Goal: Feedback & Contribution: Contribute content

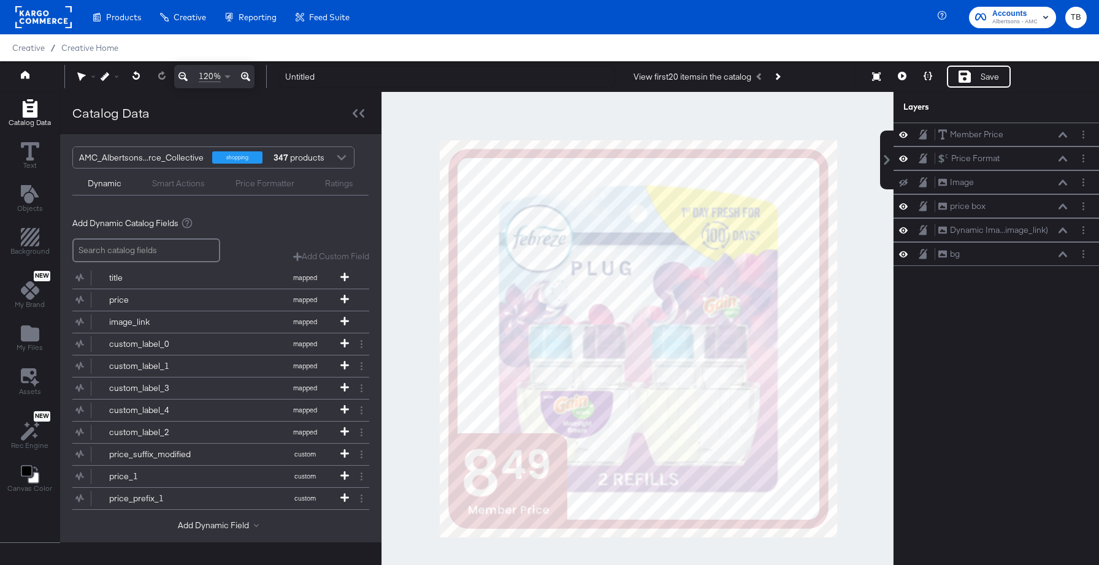
scroll to position [31, 0]
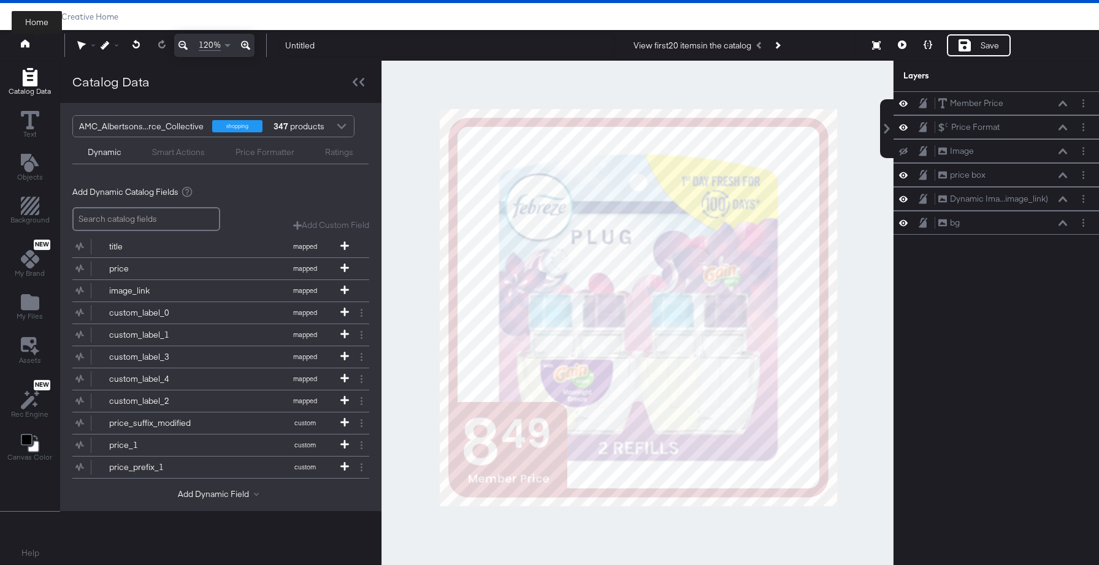
click at [27, 44] on icon at bounding box center [25, 43] width 9 height 8
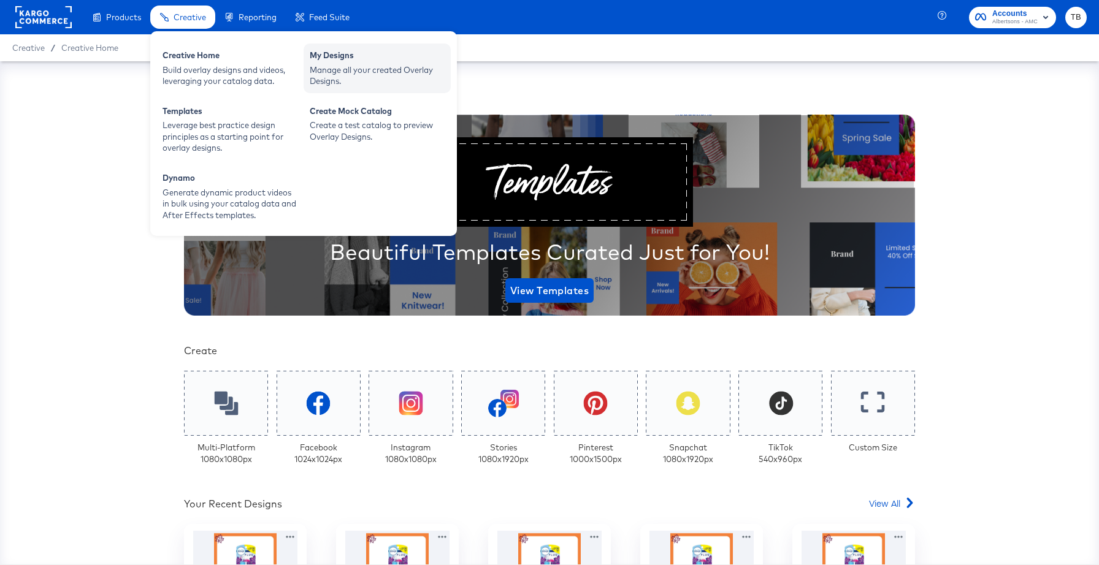
click at [332, 51] on div "My Designs" at bounding box center [377, 57] width 135 height 15
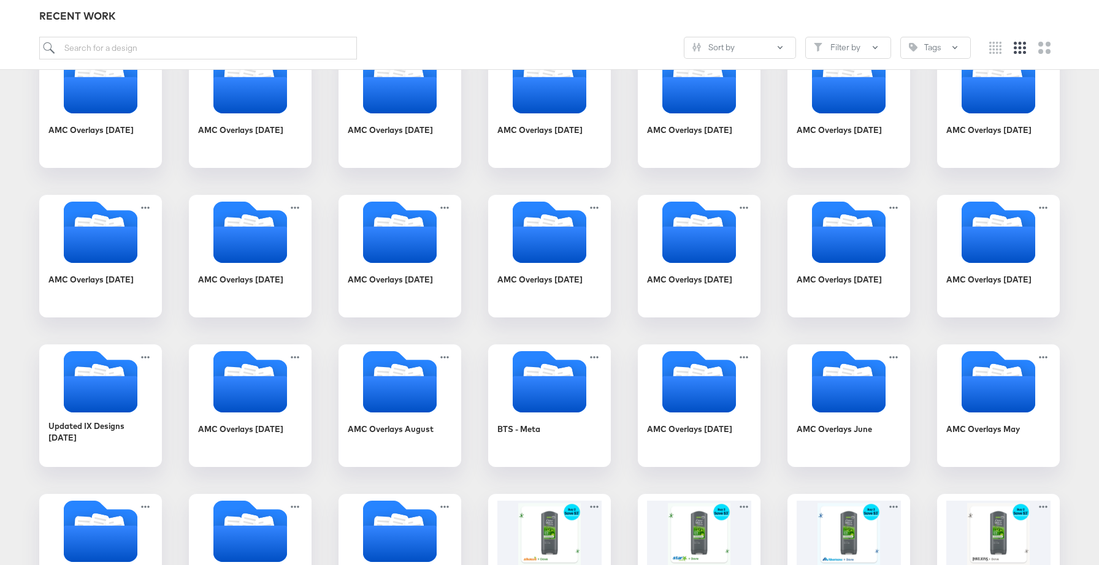
scroll to position [224, 0]
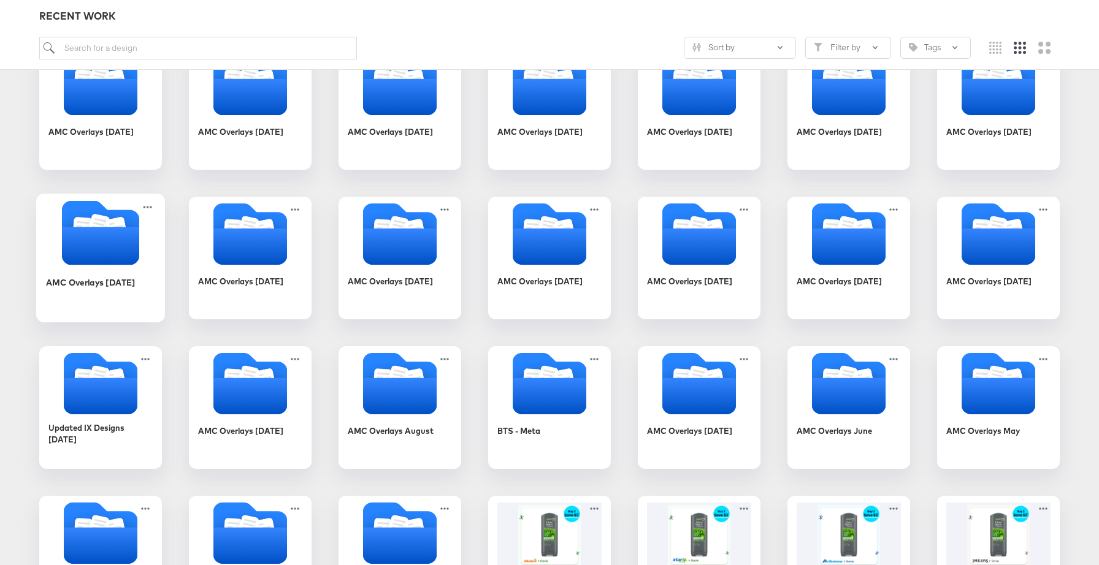
click at [139, 297] on div "AMC Overlays April '25" at bounding box center [101, 291] width 110 height 47
click at [139, 297] on div "Products Creative Reporting Feed Suite Accounts Albertsons - AMC TB Creative / …" at bounding box center [549, 525] width 1099 height 1499
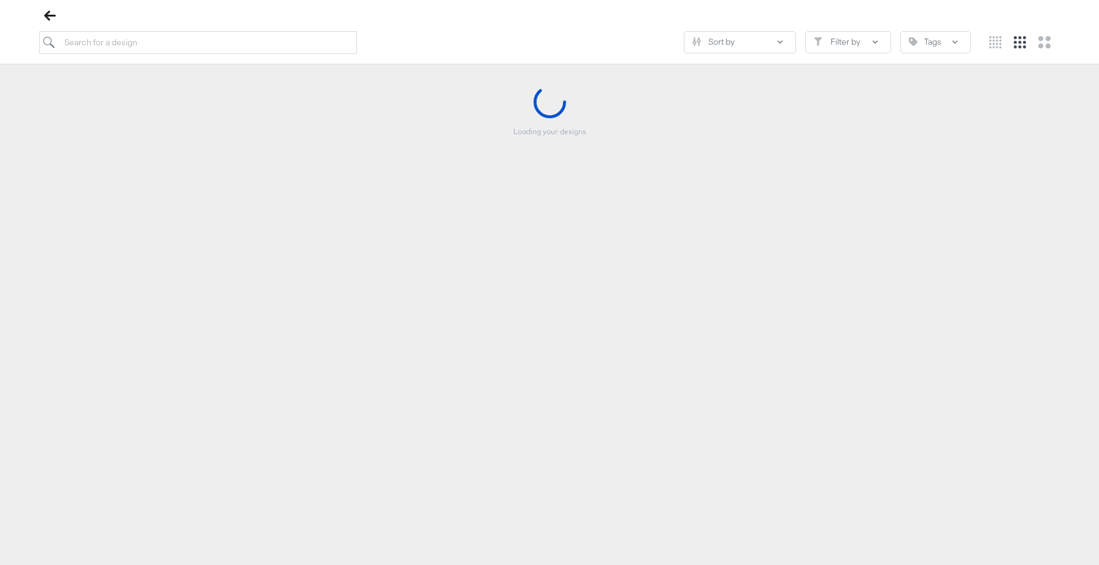
scroll to position [140, 0]
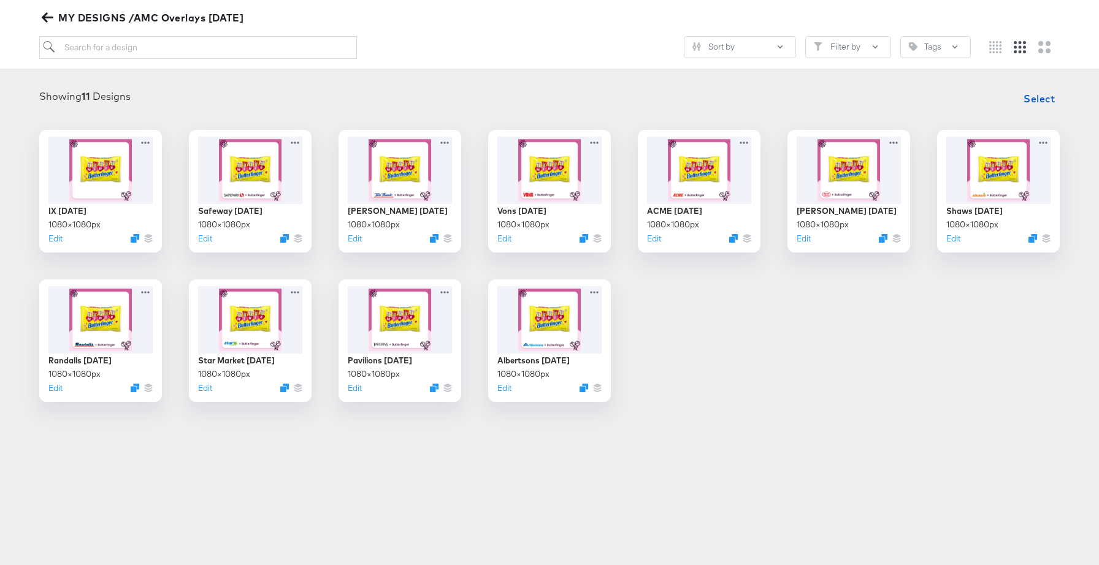
scroll to position [135, 0]
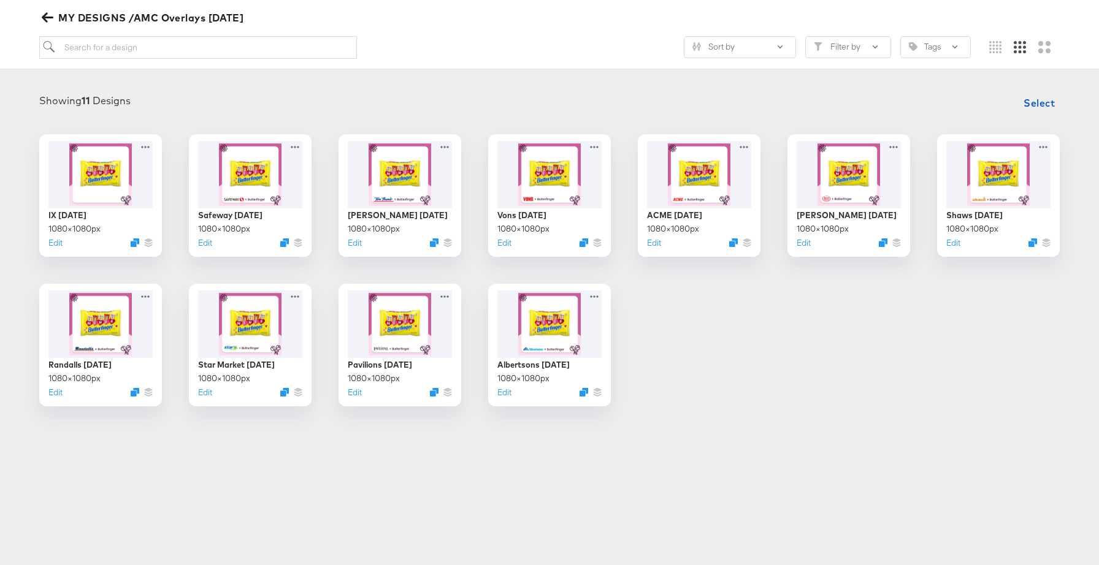
click at [40, 12] on button "MY DESIGNS /AMC Overlays April '25" at bounding box center [143, 17] width 209 height 17
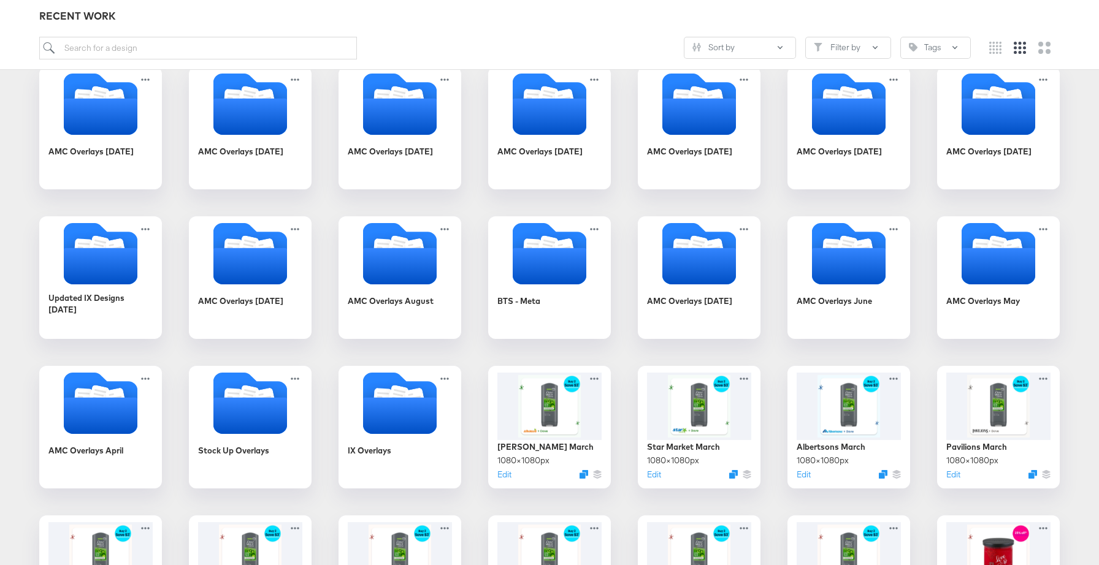
scroll to position [356, 0]
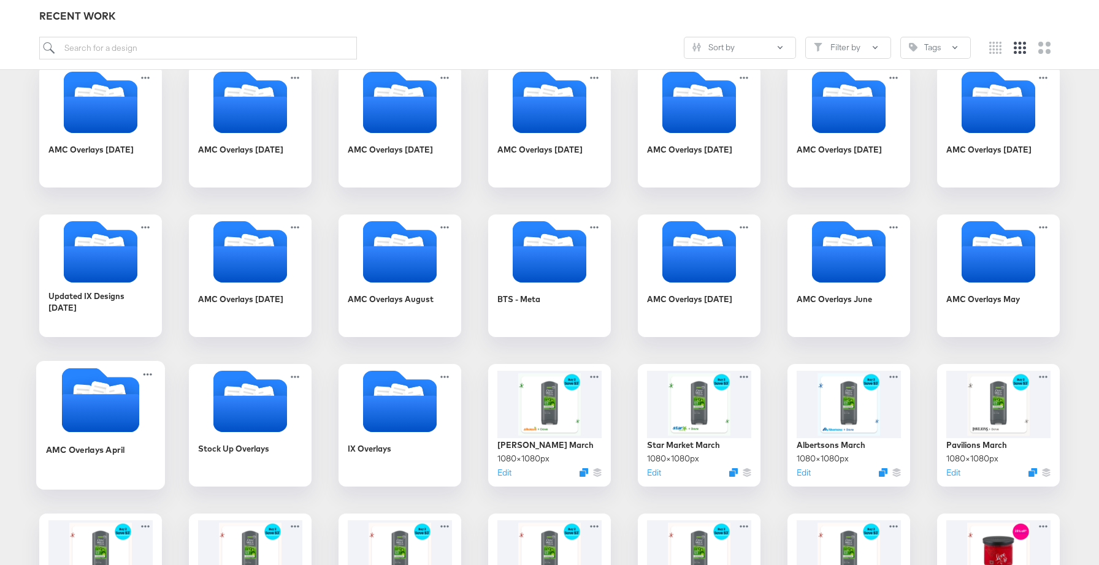
click at [129, 405] on icon "Folder" at bounding box center [100, 413] width 77 height 38
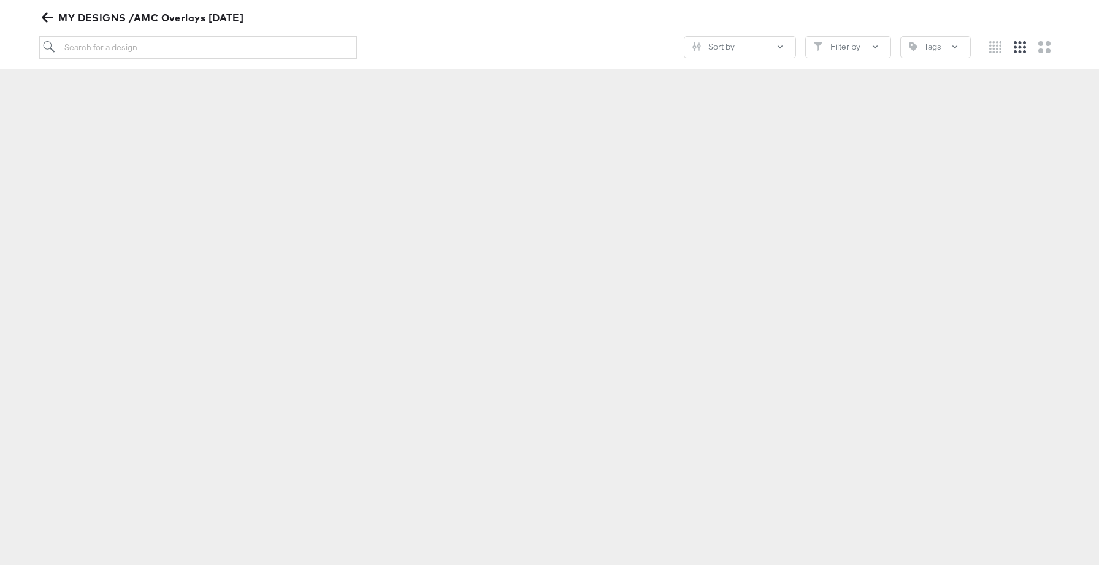
scroll to position [135, 0]
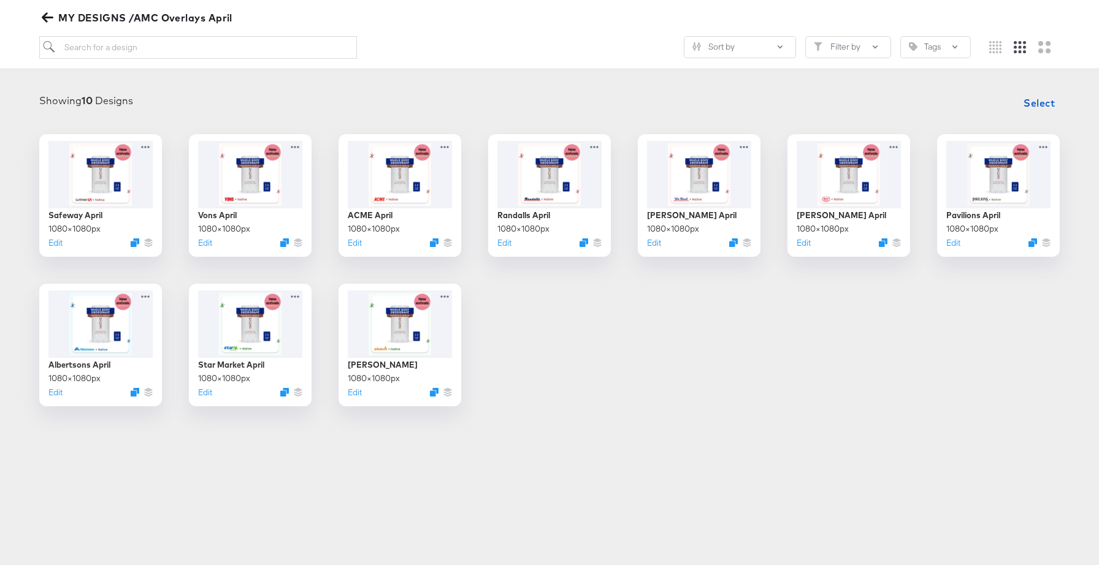
click at [46, 21] on icon "button" at bounding box center [48, 18] width 12 height 10
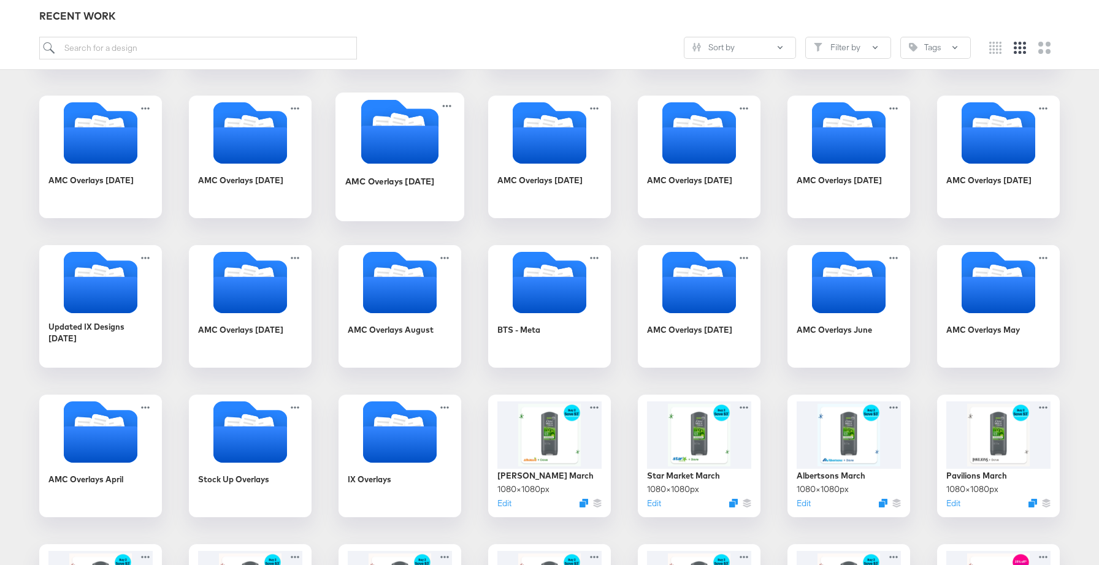
scroll to position [326, 0]
click at [428, 463] on div at bounding box center [399, 431] width 129 height 67
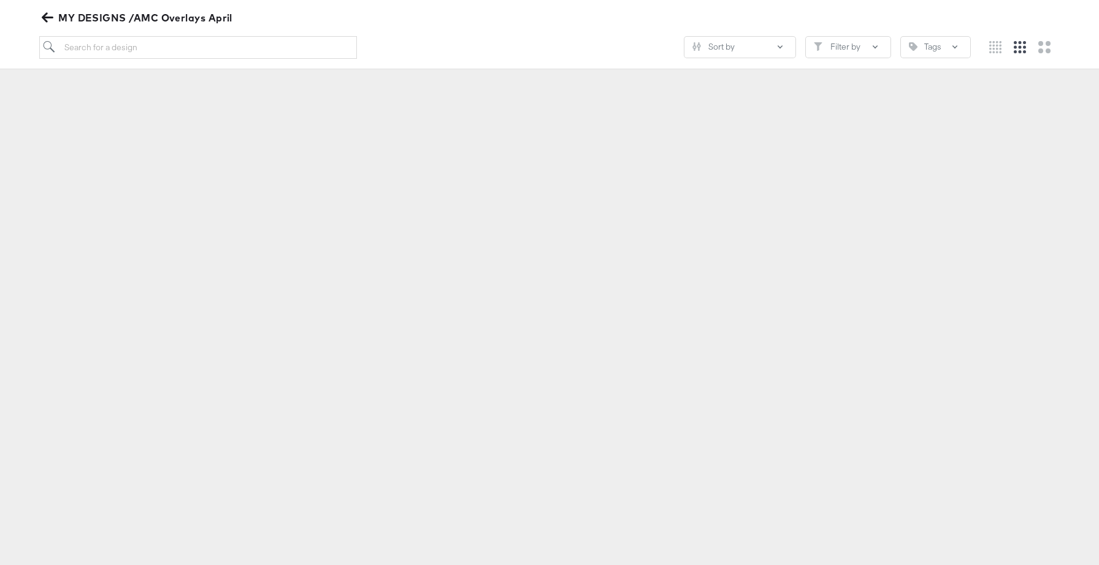
scroll to position [135, 0]
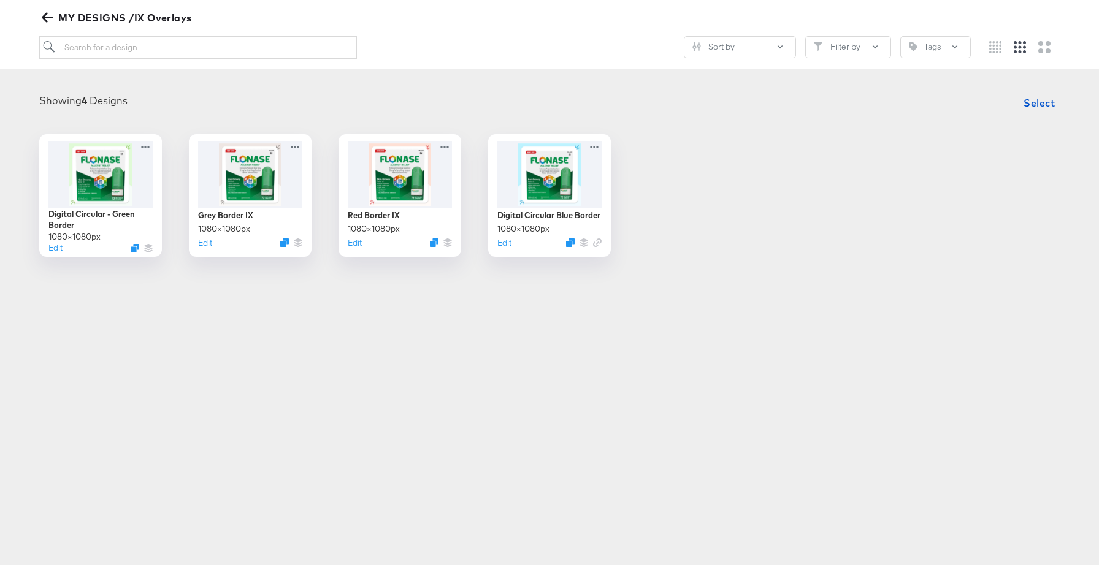
click at [50, 12] on icon "button" at bounding box center [48, 18] width 12 height 12
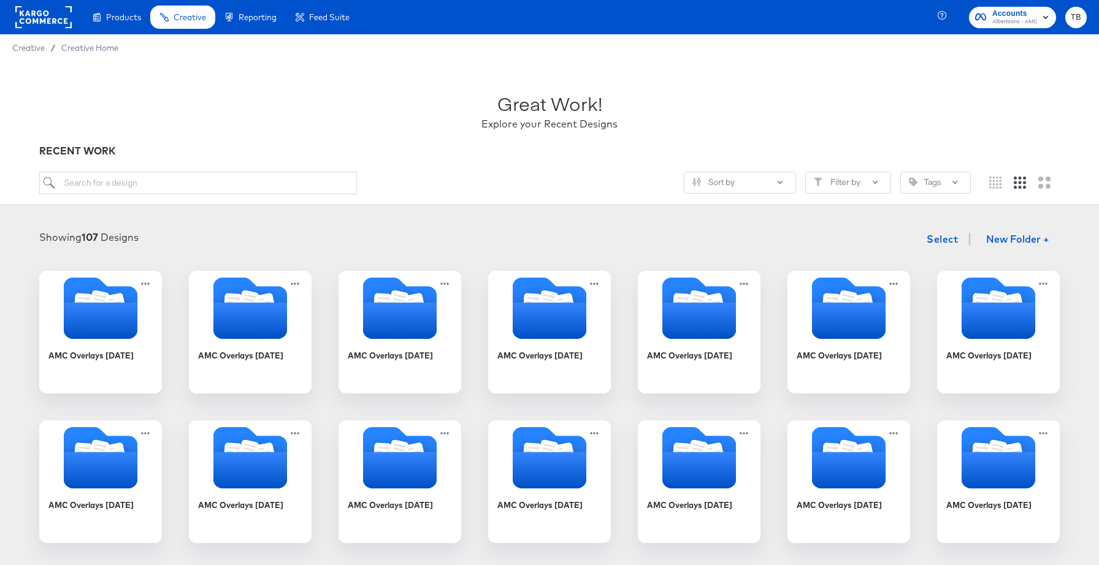
click at [23, 12] on rect at bounding box center [43, 17] width 56 height 22
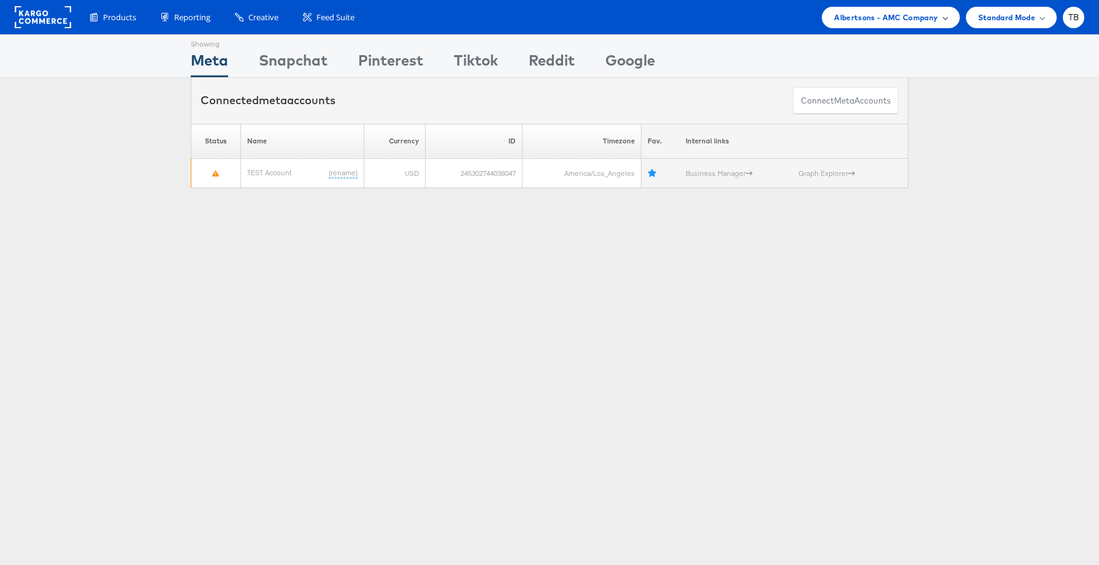
click at [897, 21] on span "Albertsons - AMC Company" at bounding box center [886, 17] width 104 height 13
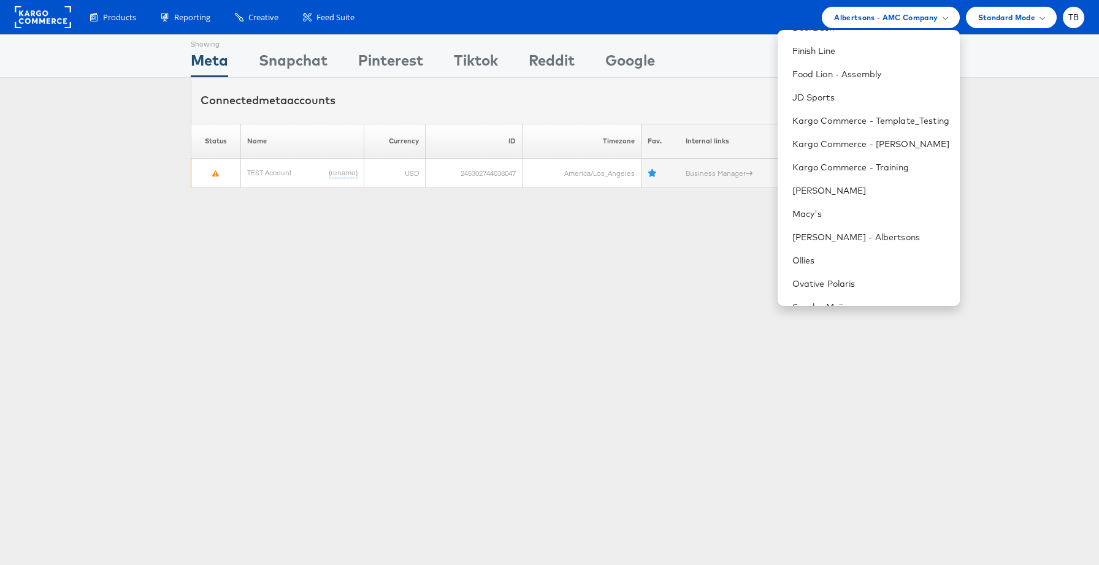
scroll to position [498, 0]
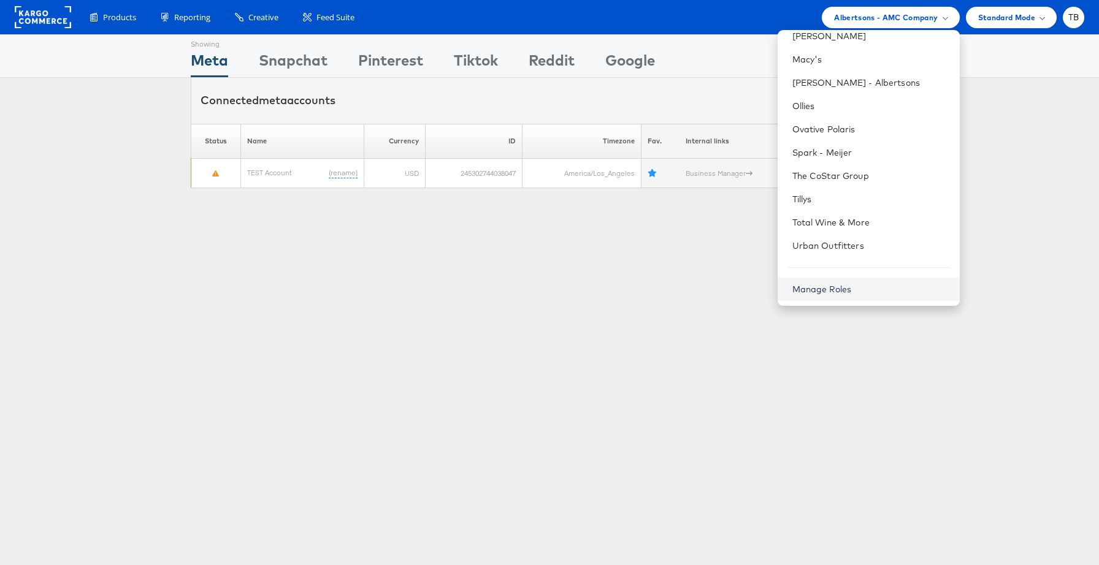
click at [840, 290] on link "Manage Roles" at bounding box center [821, 289] width 59 height 11
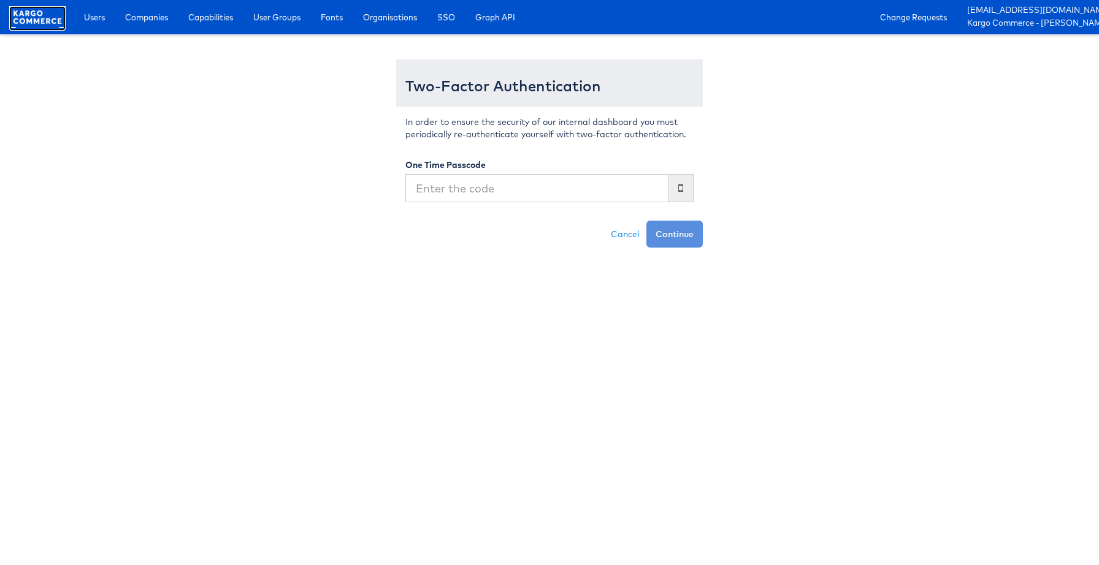
click at [34, 17] on rect at bounding box center [37, 17] width 56 height 22
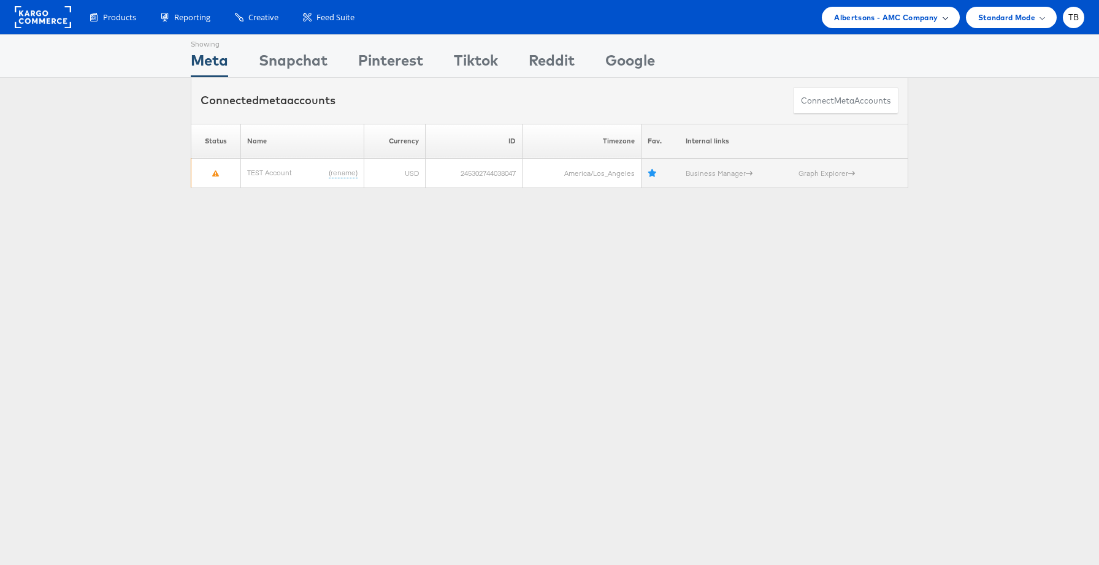
click at [903, 15] on span "Albertsons - AMC Company" at bounding box center [886, 17] width 104 height 13
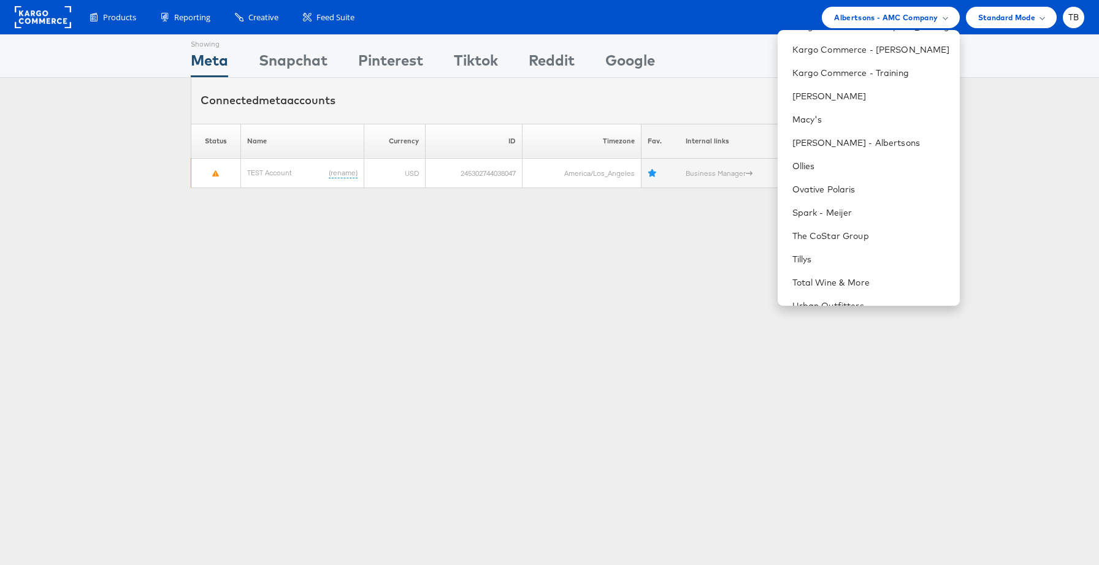
scroll to position [498, 0]
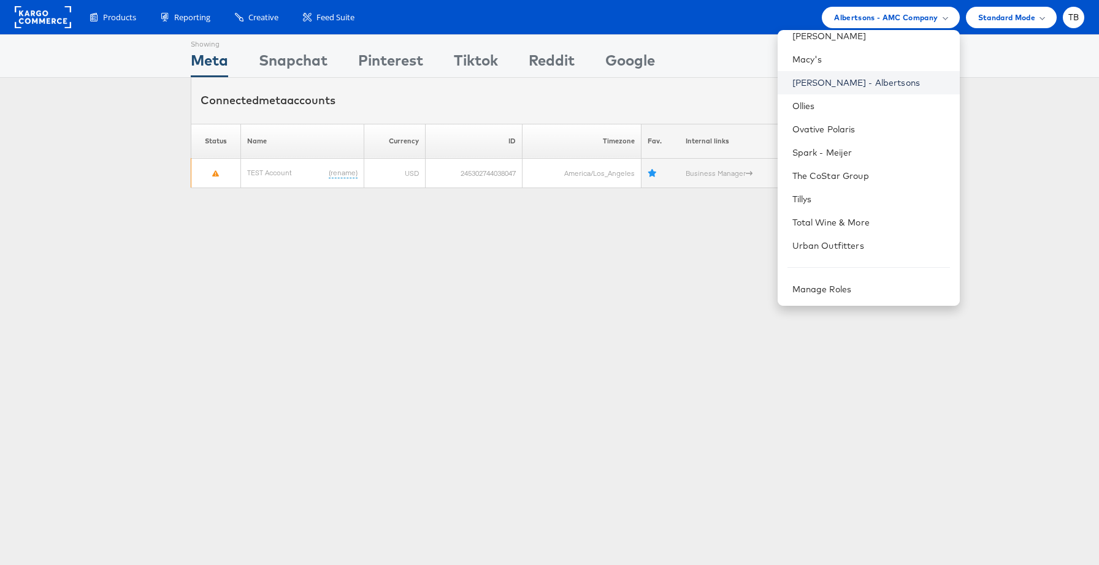
click at [851, 86] on link "[PERSON_NAME] - Albertsons" at bounding box center [871, 83] width 158 height 12
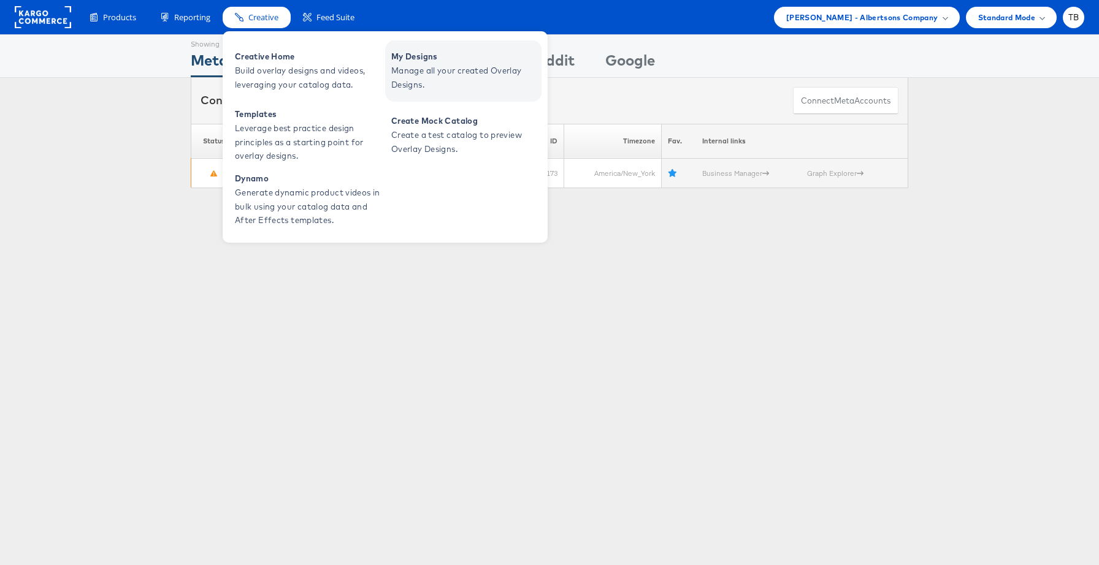
click at [437, 70] on span "Manage all your created Overlay Designs." at bounding box center [464, 78] width 147 height 28
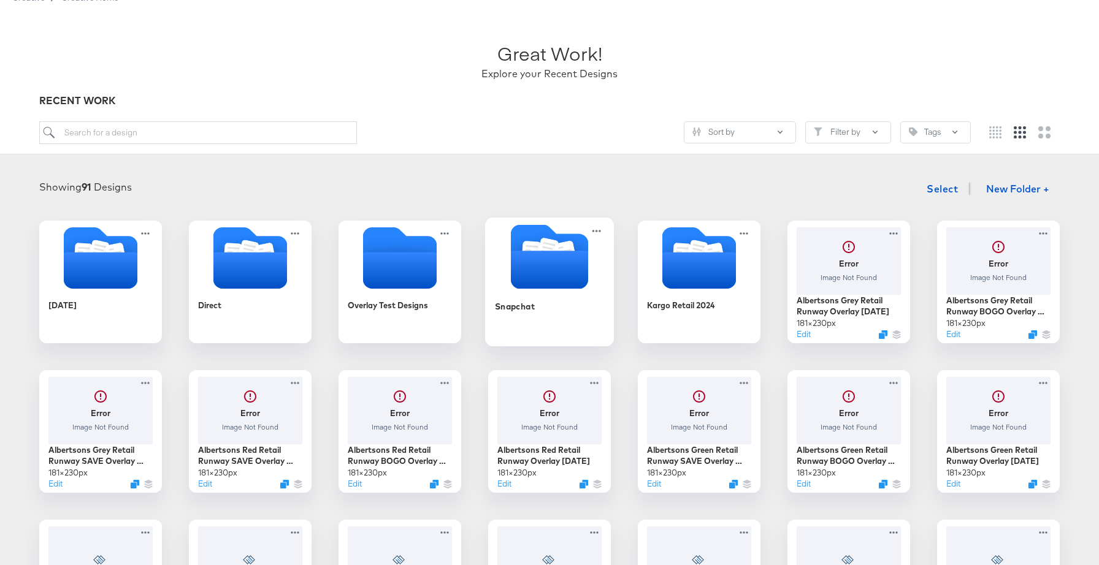
scroll to position [53, 0]
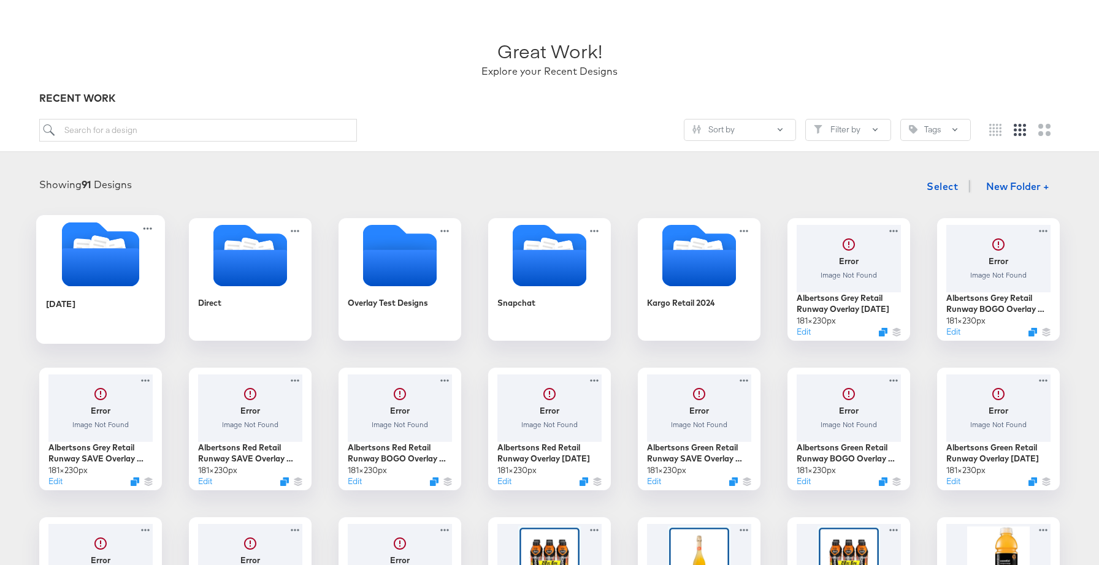
click at [131, 317] on div "April2025" at bounding box center [101, 312] width 110 height 47
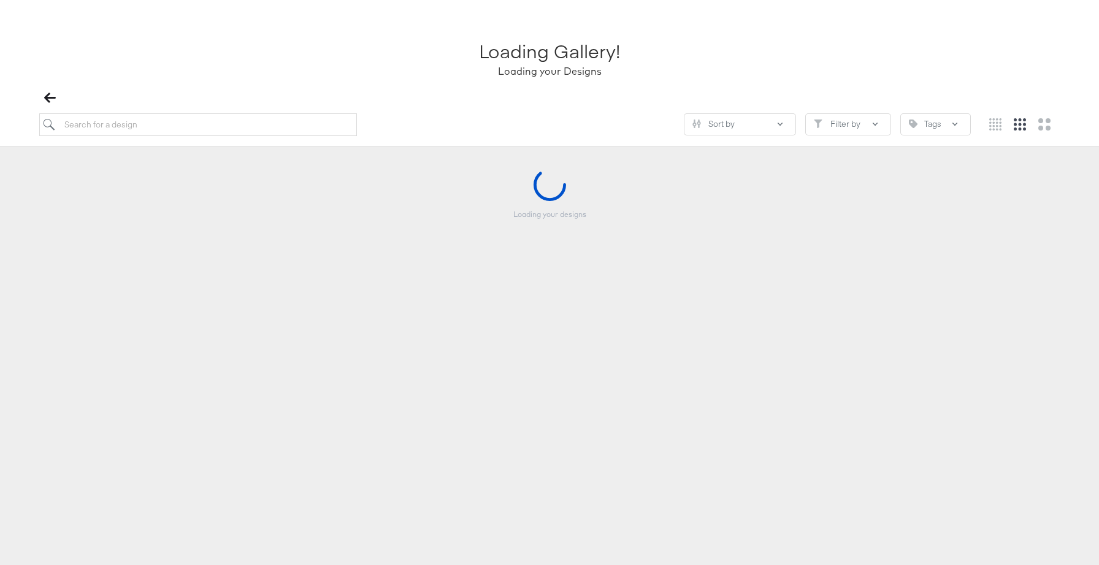
click at [131, 317] on article "Loading Gallery! Loading your Designs Sort by Filter by Tags Loading your desig…" at bounding box center [549, 179] width 1099 height 341
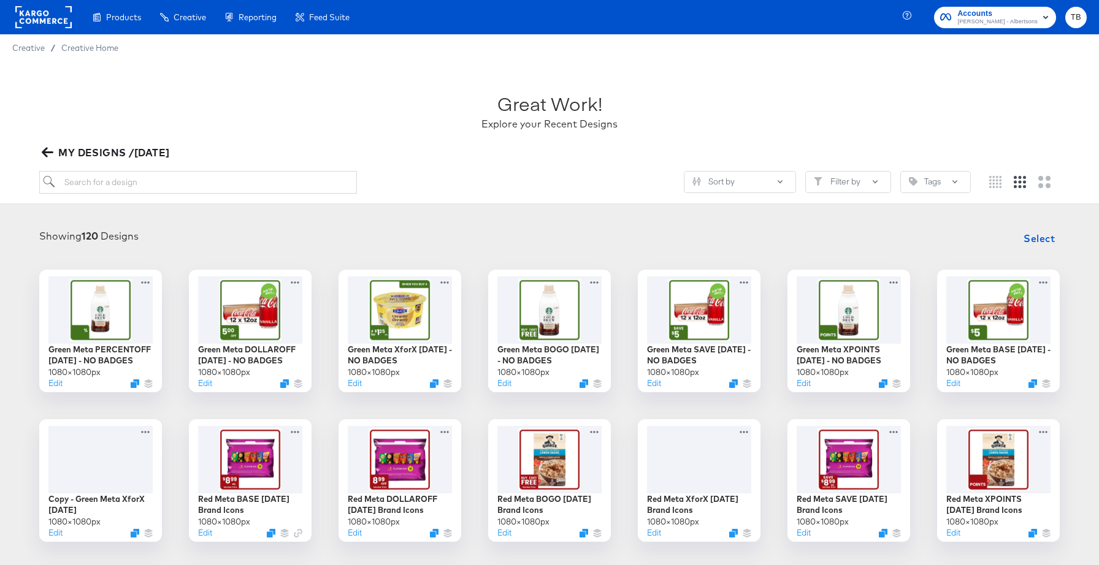
click at [45, 153] on icon "button" at bounding box center [48, 153] width 12 height 12
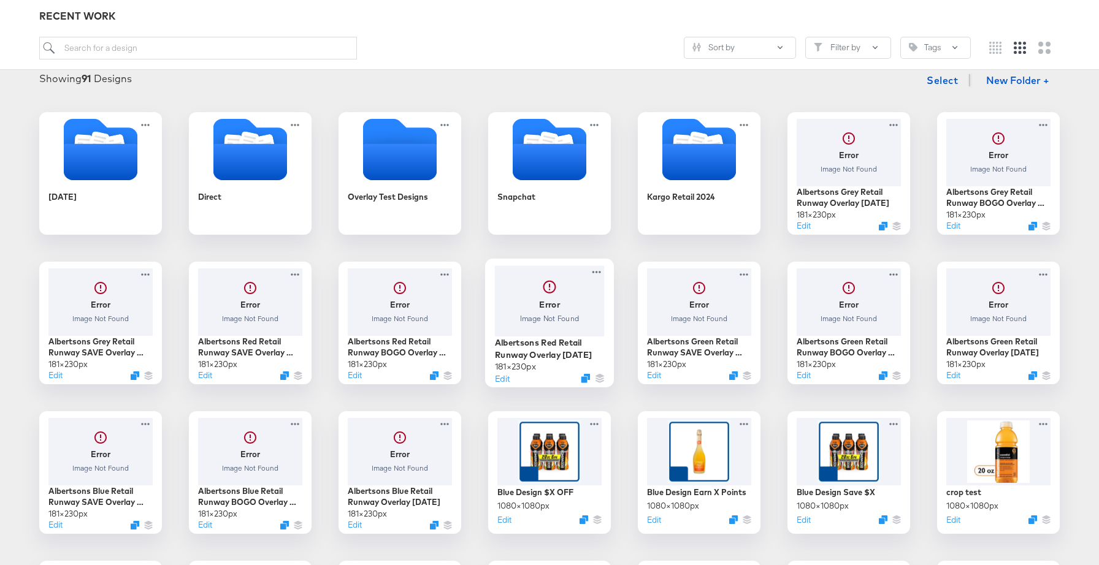
scroll to position [156, 0]
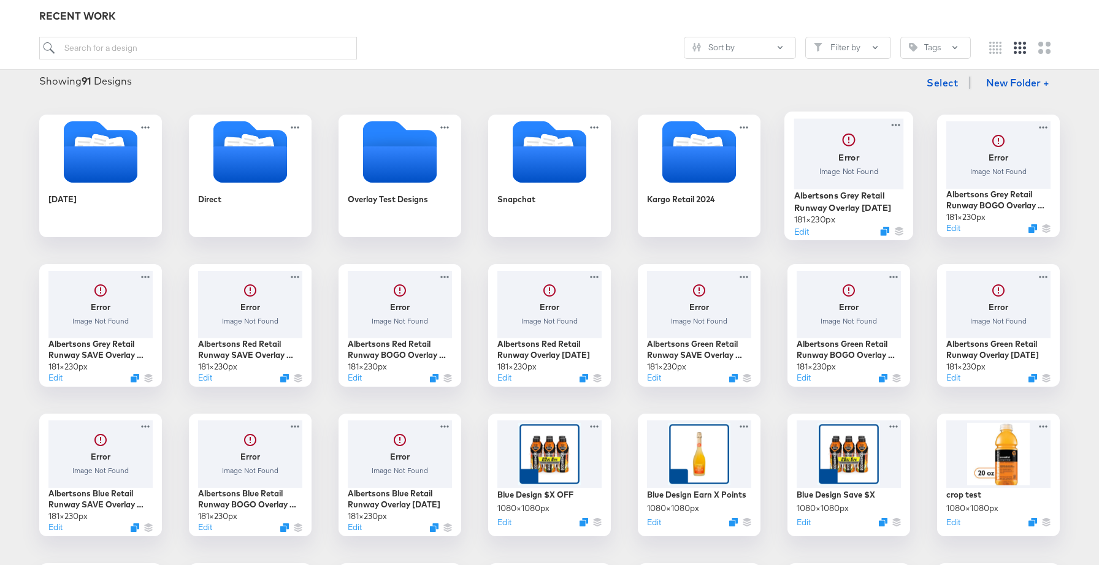
click at [876, 158] on div at bounding box center [849, 153] width 110 height 70
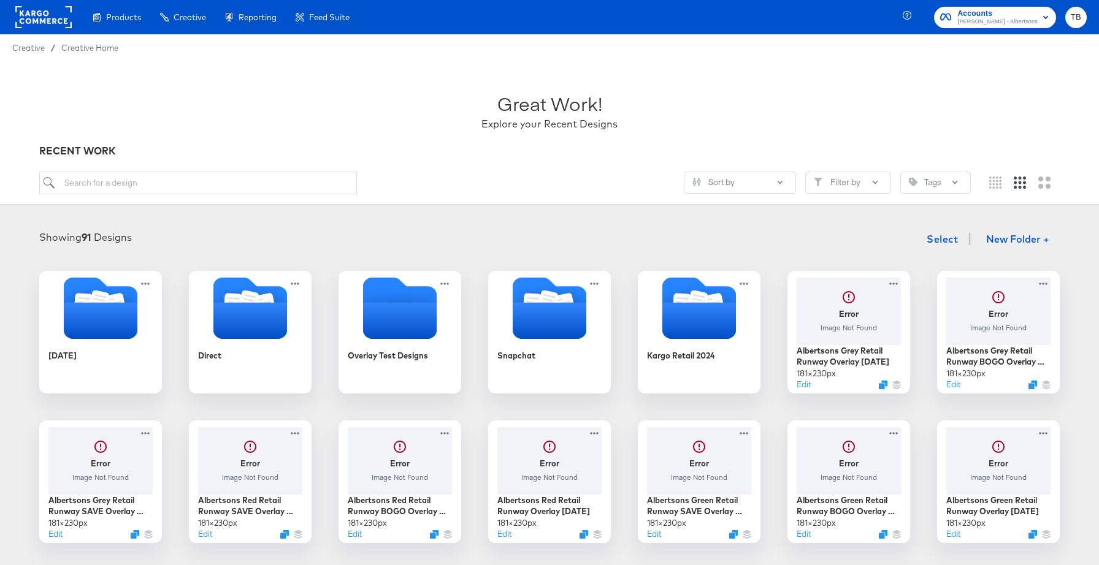
click at [191, 235] on div "Showing 91 Designs Select New Folder +" at bounding box center [549, 239] width 1074 height 25
click at [139, 325] on icon "Folder" at bounding box center [100, 307] width 129 height 64
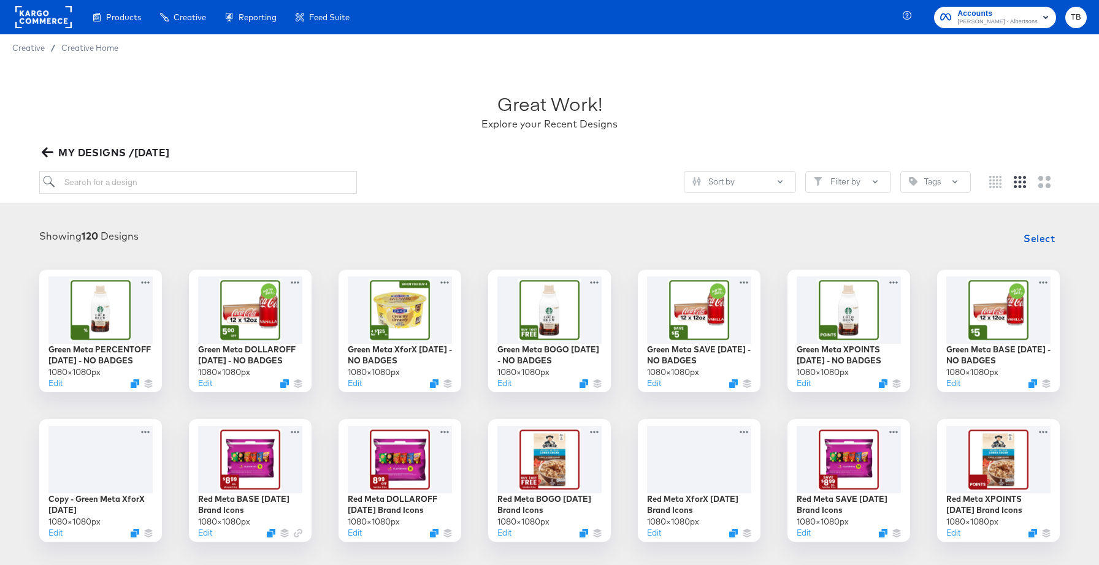
click at [34, 17] on rect at bounding box center [43, 17] width 56 height 22
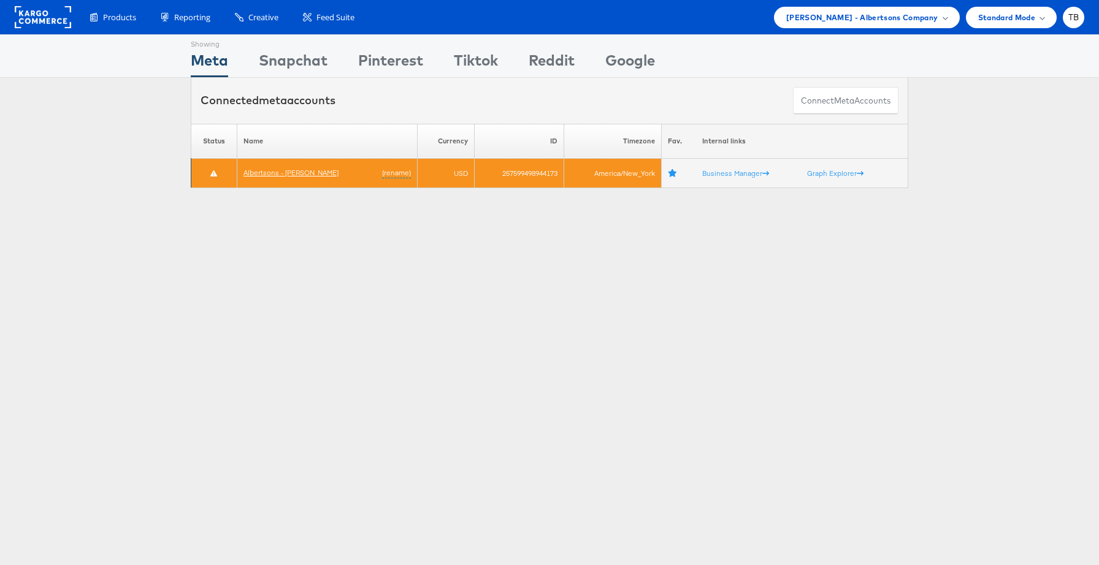
click at [286, 173] on link "Albertsons - Merkle" at bounding box center [290, 172] width 95 height 9
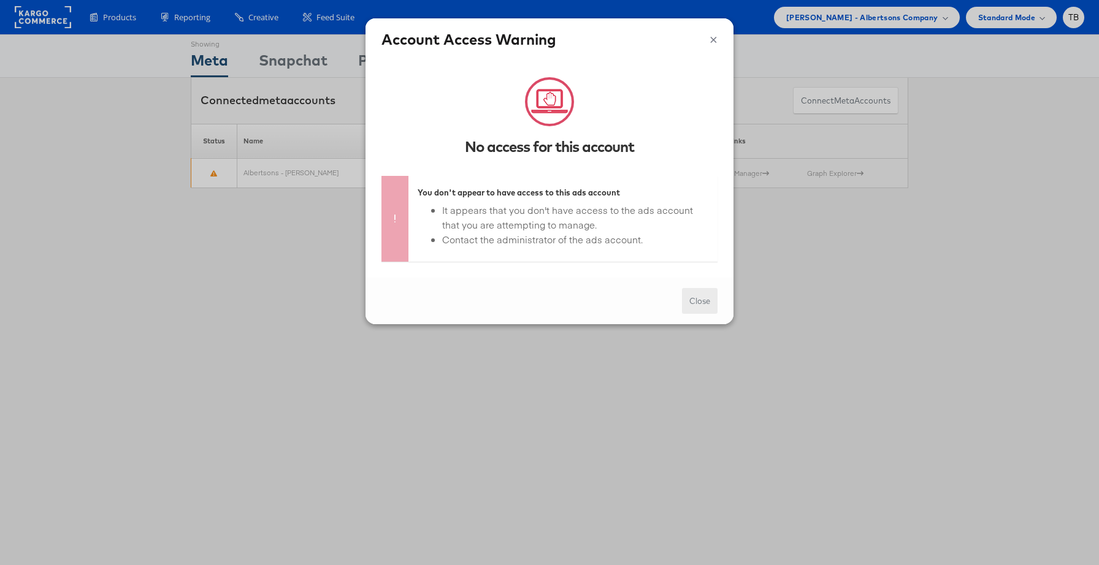
click at [699, 300] on button "Close" at bounding box center [700, 301] width 36 height 26
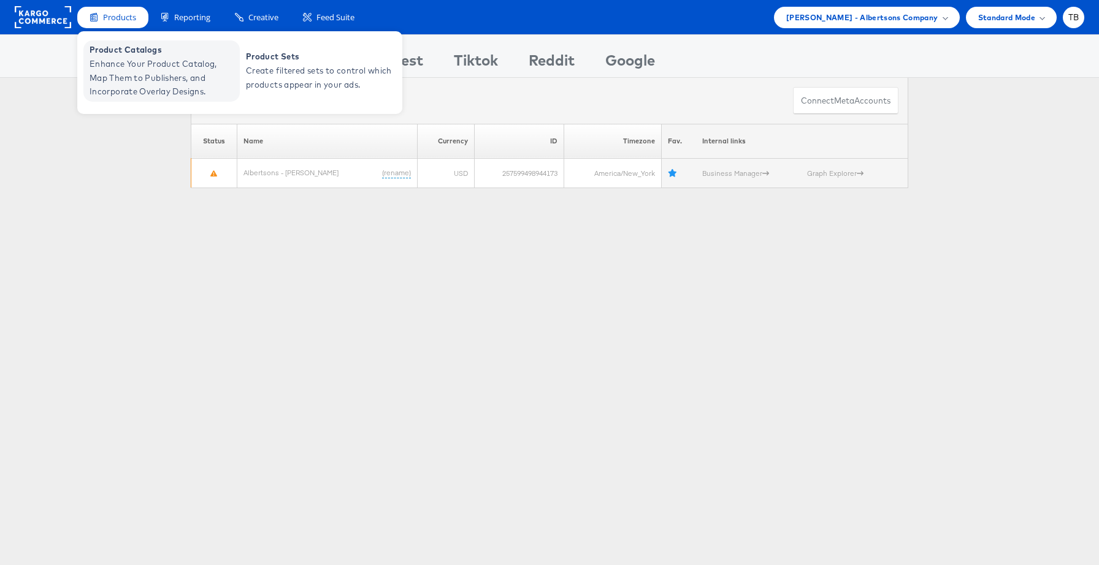
click at [157, 55] on span "Product Catalogs" at bounding box center [163, 50] width 147 height 14
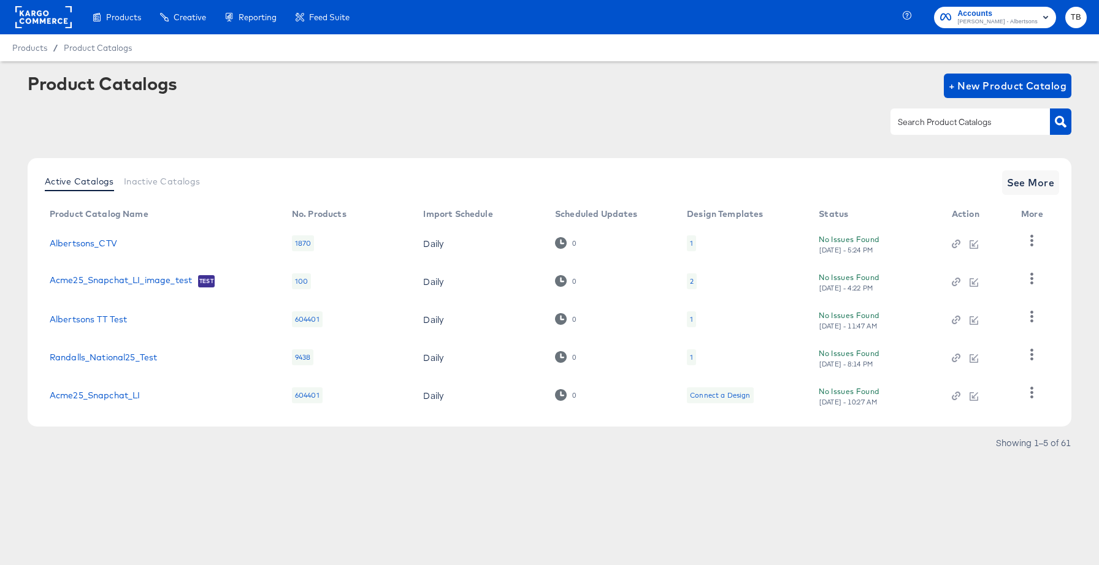
click at [53, 10] on rect at bounding box center [43, 17] width 56 height 22
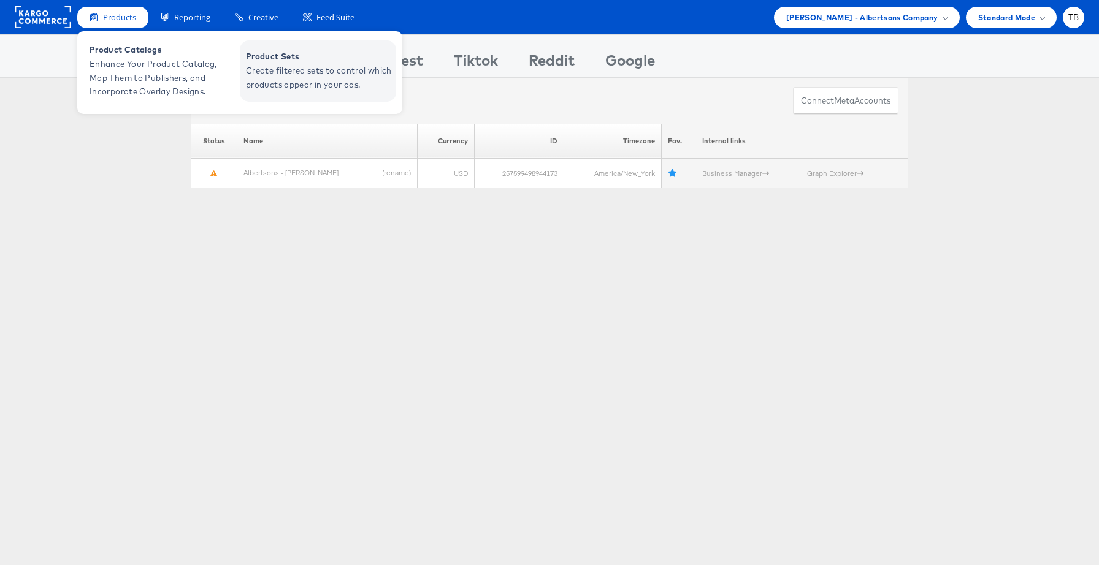
click at [279, 78] on span "Create filtered sets to control which products appear in your ads." at bounding box center [319, 78] width 147 height 28
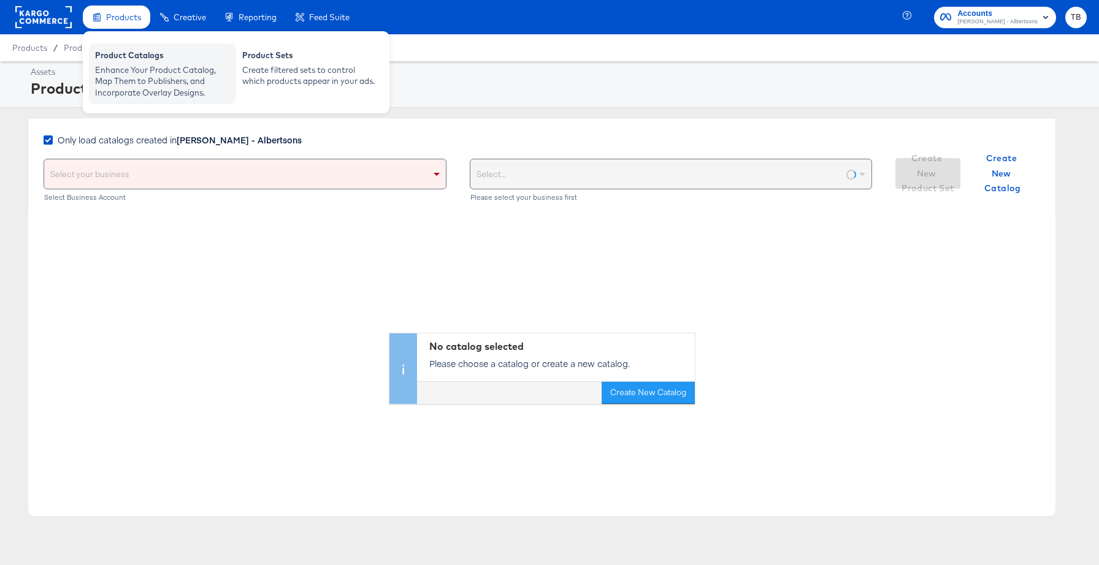
click at [135, 68] on div "Enhance Your Product Catalog, Map Them to Publishers, and Incorporate Overlay D…" at bounding box center [162, 81] width 135 height 34
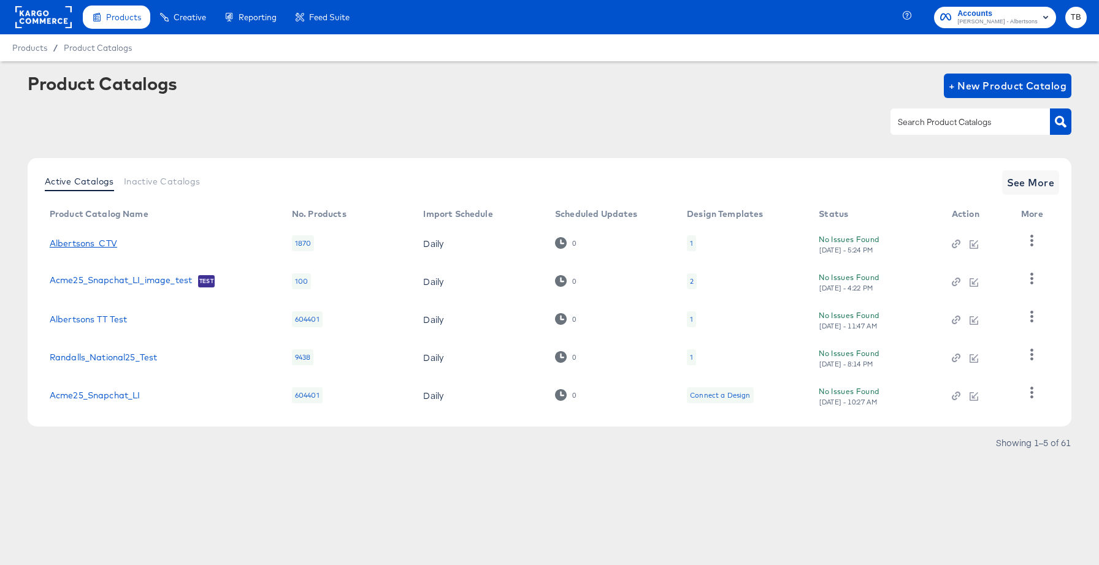
click at [99, 246] on link "Albertsons_CTV" at bounding box center [83, 243] width 67 height 10
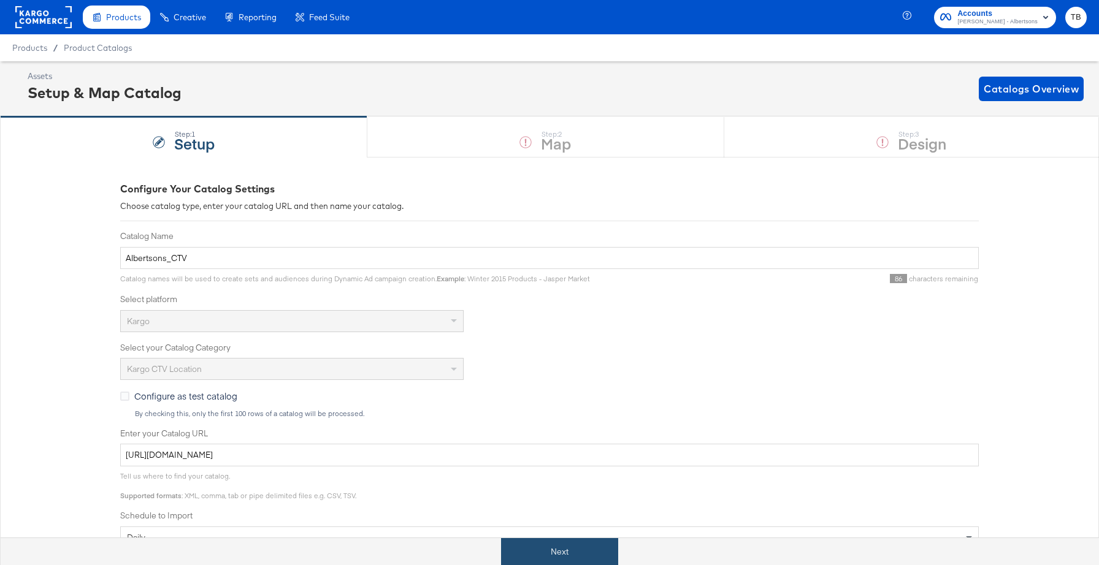
click at [595, 546] on button "Next" at bounding box center [559, 552] width 117 height 28
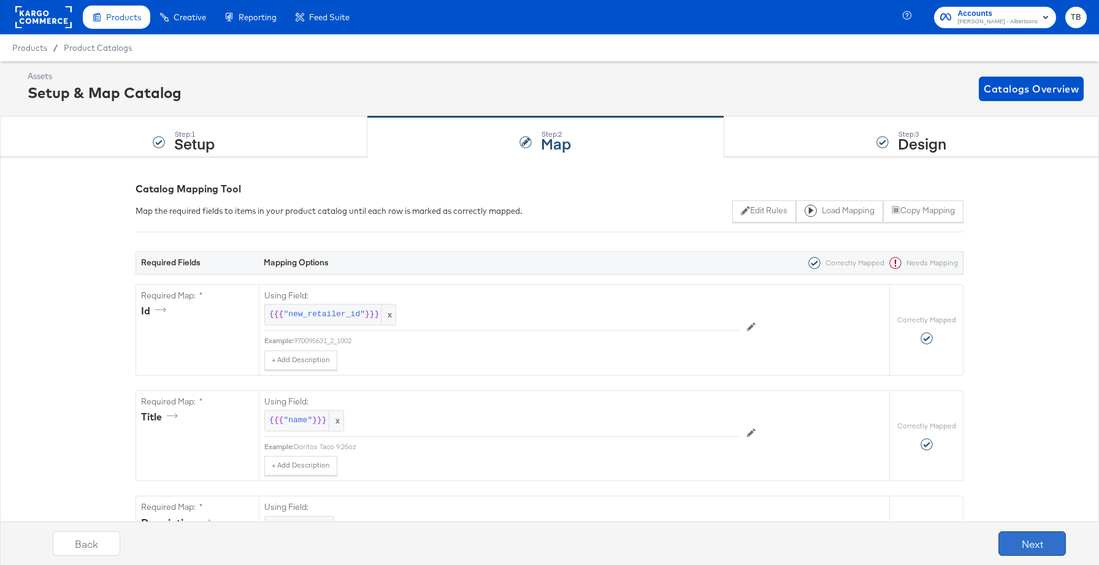
click at [1038, 541] on button "Next" at bounding box center [1031, 543] width 67 height 25
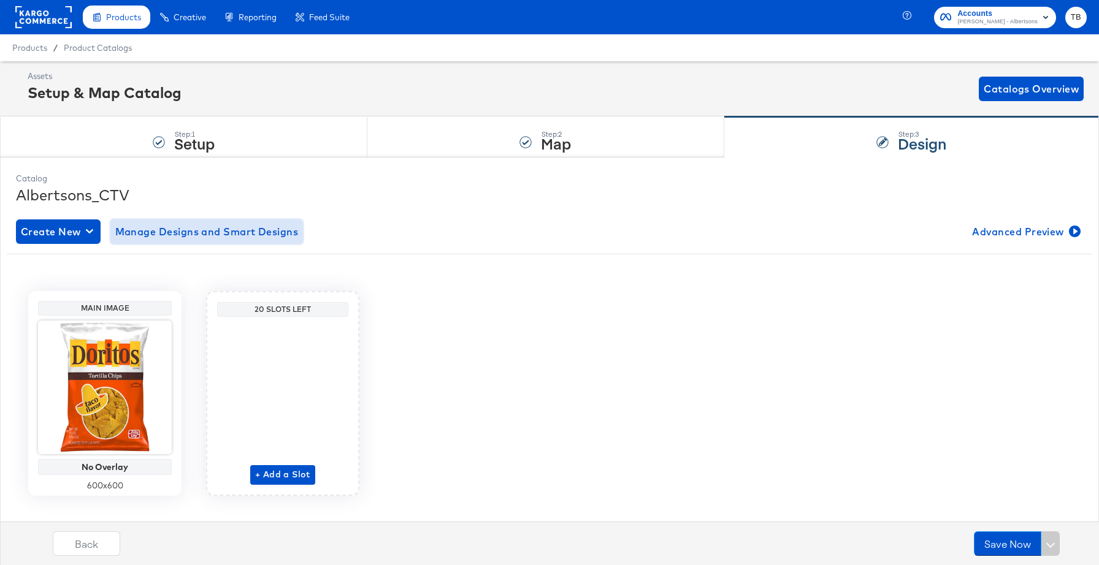
click at [234, 233] on span "Manage Designs and Smart Designs" at bounding box center [206, 231] width 183 height 17
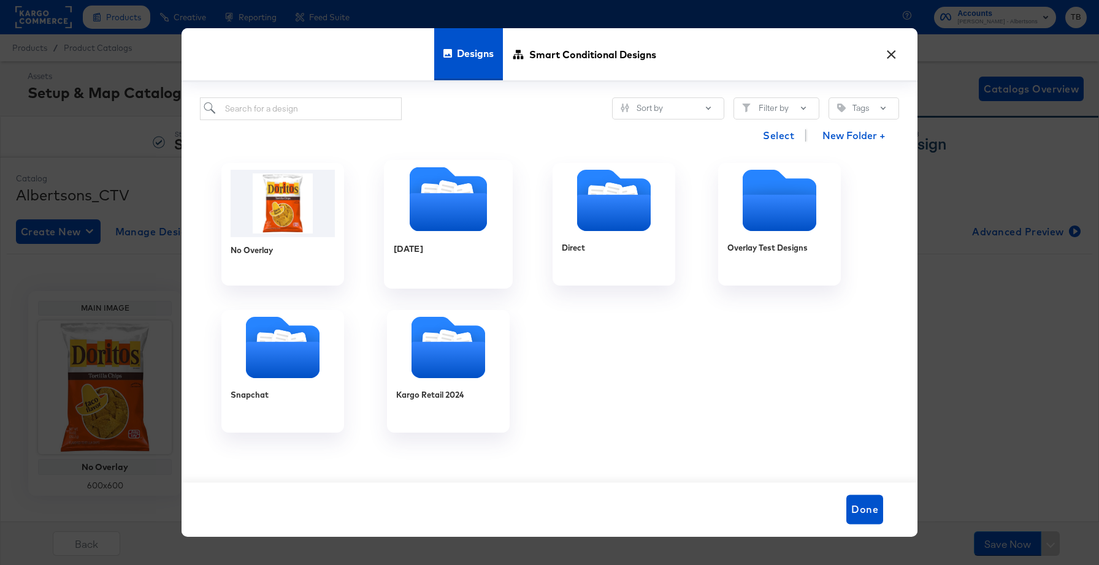
click at [482, 240] on div "April2025" at bounding box center [449, 258] width 110 height 47
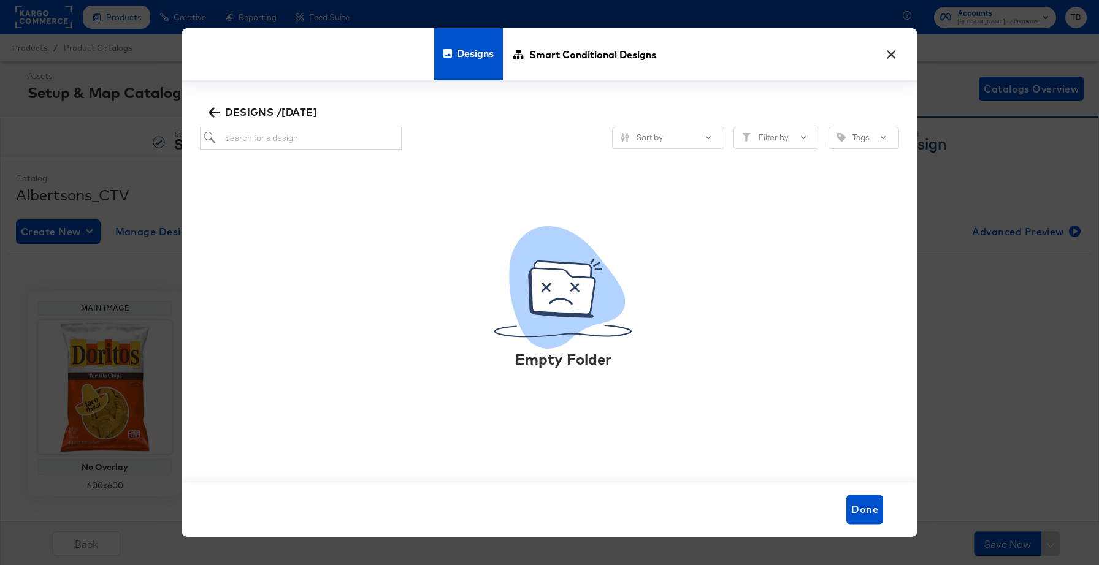
click at [218, 109] on icon "button" at bounding box center [214, 113] width 12 height 12
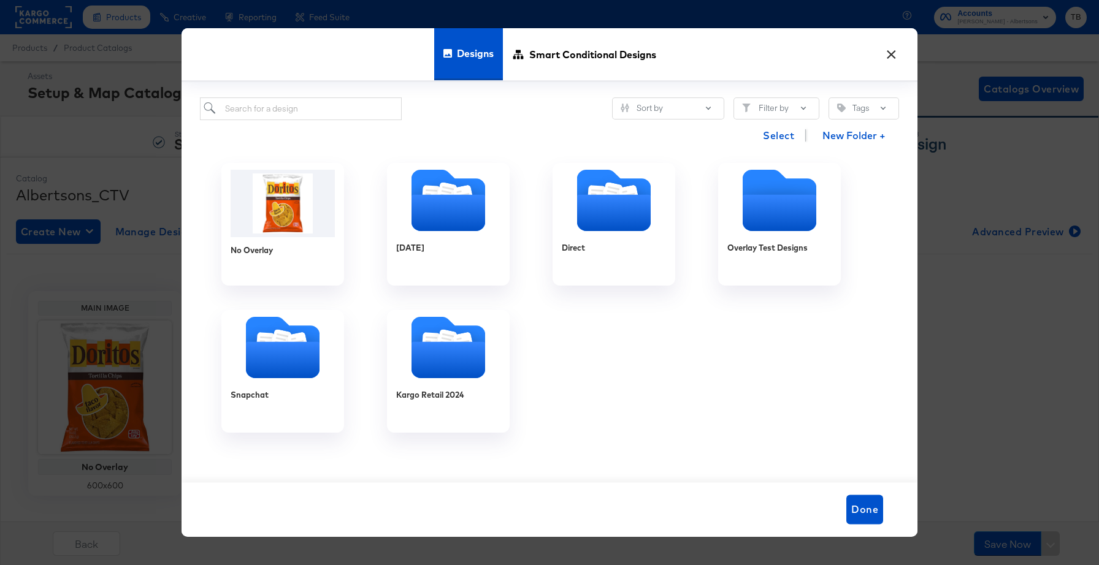
click at [1015, 319] on div "× Designs Smart Conditional Designs Sort by Filter by Tags Select New Folder + …" at bounding box center [549, 282] width 1099 height 565
click at [891, 47] on button "×" at bounding box center [891, 51] width 22 height 22
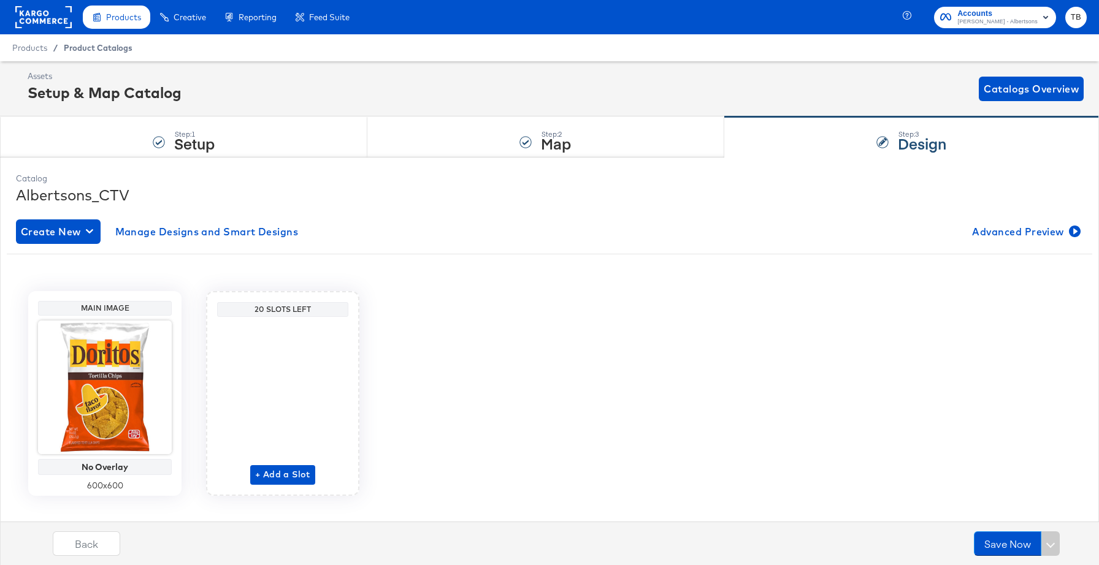
click at [120, 48] on span "Product Catalogs" at bounding box center [98, 48] width 69 height 10
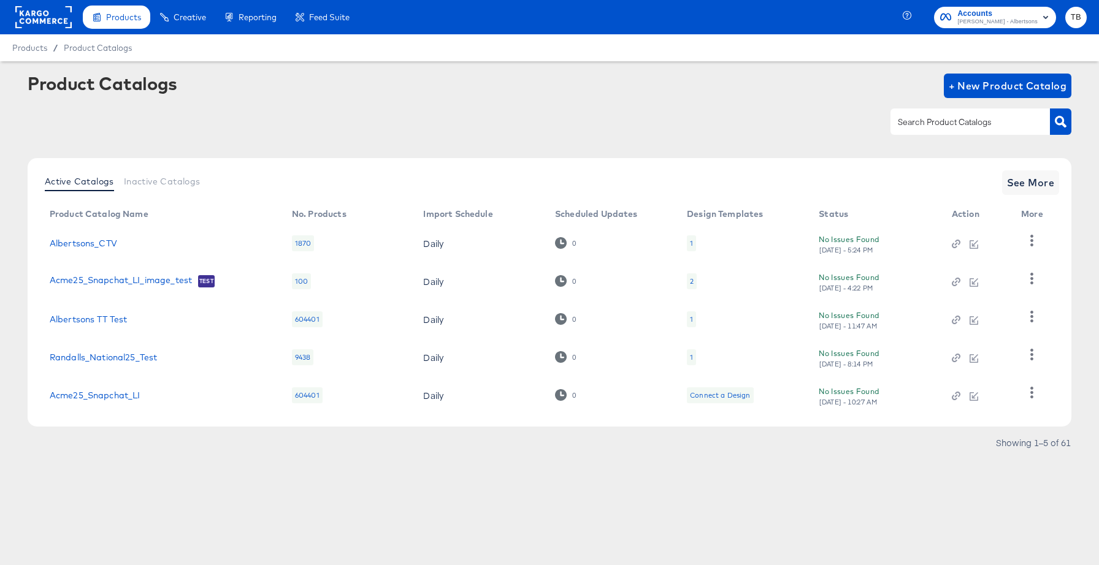
click at [691, 319] on div "1" at bounding box center [691, 319] width 9 height 16
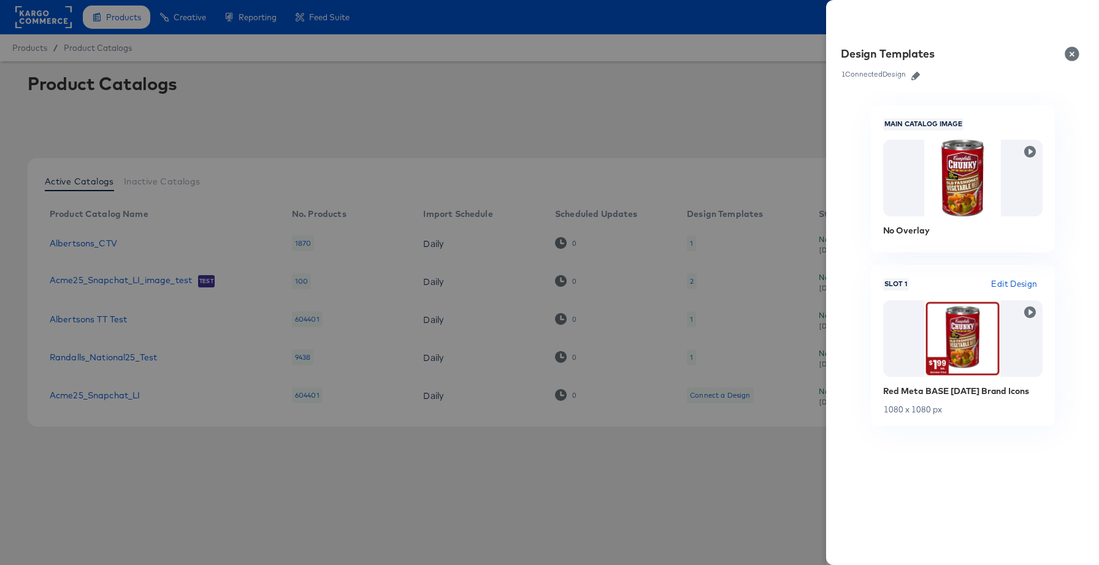
click at [1077, 49] on button "Close" at bounding box center [1074, 54] width 34 height 34
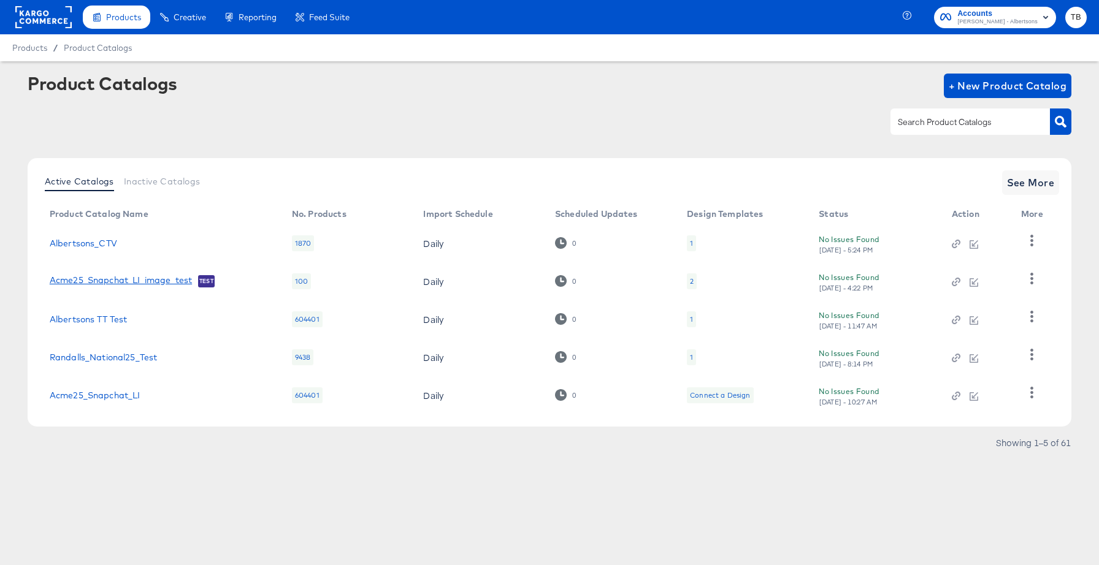
click at [137, 281] on link "Acme25_Snapchat_LI_image_test" at bounding box center [121, 281] width 142 height 12
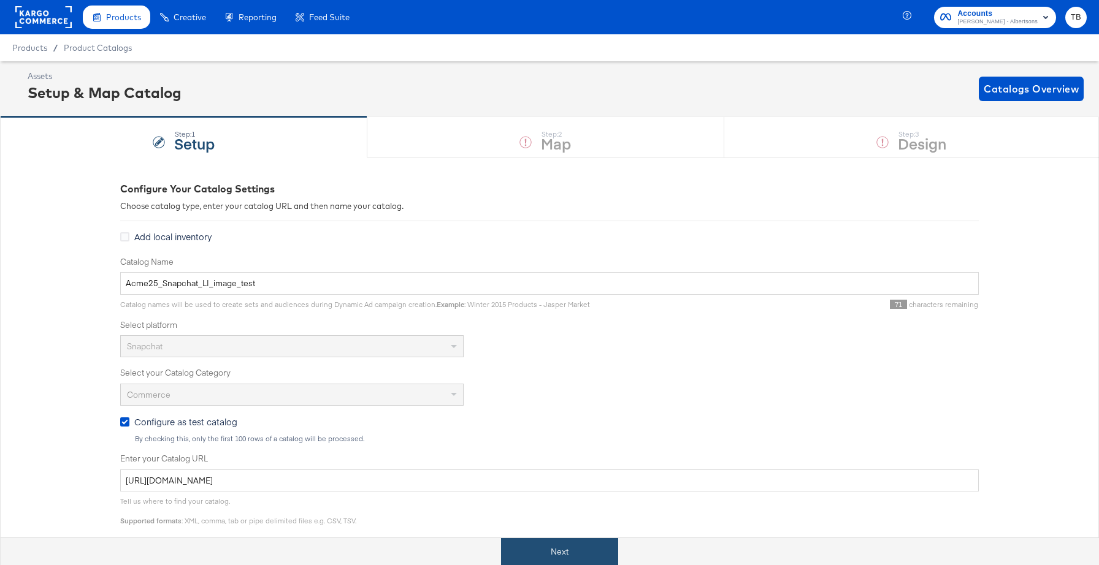
click at [585, 543] on button "Next" at bounding box center [559, 552] width 117 height 28
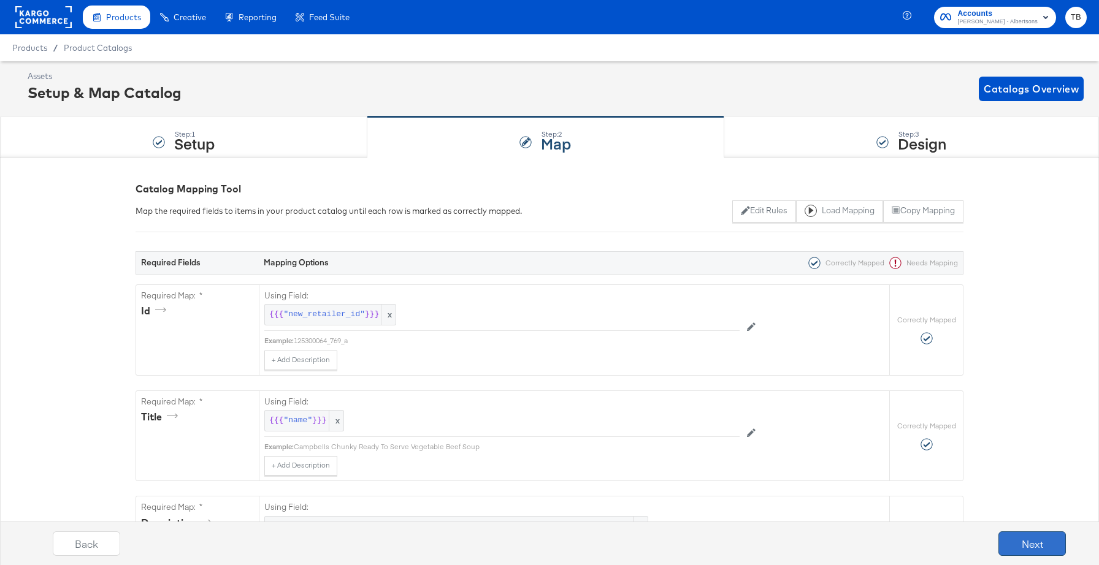
click at [1023, 541] on button "Next" at bounding box center [1031, 543] width 67 height 25
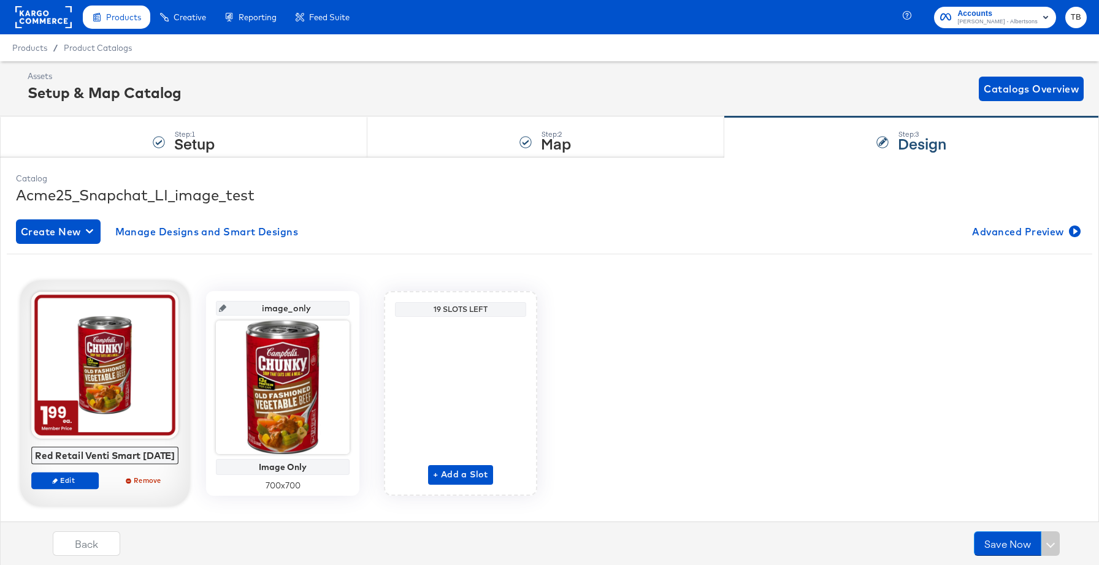
click at [127, 353] on div at bounding box center [104, 365] width 147 height 147
click at [104, 407] on div at bounding box center [104, 365] width 147 height 147
click at [103, 370] on div at bounding box center [104, 365] width 147 height 147
click at [77, 481] on span "Edit" at bounding box center [65, 480] width 56 height 9
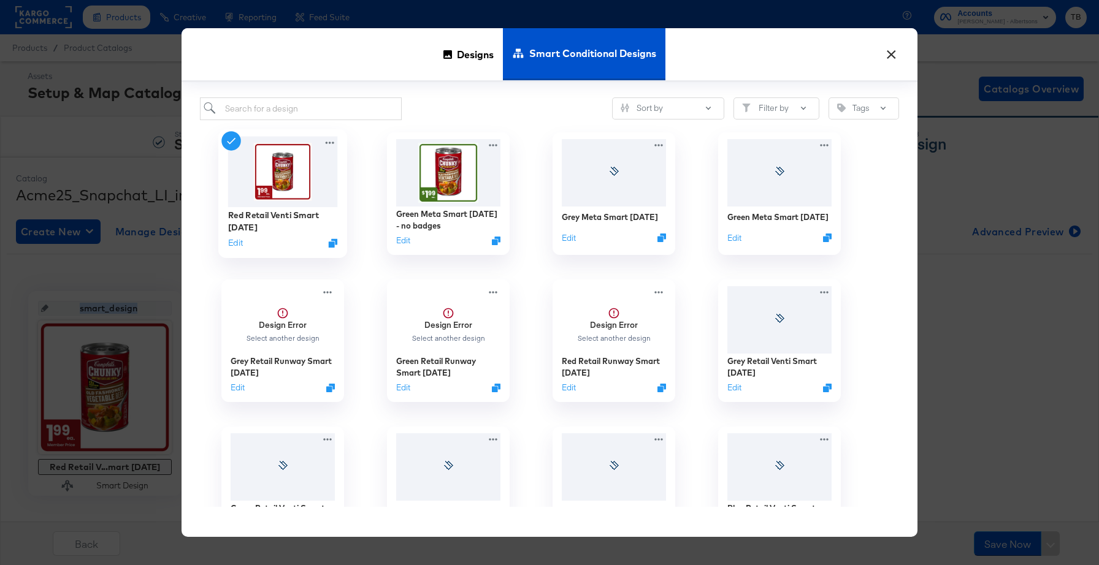
click at [281, 183] on img at bounding box center [283, 171] width 110 height 70
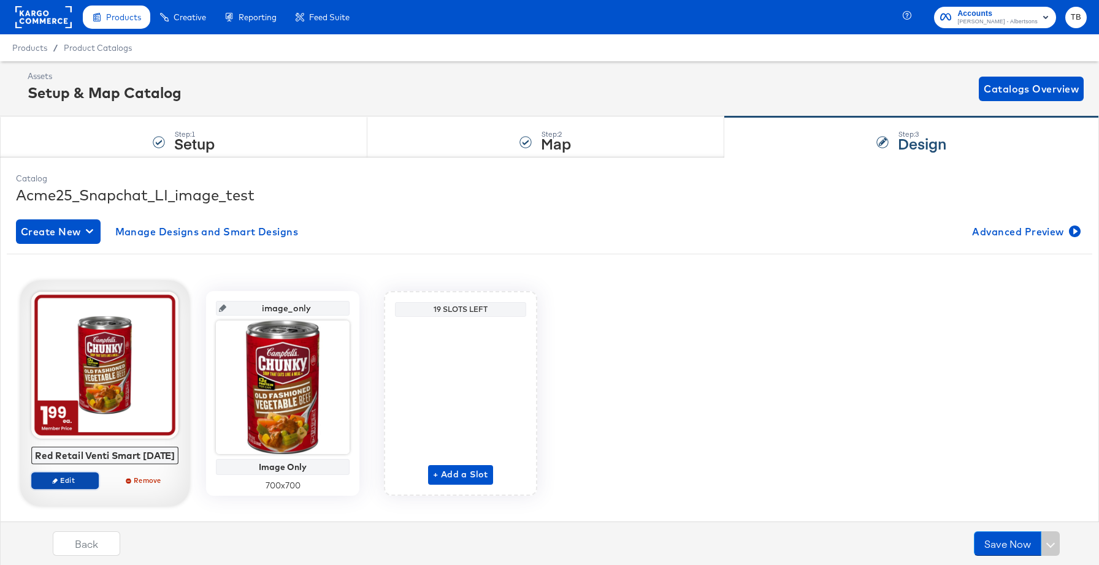
click at [74, 480] on span "Edit" at bounding box center [65, 480] width 56 height 9
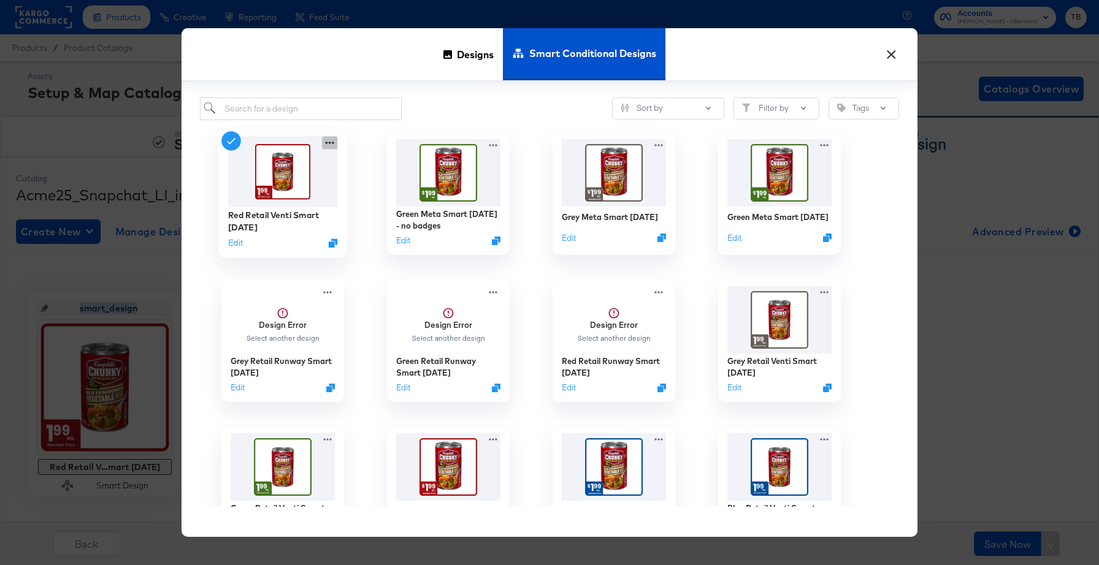
click at [329, 145] on icon at bounding box center [329, 142] width 15 height 13
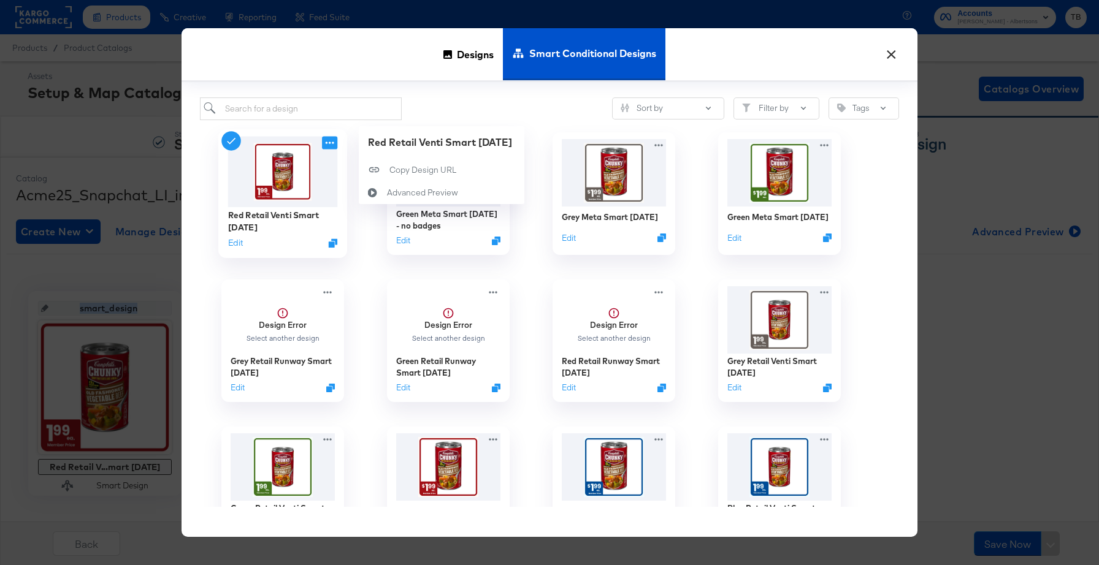
click at [292, 203] on img at bounding box center [283, 171] width 110 height 70
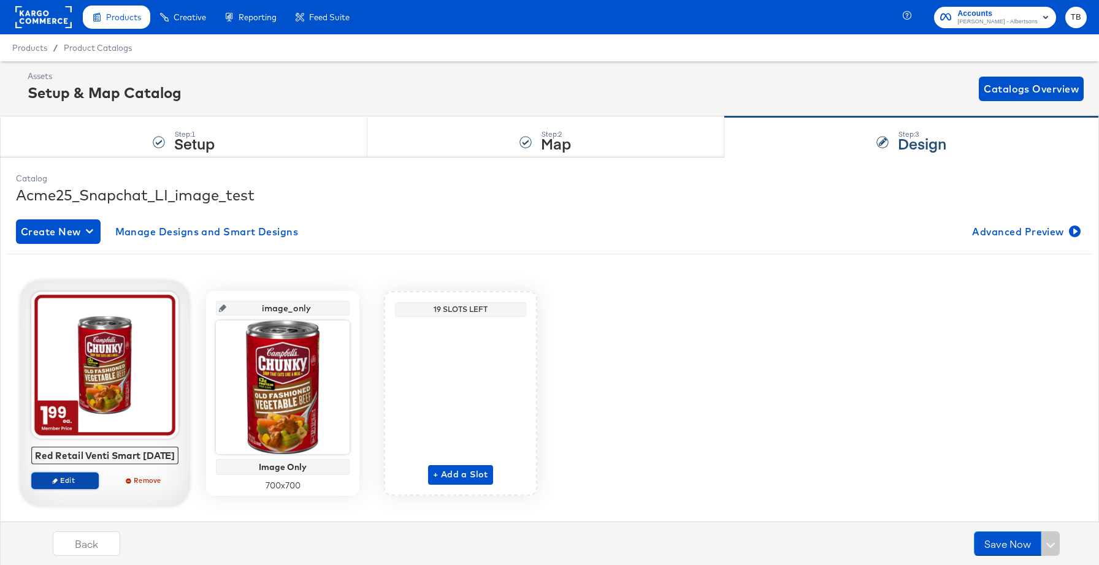
click at [72, 484] on span "Edit" at bounding box center [65, 480] width 56 height 9
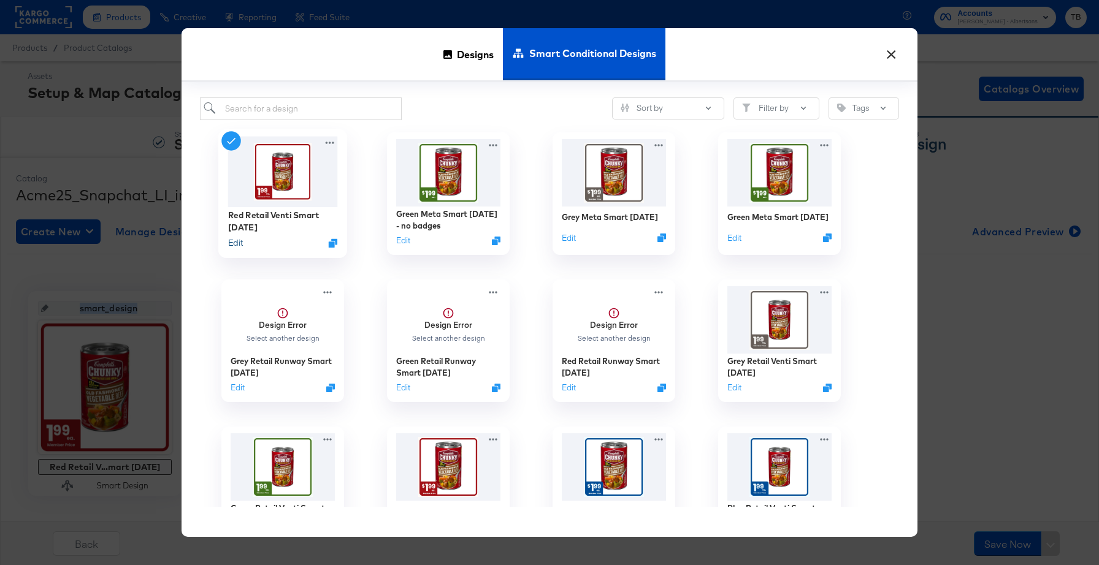
click at [240, 243] on button "Edit" at bounding box center [235, 243] width 15 height 12
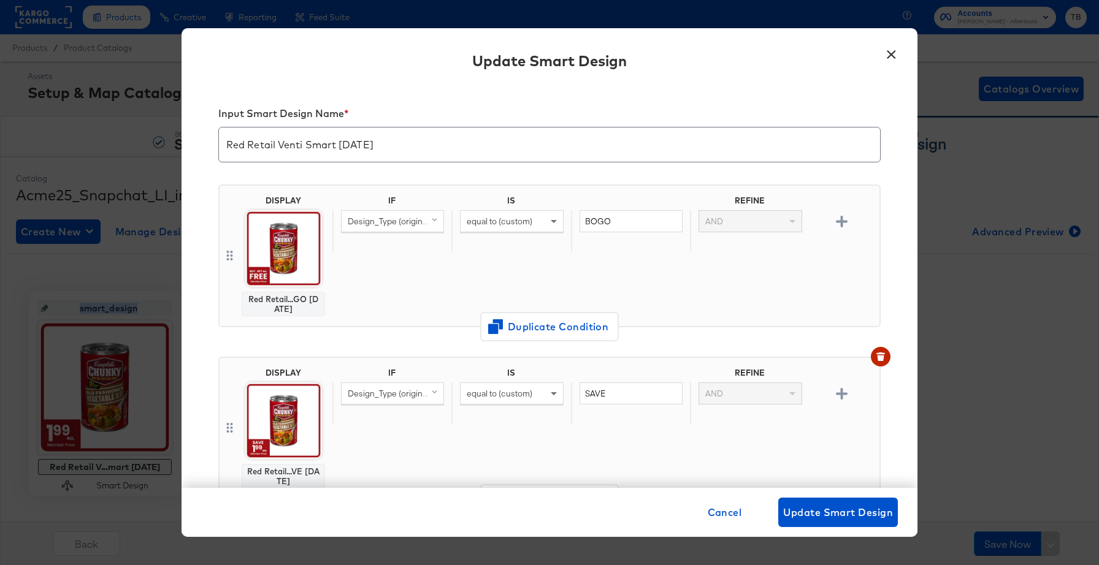
click at [890, 53] on button "×" at bounding box center [891, 51] width 22 height 22
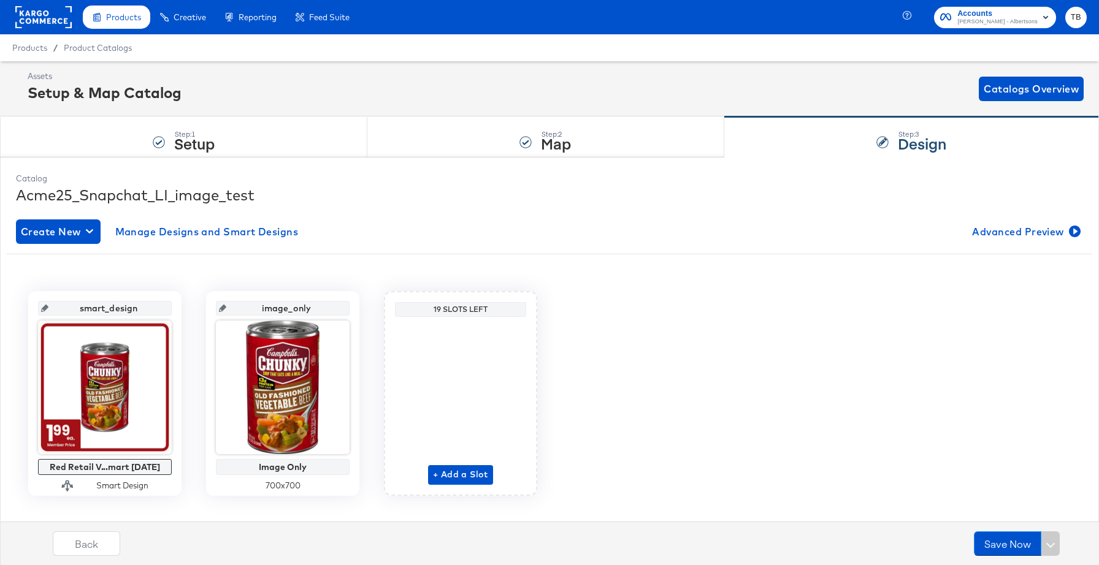
click at [35, 12] on rect at bounding box center [43, 17] width 56 height 22
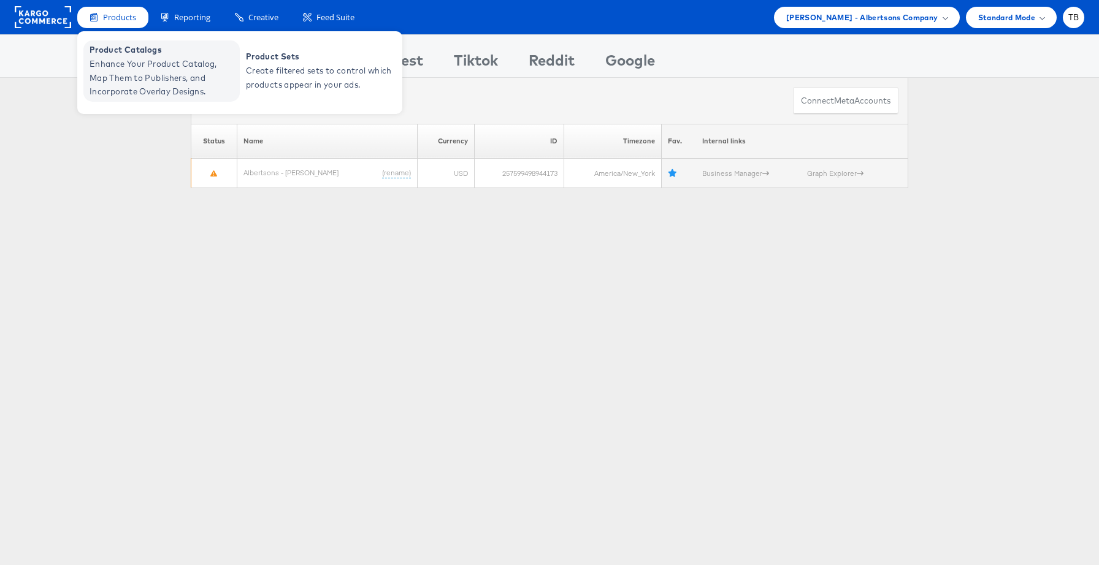
click at [158, 70] on span "Enhance Your Product Catalog, Map Them to Publishers, and Incorporate Overlay D…" at bounding box center [163, 78] width 147 height 42
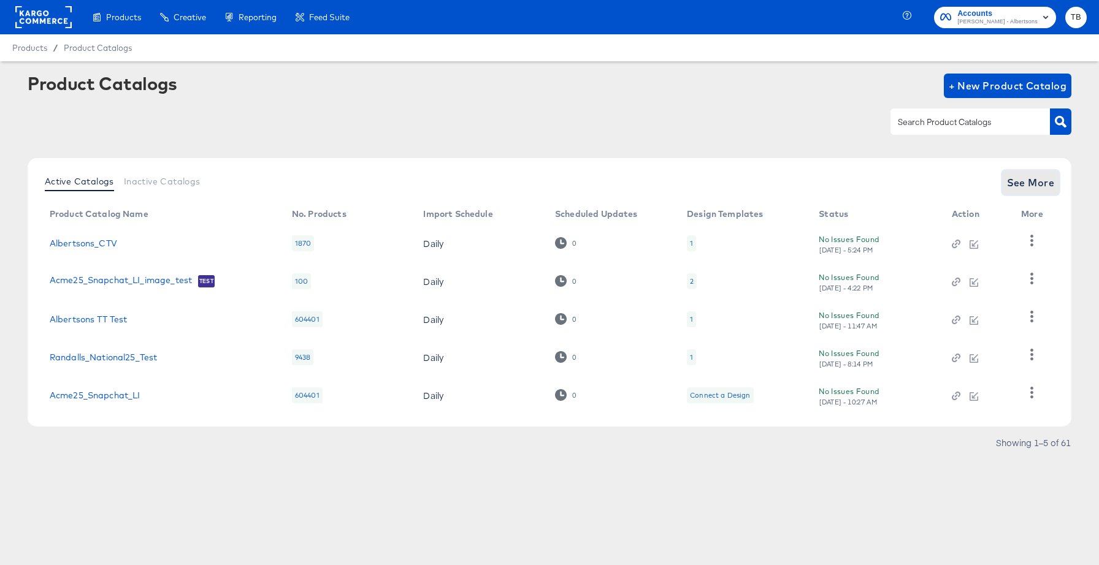
click at [1038, 183] on span "See More" at bounding box center [1031, 182] width 48 height 17
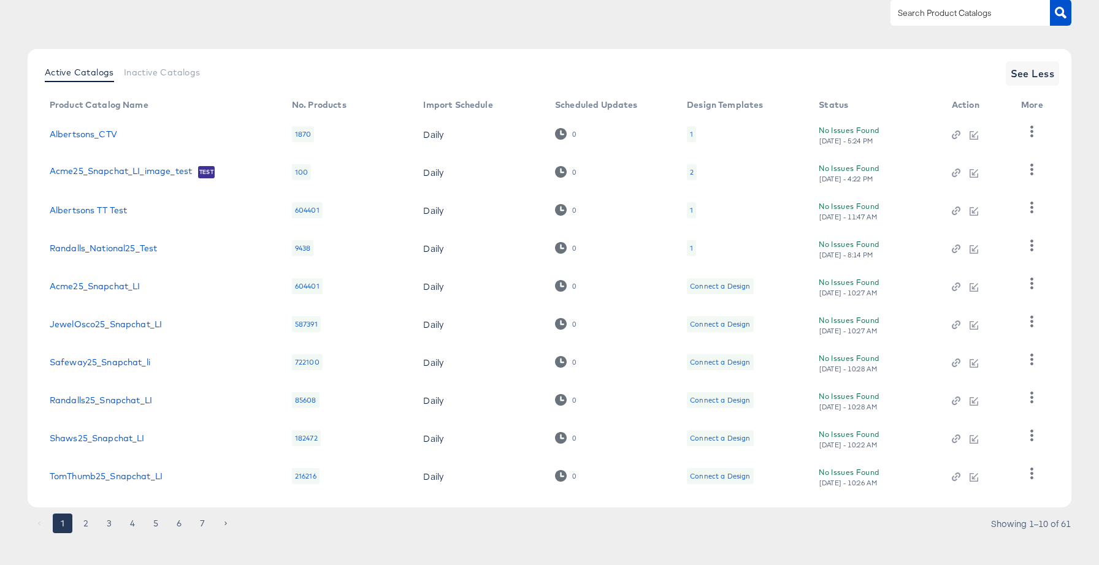
scroll to position [120, 0]
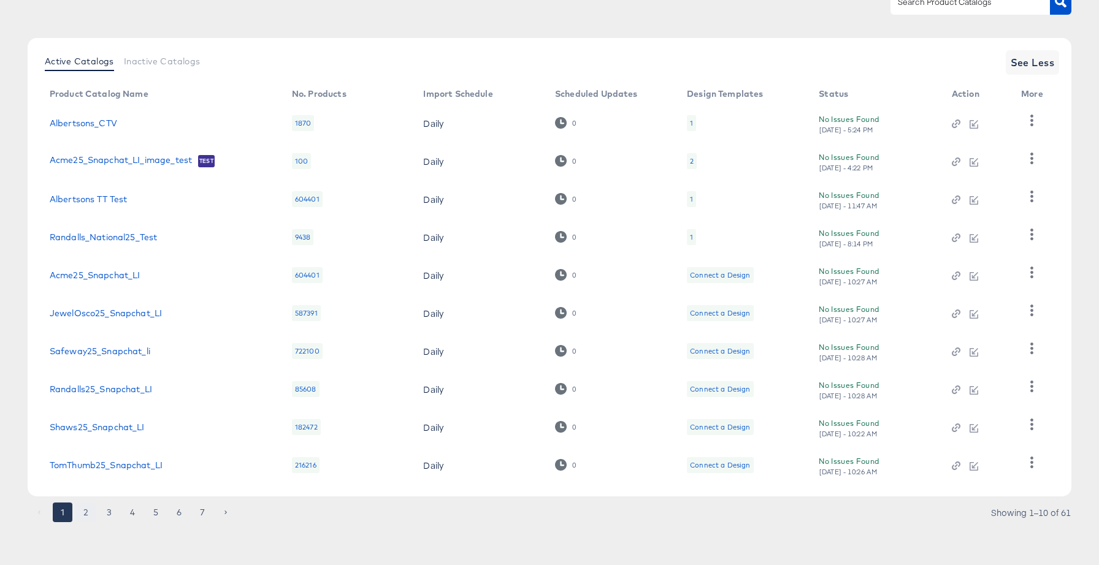
click at [86, 514] on button "2" at bounding box center [86, 513] width 20 height 20
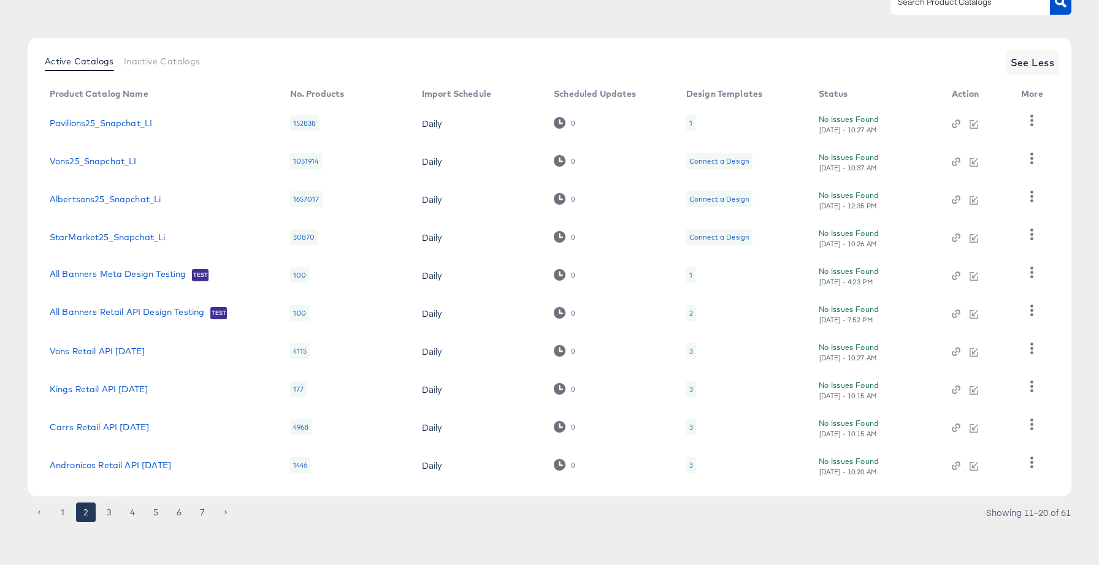
click at [109, 514] on button "3" at bounding box center [109, 513] width 20 height 20
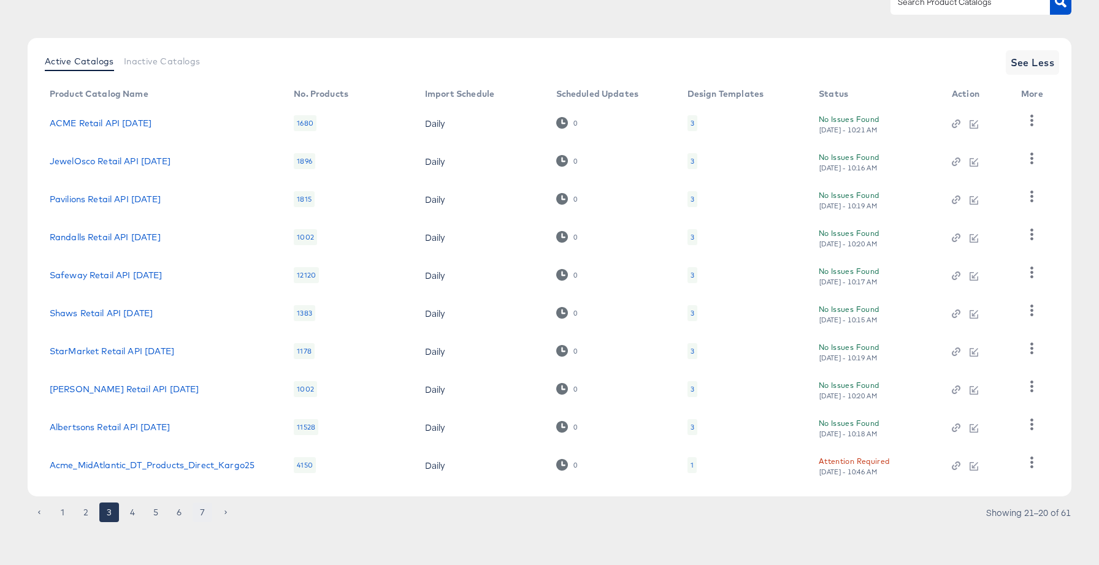
click at [205, 511] on button "7" at bounding box center [202, 513] width 20 height 20
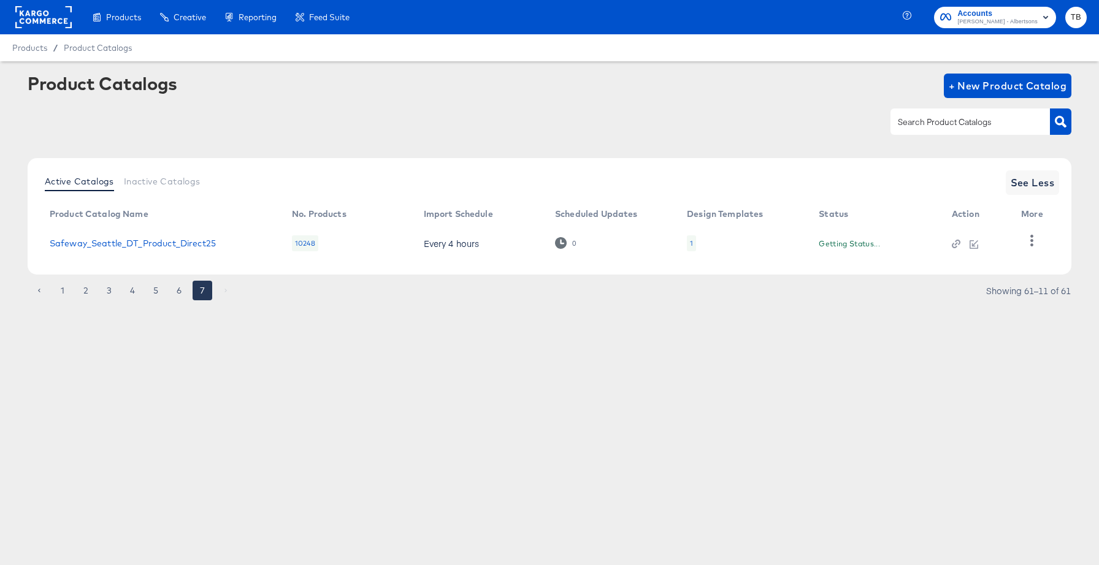
scroll to position [0, 0]
click at [178, 292] on button "6" at bounding box center [179, 291] width 20 height 20
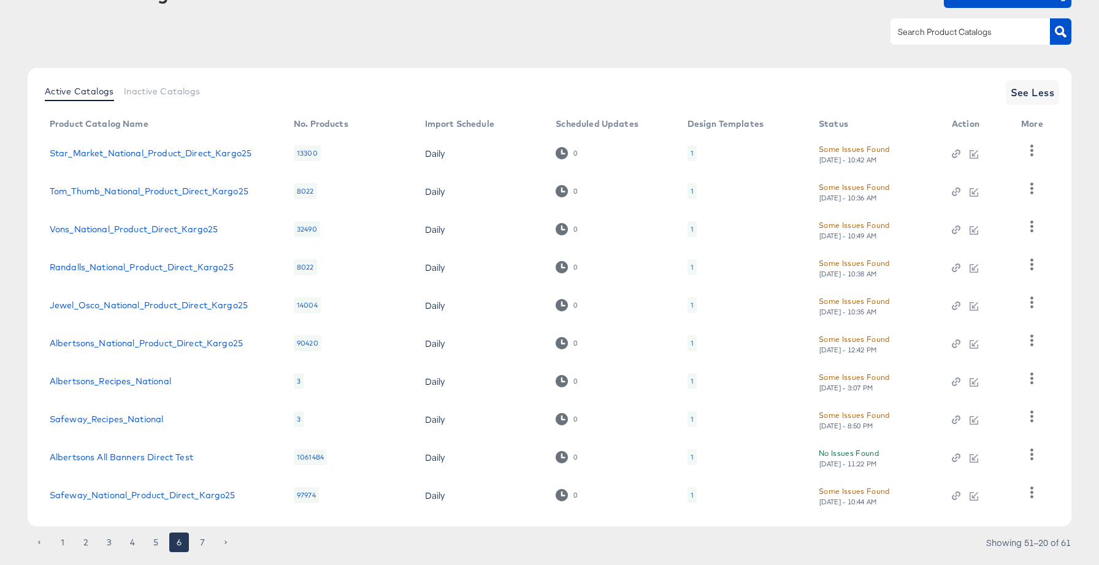
scroll to position [109, 0]
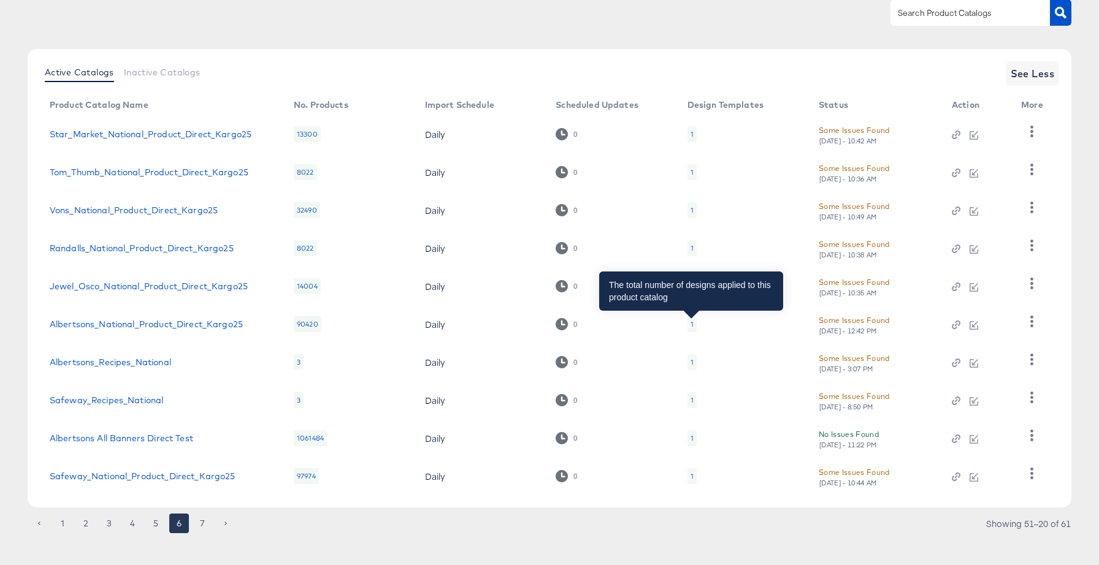
click at [691, 325] on div "1" at bounding box center [691, 324] width 3 height 10
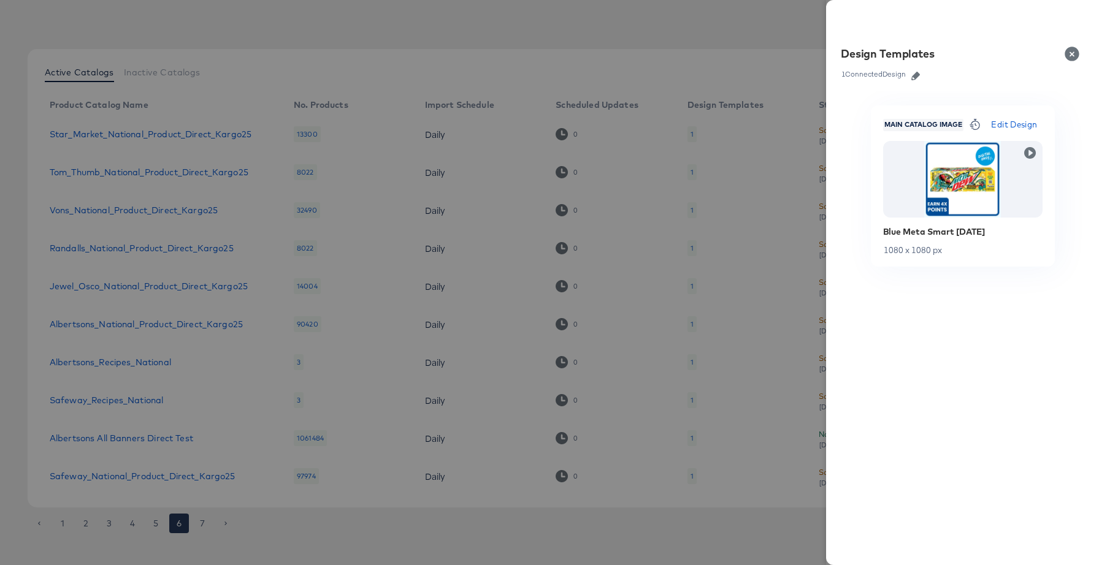
click at [1012, 123] on span "Edit Design" at bounding box center [1014, 125] width 46 height 14
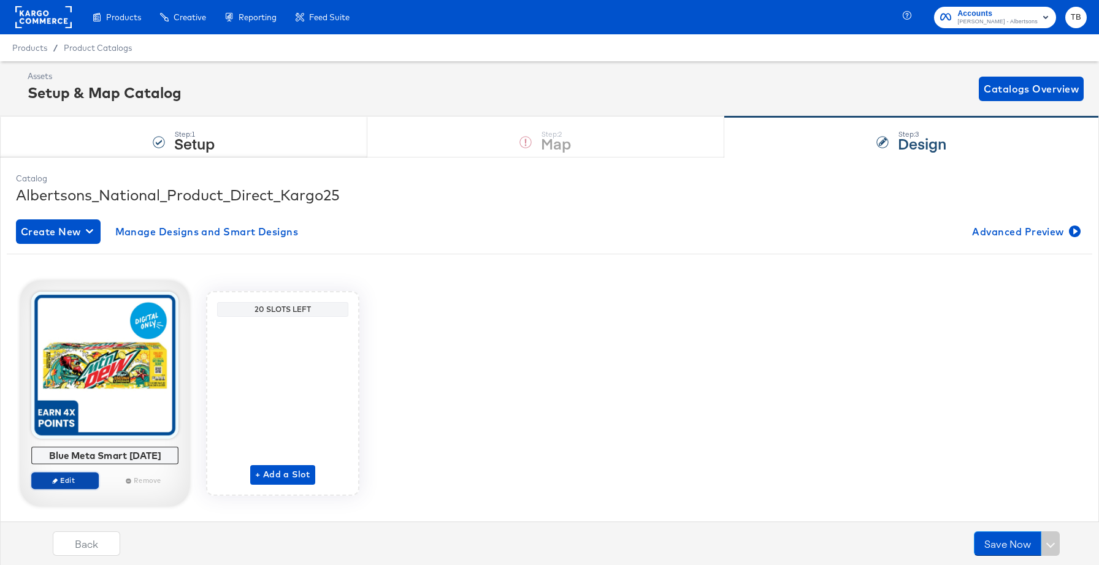
click at [75, 477] on span "Edit" at bounding box center [65, 480] width 56 height 9
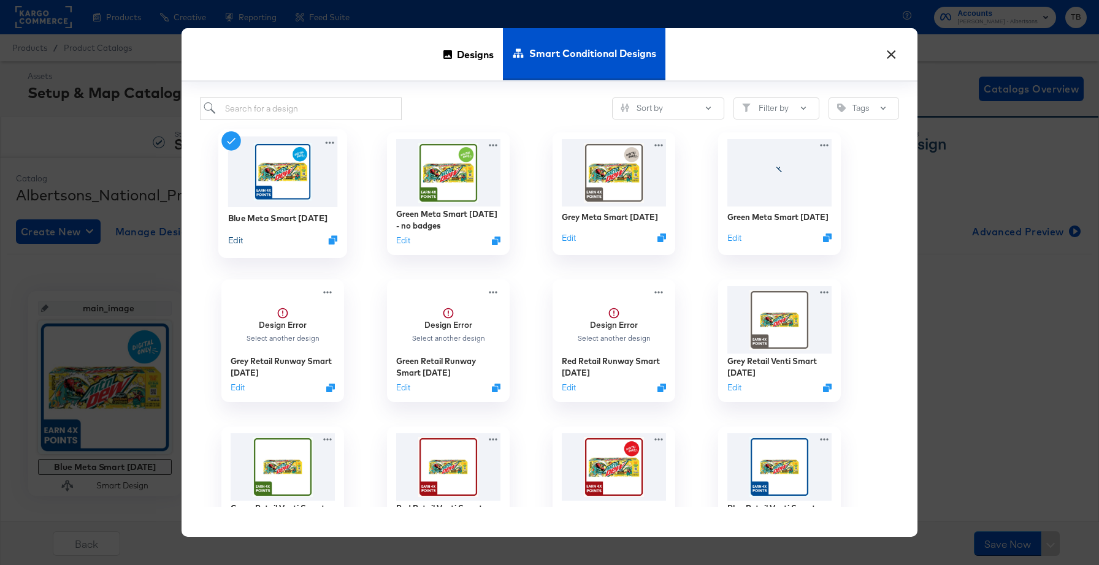
click at [238, 243] on button "Edit" at bounding box center [235, 240] width 15 height 12
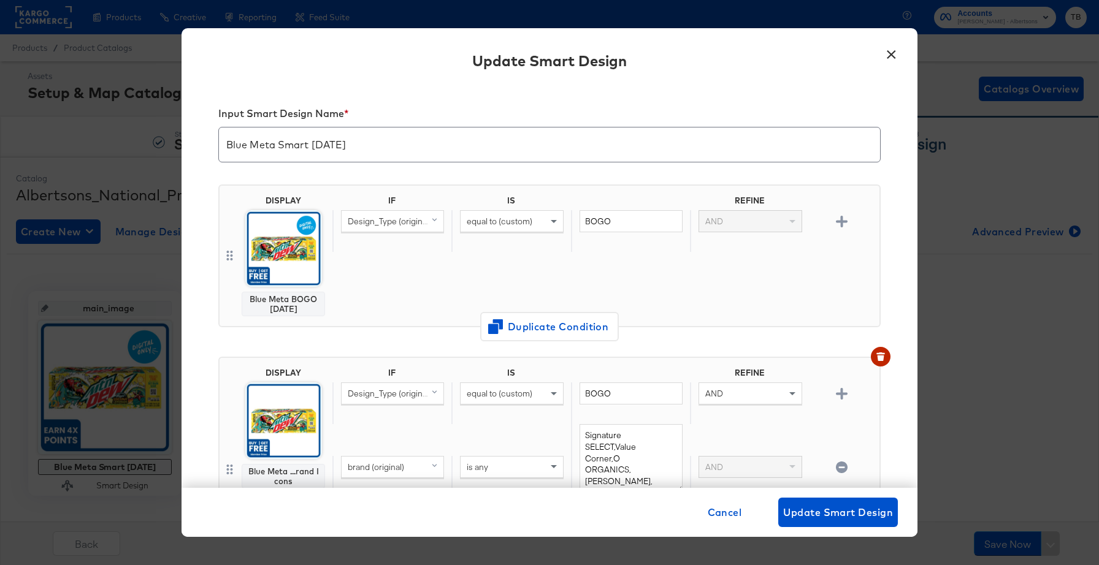
click at [954, 361] on div "× Update Smart Design Input Smart Design Name * Blue Meta Smart 4.29.25 DISPLAY…" at bounding box center [549, 282] width 1099 height 565
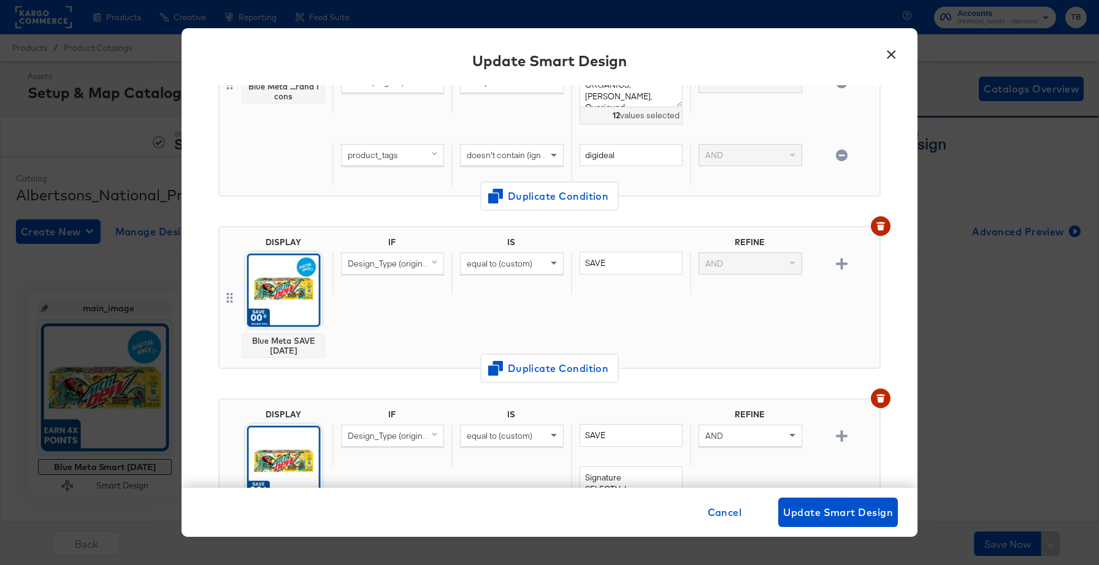
scroll to position [354, 0]
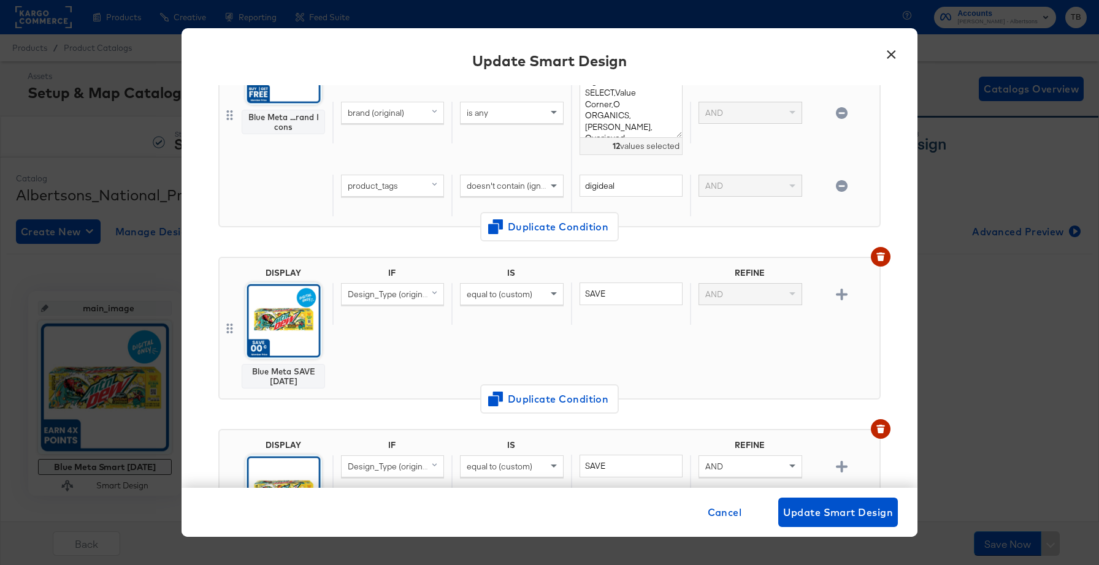
click at [1003, 313] on div "× Update Smart Design Input Smart Design Name * Blue Meta Smart 4.29.25 DISPLAY…" at bounding box center [549, 282] width 1099 height 565
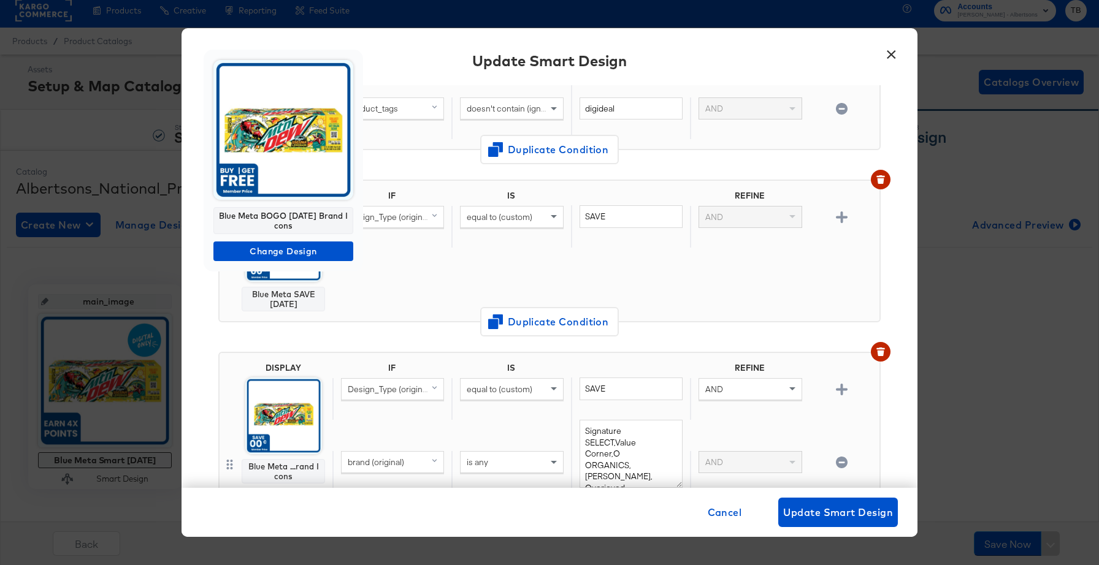
scroll to position [19, 0]
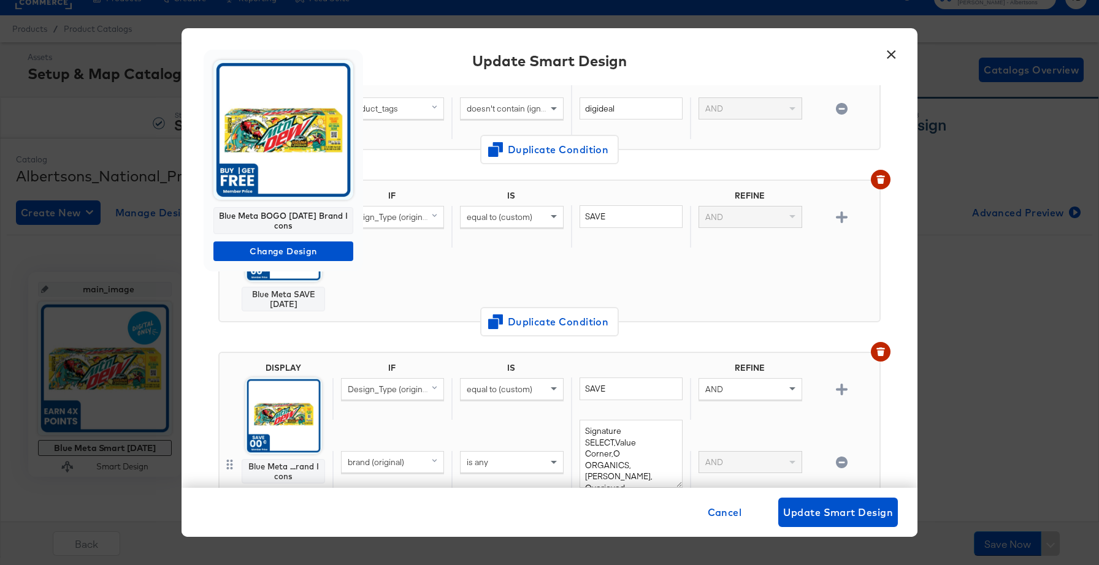
click at [894, 294] on div at bounding box center [549, 282] width 1099 height 565
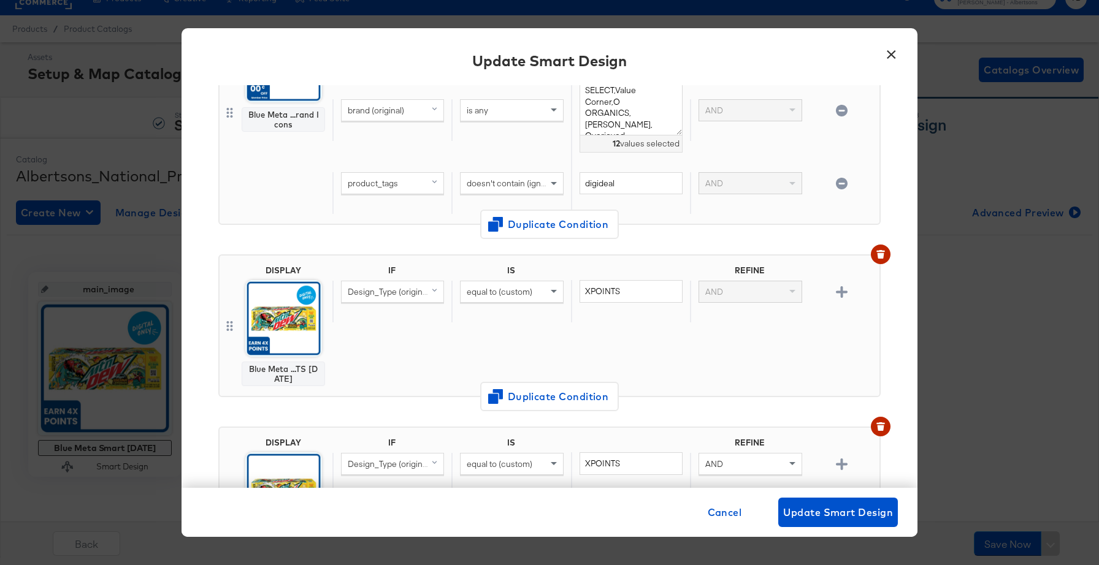
scroll to position [1216, 0]
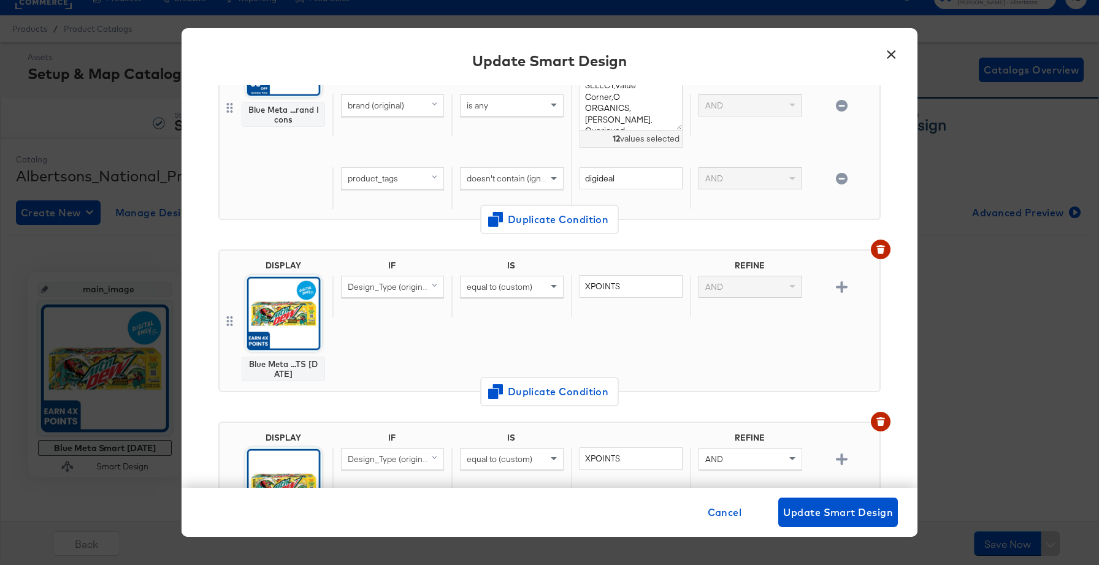
click at [979, 387] on div "× Update Smart Design Input Smart Design Name * Blue Meta Smart 4.29.25 DISPLAY…" at bounding box center [549, 282] width 1099 height 565
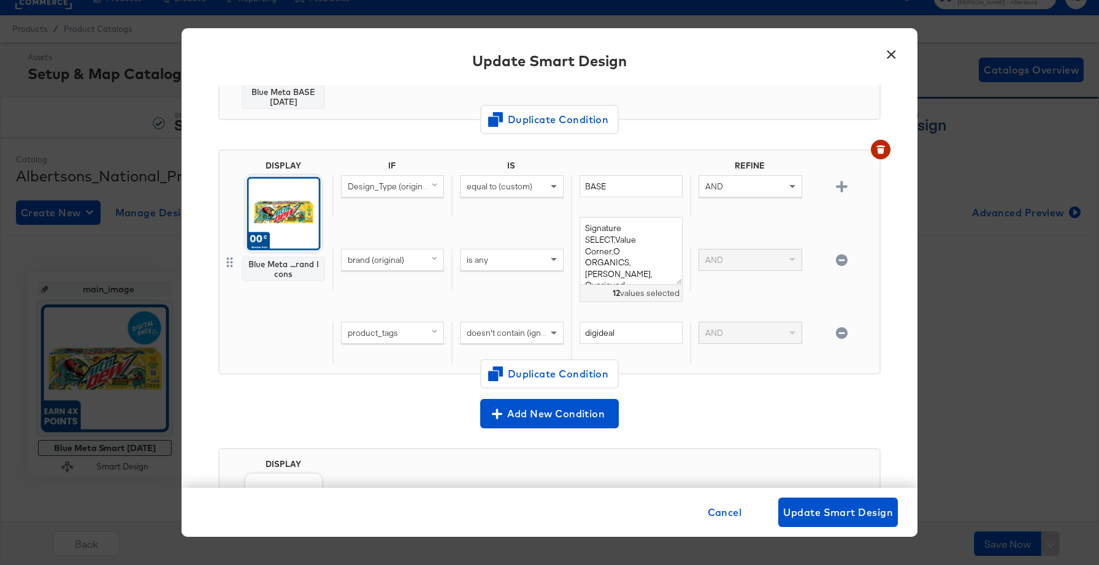
scroll to position [2766, 0]
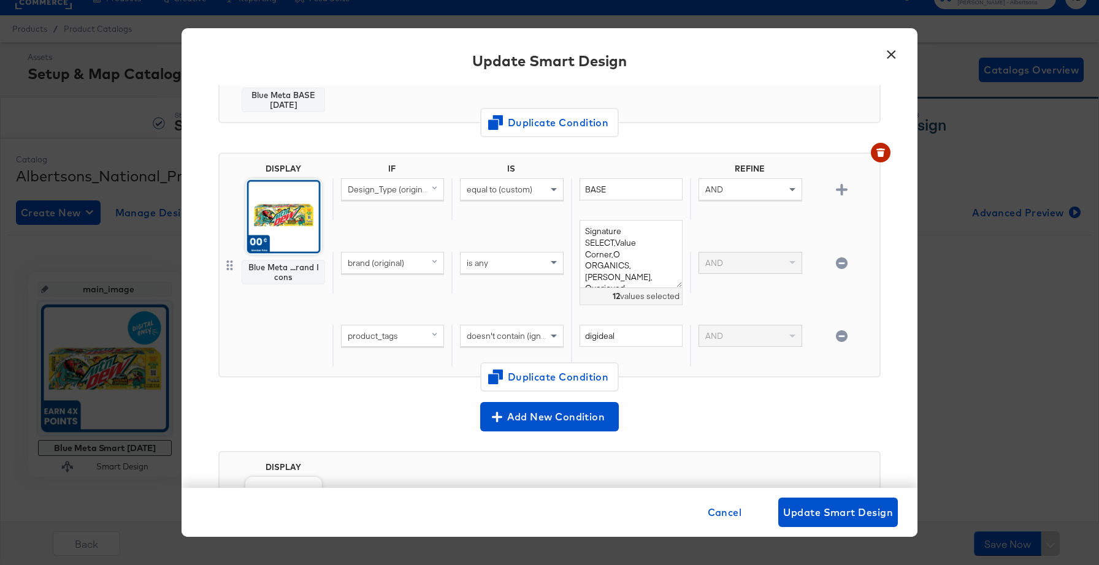
click at [1033, 357] on div "× Update Smart Design Input Smart Design Name * Blue Meta Smart 4.29.25 DISPLAY…" at bounding box center [549, 282] width 1099 height 565
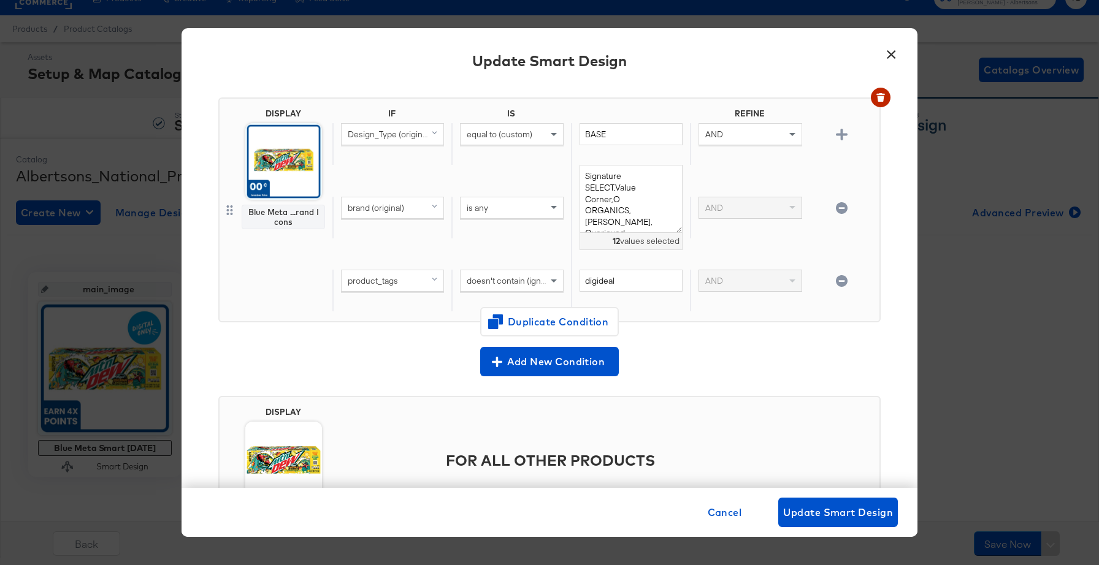
scroll to position [2819, 0]
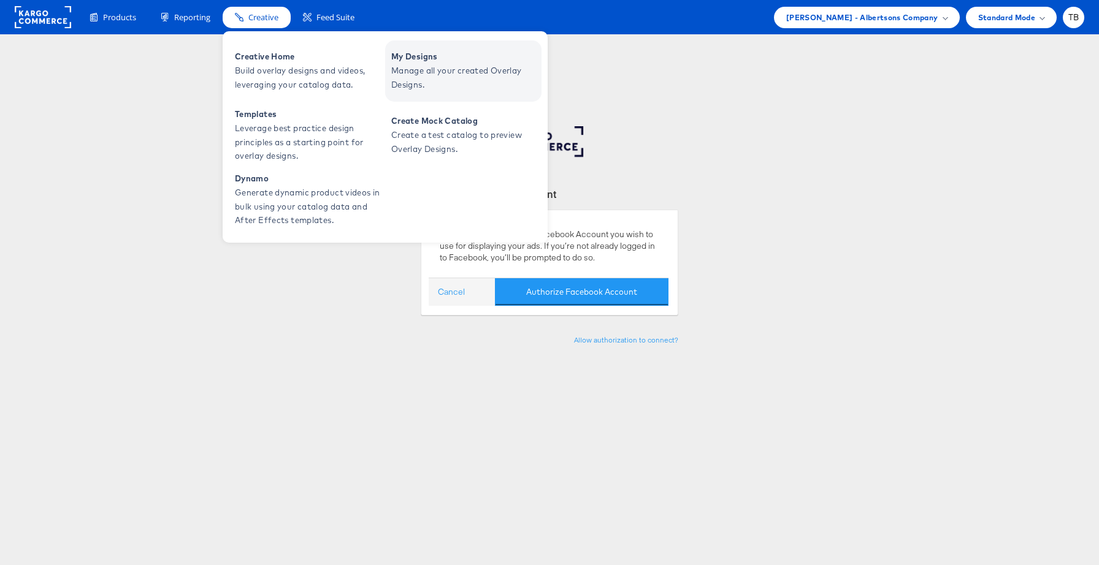
click at [405, 72] on span "Manage all your created Overlay Designs." at bounding box center [464, 78] width 147 height 28
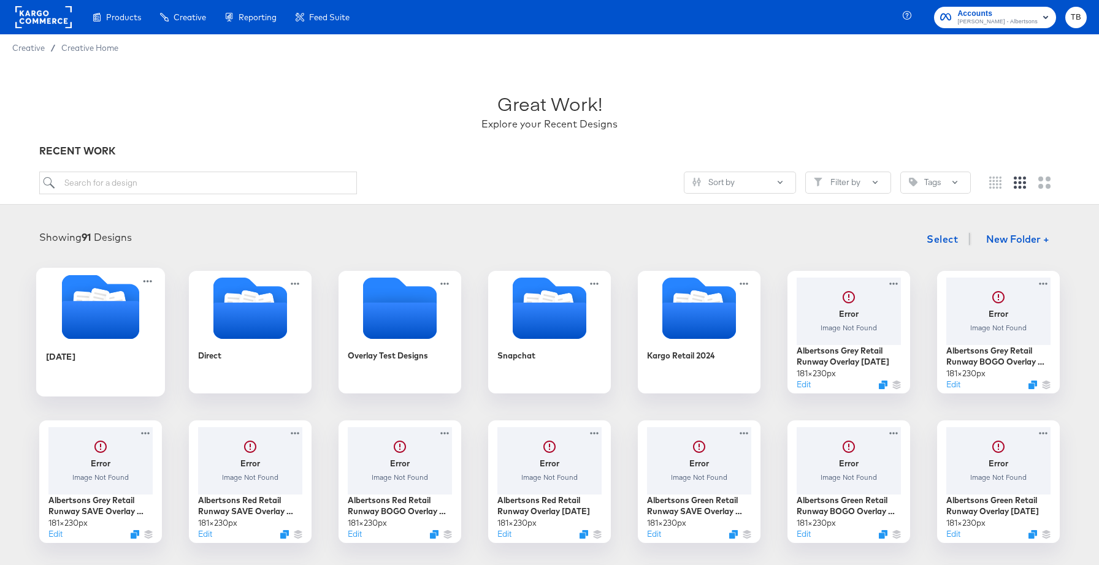
click at [115, 334] on icon "Folder" at bounding box center [100, 320] width 77 height 38
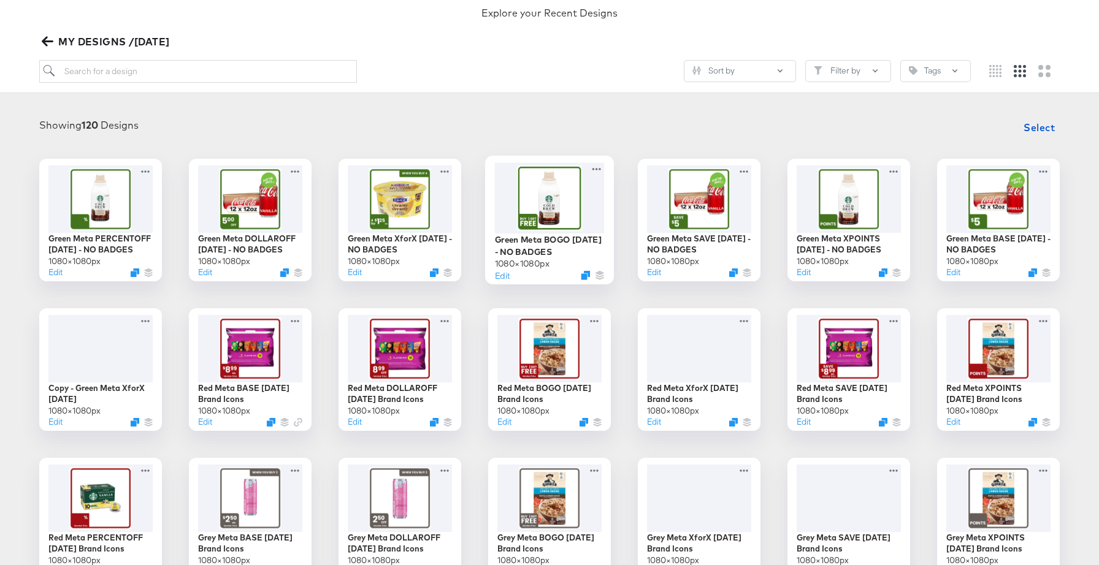
scroll to position [123, 0]
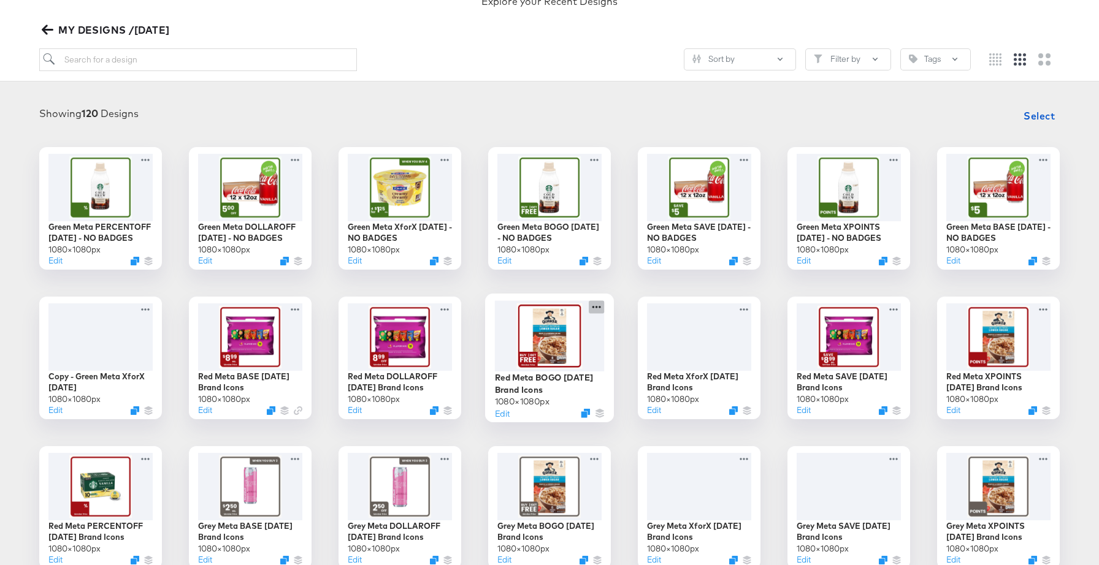
click at [597, 307] on icon at bounding box center [596, 306] width 15 height 13
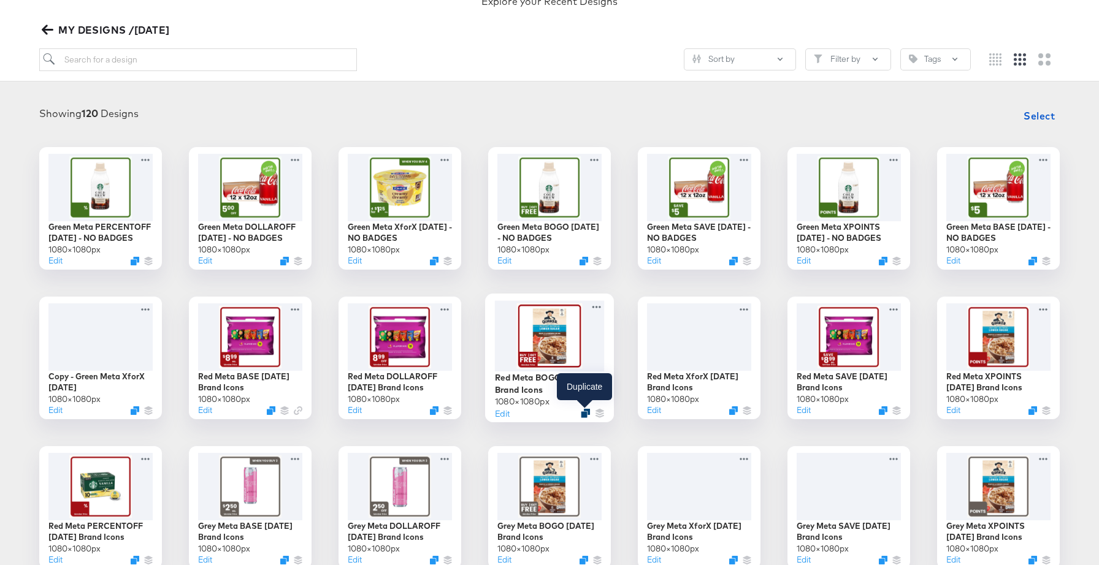
click at [586, 411] on icon "Duplicate" at bounding box center [585, 412] width 9 height 9
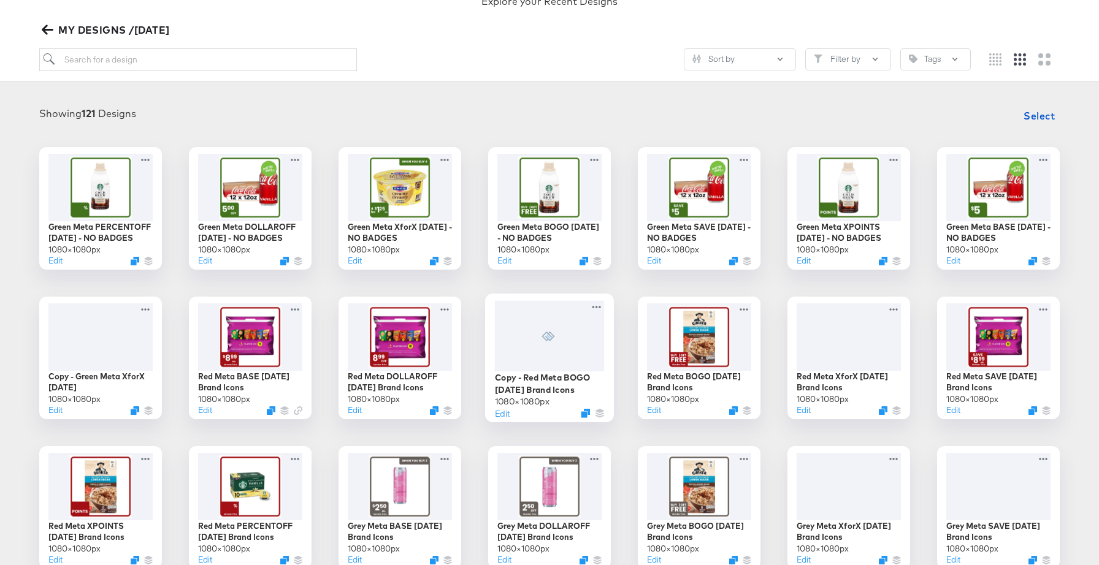
click at [590, 351] on div at bounding box center [550, 335] width 110 height 70
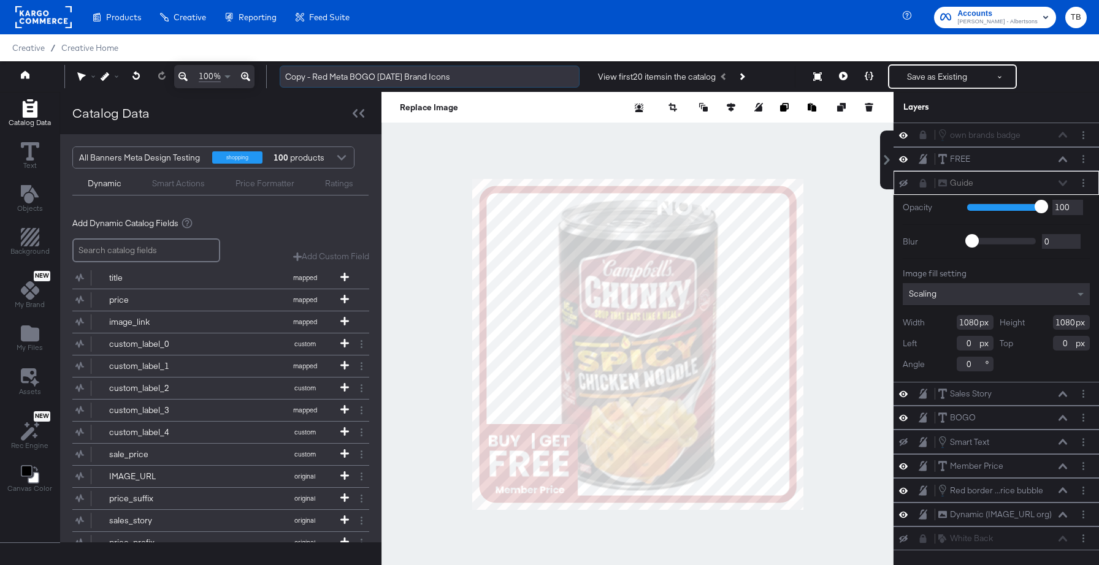
drag, startPoint x: 328, startPoint y: 76, endPoint x: 280, endPoint y: 76, distance: 48.4
click at [280, 76] on input "Copy - Red Meta BOGO [DATE] Brand Icons" at bounding box center [430, 77] width 300 height 23
click at [366, 77] on input "Holiday Meta BOGO [DATE] Brand Icons" at bounding box center [430, 77] width 300 height 23
click at [460, 80] on input "Holiday Meta BOGO [DATE] Brand Icons" at bounding box center [430, 77] width 300 height 23
type input "Holiday Meta BOGO [DATE]"
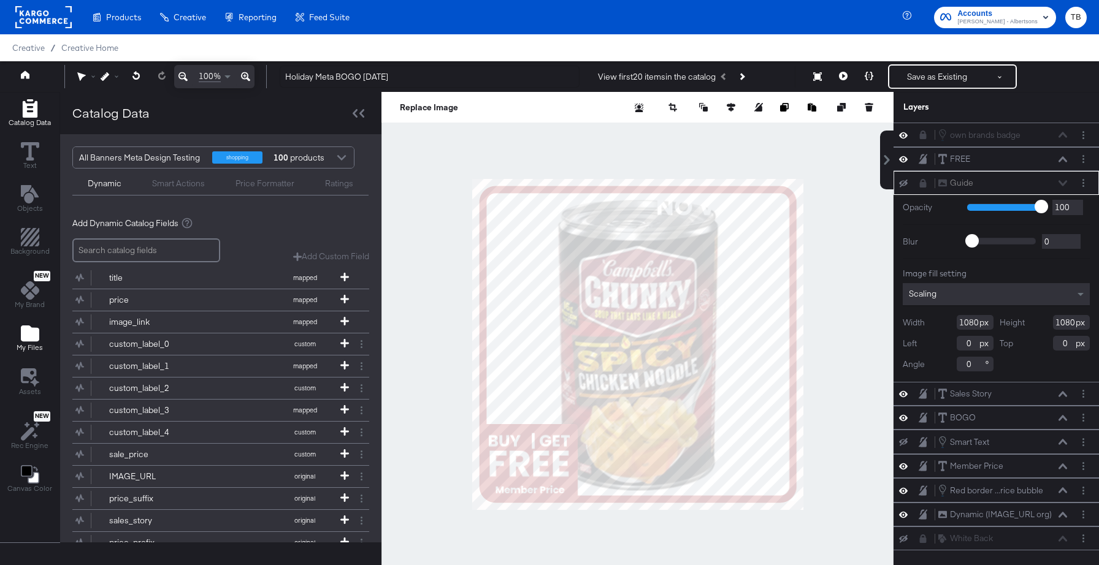
click at [34, 336] on icon "Add Files" at bounding box center [30, 334] width 18 height 16
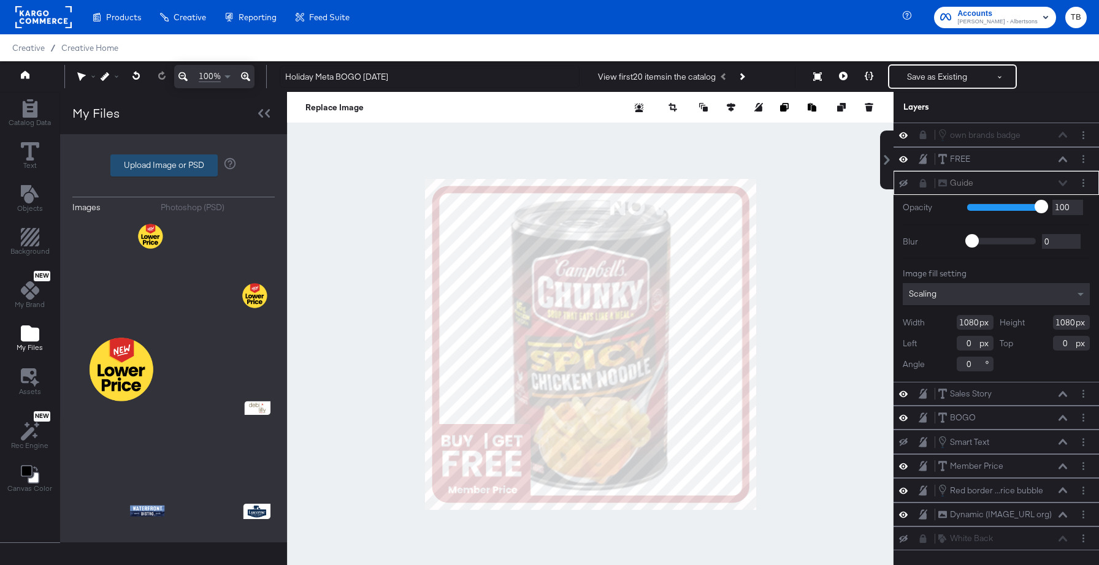
click at [172, 164] on label "Upload Image or PSD" at bounding box center [164, 165] width 106 height 21
click at [173, 166] on input "Upload Image or PSD" at bounding box center [173, 166] width 0 height 0
type input "C:\fakepath\bg.png"
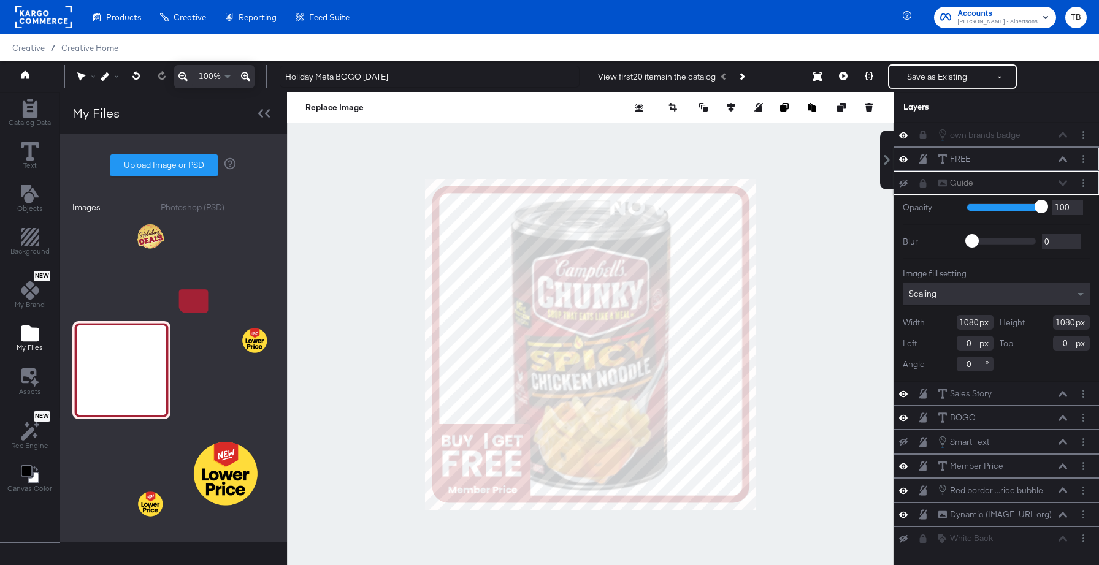
click at [1062, 162] on icon at bounding box center [1062, 159] width 9 height 6
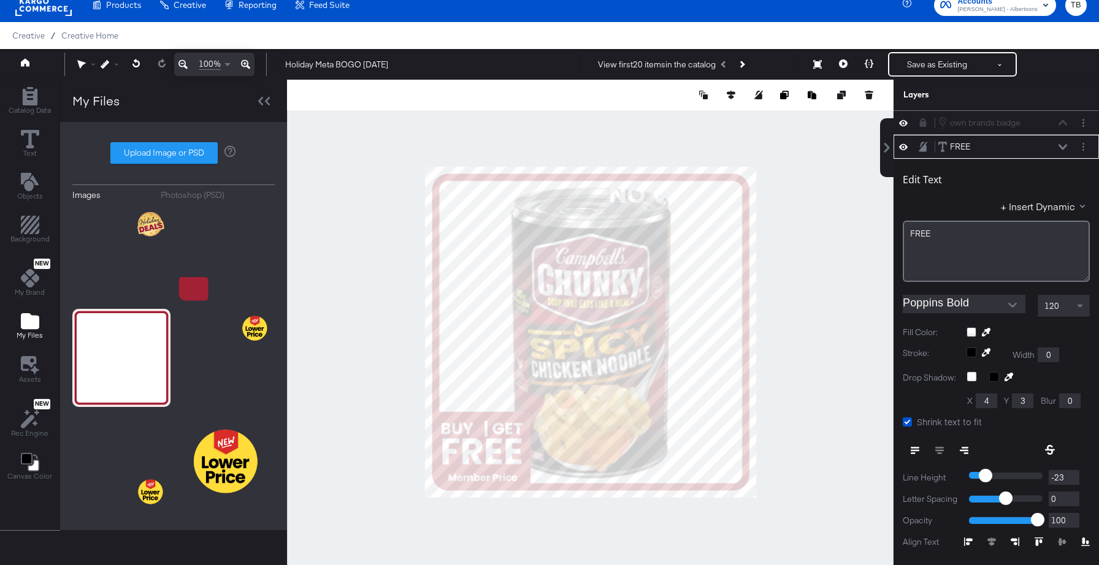
scroll to position [25, 0]
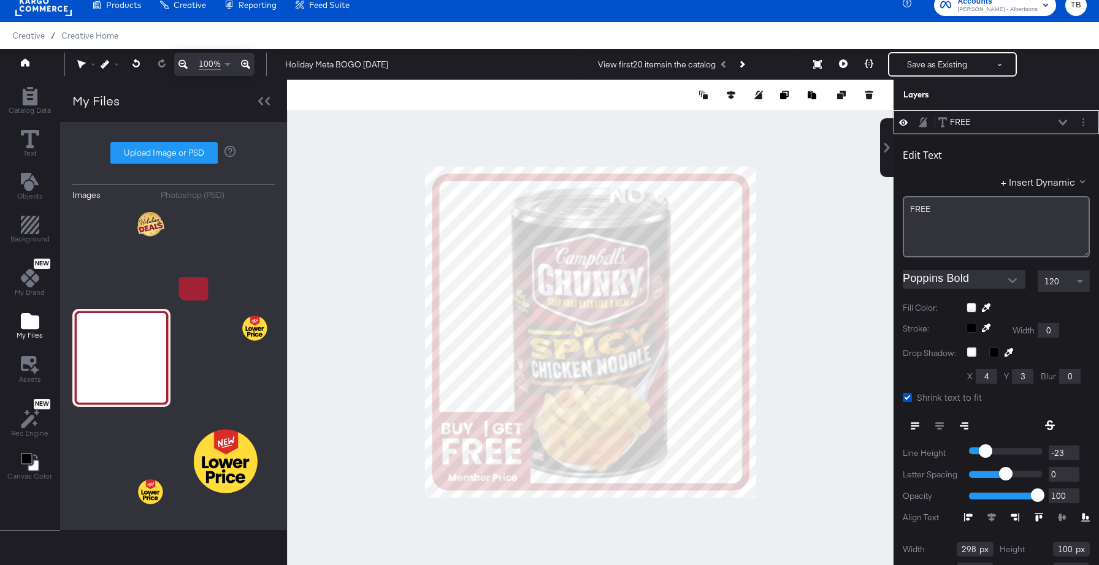
click at [1065, 119] on button at bounding box center [1062, 122] width 10 height 7
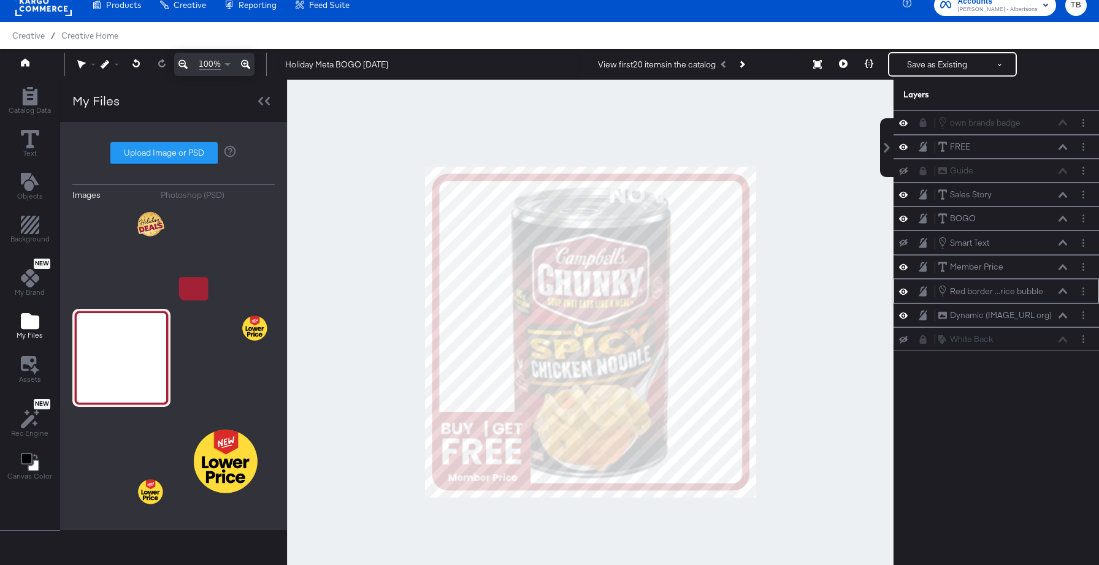
click at [904, 291] on icon at bounding box center [903, 291] width 9 height 10
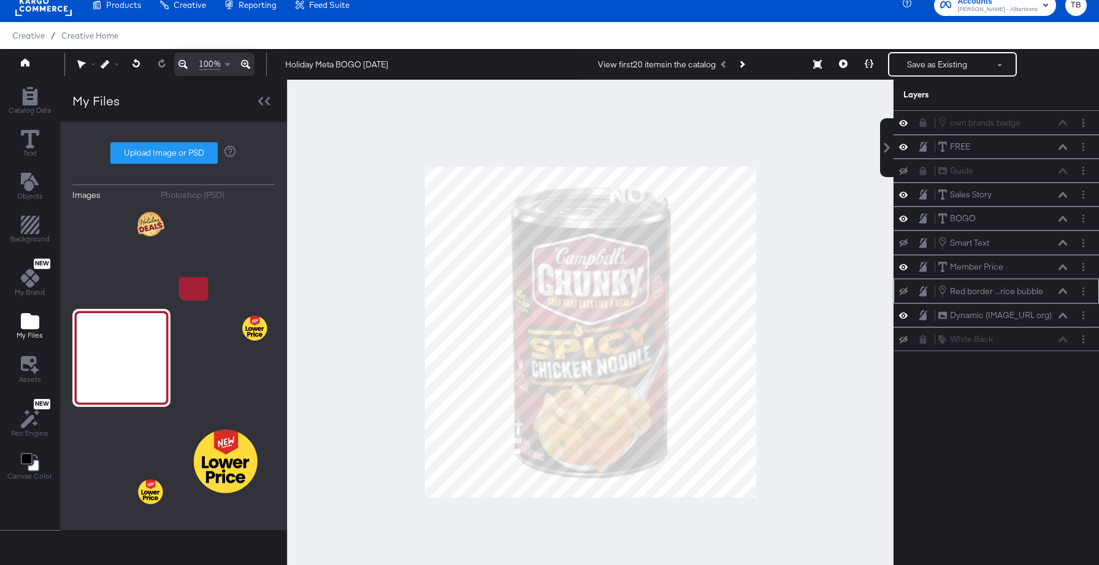
click at [904, 291] on icon at bounding box center [903, 292] width 9 height 8
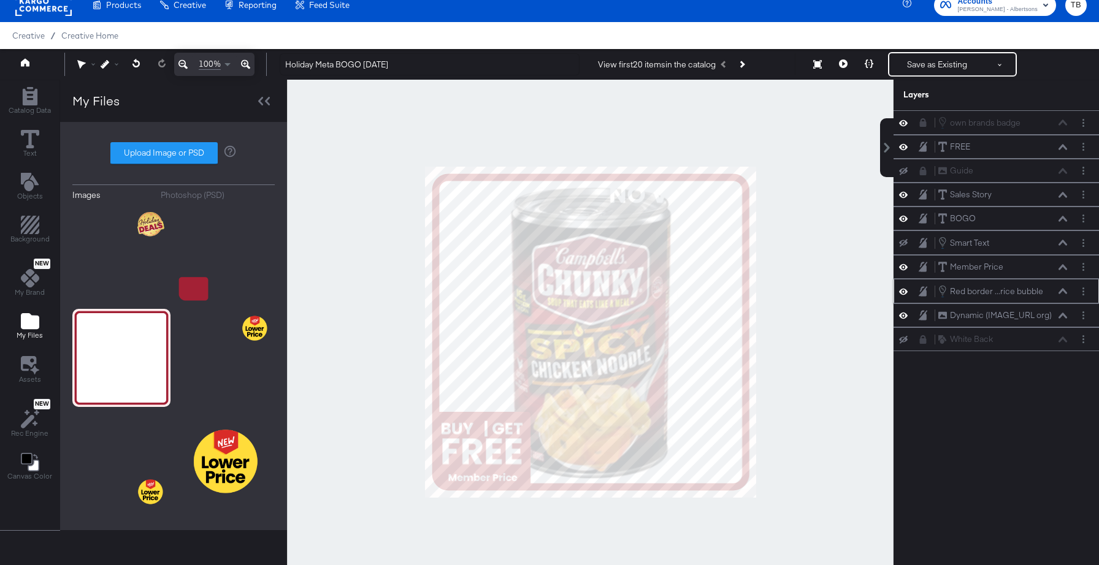
click at [904, 291] on icon at bounding box center [903, 291] width 9 height 10
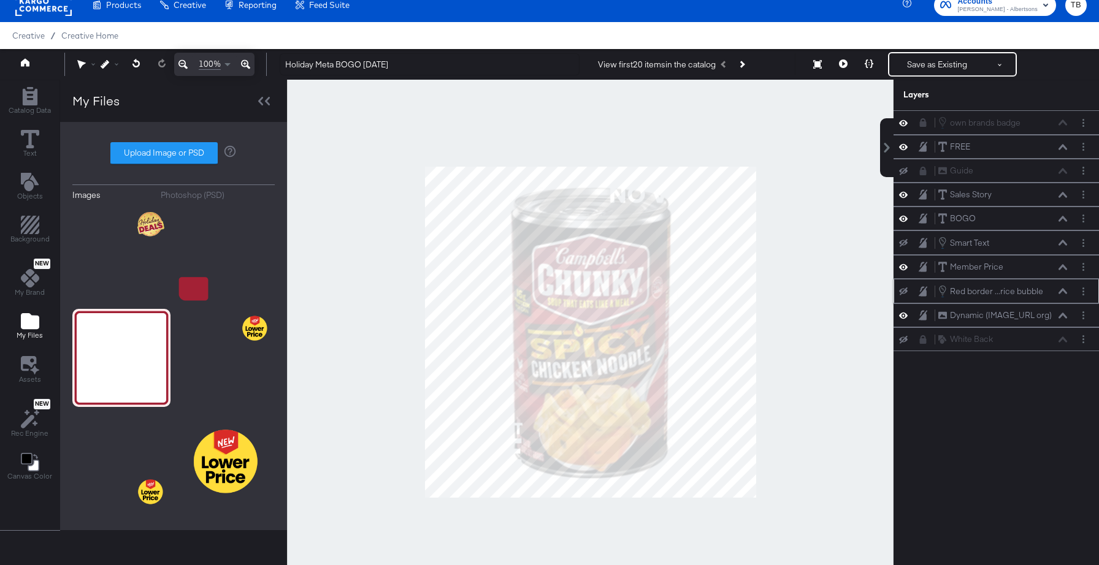
click at [904, 291] on icon at bounding box center [903, 292] width 9 height 8
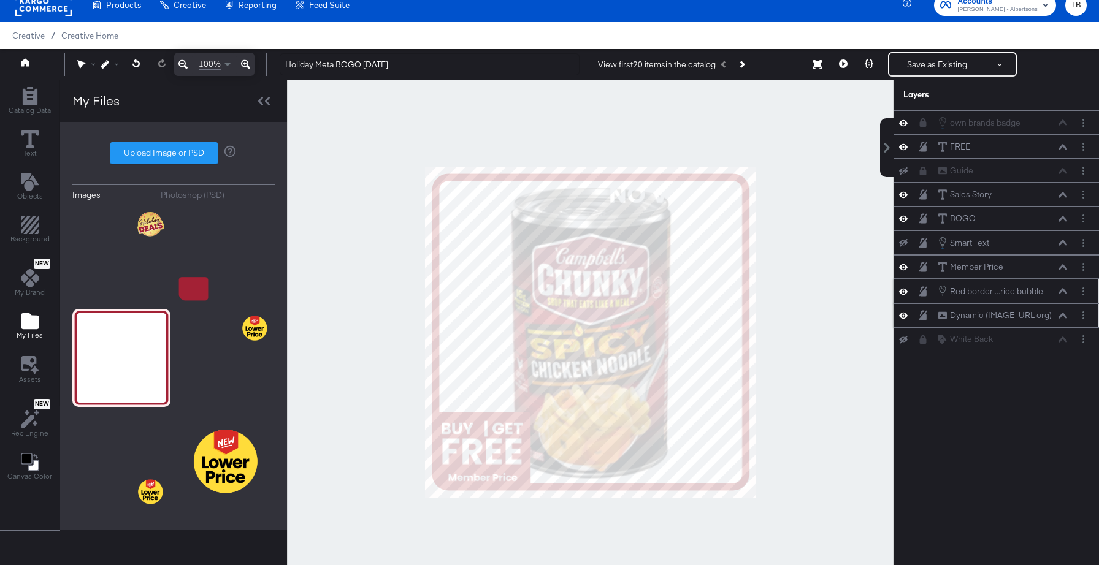
click at [903, 315] on icon at bounding box center [903, 315] width 9 height 10
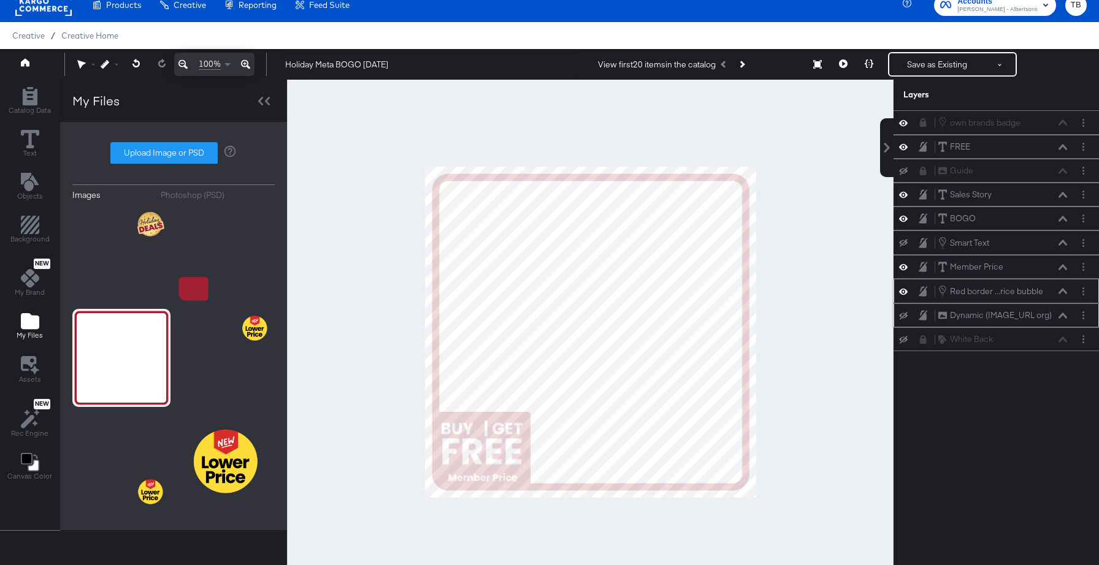
click at [903, 315] on icon at bounding box center [903, 316] width 9 height 8
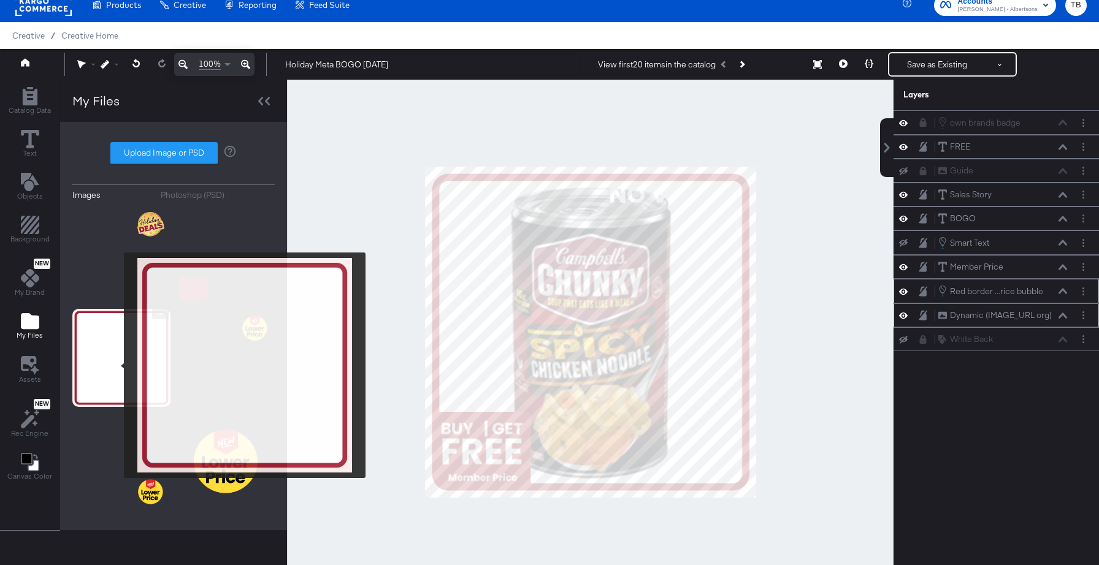
click at [115, 365] on img at bounding box center [121, 358] width 98 height 98
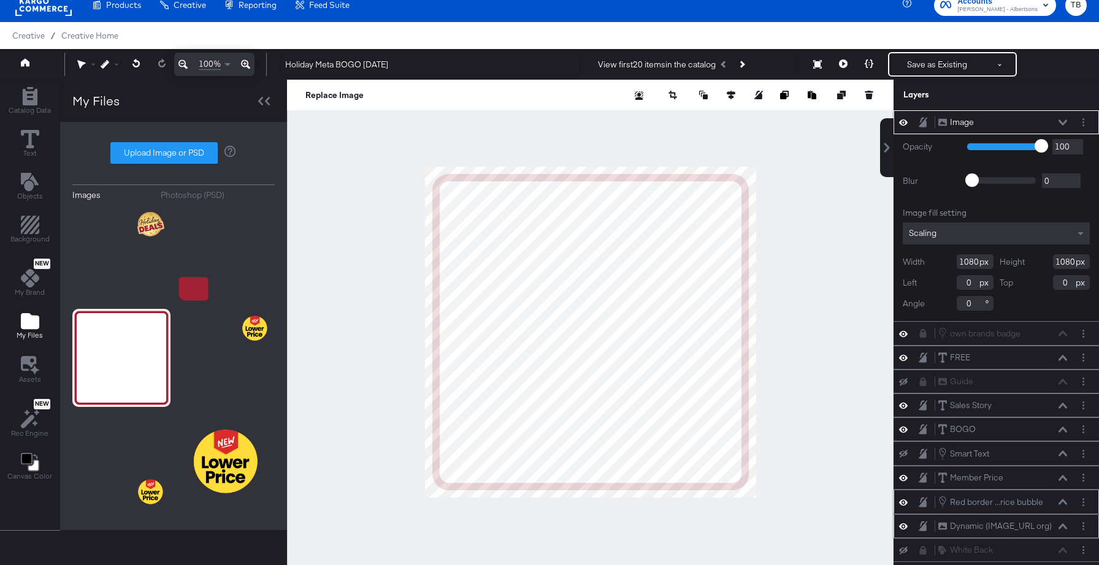
click at [1062, 123] on icon at bounding box center [1062, 123] width 9 height 6
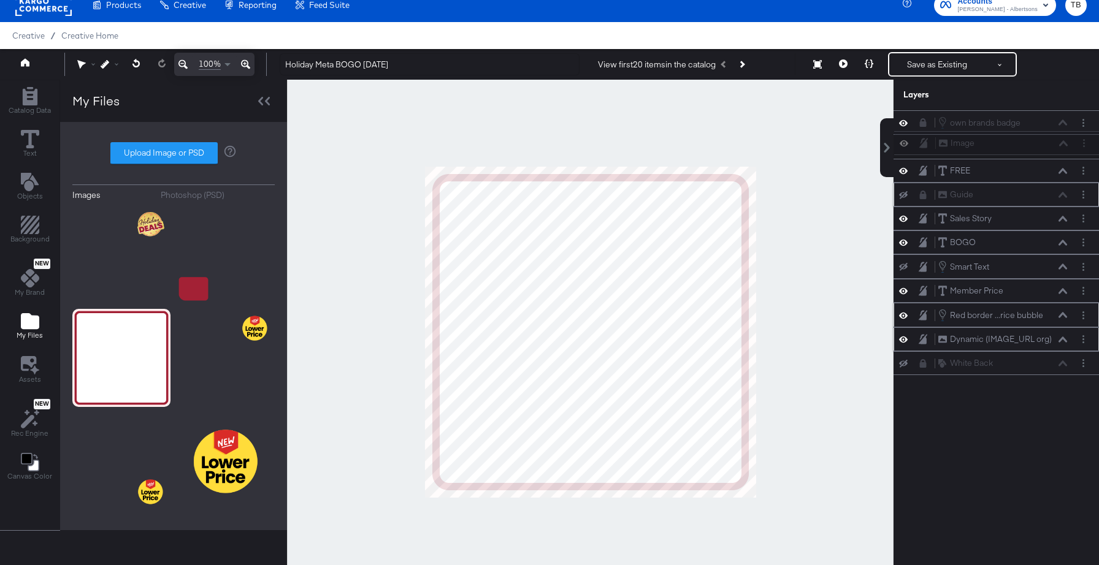
scroll to position [9, 0]
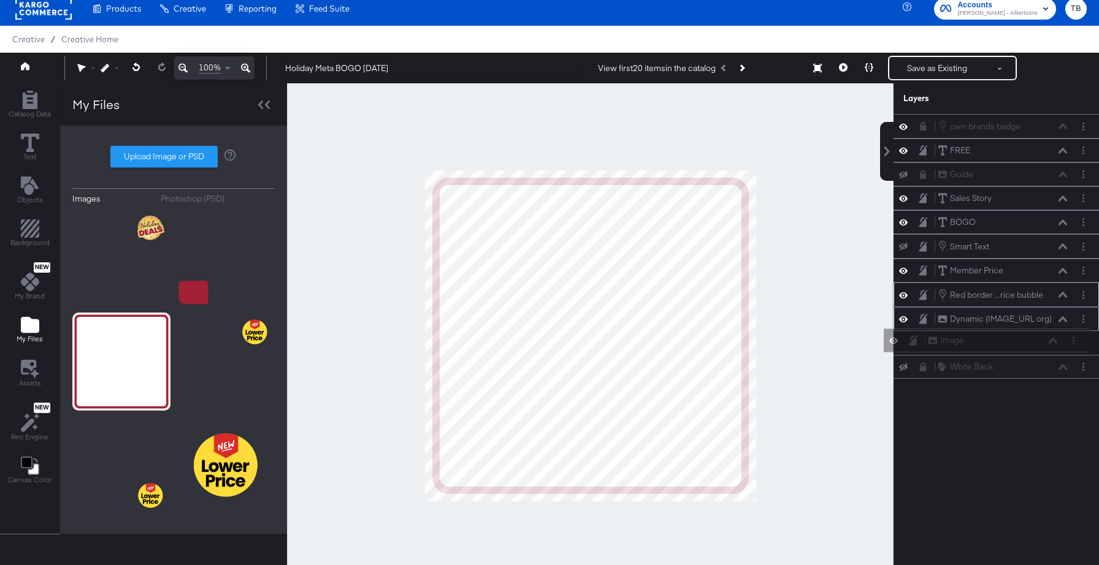
drag, startPoint x: 982, startPoint y: 126, endPoint x: 972, endPoint y: 348, distance: 222.1
click at [972, 348] on div "Image Image own brands badge own brands badge FREE FREE Guide Guide Sales Story…" at bounding box center [995, 246] width 205 height 265
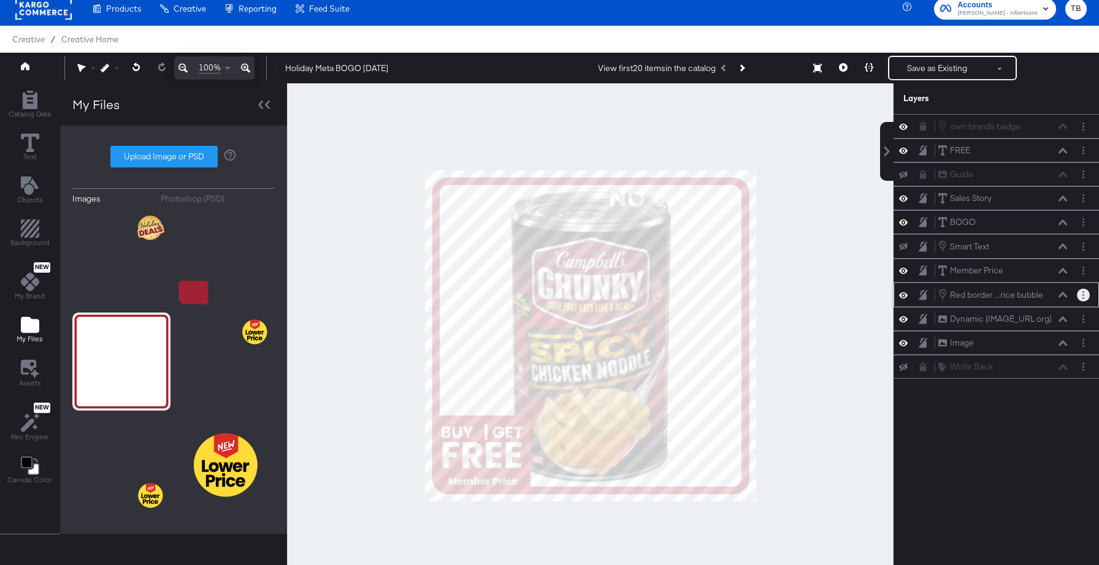
click at [1086, 295] on button "Layer Options" at bounding box center [1082, 295] width 13 height 13
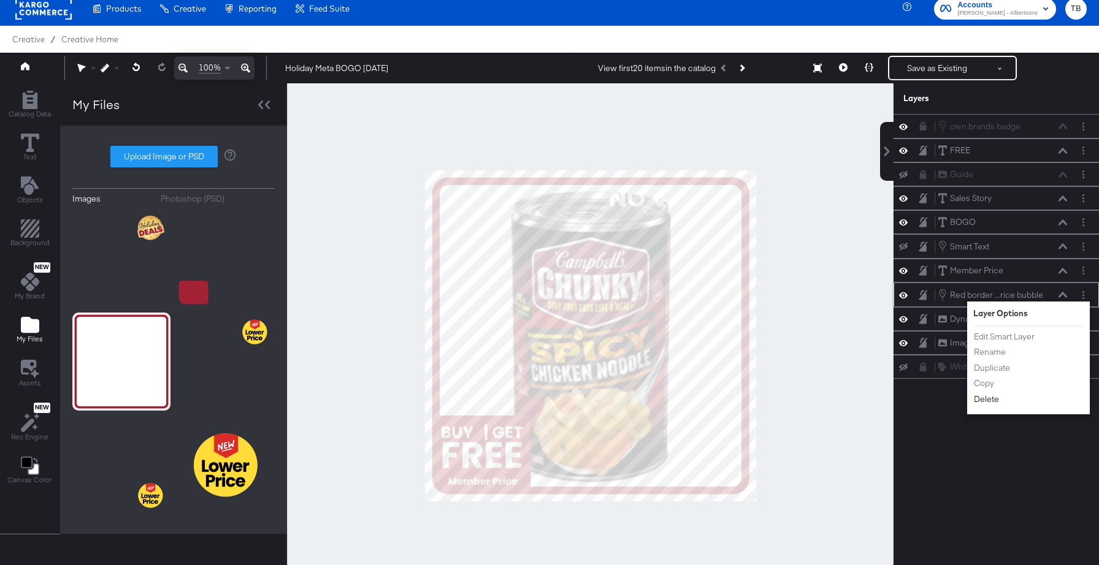
click at [994, 398] on button "Delete" at bounding box center [986, 399] width 26 height 13
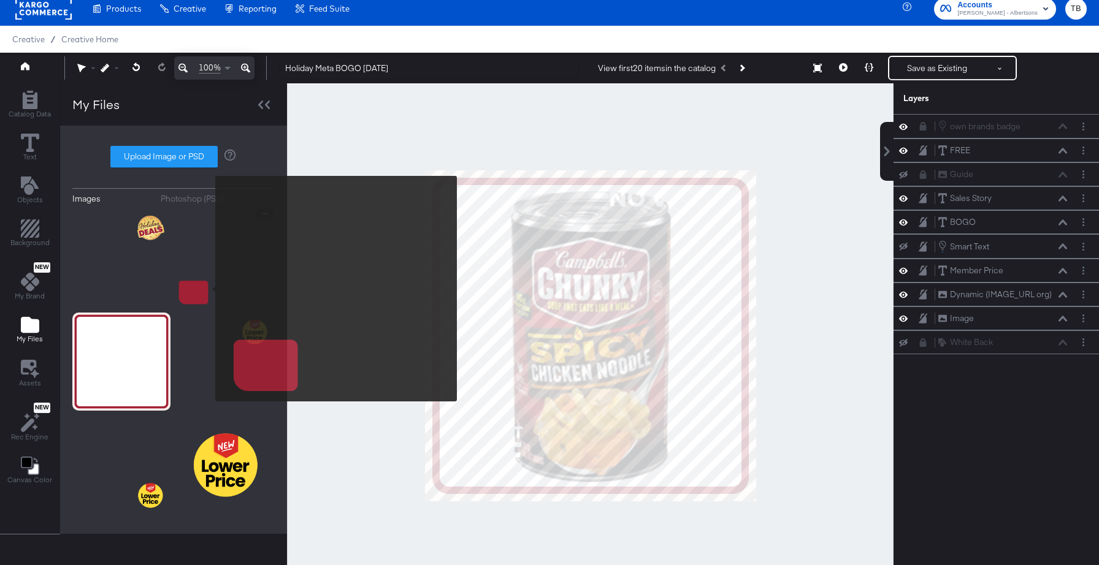
click at [207, 289] on img at bounding box center [226, 257] width 98 height 98
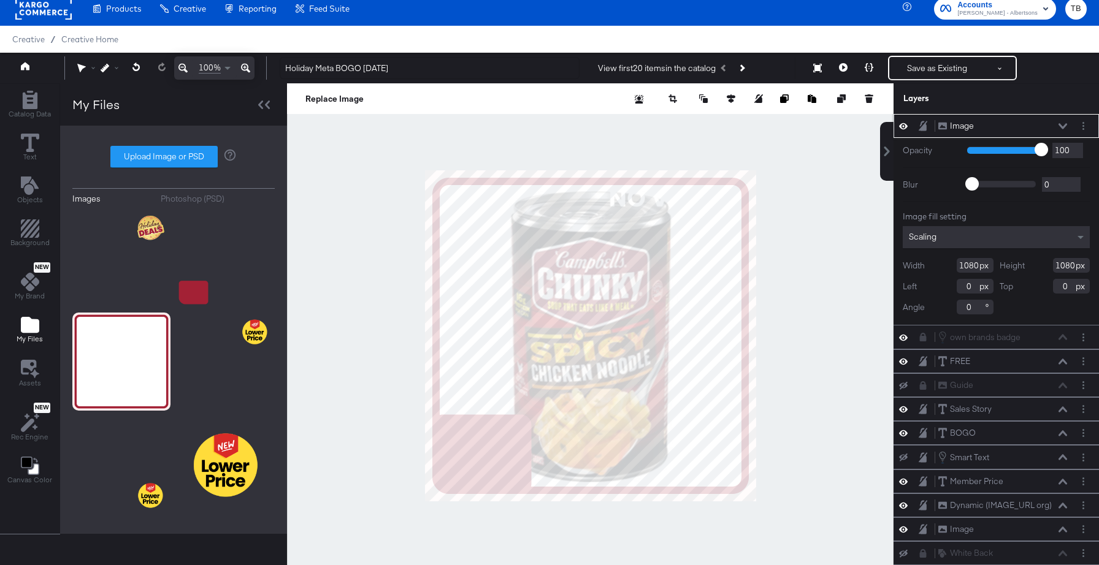
click at [1064, 126] on icon at bounding box center [1062, 126] width 9 height 6
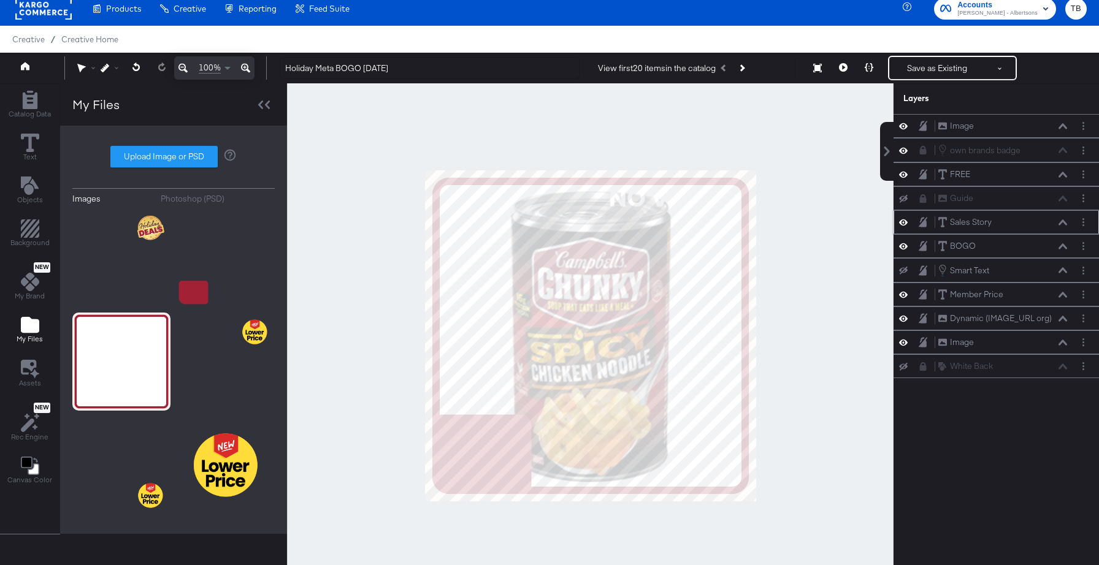
scroll to position [7, 0]
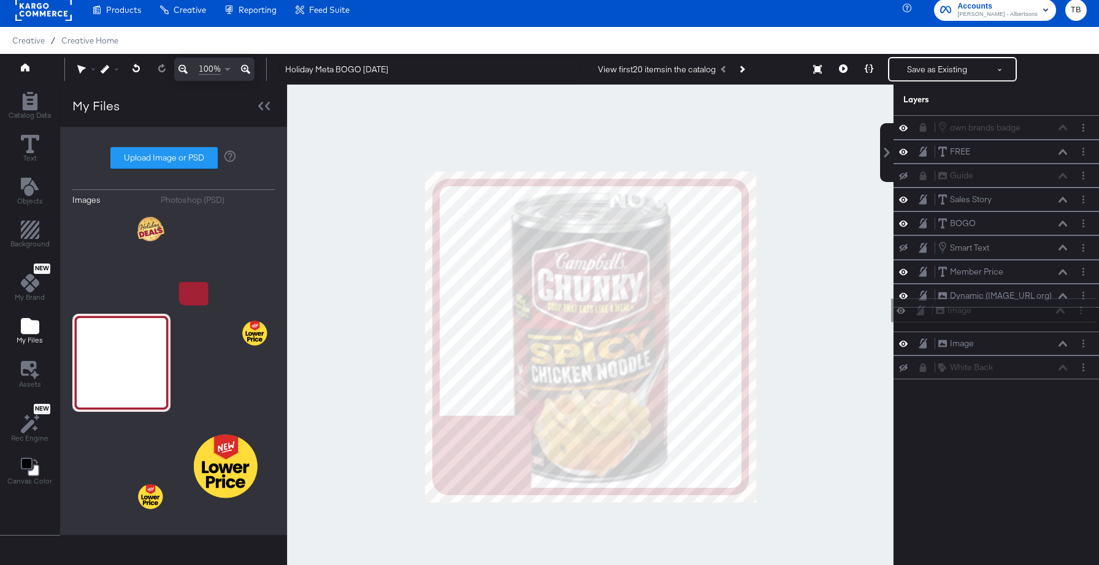
drag, startPoint x: 1027, startPoint y: 126, endPoint x: 1024, endPoint y: 318, distance: 191.3
click at [1024, 318] on div "Image Image own brands badge own brands badge FREE FREE Guide Guide Sales Story…" at bounding box center [995, 247] width 205 height 264
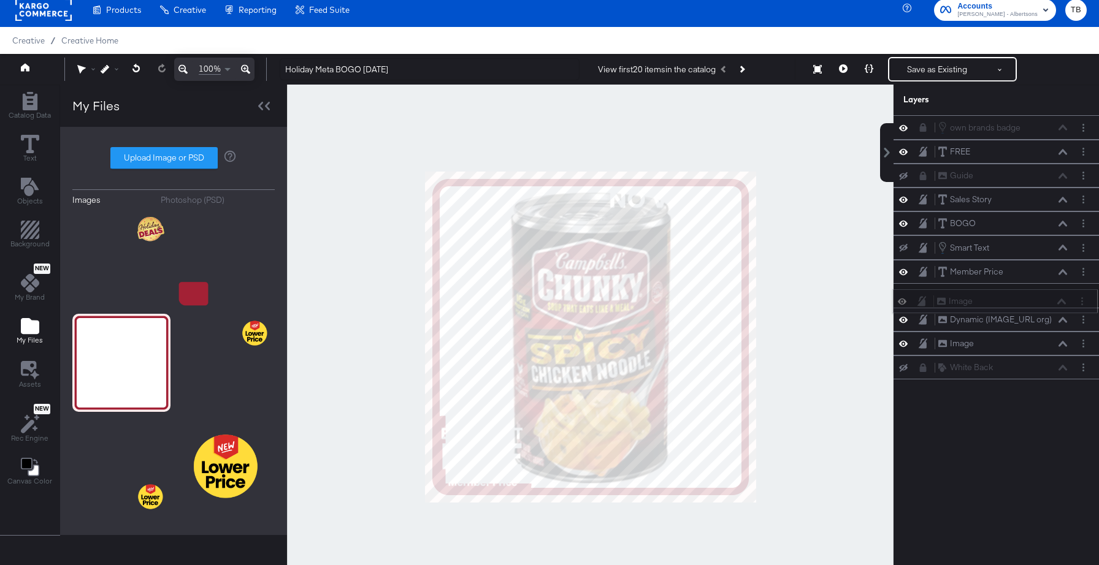
drag, startPoint x: 1011, startPoint y: 322, endPoint x: 1010, endPoint y: 300, distance: 22.1
click at [1010, 300] on div "Image Image" at bounding box center [1001, 301] width 130 height 13
click at [844, 67] on icon at bounding box center [843, 68] width 9 height 9
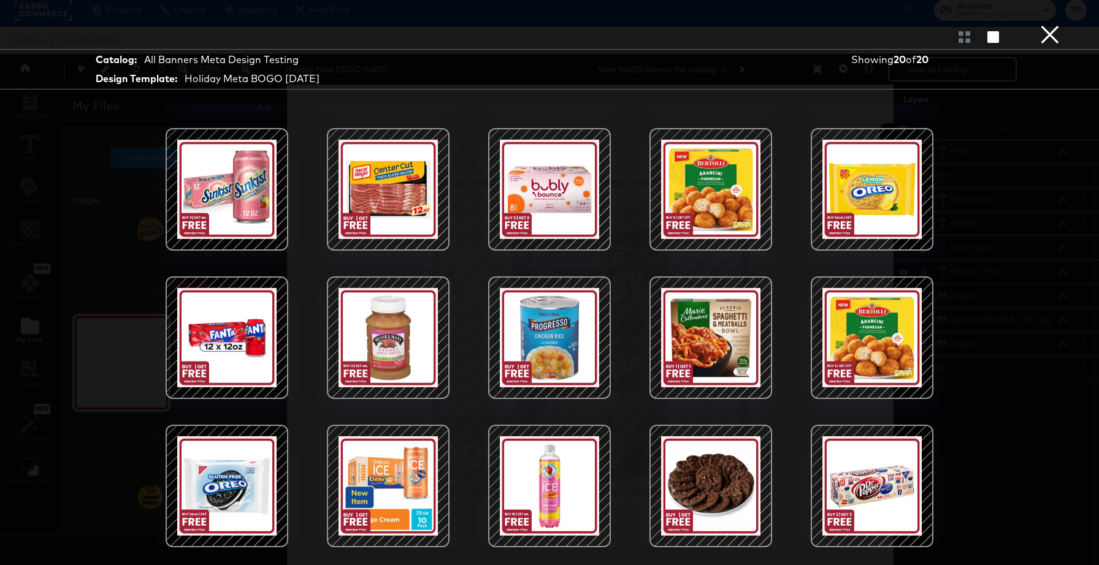
scroll to position [0, 0]
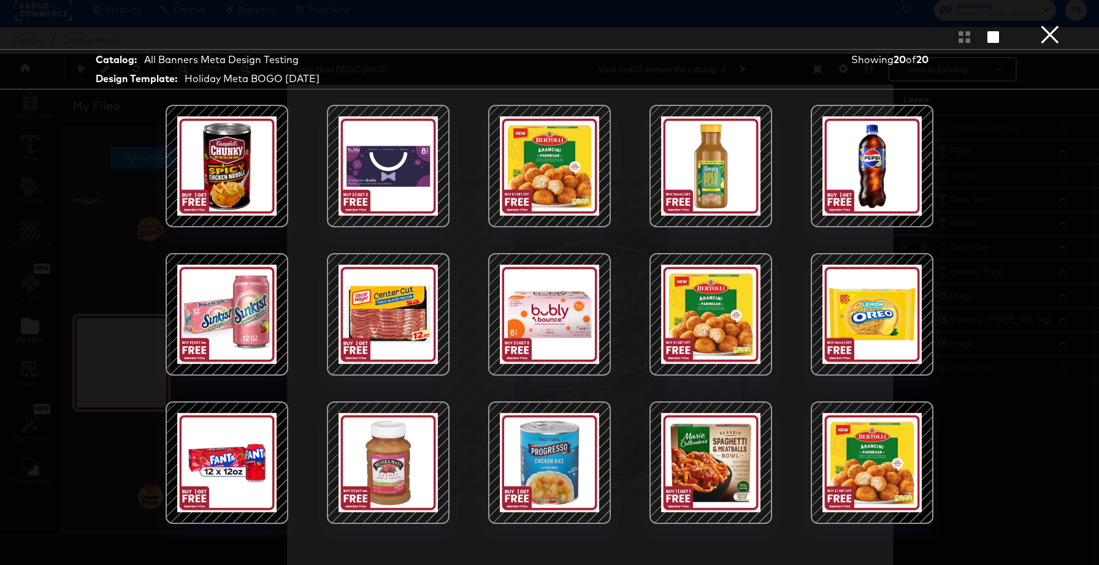
click at [1060, 25] on button "×" at bounding box center [1049, 12] width 25 height 25
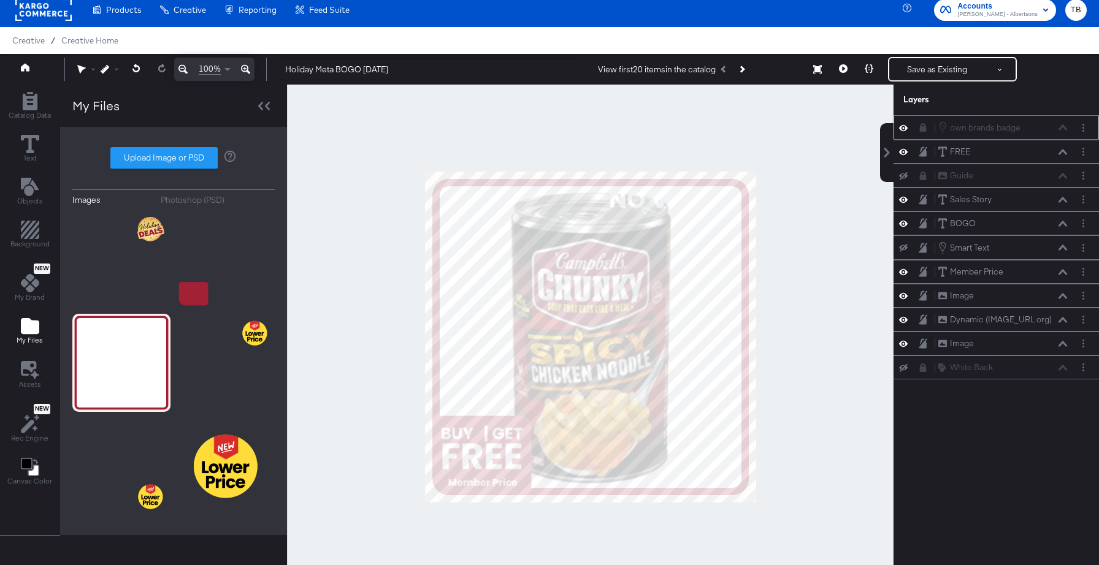
click at [1063, 128] on div "own brands badge own brands badge" at bounding box center [1002, 127] width 130 height 13
click at [923, 131] on icon at bounding box center [923, 127] width 7 height 9
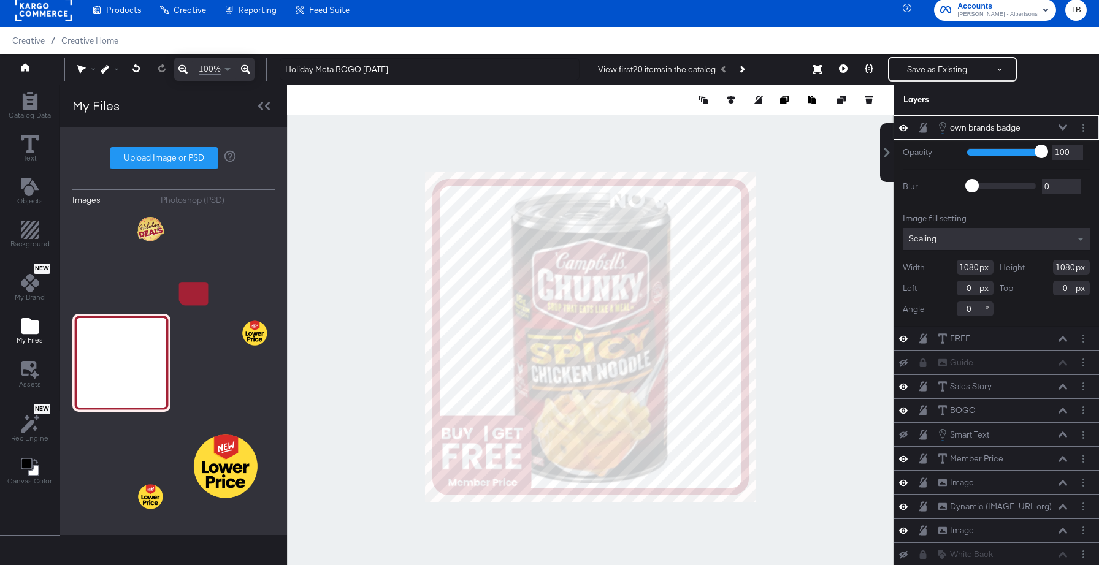
click at [899, 122] on button at bounding box center [903, 128] width 10 height 12
click at [904, 129] on icon at bounding box center [903, 128] width 9 height 8
click at [943, 125] on div at bounding box center [942, 127] width 9 height 12
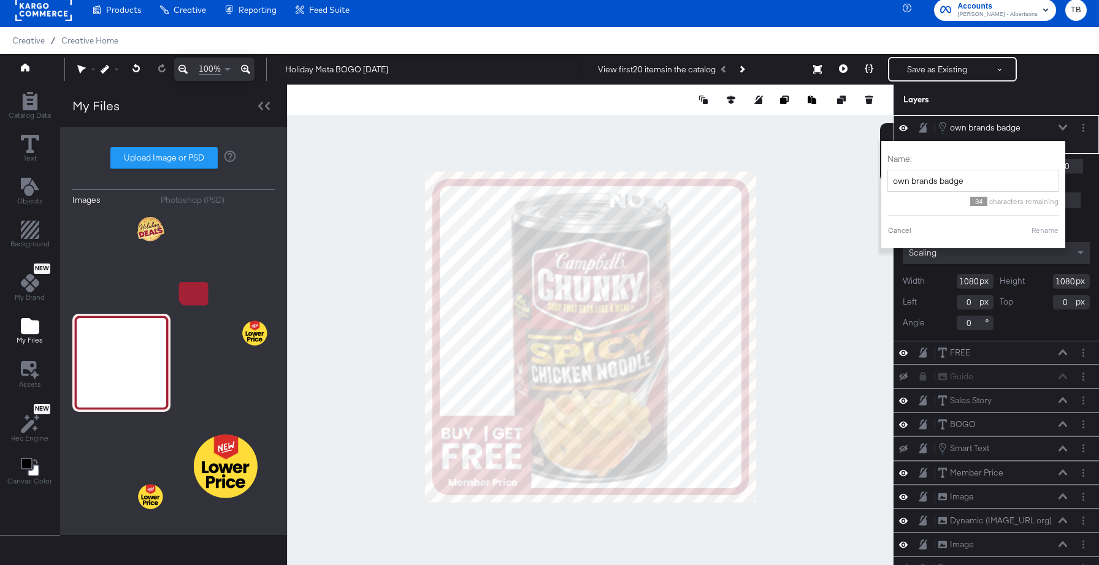
click at [943, 125] on div at bounding box center [942, 127] width 9 height 12
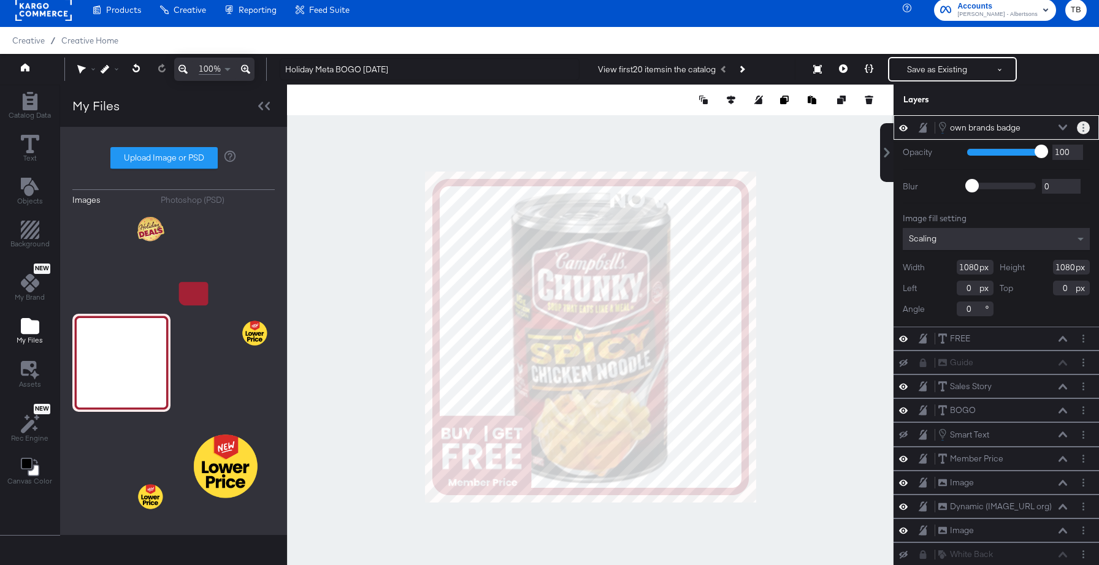
click at [1082, 126] on icon "Layer Options" at bounding box center [1083, 128] width 2 height 8
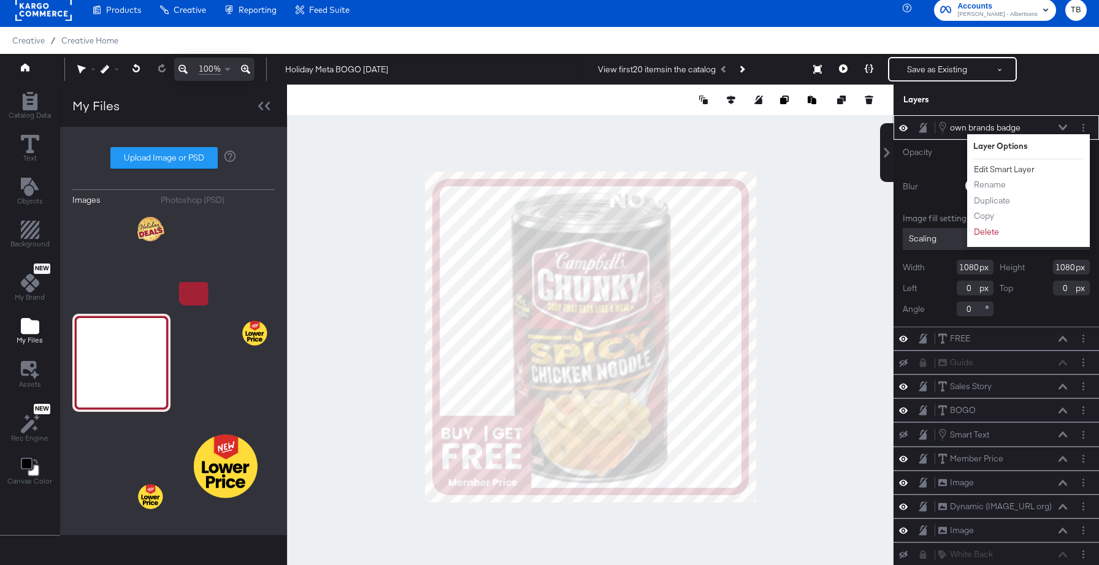
click at [1019, 164] on button "Edit Smart Layer" at bounding box center [1004, 169] width 62 height 13
click at [1019, 168] on div "Opacity 1 100 100 Blur 0 2000 0 Image fill setting Scaling Width 1080 Height 10…" at bounding box center [995, 233] width 205 height 187
click at [1011, 169] on div at bounding box center [995, 169] width 187 height 1
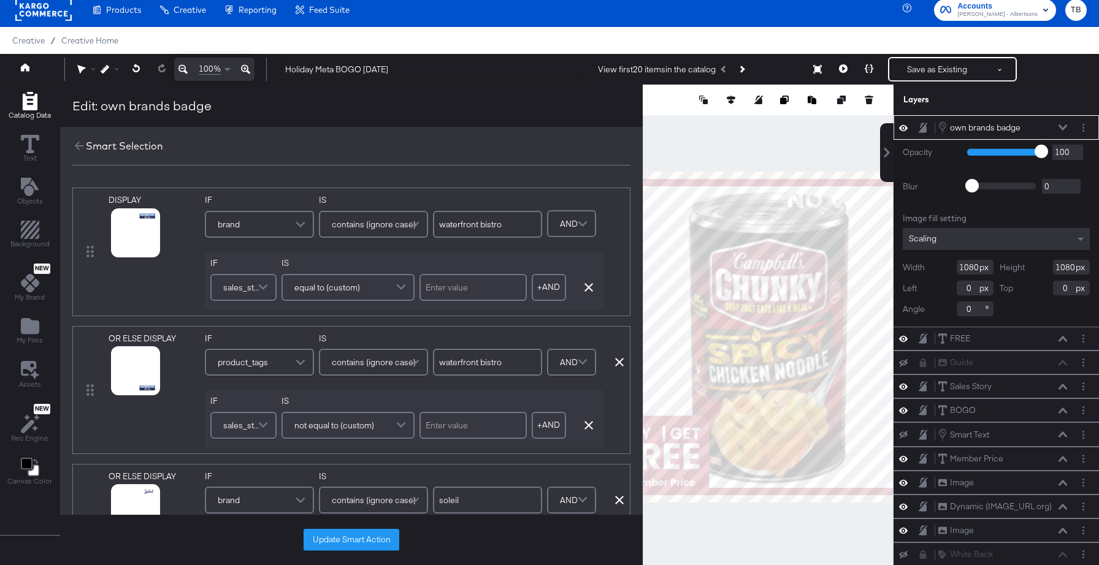
click at [802, 132] on div at bounding box center [767, 337] width 251 height 505
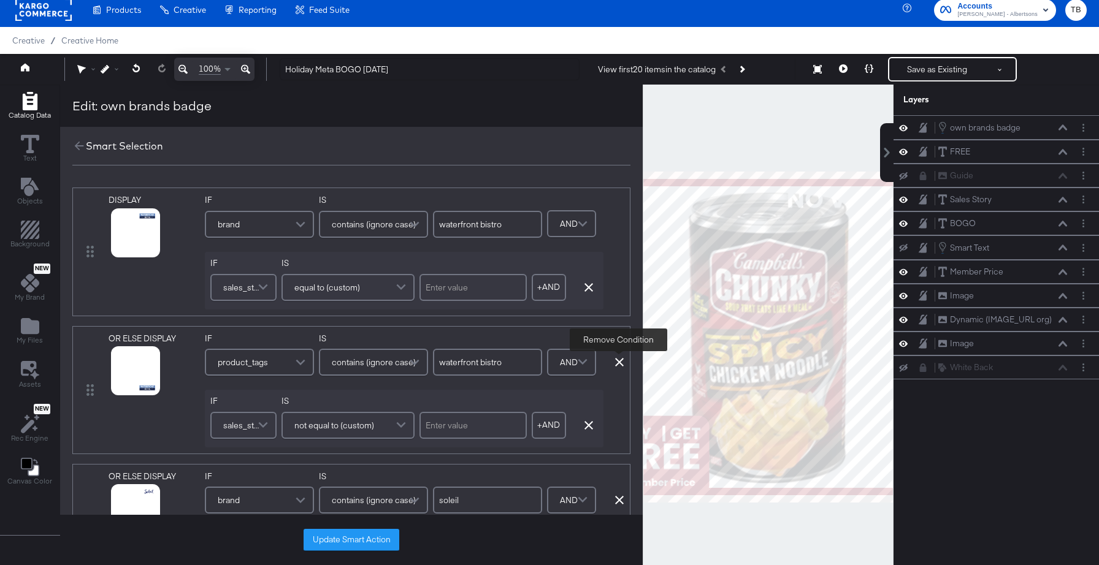
click at [616, 362] on icon at bounding box center [619, 362] width 9 height 9
type input "soleil"
type input "primo"
type input "value corner"
type input "o organics"
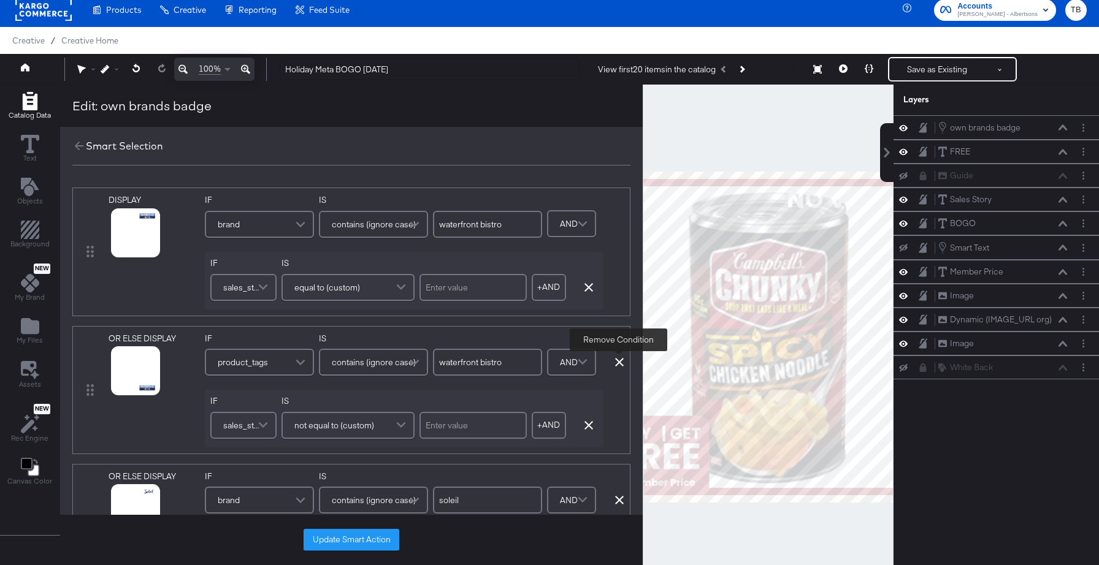
type input "overjoyed"
type input "open nature"
type input "[PERSON_NAME]"
type input "lucerne"
type input "readymeals"
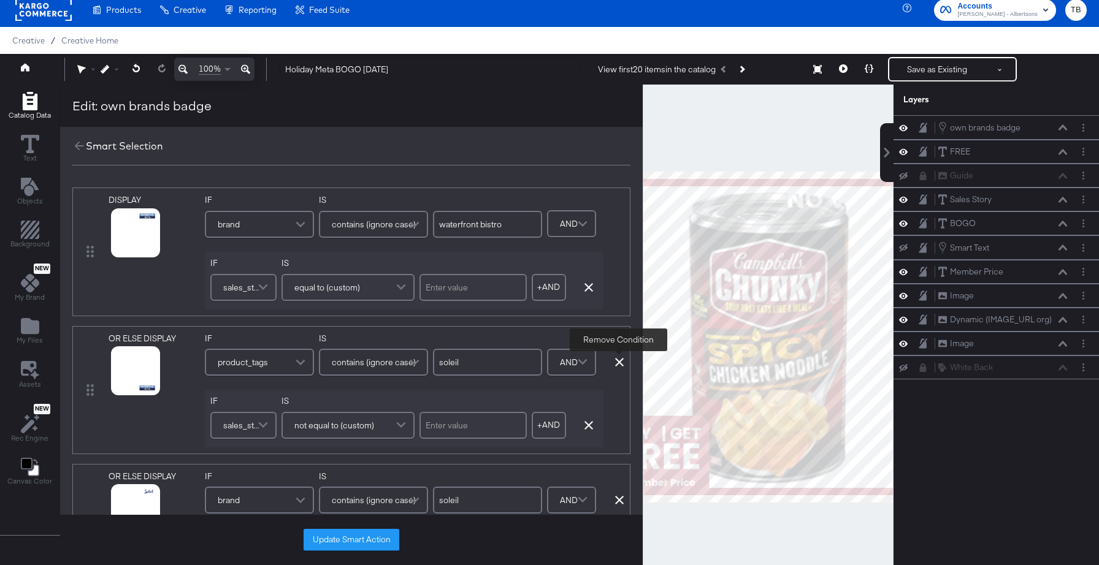
type input "signature select"
click at [619, 361] on icon at bounding box center [619, 362] width 9 height 9
type input "primo"
type input "value corner"
type input "o organics"
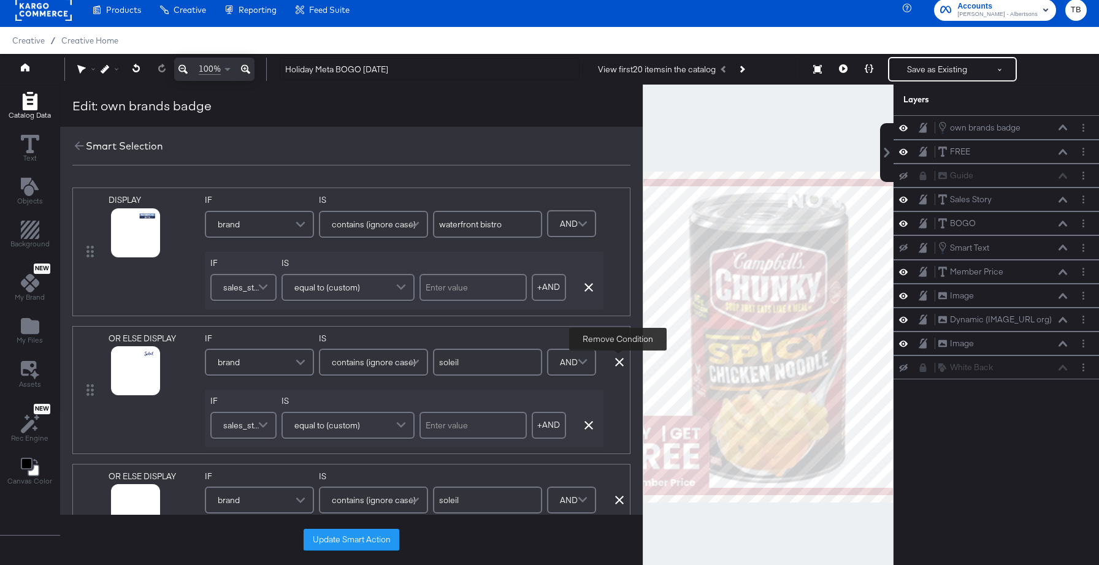
type input "overjoyed"
type input "open nature"
type input "[PERSON_NAME]"
type input "lucerne"
type input "readymeals"
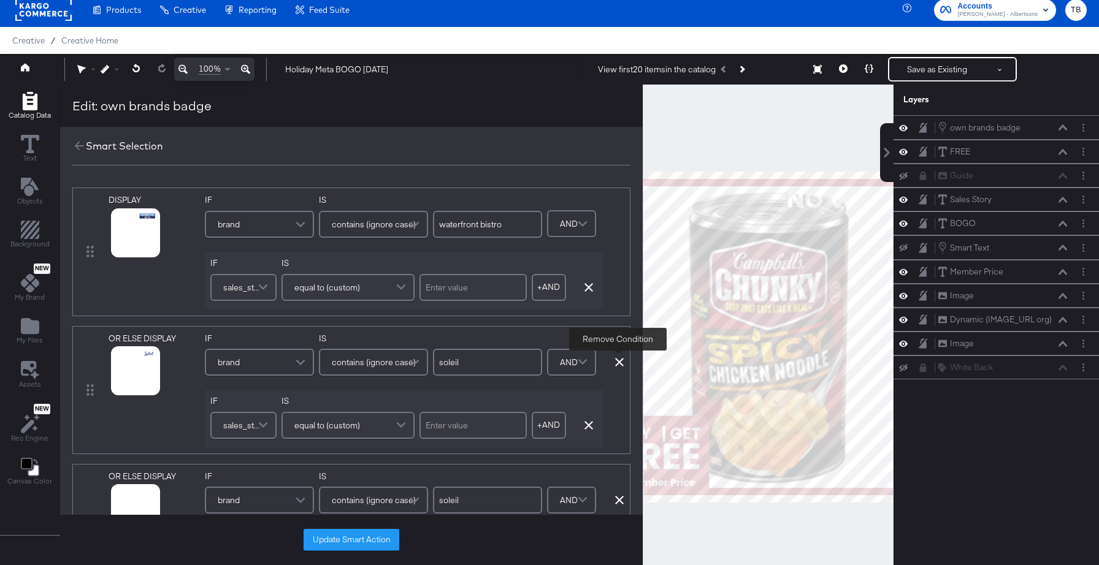
type input "signature select"
click at [619, 361] on icon at bounding box center [619, 362] width 9 height 9
type input "primo"
type input "value corner"
type input "o organics"
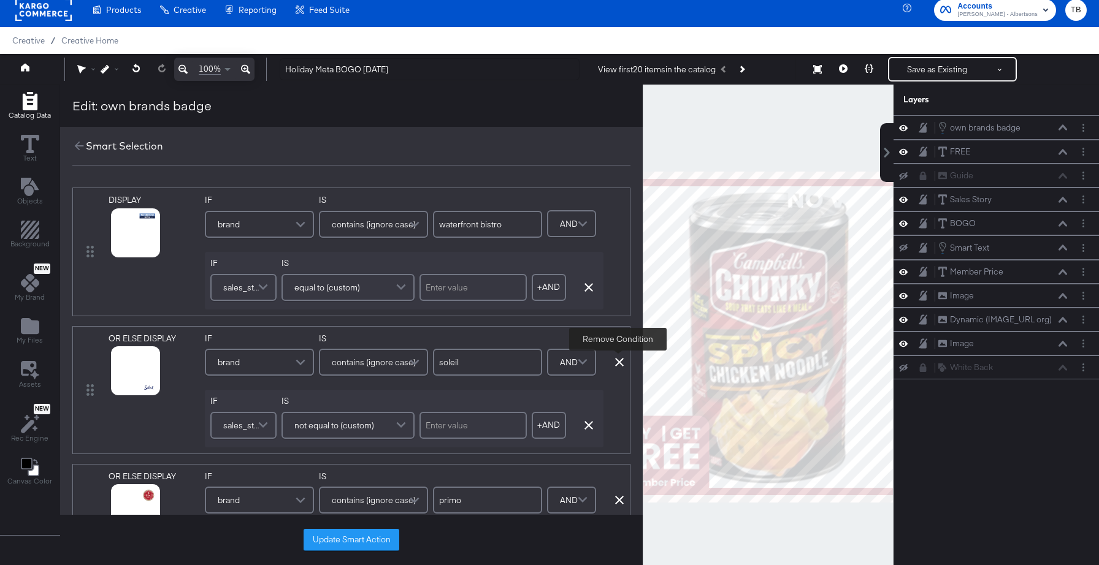
type input "overjoyed"
type input "open nature"
type input "[PERSON_NAME]"
type input "lucerne"
type input "readymeals"
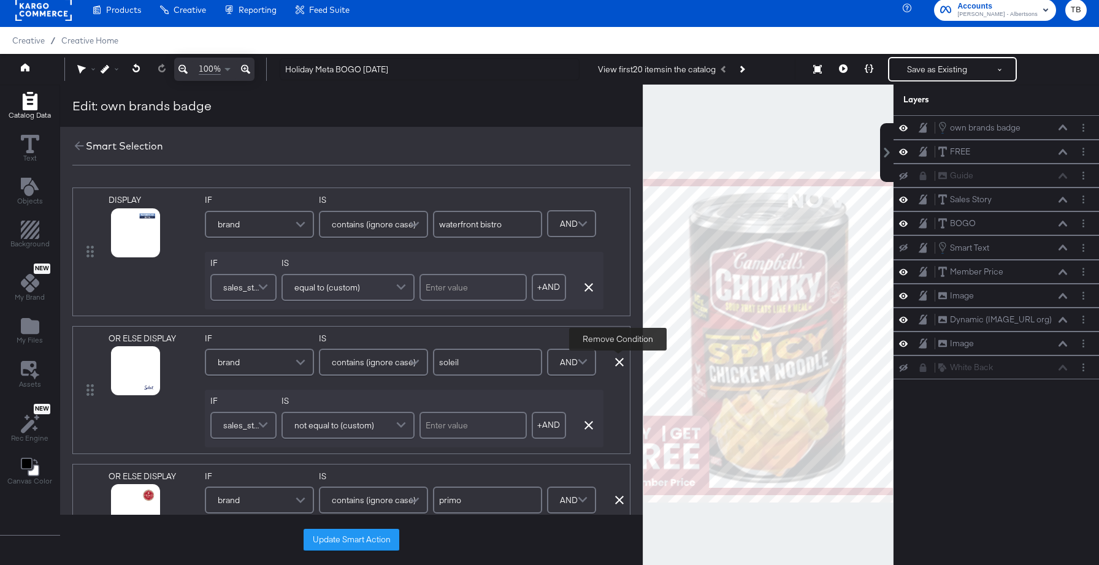
type input "signature select"
click at [619, 361] on icon at bounding box center [619, 362] width 9 height 9
type input "value corner"
type input "o organics"
type input "overjoyed"
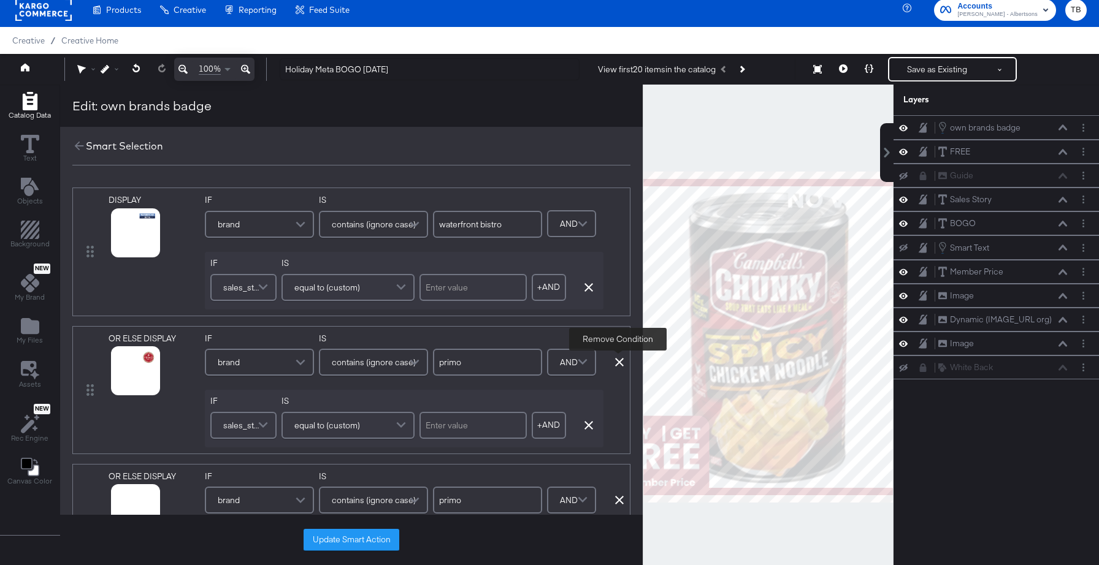
type input "open nature"
type input "[PERSON_NAME]"
type input "lucerne"
type input "readymeals"
type input "signature select"
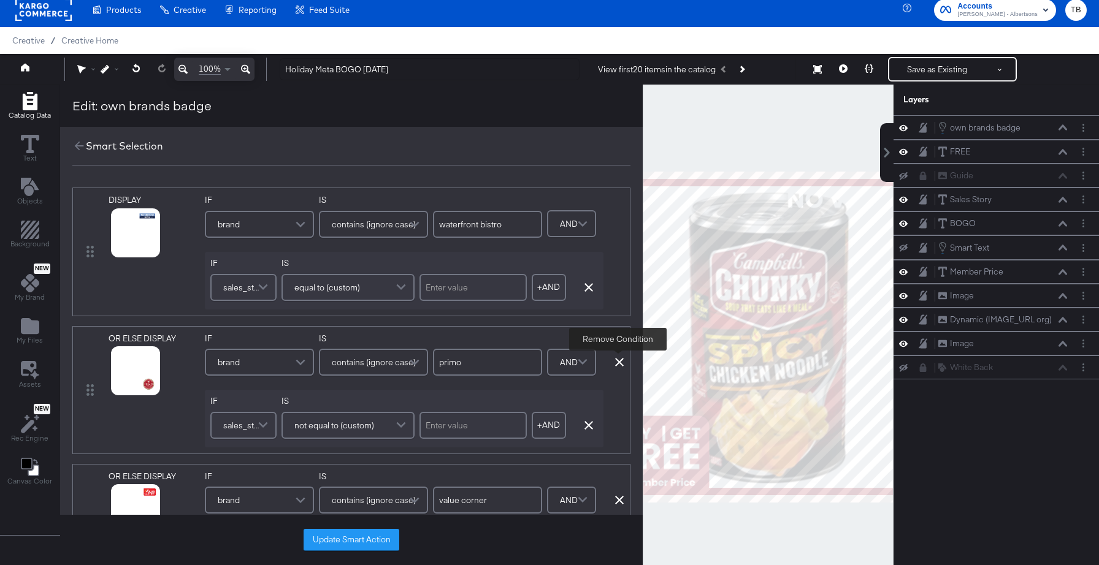
click at [619, 361] on icon at bounding box center [619, 362] width 9 height 9
type input "value corner"
type input "o organics"
type input "overjoyed"
type input "open nature"
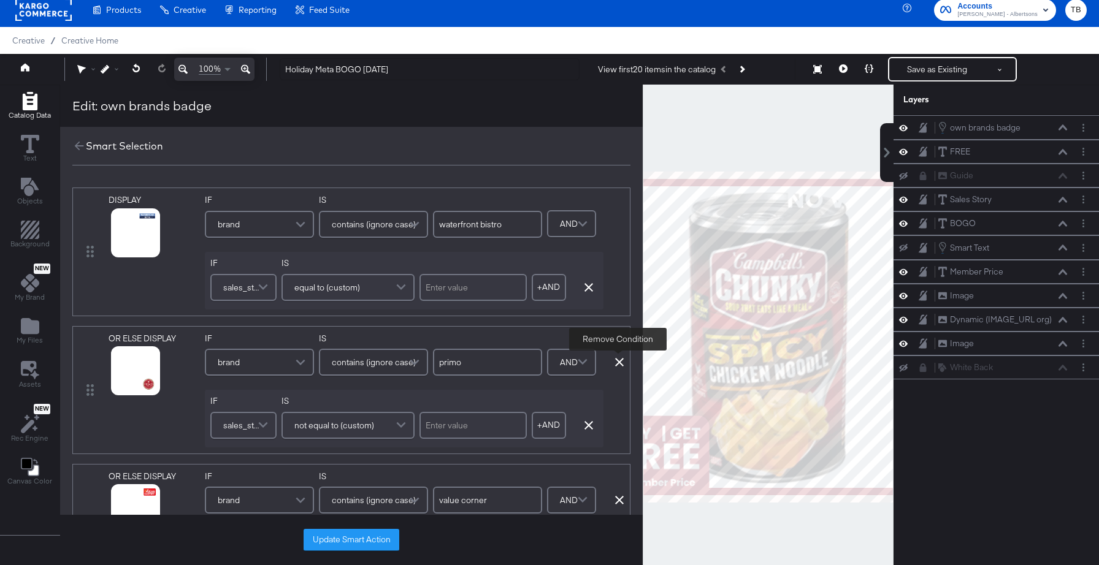
type input "[PERSON_NAME]"
type input "lucerne"
type input "readymeals"
type input "signature select"
click at [619, 361] on icon at bounding box center [619, 362] width 9 height 9
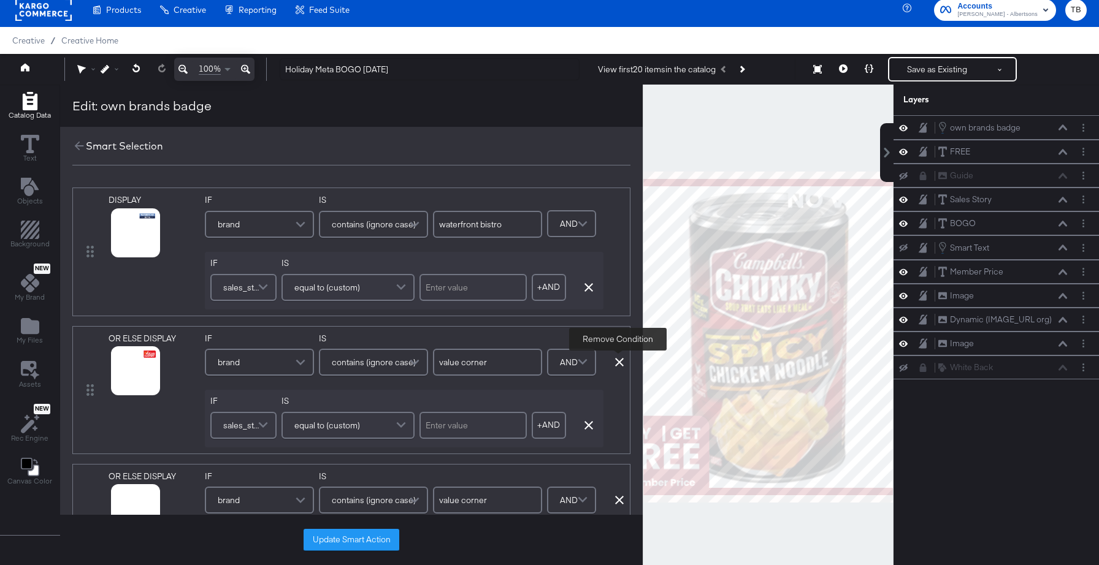
type input "o organics"
type input "overjoyed"
type input "open nature"
type input "[PERSON_NAME]"
type input "lucerne"
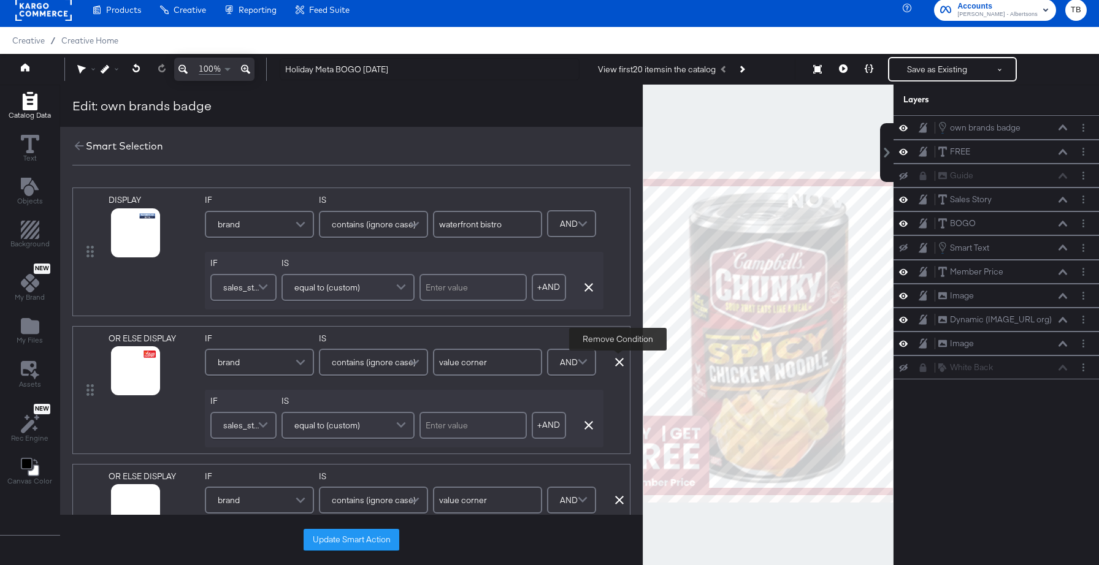
type input "readymeals"
type input "signature select"
click at [619, 361] on icon at bounding box center [619, 362] width 9 height 9
type input "o organics"
type input "overjoyed"
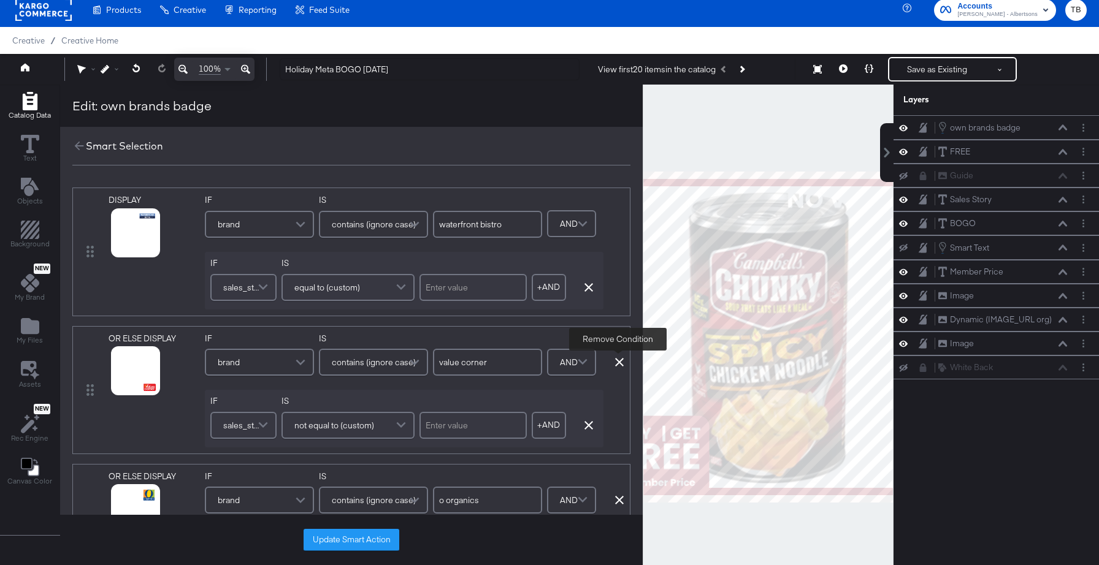
type input "open nature"
type input "[PERSON_NAME]"
type input "lucerne"
type input "readymeals"
type input "signature select"
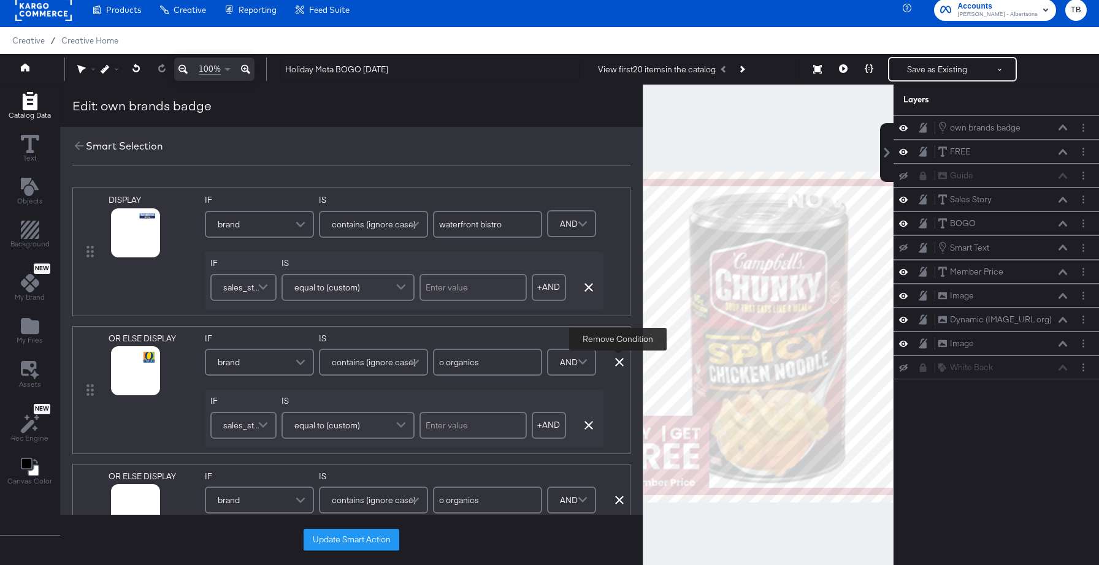
click at [619, 361] on icon at bounding box center [619, 362] width 9 height 9
type input "overjoyed"
type input "open nature"
type input "[PERSON_NAME]"
type input "lucerne"
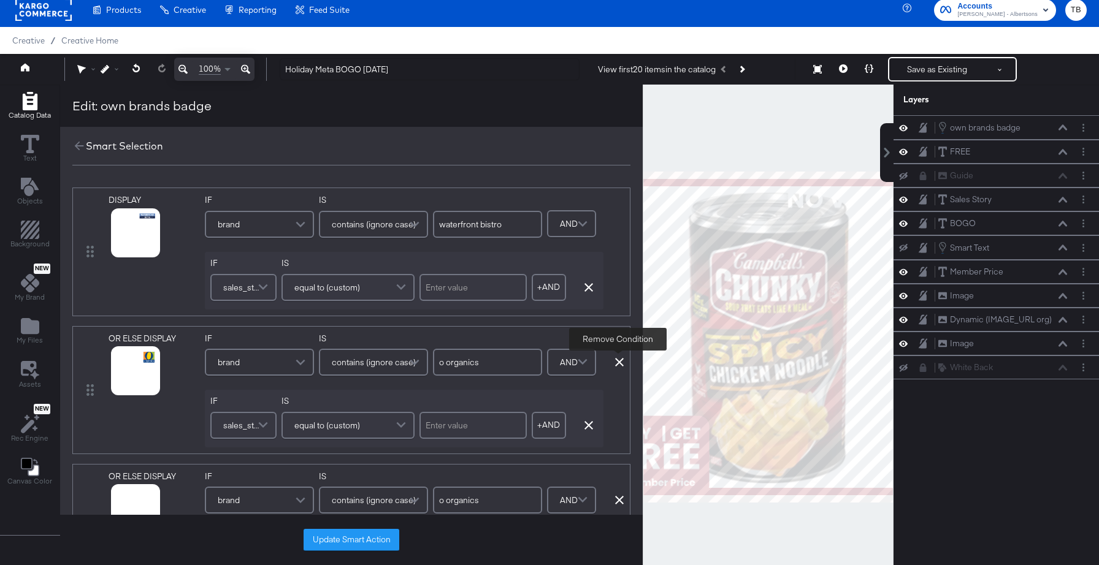
type input "readymeals"
type input "signature select"
click at [619, 361] on icon at bounding box center [619, 362] width 9 height 9
type input "overjoyed"
type input "open nature"
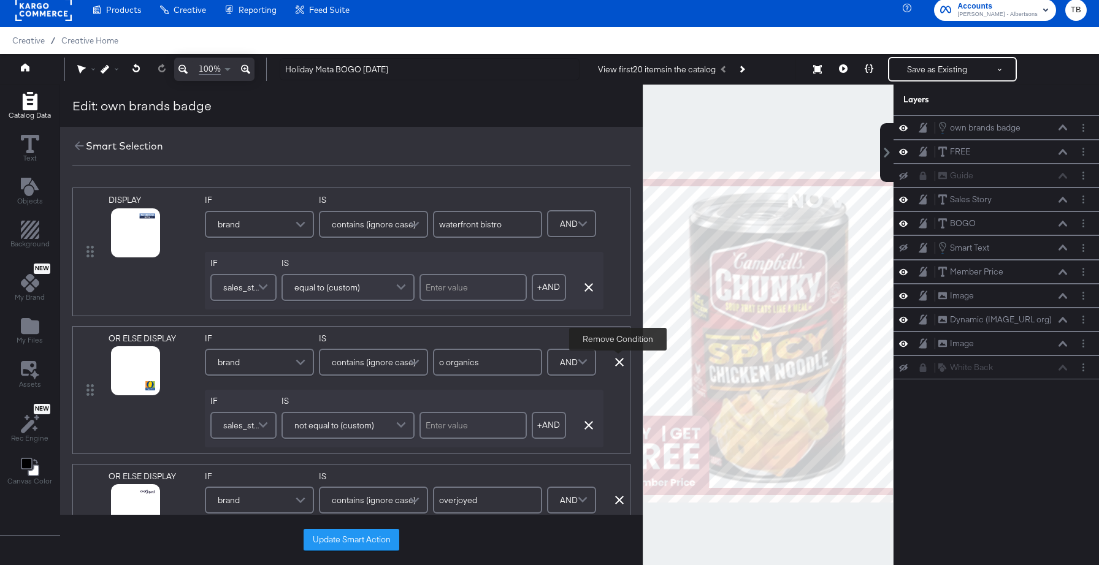
type input "[PERSON_NAME]"
type input "lucerne"
type input "readymeals"
type input "signature select"
click at [618, 361] on icon at bounding box center [619, 362] width 9 height 9
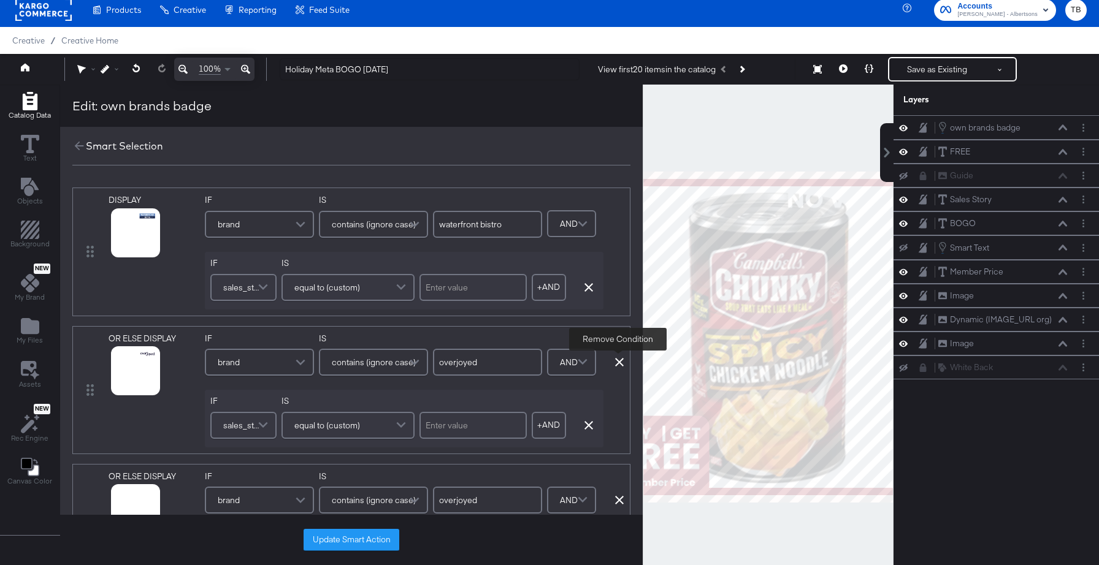
type input "open nature"
type input "[PERSON_NAME]"
type input "lucerne"
type input "readymeals"
type input "signature select"
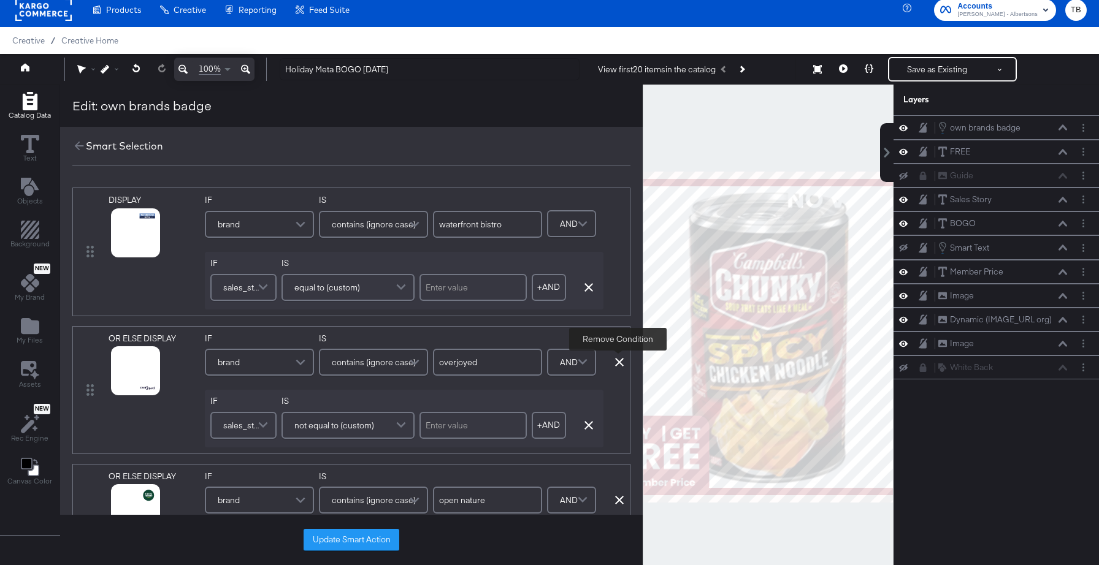
click at [618, 361] on icon at bounding box center [619, 362] width 9 height 9
type input "open nature"
type input "[PERSON_NAME]"
type input "lucerne"
type input "readymeals"
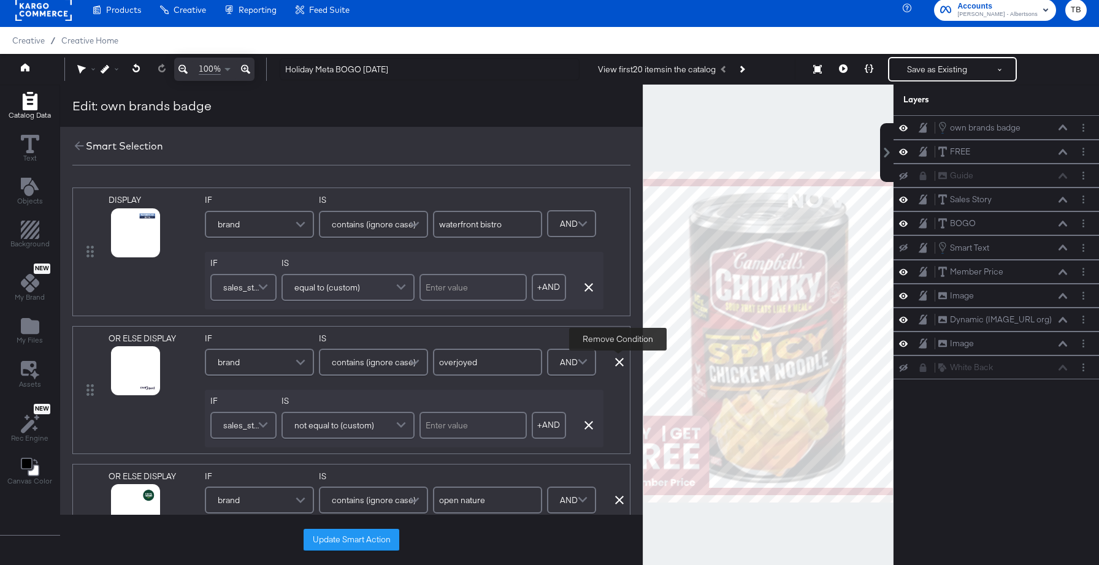
type input "signature select"
click at [618, 361] on icon at bounding box center [619, 362] width 9 height 9
type input "[PERSON_NAME]"
type input "lucerne"
type input "readymeals"
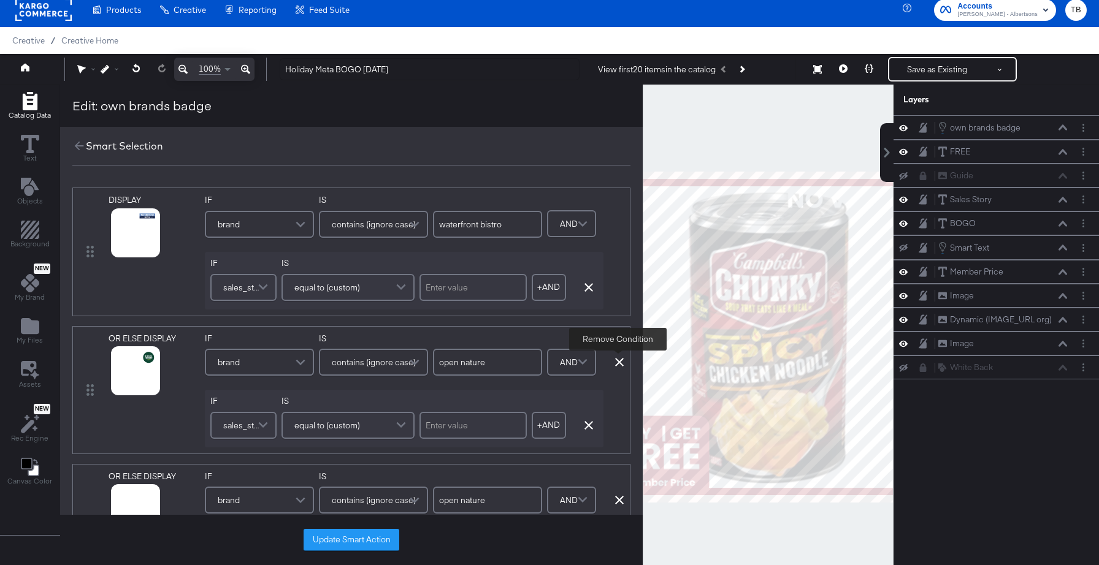
type input "signature select"
click at [618, 361] on icon at bounding box center [619, 362] width 9 height 9
type input "[PERSON_NAME]"
type input "lucerne"
type input "readymeals"
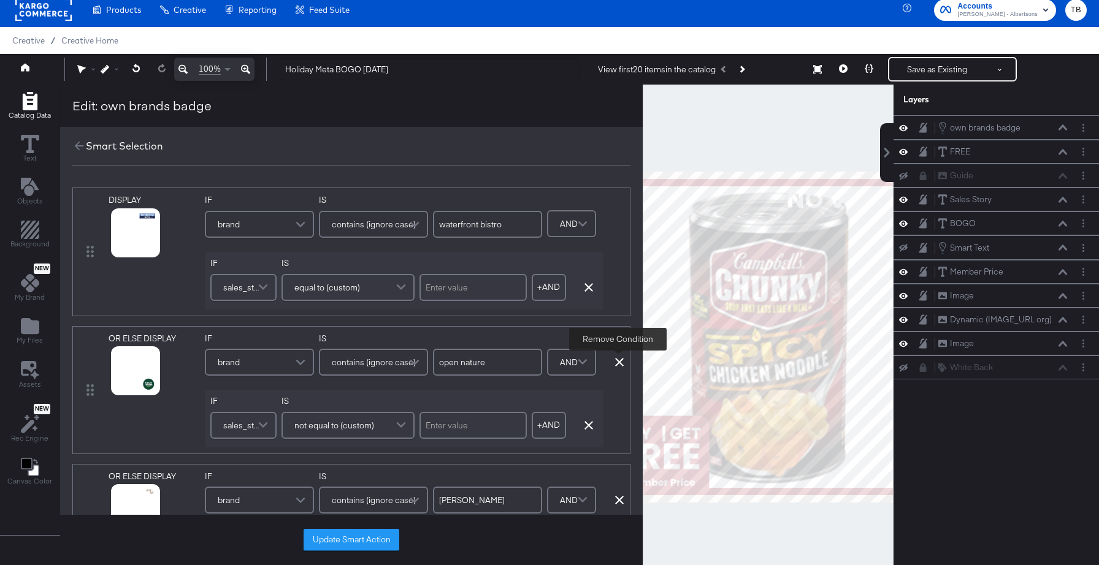
type input "signature select"
click at [618, 361] on icon at bounding box center [619, 362] width 9 height 9
type input "lucerne"
type input "readymeals"
type input "signature select"
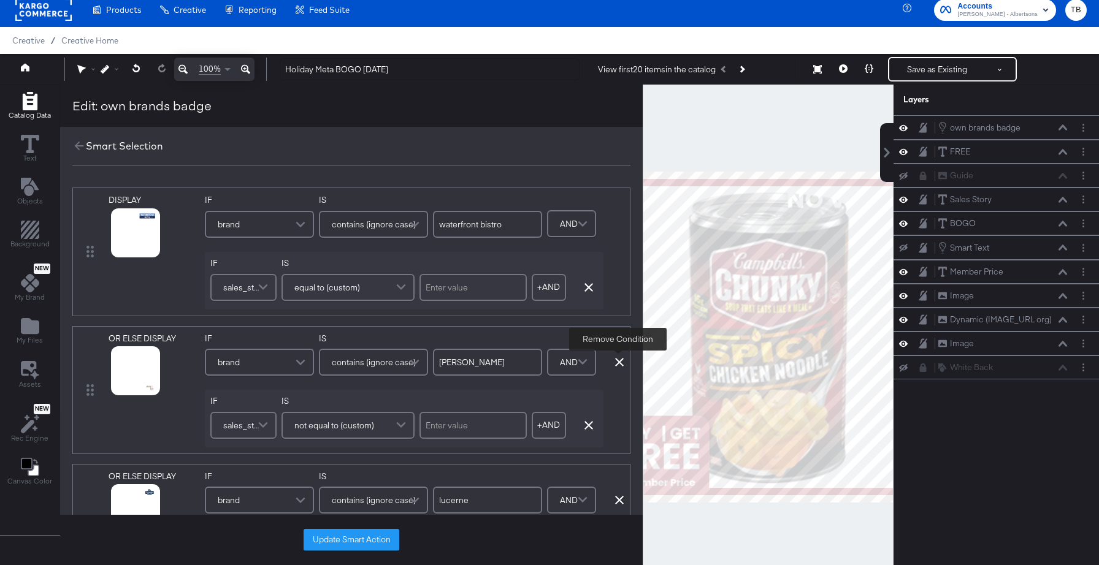
click at [618, 361] on icon at bounding box center [619, 362] width 9 height 9
type input "lucerne"
type input "readymeals"
type input "signature select"
click at [618, 361] on icon at bounding box center [619, 362] width 9 height 9
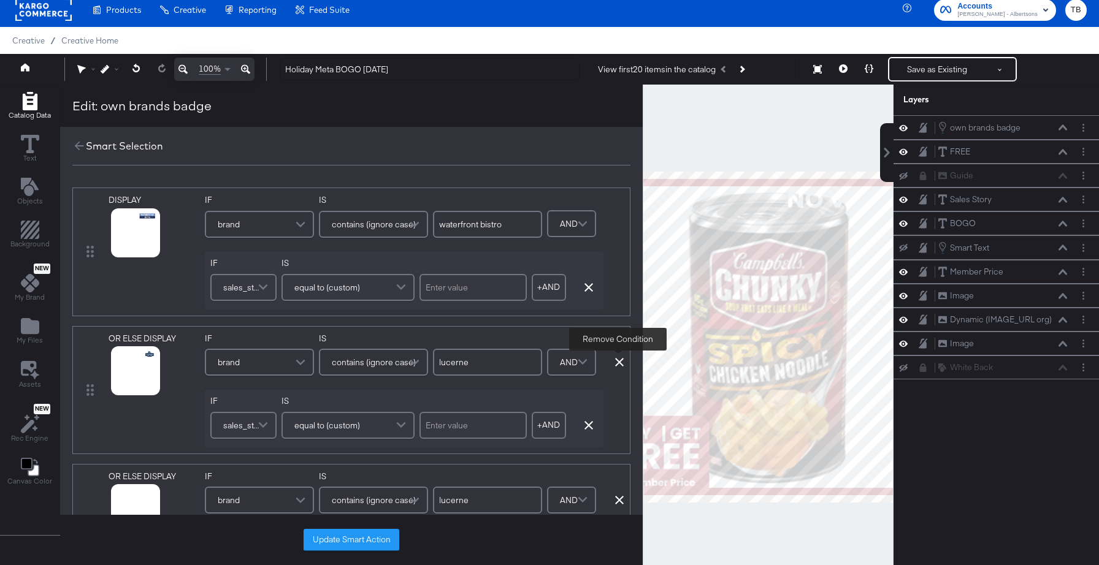
type input "readymeals"
type input "signature select"
click at [618, 361] on icon at bounding box center [619, 362] width 9 height 9
type input "readymeals"
type input "signature select"
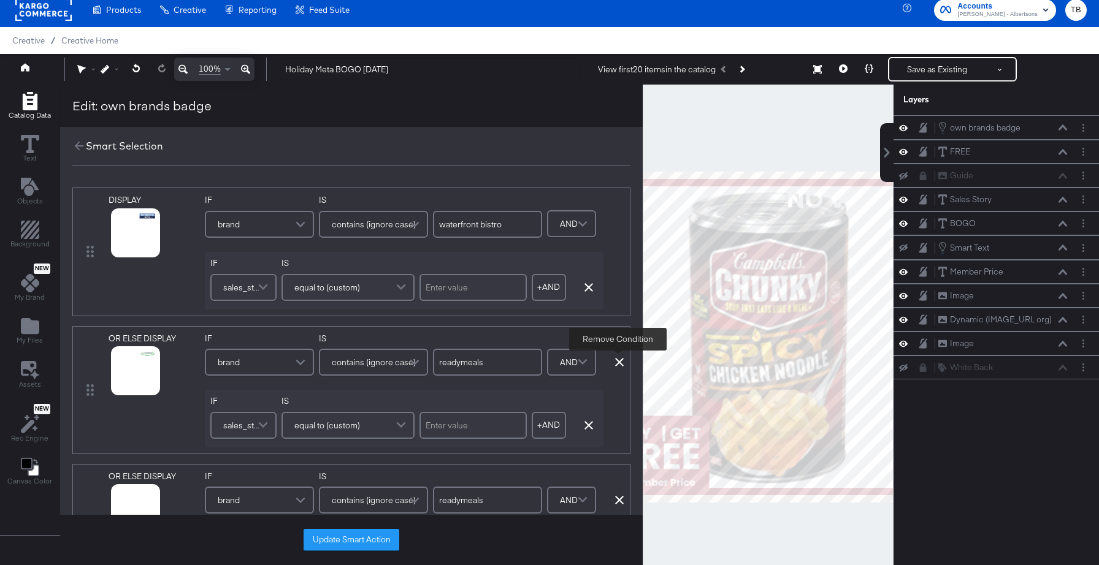
click at [618, 361] on icon at bounding box center [619, 362] width 9 height 9
type input "signature select"
click at [618, 361] on icon at bounding box center [619, 362] width 9 height 9
type input "signature select"
click at [618, 361] on icon at bounding box center [619, 362] width 9 height 9
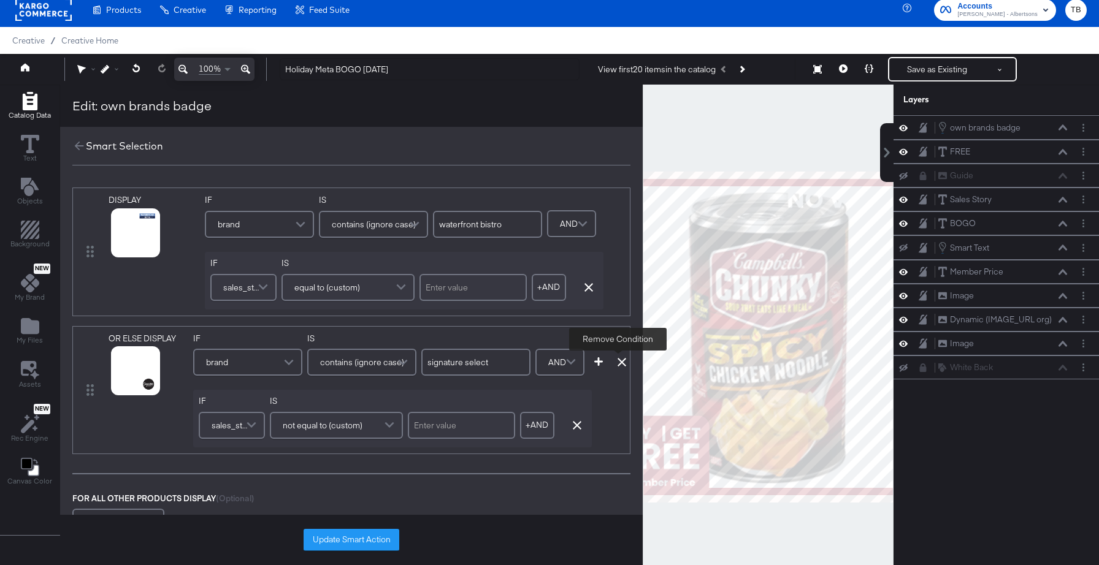
click at [618, 361] on icon at bounding box center [621, 362] width 9 height 9
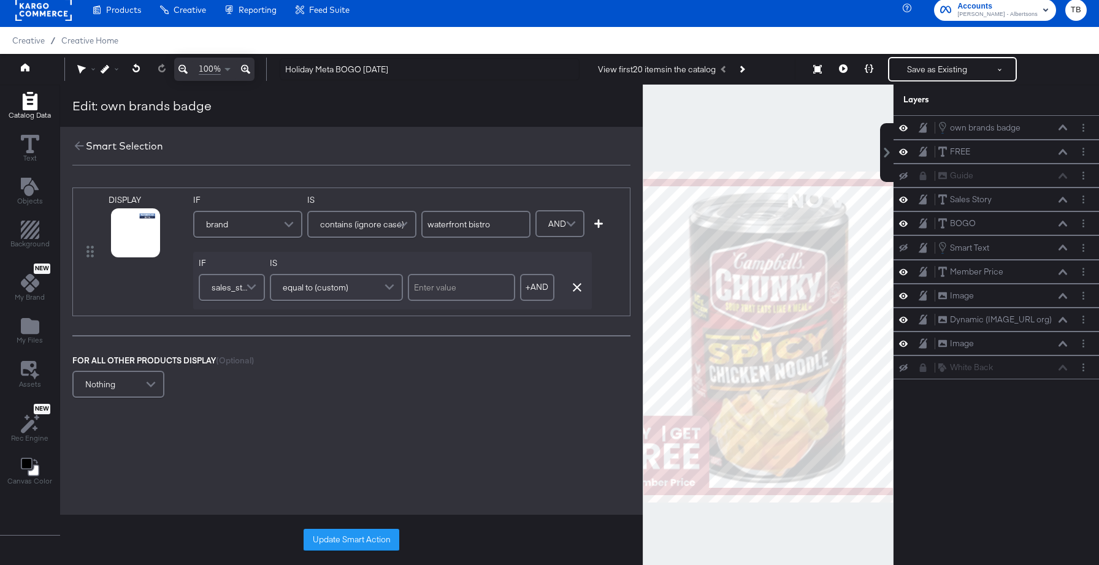
click at [281, 229] on span at bounding box center [290, 224] width 21 height 25
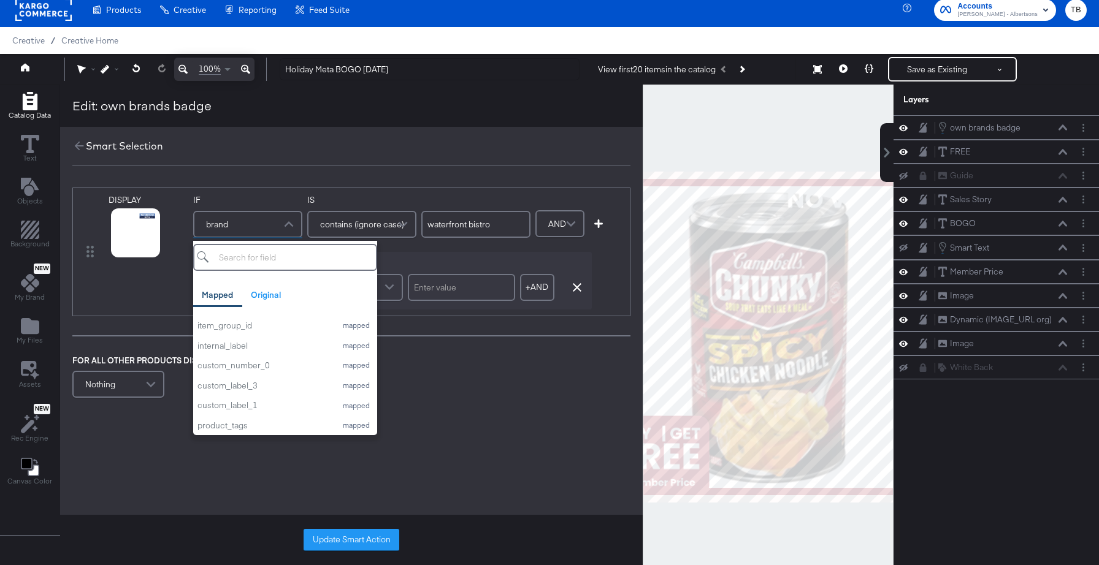
scroll to position [225, 0]
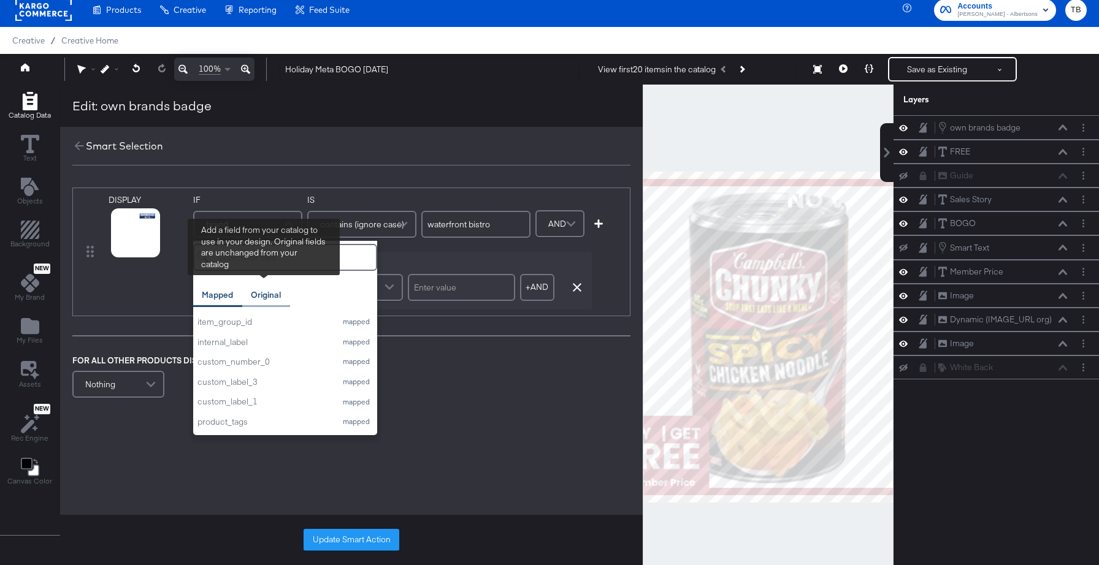
click at [268, 294] on div "Original" at bounding box center [266, 295] width 30 height 12
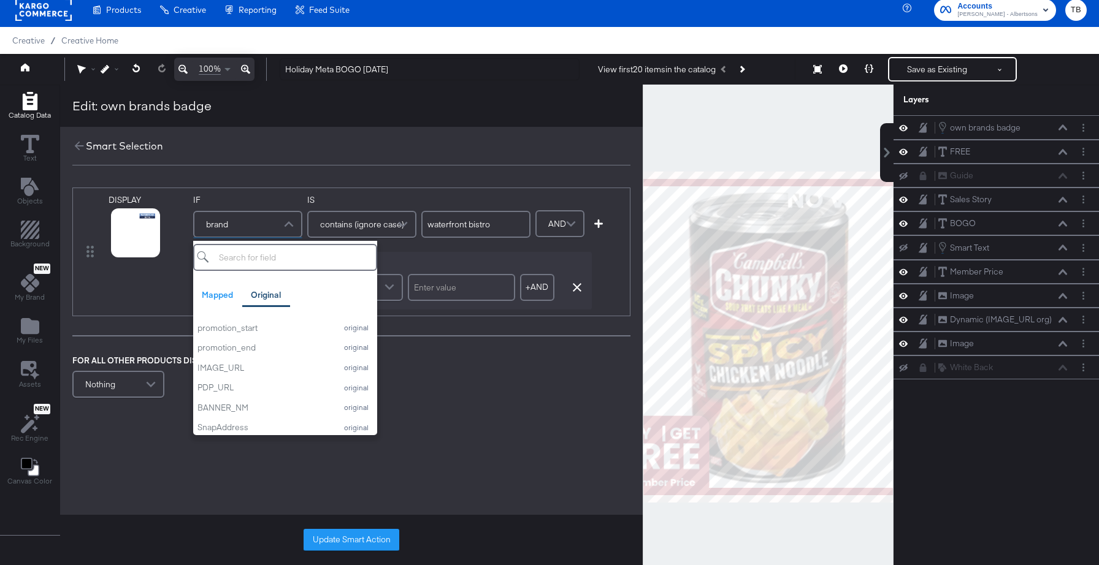
scroll to position [522, 0]
click at [121, 249] on icon at bounding box center [120, 248] width 9 height 9
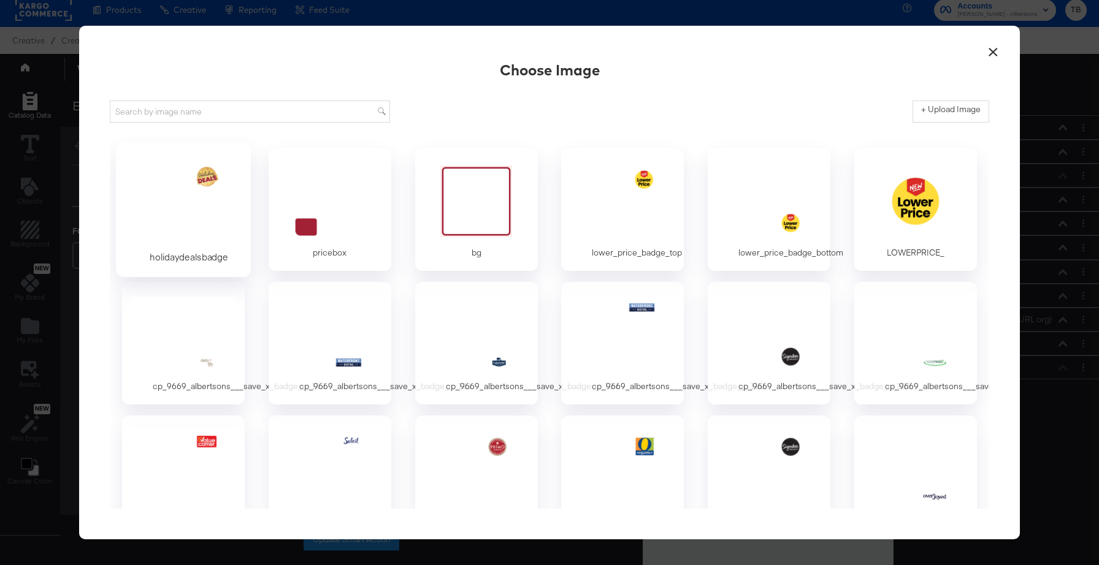
click at [191, 204] on div at bounding box center [183, 201] width 115 height 85
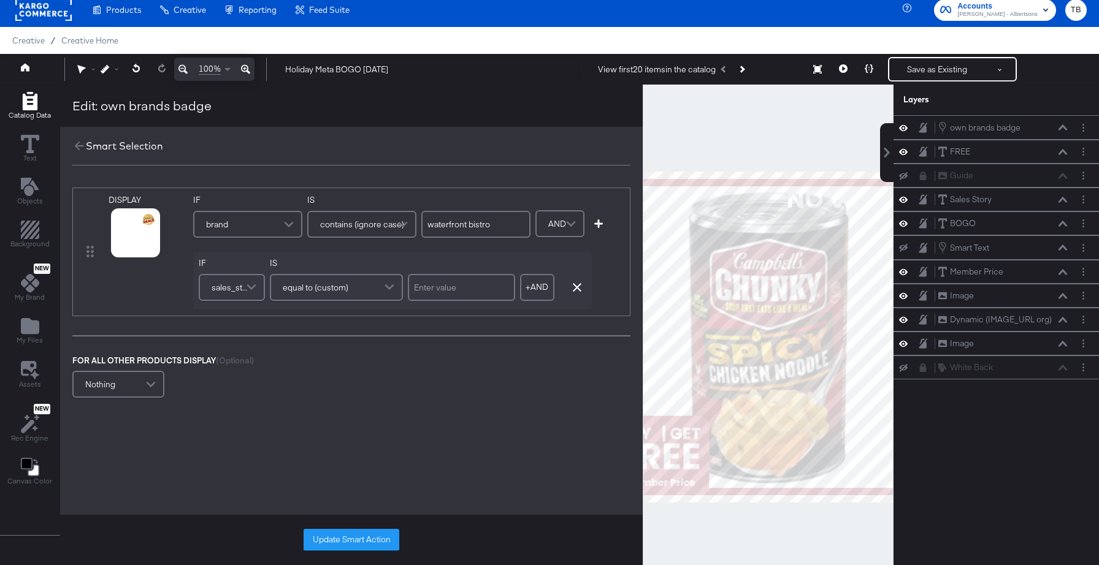
click at [268, 223] on div "brand" at bounding box center [247, 224] width 107 height 25
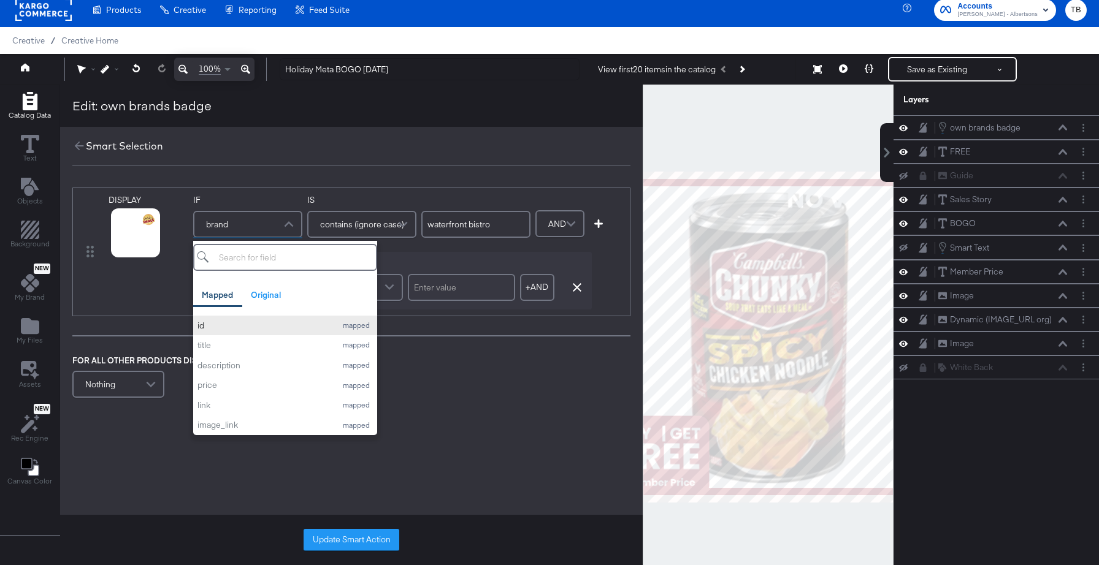
click at [230, 326] on div "id" at bounding box center [263, 326] width 132 height 12
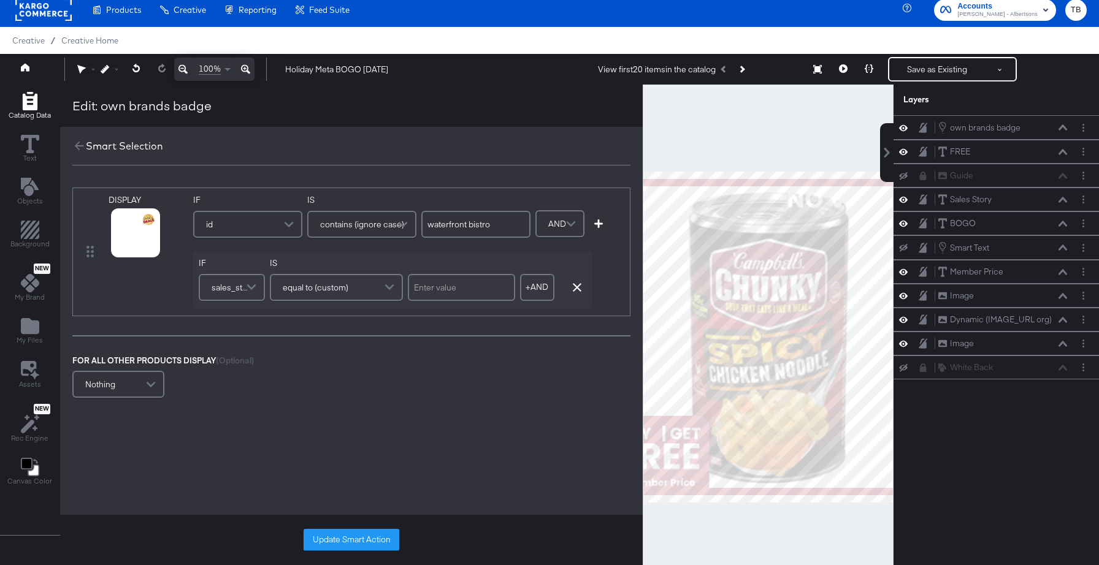
click at [385, 223] on span "contains (ignore case)" at bounding box center [362, 224] width 84 height 21
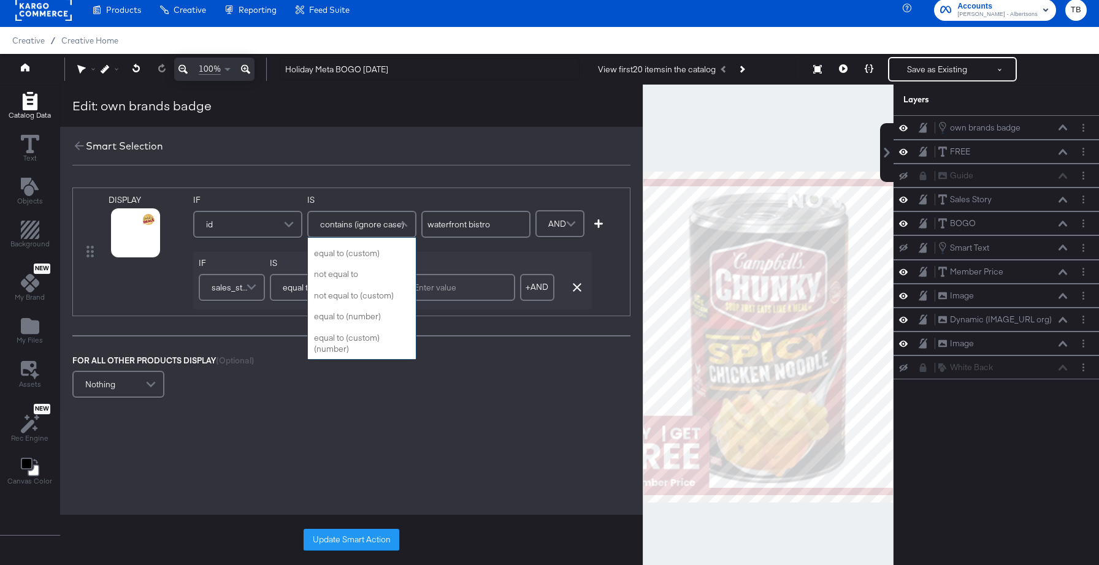
scroll to position [0, 0]
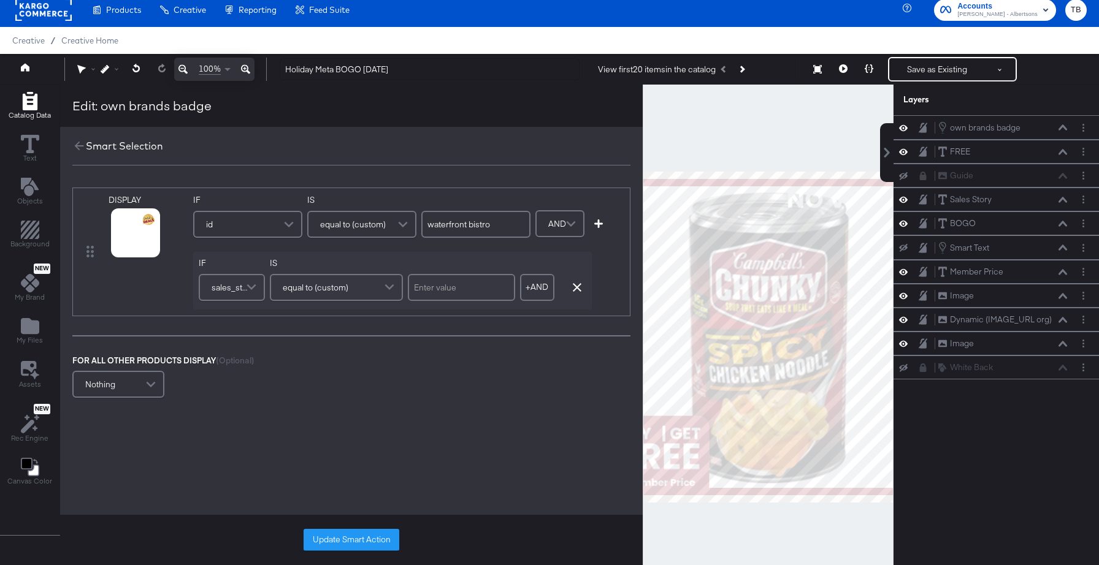
drag, startPoint x: 506, startPoint y: 229, endPoint x: 430, endPoint y: 230, distance: 76.6
click at [430, 230] on input "waterfront bistro" at bounding box center [475, 224] width 109 height 27
click at [555, 229] on span "AND" at bounding box center [557, 223] width 18 height 21
click at [608, 268] on div "DISPLAY link mapped image_link mapped IMAGE_URL original PDP_URL original IF id…" at bounding box center [351, 252] width 558 height 128
click at [575, 285] on icon "button" at bounding box center [577, 287] width 9 height 9
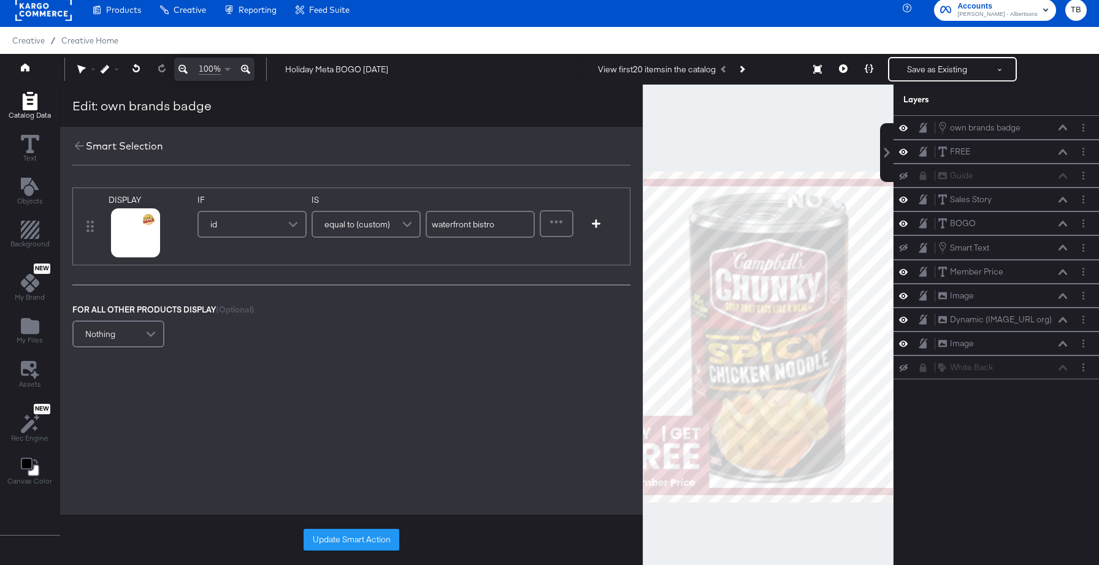
drag, startPoint x: 506, startPoint y: 225, endPoint x: 430, endPoint y: 226, distance: 75.4
click at [430, 226] on input "waterfront bistro" at bounding box center [479, 224] width 109 height 27
click at [464, 175] on div "DISPLAY link mapped image_link mapped IMAGE_URL original PDP_URL original IF id…" at bounding box center [351, 269] width 582 height 188
click at [351, 536] on button "Update Smart Action" at bounding box center [351, 540] width 96 height 22
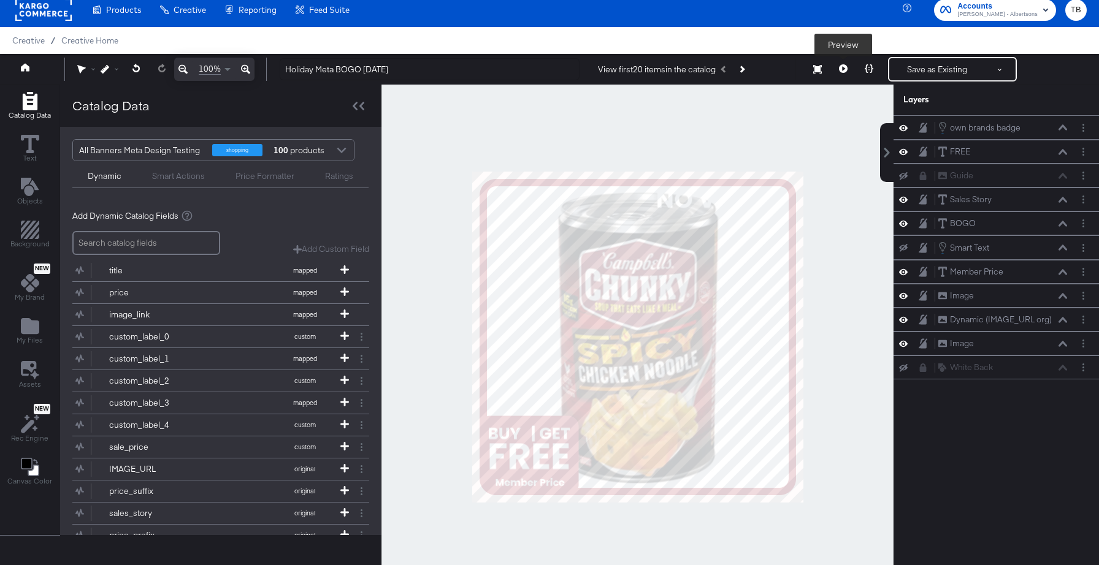
click at [847, 72] on icon at bounding box center [843, 68] width 9 height 9
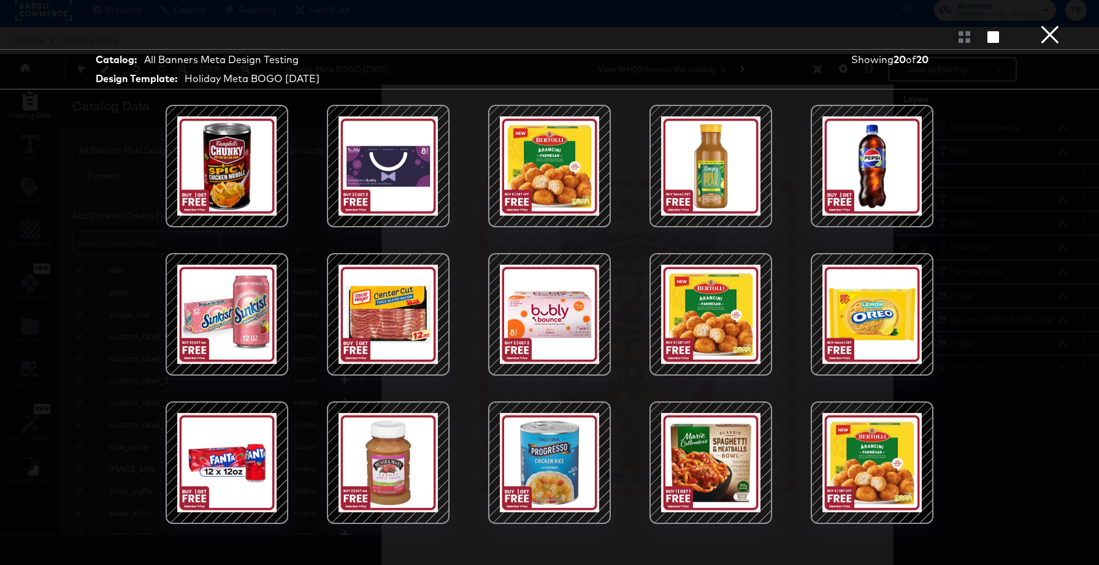
click at [1050, 25] on button "×" at bounding box center [1049, 12] width 25 height 25
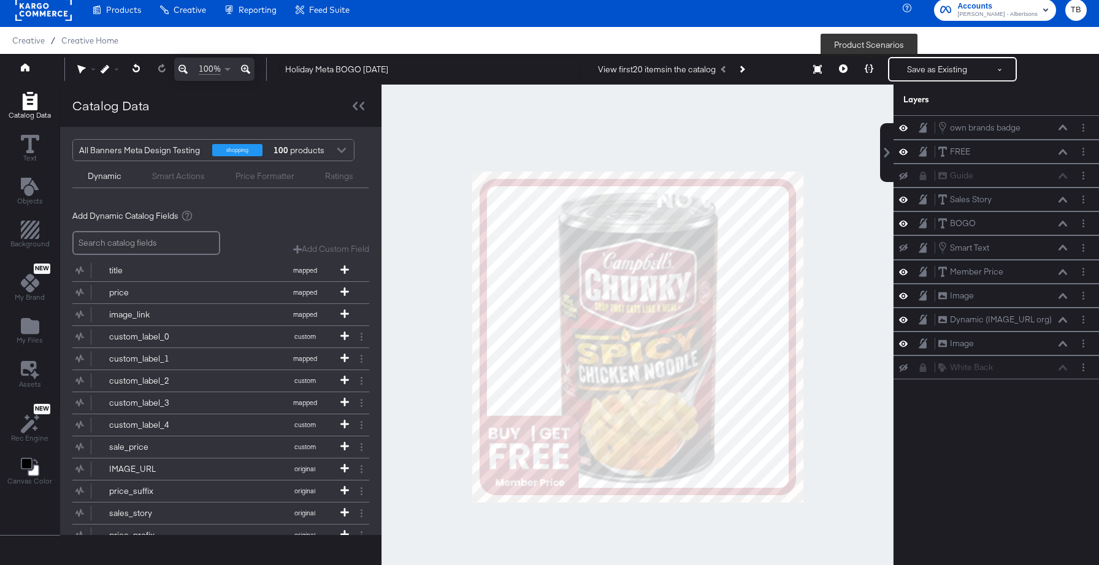
click at [871, 66] on icon at bounding box center [868, 68] width 9 height 9
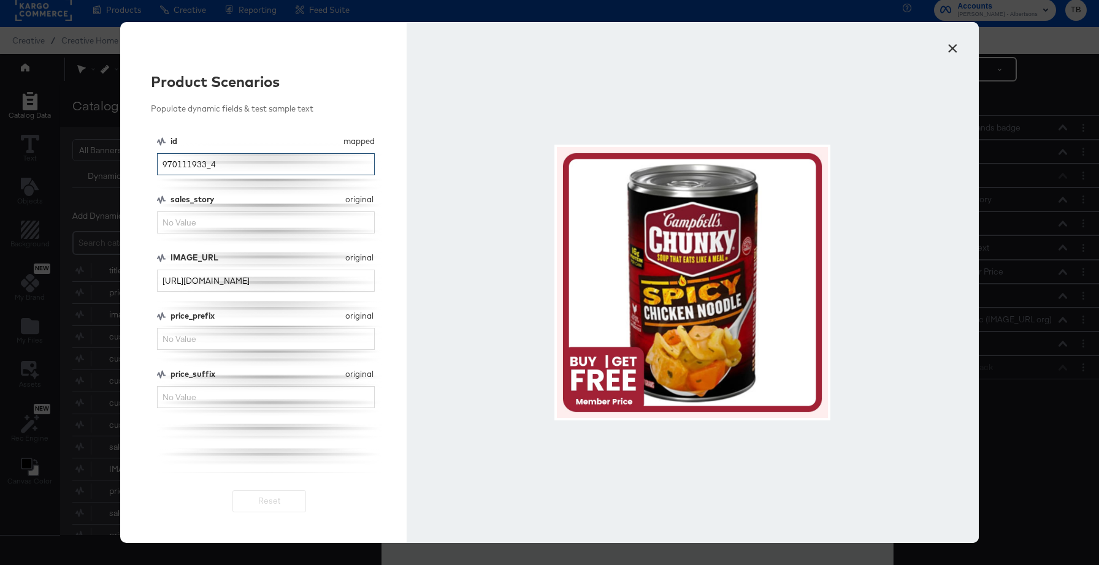
click at [233, 164] on input "970111933_4" at bounding box center [266, 164] width 218 height 23
click at [950, 50] on button "×" at bounding box center [952, 45] width 22 height 22
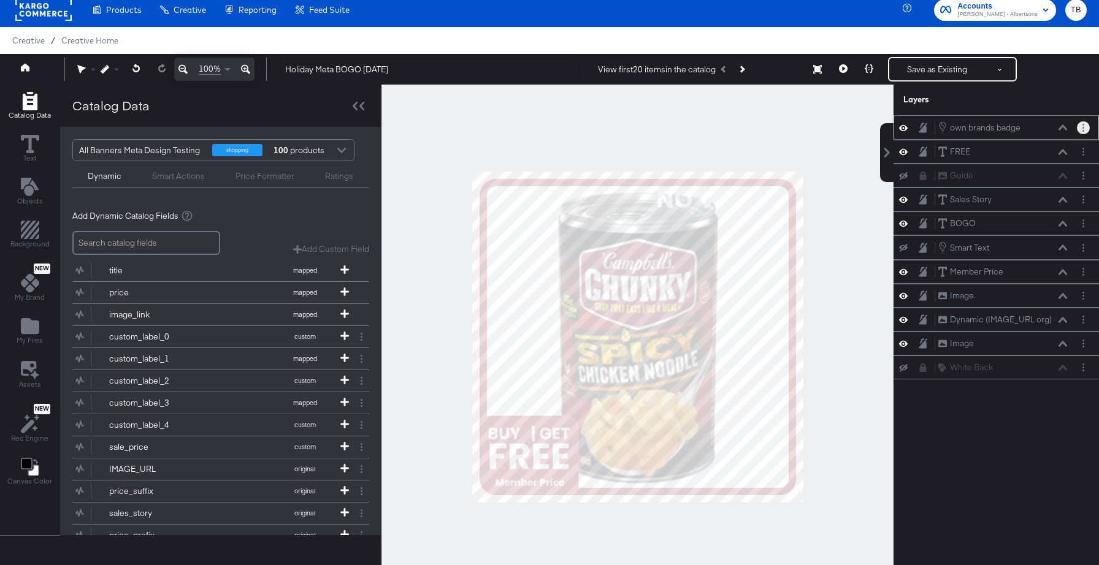
click at [1084, 130] on button "Layer Options" at bounding box center [1082, 127] width 13 height 13
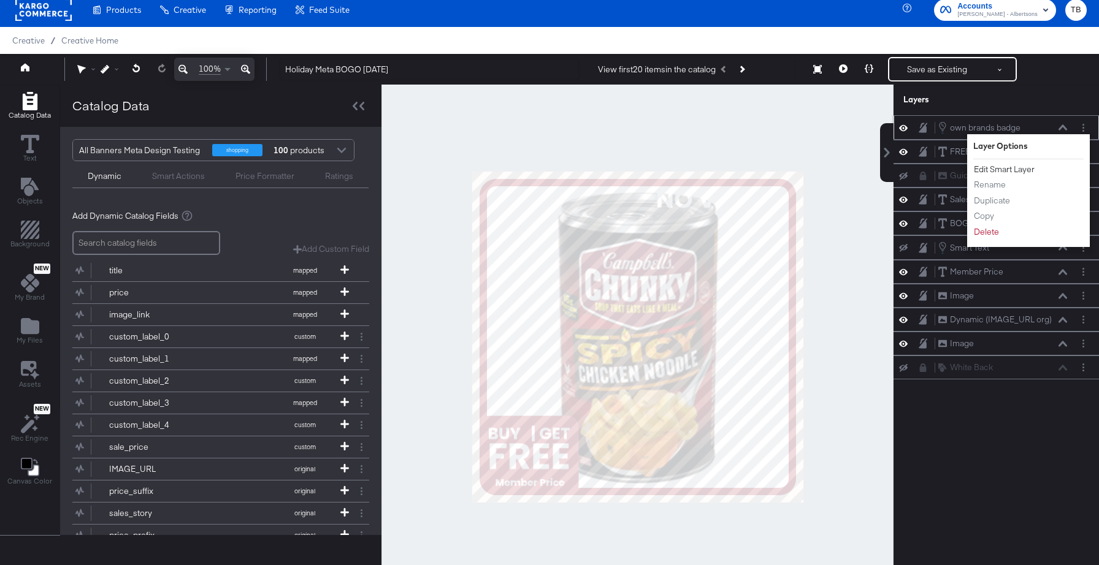
click at [983, 167] on button "Edit Smart Layer" at bounding box center [1004, 169] width 62 height 13
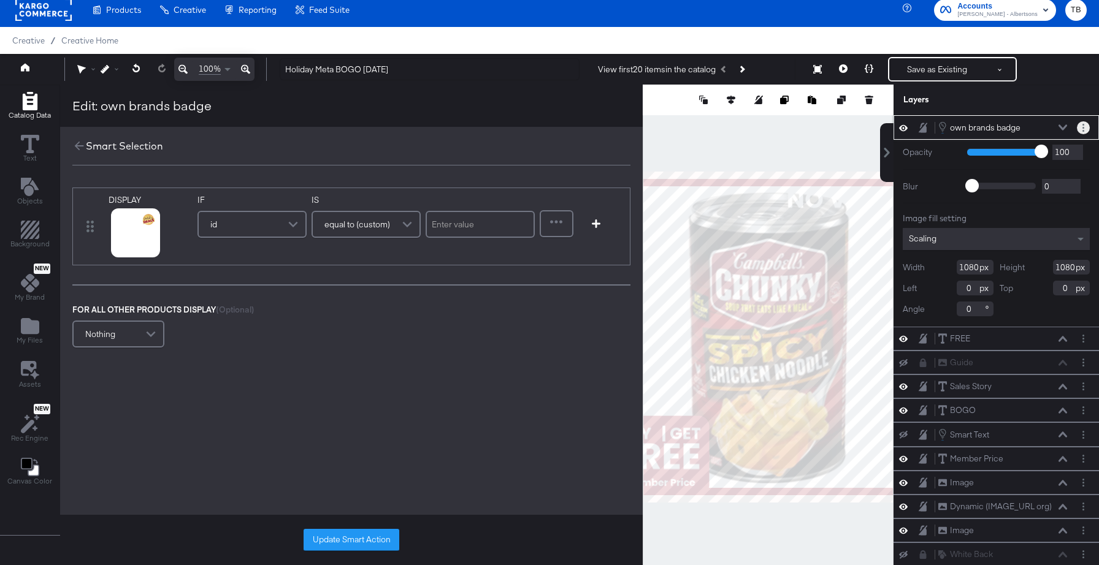
click at [1085, 124] on button "Layer Options" at bounding box center [1082, 127] width 13 height 13
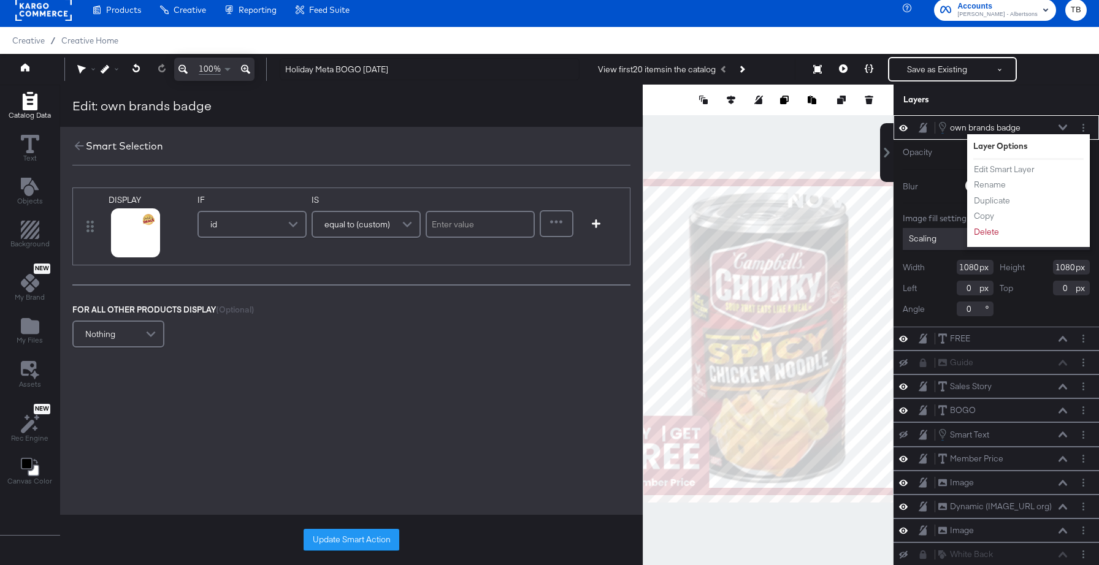
click at [1053, 108] on div "Layers" at bounding box center [995, 100] width 205 height 31
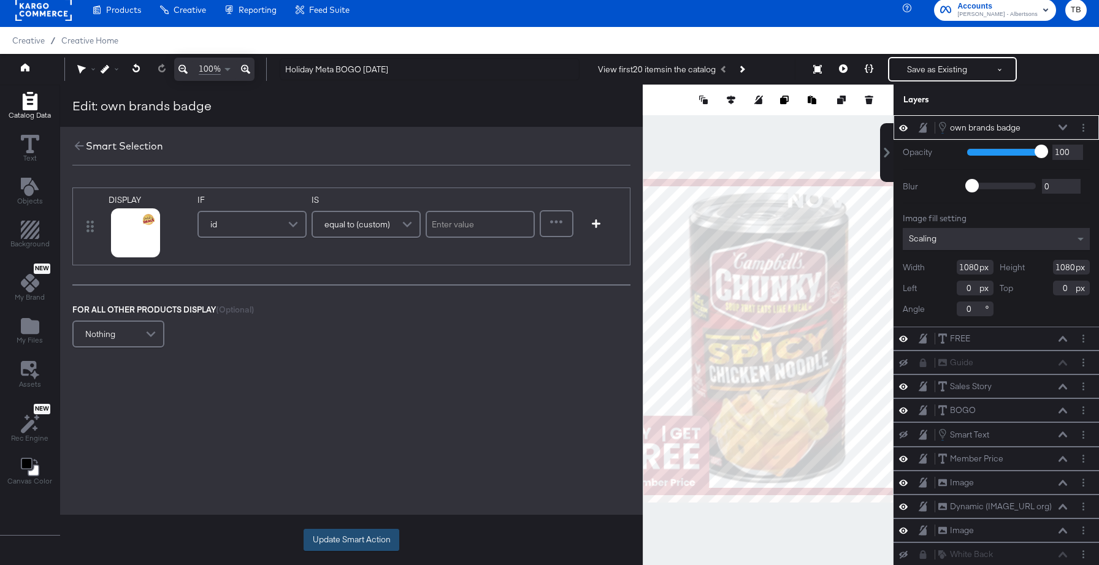
click at [346, 537] on button "Update Smart Action" at bounding box center [351, 540] width 96 height 22
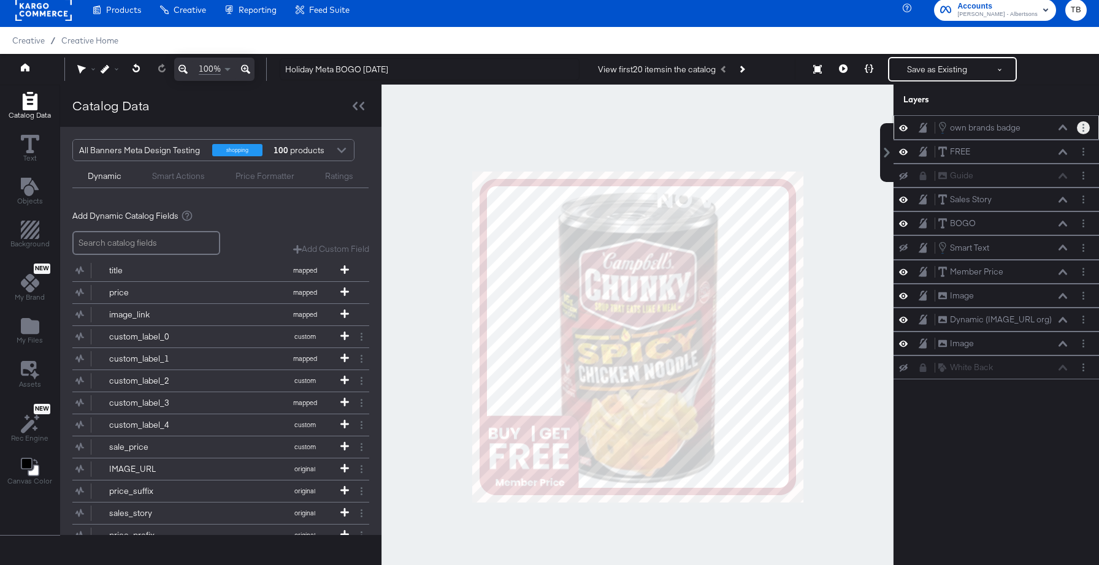
click at [1088, 128] on button "Layer Options" at bounding box center [1082, 127] width 13 height 13
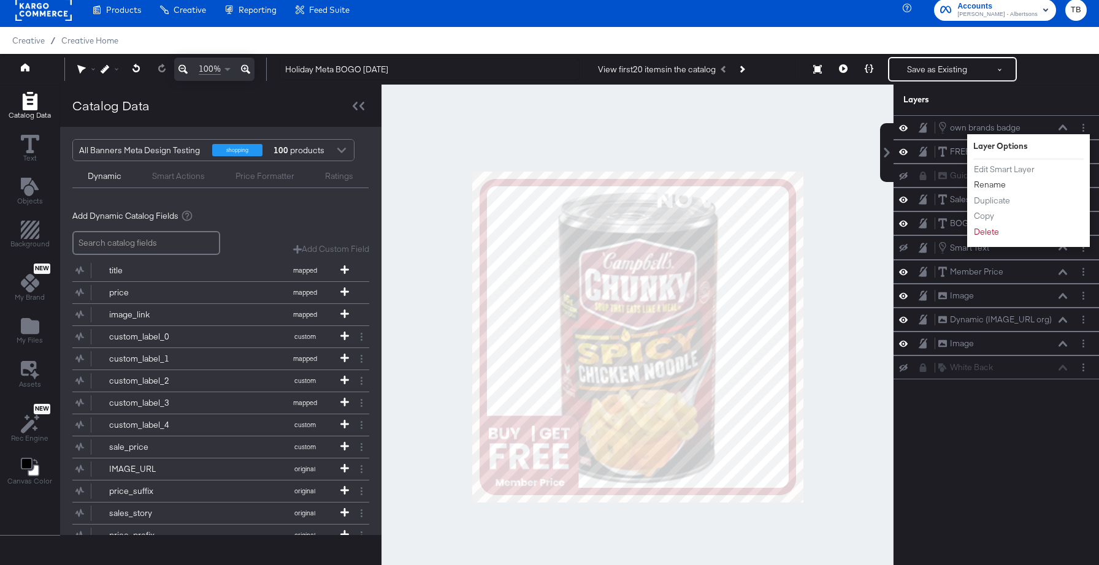
click at [997, 183] on button "Rename" at bounding box center [989, 184] width 33 height 13
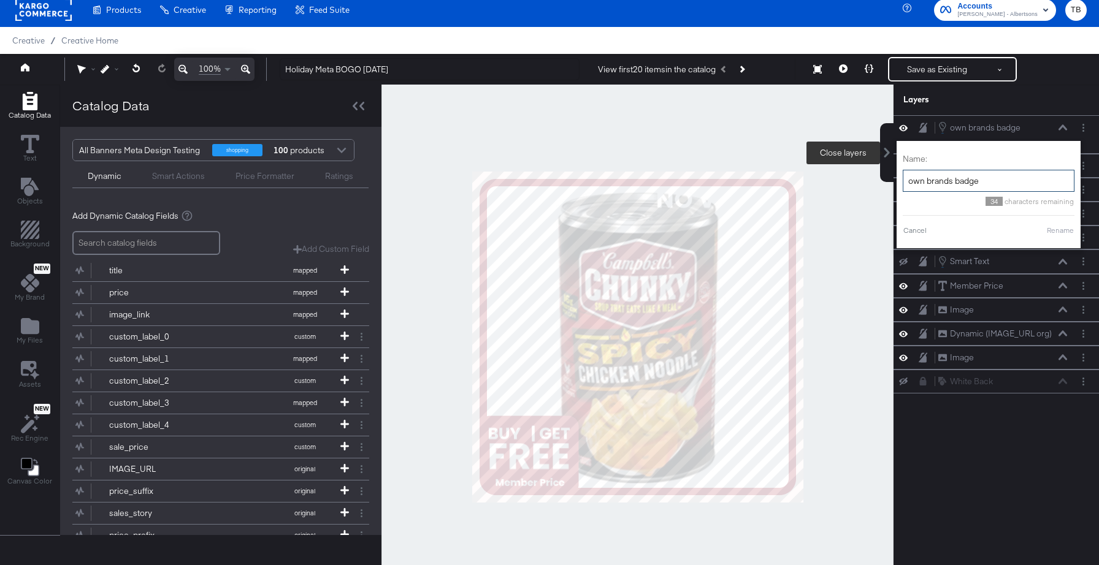
drag, startPoint x: 951, startPoint y: 181, endPoint x: 891, endPoint y: 181, distance: 60.7
click at [893, 181] on div "Layers own brands badge own brands badge Name: own brands badge 34 characters r…" at bounding box center [995, 337] width 205 height 505
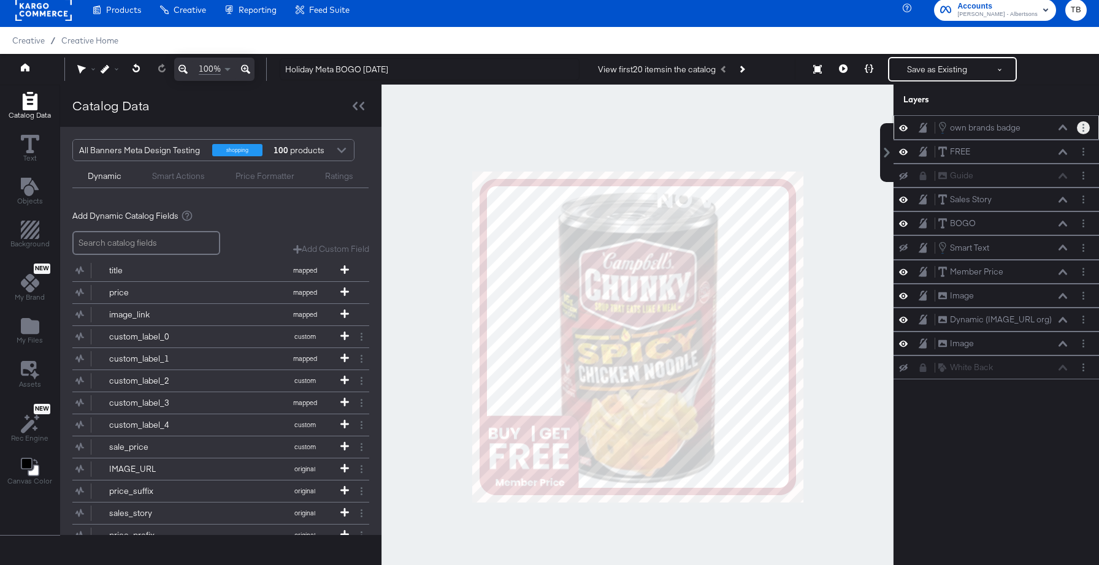
click at [1081, 126] on button "Layer Options" at bounding box center [1082, 127] width 13 height 13
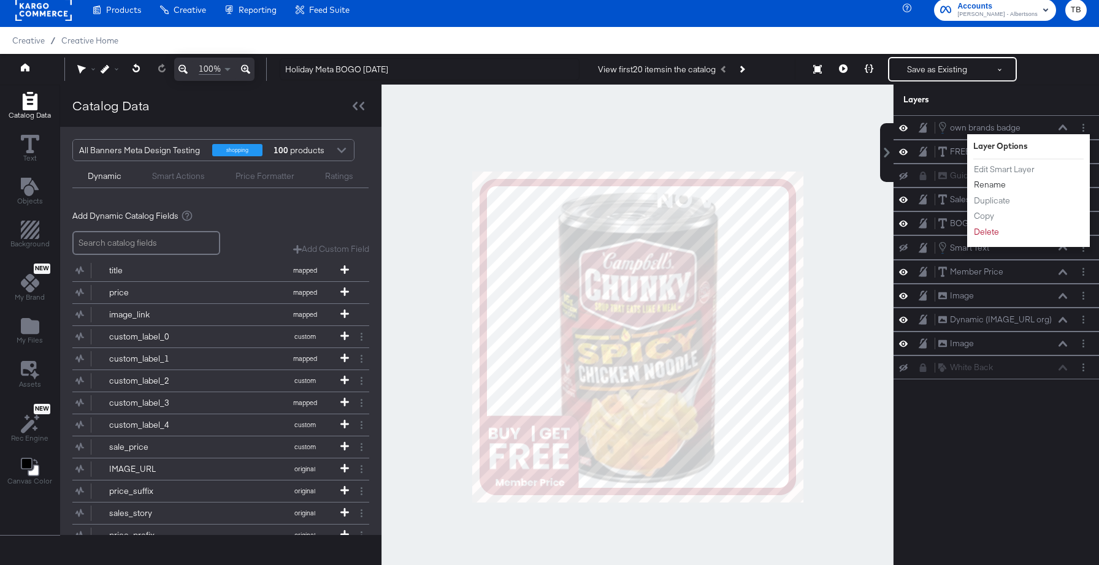
click at [989, 186] on button "Rename" at bounding box center [989, 184] width 33 height 13
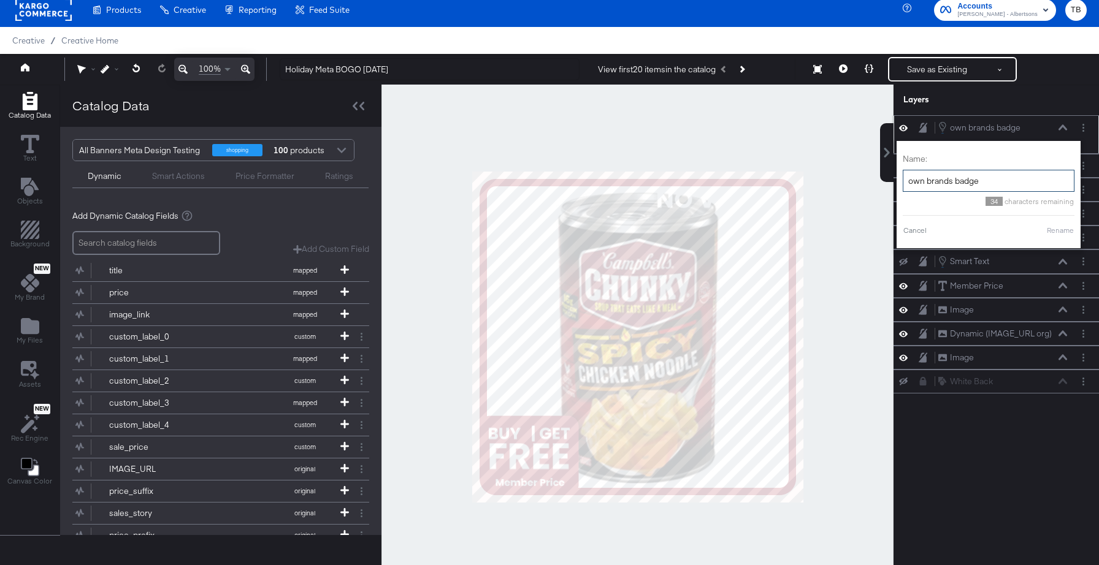
click at [928, 181] on input "own brands badge" at bounding box center [988, 181] width 172 height 23
type input "holiday badge"
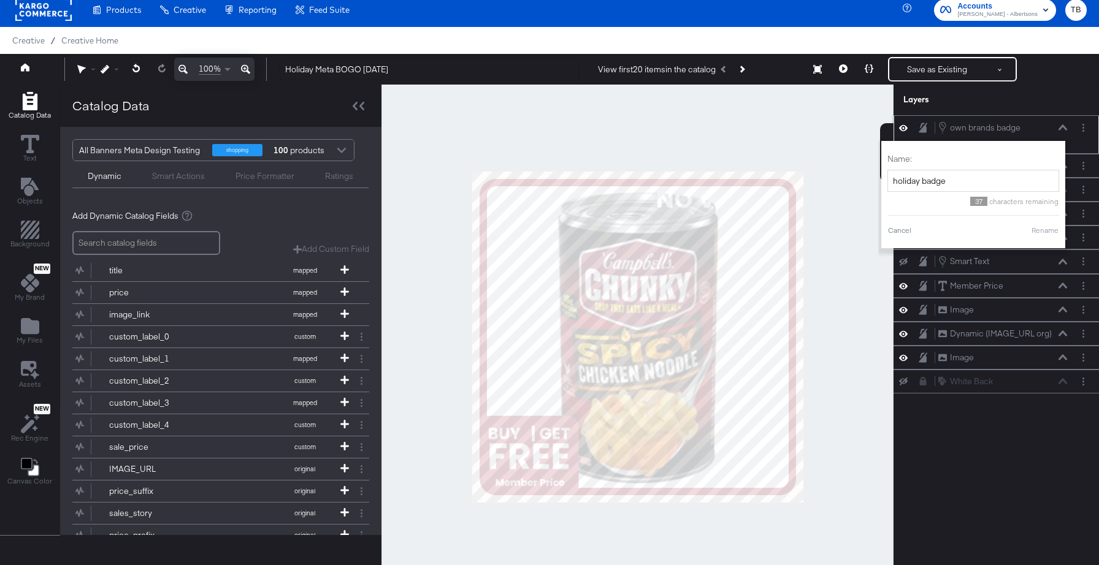
click at [1046, 231] on button "Rename" at bounding box center [1045, 230] width 28 height 11
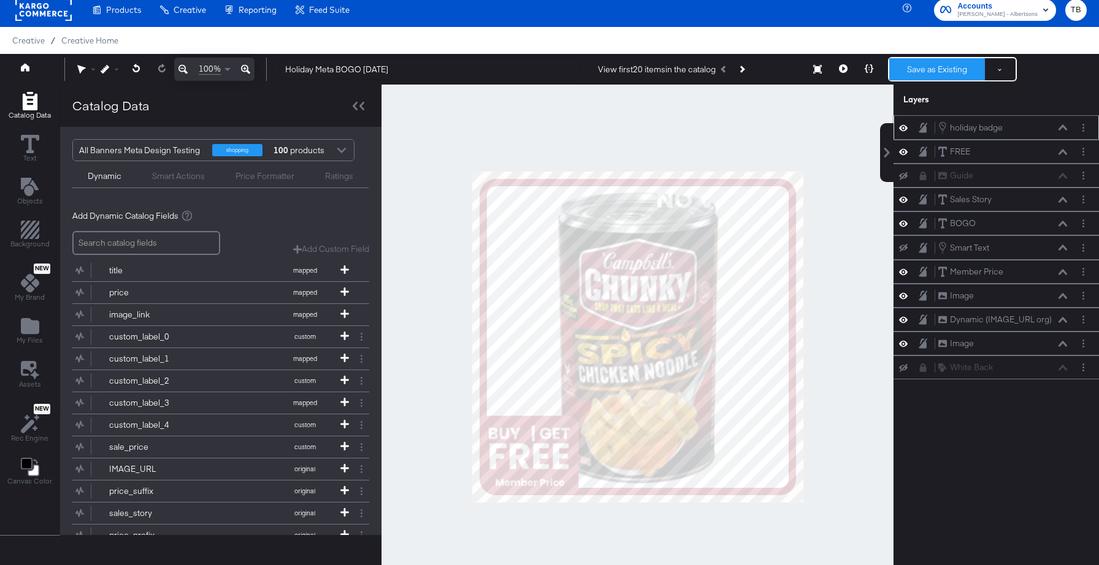
click at [942, 67] on button "Save as Existing" at bounding box center [937, 69] width 96 height 22
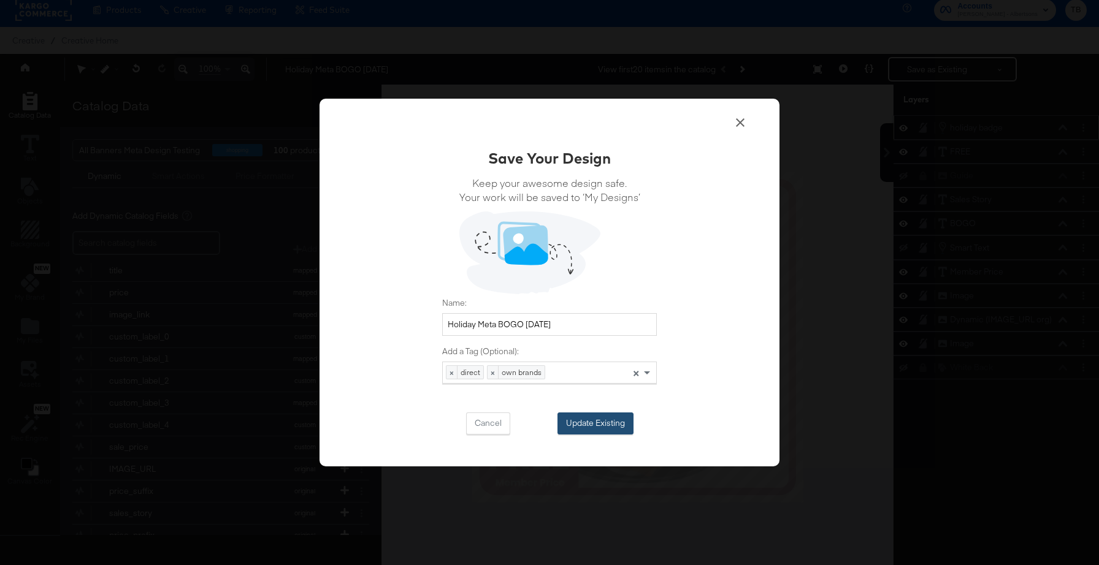
click at [594, 419] on button "Update Existing" at bounding box center [595, 424] width 76 height 22
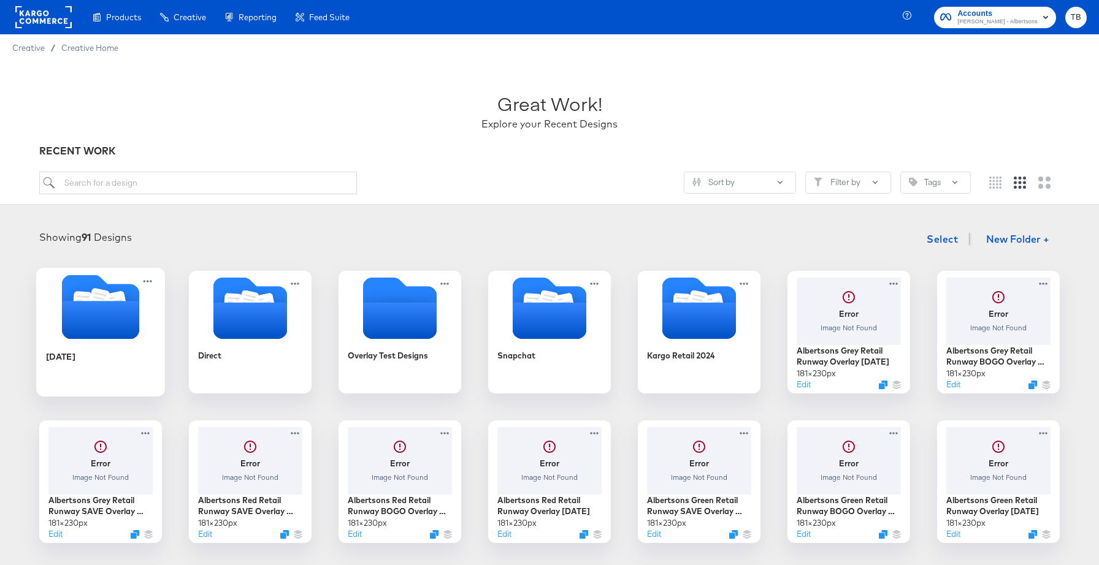
click at [131, 340] on div at bounding box center [100, 308] width 129 height 67
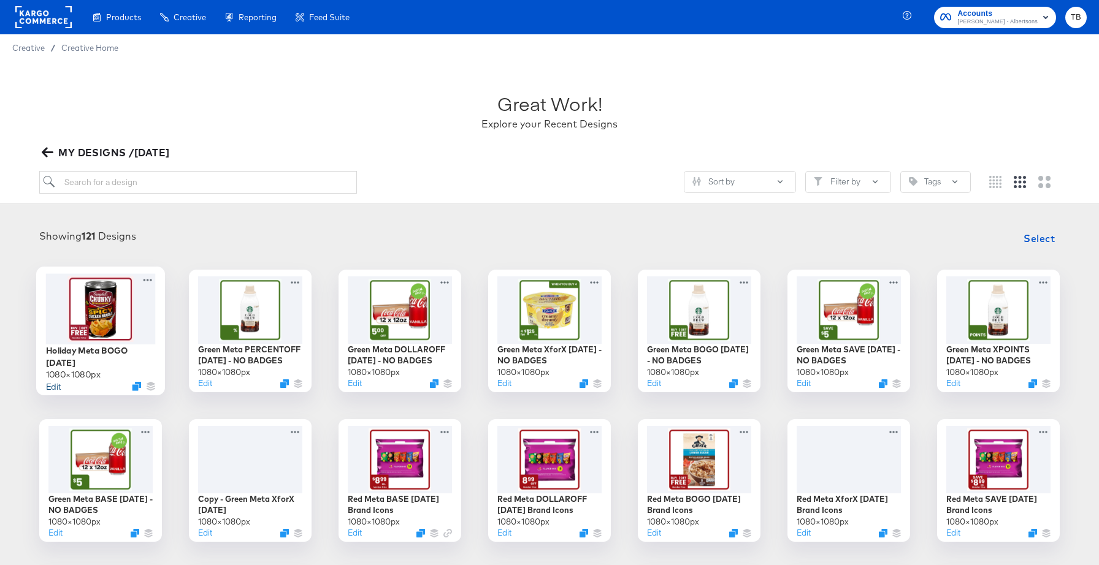
click at [57, 385] on button "Edit" at bounding box center [53, 386] width 15 height 12
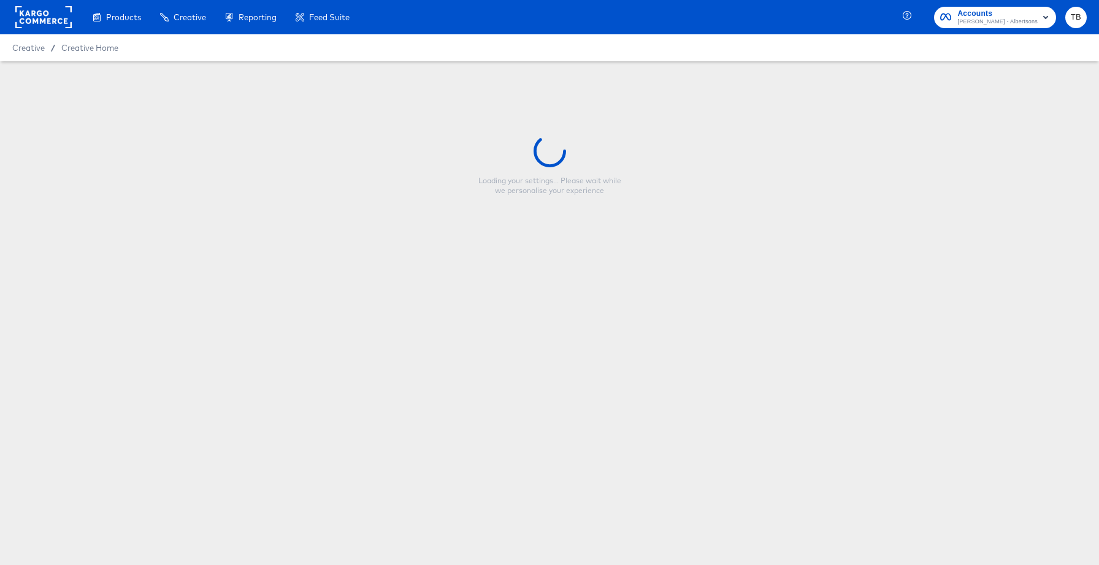
type input "Holiday Meta BOGO [DATE]"
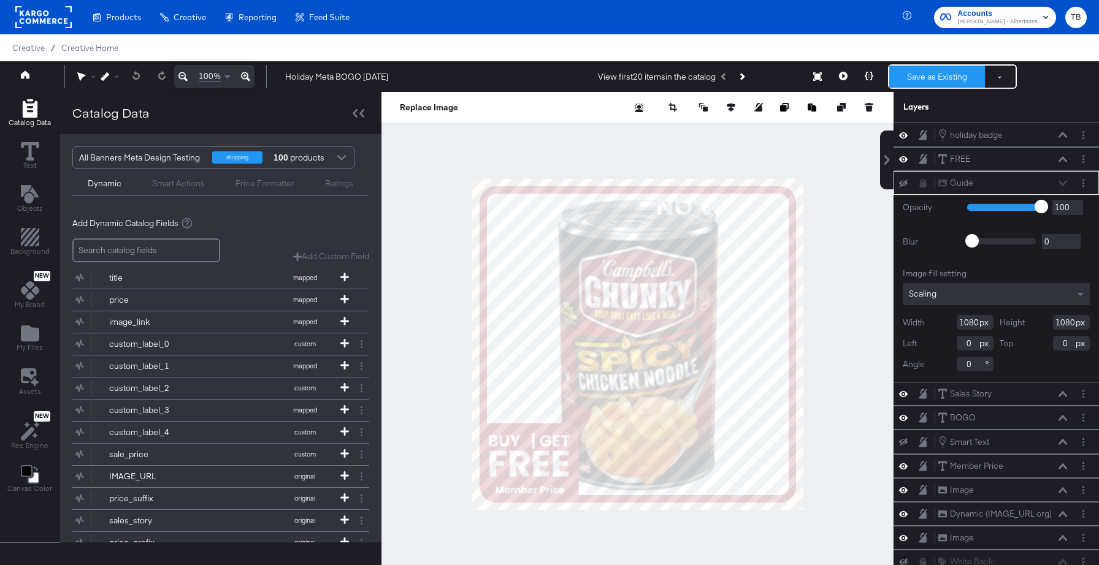
click at [935, 78] on button "Save as Existing" at bounding box center [937, 77] width 96 height 22
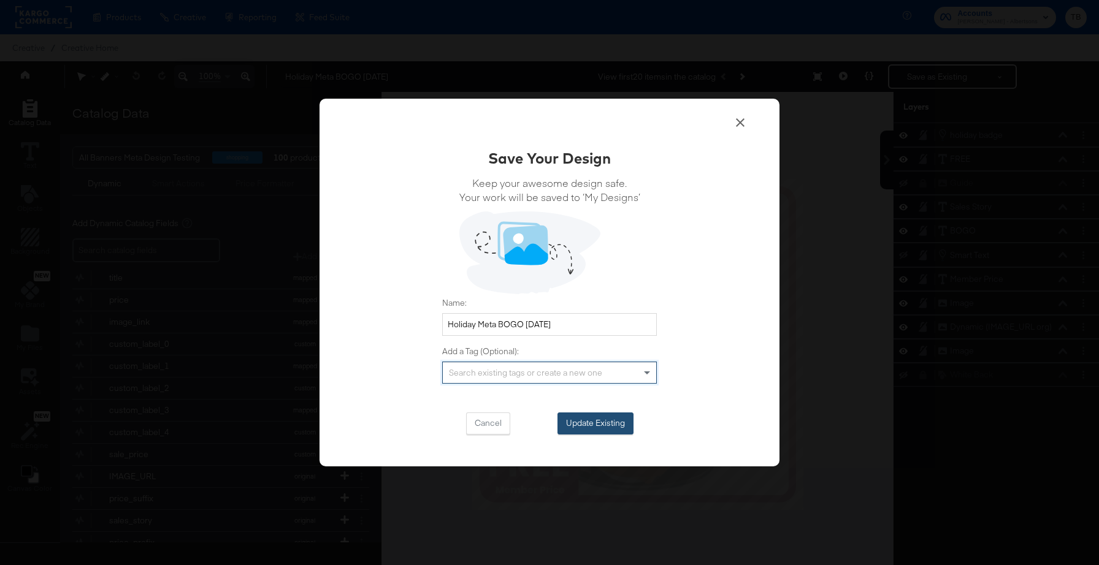
click at [591, 422] on button "Update Existing" at bounding box center [595, 424] width 76 height 22
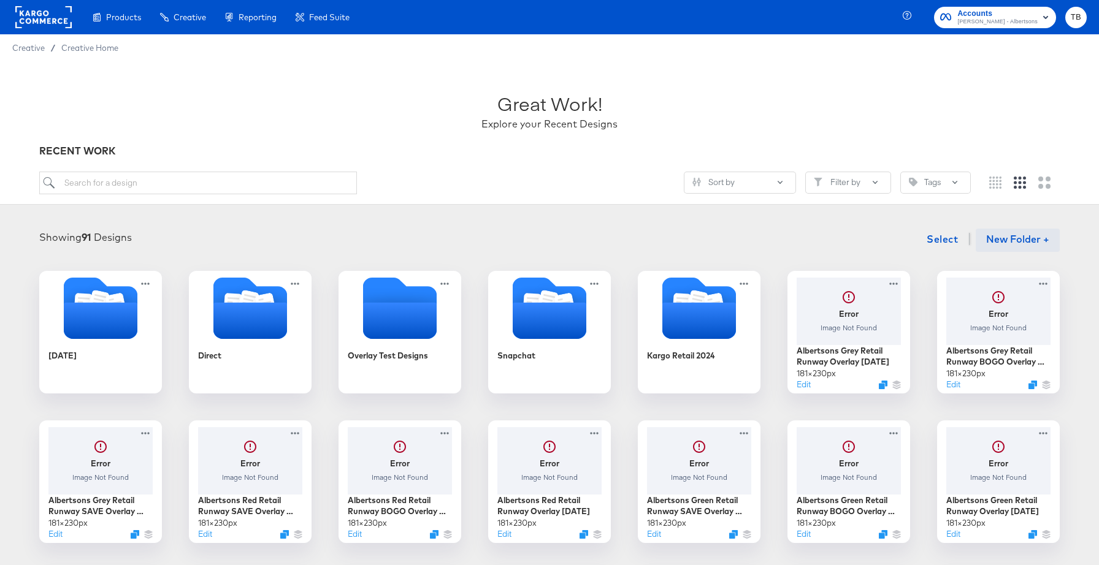
click at [1014, 237] on button "New Folder +" at bounding box center [1017, 240] width 84 height 23
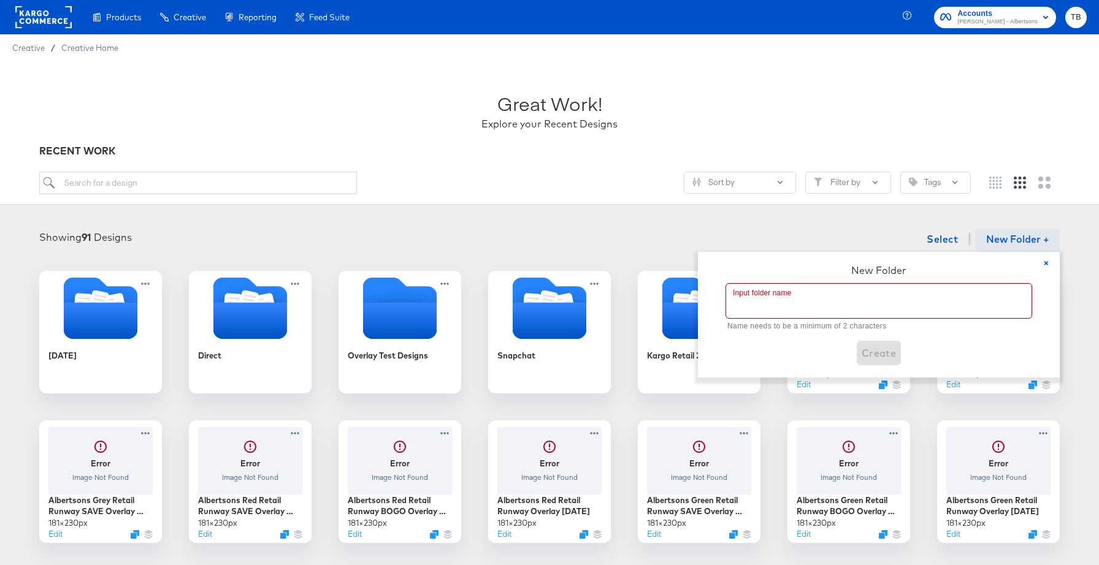
click at [828, 303] on input "text" at bounding box center [878, 301] width 305 height 34
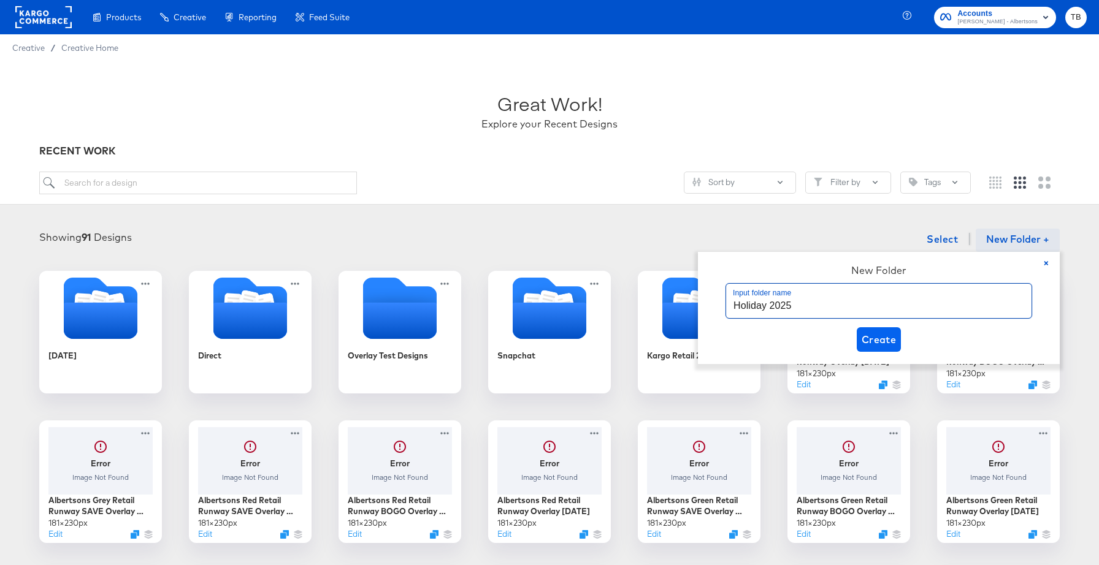
type input "Holiday 2025"
click at [890, 341] on span "Create" at bounding box center [878, 339] width 35 height 17
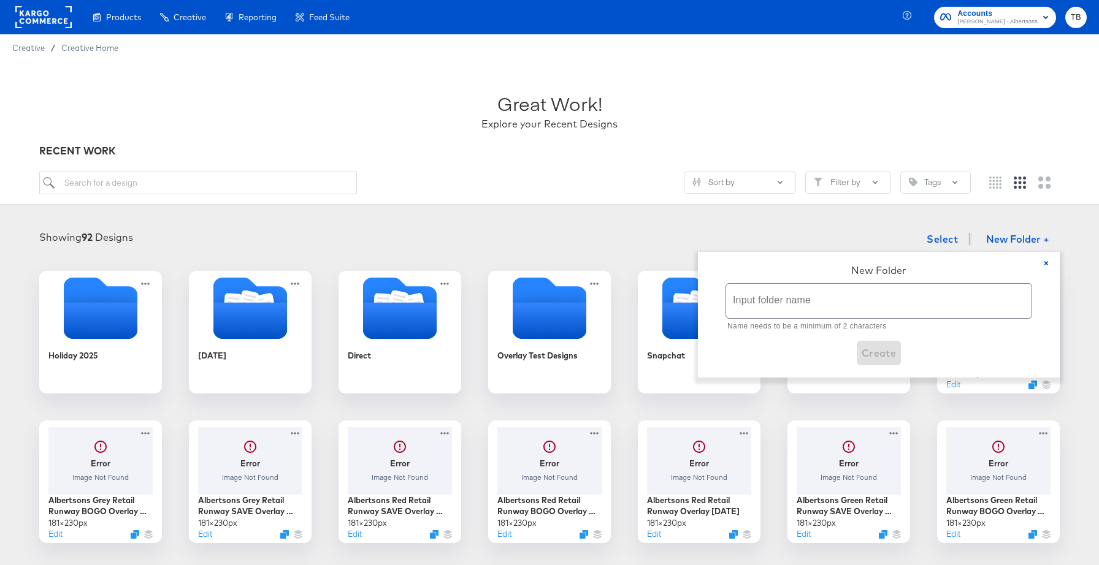
click at [293, 260] on div "Showing 92 Designs Select New Folder + × New Folder Input folder name Name need…" at bounding box center [549, 534] width 1074 height 615
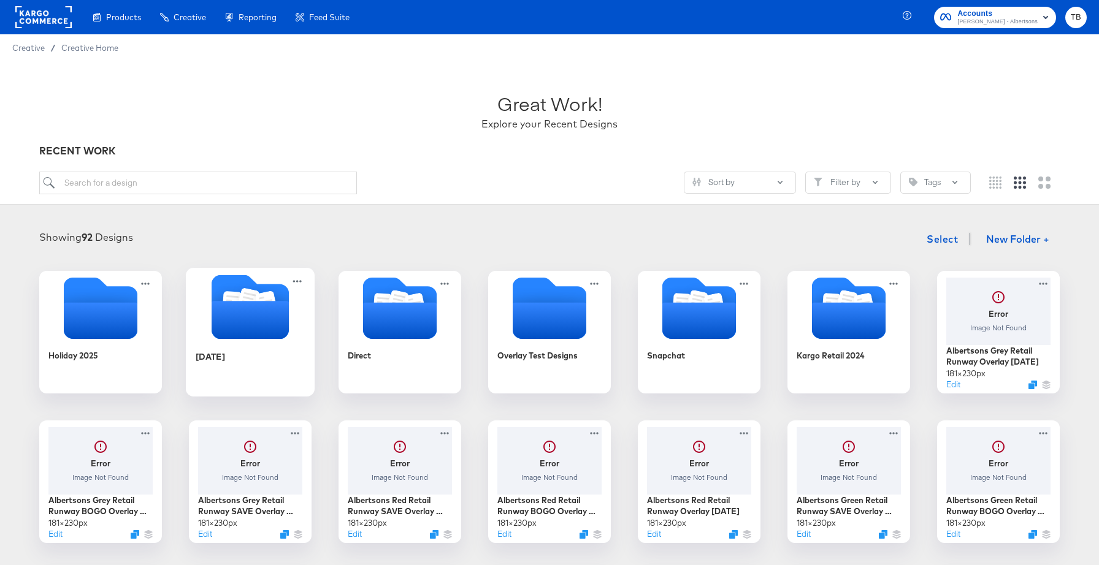
click at [262, 326] on icon "Folder" at bounding box center [249, 320] width 77 height 38
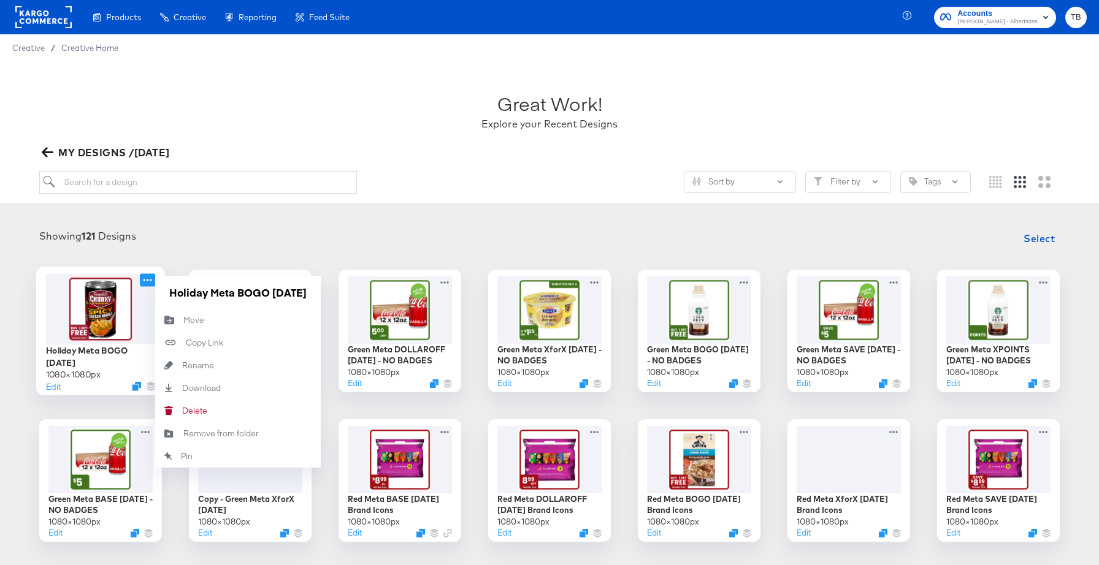
click at [146, 281] on icon at bounding box center [147, 279] width 15 height 13
click at [173, 321] on icon "Move to folder" at bounding box center [169, 320] width 10 height 9
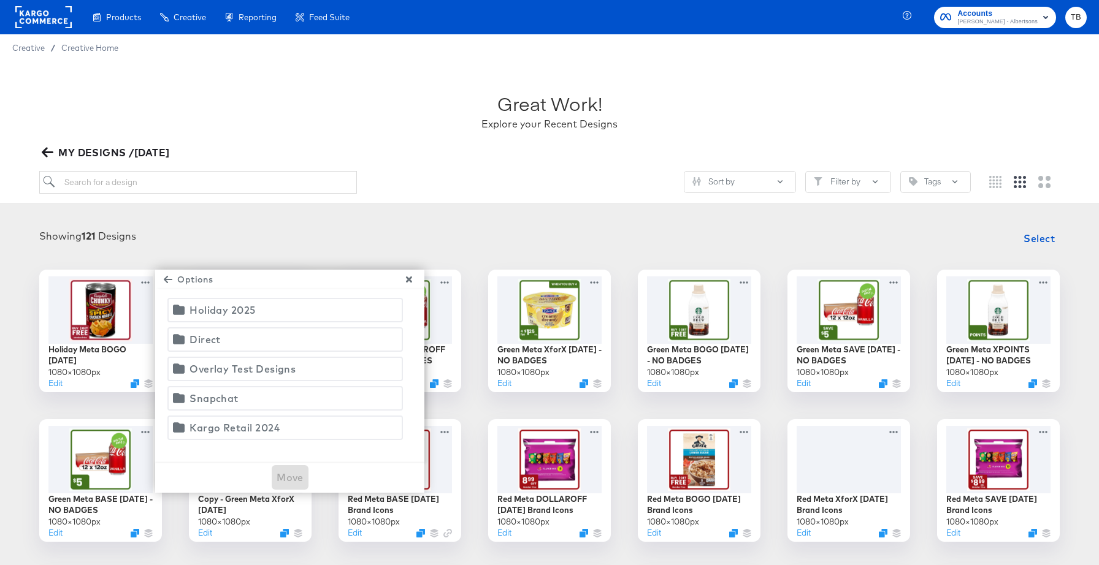
click at [235, 307] on div "Holiday 2025" at bounding box center [222, 310] width 66 height 17
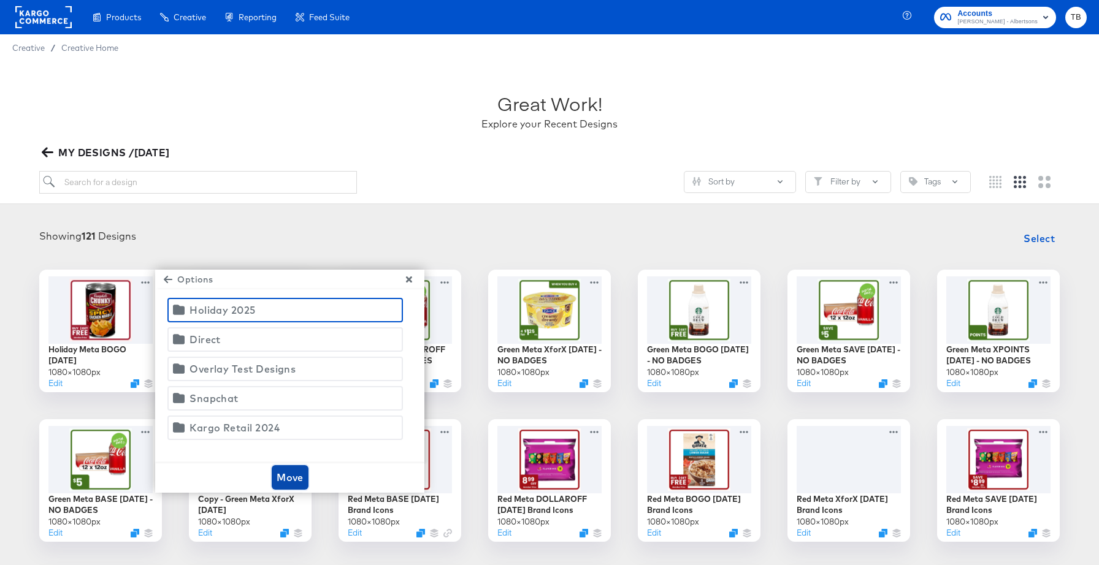
click at [288, 476] on span "Move" at bounding box center [289, 477] width 27 height 17
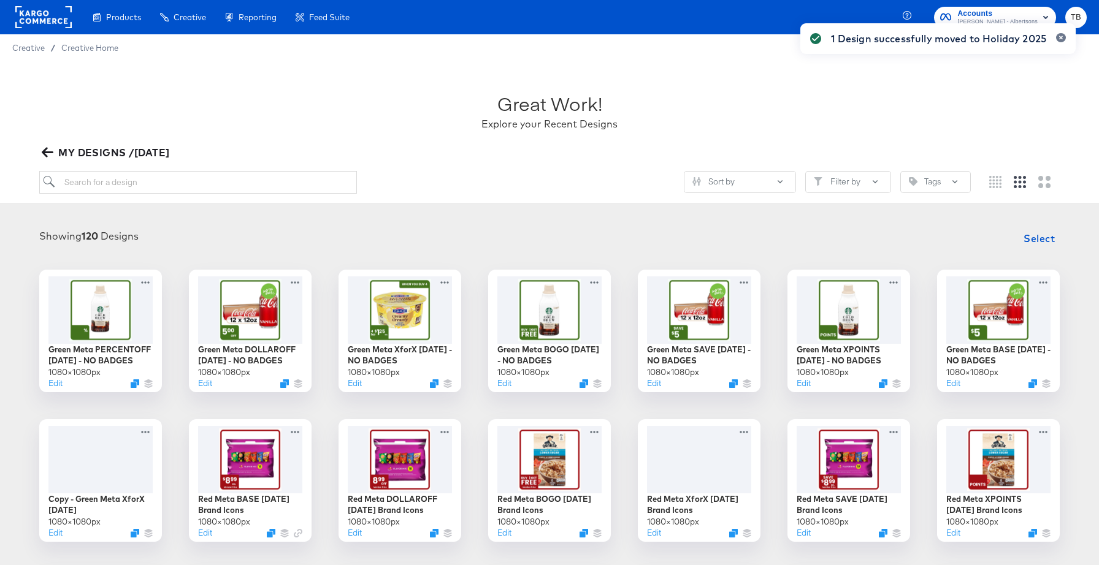
click at [43, 152] on icon "button" at bounding box center [48, 153] width 12 height 10
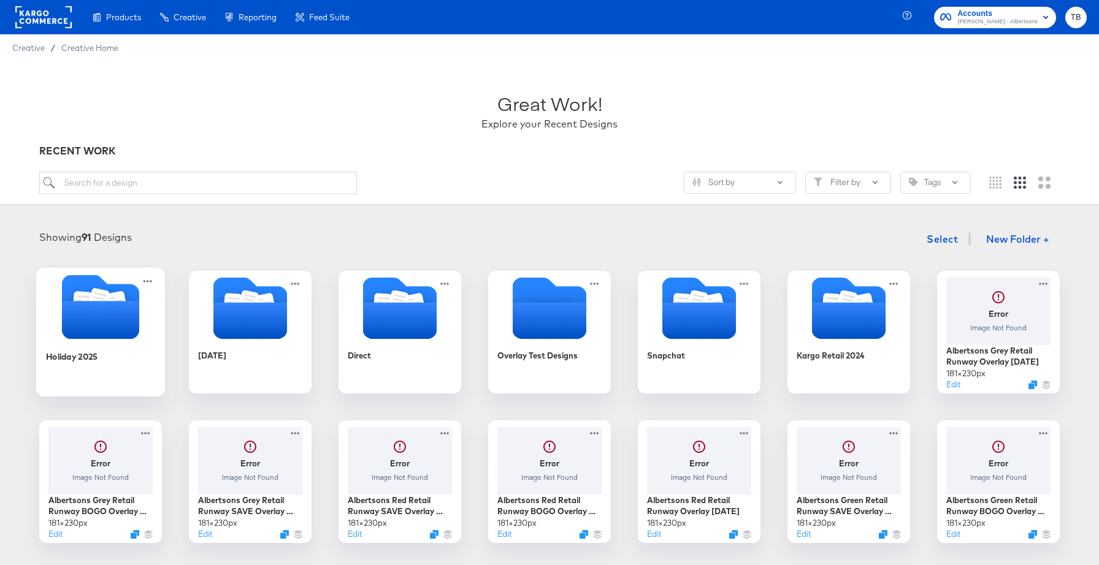
click at [95, 317] on icon "Folder" at bounding box center [100, 320] width 77 height 38
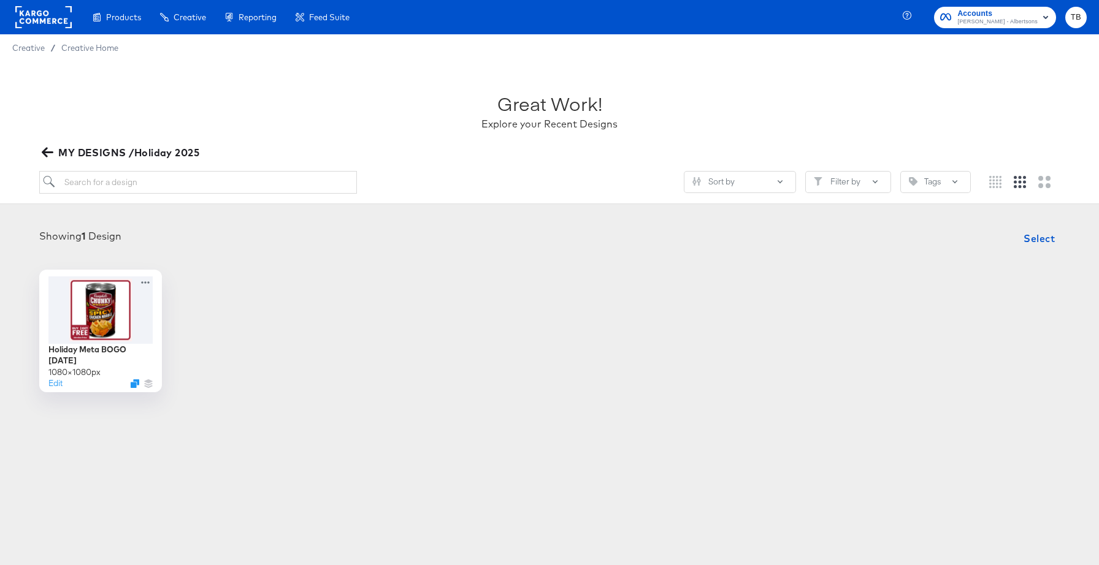
click at [53, 154] on icon "button" at bounding box center [48, 153] width 12 height 12
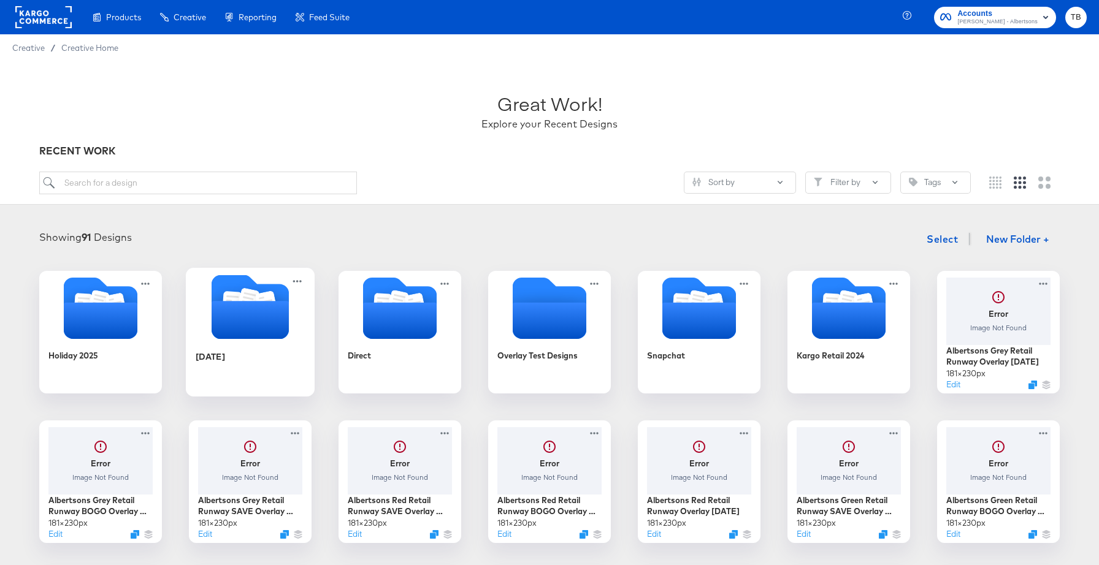
click at [241, 320] on icon "Folder" at bounding box center [249, 320] width 77 height 38
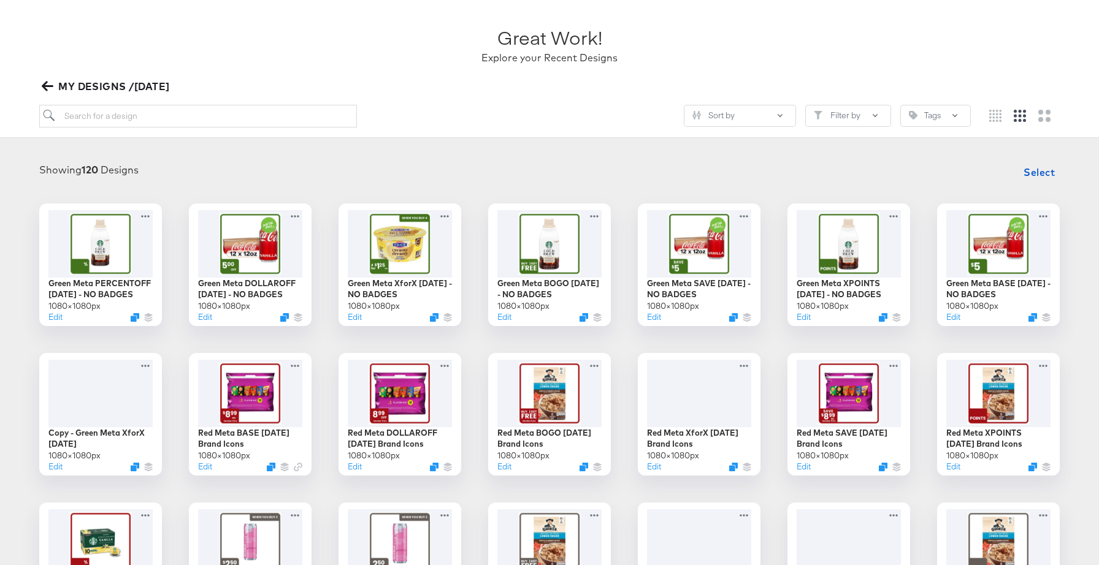
scroll to position [74, 0]
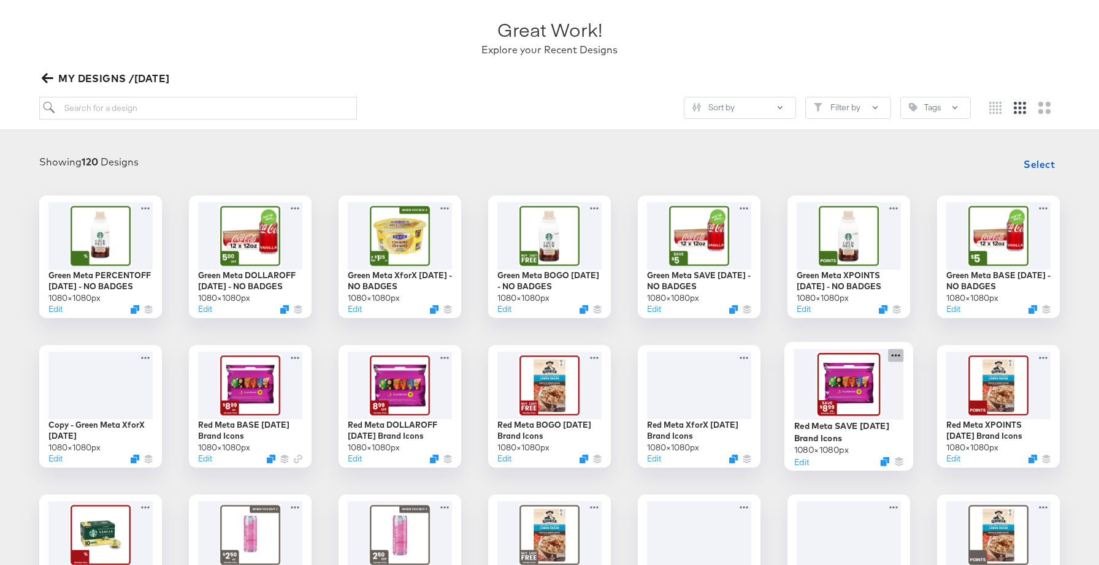
click at [893, 357] on icon at bounding box center [895, 355] width 15 height 13
click at [883, 461] on icon "Duplicate" at bounding box center [884, 461] width 9 height 9
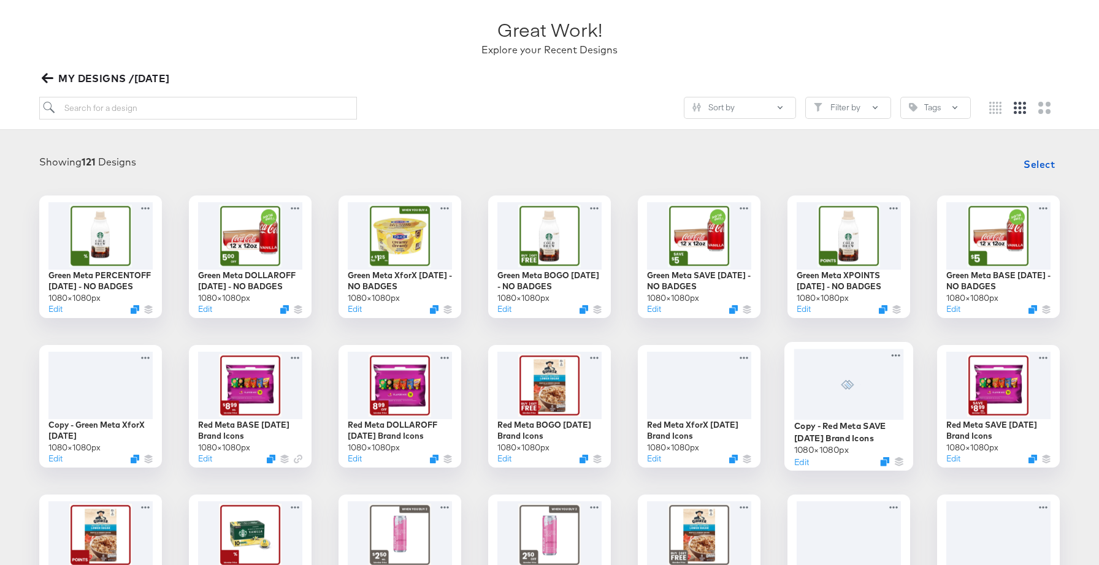
click at [887, 390] on div at bounding box center [849, 384] width 110 height 71
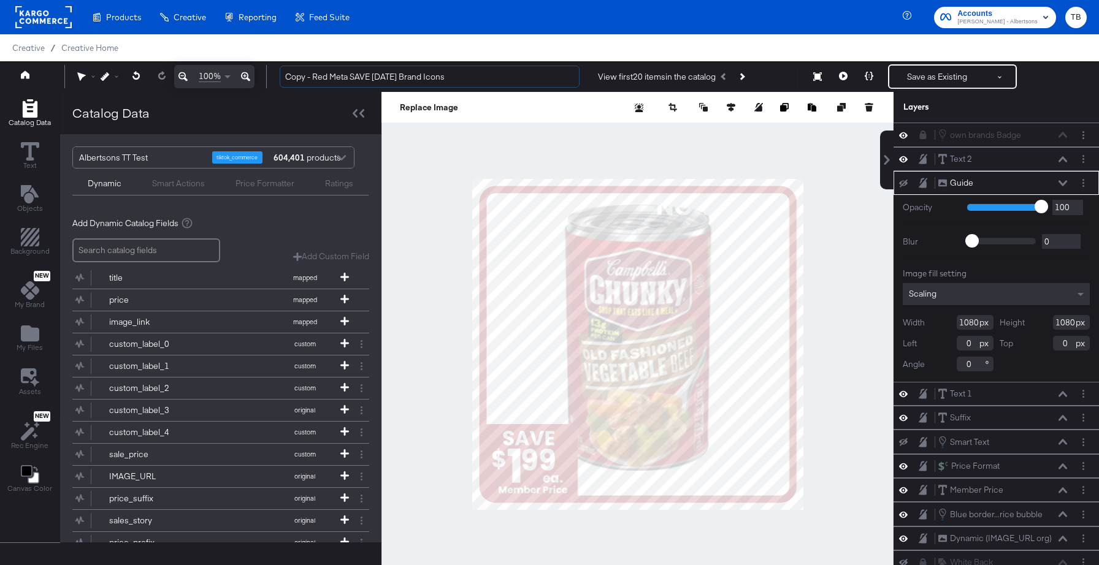
drag, startPoint x: 329, startPoint y: 77, endPoint x: 242, endPoint y: 82, distance: 87.2
click at [242, 82] on div "100% Copy - Red Meta SAVE 4.29.25 Brand Icons View first 20 items in the catalo…" at bounding box center [549, 76] width 1099 height 31
type input "Holiday Meta SAVE [DATE]"
click at [422, 193] on div at bounding box center [637, 344] width 512 height 505
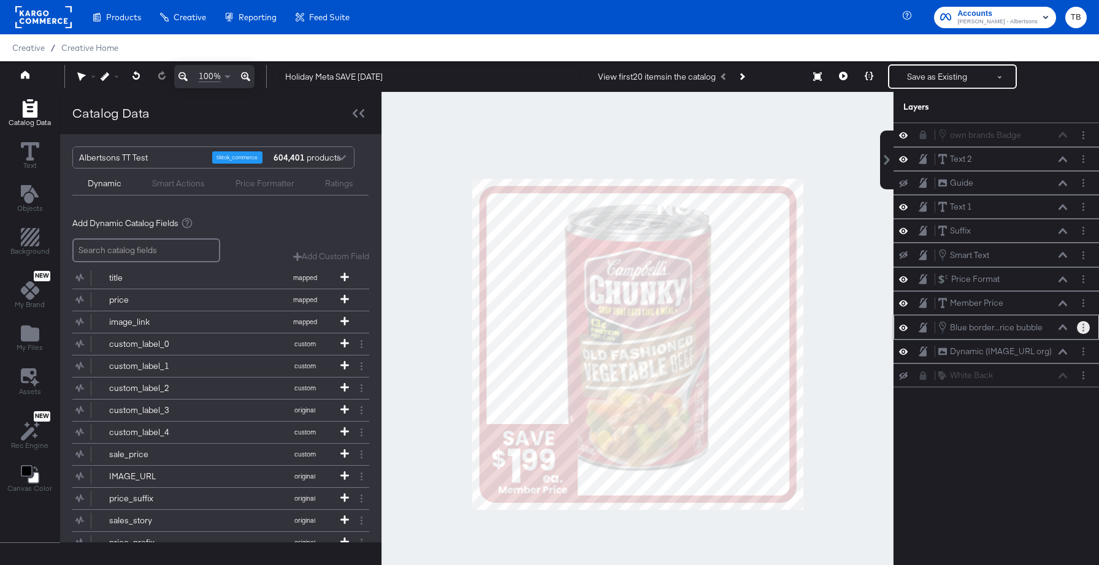
click at [1080, 330] on button "Layer Options" at bounding box center [1082, 327] width 13 height 13
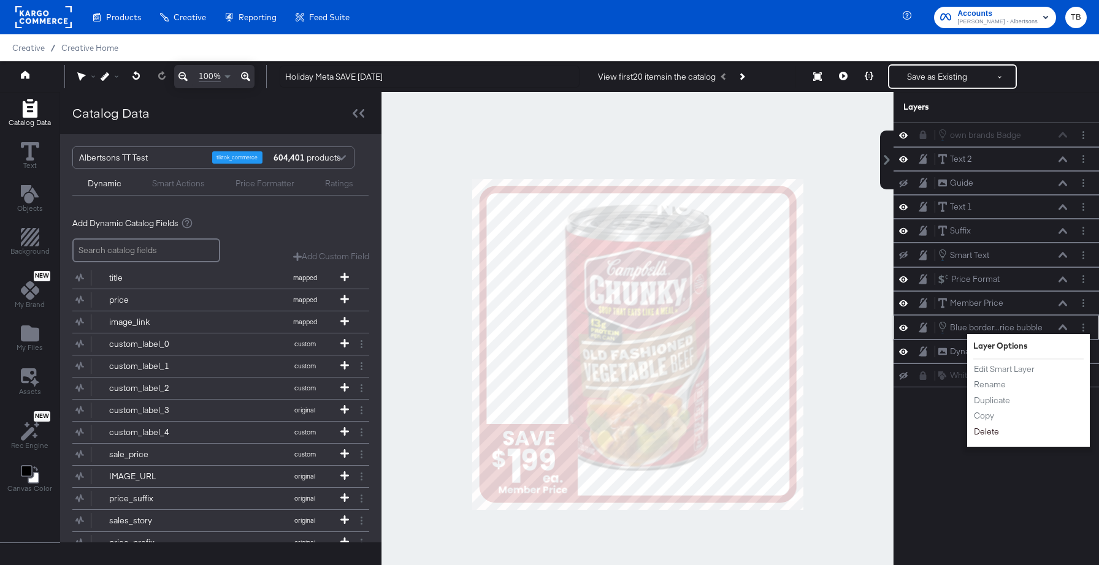
click at [987, 435] on button "Delete" at bounding box center [986, 431] width 26 height 13
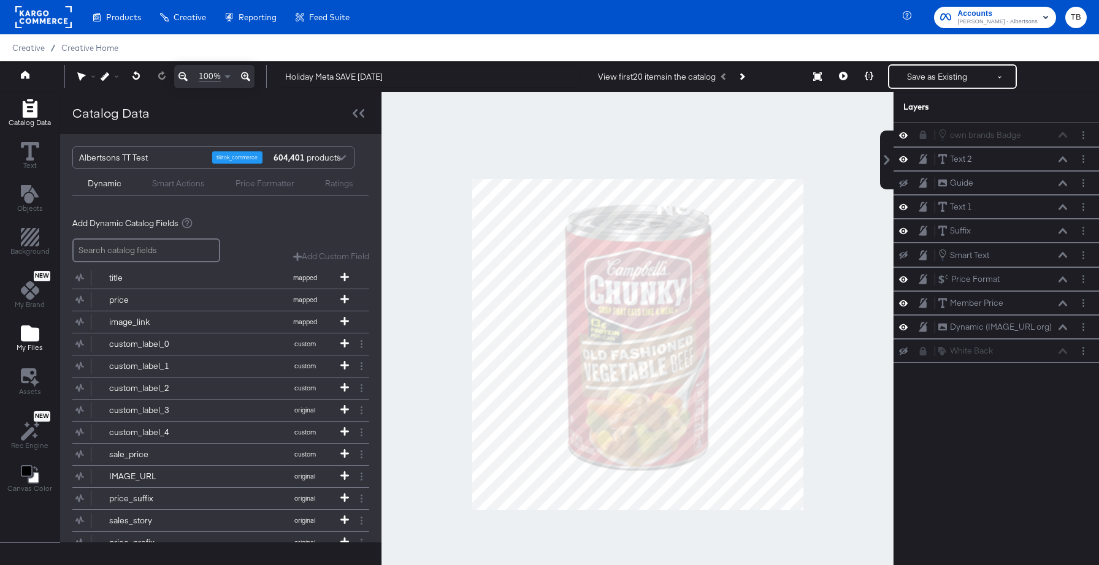
click at [28, 343] on span "My Files" at bounding box center [30, 348] width 26 height 10
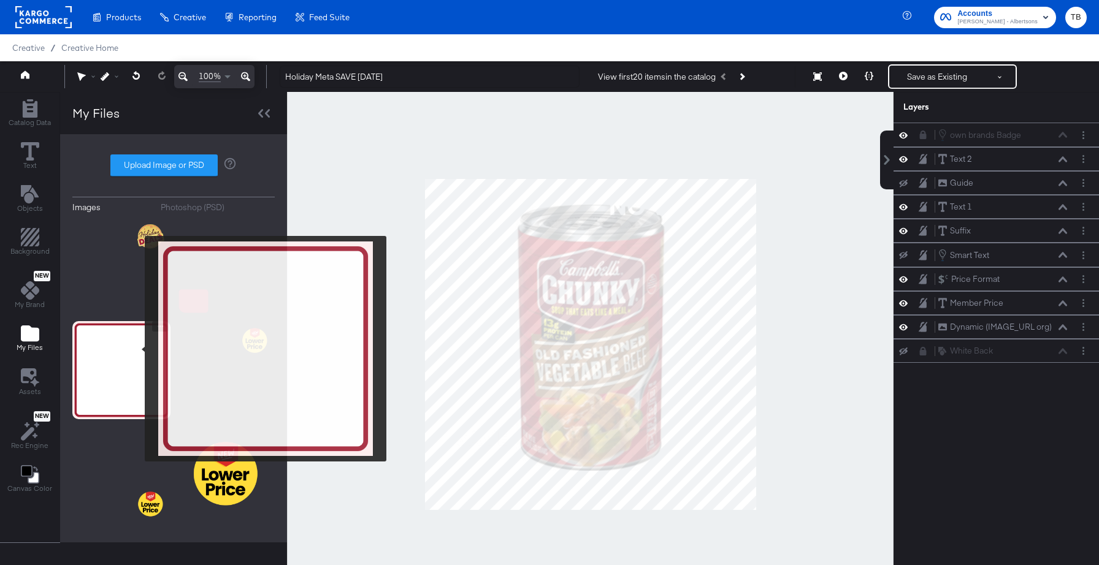
click at [137, 349] on img at bounding box center [121, 370] width 98 height 98
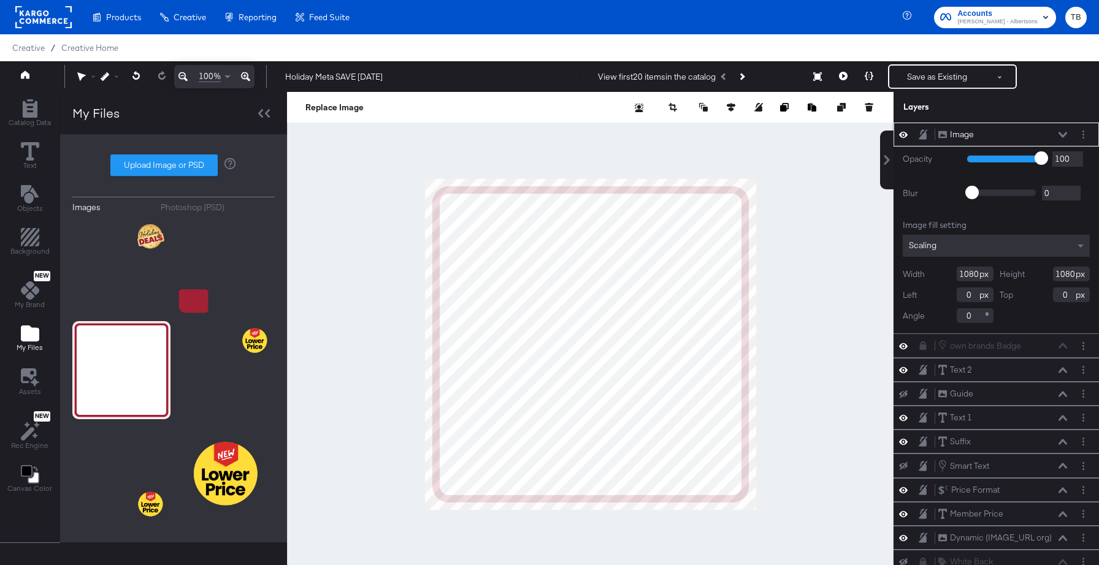
click at [1063, 134] on icon at bounding box center [1062, 135] width 9 height 6
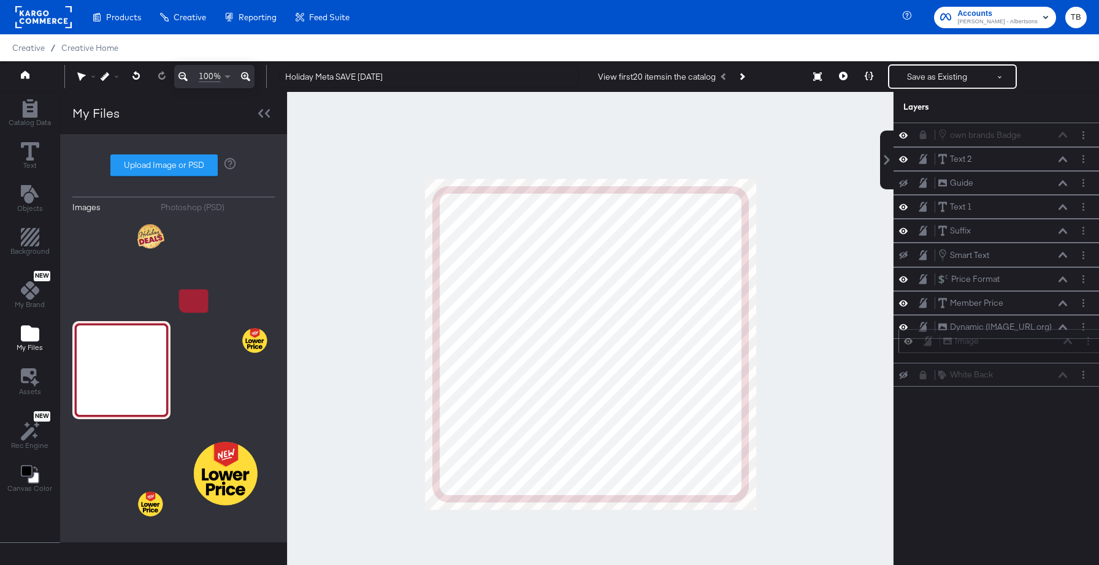
drag, startPoint x: 1007, startPoint y: 132, endPoint x: 1011, endPoint y: 342, distance: 209.7
click at [1011, 342] on div "Image Image" at bounding box center [1007, 341] width 130 height 13
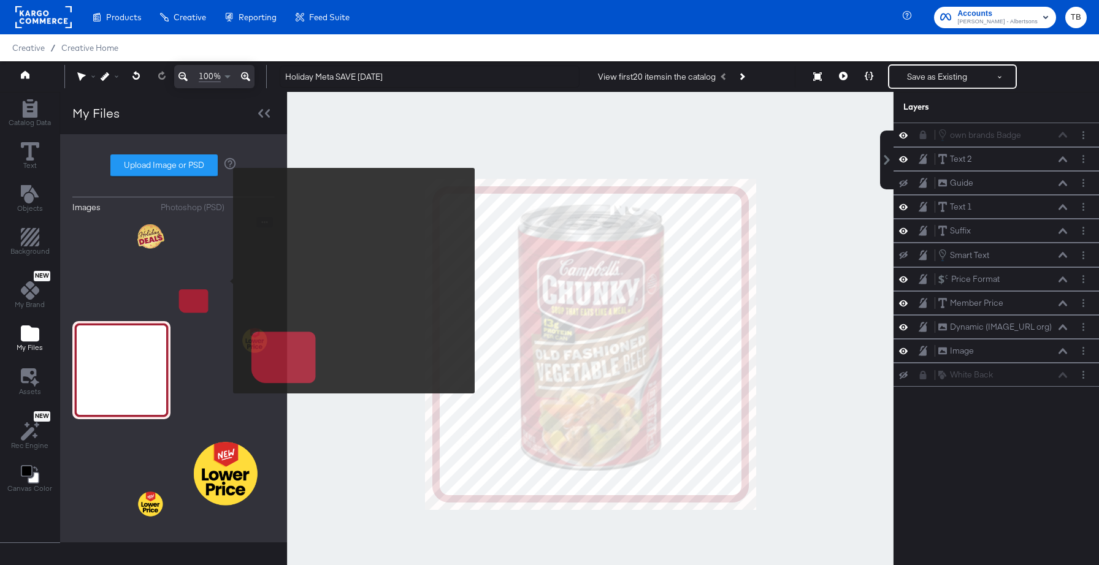
click at [225, 281] on img at bounding box center [226, 266] width 98 height 98
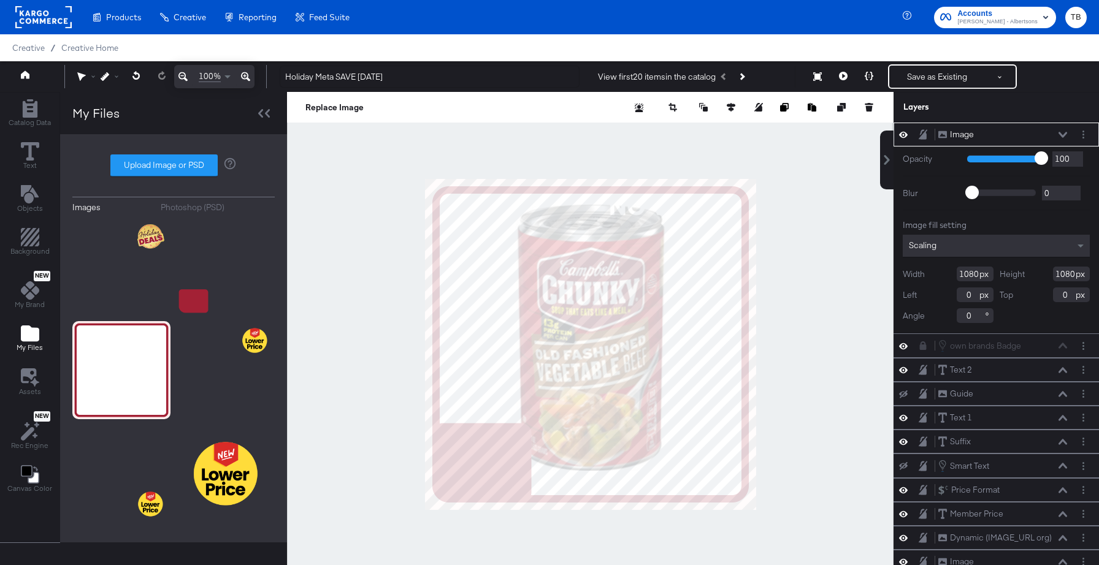
click at [1058, 135] on icon at bounding box center [1062, 135] width 9 height 6
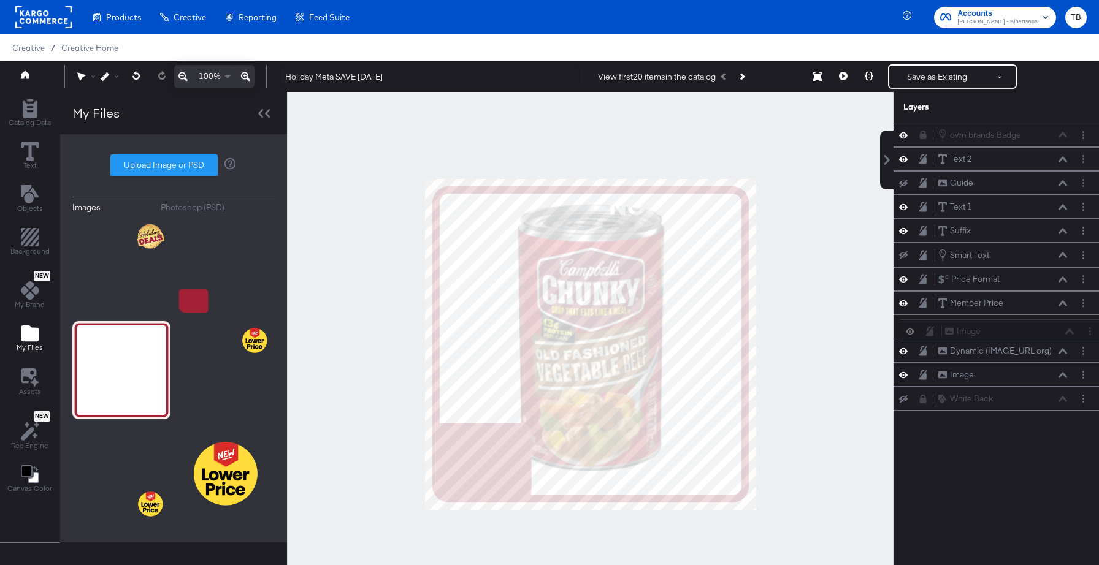
drag, startPoint x: 1017, startPoint y: 134, endPoint x: 1024, endPoint y: 337, distance: 203.0
click at [1024, 337] on div "Image Image own brands Badge own brands Badge Text 2 Text 2 Guide Guide Text 1 …" at bounding box center [995, 267] width 205 height 288
click at [923, 135] on icon at bounding box center [923, 135] width 7 height 9
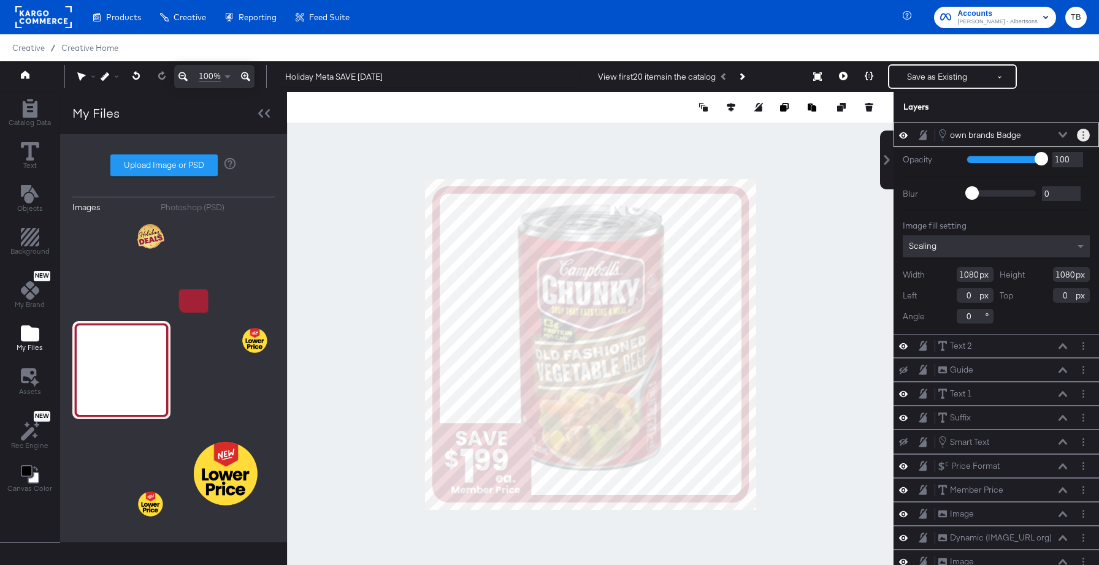
click at [1084, 135] on button "Layer Options" at bounding box center [1082, 135] width 13 height 13
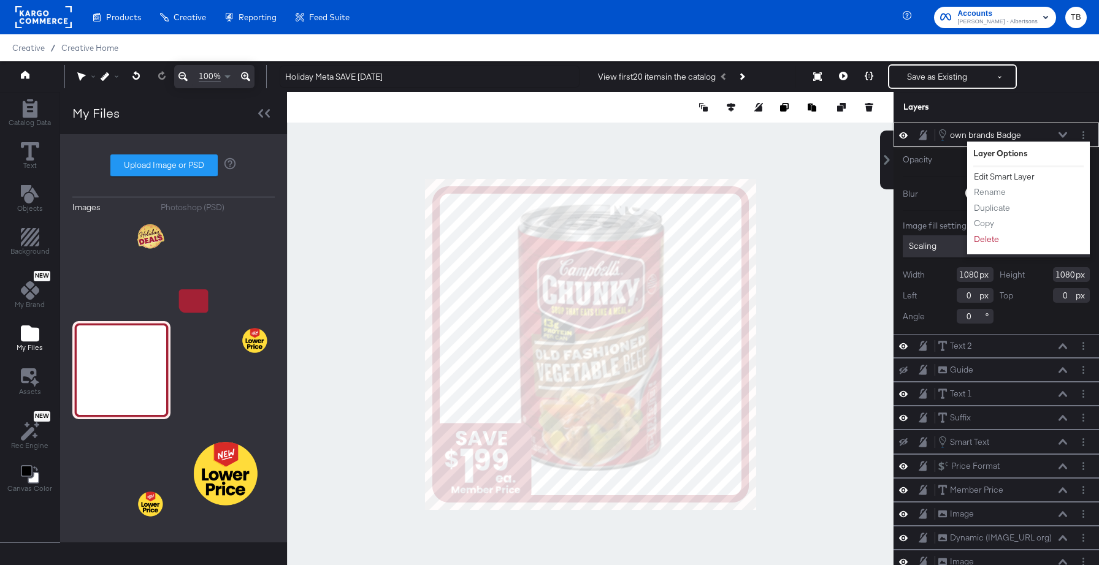
click at [1007, 175] on button "Edit Smart Layer" at bounding box center [1004, 176] width 62 height 13
click at [1021, 177] on div "Opacity 1 100 100 Blur 0 2000 0 Image fill setting Scaling Width 1080 Height 10…" at bounding box center [995, 240] width 205 height 187
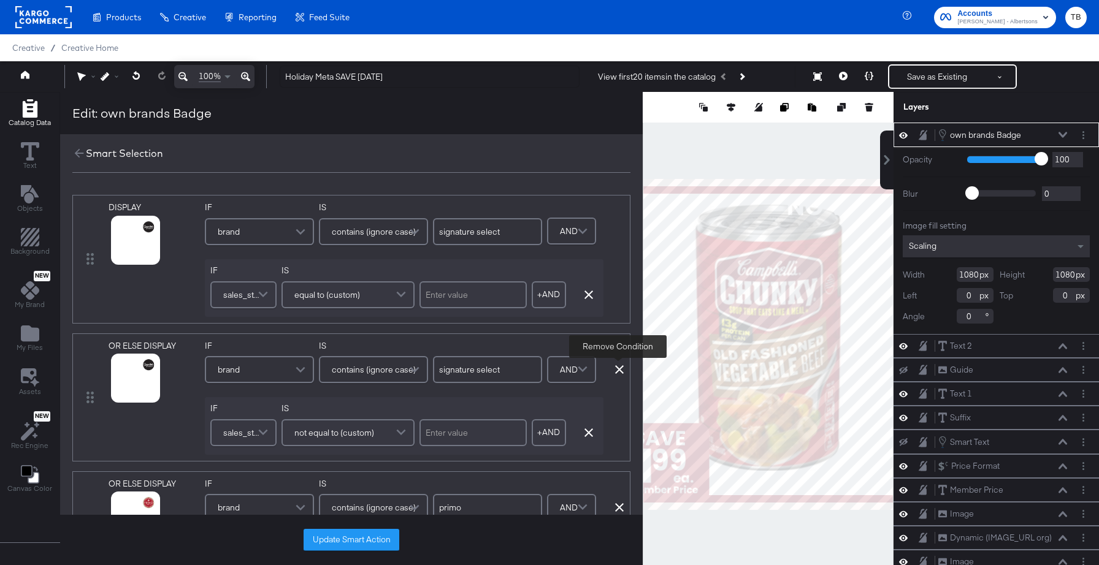
click at [617, 370] on icon at bounding box center [619, 369] width 9 height 9
type input "primo"
type input "soleil"
type input "waterfront bistro"
type input "o organics"
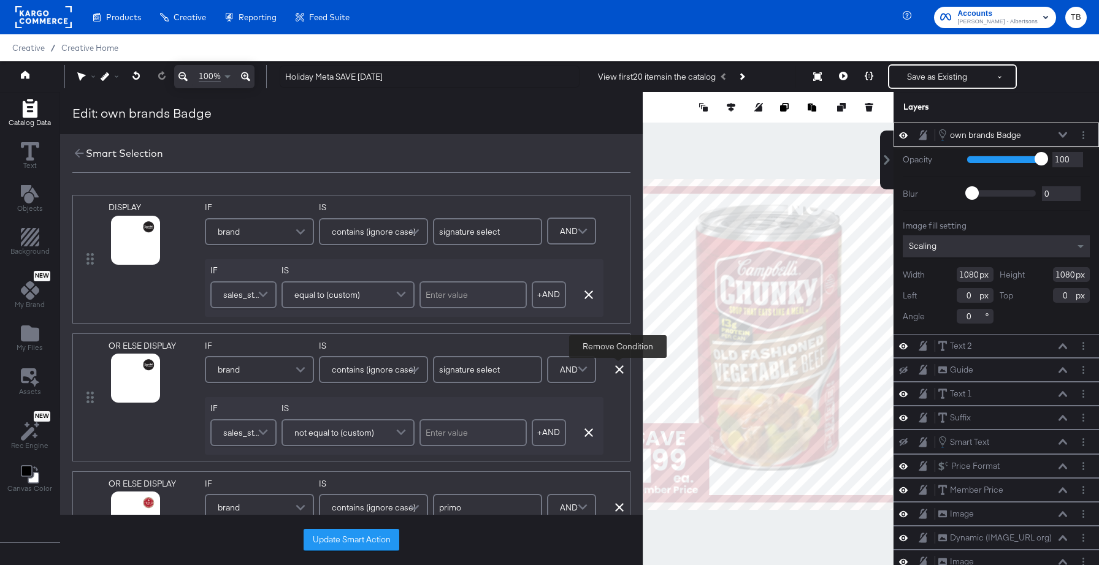
type input "overjoyed"
type input "open nature"
type input "debi lilly"
type input "readymeals"
type input "lucerne"
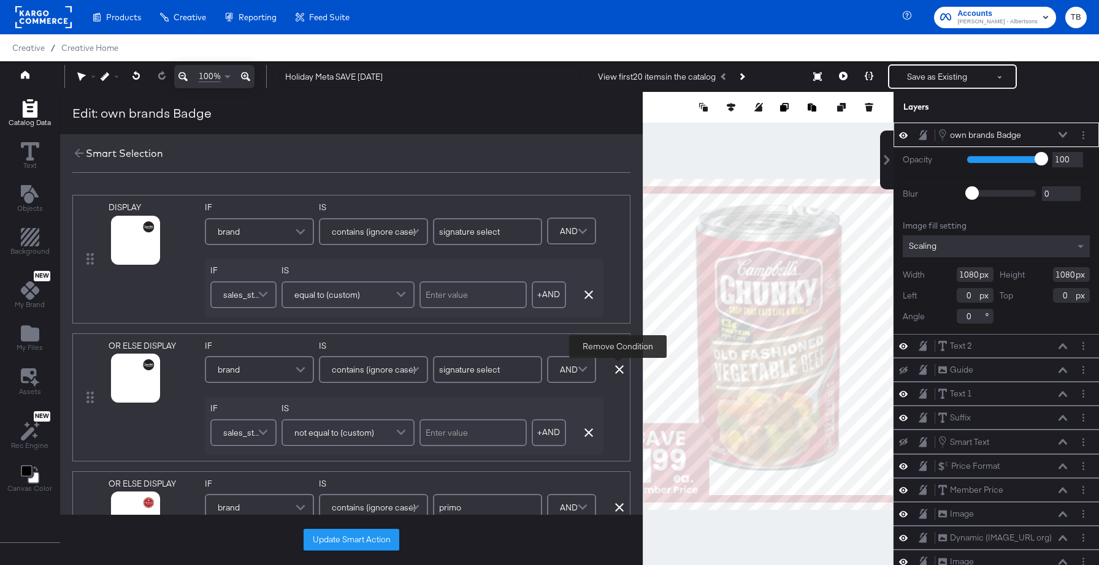
type input "value corner"
click at [617, 370] on icon at bounding box center [619, 369] width 9 height 9
type input "soleil"
type input "waterfront bistro"
type input "o organics"
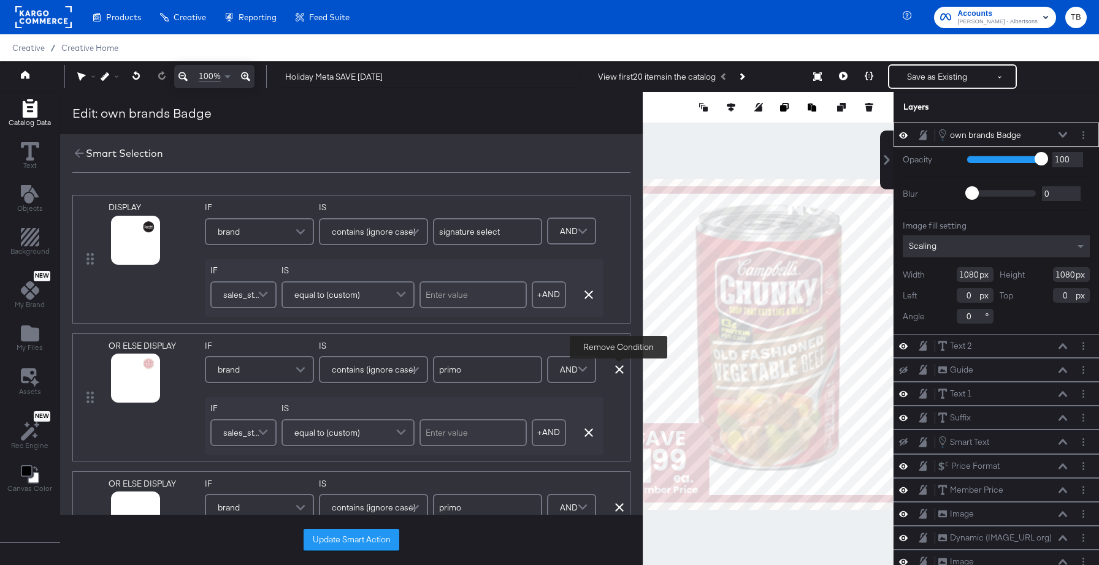
type input "overjoyed"
type input "open nature"
type input "debi lilly"
type input "readymeals"
type input "lucerne"
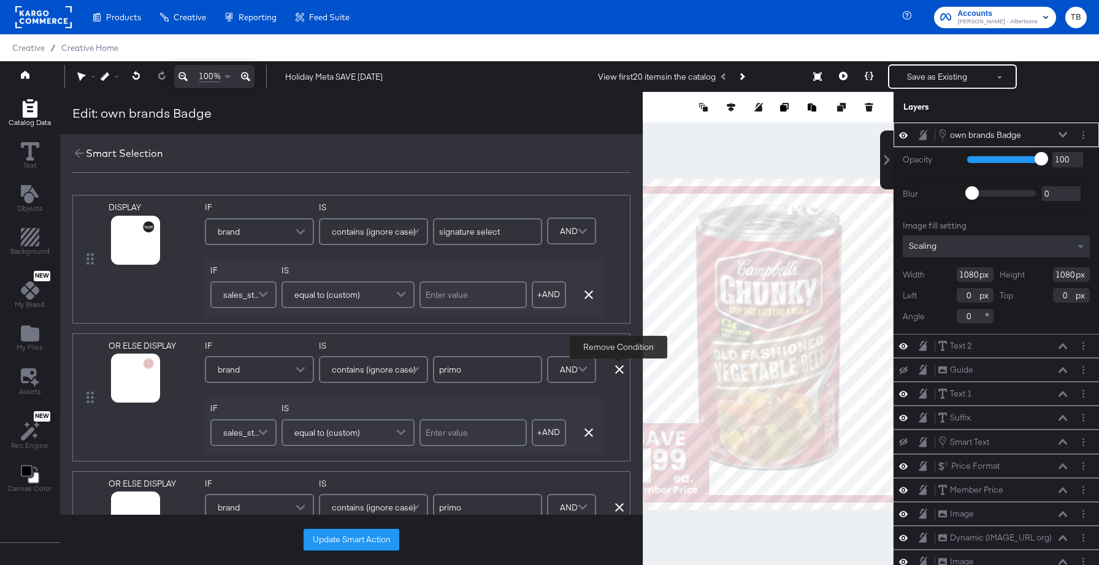
type input "value corner"
click at [617, 370] on icon at bounding box center [619, 369] width 9 height 9
type input "soleil"
type input "waterfront bistro"
type input "o organics"
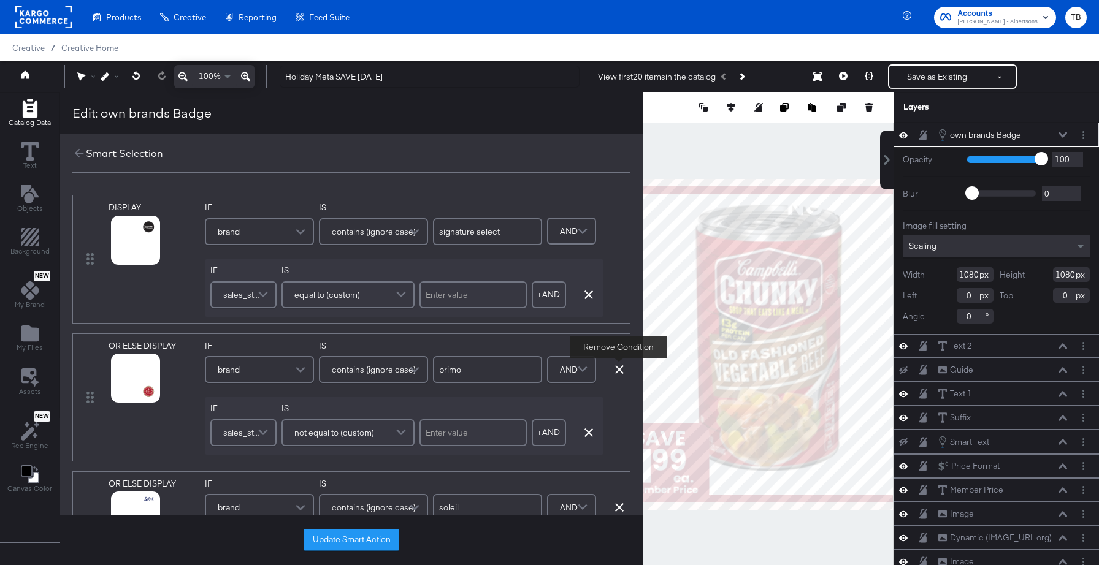
type input "overjoyed"
type input "open nature"
type input "debi lilly"
type input "readymeals"
type input "lucerne"
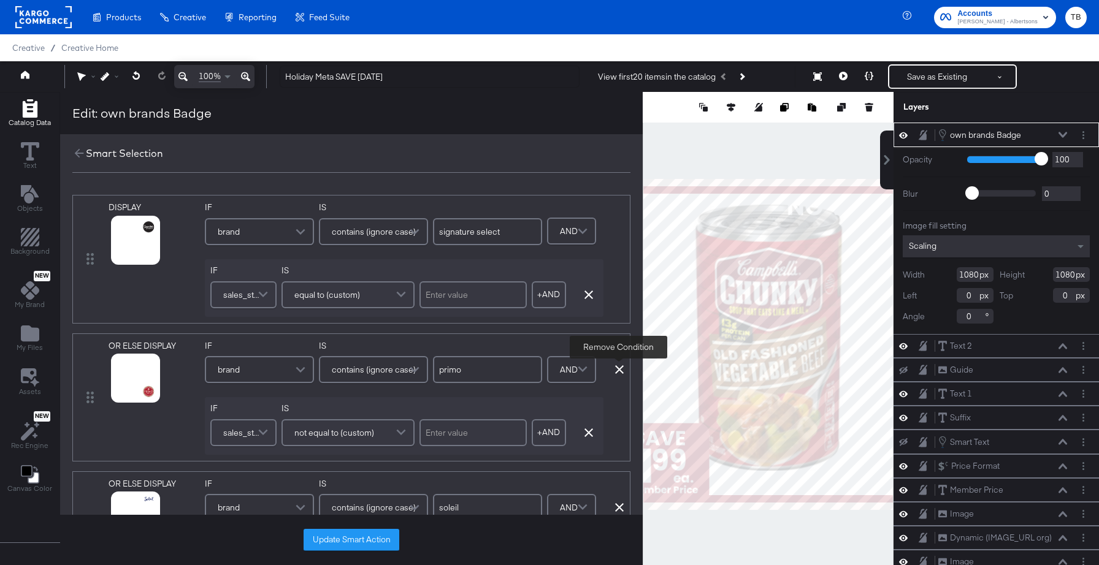
type input "value corner"
click at [617, 370] on icon at bounding box center [619, 369] width 9 height 9
type input "waterfront bistro"
type input "o organics"
type input "overjoyed"
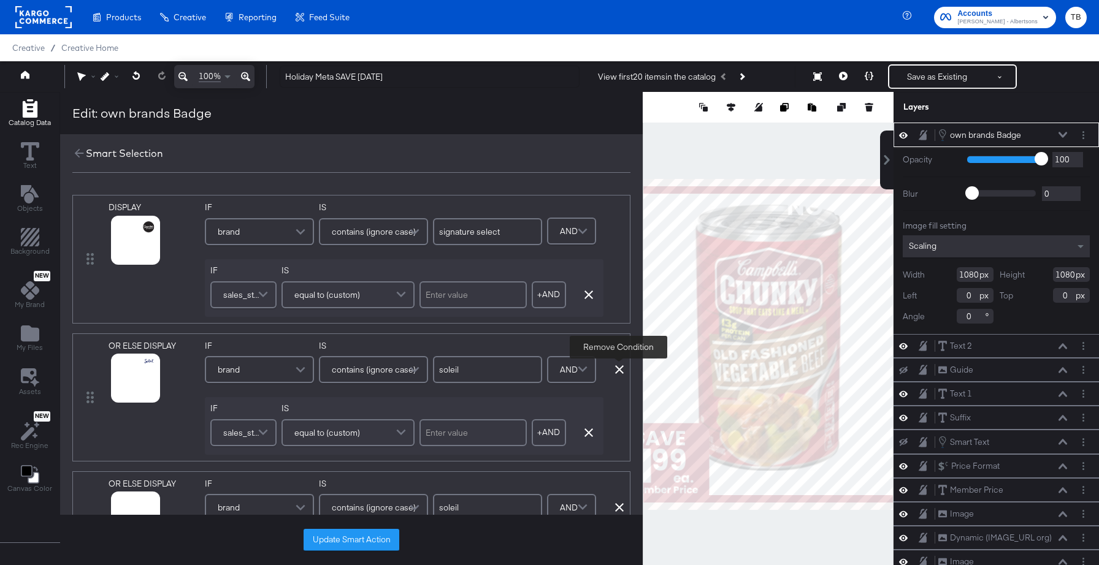
type input "open nature"
type input "debi lilly"
type input "readymeals"
type input "lucerne"
type input "value corner"
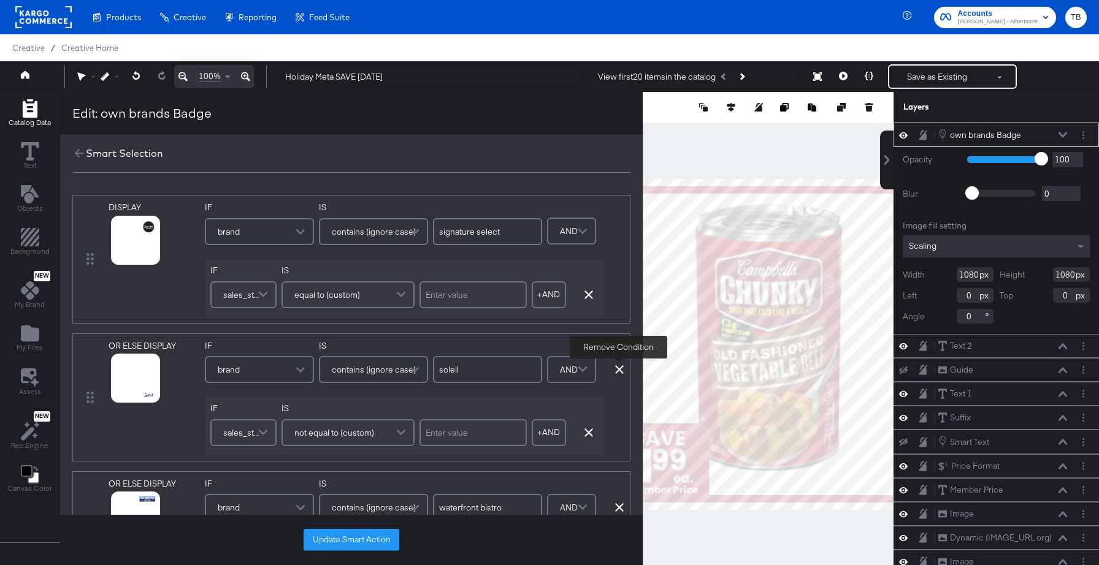
click at [617, 370] on icon at bounding box center [619, 369] width 9 height 9
type input "waterfront bistro"
type input "o organics"
type input "overjoyed"
type input "open nature"
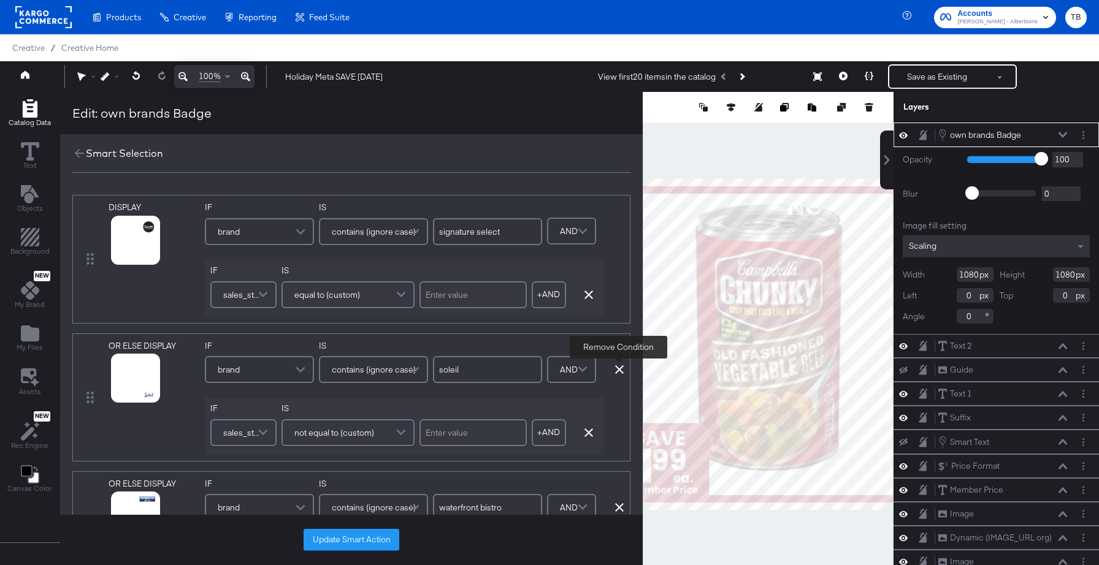
type input "debi lilly"
type input "readymeals"
type input "lucerne"
type input "value corner"
click at [617, 370] on icon at bounding box center [619, 369] width 9 height 9
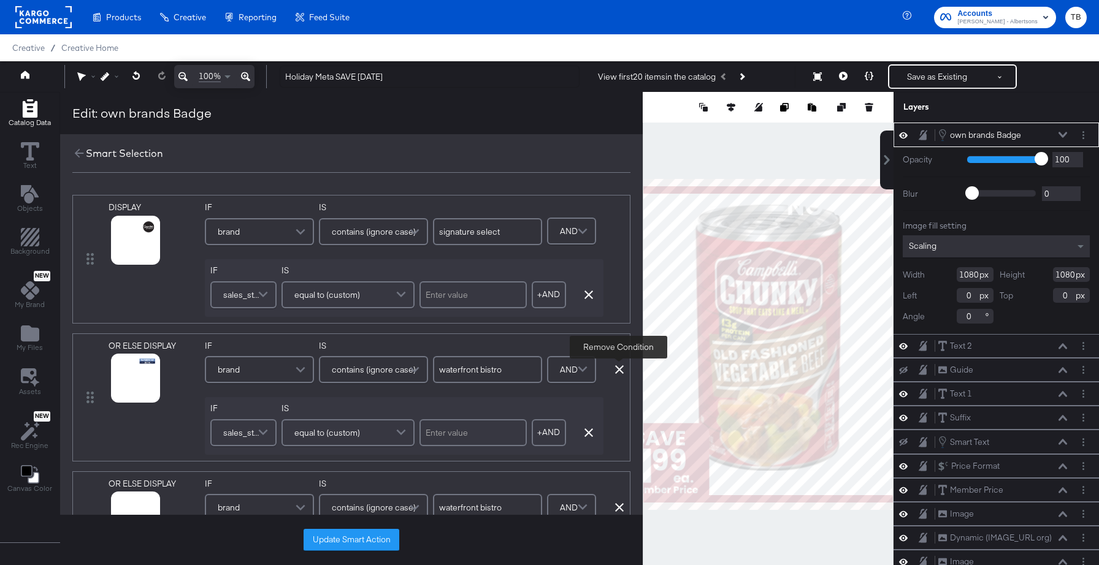
type input "o organics"
type input "overjoyed"
type input "open nature"
type input "debi lilly"
type input "readymeals"
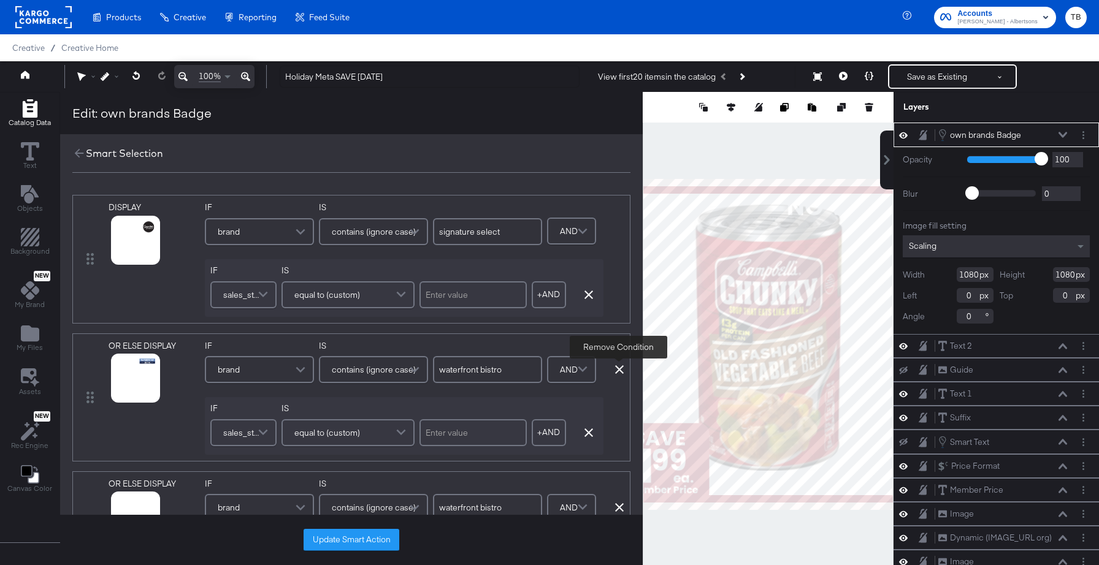
type input "lucerne"
type input "value corner"
click at [617, 370] on icon at bounding box center [619, 369] width 9 height 9
type input "o organics"
type input "overjoyed"
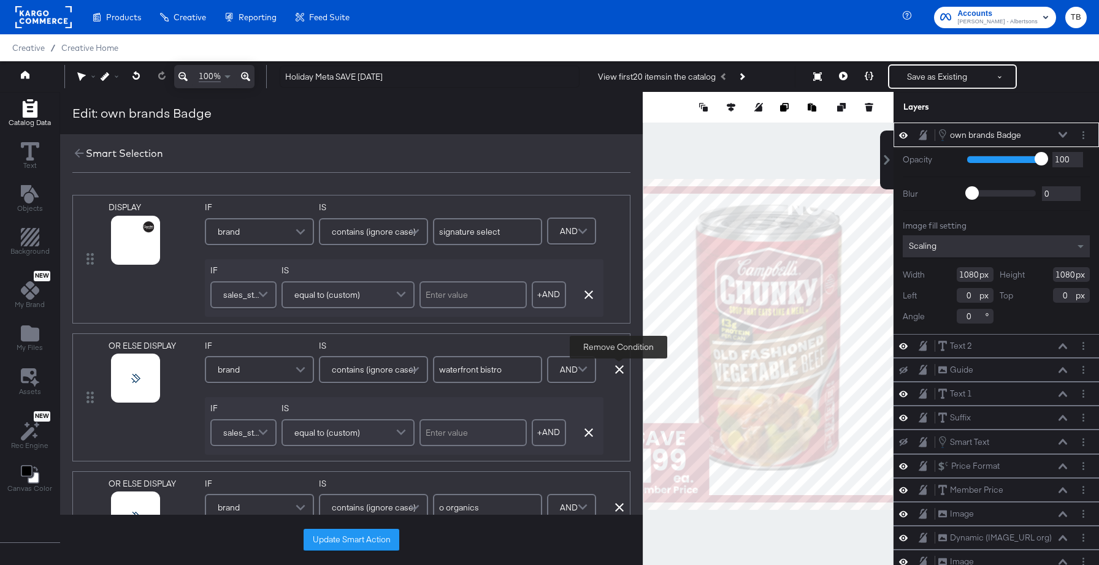
type input "open nature"
type input "debi lilly"
type input "readymeals"
type input "lucerne"
type input "value corner"
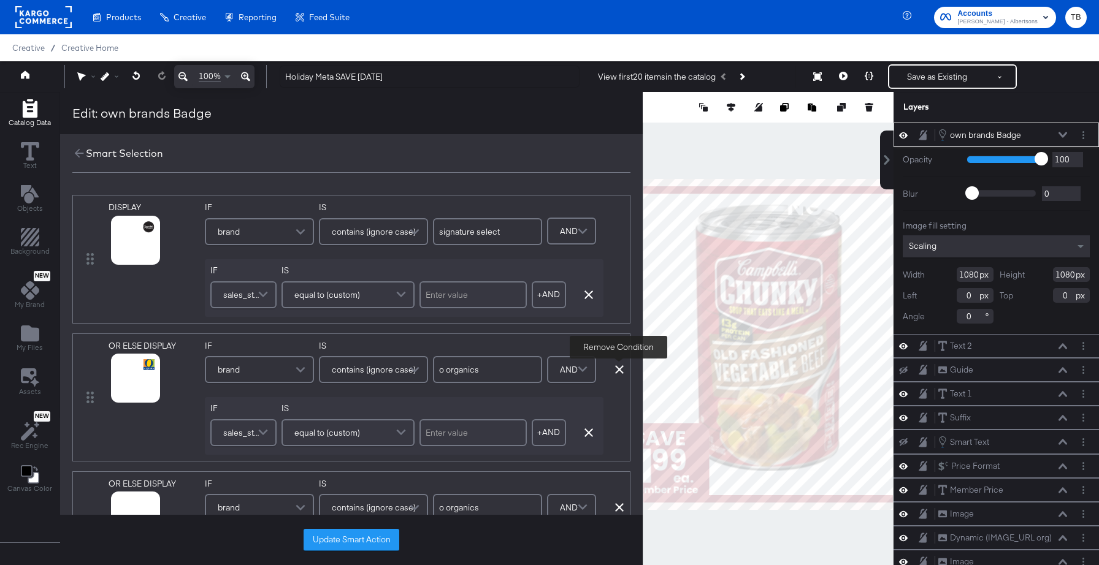
click at [617, 370] on icon at bounding box center [619, 369] width 9 height 9
type input "overjoyed"
type input "open nature"
type input "debi lilly"
type input "readymeals"
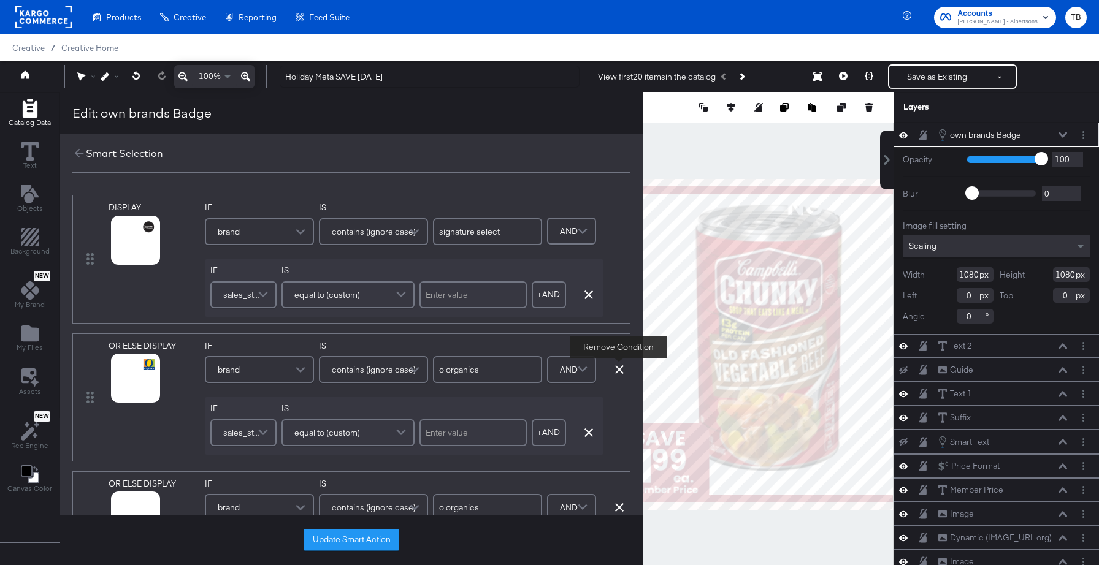
type input "lucerne"
type input "value corner"
click at [617, 370] on icon at bounding box center [619, 369] width 9 height 9
type input "overjoyed"
type input "open nature"
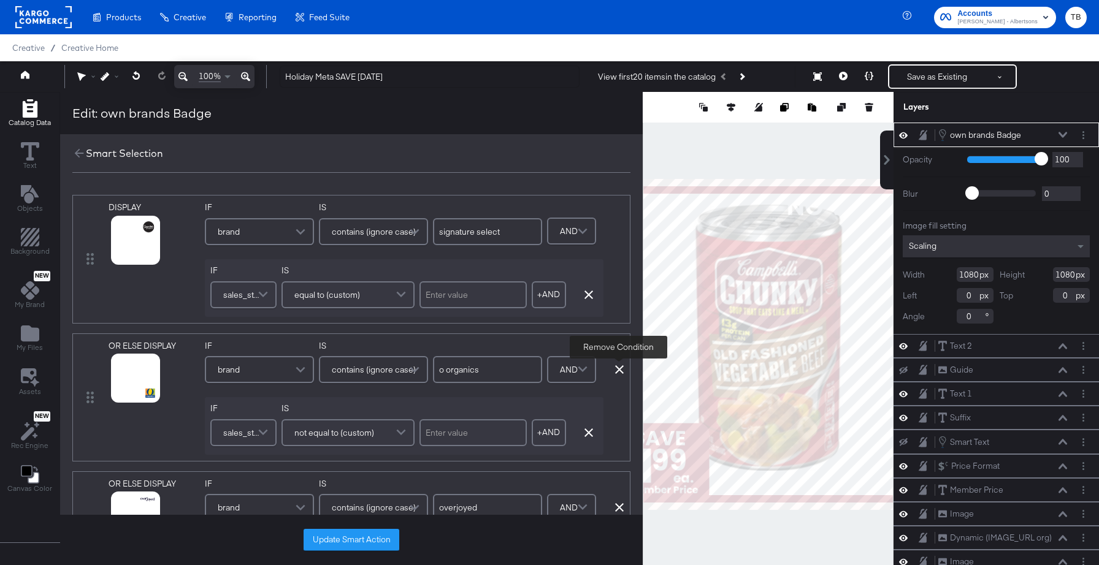
type input "debi lilly"
type input "readymeals"
type input "lucerne"
type input "value corner"
click at [617, 370] on icon at bounding box center [619, 369] width 9 height 9
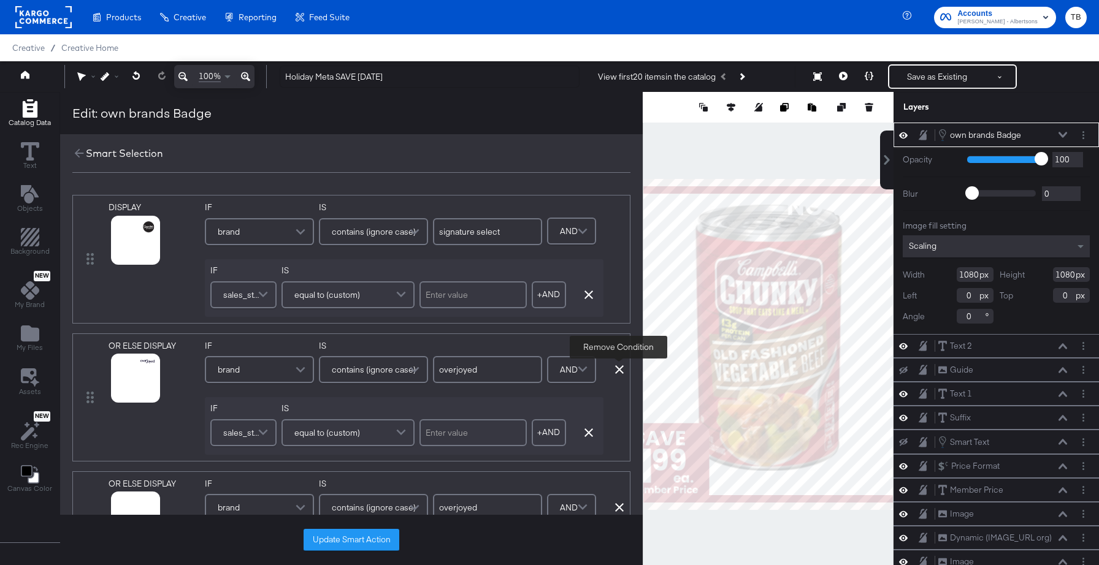
type input "open nature"
type input "debi lilly"
type input "readymeals"
type input "lucerne"
type input "value corner"
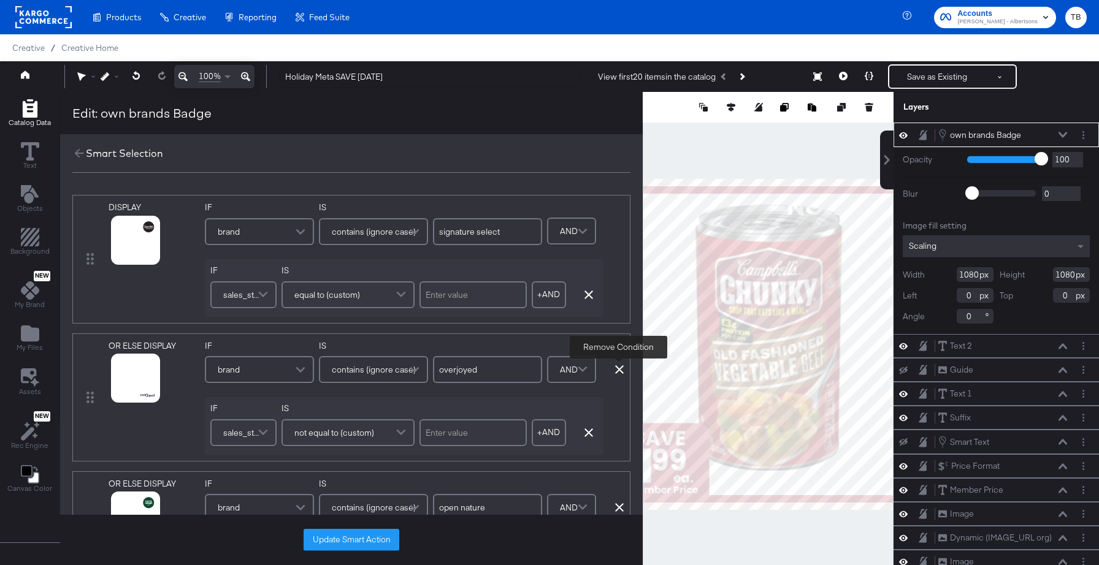
click at [617, 370] on icon at bounding box center [619, 369] width 9 height 9
type input "open nature"
type input "debi lilly"
type input "readymeals"
type input "lucerne"
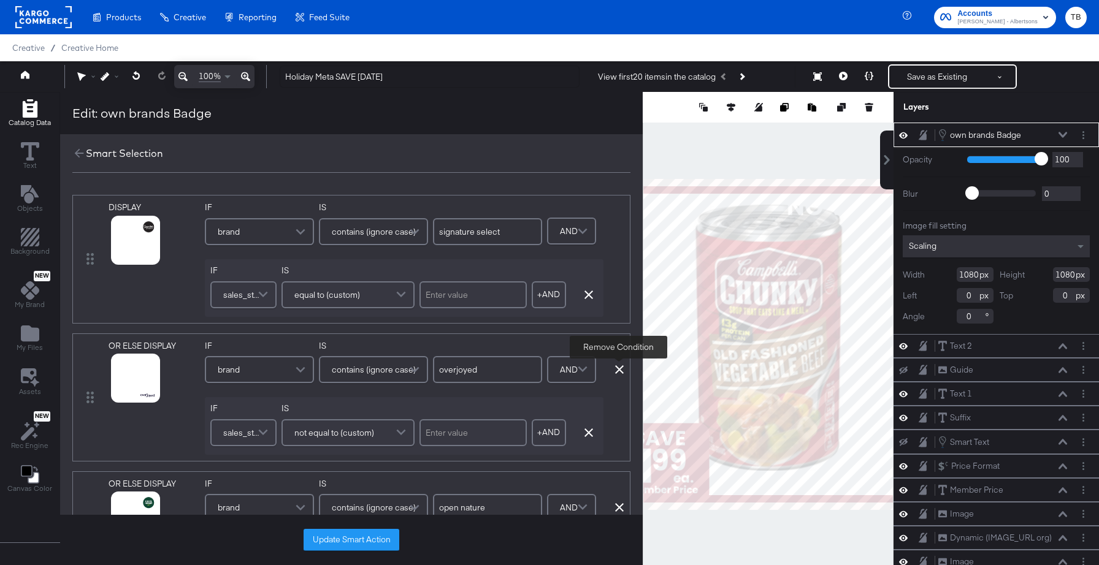
type input "value corner"
click at [617, 370] on icon at bounding box center [619, 369] width 9 height 9
type input "debi lilly"
type input "readymeals"
type input "lucerne"
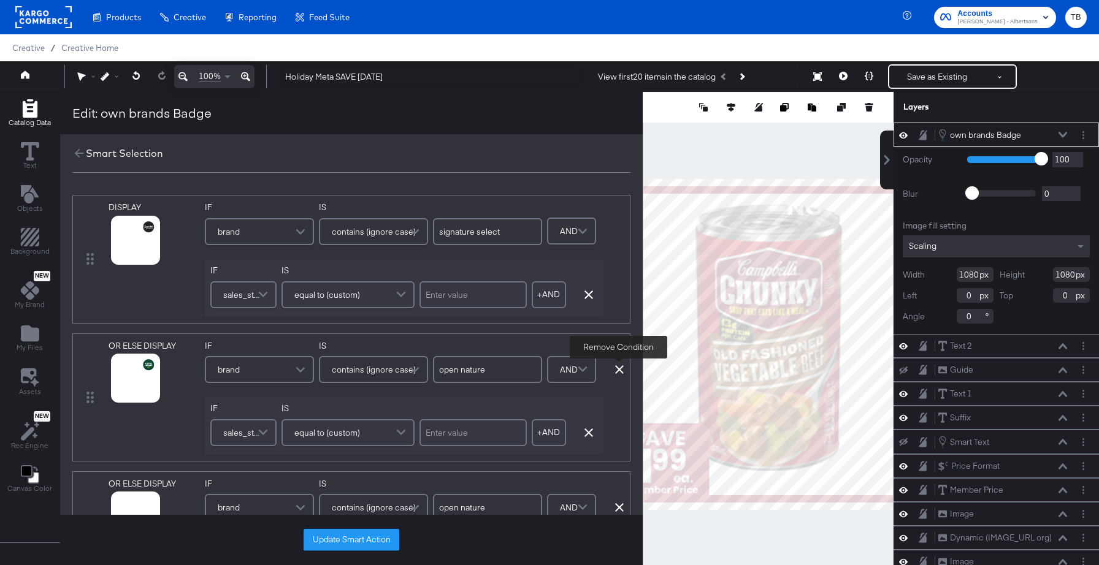
type input "value corner"
click at [617, 370] on icon at bounding box center [619, 369] width 9 height 9
type input "debi lilly"
type input "readymeals"
type input "lucerne"
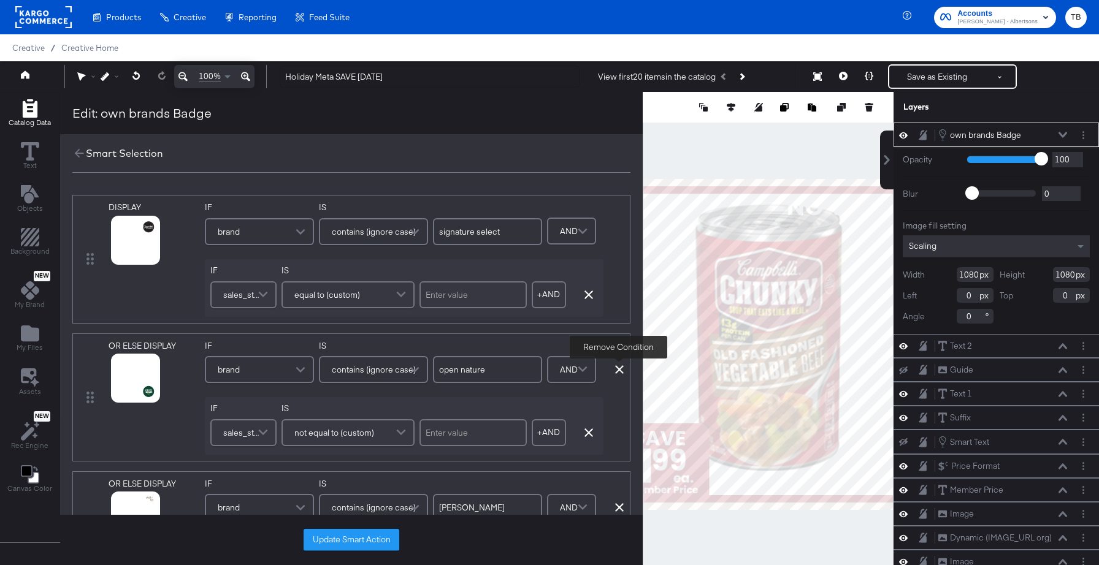
type input "value corner"
click at [617, 370] on icon at bounding box center [619, 369] width 9 height 9
type input "readymeals"
type input "lucerne"
type input "value corner"
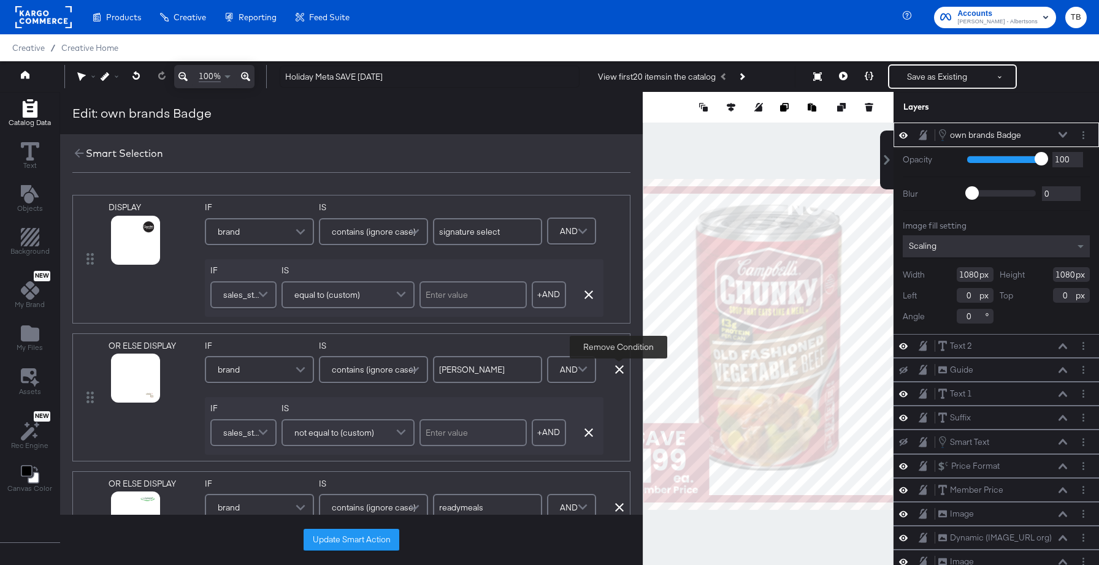
click at [617, 370] on icon at bounding box center [619, 369] width 9 height 9
type input "readymeals"
type input "lucerne"
type input "value corner"
click at [617, 370] on icon at bounding box center [619, 369] width 9 height 9
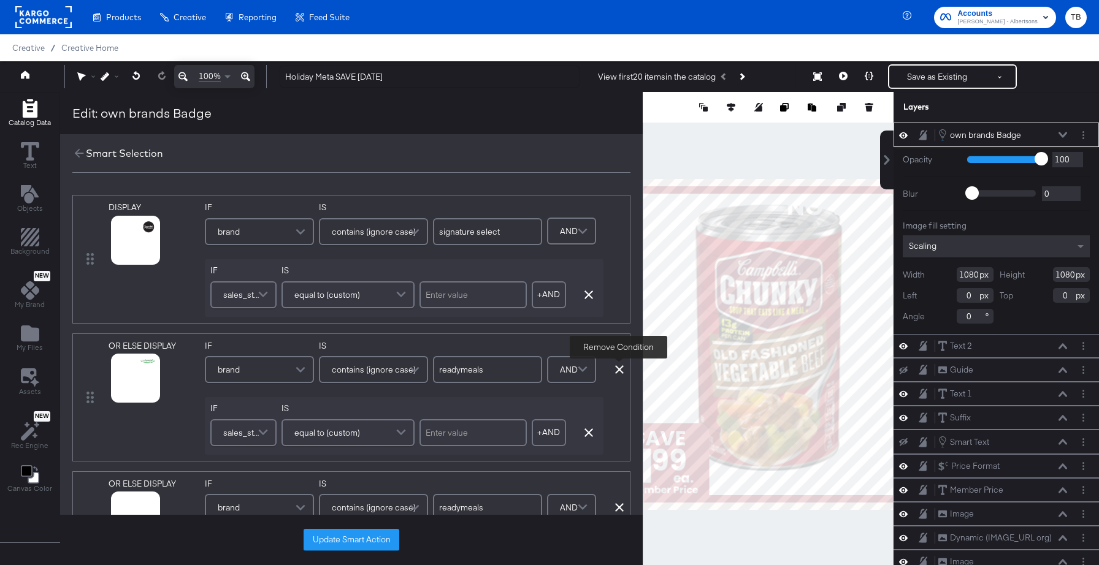
type input "lucerne"
type input "value corner"
click at [617, 370] on icon at bounding box center [619, 369] width 9 height 9
type input "lucerne"
type input "value corner"
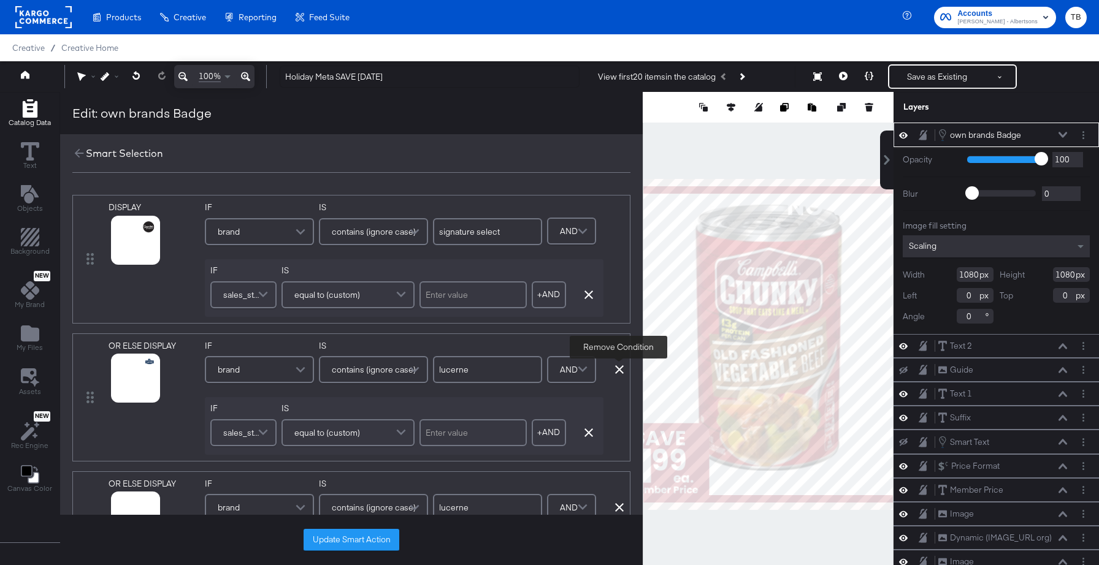
click at [617, 370] on icon at bounding box center [619, 369] width 9 height 9
type input "value corner"
click at [617, 370] on icon at bounding box center [619, 369] width 9 height 9
type input "value corner"
click at [617, 370] on icon at bounding box center [619, 369] width 9 height 9
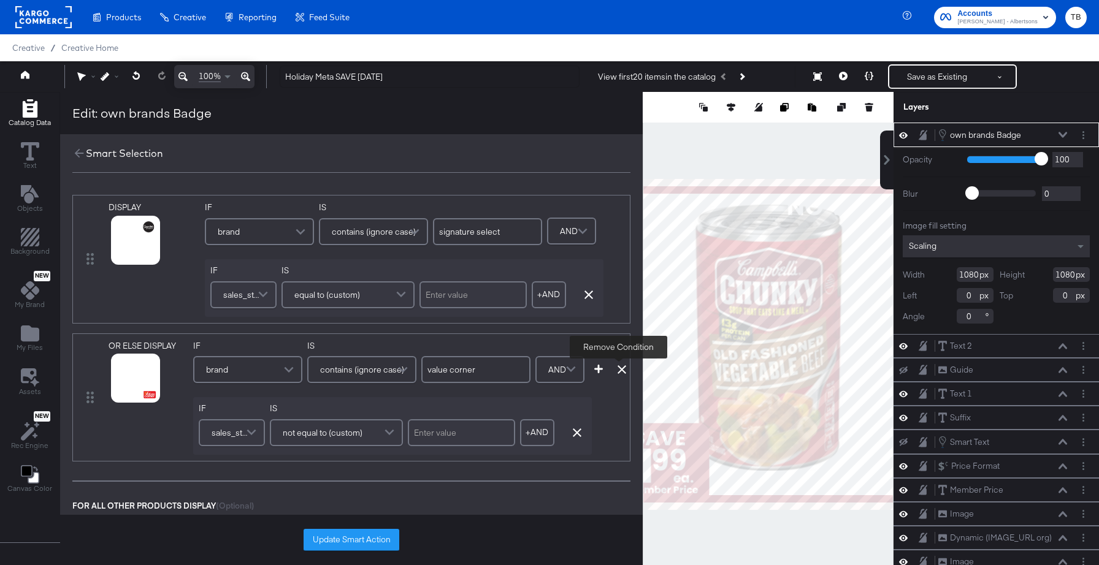
click at [617, 370] on icon at bounding box center [621, 369] width 9 height 9
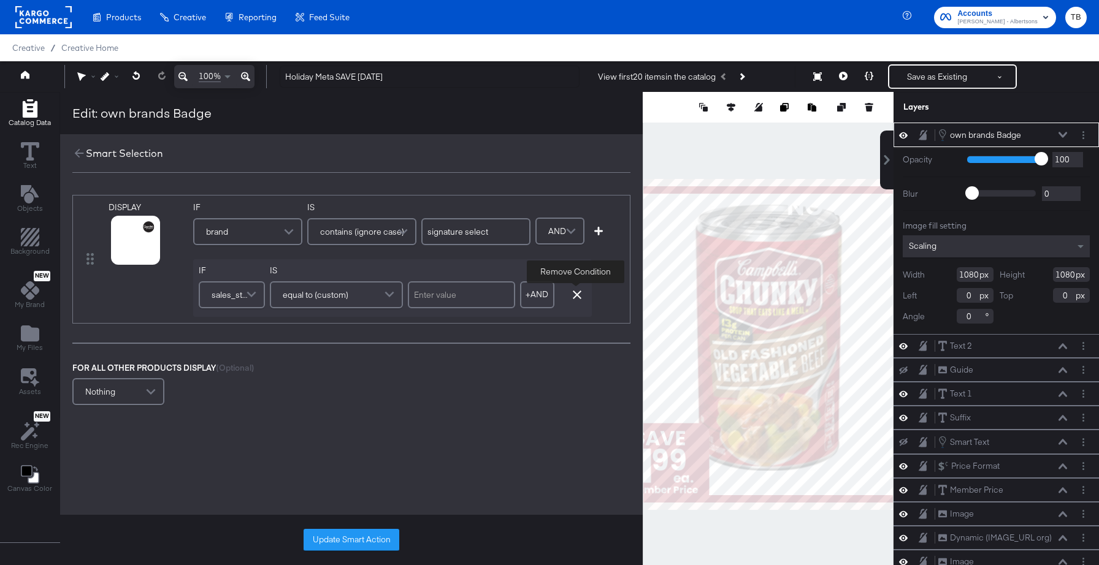
click at [576, 294] on icon "button" at bounding box center [577, 295] width 9 height 9
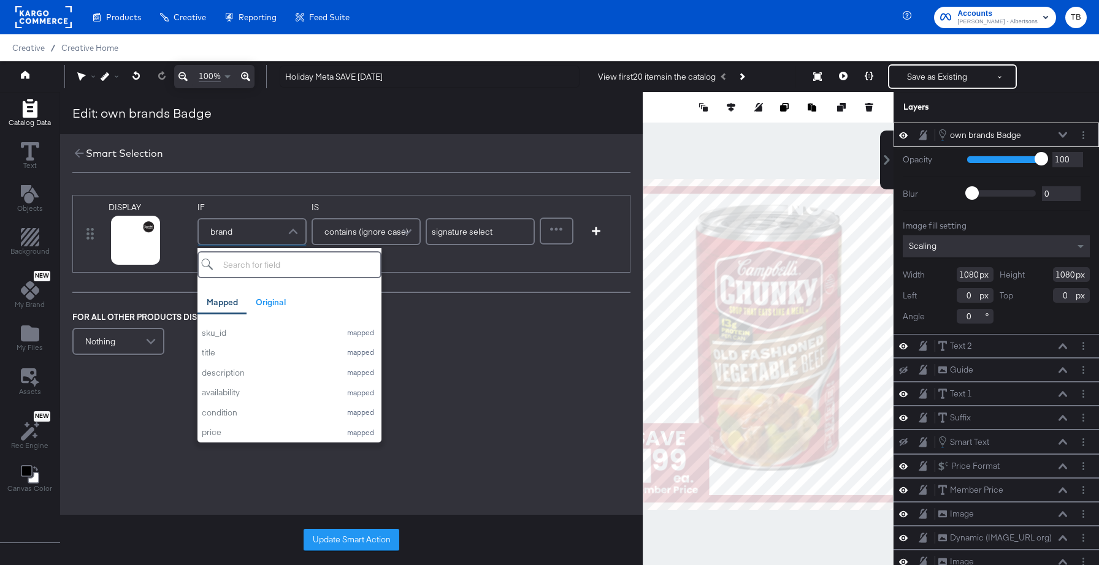
click at [284, 230] on span at bounding box center [294, 231] width 21 height 25
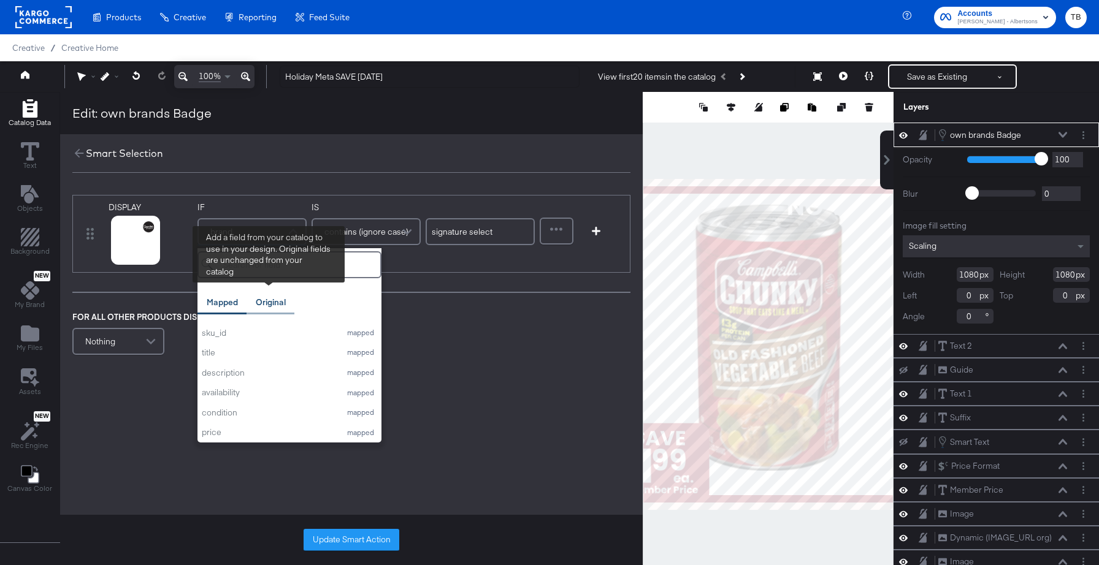
click at [265, 300] on div "Original" at bounding box center [271, 303] width 30 height 12
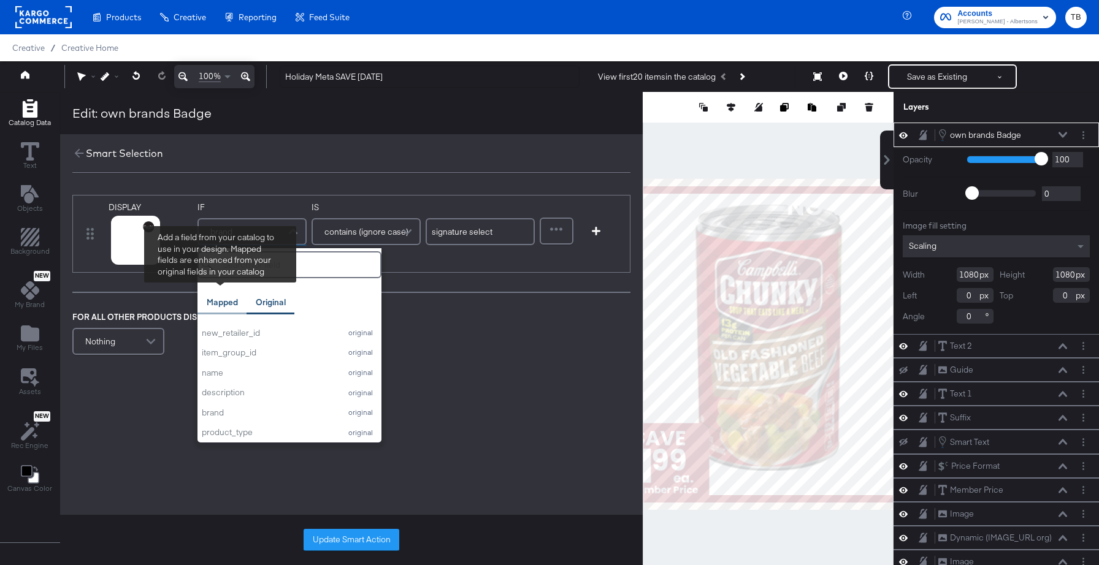
click at [221, 302] on div "Mapped" at bounding box center [222, 303] width 31 height 12
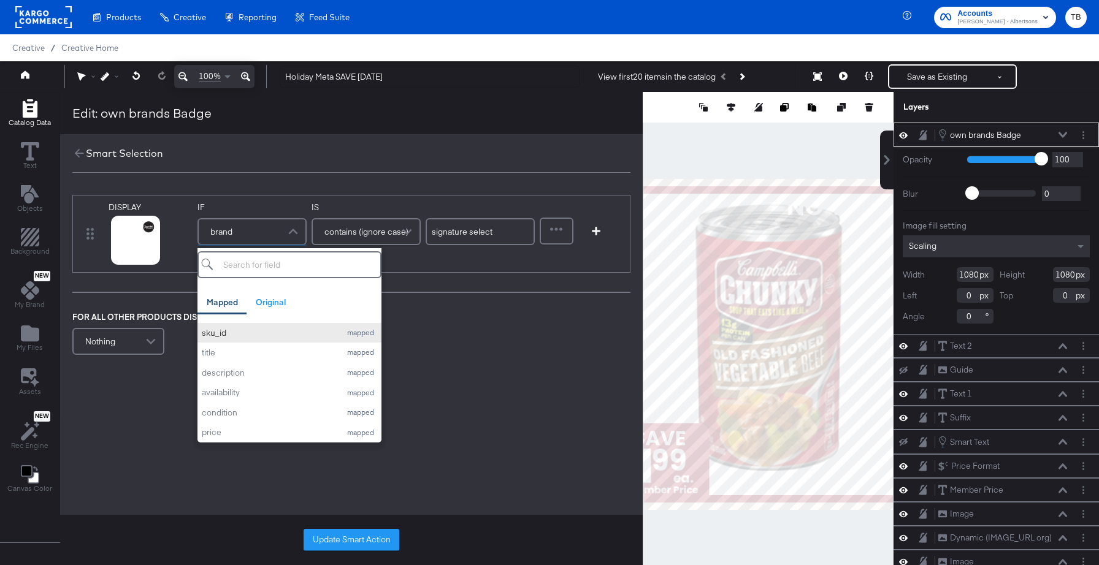
click at [230, 329] on div "sku_id" at bounding box center [268, 333] width 132 height 12
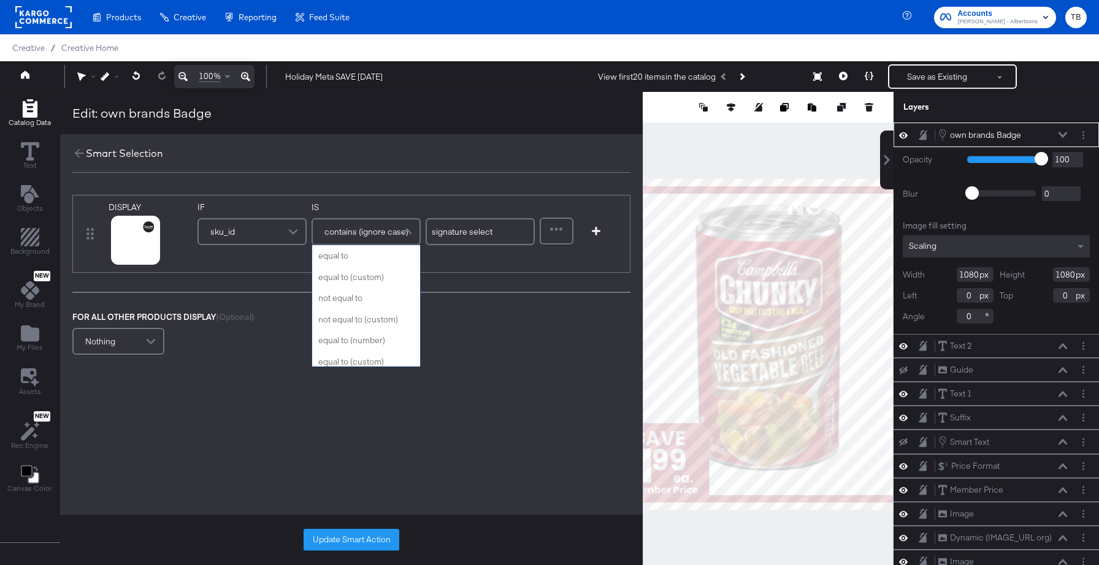
click at [382, 232] on span "contains (ignore case)" at bounding box center [366, 231] width 84 height 21
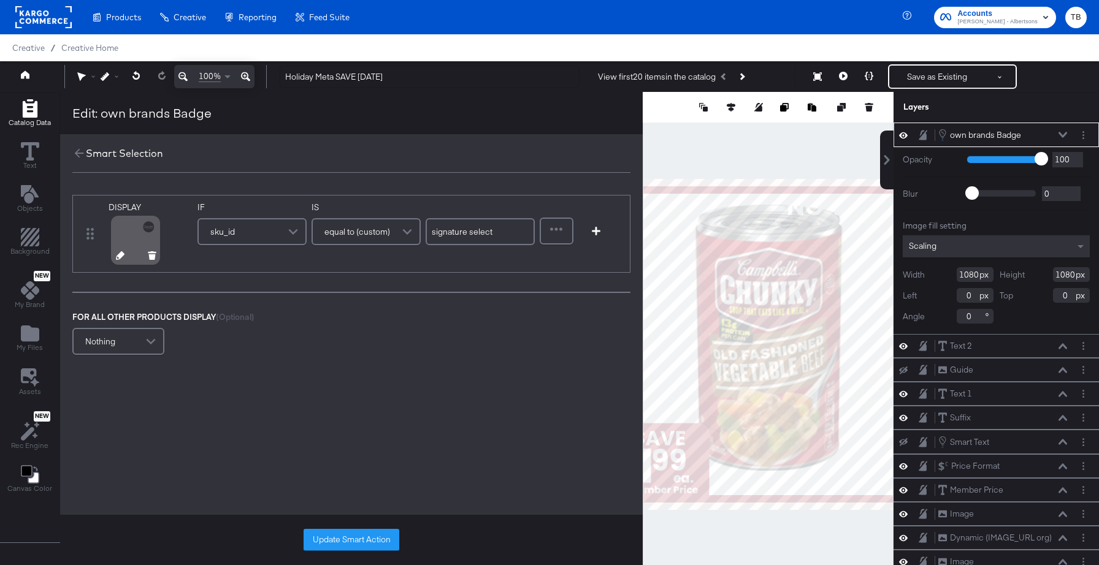
click at [120, 257] on icon at bounding box center [120, 255] width 9 height 9
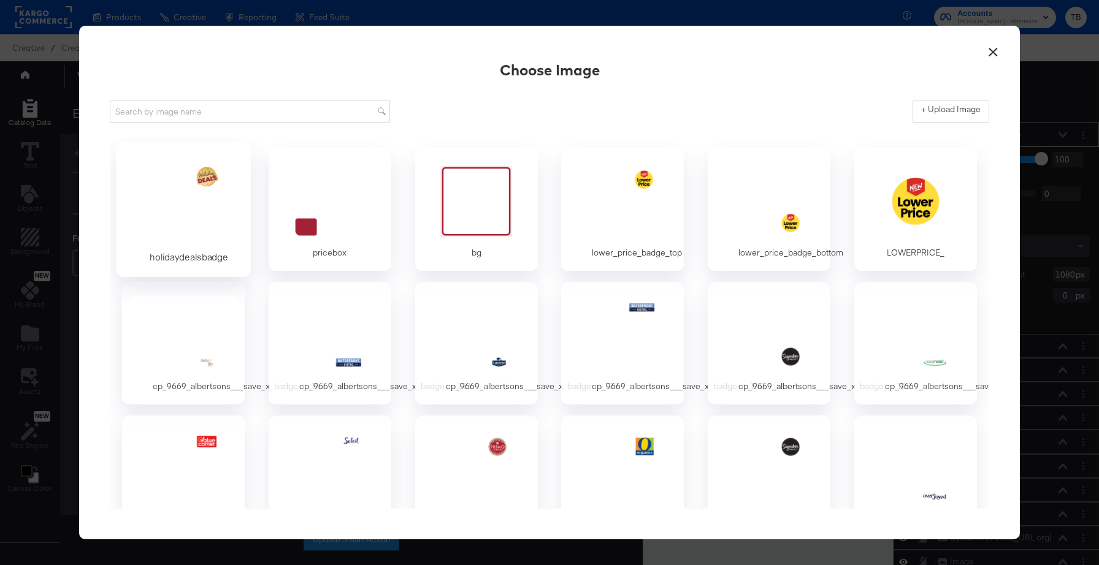
click at [206, 206] on div at bounding box center [183, 201] width 115 height 85
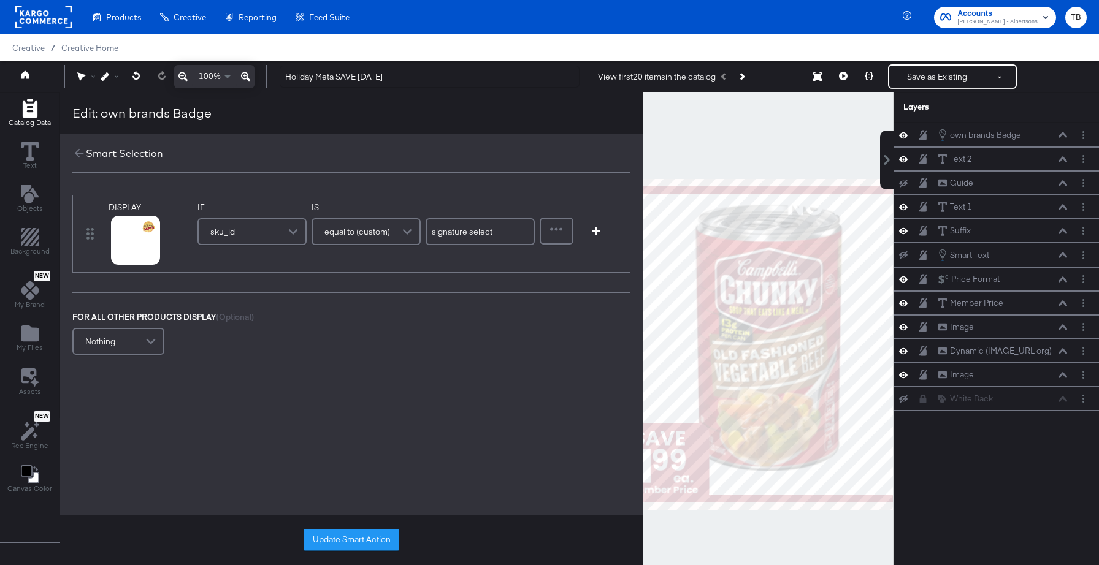
click at [500, 235] on input "signature select" at bounding box center [479, 231] width 109 height 27
drag, startPoint x: 500, startPoint y: 232, endPoint x: 427, endPoint y: 231, distance: 72.3
click at [427, 231] on input "signature select" at bounding box center [479, 231] width 109 height 27
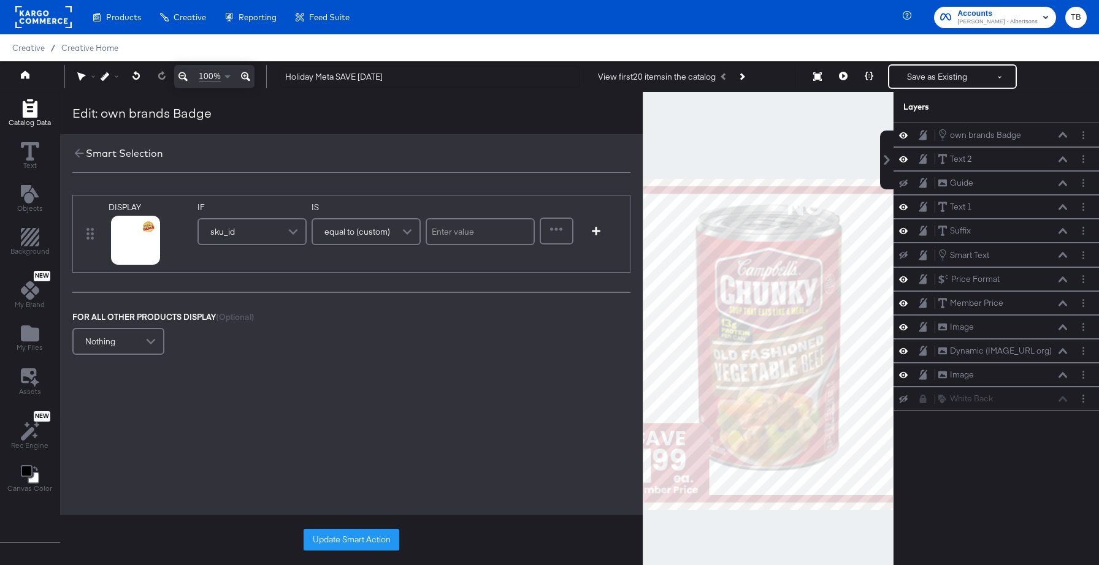
click at [277, 227] on div "sku_id" at bounding box center [252, 231] width 107 height 25
click at [451, 336] on div "FOR ALL OTHER PRODUCTS DISPLAY (Optional) Nothing" at bounding box center [351, 334] width 558 height 47
click at [362, 543] on button "Update Smart Action" at bounding box center [351, 540] width 96 height 22
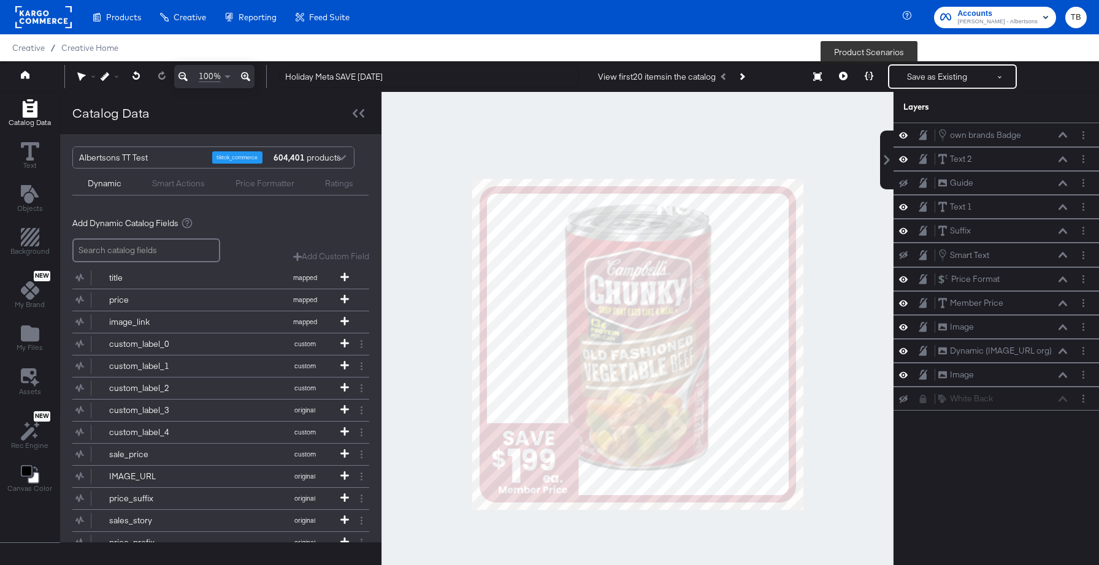
click at [871, 73] on icon at bounding box center [868, 76] width 9 height 9
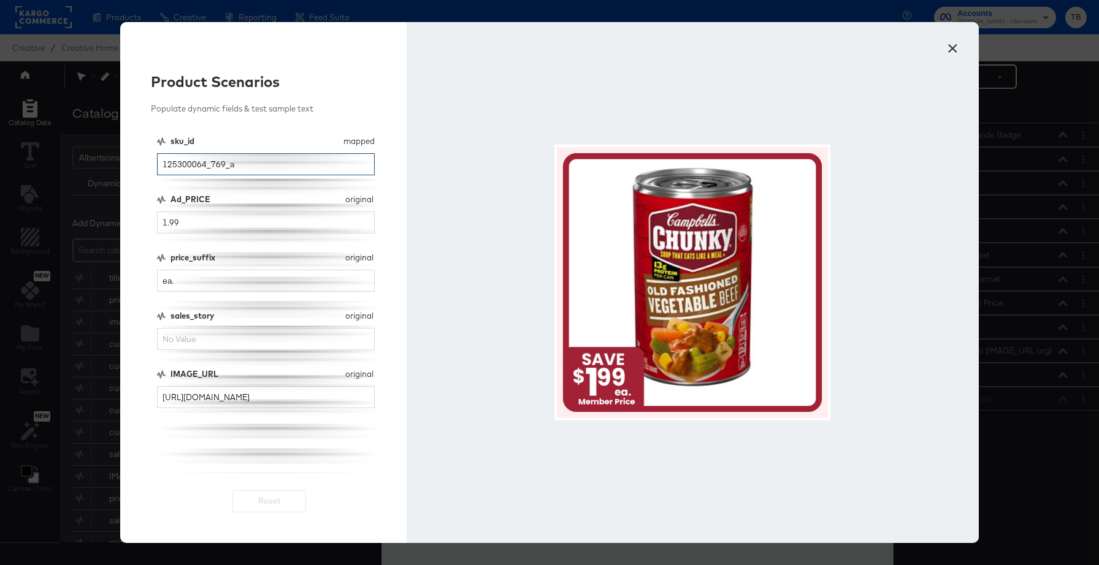
drag, startPoint x: 274, startPoint y: 165, endPoint x: 146, endPoint y: 158, distance: 128.3
click at [146, 158] on div "Product Scenarios Populate dynamic fields & test sample text sku_id mapped sku_…" at bounding box center [263, 282] width 286 height 521
click at [954, 45] on button "×" at bounding box center [952, 45] width 22 height 22
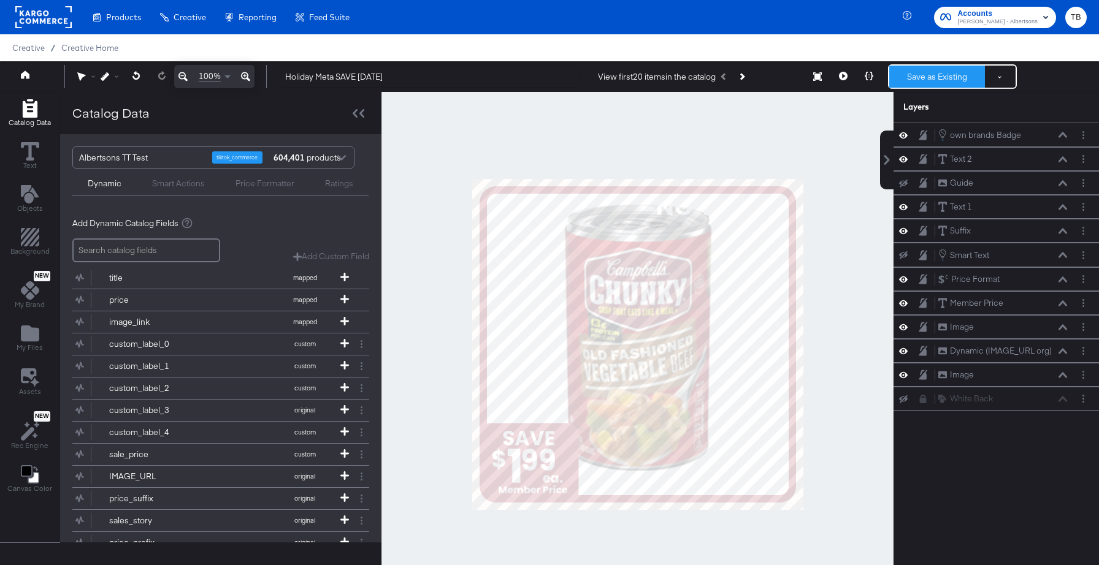
click at [936, 73] on button "Save as Existing" at bounding box center [937, 77] width 96 height 22
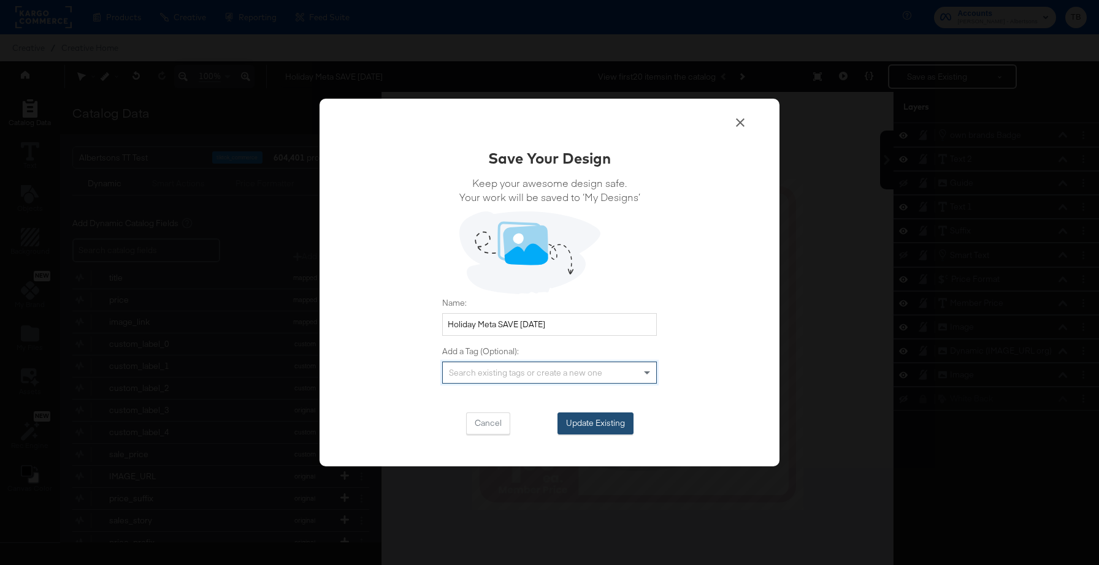
click at [578, 422] on button "Update Existing" at bounding box center [595, 424] width 76 height 22
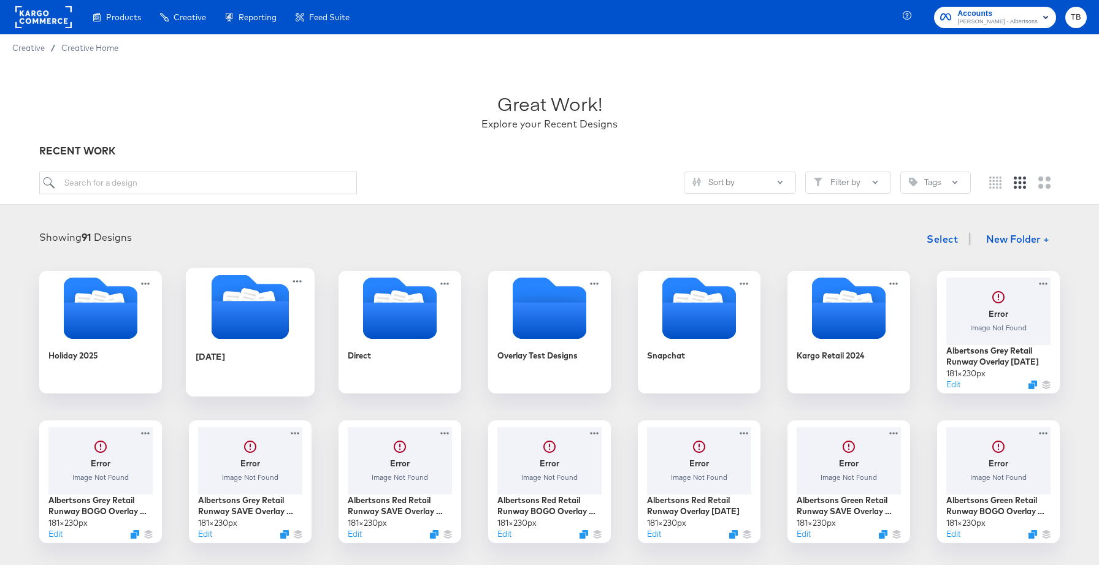
click at [252, 362] on div "[DATE]" at bounding box center [251, 365] width 110 height 47
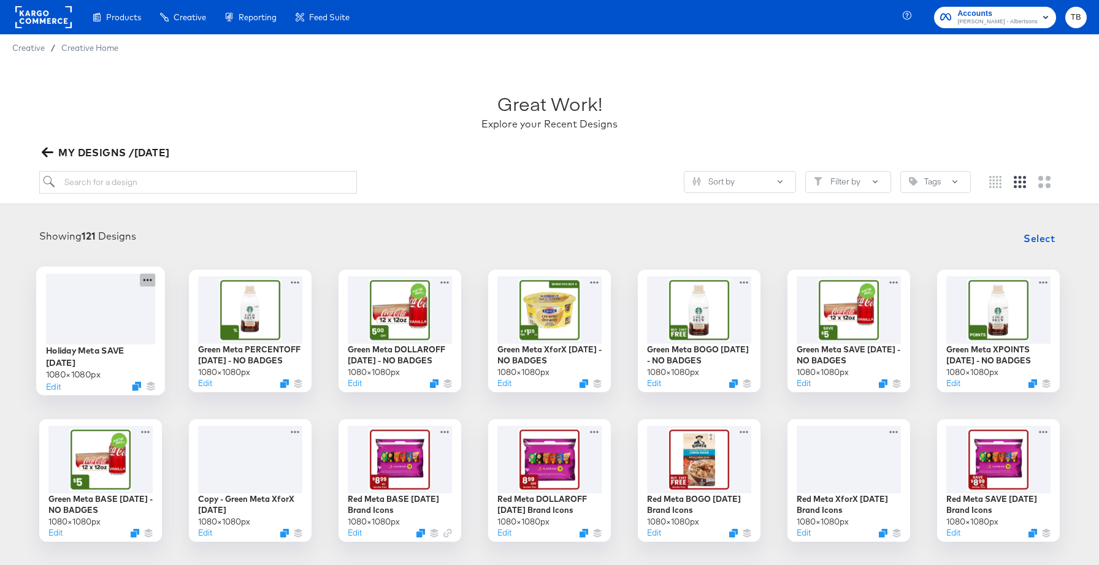
click at [146, 285] on icon at bounding box center [147, 279] width 15 height 13
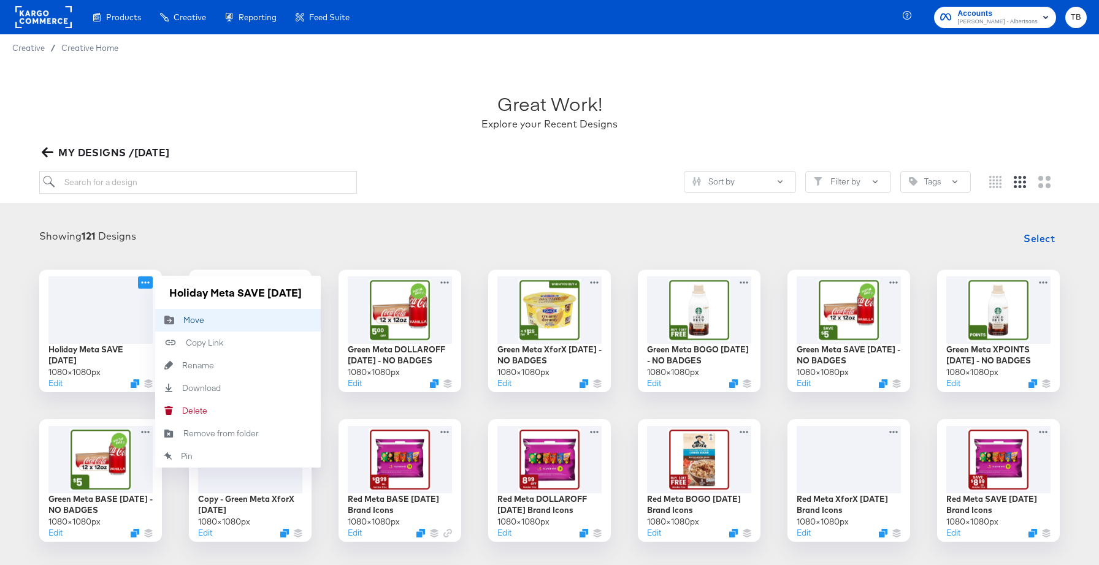
click at [183, 320] on div "Move Move" at bounding box center [183, 320] width 0 height 0
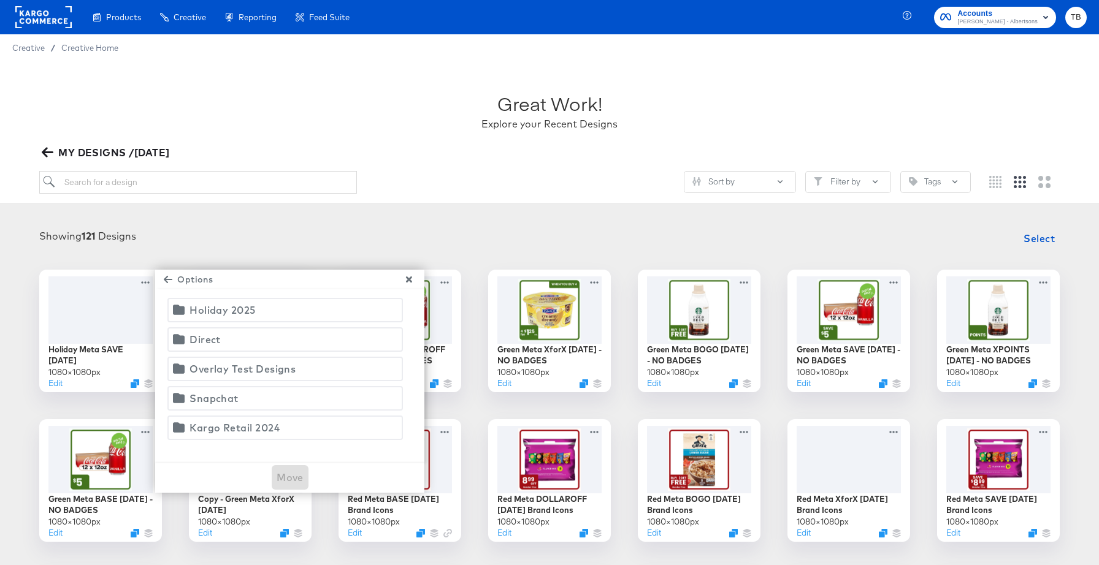
click at [215, 308] on div "Holiday 2025" at bounding box center [222, 310] width 66 height 17
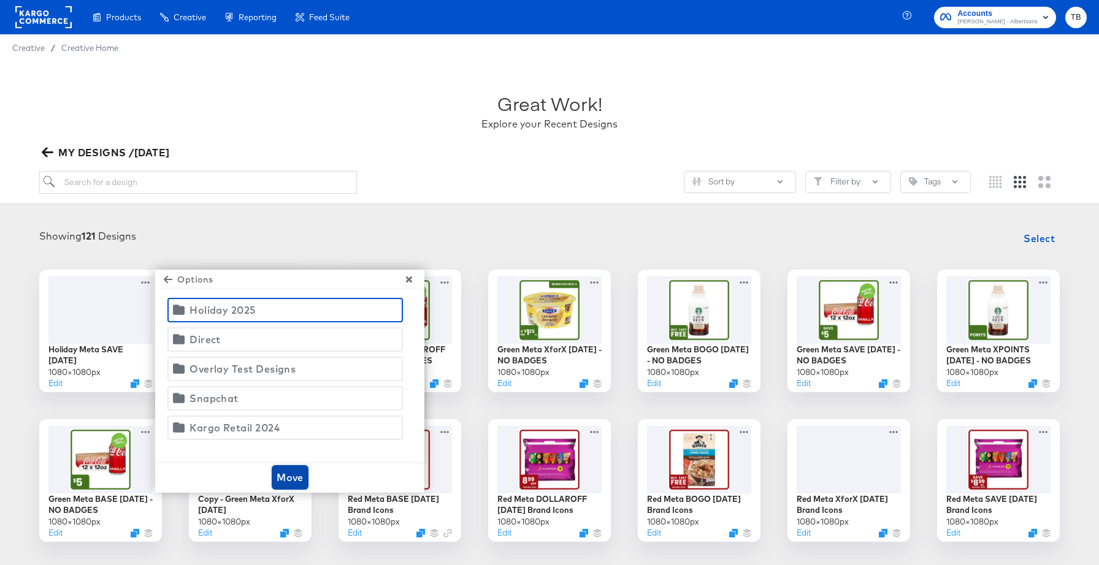
click at [288, 478] on span "Move" at bounding box center [289, 477] width 27 height 17
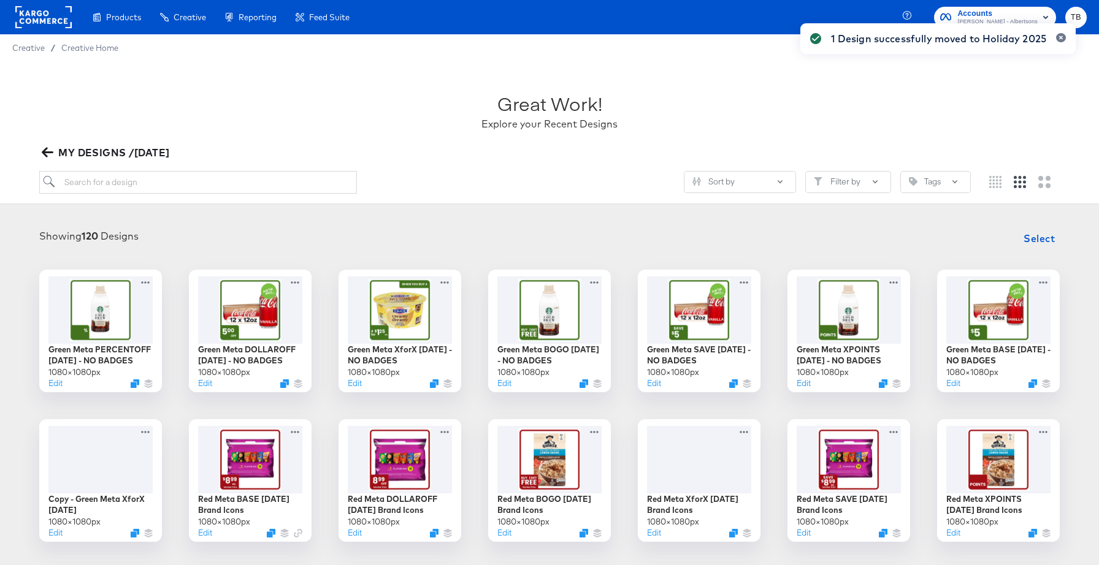
click at [44, 152] on icon "button" at bounding box center [48, 153] width 12 height 10
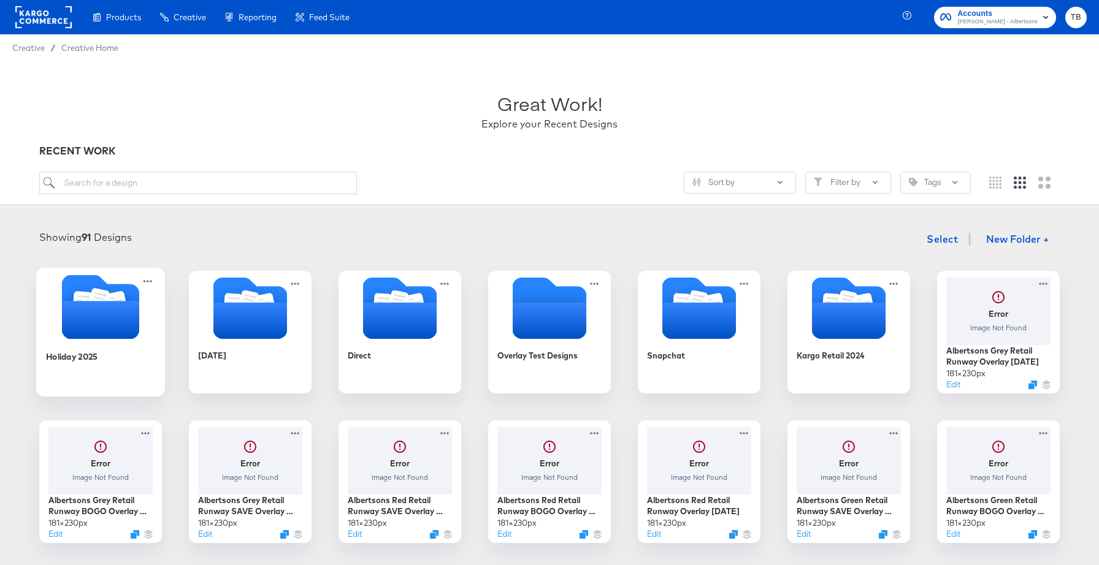
click at [133, 337] on icon "Folder" at bounding box center [100, 320] width 77 height 38
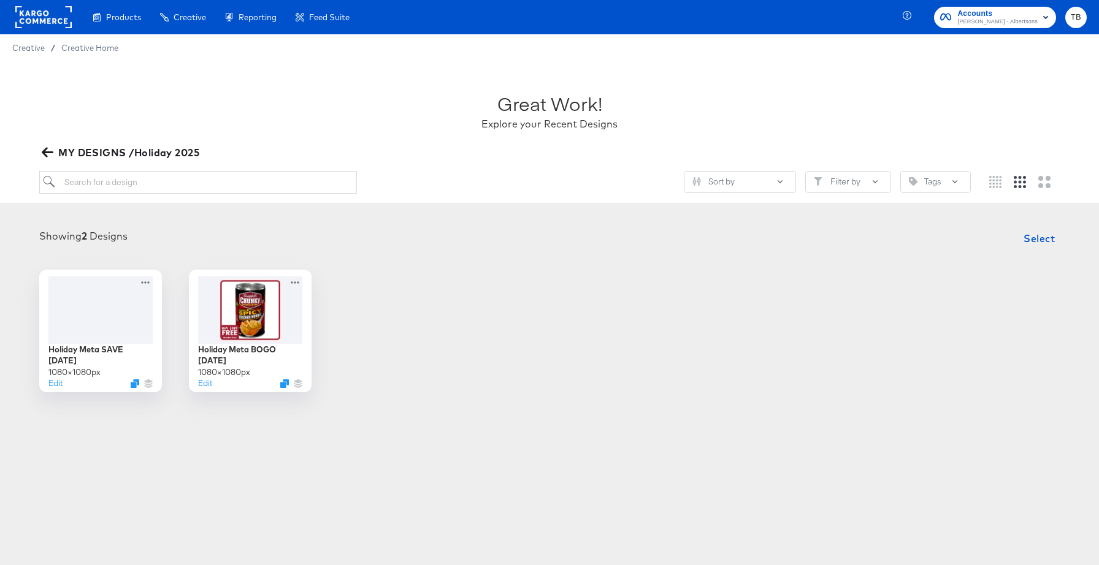
click at [50, 153] on icon "button" at bounding box center [48, 153] width 12 height 10
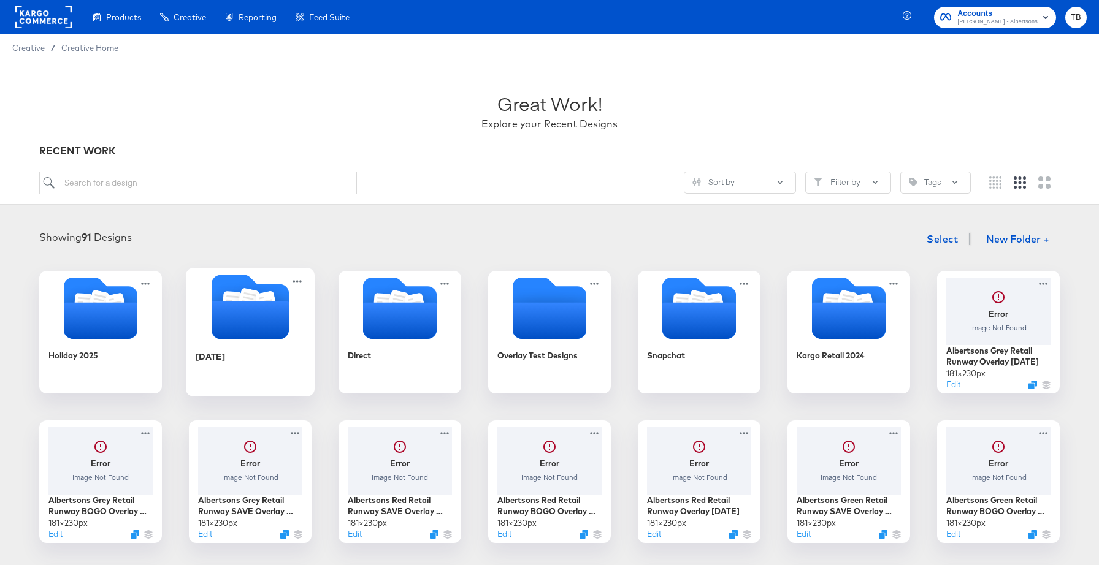
click at [272, 342] on div "[DATE]" at bounding box center [251, 365] width 110 height 47
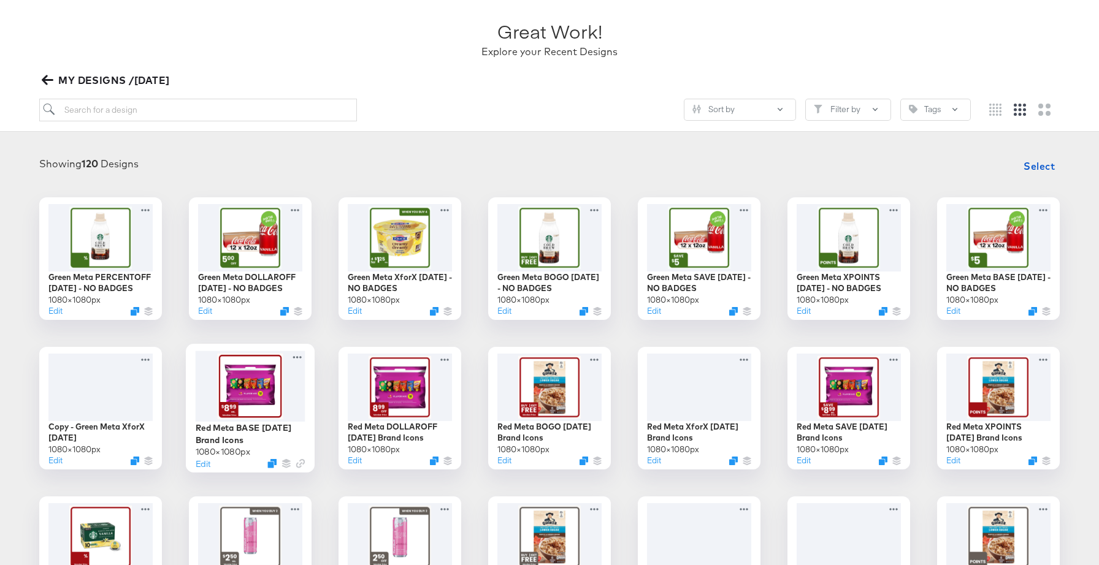
scroll to position [75, 0]
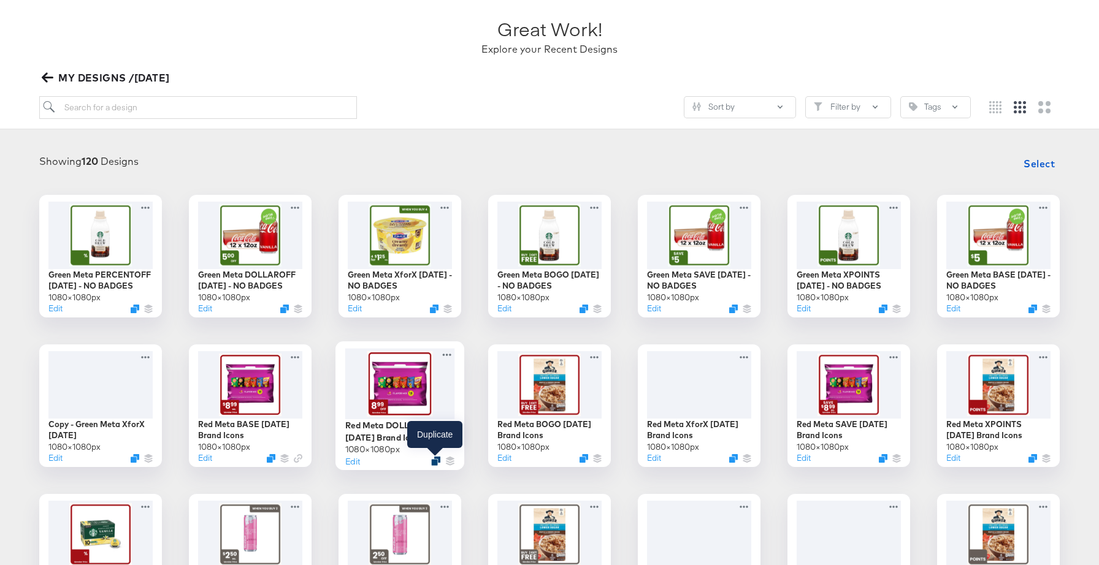
click at [435, 463] on icon "Duplicate" at bounding box center [435, 460] width 9 height 9
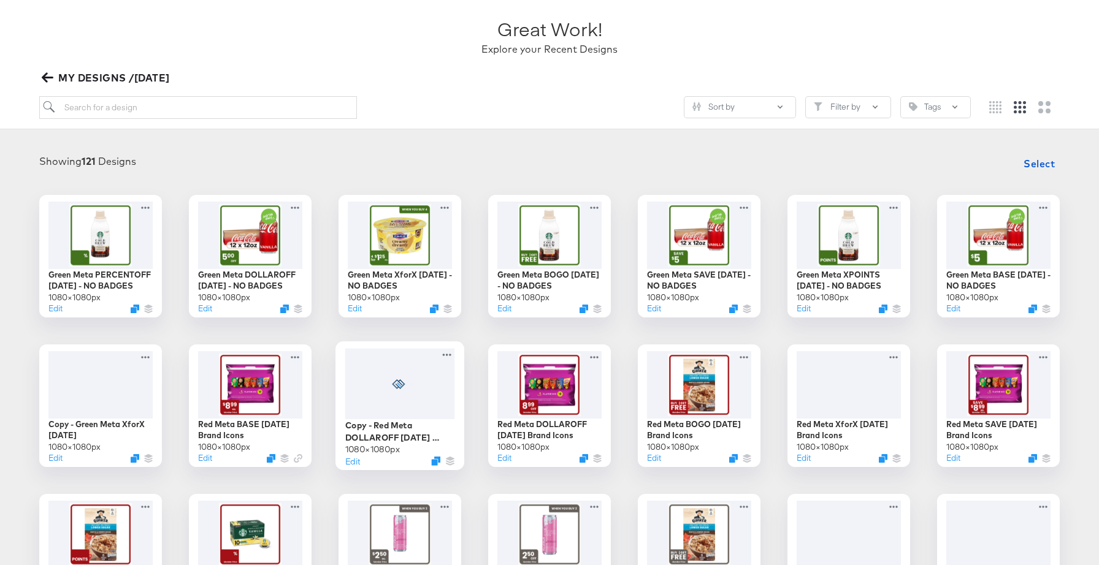
click at [438, 396] on div at bounding box center [400, 383] width 110 height 71
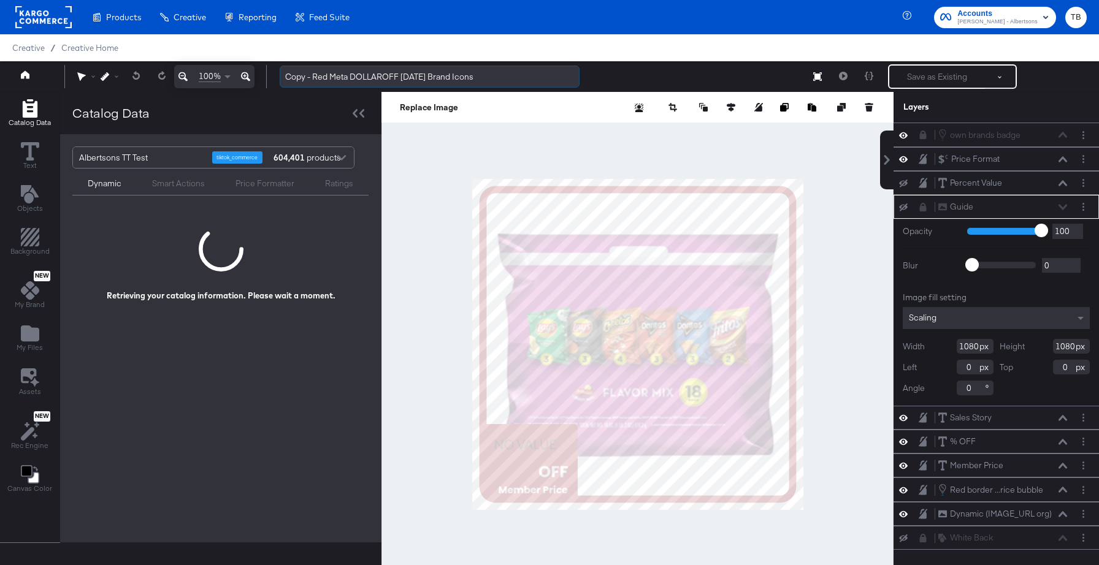
click at [326, 77] on input "Copy - Red Meta DOLLAROFF [DATE] Brand Icons" at bounding box center [430, 77] width 300 height 23
drag, startPoint x: 327, startPoint y: 75, endPoint x: 281, endPoint y: 74, distance: 45.4
click at [281, 74] on input "Copy - Red Meta DOLLAROFF [DATE] Brand Icons" at bounding box center [430, 77] width 300 height 23
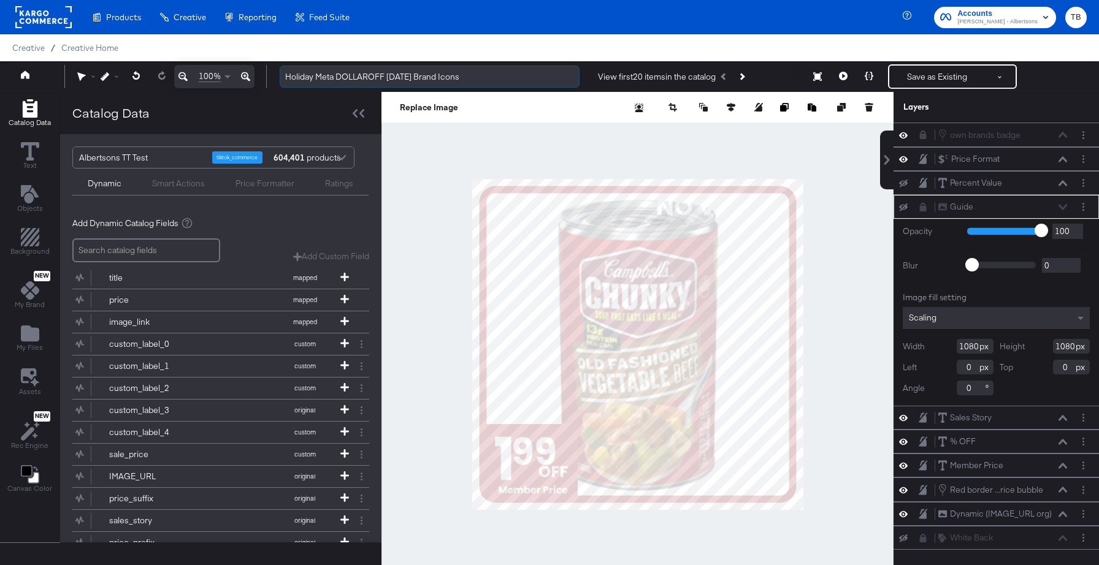
click at [508, 73] on input "Holiday Meta DOLLAROFF [DATE] Brand Icons" at bounding box center [430, 77] width 300 height 23
type input "Holiday Meta DOLLAROFF [DATE]"
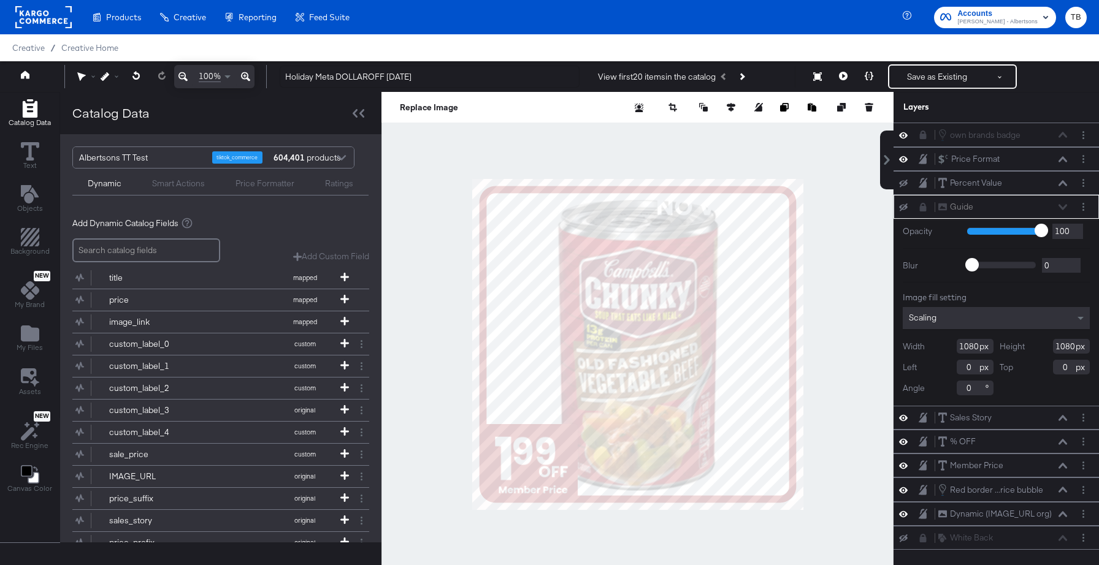
click at [1062, 207] on div "Guide Guide" at bounding box center [1002, 206] width 130 height 13
click at [1061, 158] on icon at bounding box center [1062, 159] width 9 height 6
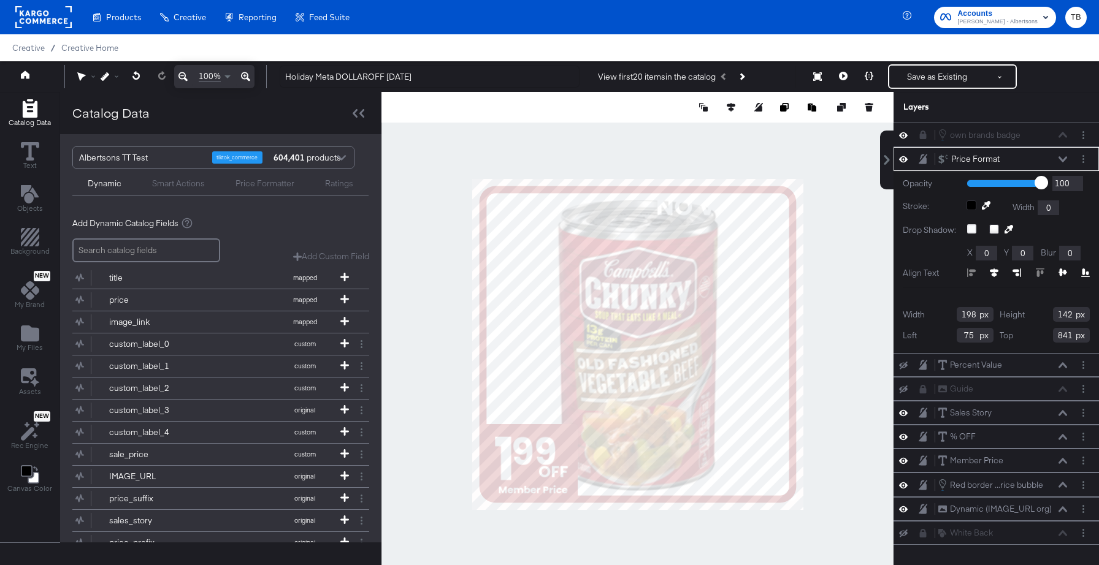
click at [1061, 158] on icon at bounding box center [1062, 159] width 9 height 6
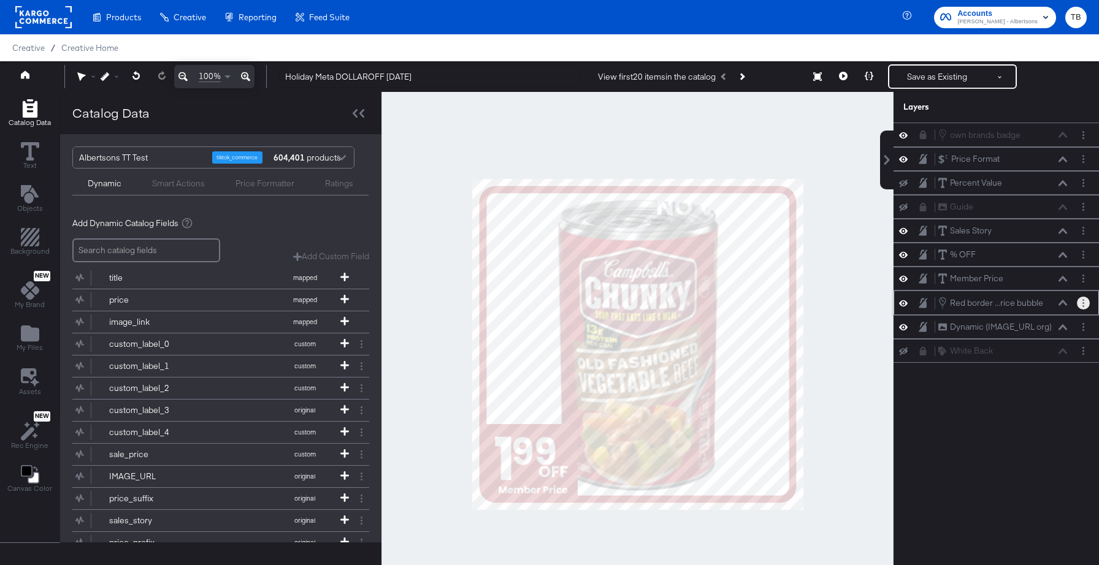
click at [1084, 303] on button "Layer Options" at bounding box center [1082, 303] width 13 height 13
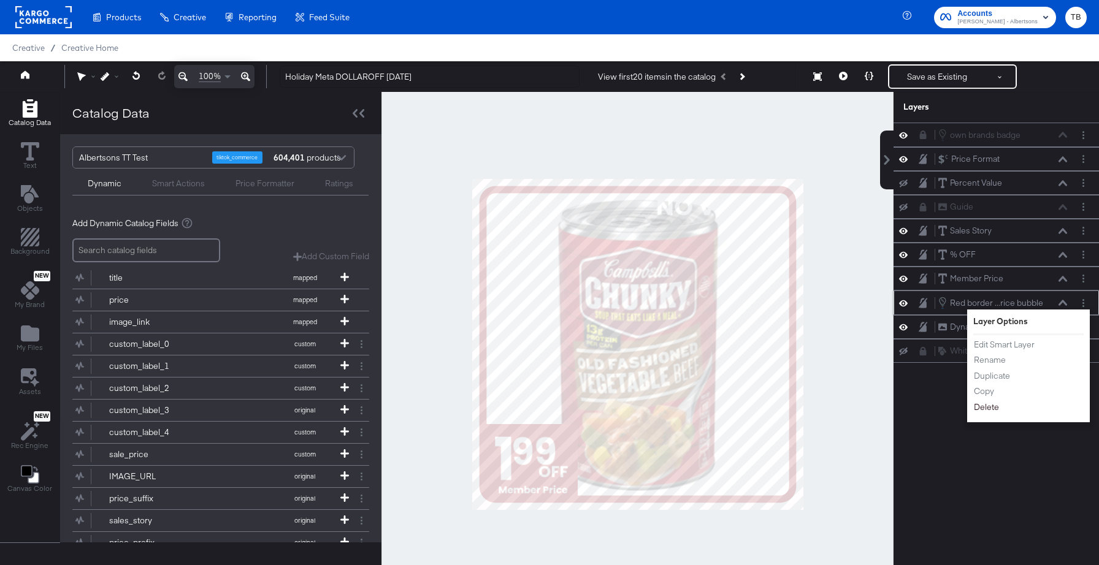
click at [992, 411] on button "Delete" at bounding box center [986, 407] width 26 height 13
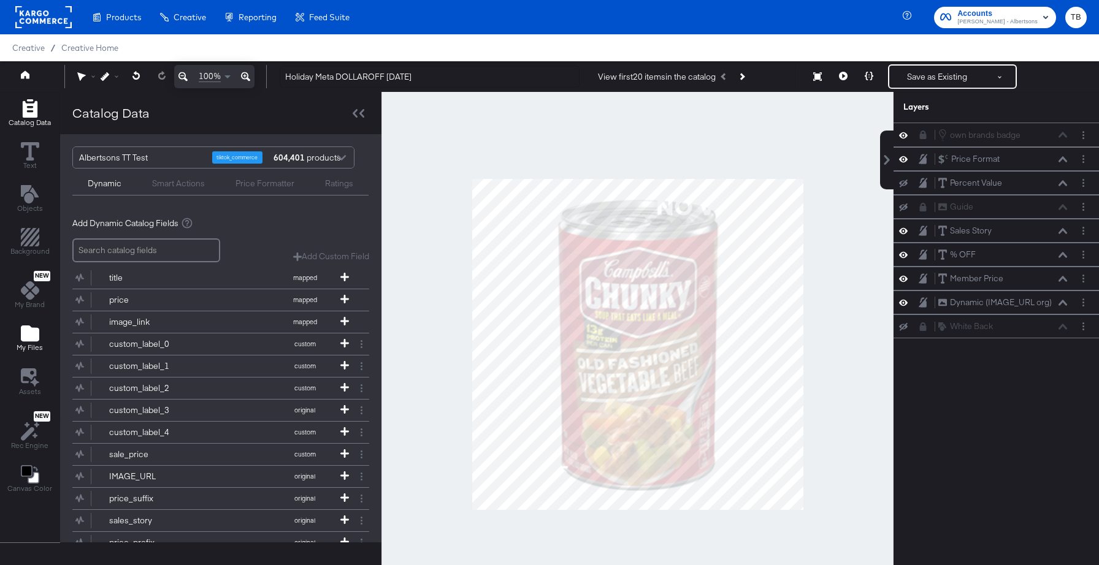
click at [21, 341] on icon "Add Files" at bounding box center [30, 334] width 18 height 16
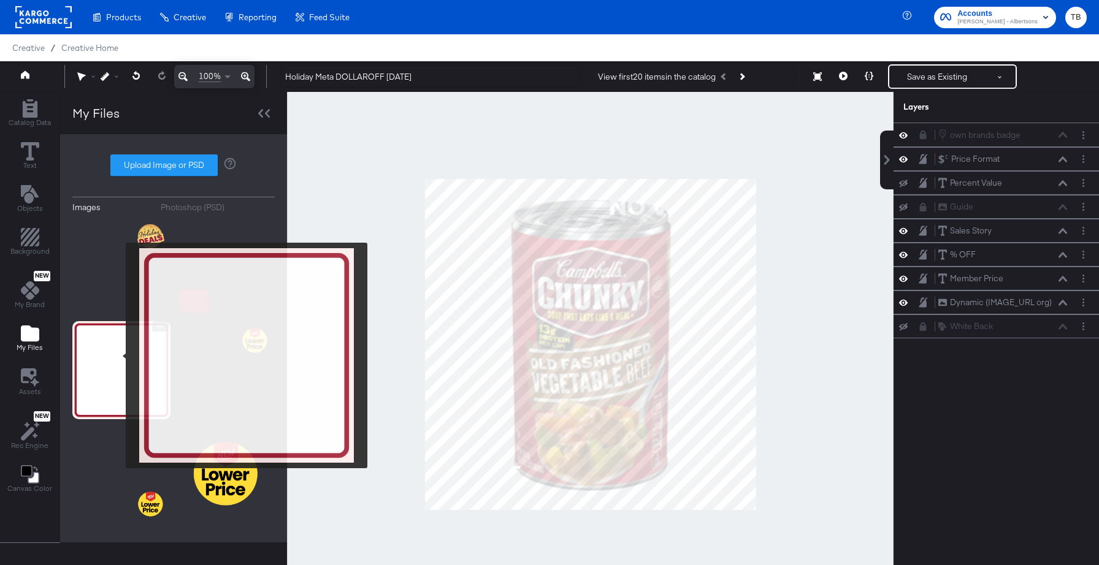
click at [118, 356] on img at bounding box center [121, 370] width 98 height 98
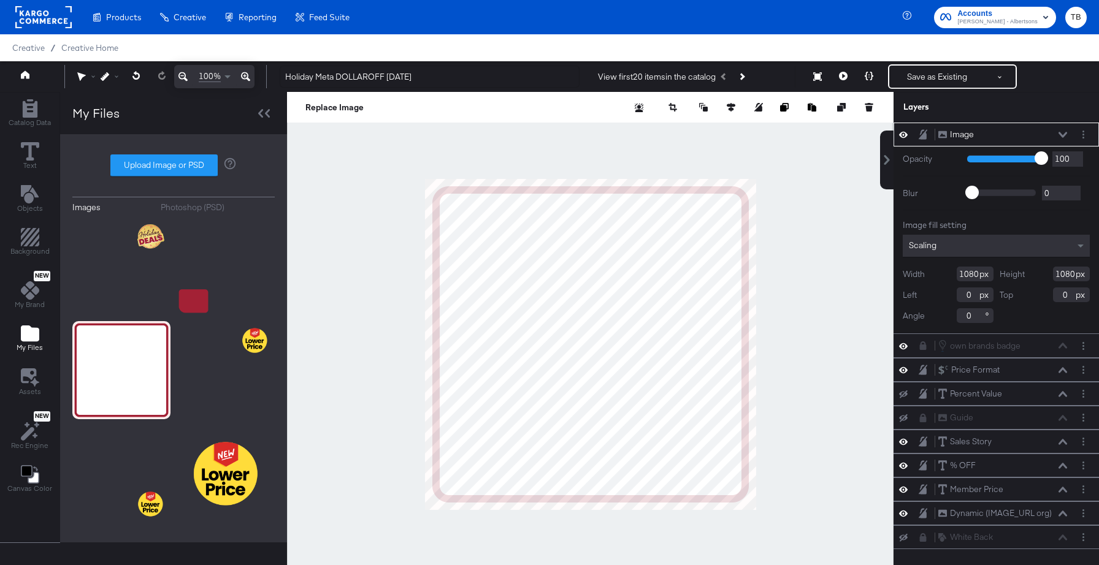
click at [1065, 132] on icon at bounding box center [1062, 135] width 9 height 6
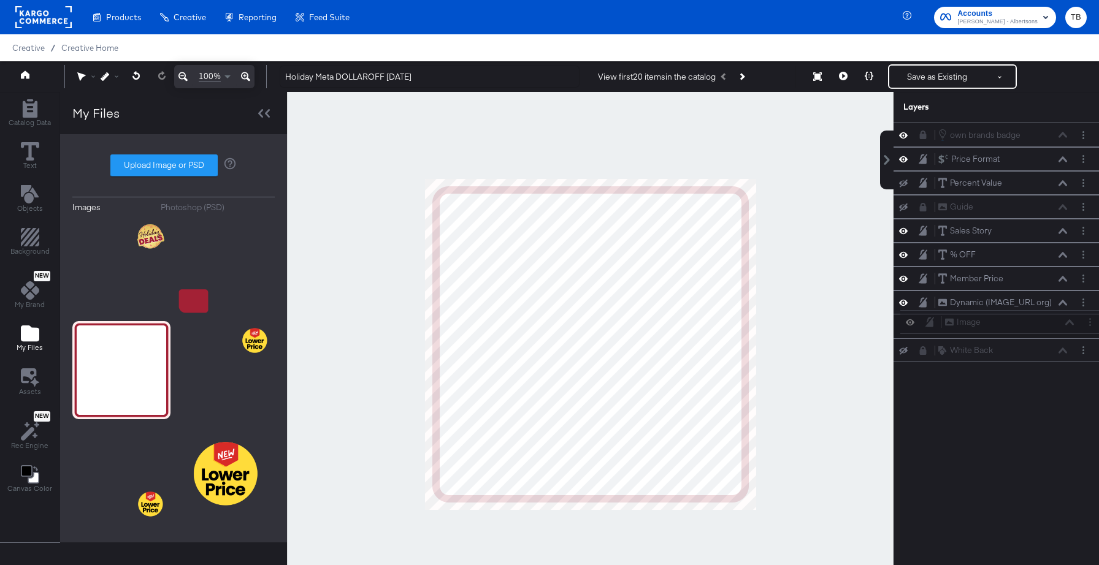
drag, startPoint x: 1017, startPoint y: 135, endPoint x: 1024, endPoint y: 330, distance: 194.4
click at [1024, 330] on div "Image Image own brands badge own brands badge Price Format Price Format Percent…" at bounding box center [995, 243] width 205 height 240
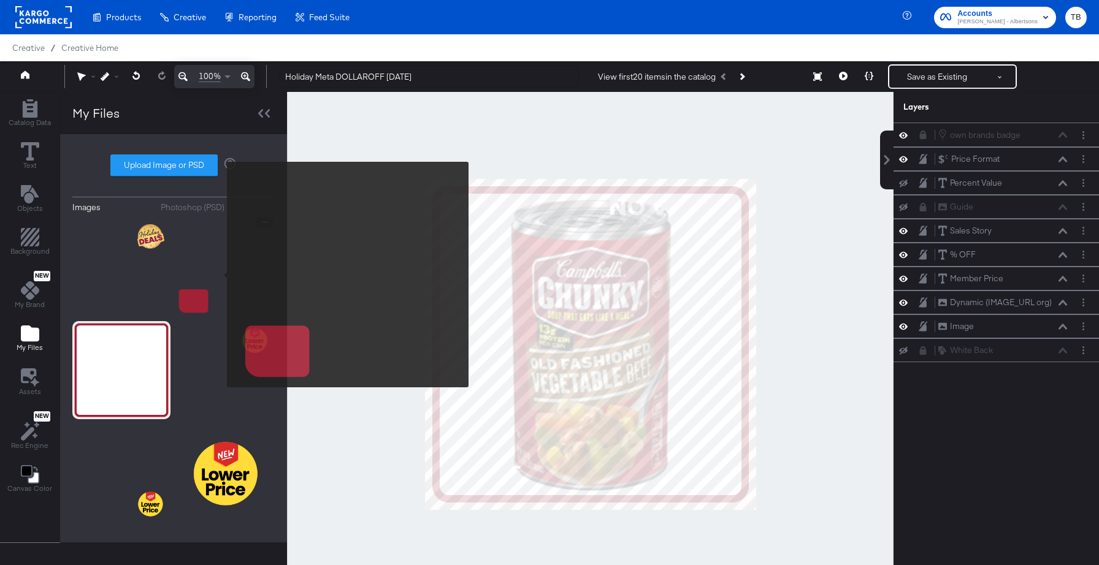
click at [219, 275] on img at bounding box center [226, 266] width 98 height 98
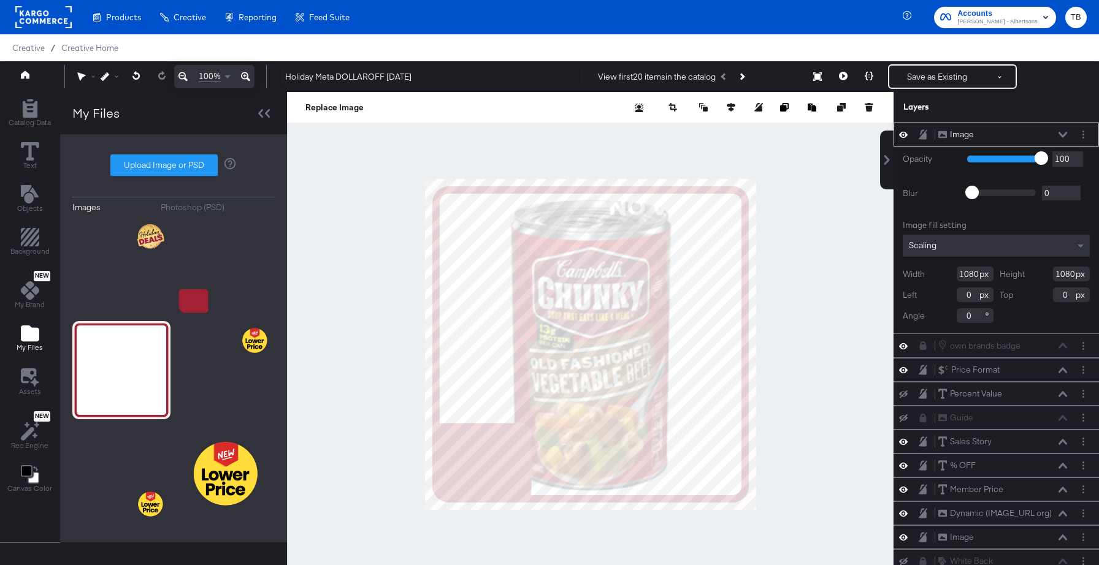
click at [1060, 134] on icon at bounding box center [1062, 135] width 9 height 6
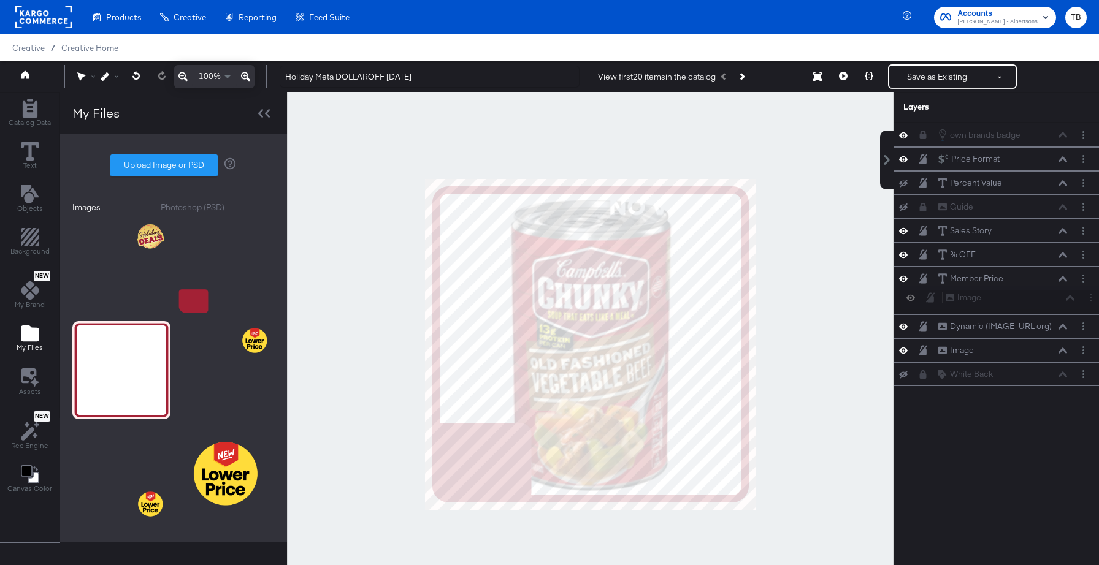
drag, startPoint x: 1018, startPoint y: 137, endPoint x: 1025, endPoint y: 307, distance: 169.4
click at [1025, 307] on div "Image Image own brands badge own brands badge Price Format Price Format Percent…" at bounding box center [995, 255] width 205 height 264
click at [923, 132] on icon at bounding box center [922, 135] width 9 height 9
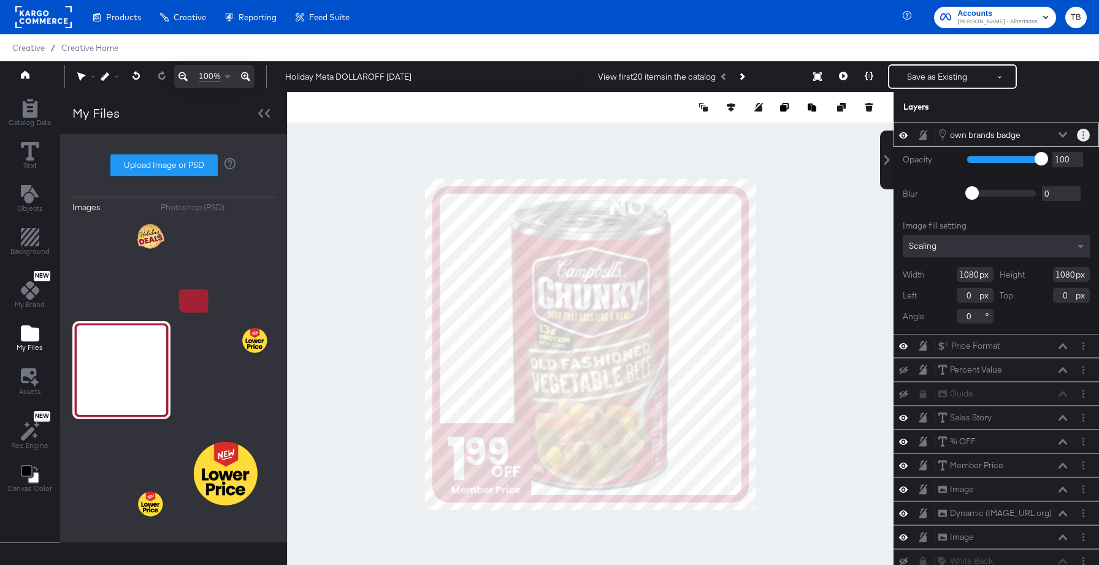
click at [1084, 133] on button "Layer Options" at bounding box center [1082, 135] width 13 height 13
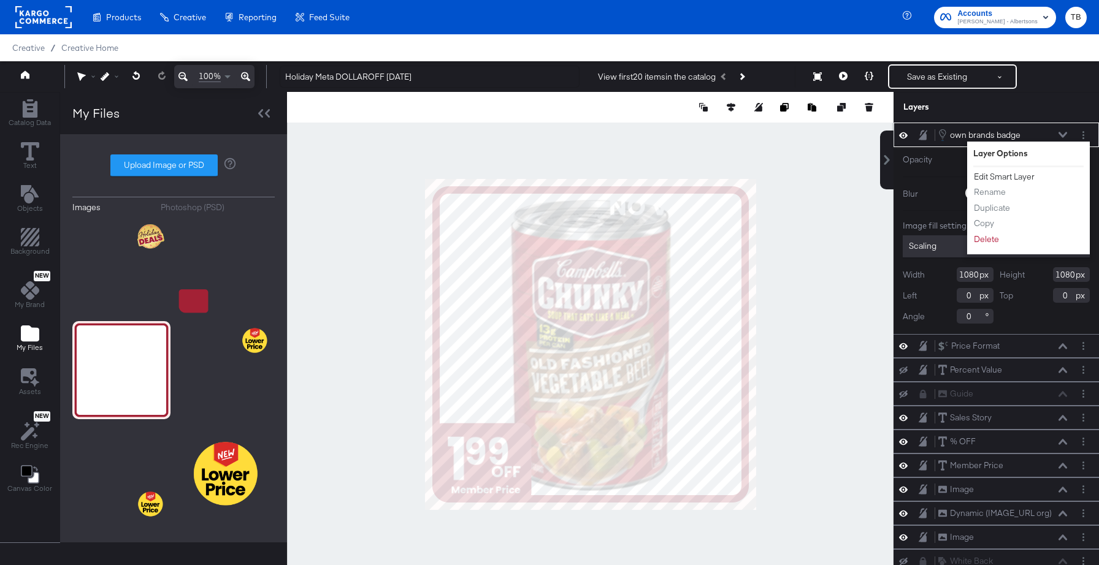
click at [1024, 174] on button "Edit Smart Layer" at bounding box center [1004, 176] width 62 height 13
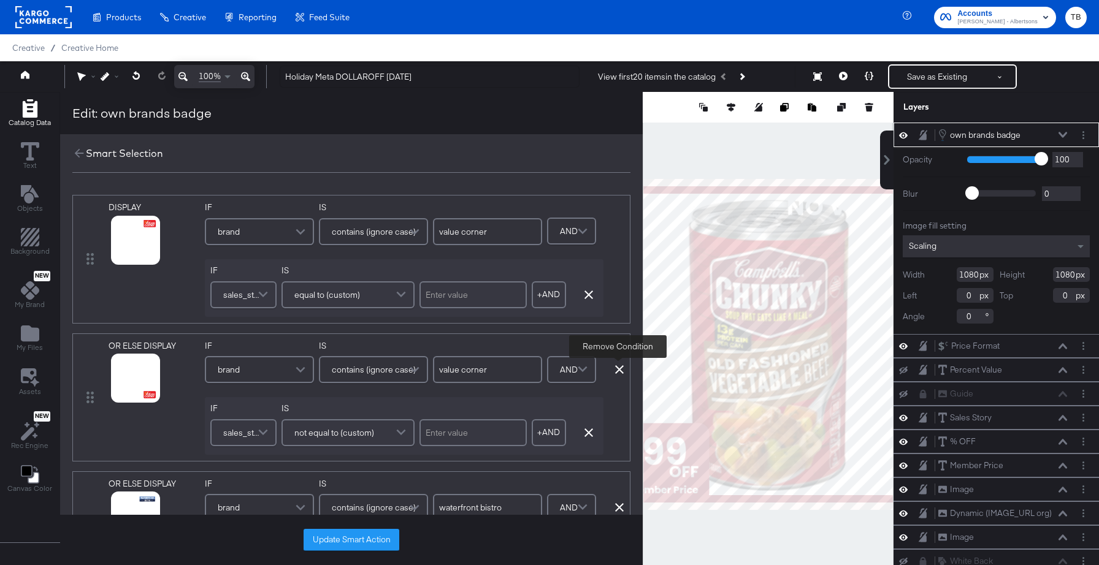
click at [620, 369] on icon at bounding box center [619, 369] width 9 height 9
type input "waterfront bistro"
type input "signature select"
type input "soleil"
type input "primo"
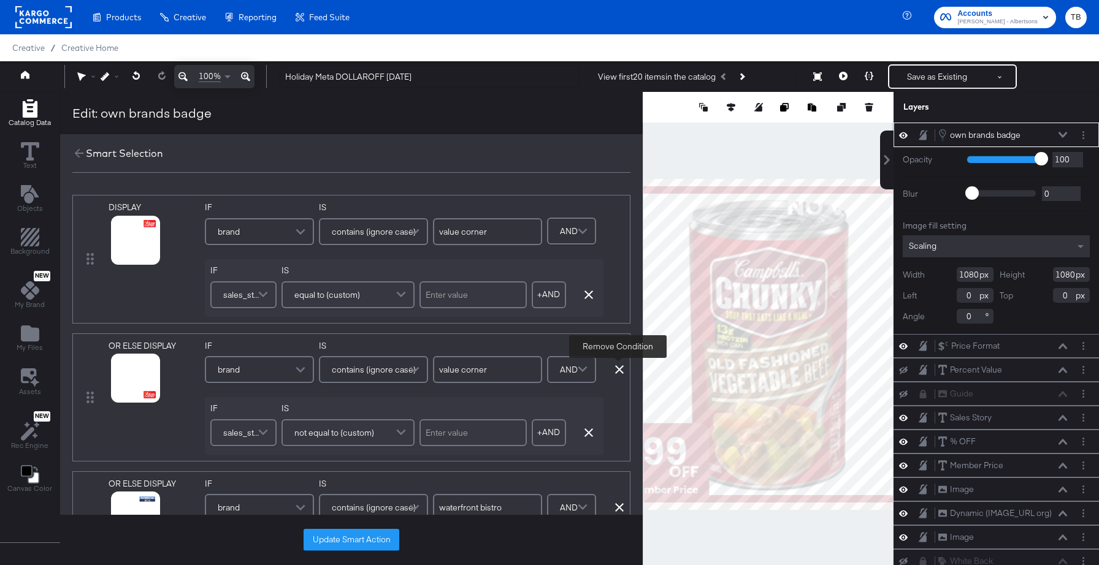
type input "o organics"
type input "open nature"
type input "lucerne"
type input "overjoyed"
type input "[PERSON_NAME]"
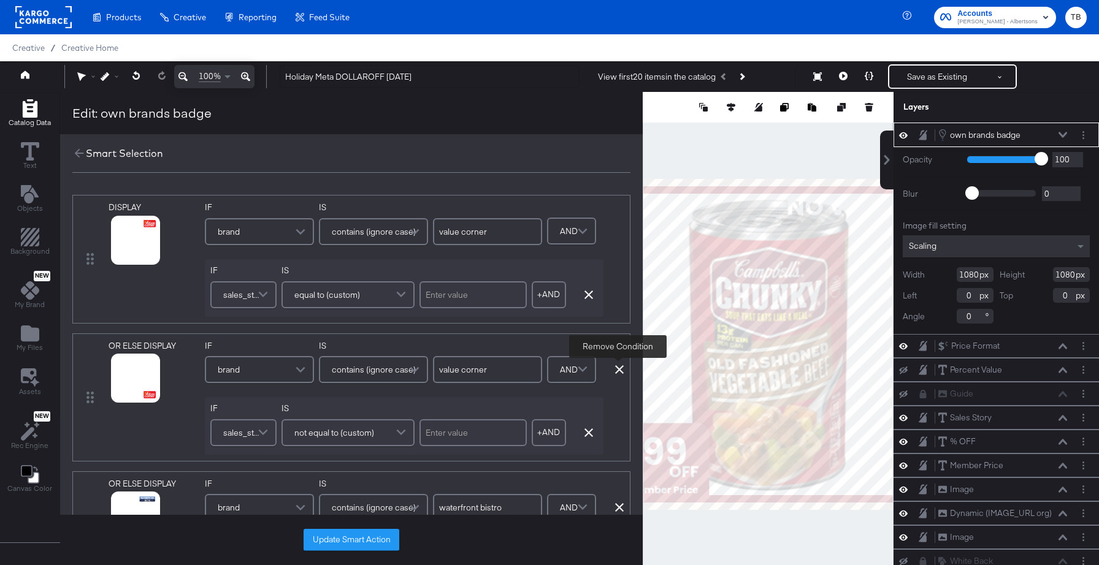
type input "readymeals"
click at [620, 369] on icon at bounding box center [619, 369] width 9 height 9
type input "signature select"
type input "soleil"
type input "primo"
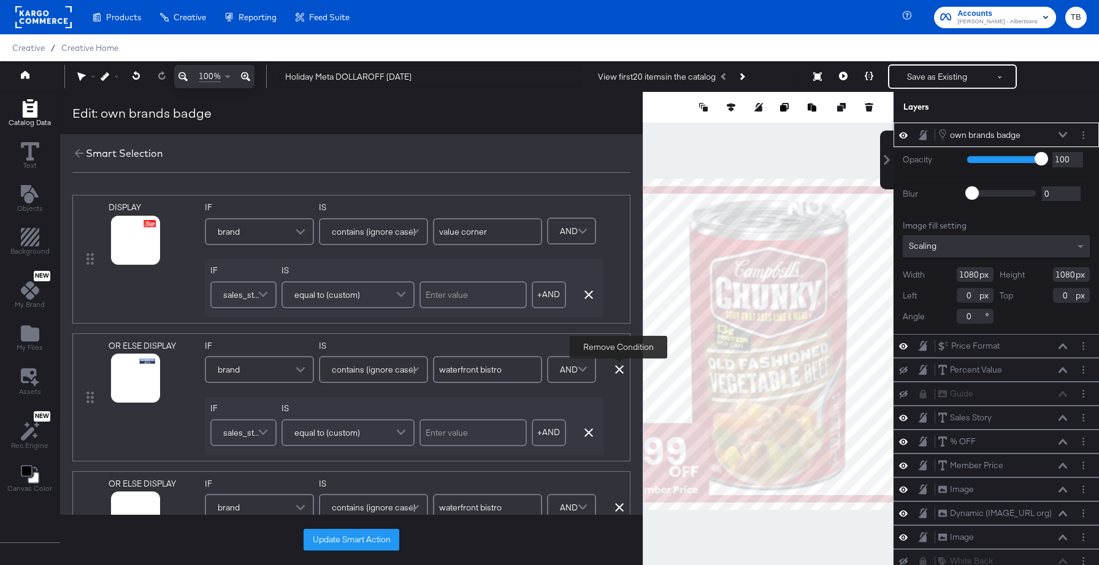
type input "o organics"
type input "open nature"
type input "lucerne"
type input "overjoyed"
type input "[PERSON_NAME]"
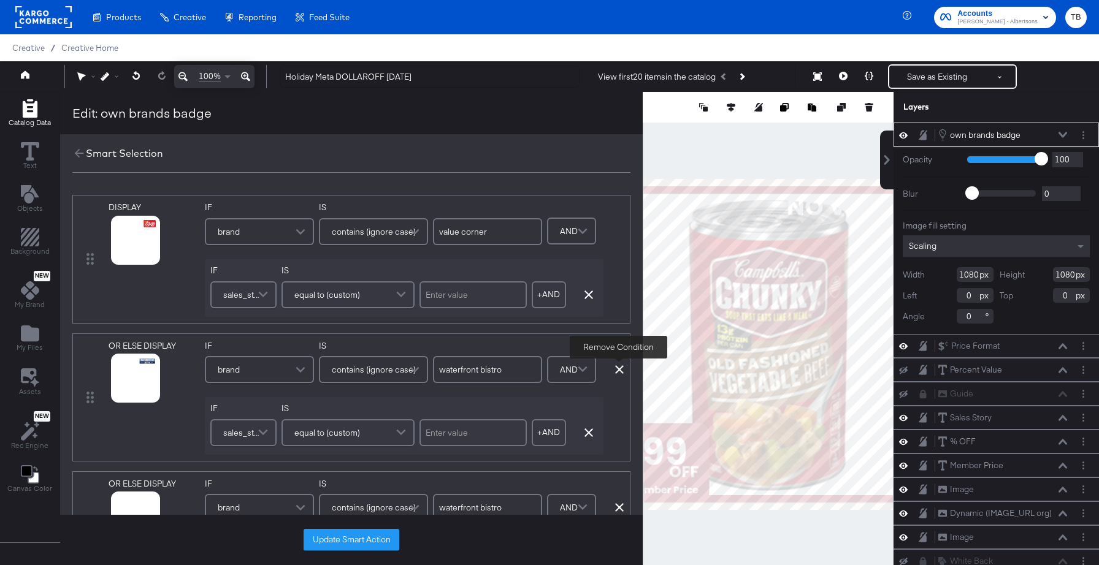
type input "readymeals"
click at [620, 369] on icon at bounding box center [619, 369] width 9 height 9
type input "signature select"
type input "soleil"
type input "primo"
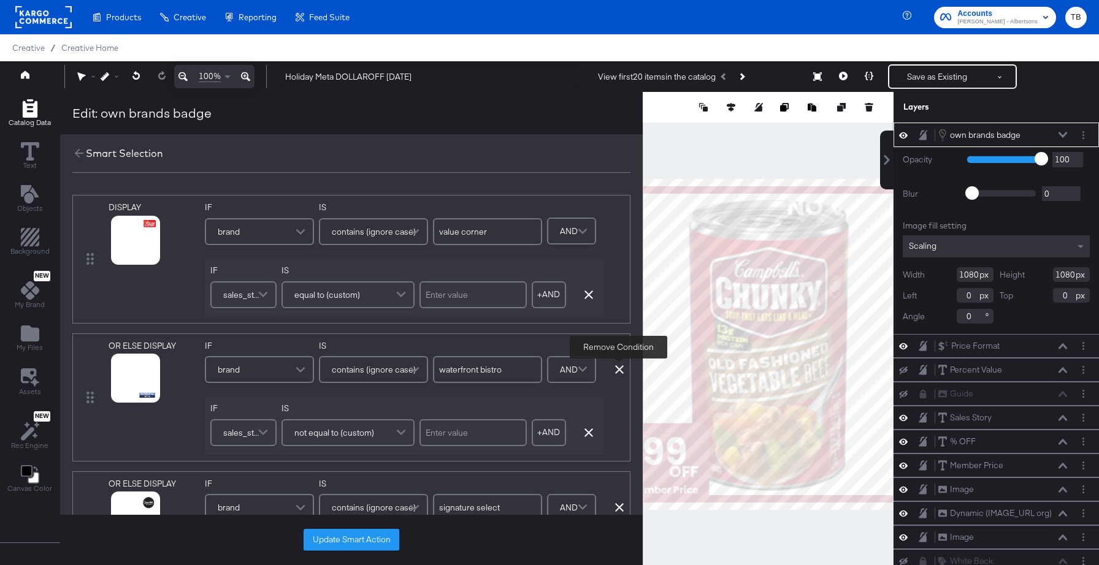
type input "o organics"
type input "open nature"
type input "lucerne"
type input "overjoyed"
type input "[PERSON_NAME]"
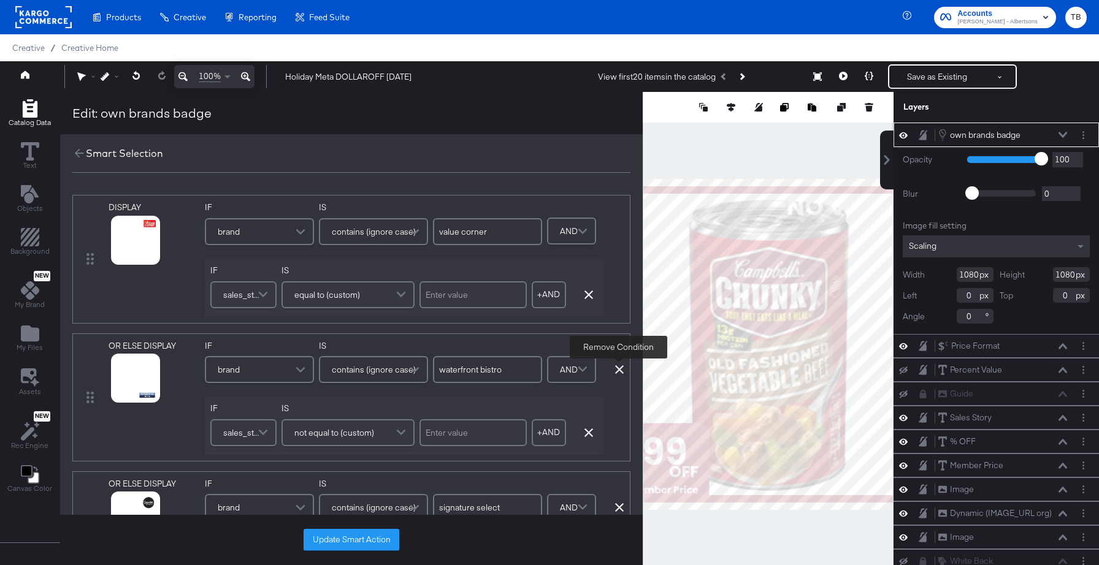
type input "readymeals"
click at [620, 369] on icon at bounding box center [619, 369] width 9 height 9
type input "soleil"
type input "primo"
type input "o organics"
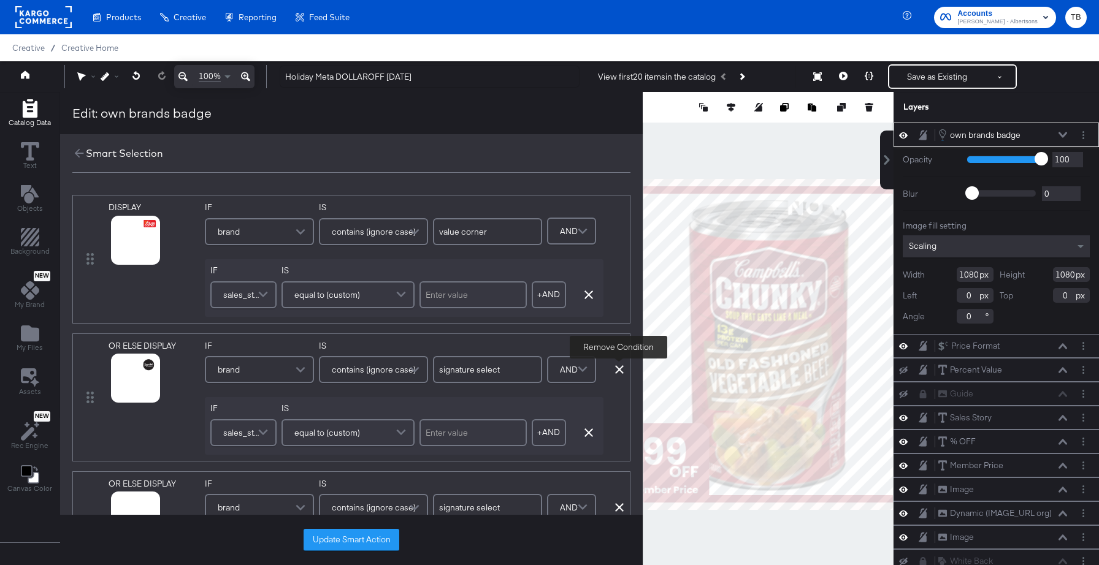
type input "open nature"
type input "lucerne"
type input "overjoyed"
type input "debi lilly"
type input "readymeals"
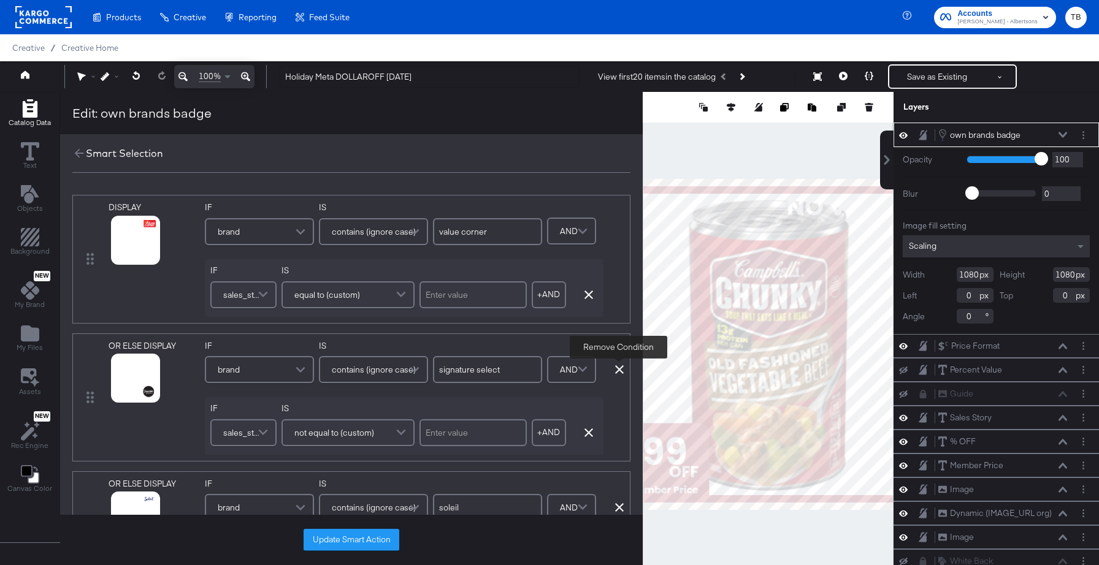
click at [620, 369] on icon at bounding box center [619, 369] width 9 height 9
type input "soleil"
type input "primo"
type input "o organics"
type input "open nature"
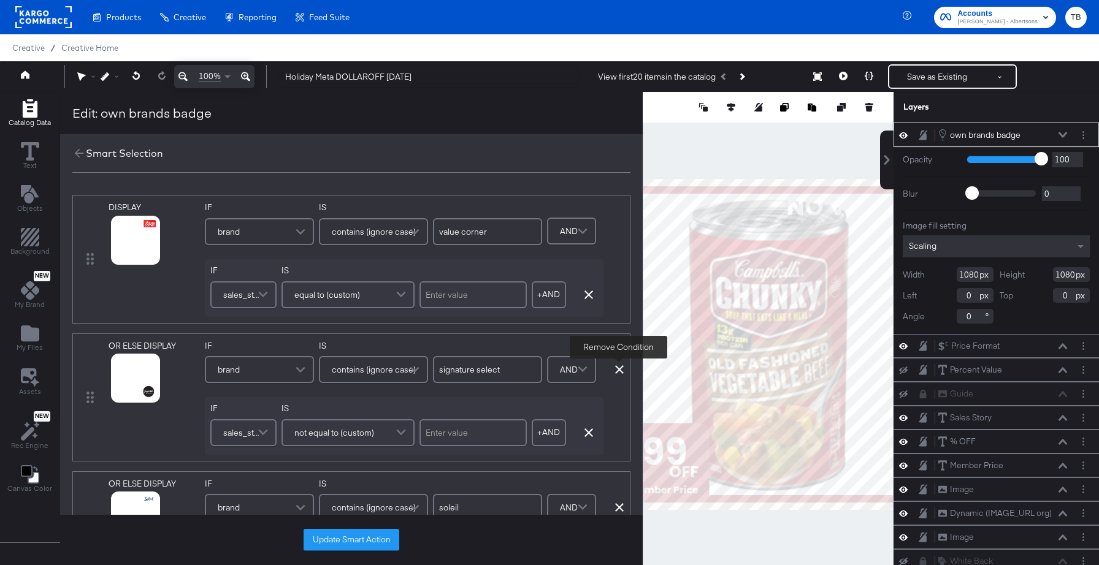
type input "lucerne"
type input "overjoyed"
type input "debi lilly"
type input "readymeals"
click at [620, 369] on icon at bounding box center [619, 369] width 9 height 9
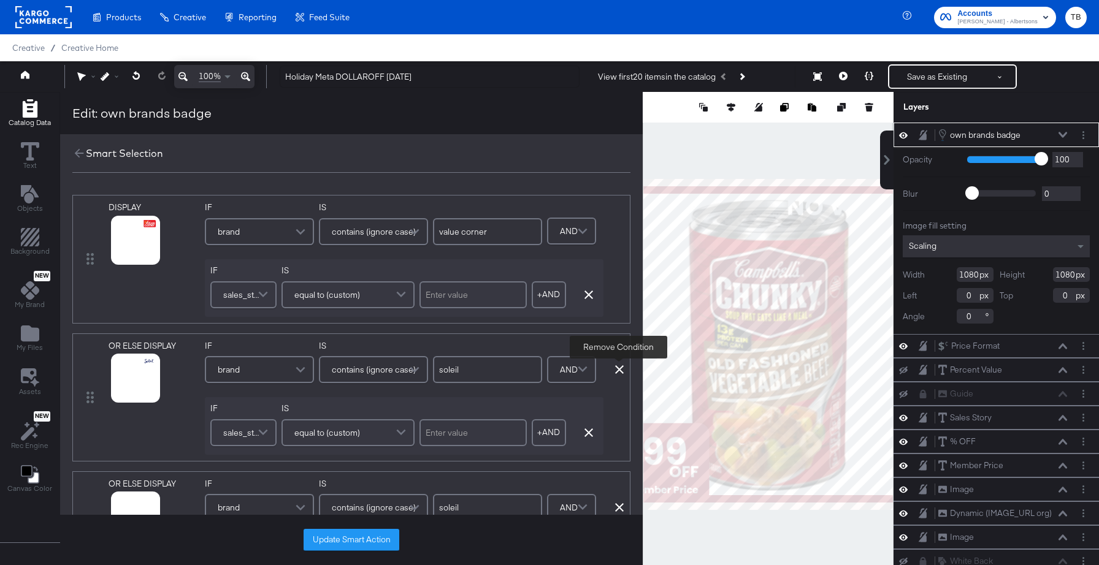
type input "primo"
type input "o organics"
type input "open nature"
type input "lucerne"
type input "overjoyed"
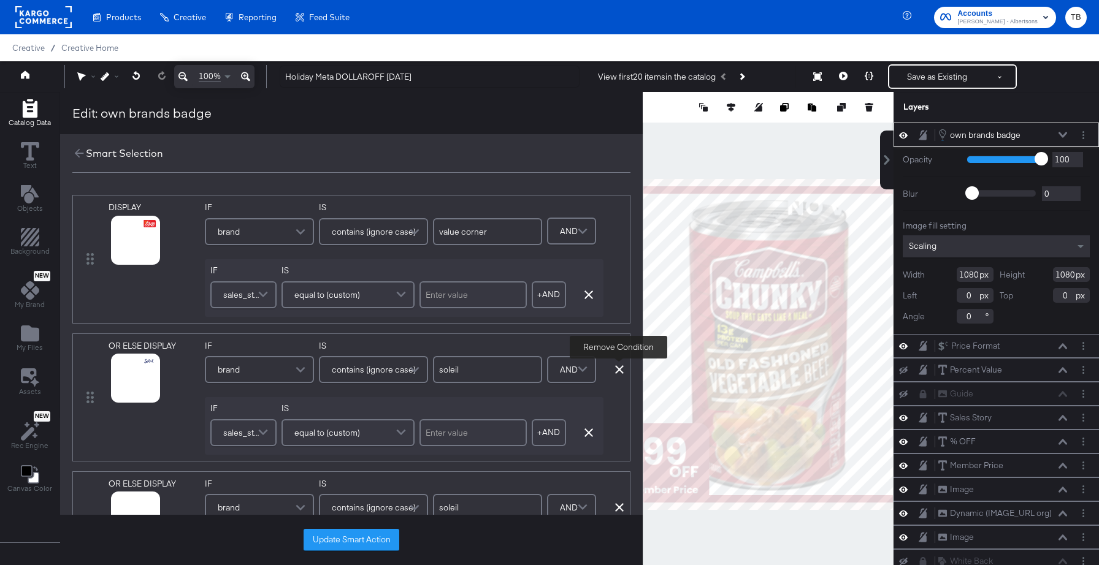
type input "debi lilly"
type input "readymeals"
click at [620, 369] on icon at bounding box center [619, 369] width 9 height 9
type input "primo"
type input "o organics"
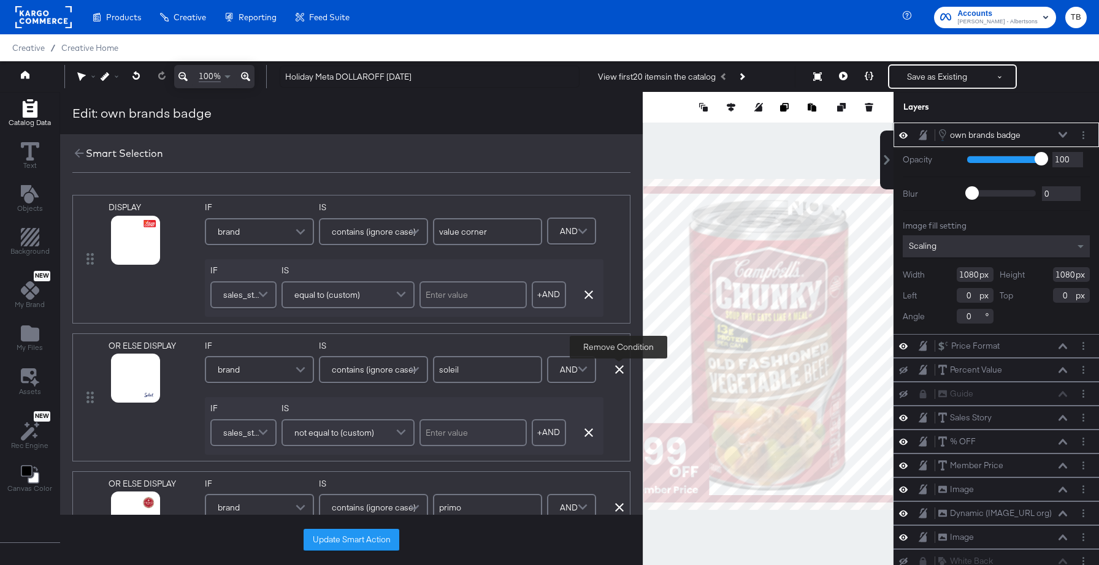
type input "open nature"
type input "lucerne"
type input "overjoyed"
type input "debi lilly"
type input "readymeals"
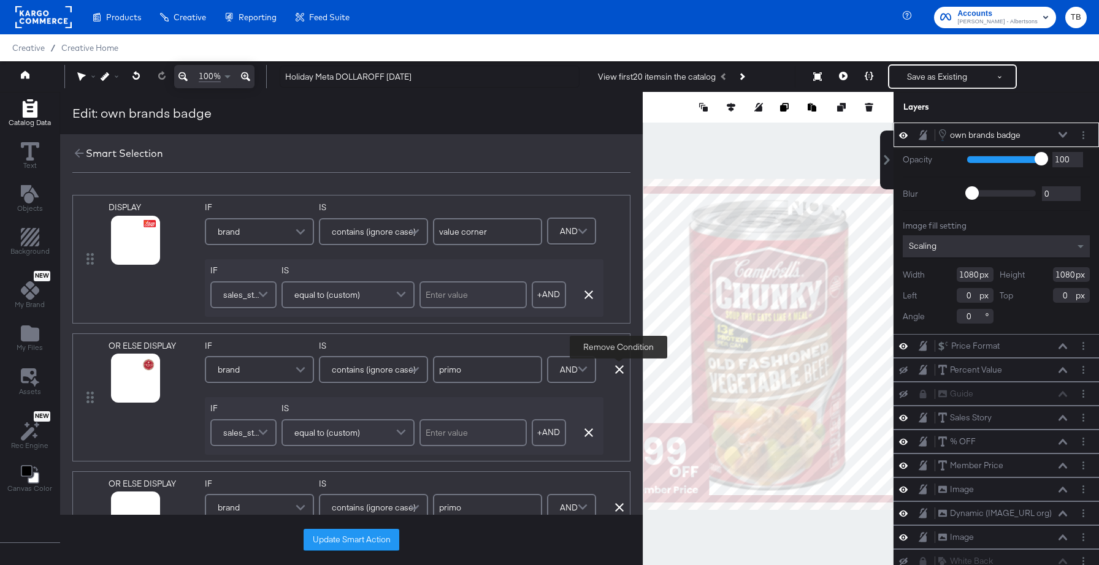
click at [620, 369] on icon at bounding box center [619, 369] width 9 height 9
type input "o organics"
type input "open nature"
type input "lucerne"
type input "overjoyed"
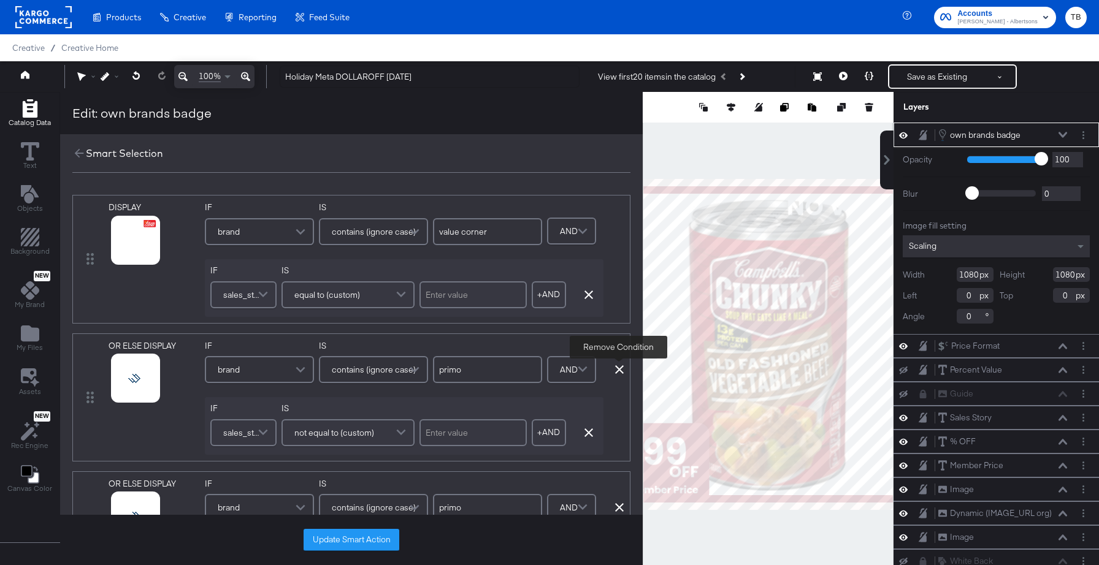
type input "debi lilly"
type input "readymeals"
click at [620, 369] on icon at bounding box center [619, 369] width 9 height 9
type input "o organics"
type input "open nature"
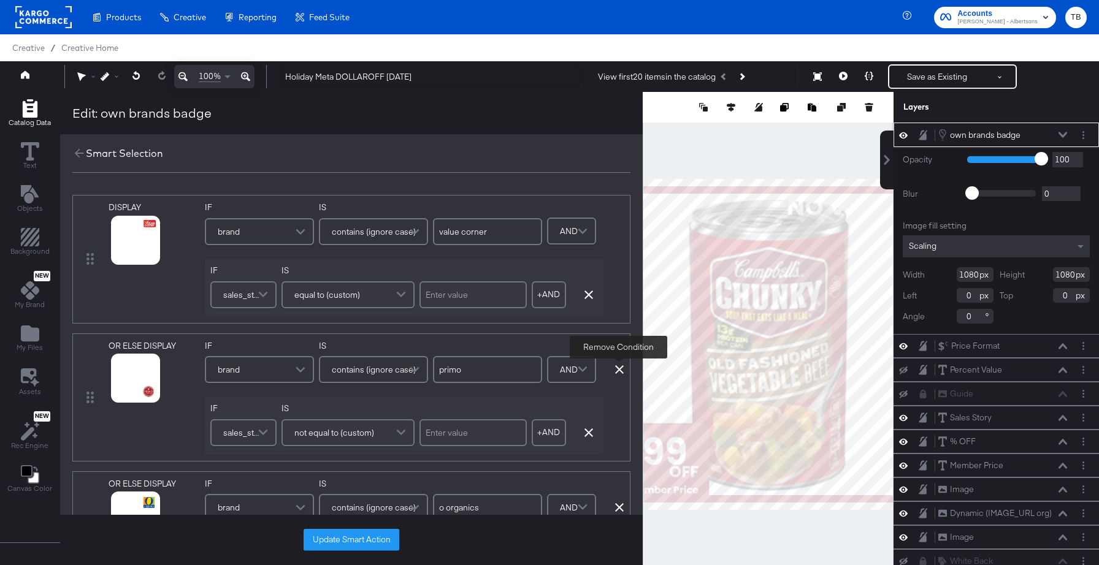
type input "lucerne"
type input "overjoyed"
type input "debi lilly"
type input "readymeals"
click at [620, 369] on icon at bounding box center [619, 369] width 9 height 9
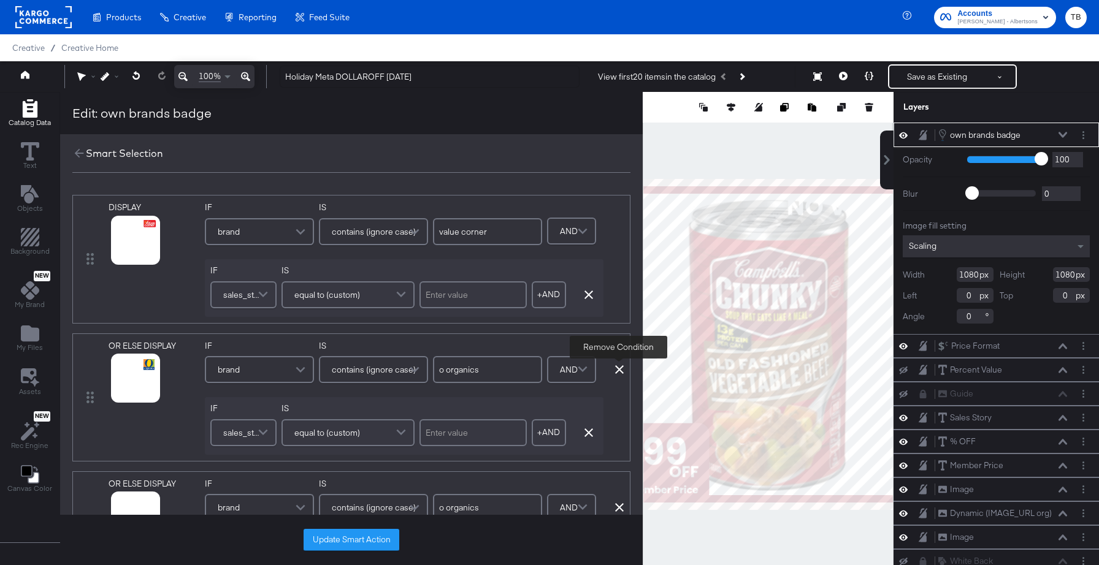
type input "open nature"
type input "lucerne"
type input "overjoyed"
type input "debi lilly"
type input "readymeals"
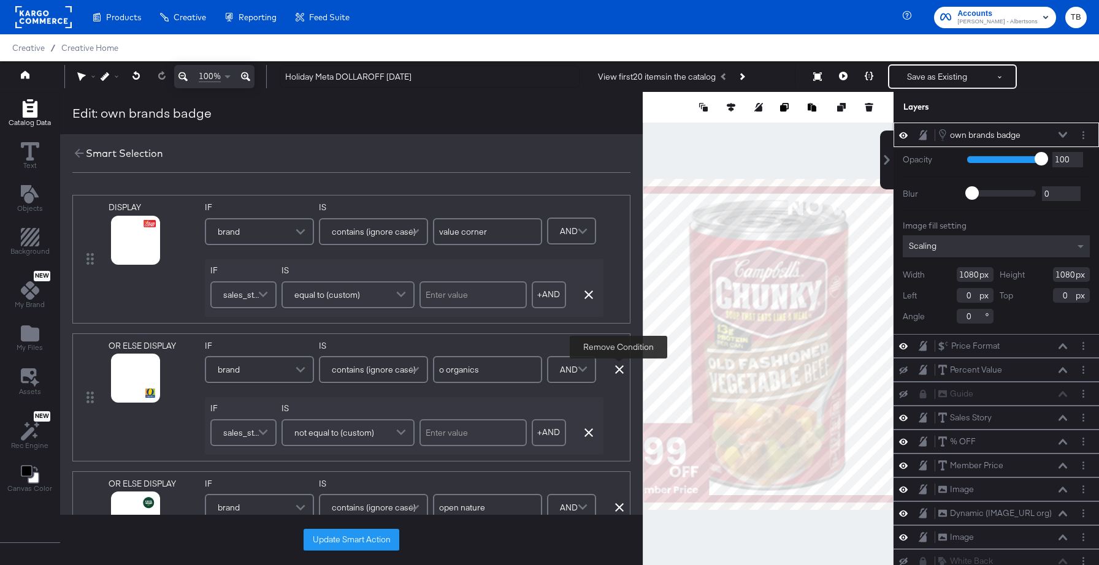
click at [620, 369] on icon at bounding box center [619, 369] width 9 height 9
type input "open nature"
type input "lucerne"
type input "overjoyed"
type input "debi lilly"
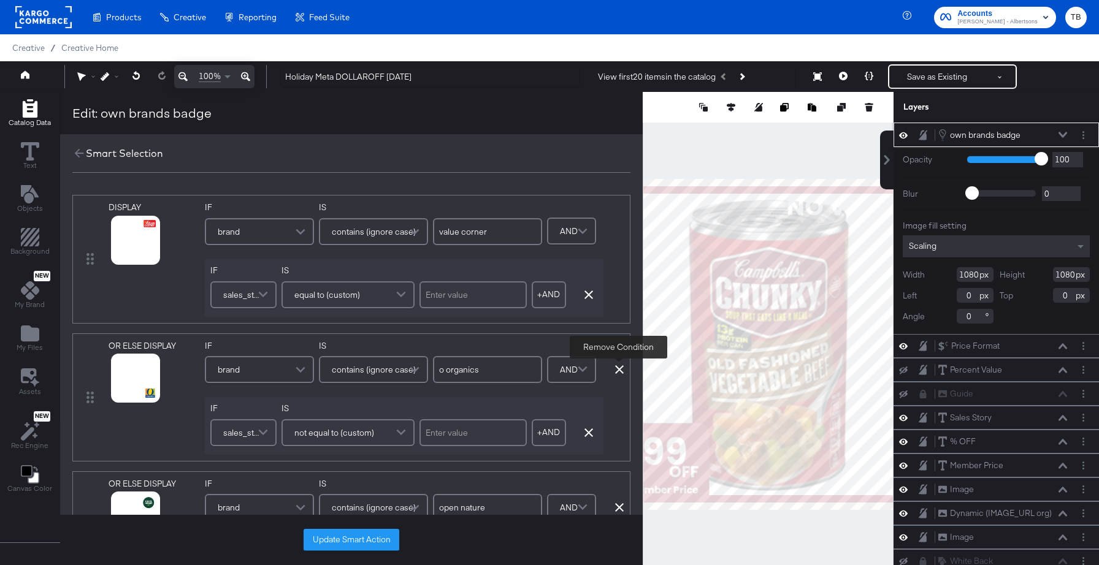
type input "readymeals"
click at [620, 369] on icon at bounding box center [619, 369] width 9 height 9
type input "lucerne"
type input "overjoyed"
type input "debi lilly"
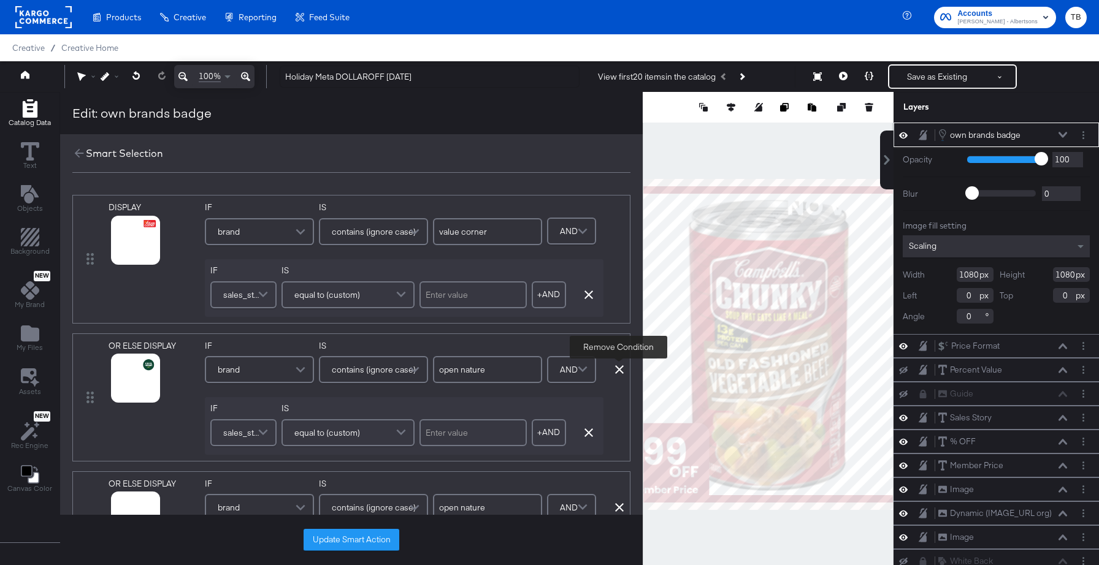
type input "readymeals"
click at [620, 369] on icon at bounding box center [619, 369] width 9 height 9
type input "lucerne"
type input "overjoyed"
type input "debi lilly"
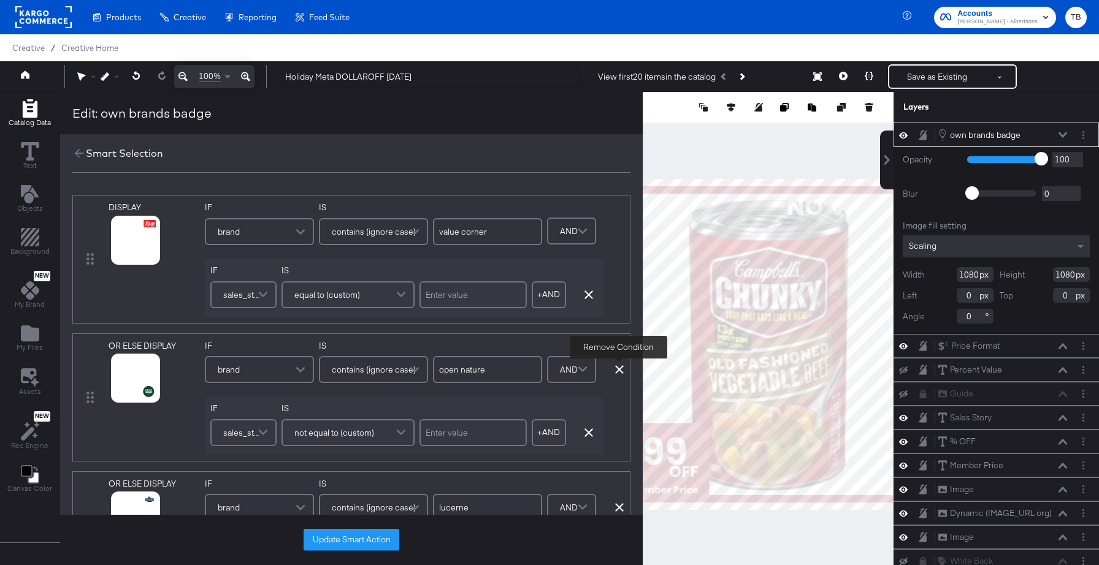
type input "readymeals"
click at [620, 369] on icon at bounding box center [619, 369] width 9 height 9
type input "overjoyed"
type input "debi lilly"
type input "readymeals"
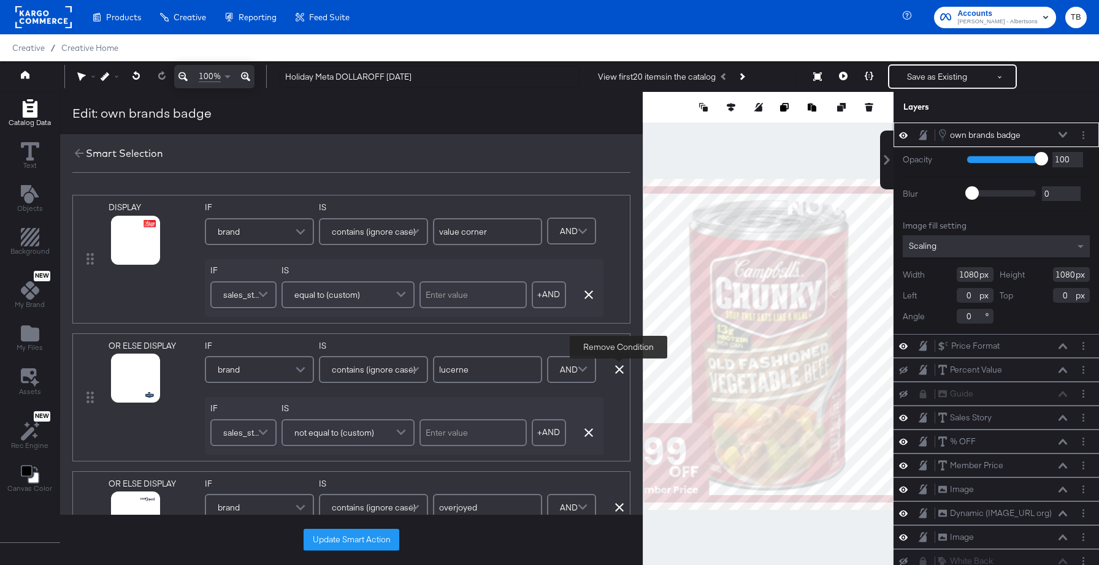
click at [620, 369] on icon at bounding box center [619, 369] width 9 height 9
type input "overjoyed"
type input "debi lilly"
type input "readymeals"
click at [620, 369] on icon at bounding box center [619, 369] width 9 height 9
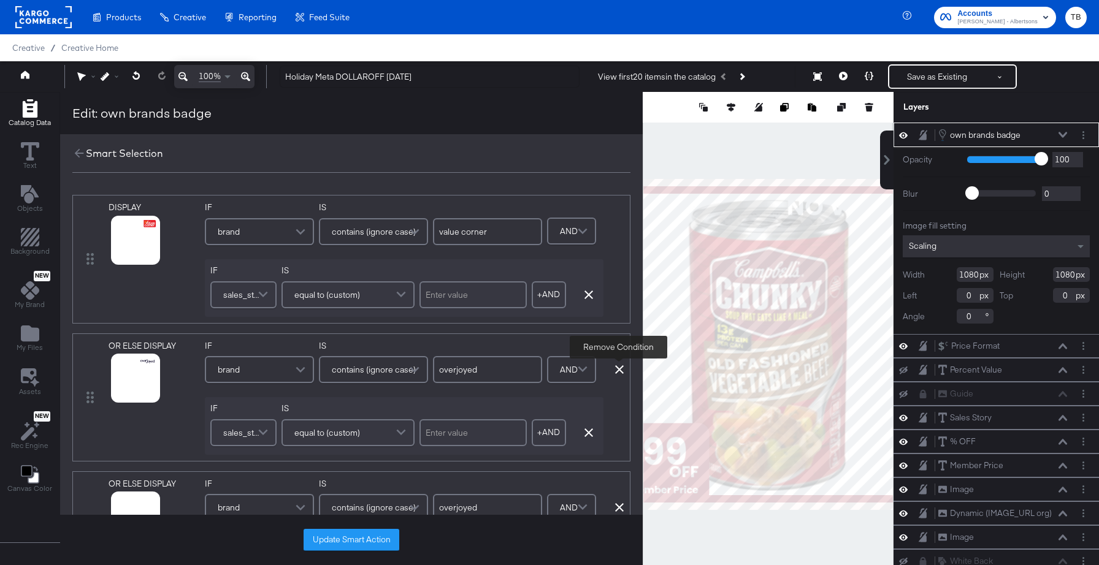
type input "debi lilly"
type input "readymeals"
click at [620, 369] on icon at bounding box center [619, 369] width 9 height 9
type input "debi lilly"
type input "readymeals"
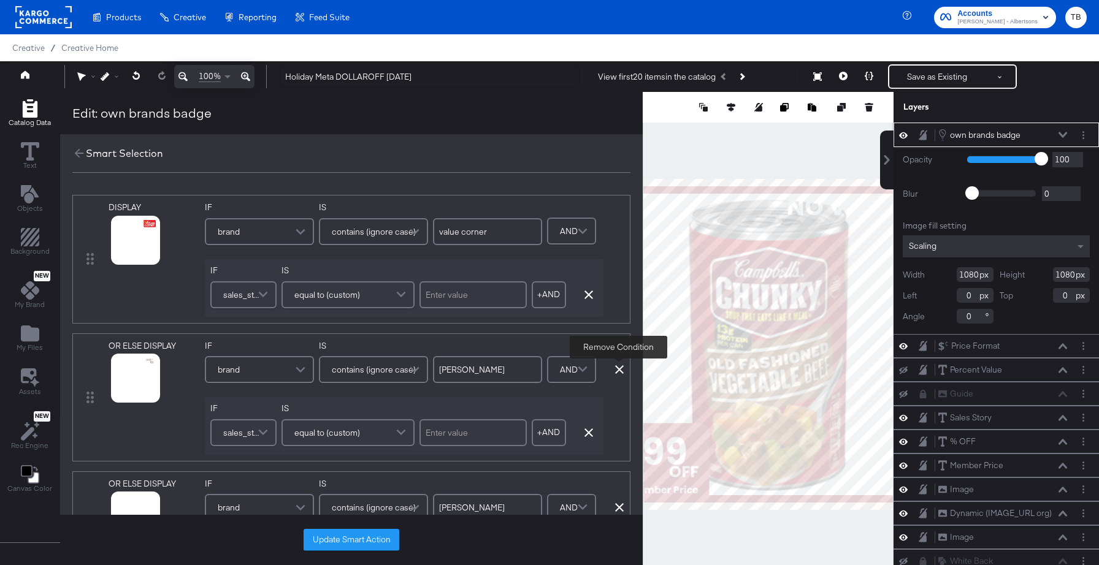
click at [620, 369] on icon at bounding box center [619, 369] width 9 height 9
type input "readymeals"
click at [620, 369] on icon at bounding box center [619, 369] width 9 height 9
type input "readymeals"
click at [620, 369] on icon at bounding box center [619, 369] width 9 height 9
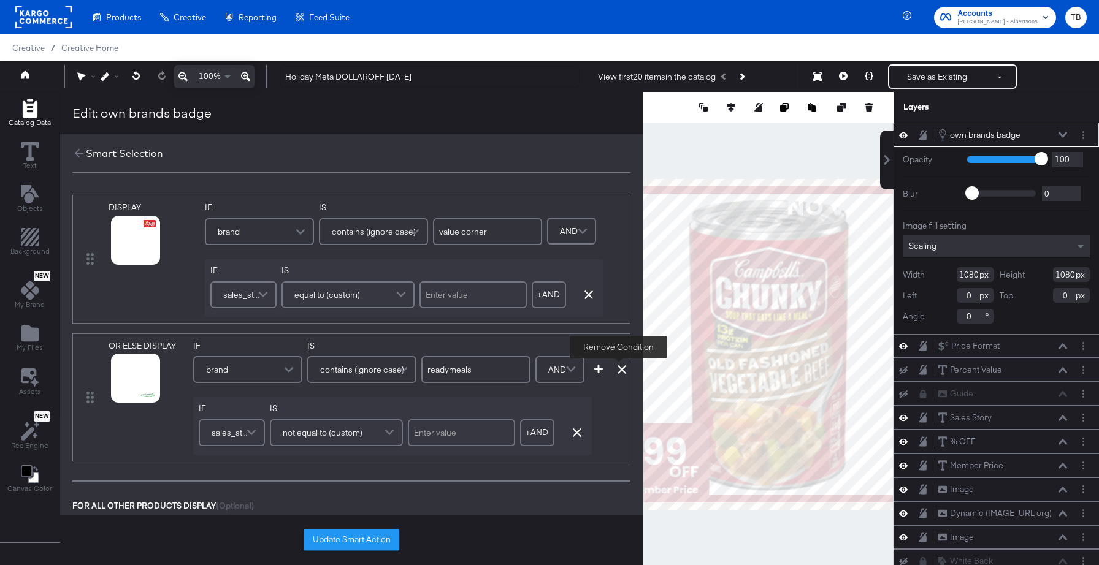
click at [620, 369] on icon at bounding box center [621, 369] width 9 height 9
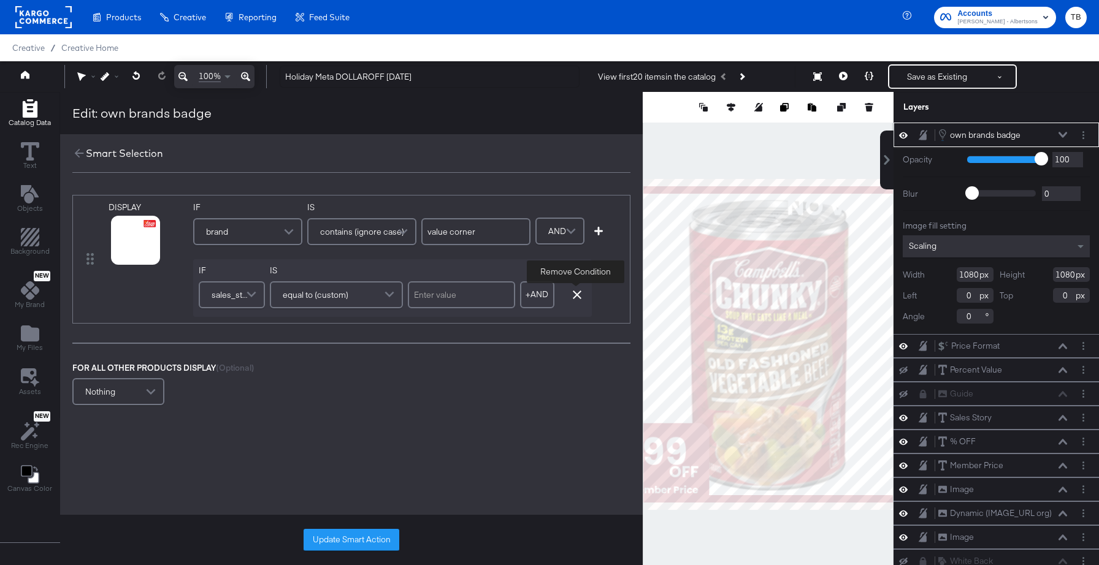
click at [576, 293] on icon "button" at bounding box center [577, 295] width 9 height 9
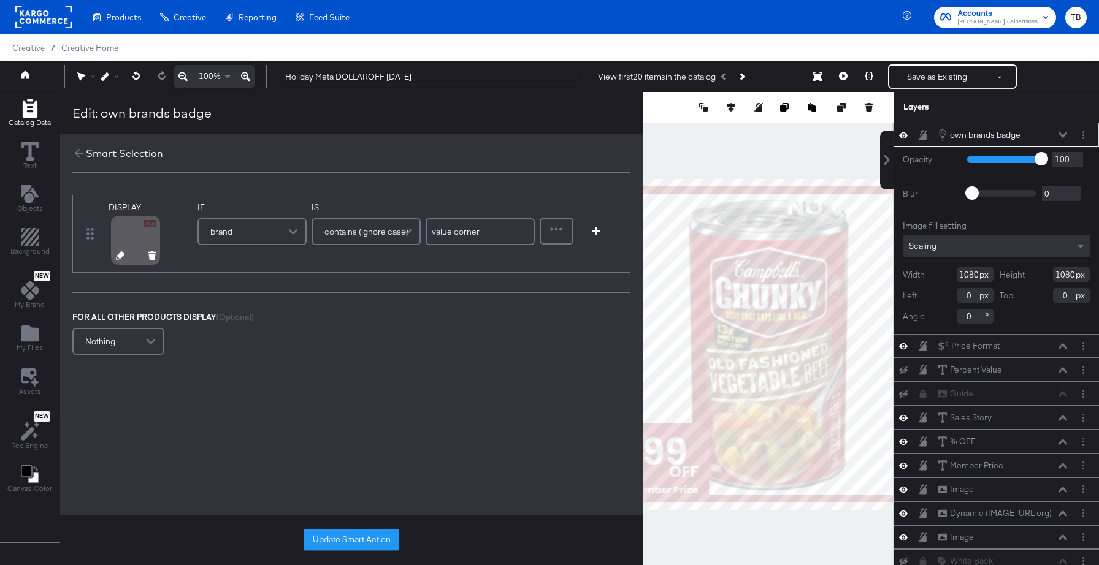
click at [116, 255] on icon at bounding box center [120, 255] width 9 height 9
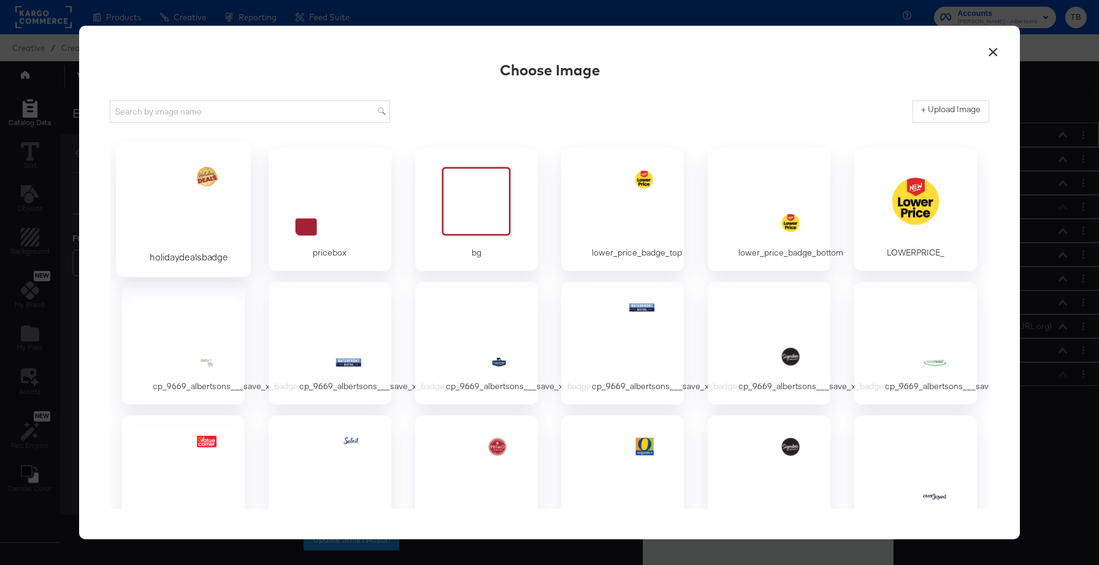
click at [201, 202] on div at bounding box center [183, 201] width 115 height 85
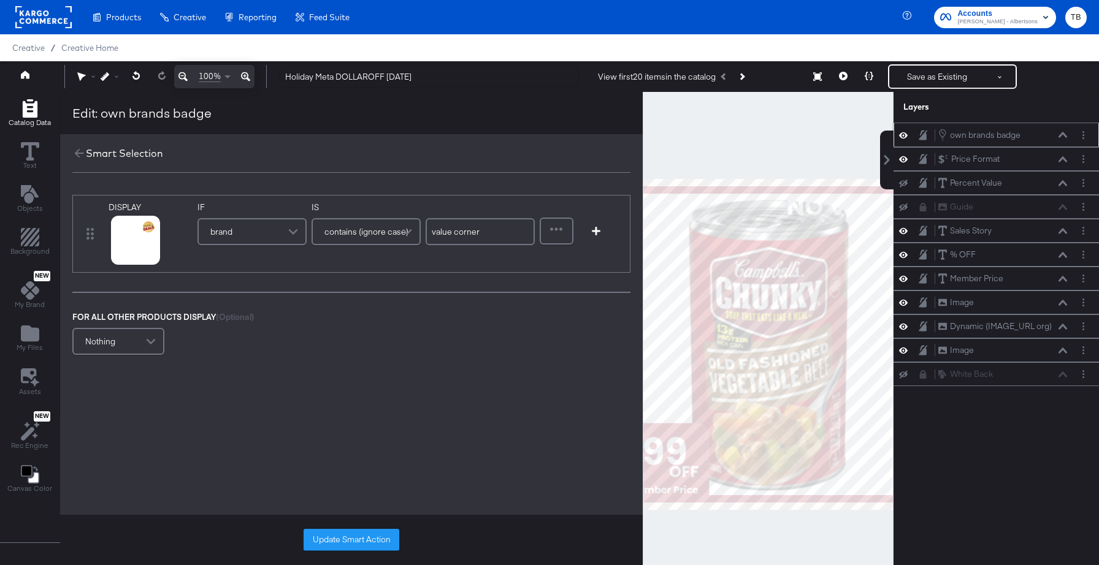
click at [288, 231] on span at bounding box center [294, 231] width 21 height 25
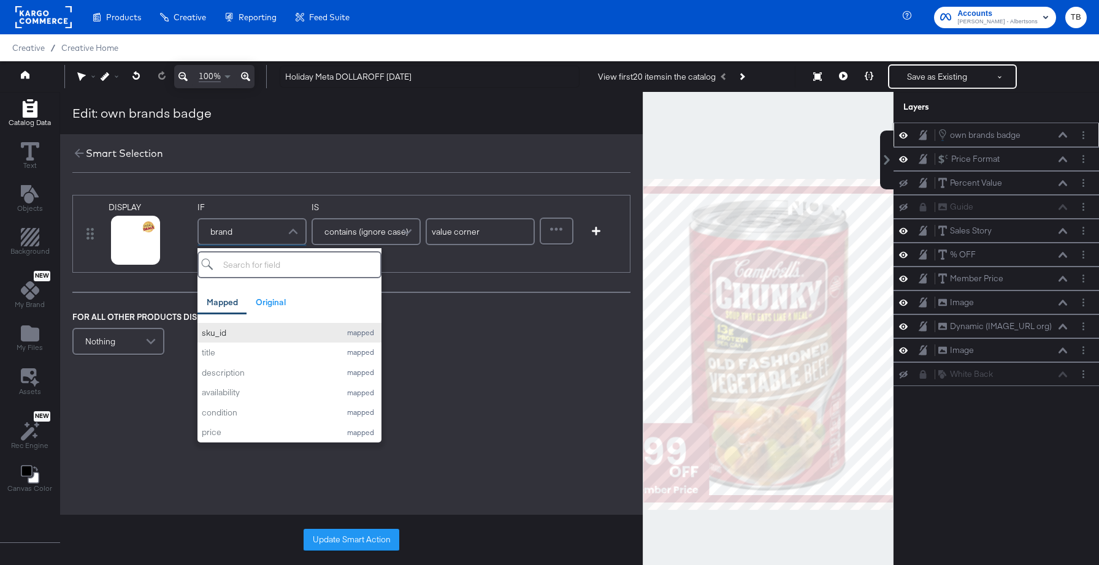
click at [272, 336] on div "sku_id" at bounding box center [268, 333] width 132 height 12
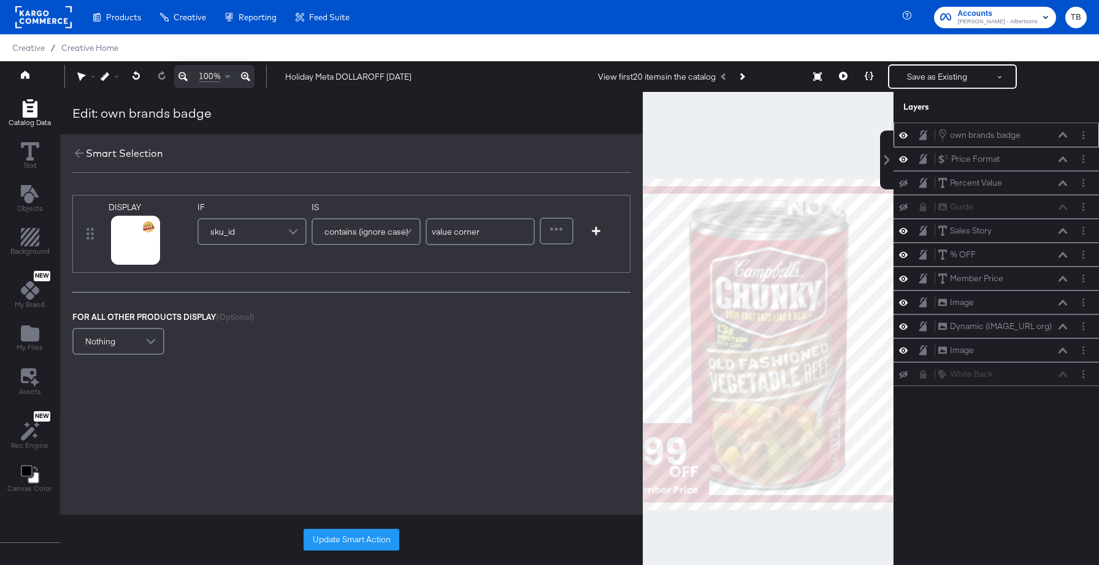
click at [376, 232] on span "contains (ignore case)" at bounding box center [366, 231] width 84 height 21
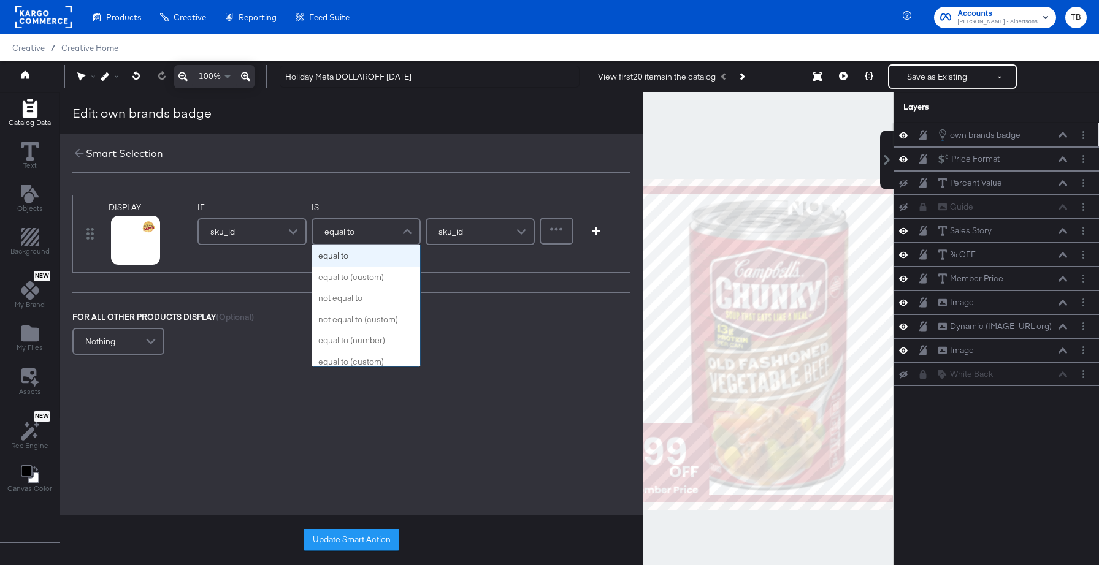
click at [369, 224] on div "equal to" at bounding box center [366, 231] width 107 height 25
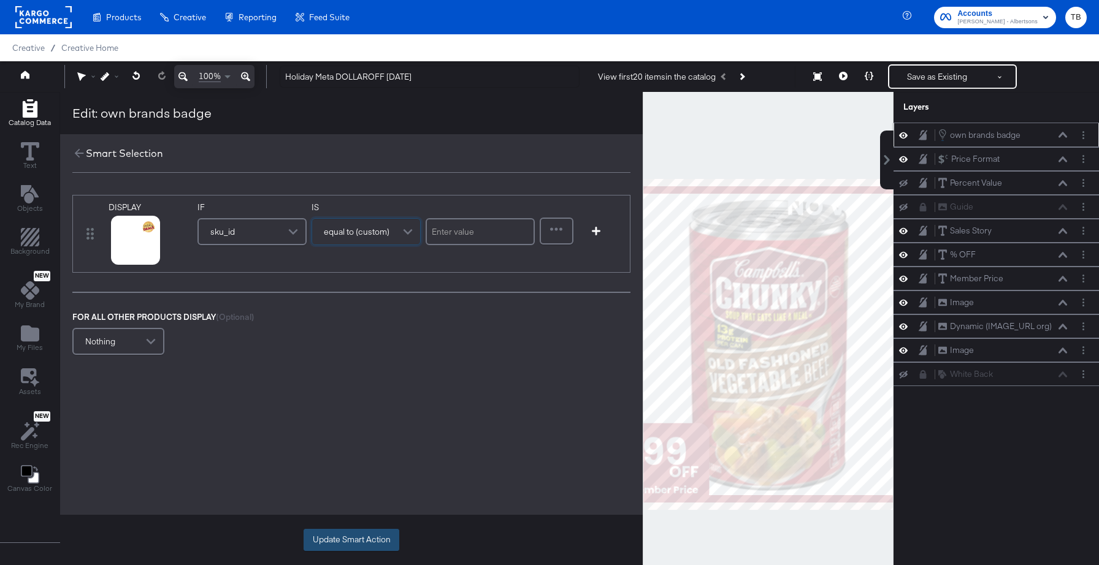
click at [376, 545] on button "Update Smart Action" at bounding box center [351, 540] width 96 height 22
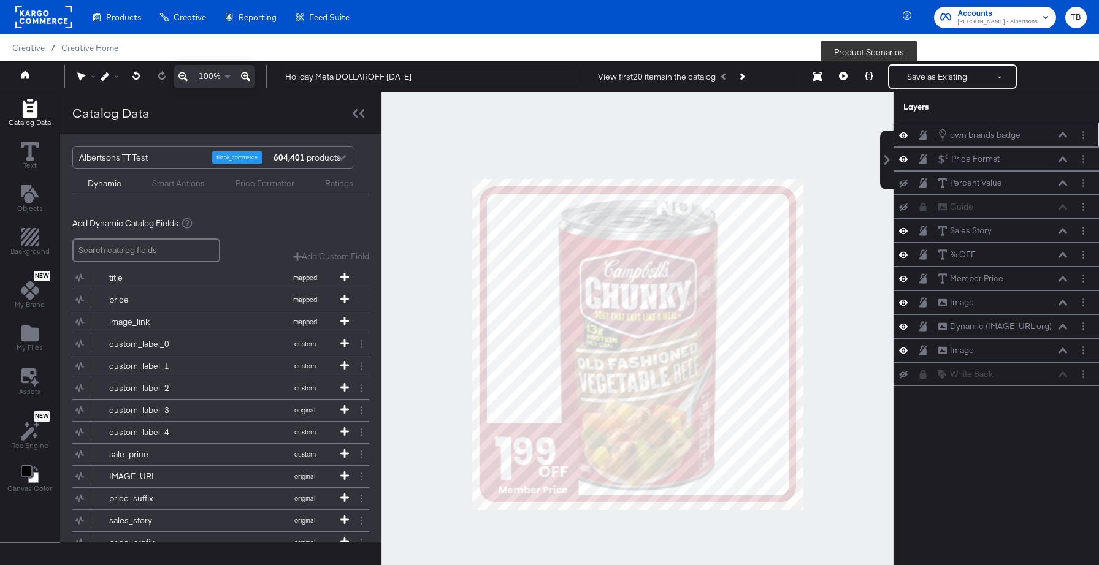
click at [866, 75] on icon at bounding box center [868, 76] width 9 height 9
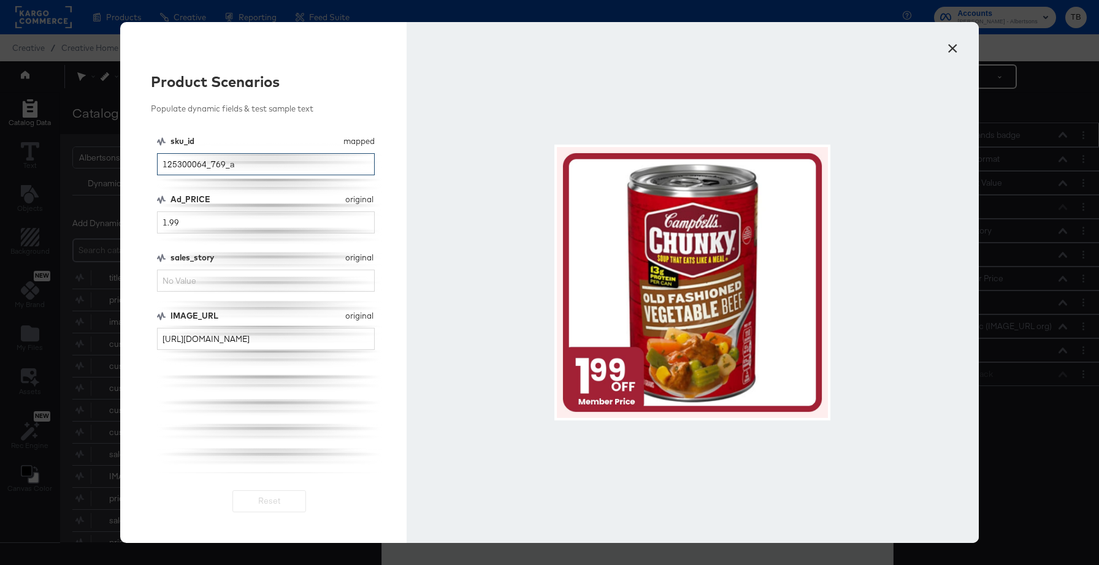
click at [215, 170] on input "125300064_769_a" at bounding box center [266, 164] width 218 height 23
click at [948, 48] on button "×" at bounding box center [952, 45] width 22 height 22
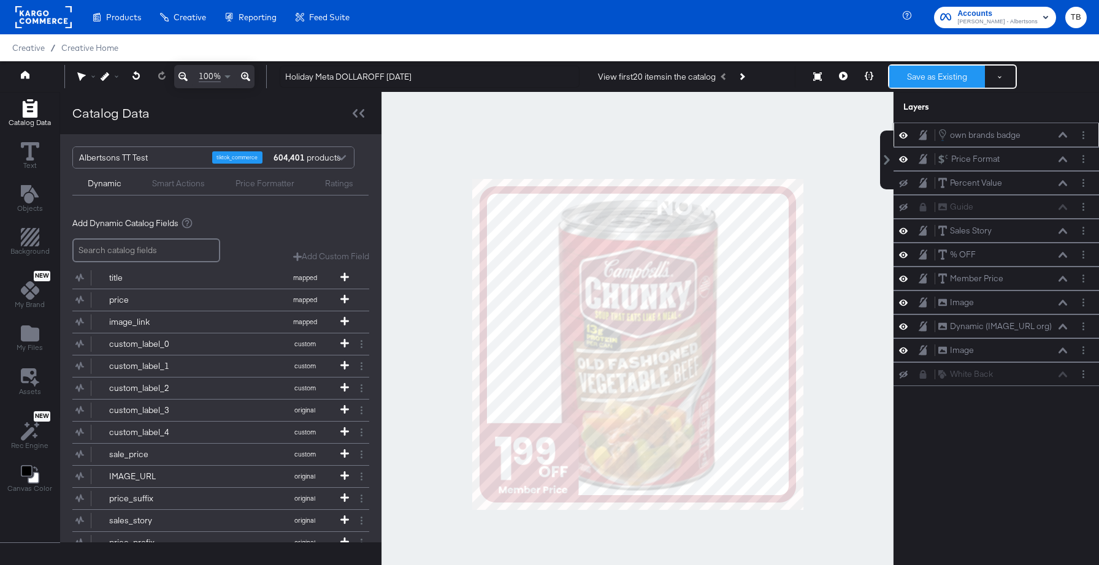
click at [939, 75] on button "Save as Existing" at bounding box center [937, 77] width 96 height 22
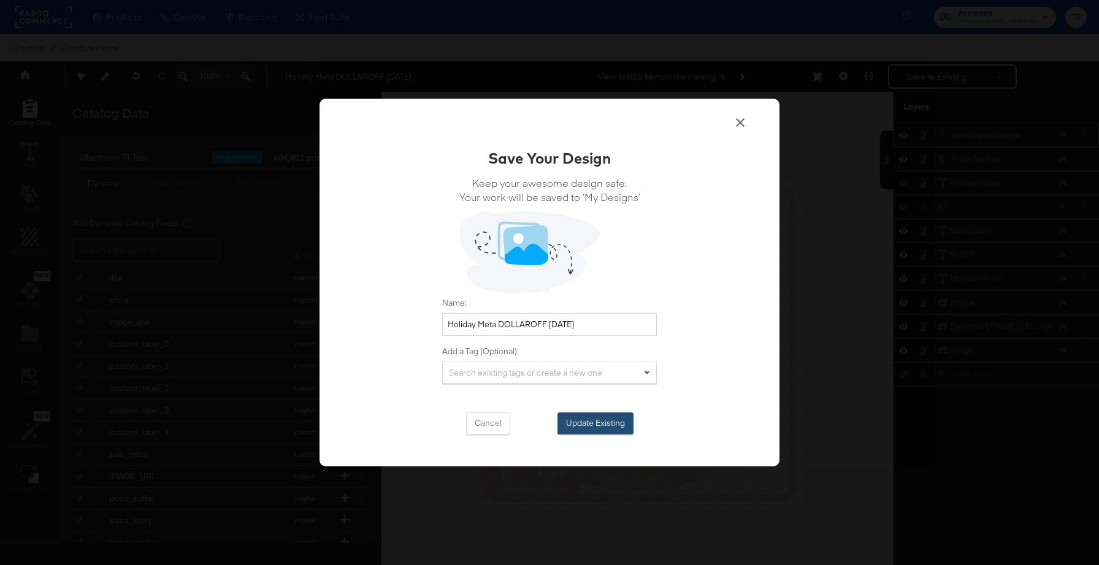
click at [585, 422] on button "Update Existing" at bounding box center [595, 424] width 76 height 22
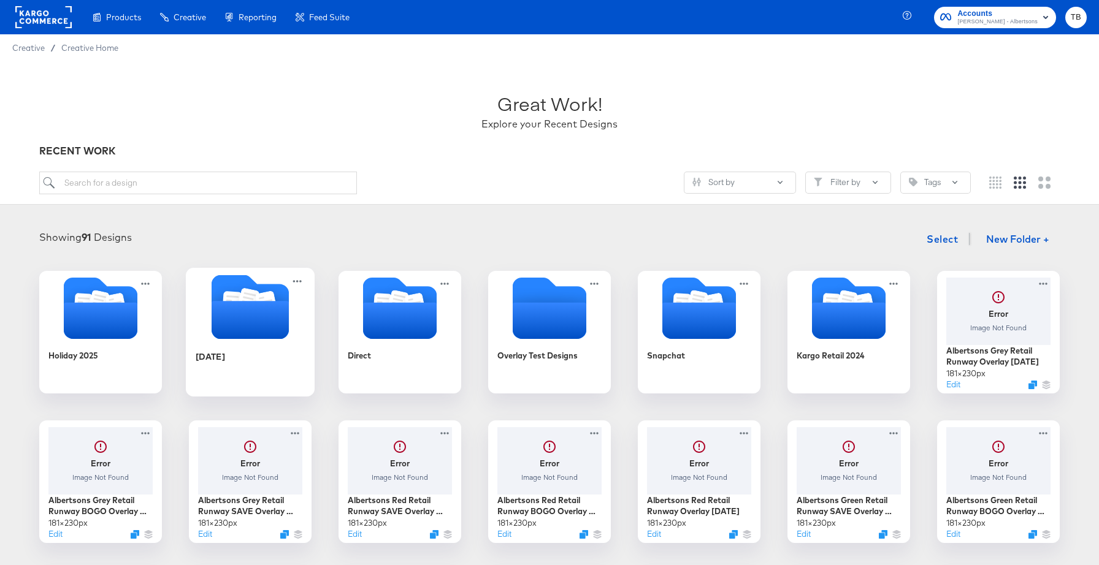
click at [274, 334] on icon "Folder" at bounding box center [249, 320] width 77 height 38
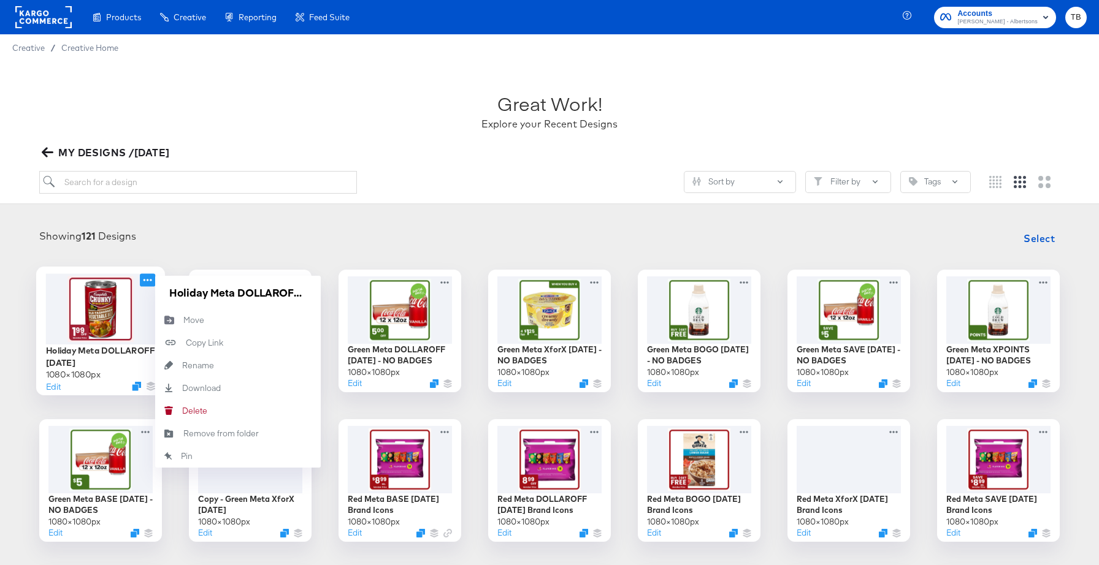
click at [144, 284] on icon at bounding box center [147, 279] width 15 height 13
click at [191, 327] on button "Move Move" at bounding box center [238, 320] width 166 height 23
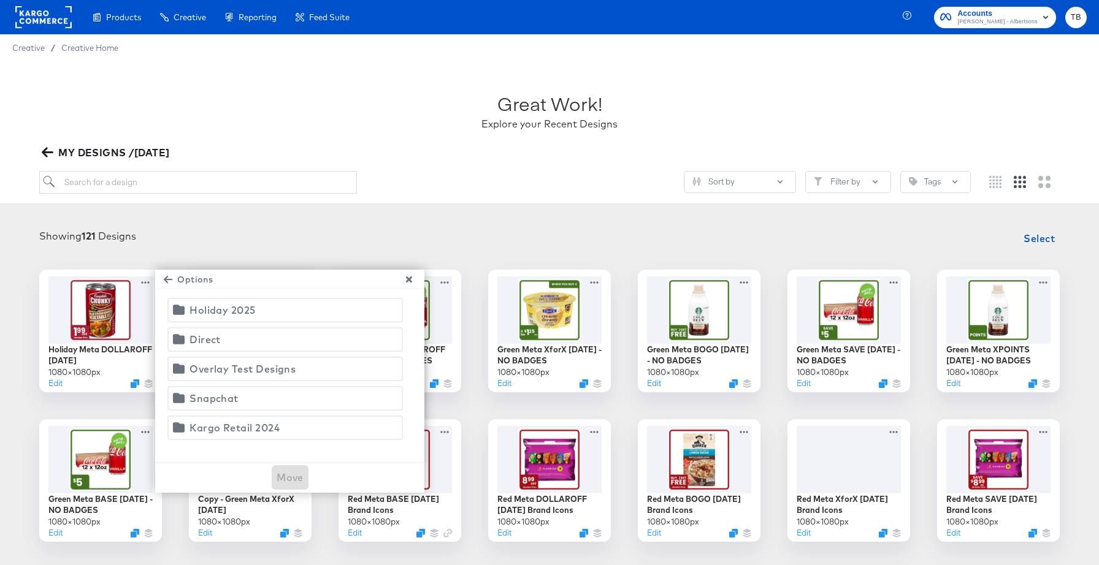
click at [251, 311] on div "Holiday 2025" at bounding box center [222, 310] width 66 height 17
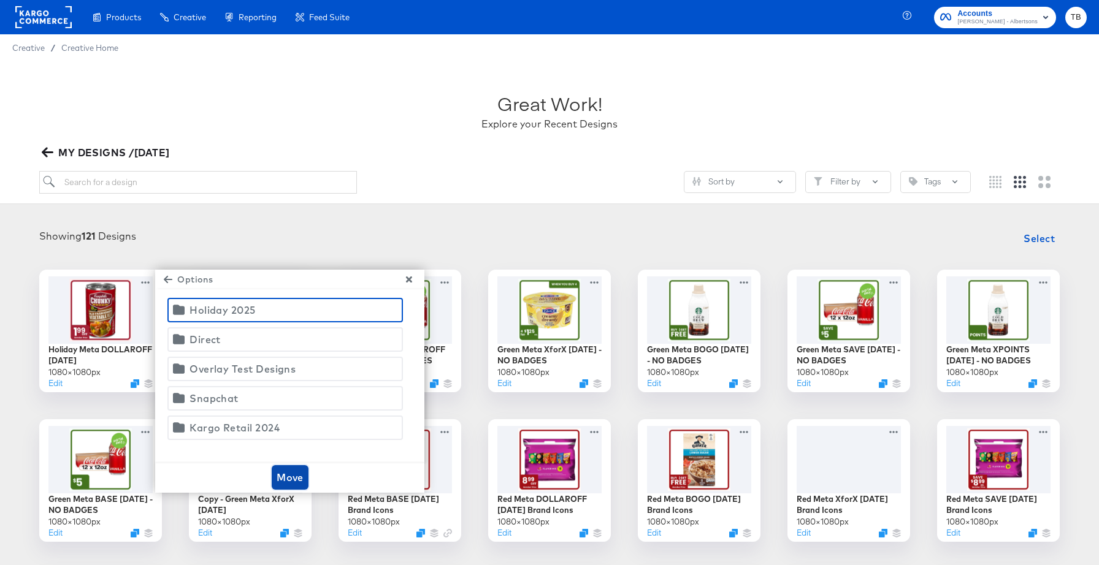
click at [300, 474] on span "Move" at bounding box center [289, 477] width 27 height 17
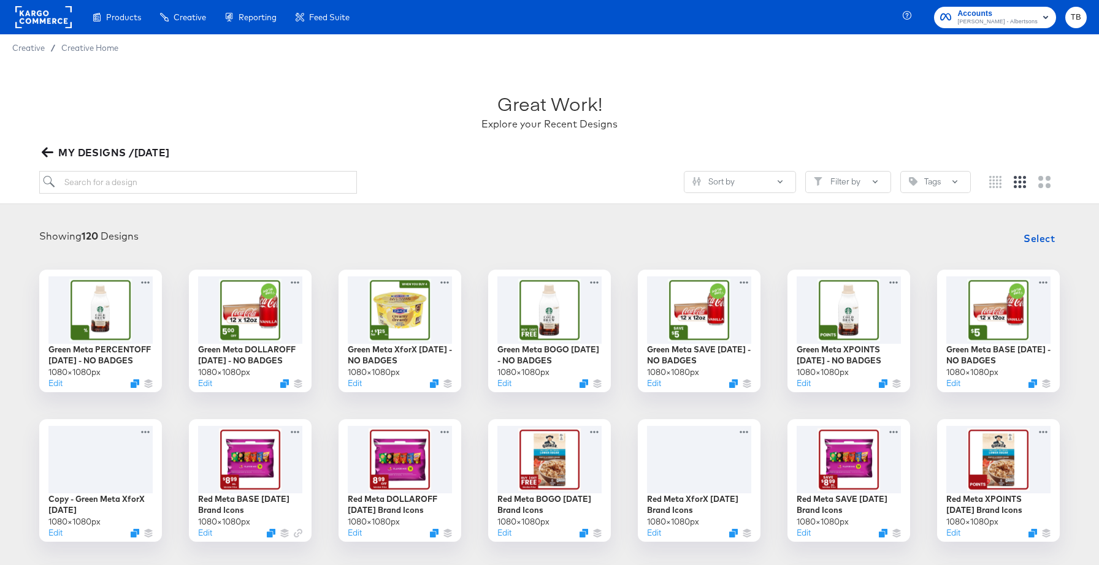
click at [48, 151] on icon "button" at bounding box center [48, 153] width 12 height 10
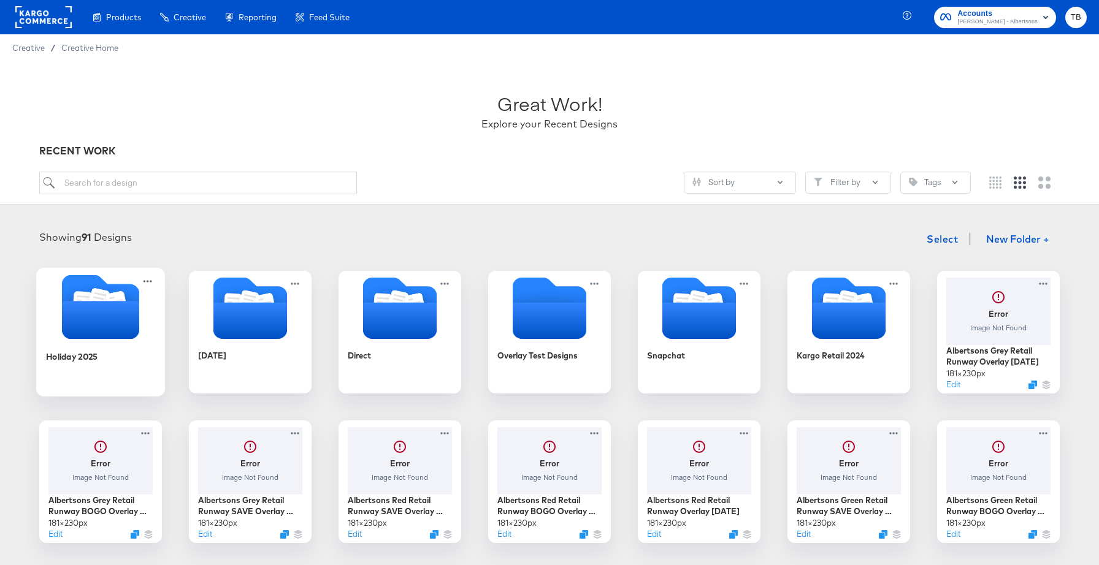
click at [116, 318] on icon "Folder" at bounding box center [100, 320] width 77 height 38
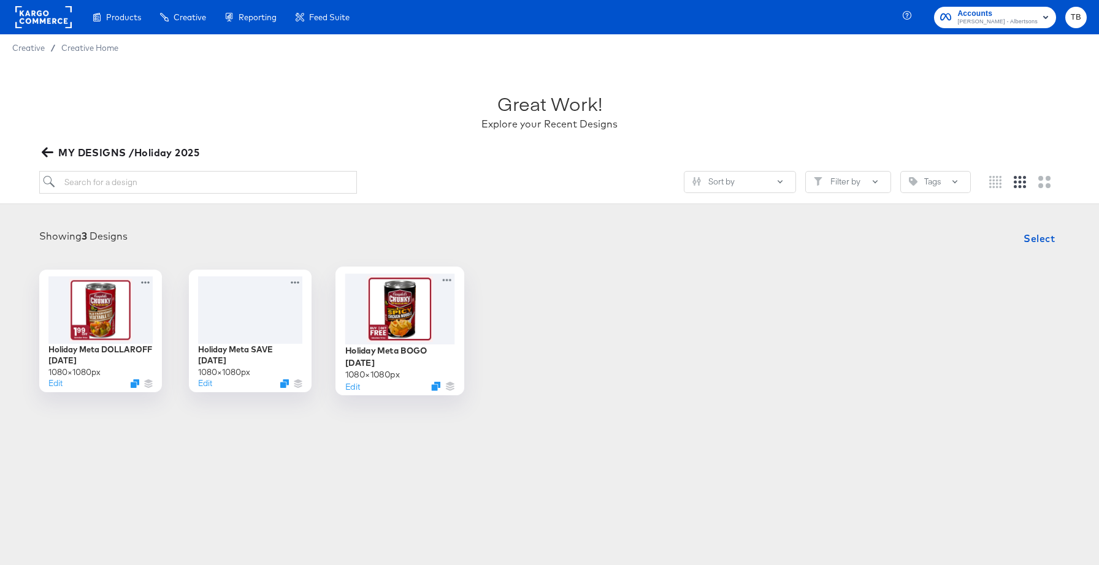
click at [416, 324] on div at bounding box center [400, 308] width 110 height 70
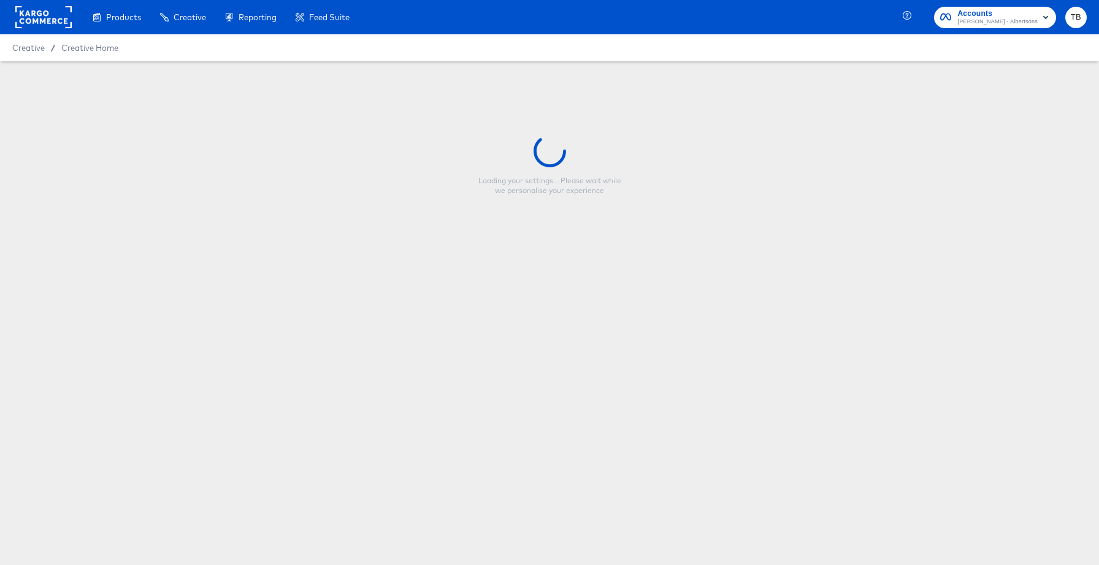
type input "Holiday Meta BOGO [DATE]"
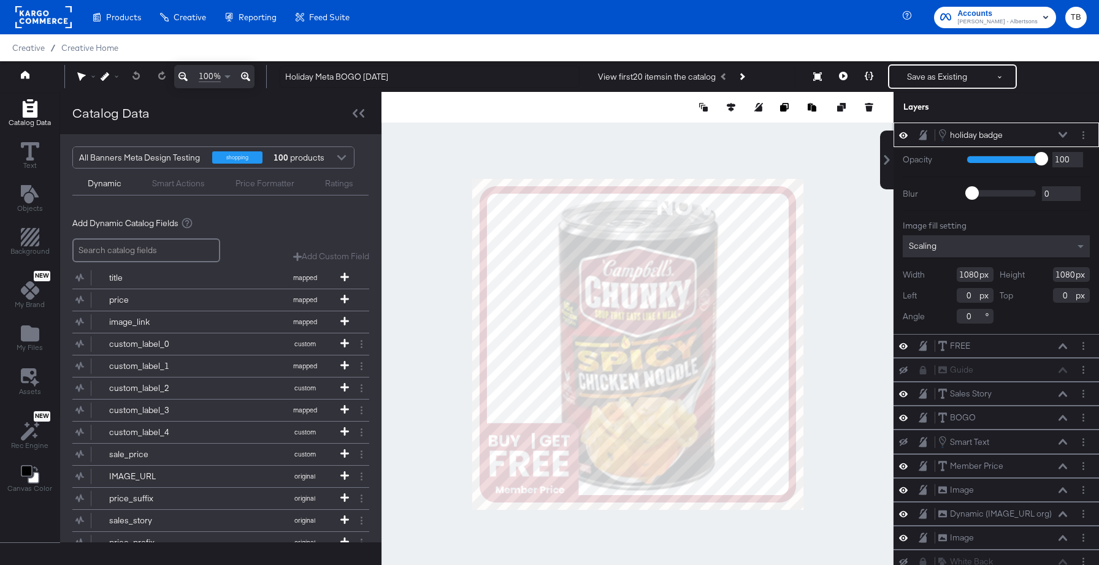
click at [1062, 137] on icon at bounding box center [1062, 135] width 9 height 6
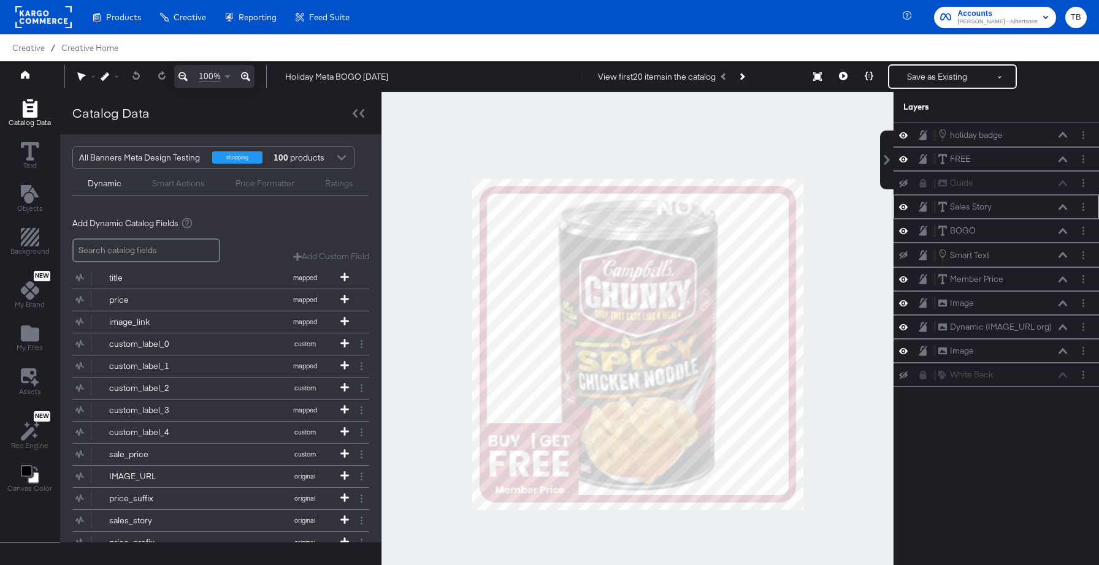
click at [1065, 208] on icon at bounding box center [1062, 207] width 9 height 6
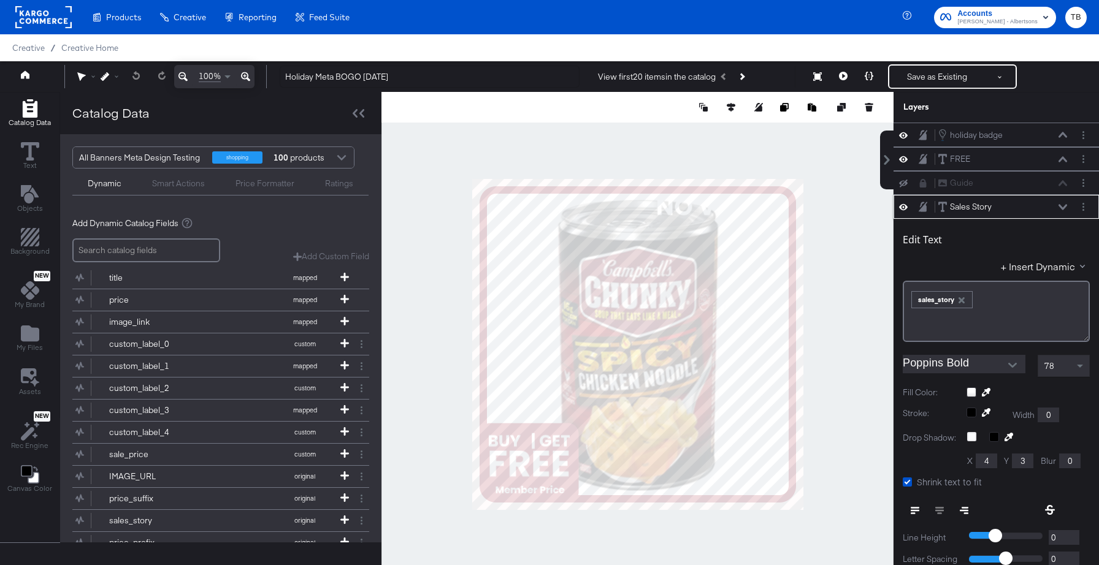
scroll to position [72, 0]
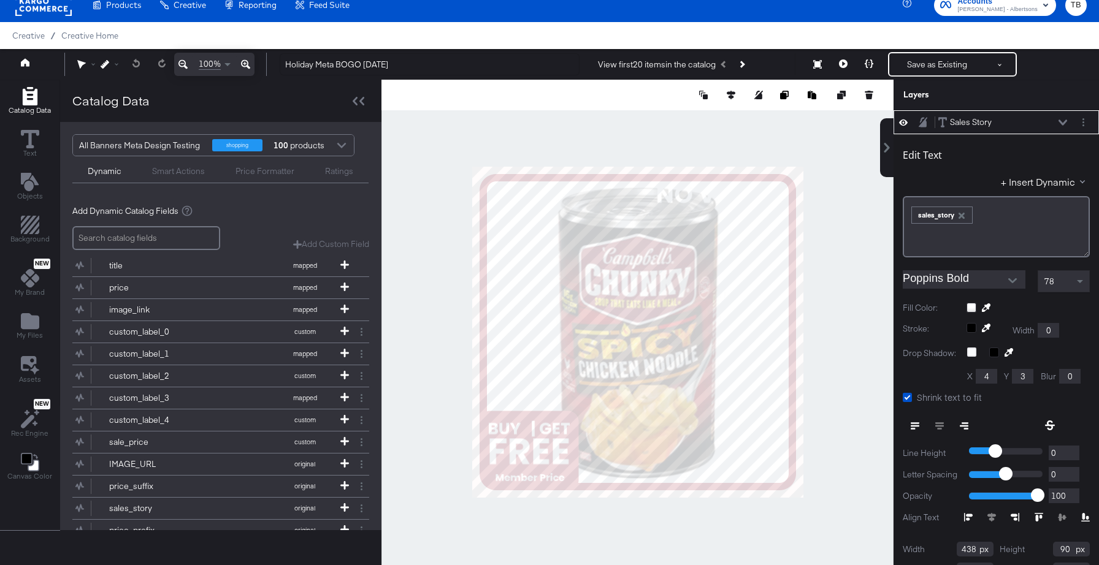
click at [971, 307] on div at bounding box center [1027, 308] width 123 height 10
click at [1058, 121] on button at bounding box center [1062, 122] width 10 height 7
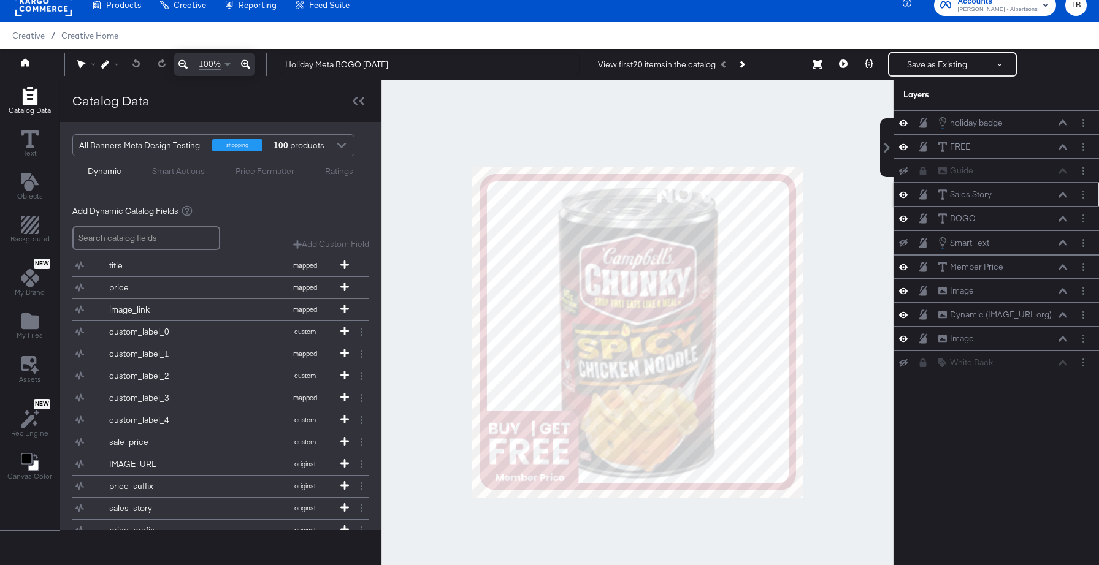
click at [905, 192] on icon at bounding box center [903, 194] width 9 height 10
click at [905, 192] on icon at bounding box center [903, 195] width 9 height 8
click at [1083, 193] on button "Layer Options" at bounding box center [1082, 194] width 13 height 13
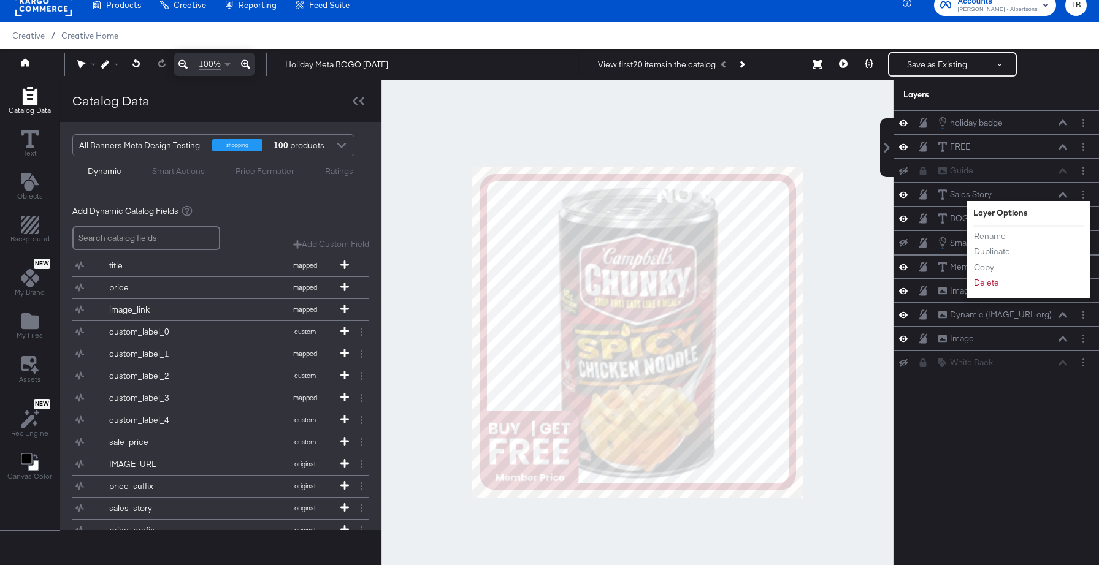
click at [1005, 424] on div "holiday badge holiday badge FREE FREE Guide Guide Sales Story Sales Story Layer…" at bounding box center [995, 337] width 205 height 455
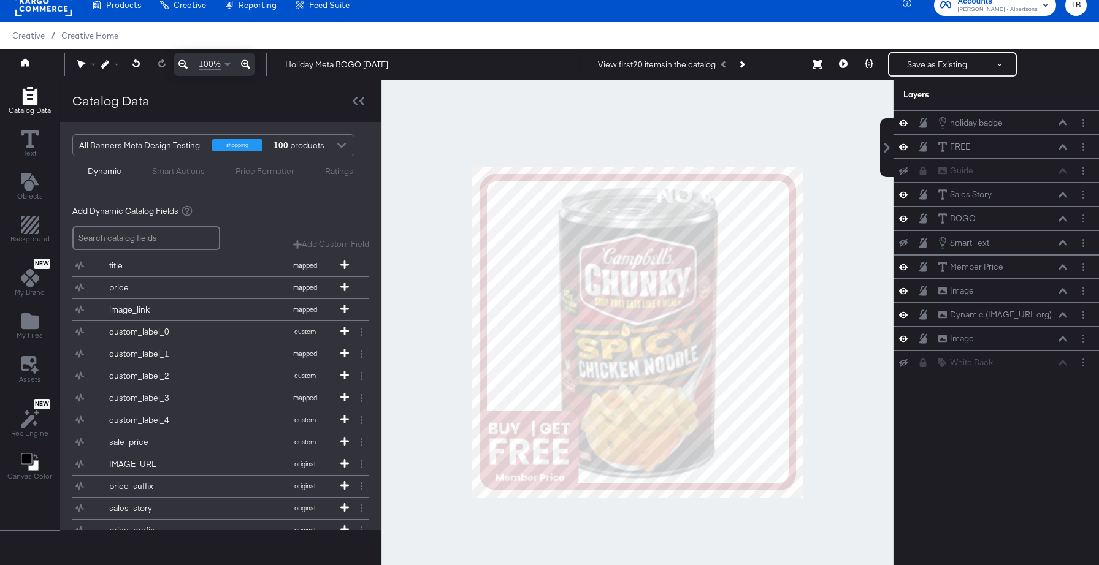
click at [903, 194] on icon at bounding box center [903, 195] width 9 height 6
click at [1059, 223] on div "BOGO BOGO" at bounding box center [1002, 218] width 130 height 13
click at [1062, 218] on icon at bounding box center [1062, 219] width 9 height 6
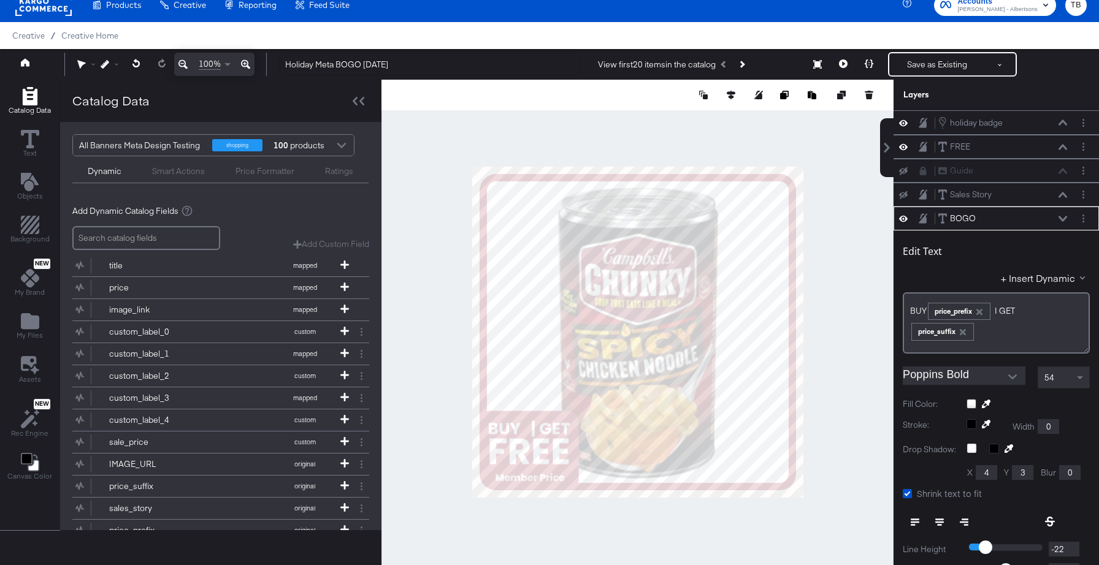
scroll to position [96, 0]
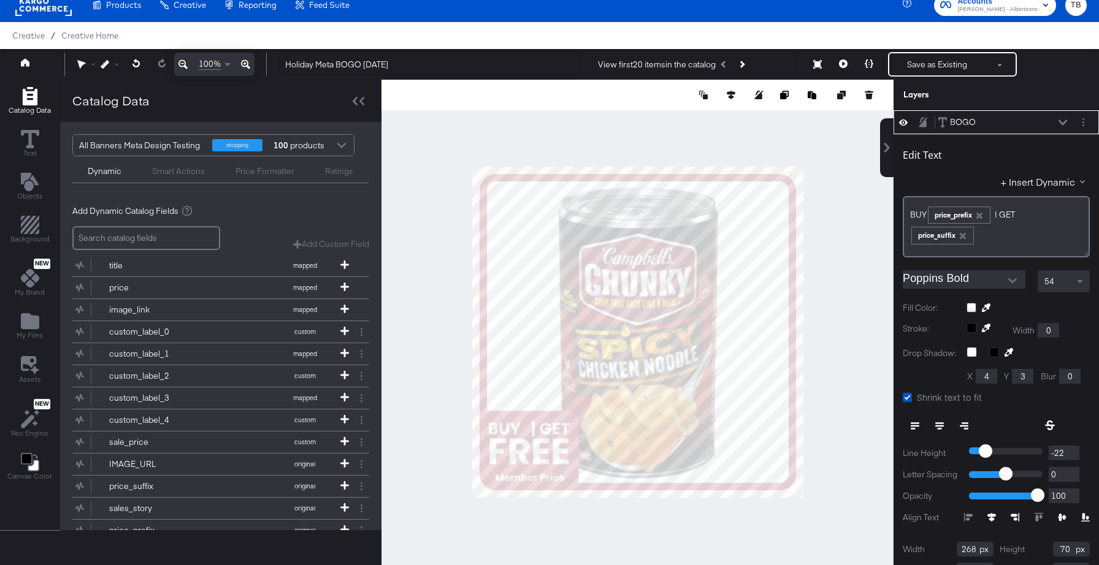
click at [972, 309] on div at bounding box center [1027, 308] width 123 height 10
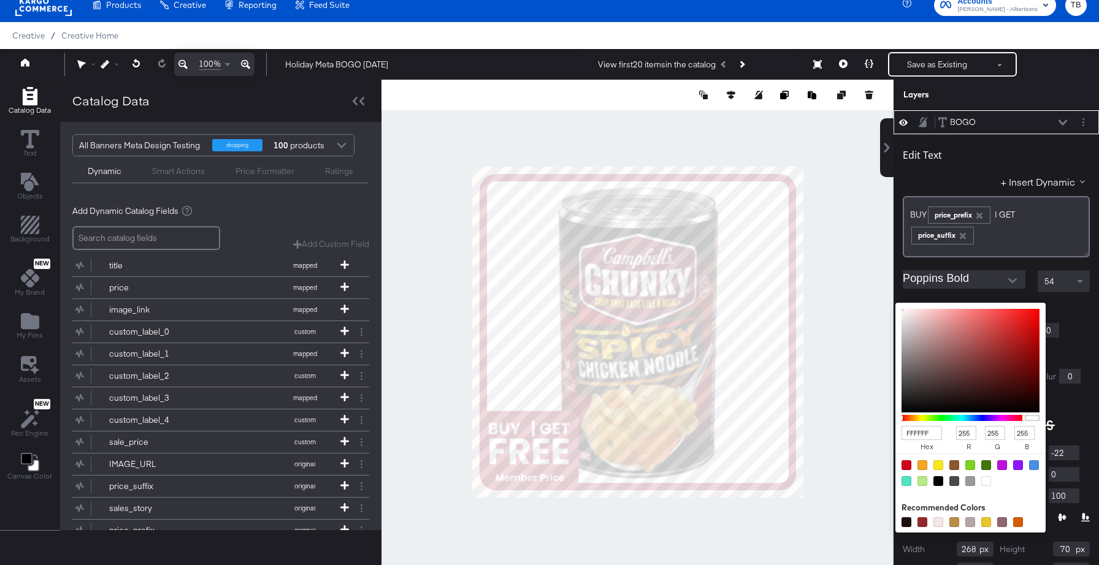
click at [933, 432] on input "FFFFFF" at bounding box center [921, 433] width 40 height 14
type input "FFE"
type input "238"
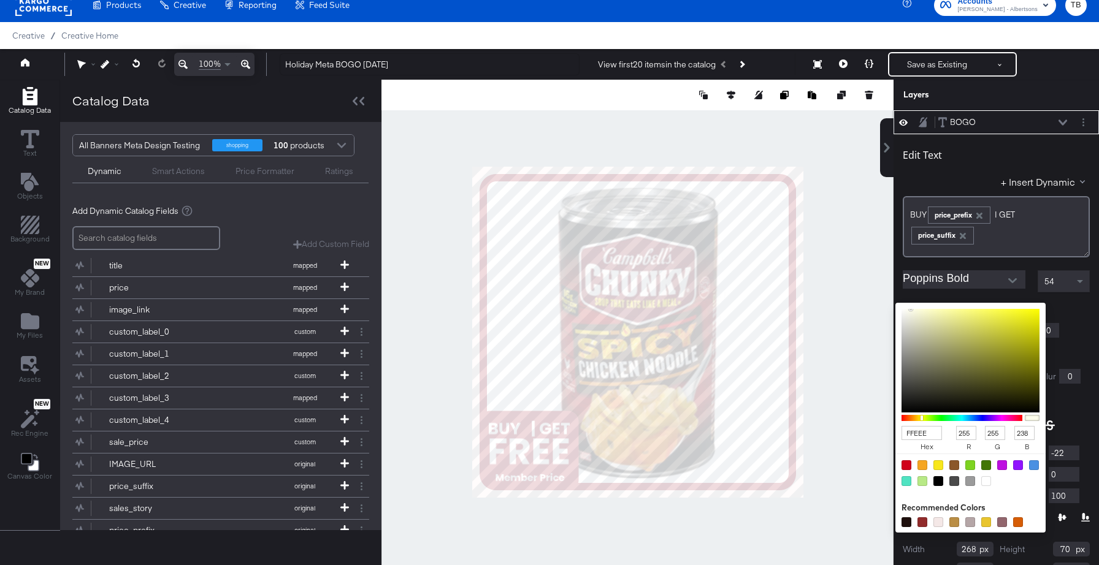
type input "FFEEEE"
type input "238"
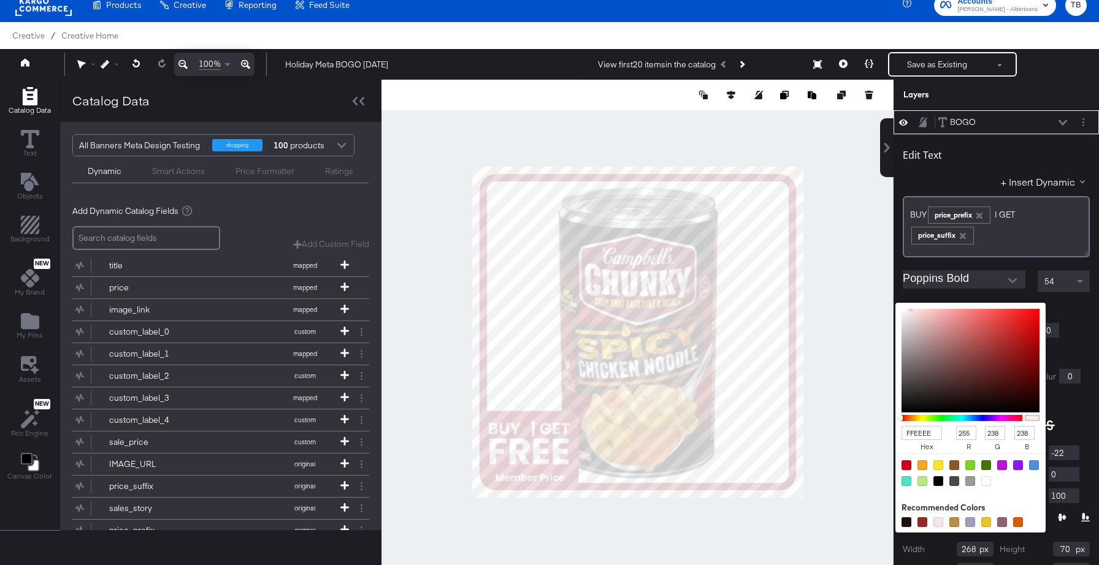
click at [1096, 343] on div "Edit Text + Insert Dynamic BUY ﻿ price_prefix | GET ﻿ price_suffix ﻿ Poppins Bo…" at bounding box center [995, 371] width 205 height 474
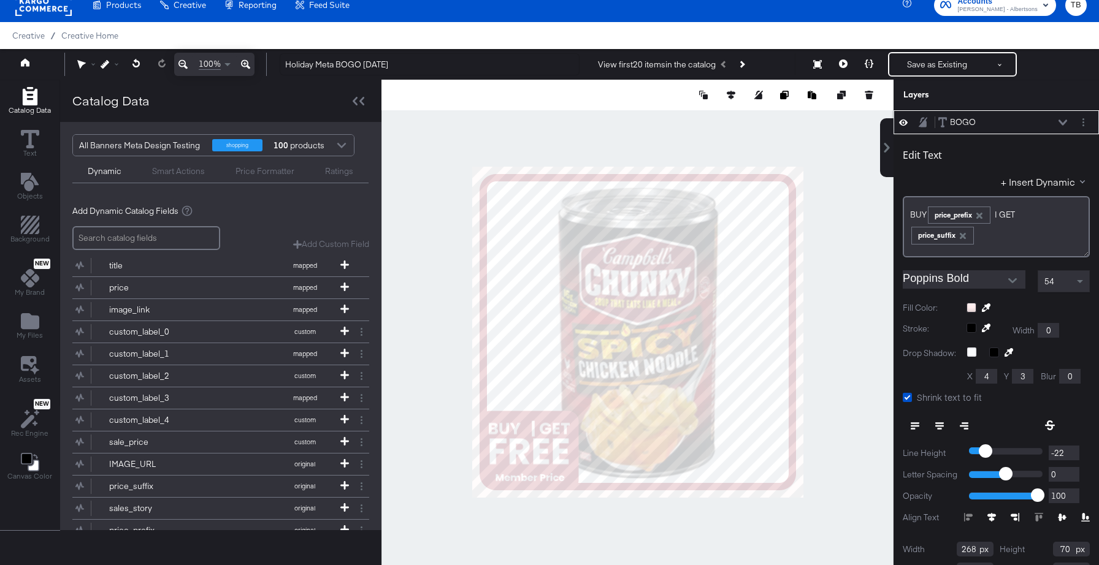
click at [1062, 122] on icon at bounding box center [1062, 123] width 9 height 6
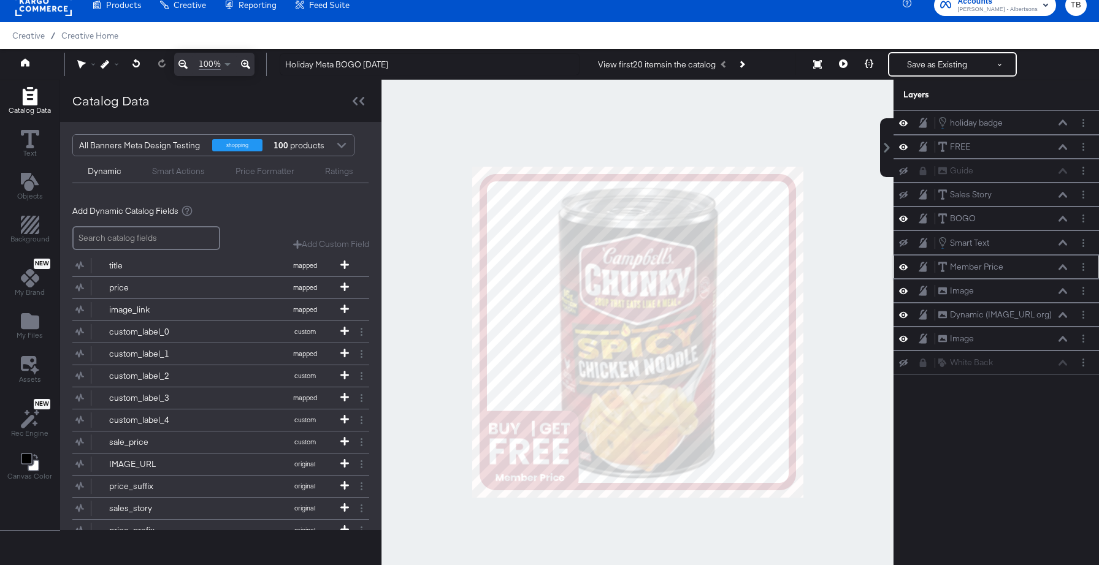
click at [1064, 269] on icon at bounding box center [1062, 267] width 9 height 6
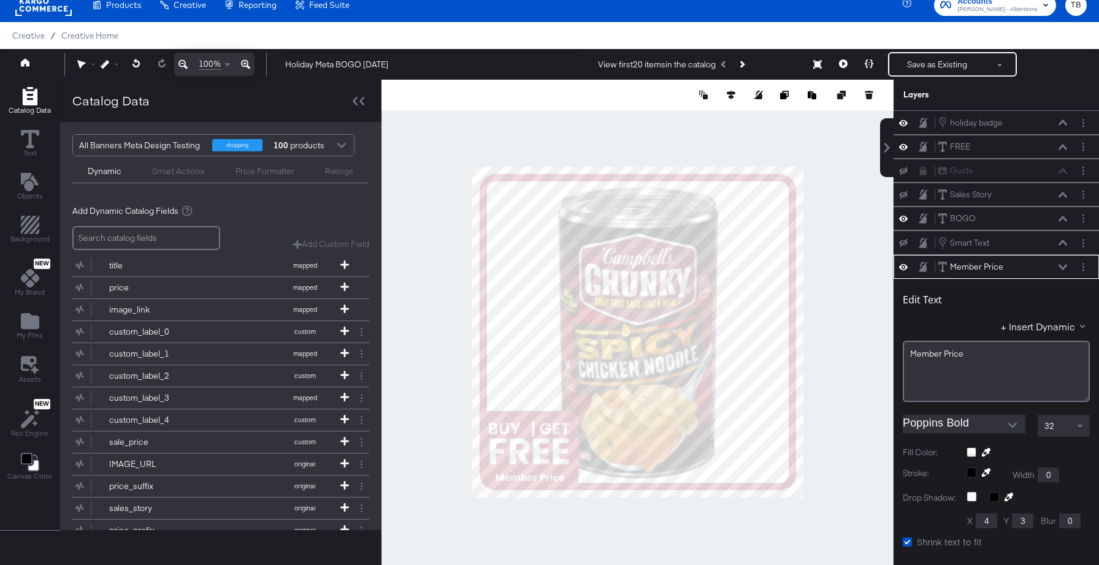
scroll to position [145, 0]
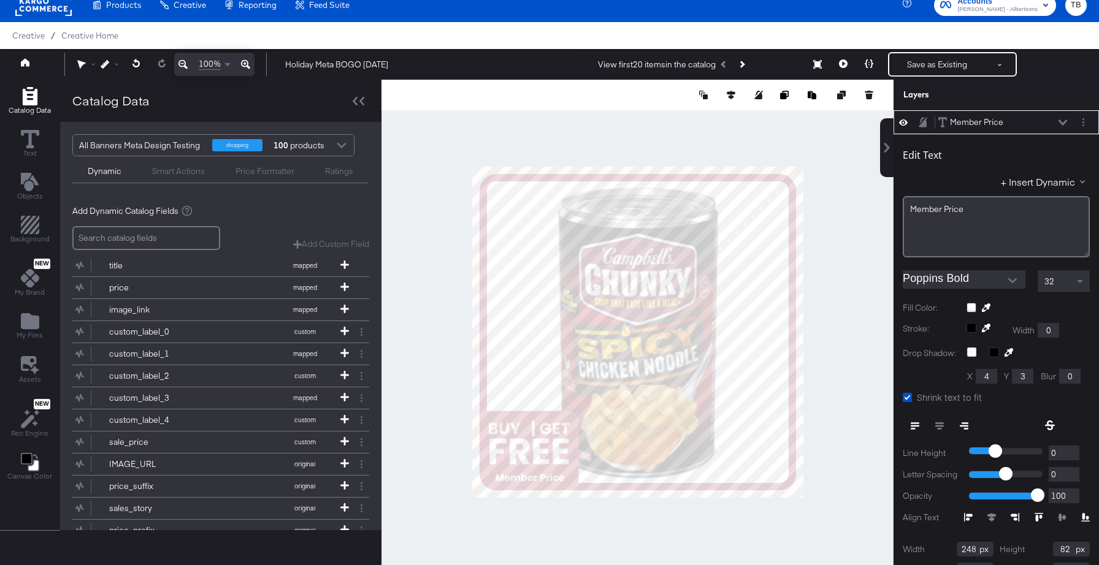
click at [972, 308] on div at bounding box center [1027, 308] width 123 height 10
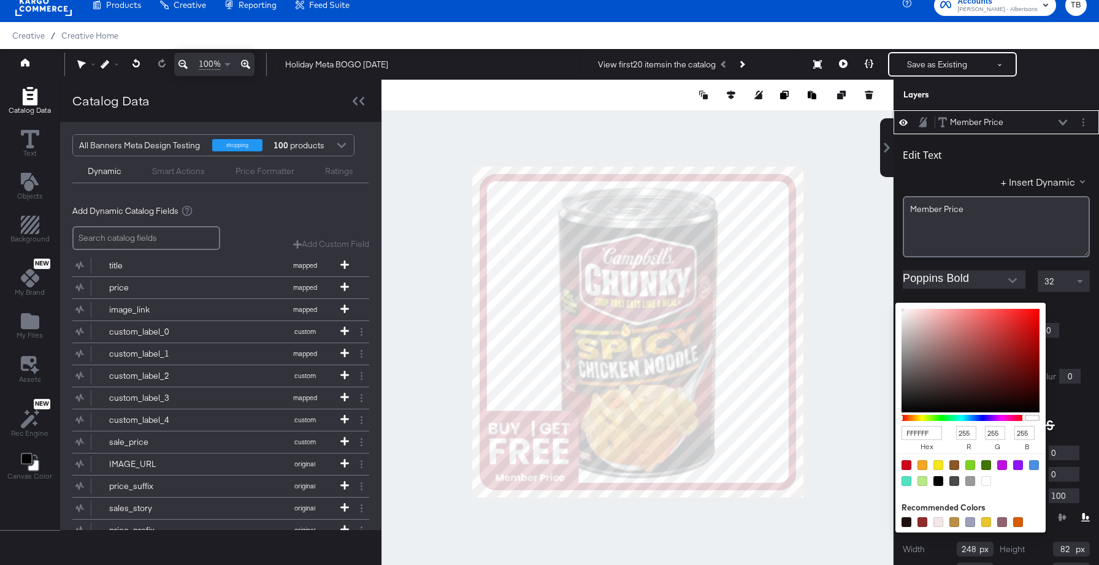
click at [932, 430] on input "FFFFFF" at bounding box center [921, 433] width 40 height 14
type input "FFE"
type input "238"
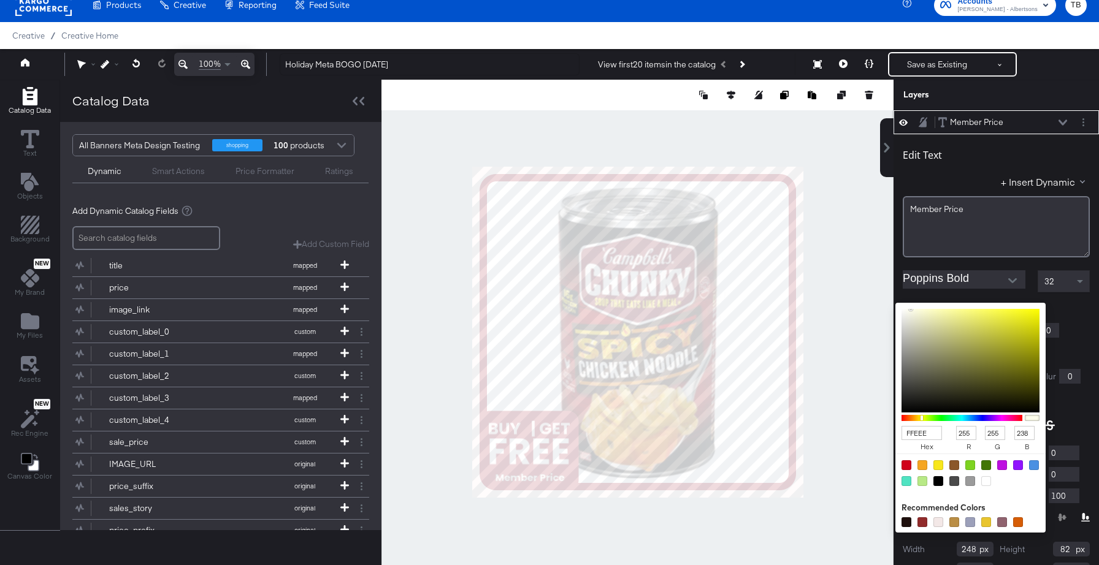
type input "FFEEEE"
type input "238"
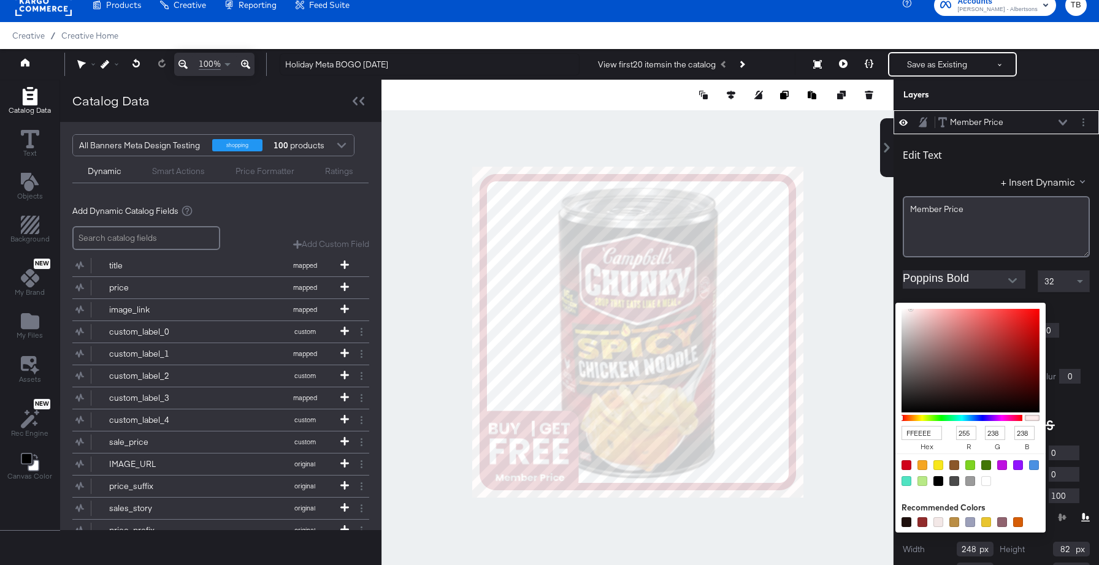
click at [1085, 345] on div "Edit Text + Insert Dynamic Member ﻿Price Poppins Bold 32 Fill Color: FFEEEE hex…" at bounding box center [995, 371] width 205 height 474
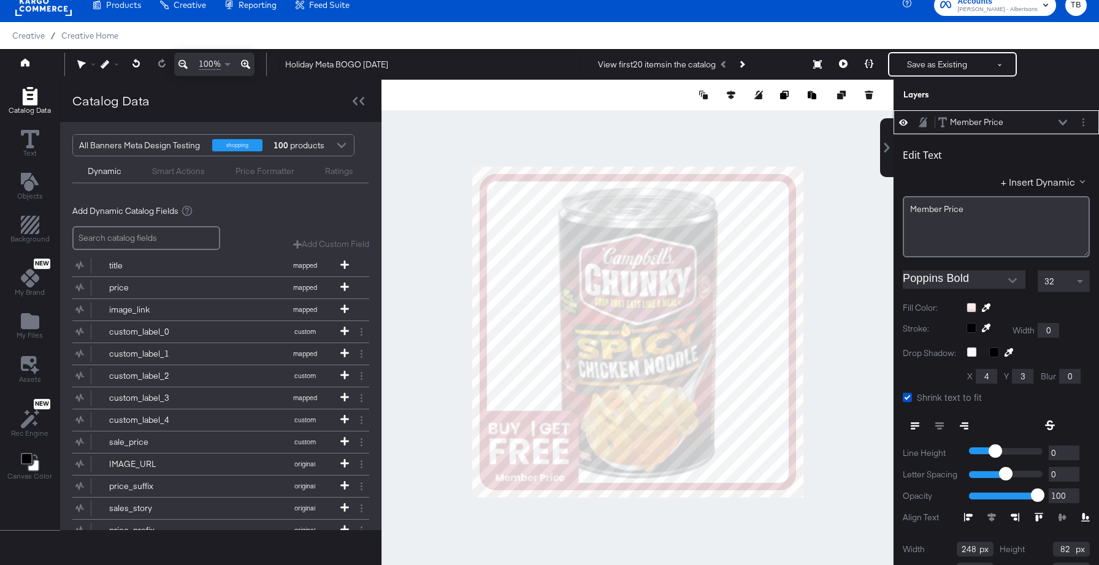
click at [1064, 121] on icon at bounding box center [1062, 123] width 9 height 6
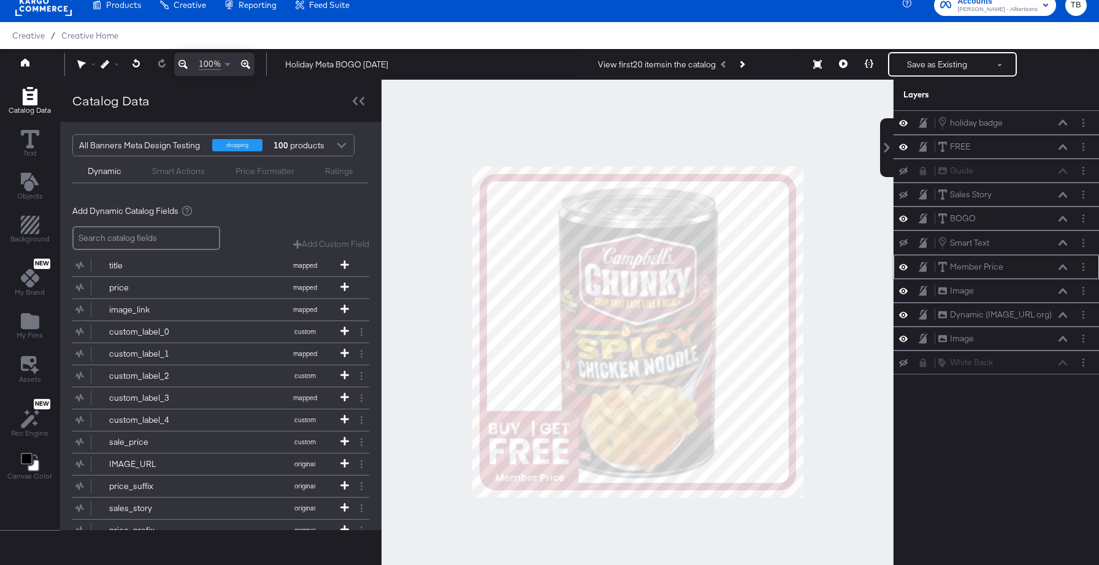
scroll to position [0, 0]
click at [1064, 243] on icon at bounding box center [1062, 243] width 9 height 6
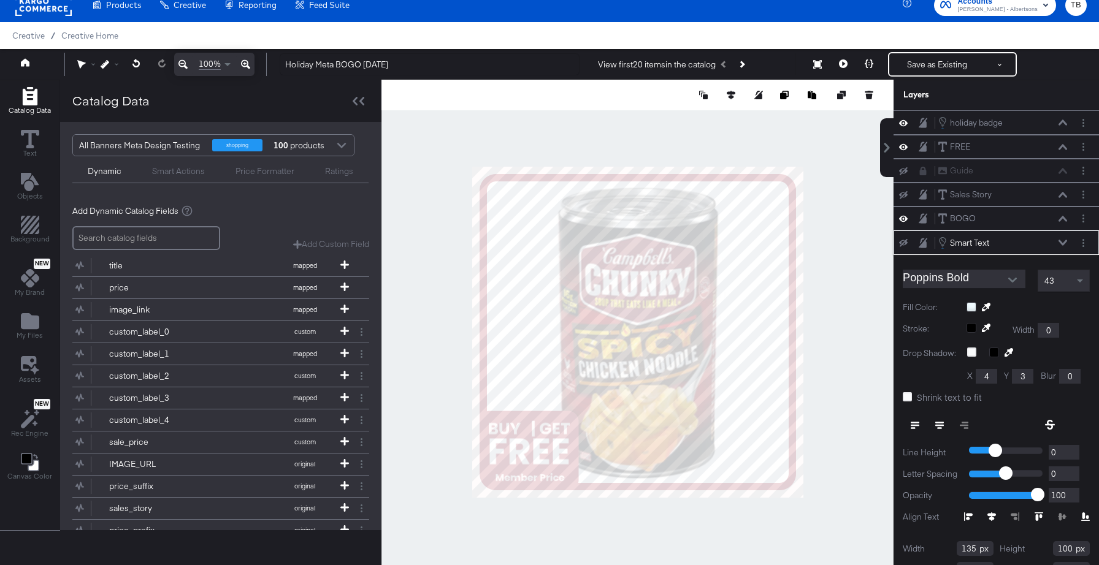
scroll to position [42, 0]
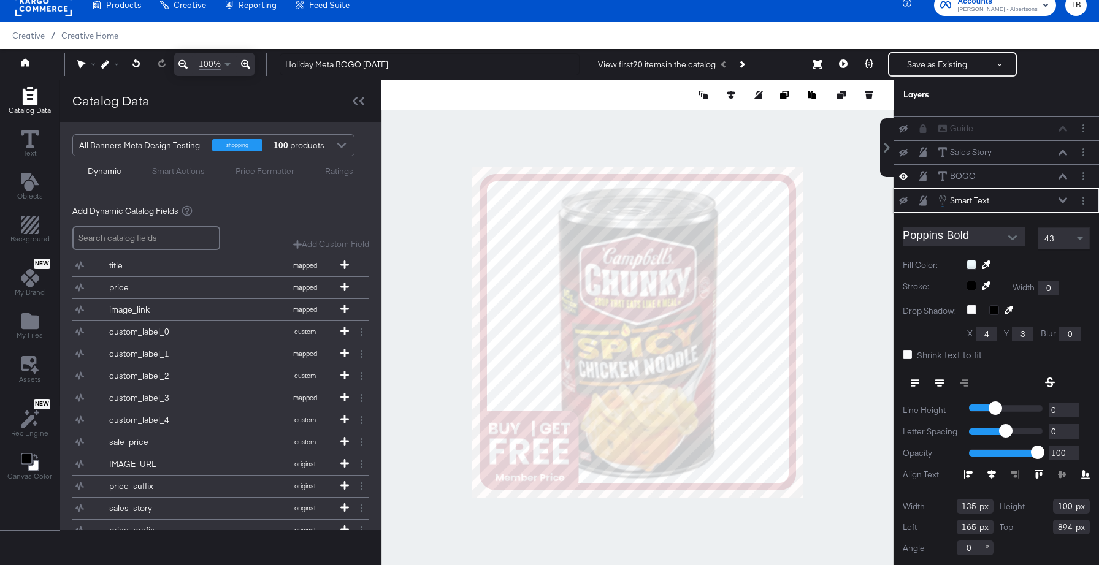
click at [1062, 201] on icon at bounding box center [1062, 200] width 9 height 6
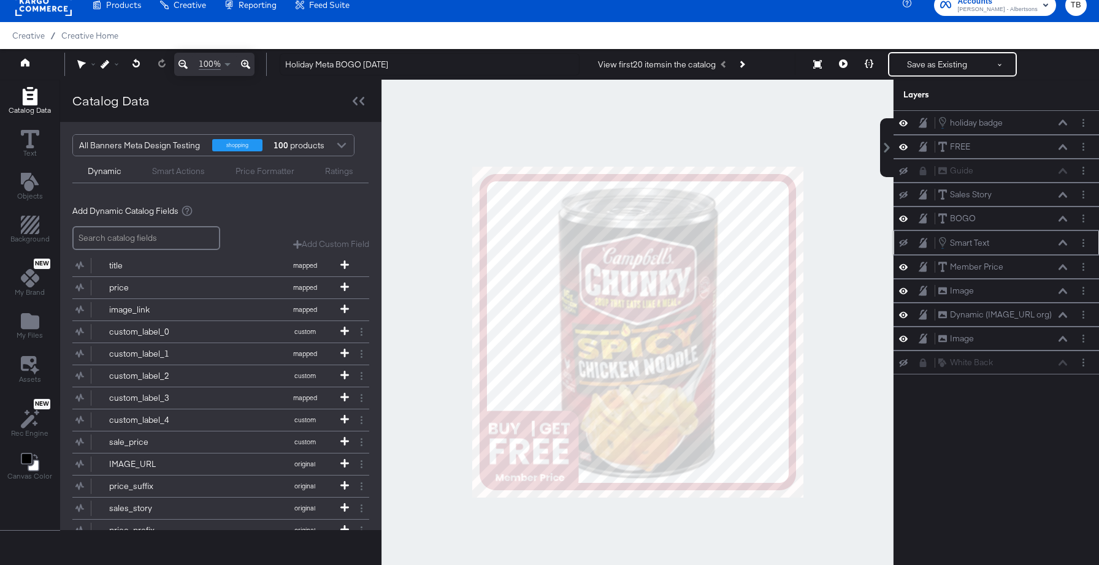
scroll to position [0, 0]
click at [1060, 149] on icon at bounding box center [1062, 147] width 9 height 6
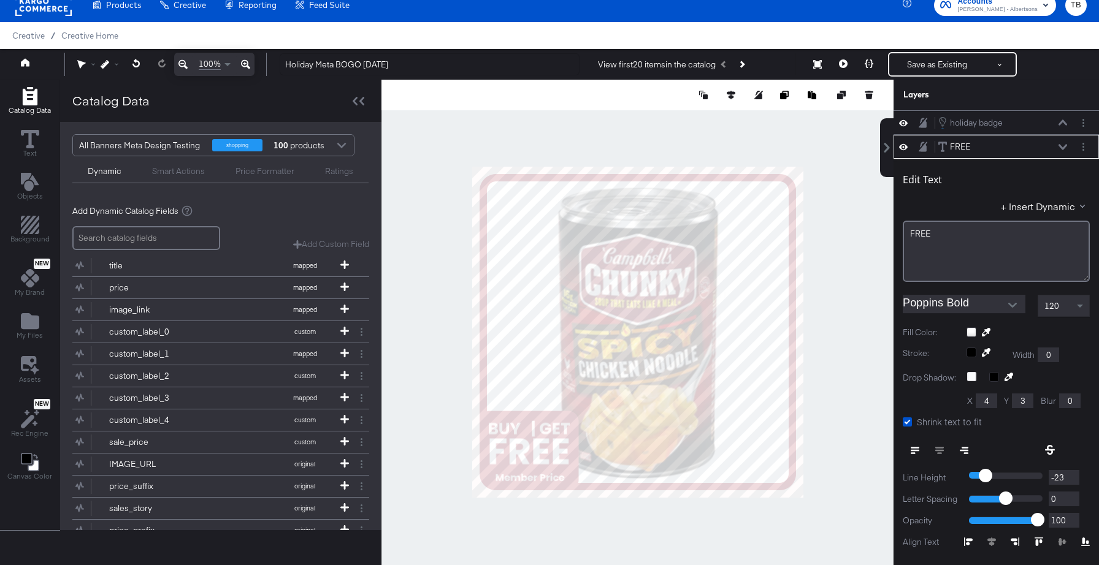
scroll to position [25, 0]
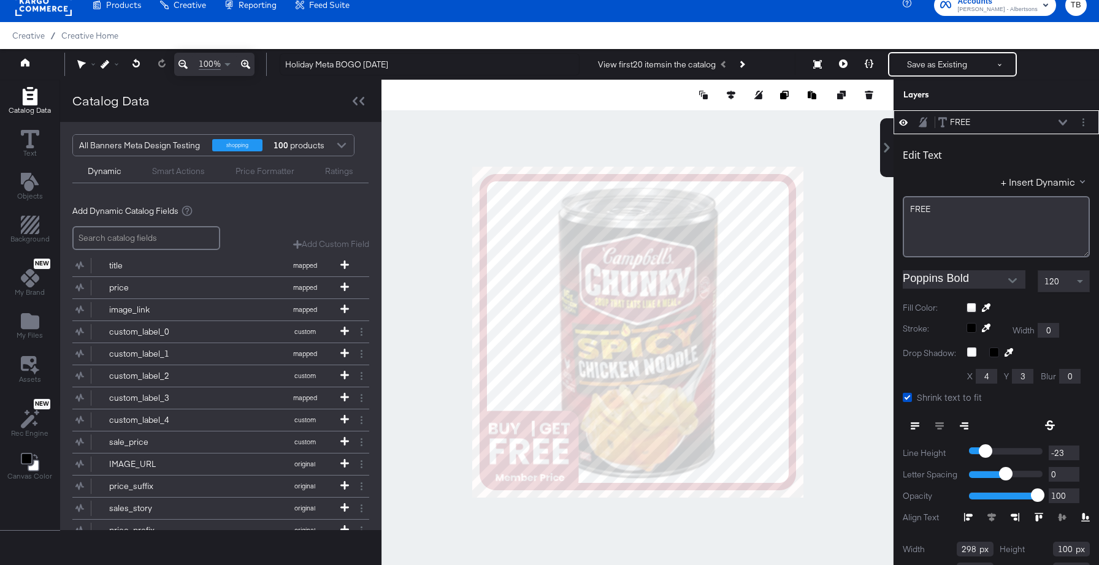
click at [970, 308] on div at bounding box center [1027, 308] width 123 height 10
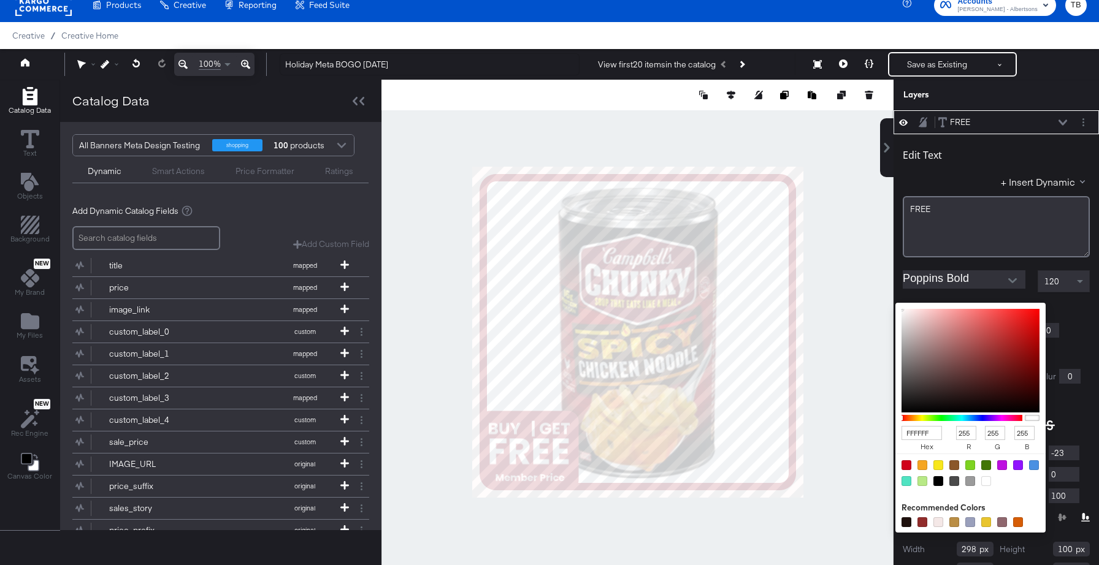
click at [927, 429] on input "FFFFFF" at bounding box center [921, 433] width 40 height 14
type input "FFE"
type input "238"
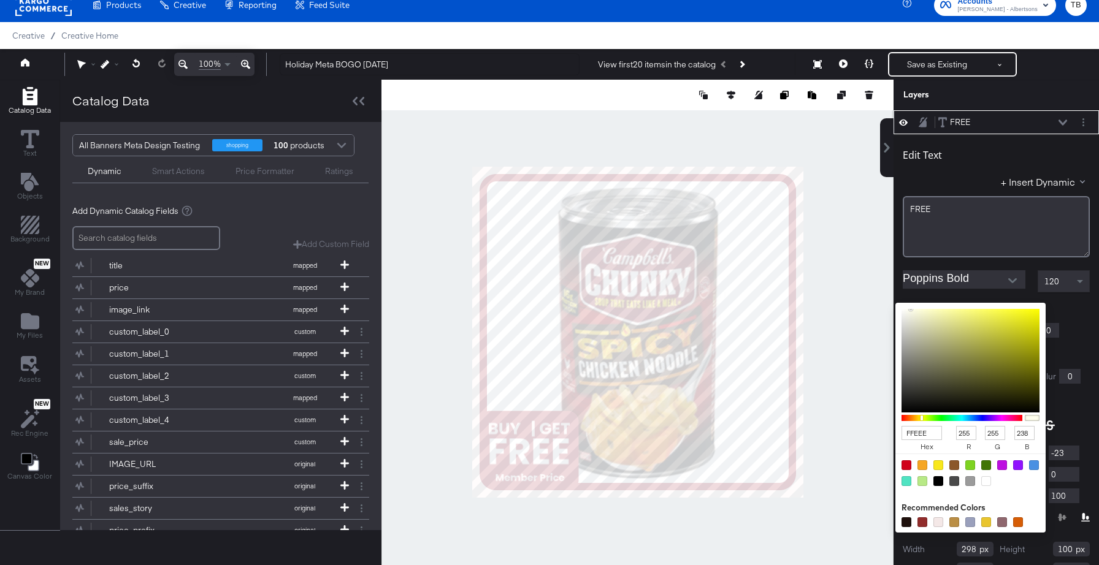
type input "FFEEEE"
type input "238"
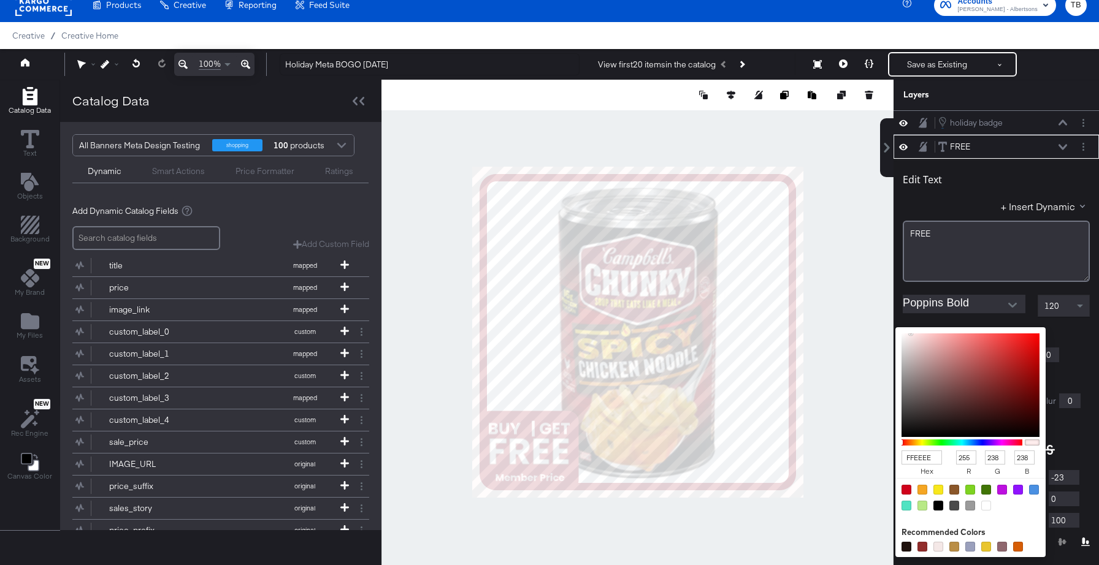
scroll to position [25, 0]
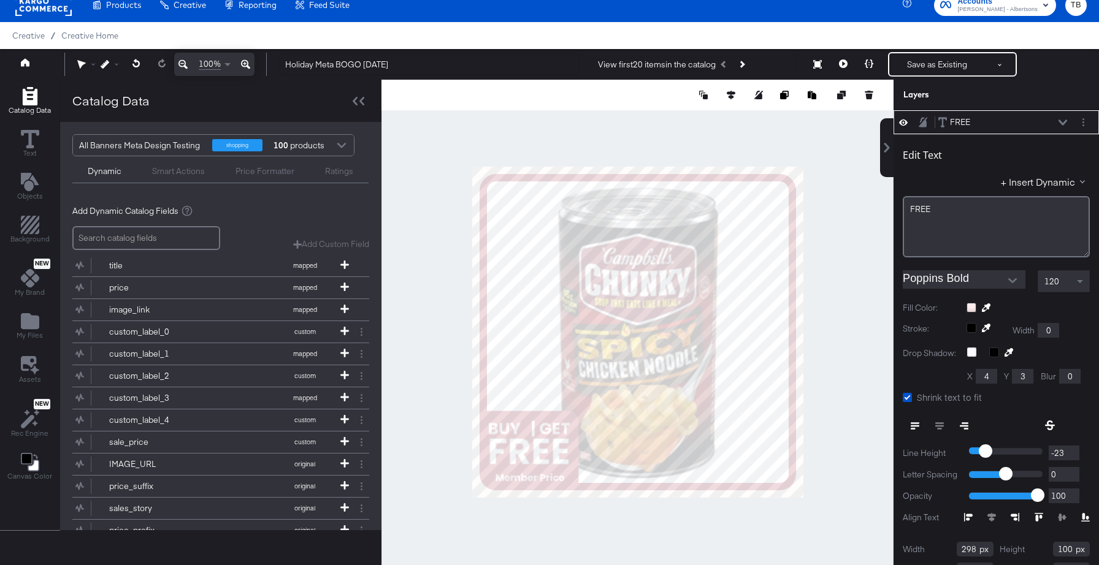
click at [1078, 312] on div at bounding box center [1027, 308] width 123 height 10
click at [1063, 121] on icon at bounding box center [1062, 123] width 9 height 6
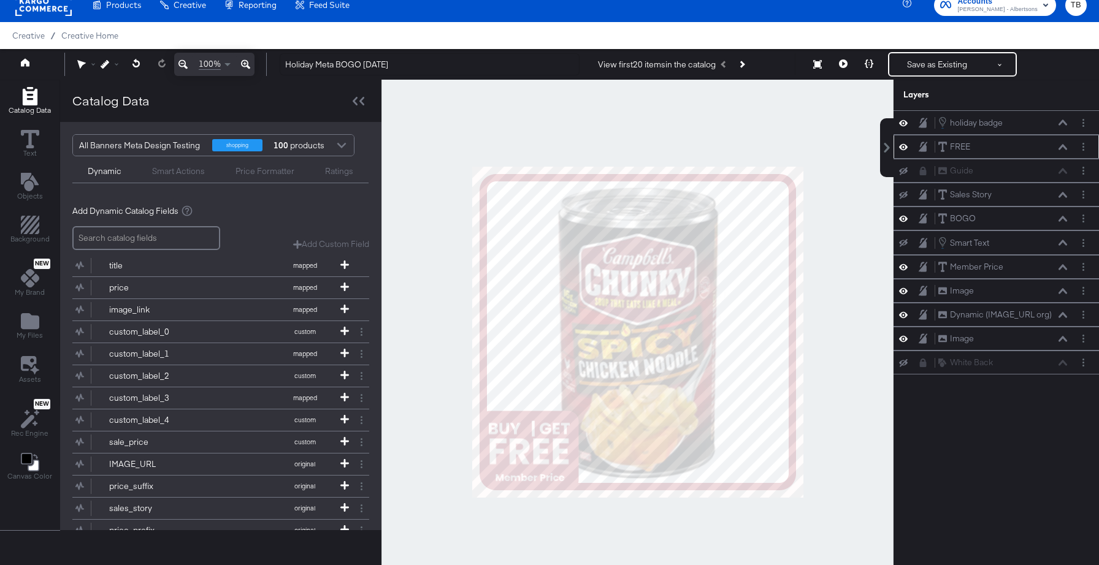
scroll to position [0, 0]
click at [1064, 148] on icon at bounding box center [1062, 147] width 9 height 6
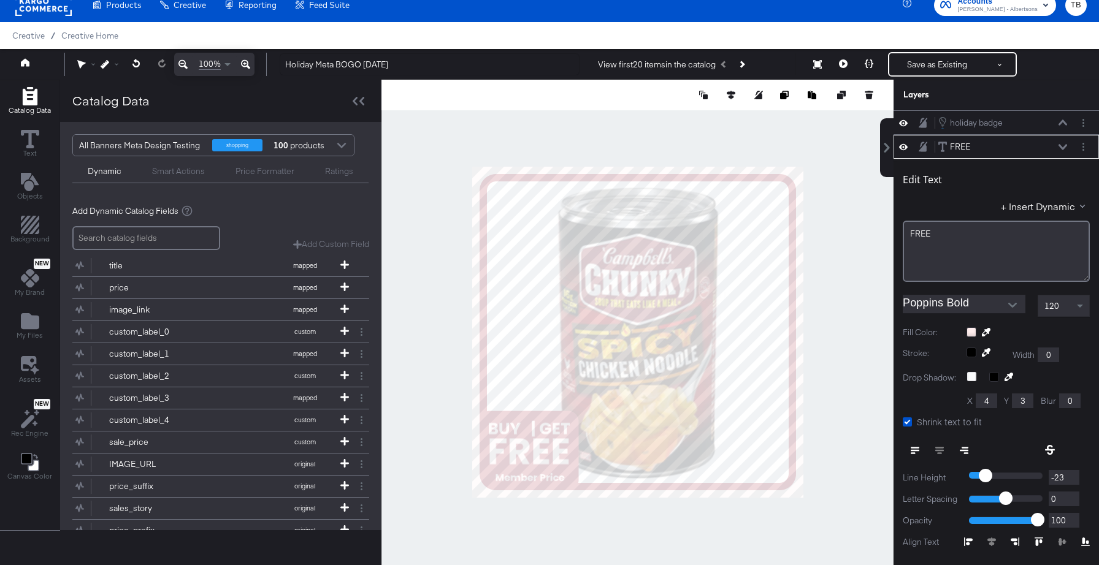
scroll to position [25, 0]
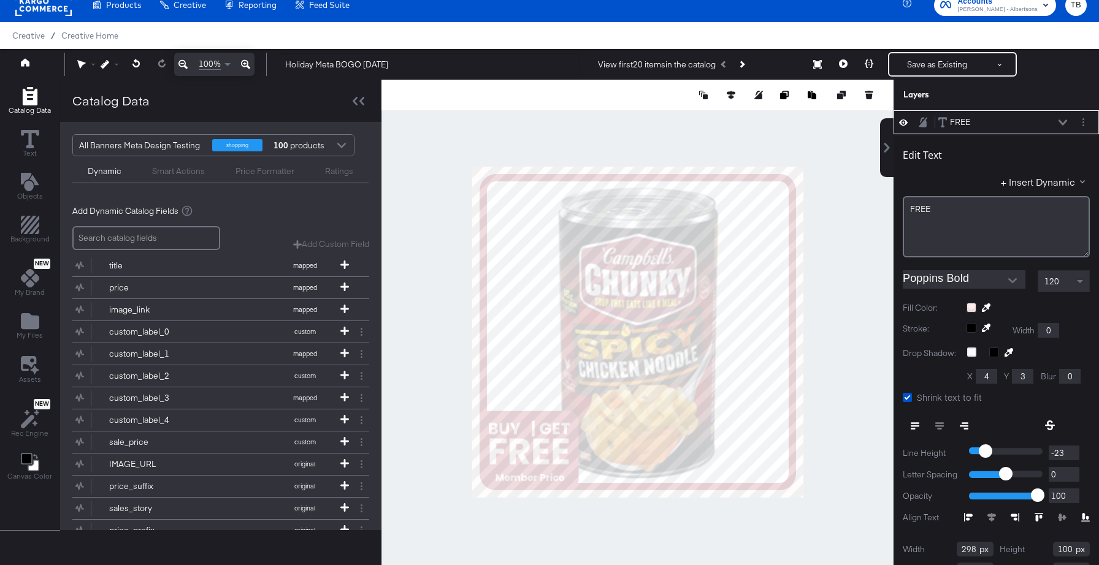
click at [1061, 122] on icon at bounding box center [1062, 123] width 9 height 6
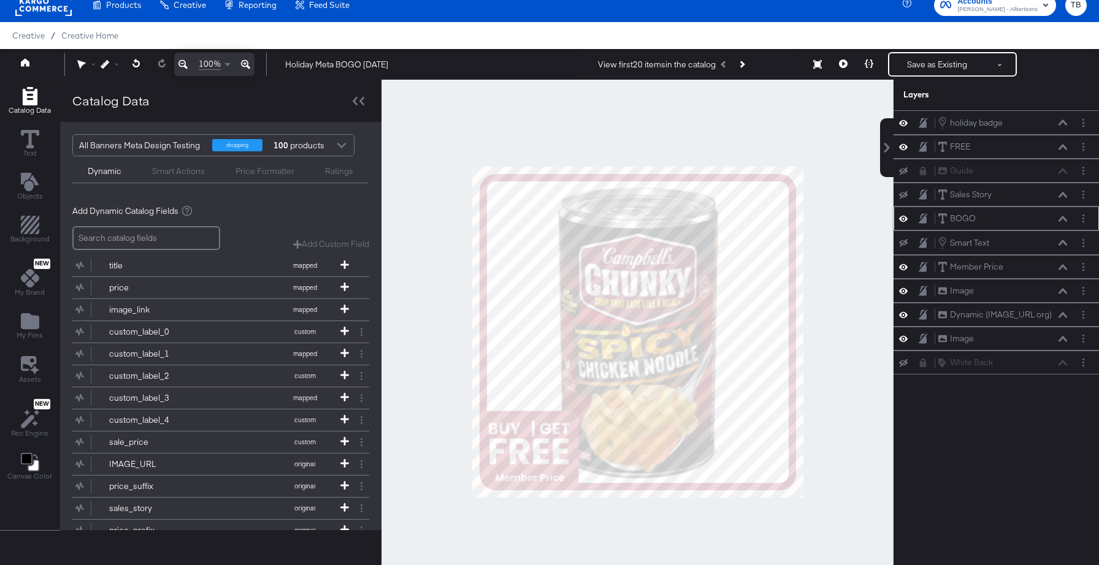
click at [1062, 221] on icon at bounding box center [1062, 219] width 9 height 6
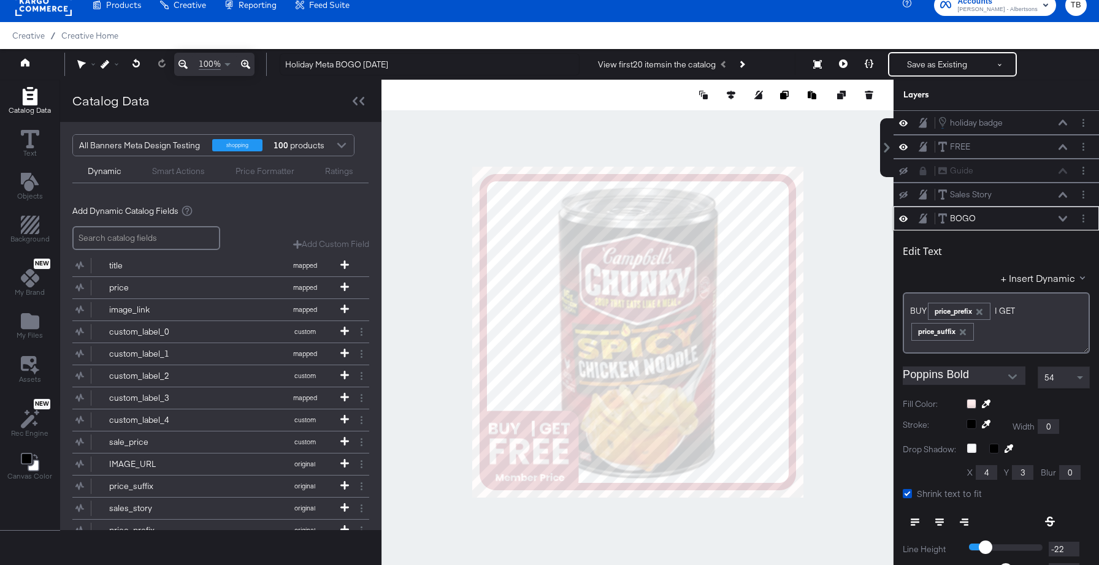
scroll to position [96, 0]
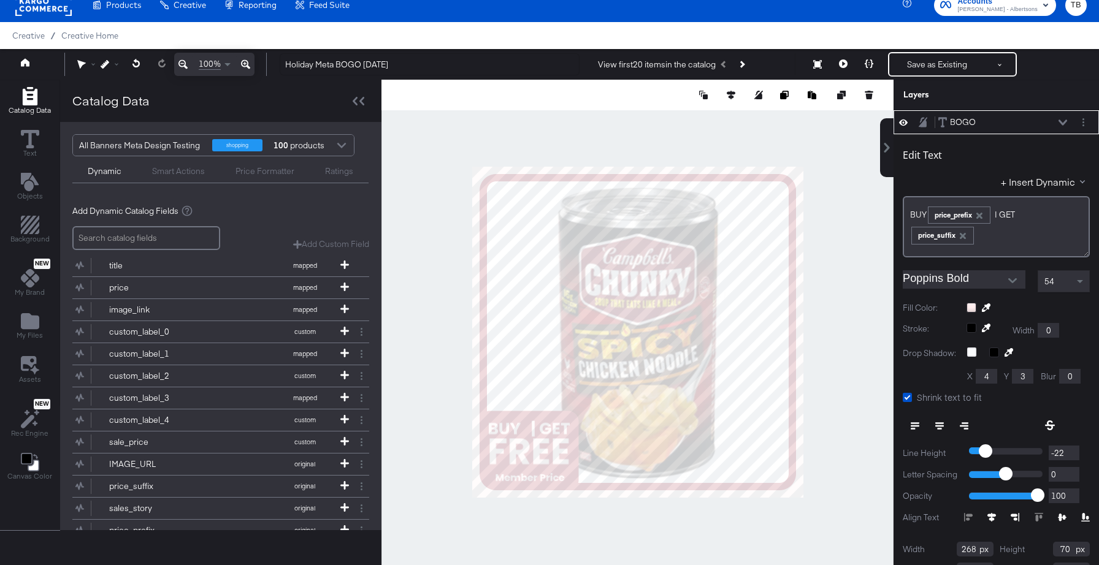
click at [973, 310] on div at bounding box center [1027, 308] width 123 height 10
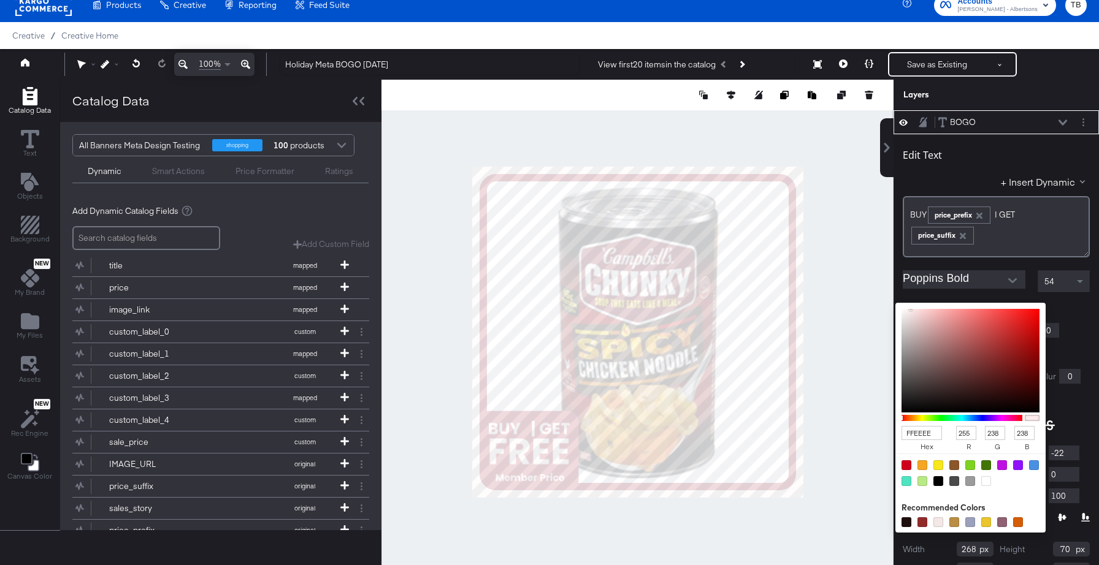
click at [1063, 123] on icon at bounding box center [1062, 123] width 9 height 6
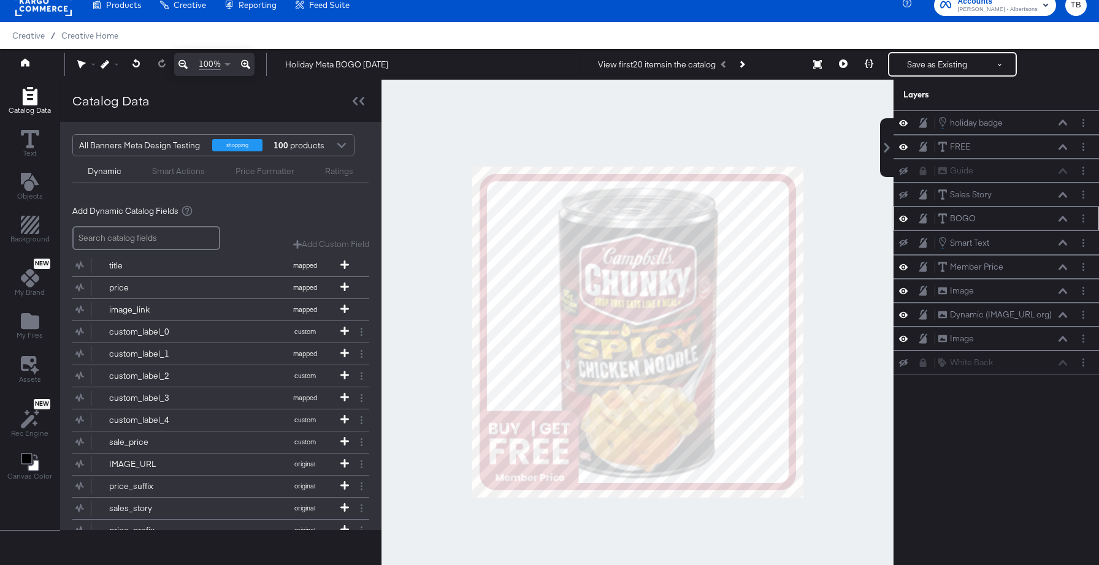
scroll to position [0, 0]
click at [926, 67] on button "Save as Existing" at bounding box center [937, 64] width 96 height 22
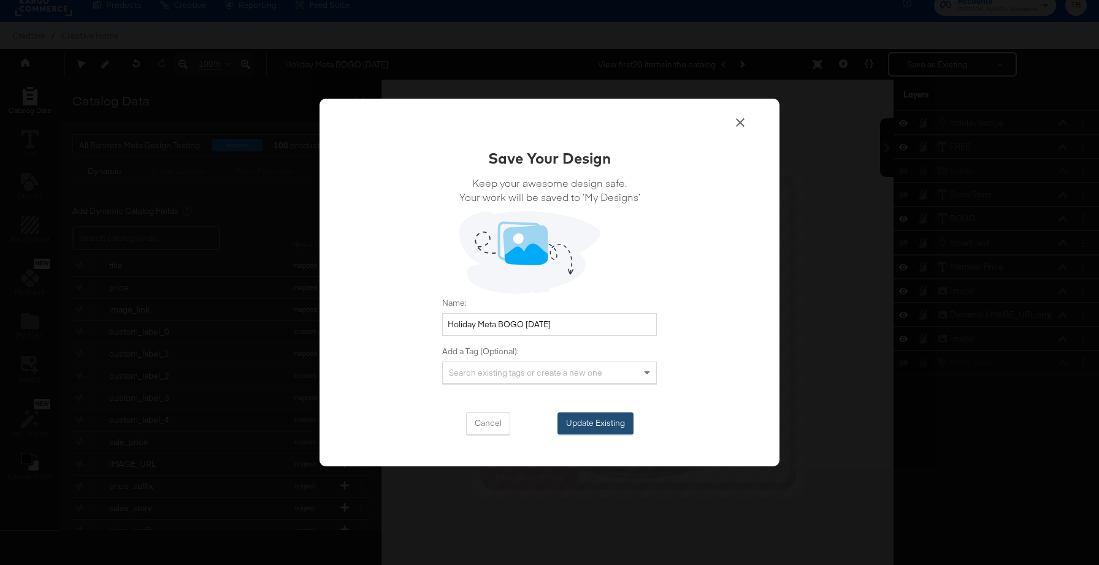
click at [598, 424] on button "Update Existing" at bounding box center [595, 424] width 76 height 22
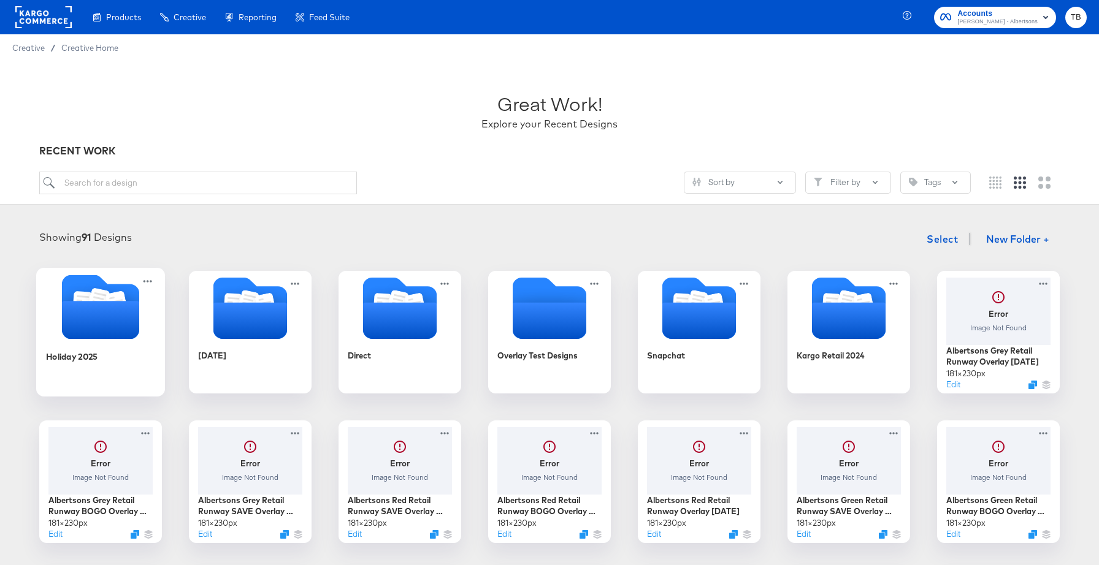
click at [90, 337] on icon "Folder" at bounding box center [100, 320] width 77 height 38
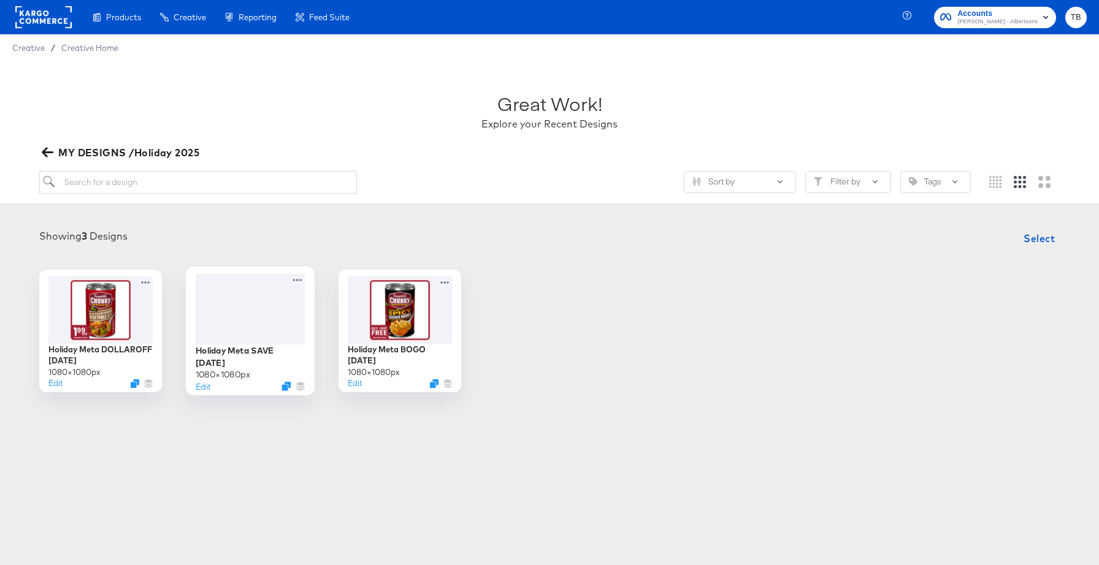
click at [300, 319] on div at bounding box center [251, 308] width 110 height 70
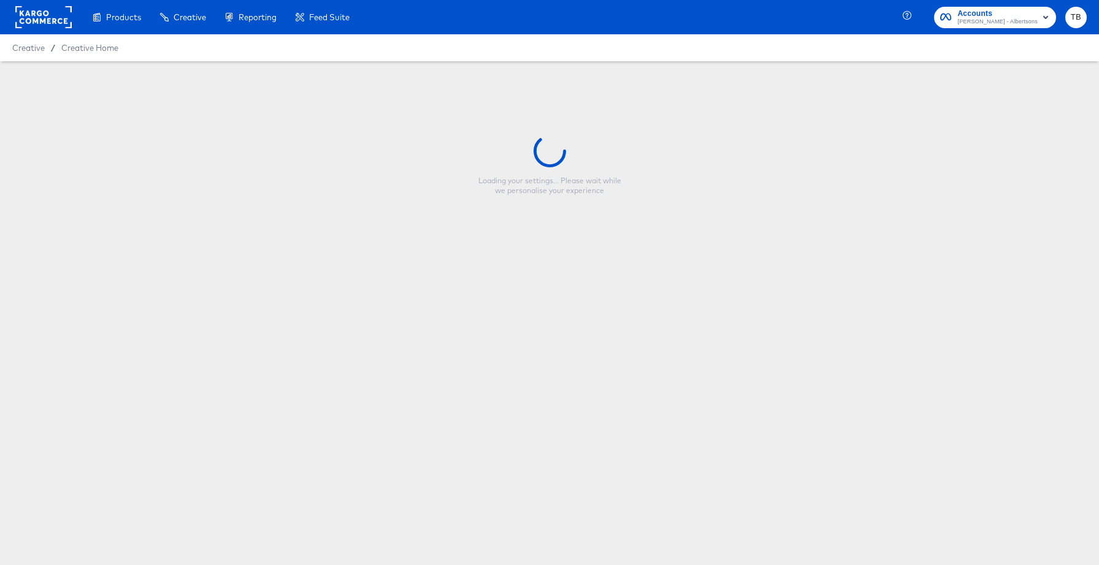
type input "Holiday Meta SAVE [DATE]"
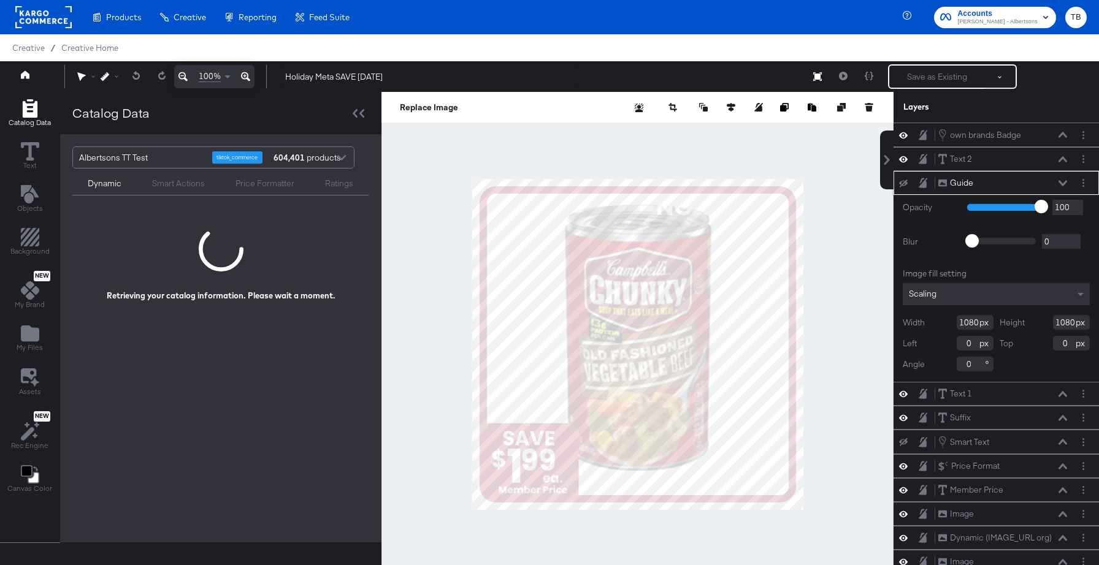
click at [1062, 182] on icon at bounding box center [1062, 183] width 9 height 6
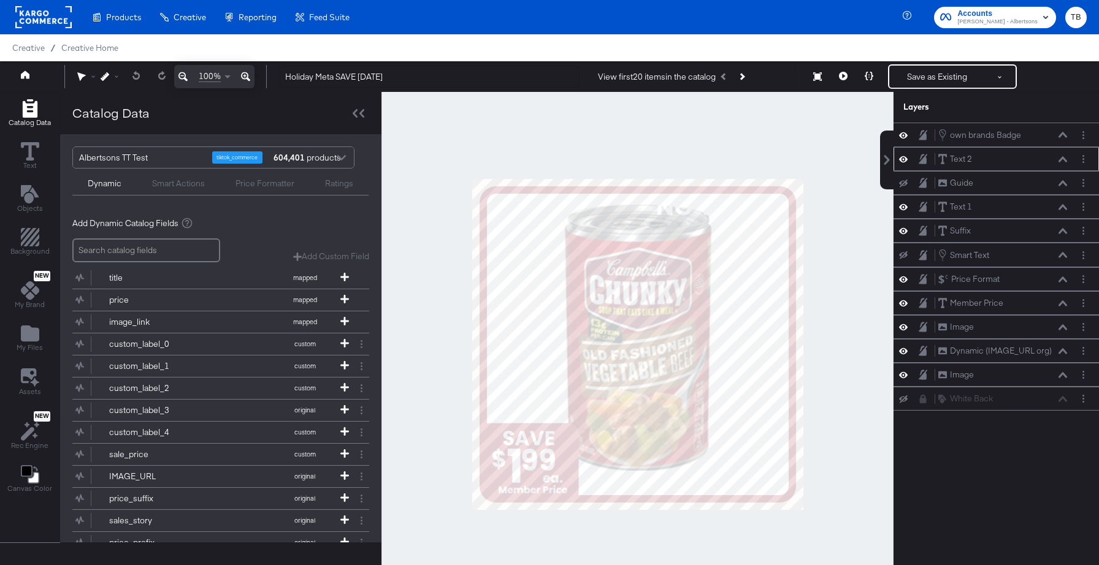
click at [1065, 161] on icon at bounding box center [1062, 159] width 9 height 6
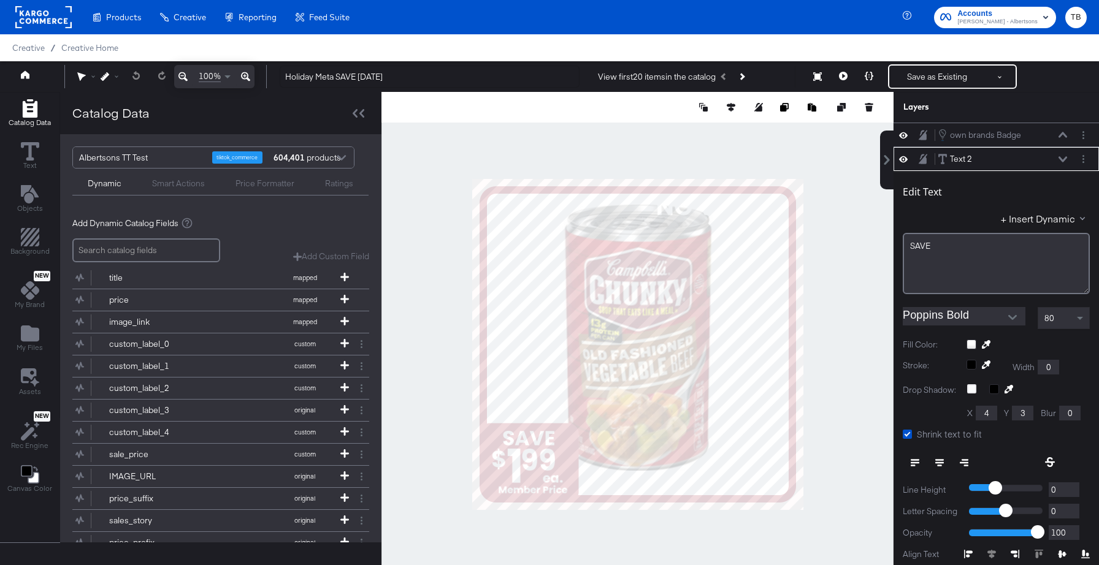
scroll to position [25, 0]
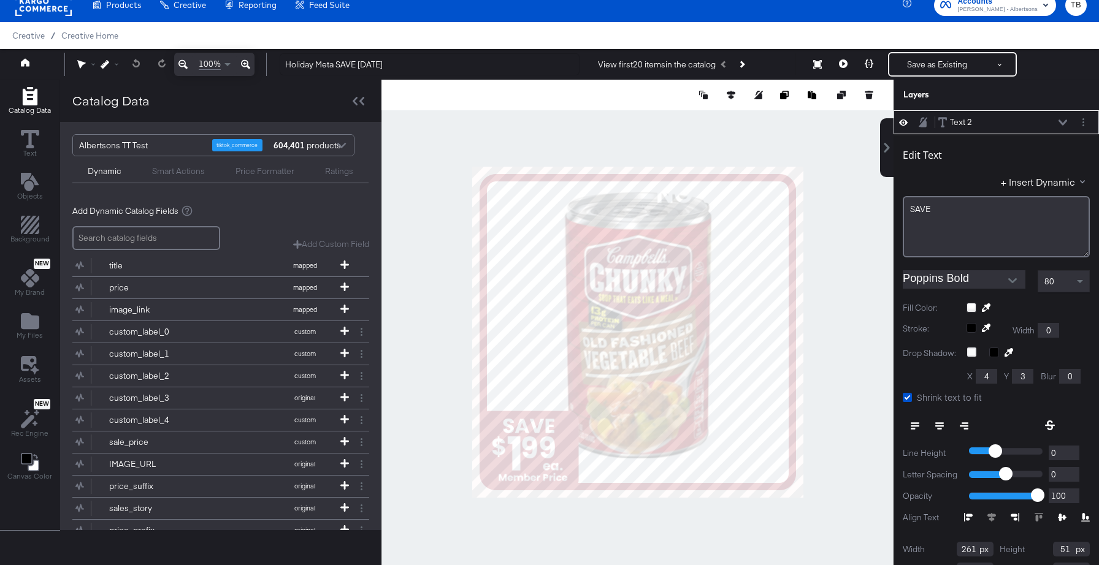
click at [969, 307] on div at bounding box center [1027, 308] width 123 height 10
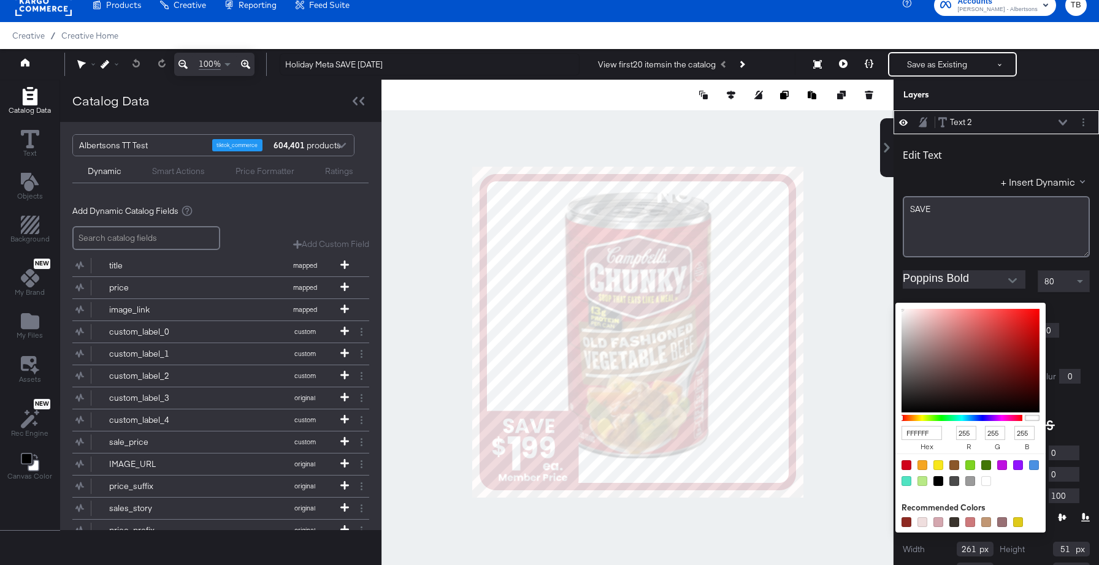
click at [939, 433] on input "FFFFFF" at bounding box center [921, 433] width 40 height 14
type input "FFE"
type input "238"
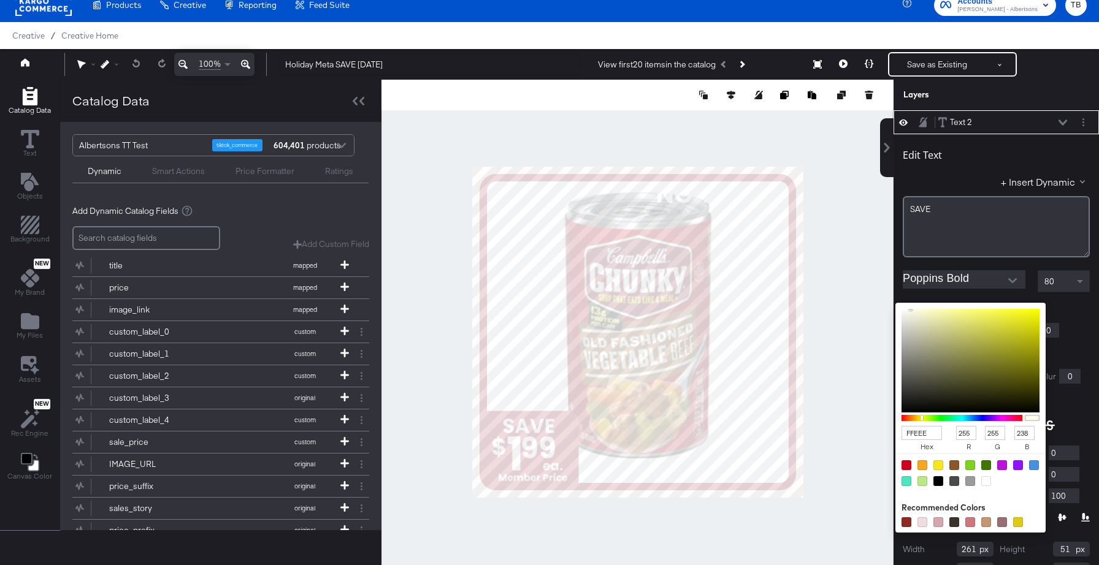
type input "FFEEEE"
type input "238"
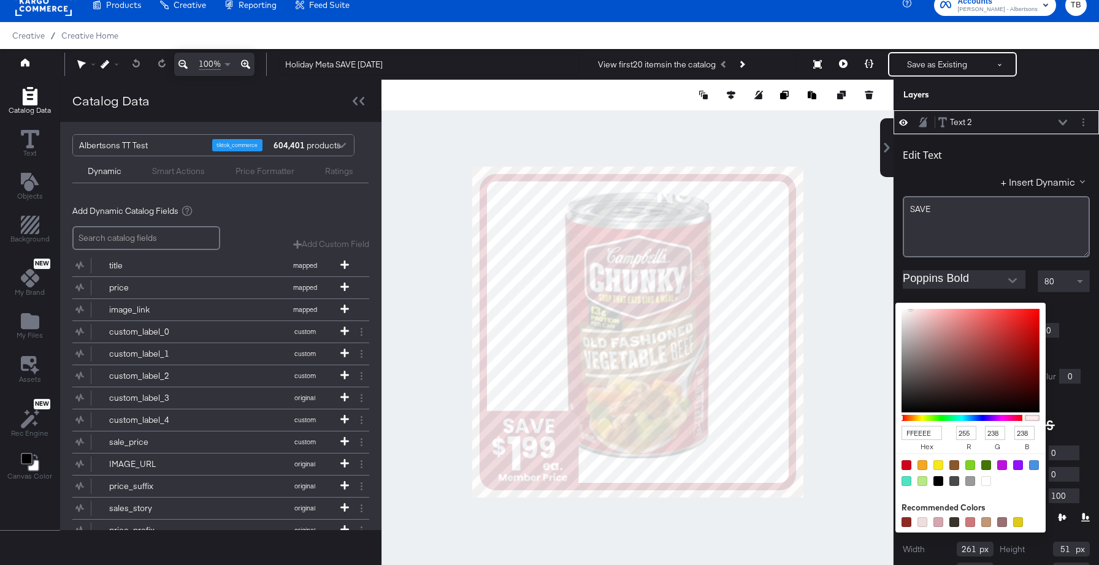
click at [1088, 325] on div "Stroke: Width 0" at bounding box center [995, 330] width 187 height 15
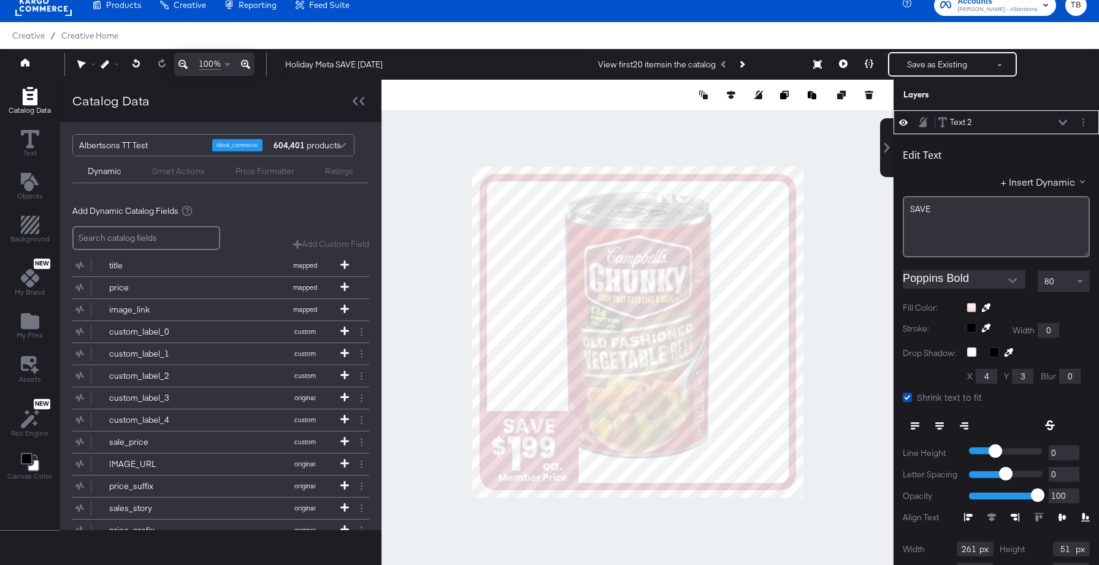
click at [1059, 122] on icon at bounding box center [1062, 123] width 9 height 6
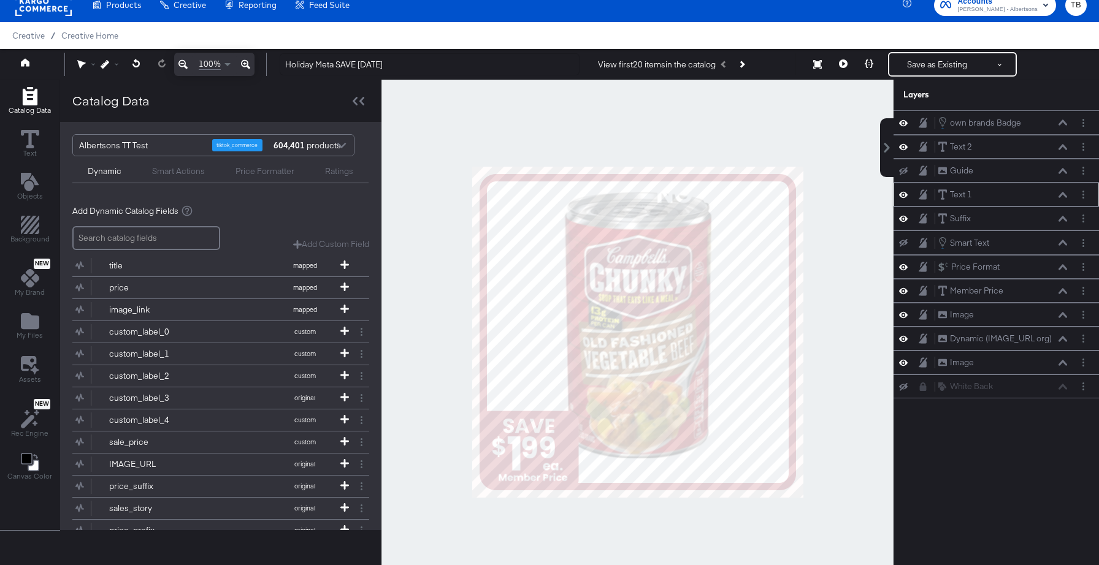
click at [1062, 194] on icon at bounding box center [1062, 195] width 9 height 6
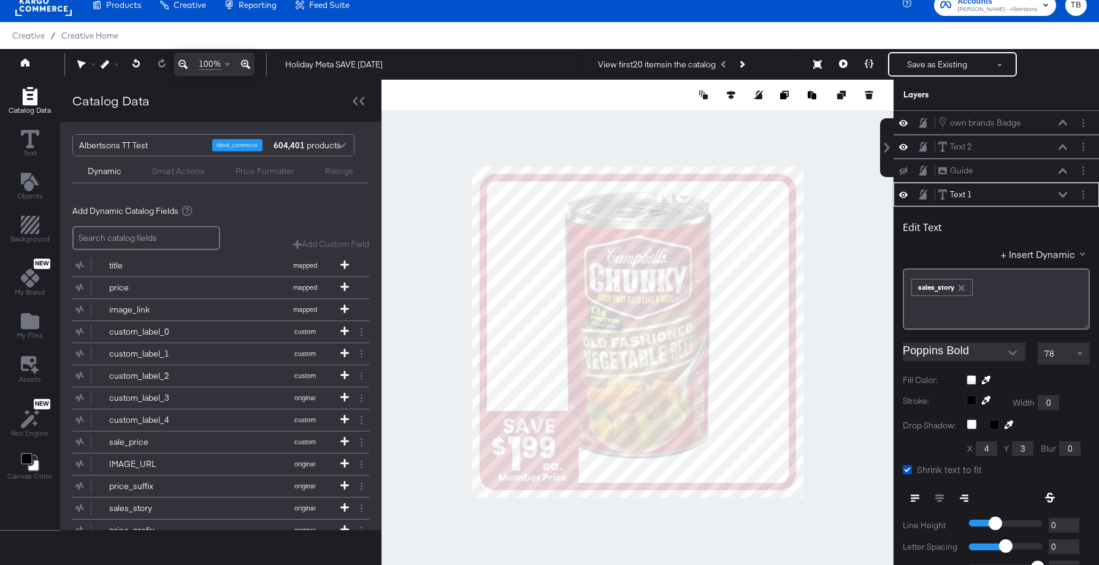
scroll to position [72, 0]
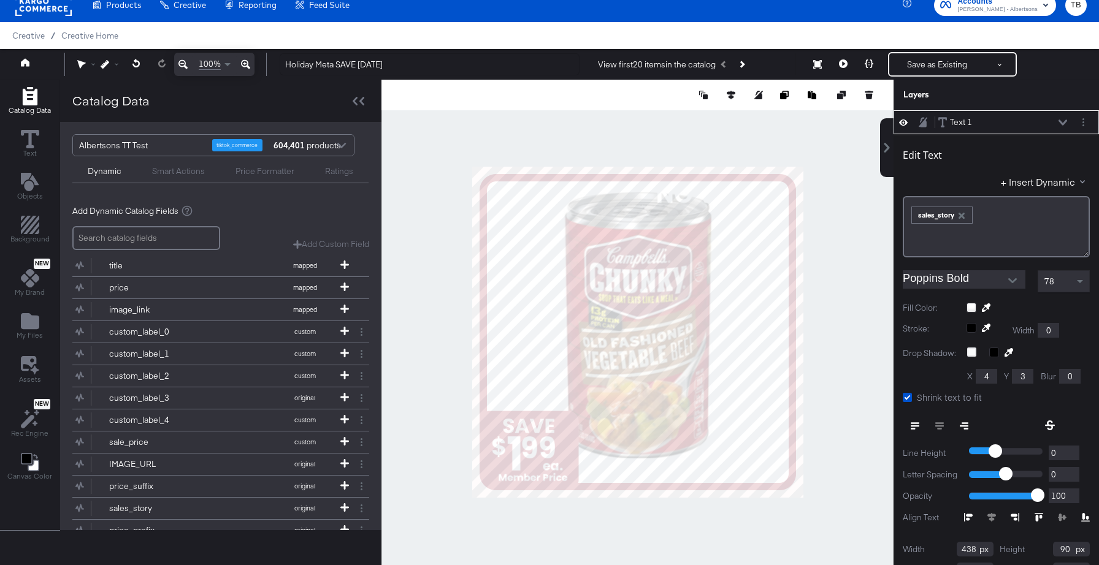
click at [1057, 122] on button at bounding box center [1062, 122] width 10 height 7
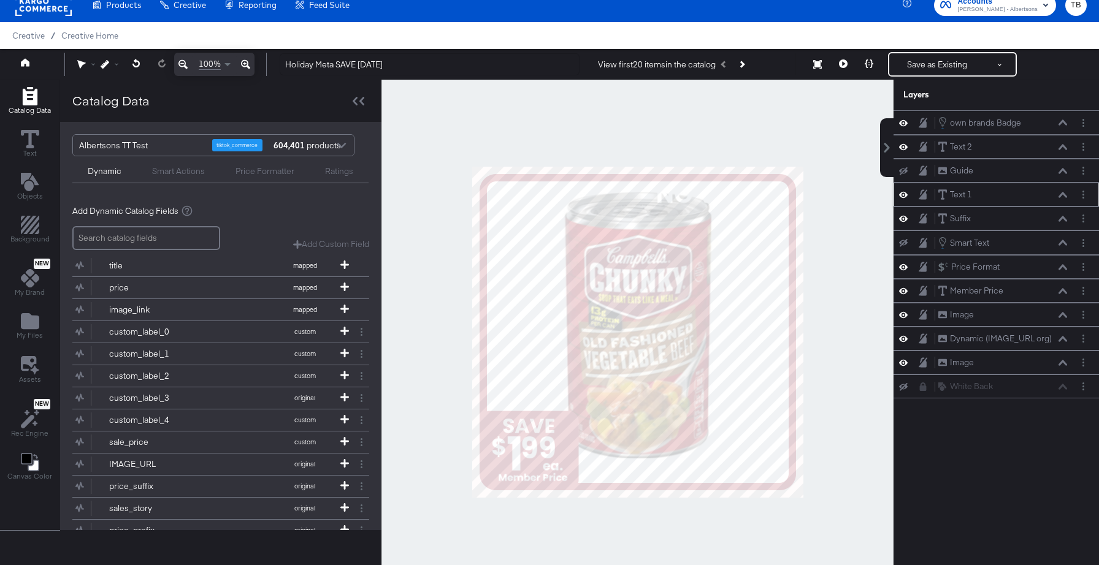
click at [905, 194] on icon at bounding box center [903, 194] width 9 height 10
click at [1064, 218] on icon at bounding box center [1062, 219] width 9 height 6
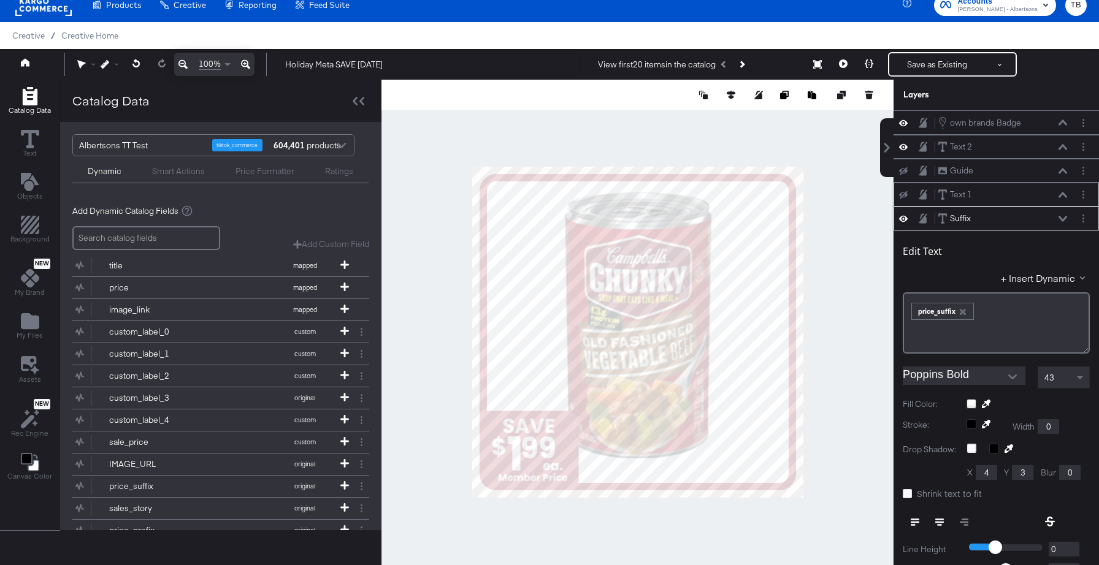
scroll to position [96, 0]
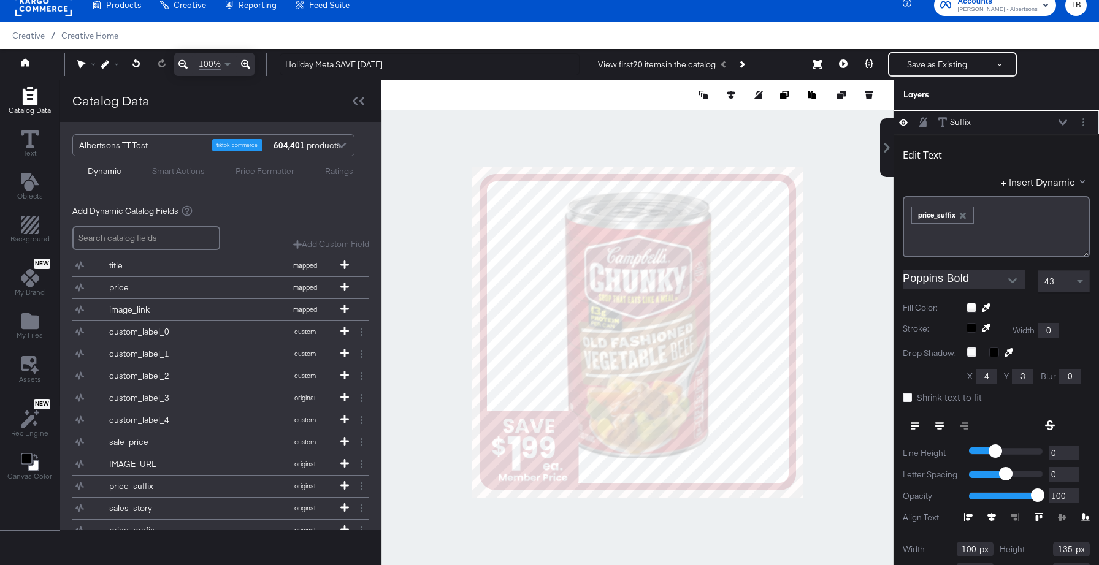
click at [972, 306] on div at bounding box center [1027, 308] width 123 height 10
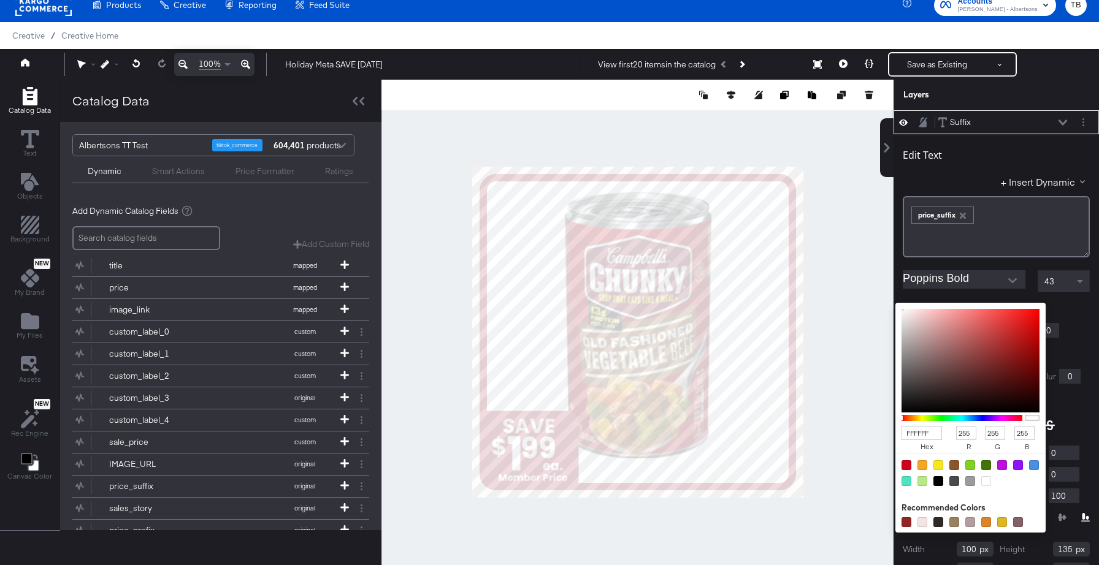
click at [936, 435] on input "FFFFFF" at bounding box center [921, 433] width 40 height 14
type input "FFE"
type input "238"
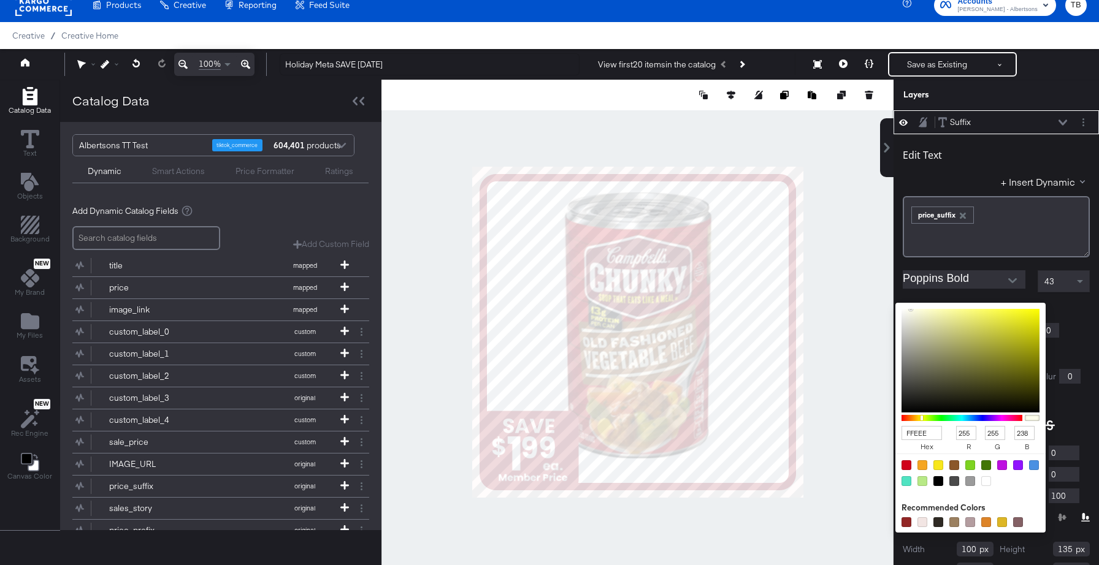
type input "FFEEEE"
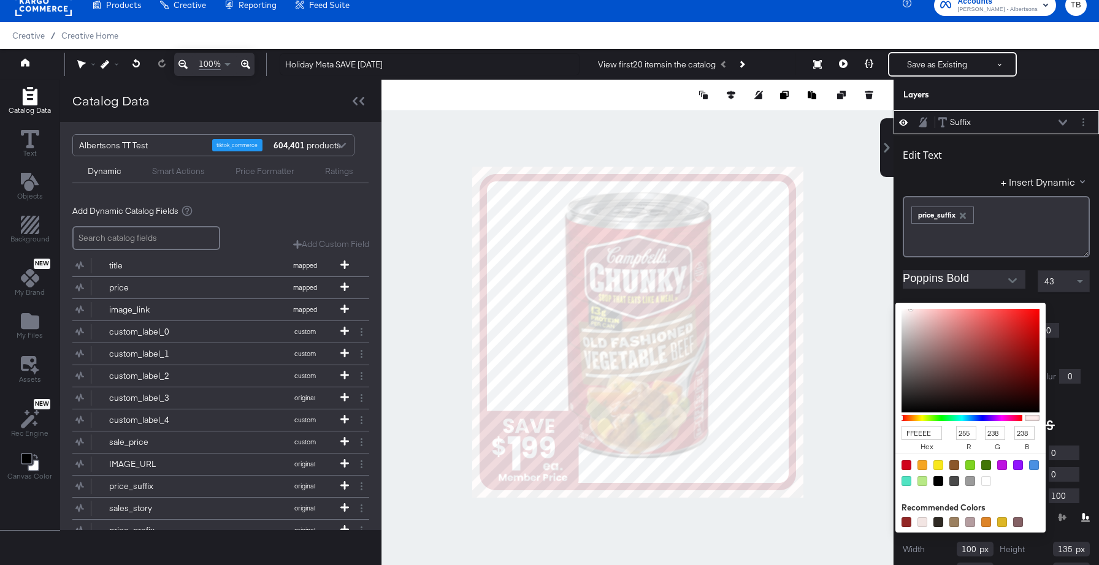
type input "255"
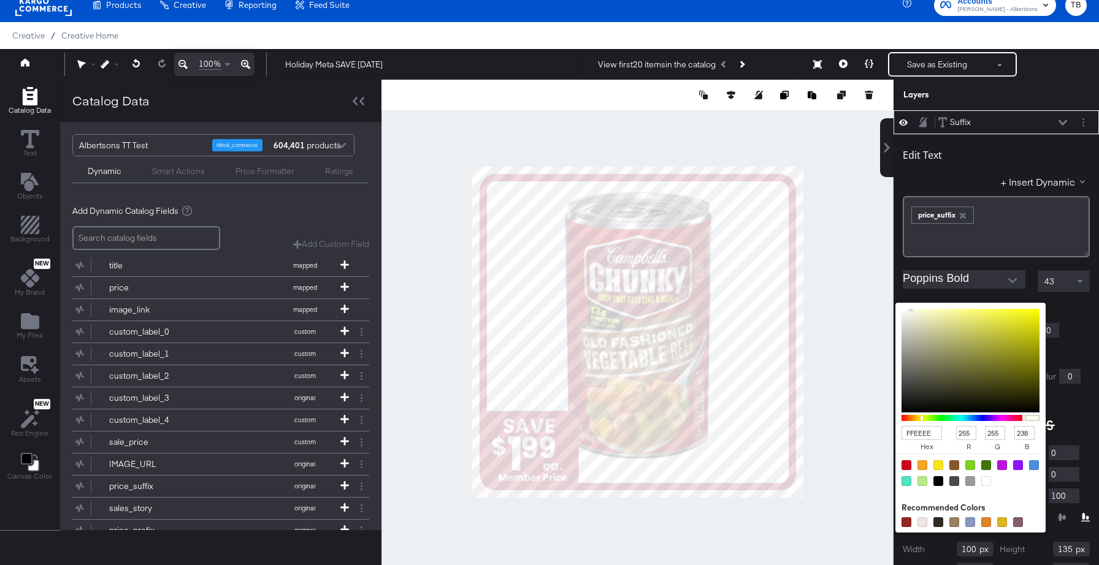
click at [1095, 313] on div "Edit Text + Insert Dynamic ﻿ ﻿ price_suffix ﻿ Poppins Bold 43 Fill Color: FFEEE…" at bounding box center [995, 371] width 205 height 474
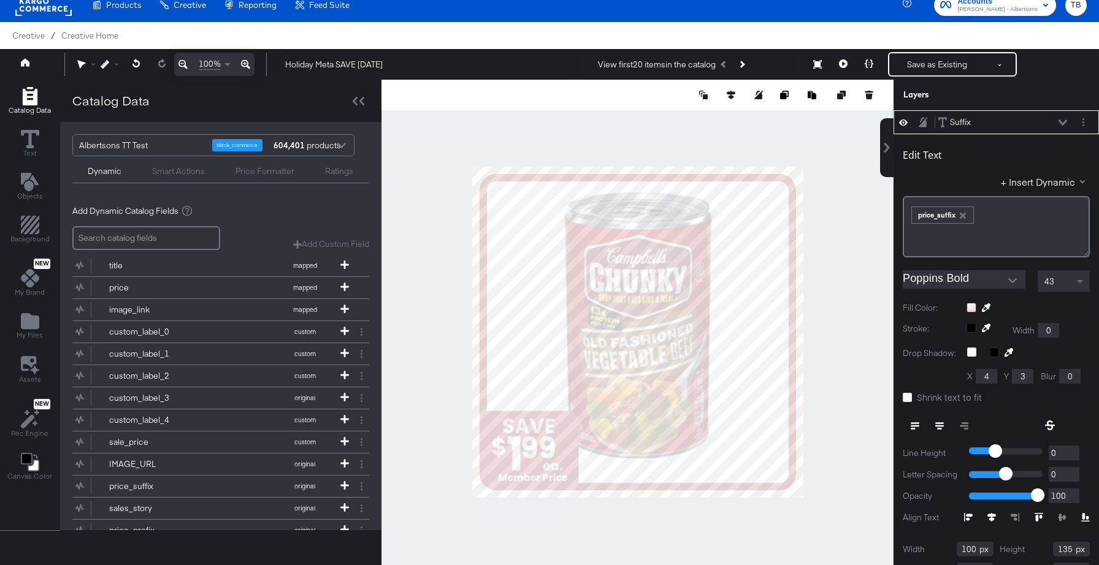
click at [1063, 120] on icon at bounding box center [1062, 123] width 9 height 6
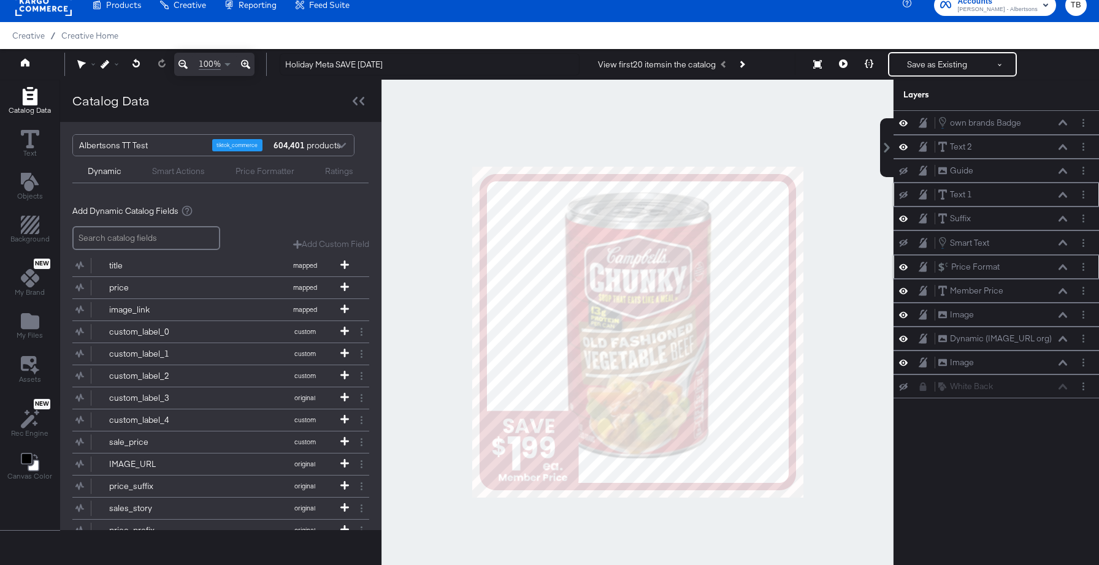
click at [1061, 267] on icon at bounding box center [1062, 267] width 9 height 6
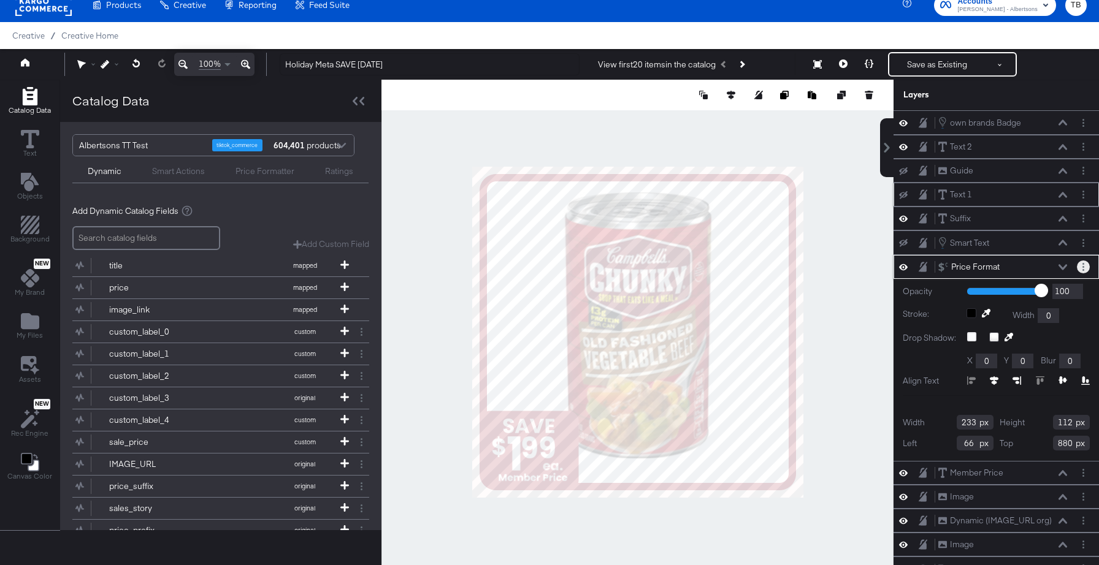
click at [1086, 267] on button "Layer Options" at bounding box center [1082, 267] width 13 height 13
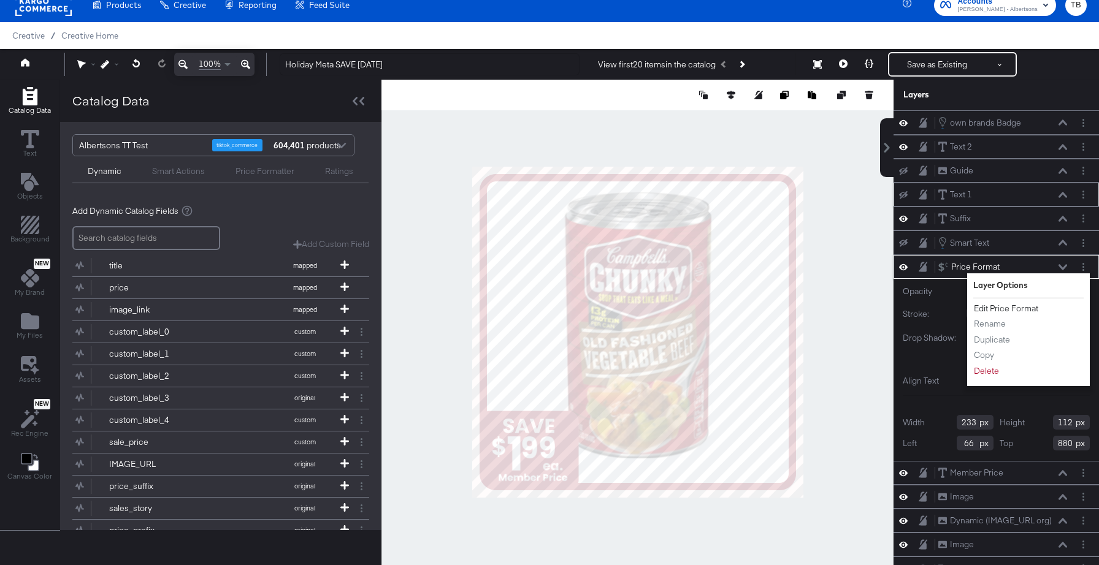
click at [1008, 311] on button "Edit Price Format" at bounding box center [1006, 308] width 66 height 13
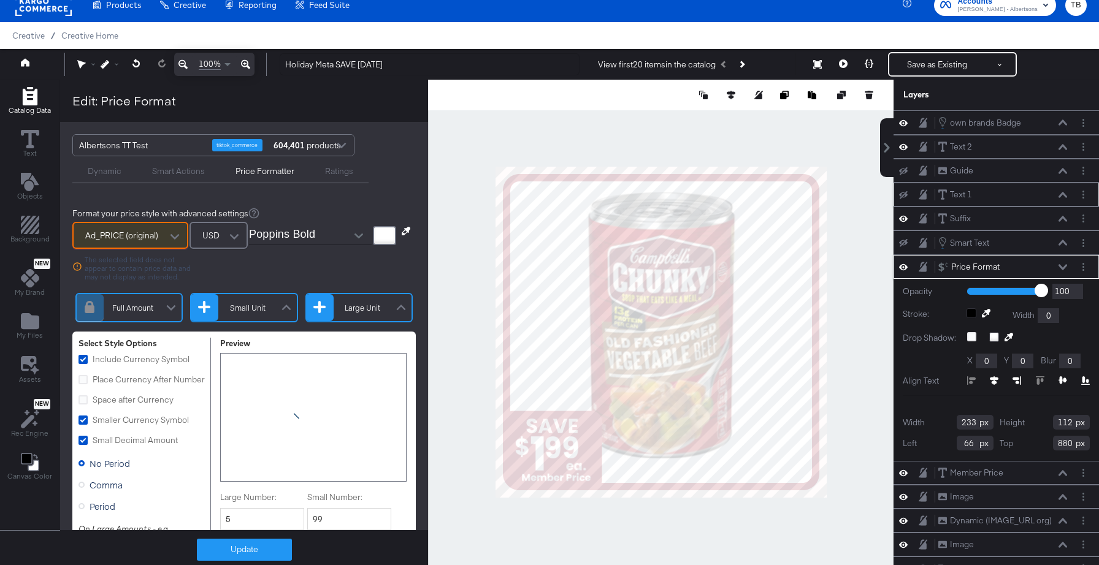
click at [386, 237] on div at bounding box center [384, 235] width 23 height 19
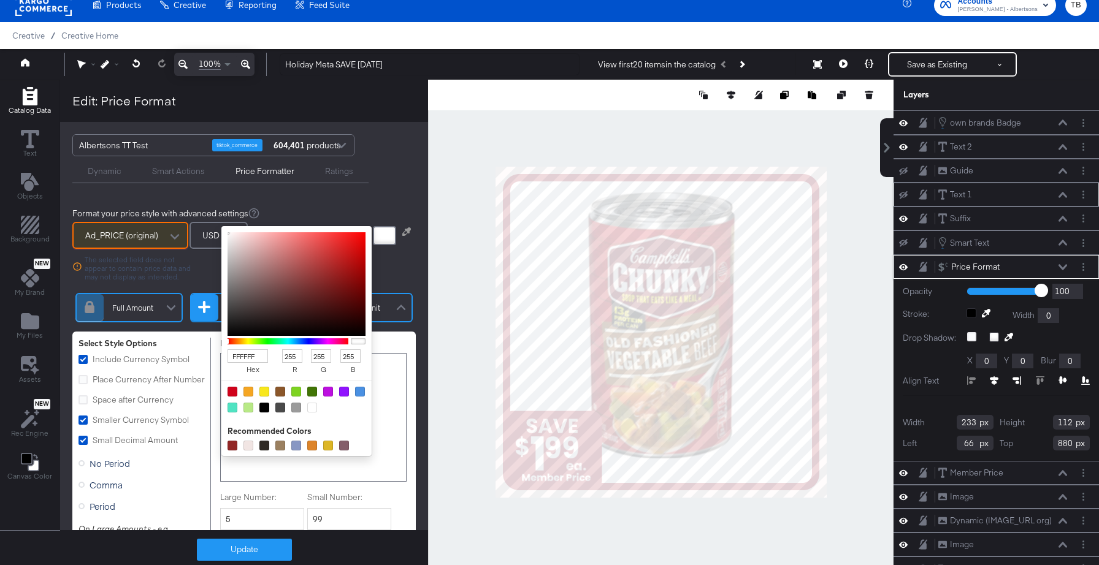
click at [261, 358] on input "FFFFFF" at bounding box center [247, 356] width 40 height 14
type input "FFE"
type input "238"
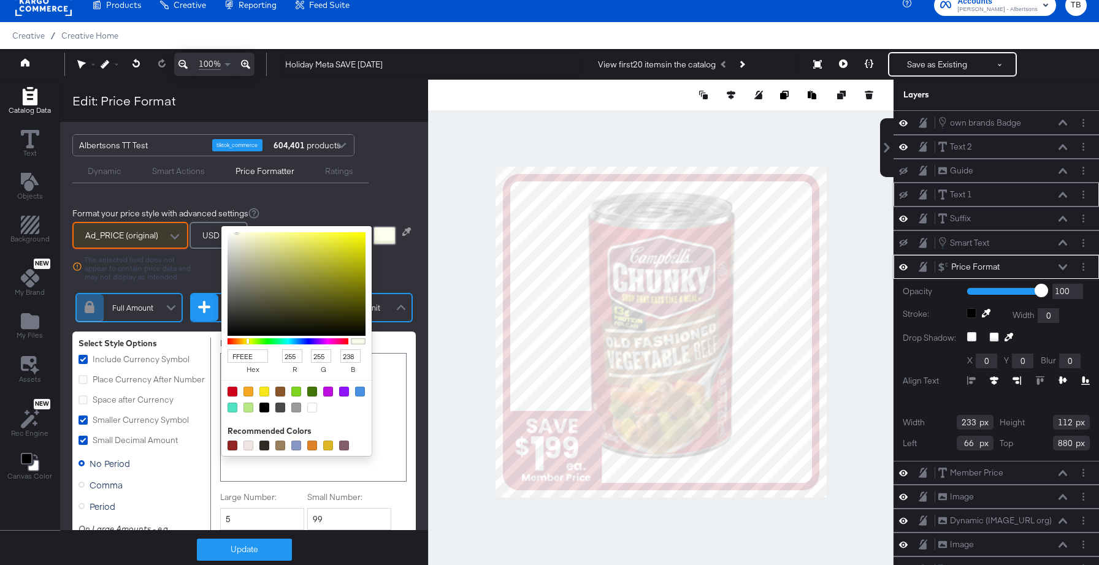
type input "FFEEEE"
type input "238"
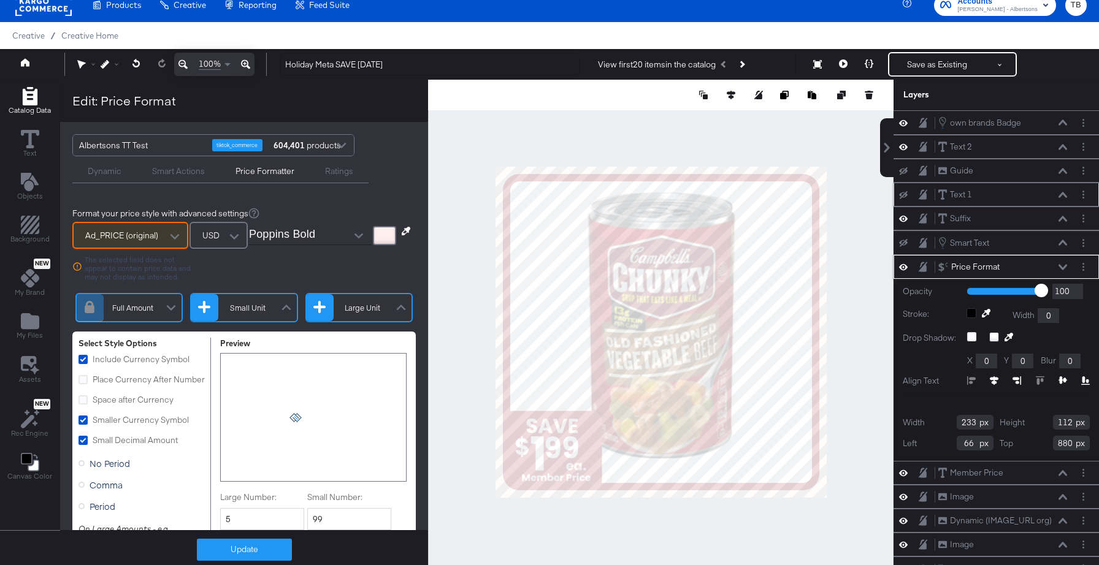
click at [395, 267] on div "Format your price style with advanced settings Ad_PRICE (original) The selected…" at bounding box center [244, 483] width 368 height 574
click at [278, 548] on button "Update" at bounding box center [244, 550] width 95 height 22
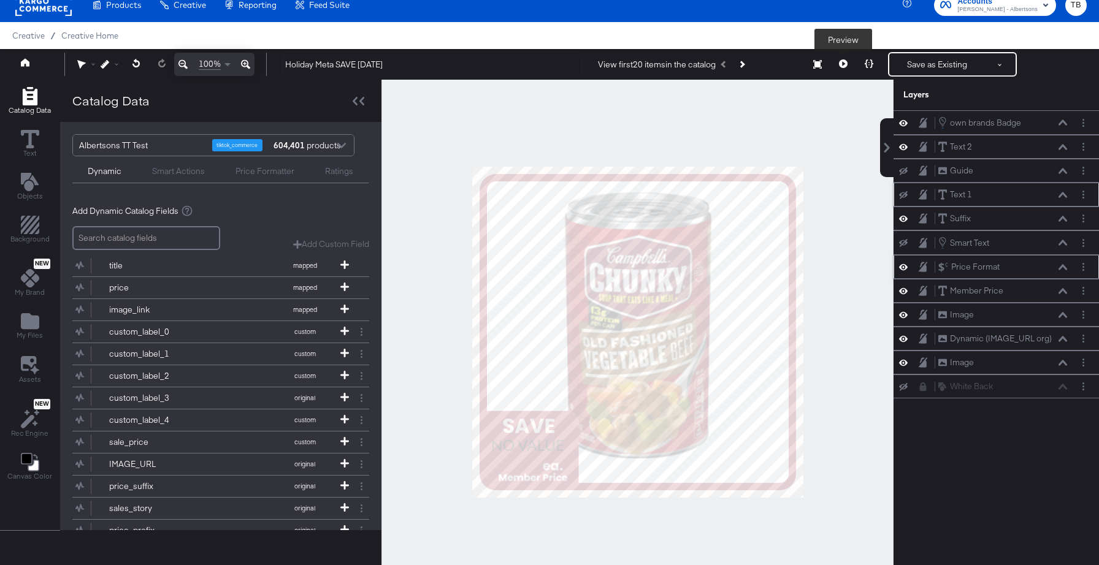
click at [843, 69] on button at bounding box center [843, 64] width 26 height 25
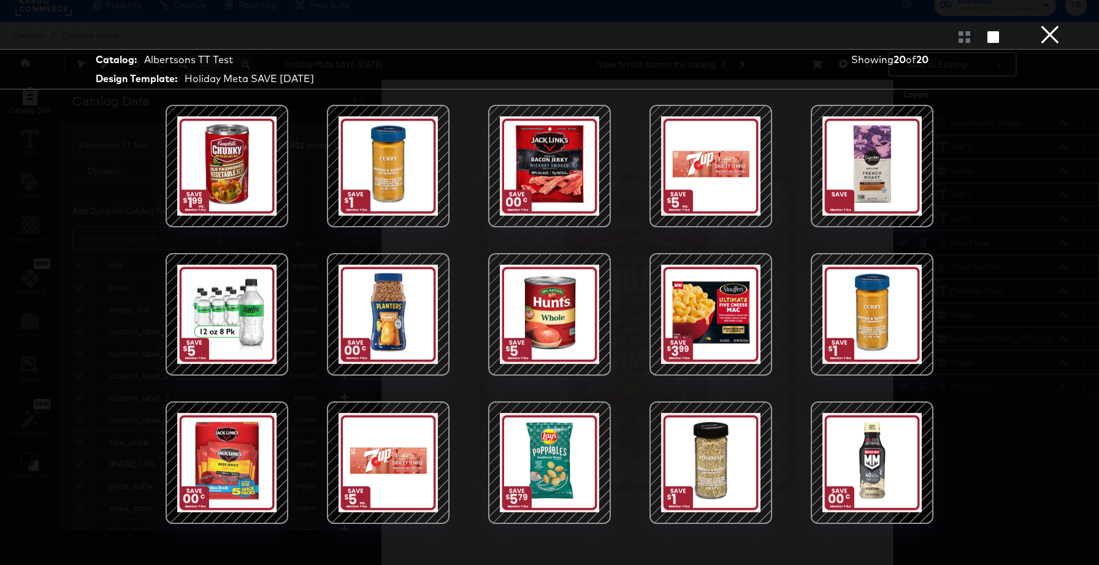
click at [1056, 25] on button "×" at bounding box center [1049, 12] width 25 height 25
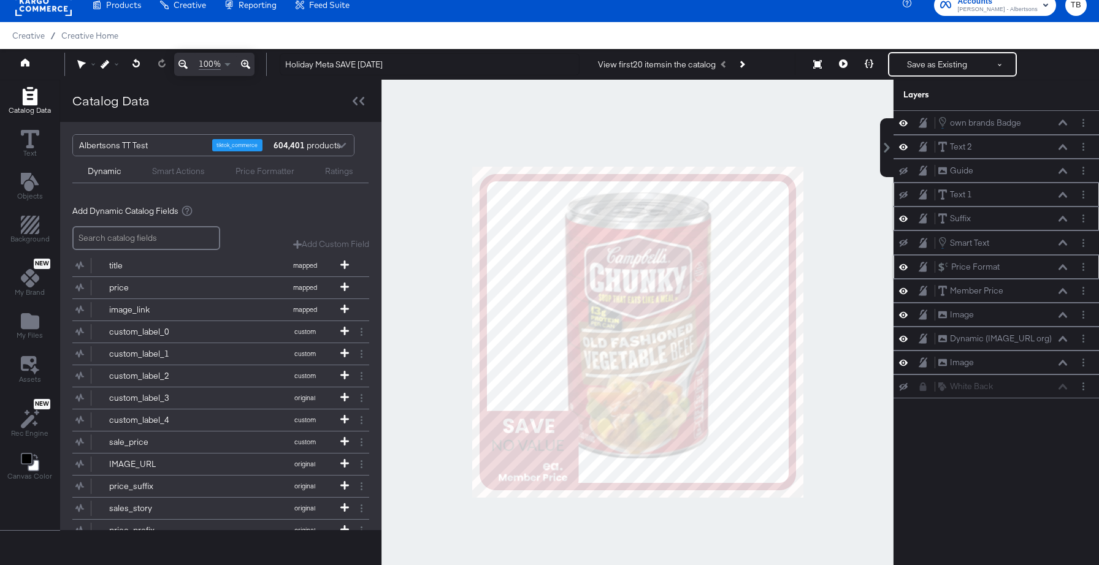
click at [1062, 222] on button at bounding box center [1062, 218] width 10 height 7
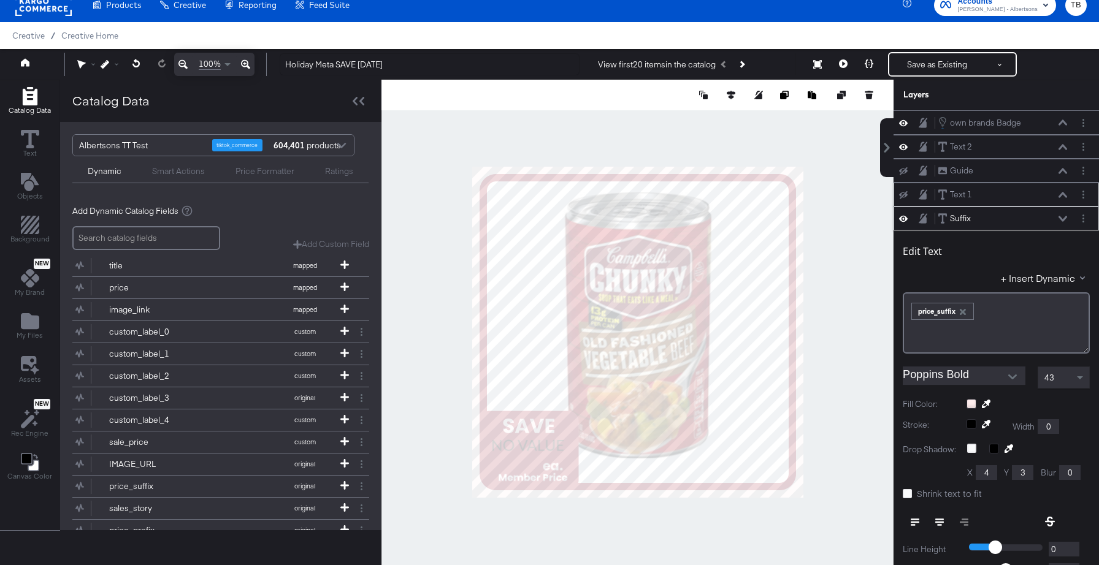
scroll to position [96, 0]
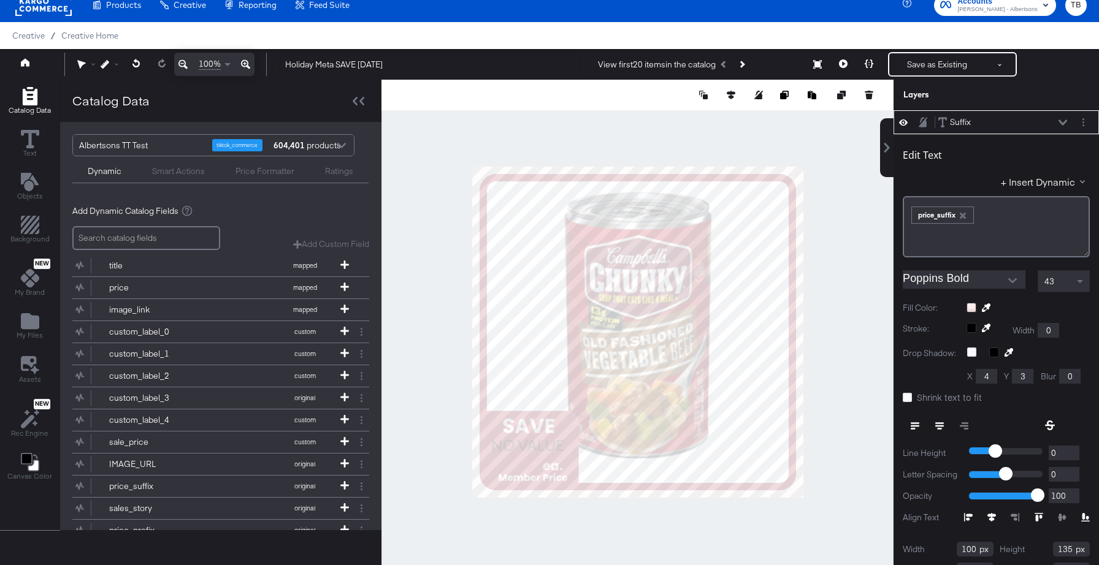
click at [975, 310] on div at bounding box center [1027, 308] width 123 height 10
click at [1057, 126] on div "Suffix Suffix" at bounding box center [1002, 122] width 130 height 13
click at [1062, 123] on icon at bounding box center [1062, 123] width 9 height 6
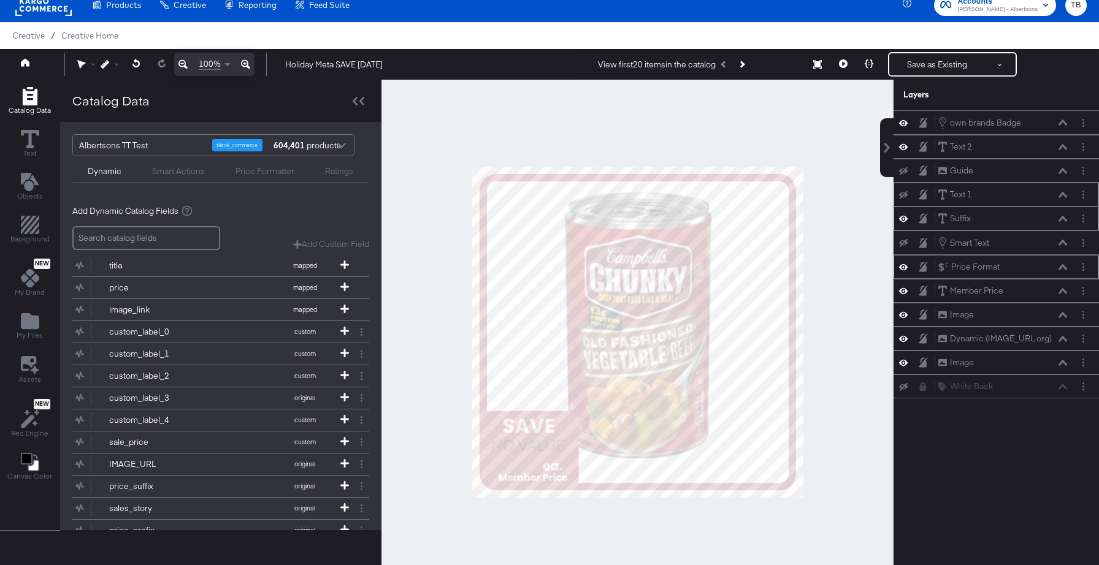
scroll to position [0, 0]
click at [1065, 293] on icon at bounding box center [1062, 291] width 9 height 6
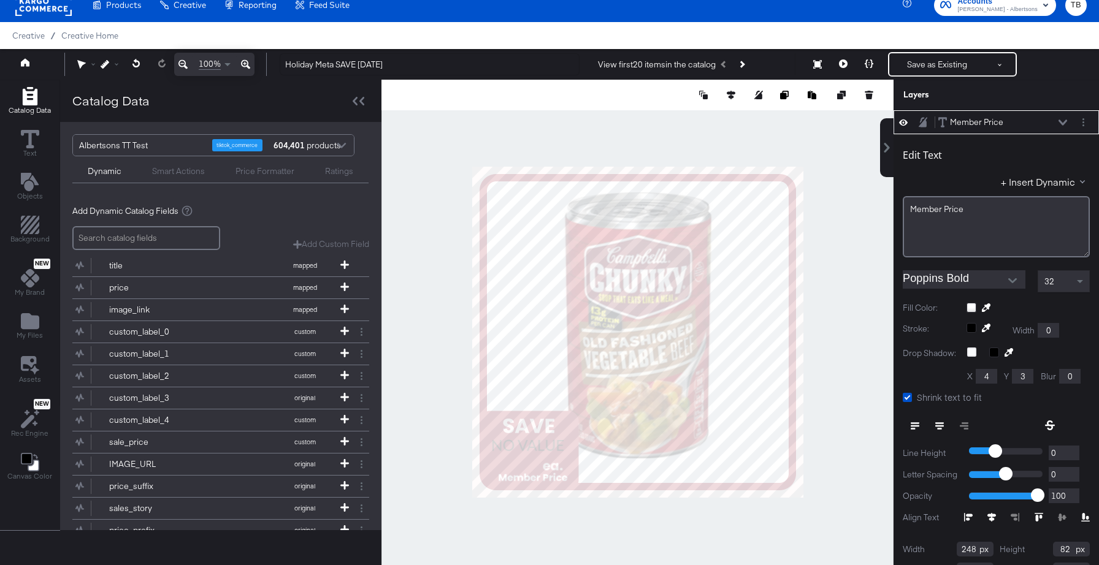
click at [971, 310] on div at bounding box center [1027, 308] width 123 height 10
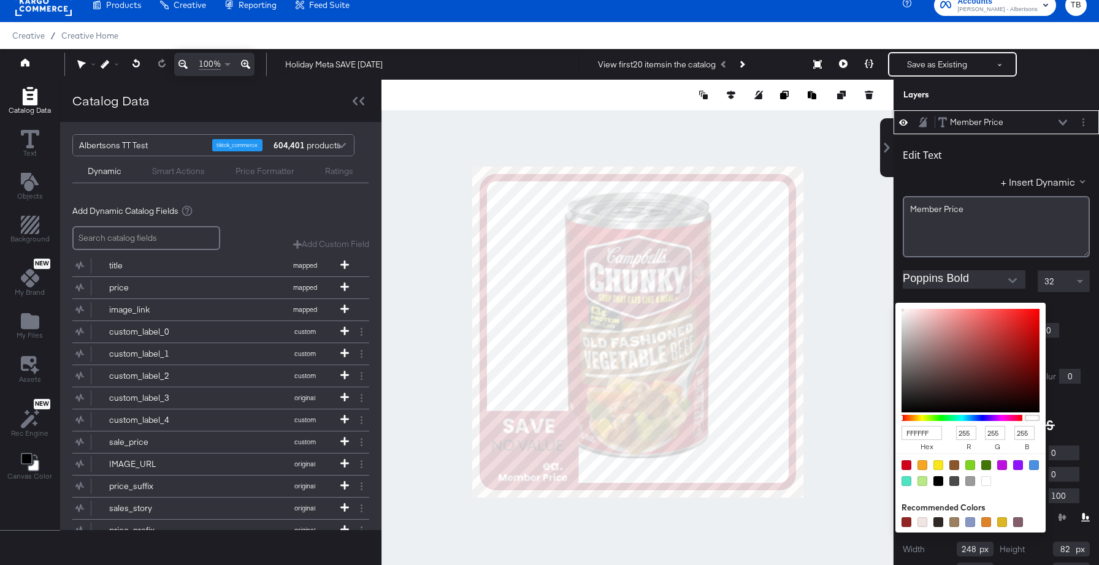
click at [932, 430] on input "FFFFFF" at bounding box center [921, 433] width 40 height 14
type input "FFE"
type input "238"
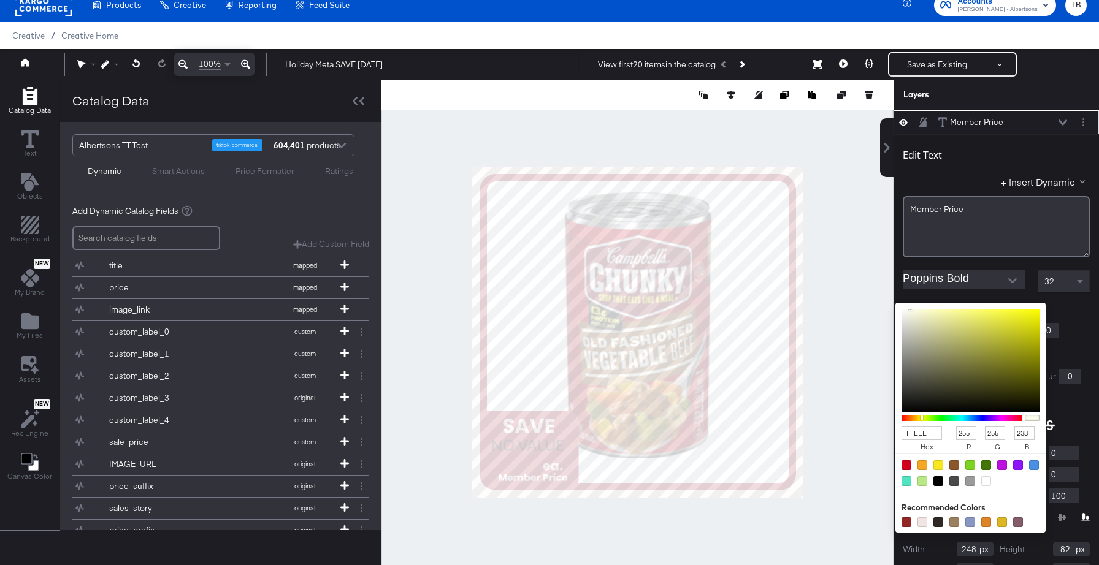
type input "FFEEEE"
type input "238"
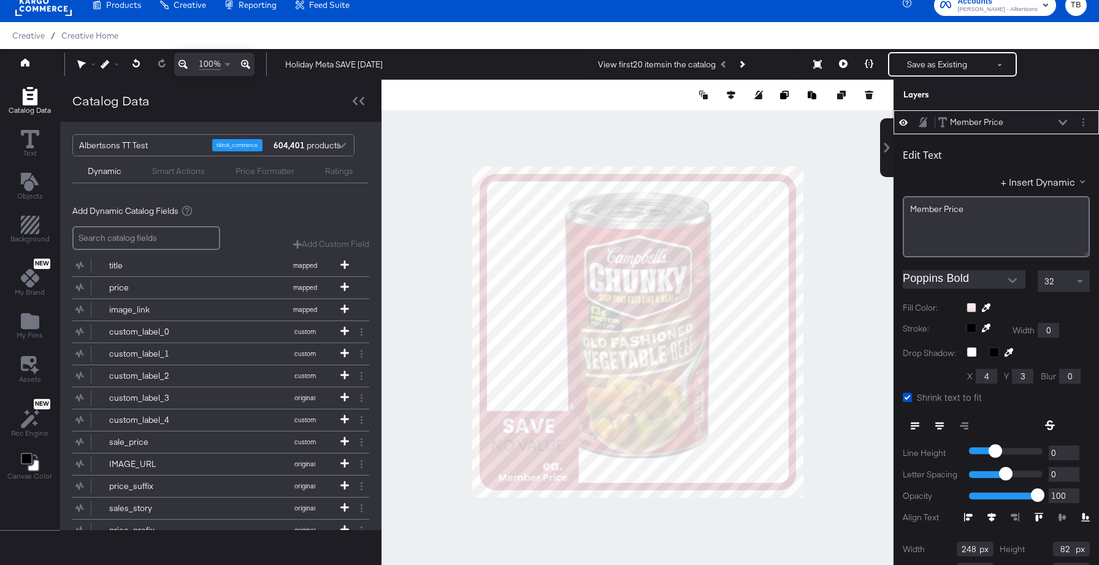
click at [1057, 120] on div "Member Price Member Price" at bounding box center [1002, 122] width 130 height 13
click at [1060, 120] on icon at bounding box center [1062, 123] width 9 height 6
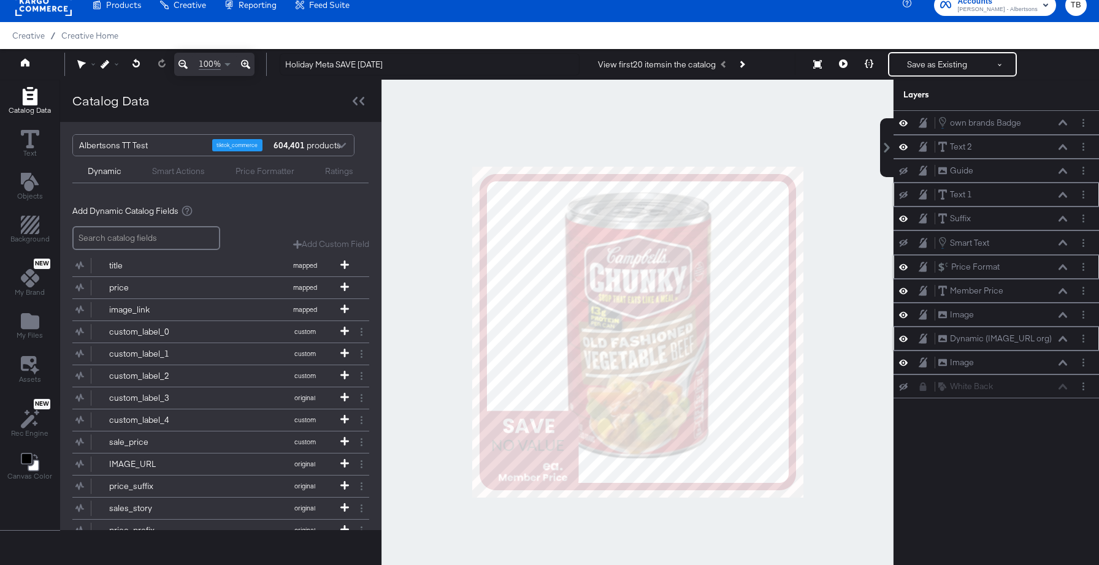
click at [1064, 338] on icon at bounding box center [1062, 339] width 9 height 6
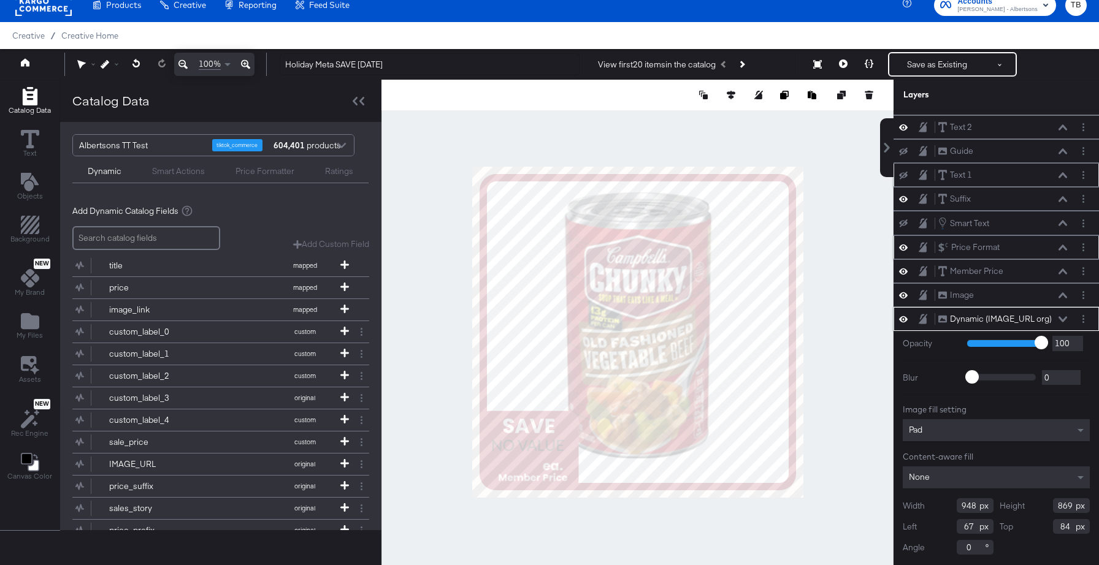
click at [1060, 315] on div "Dynamic (IMAGE_URL org) Dynamic (IMAGE_URL org)" at bounding box center [1002, 319] width 130 height 13
click at [1064, 319] on icon at bounding box center [1062, 319] width 9 height 6
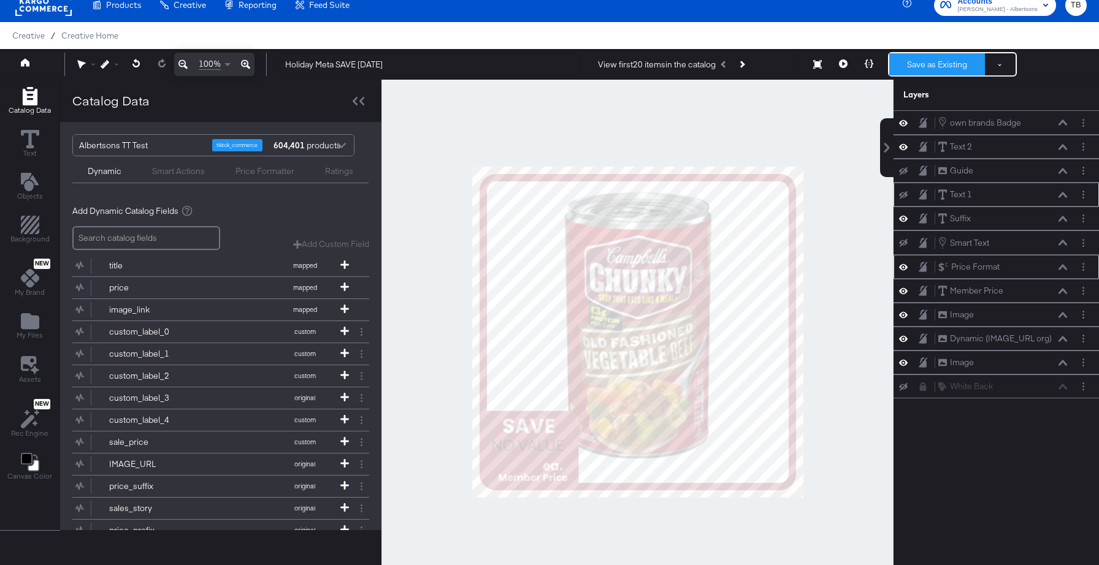
click at [940, 64] on button "Save as Existing" at bounding box center [937, 64] width 96 height 22
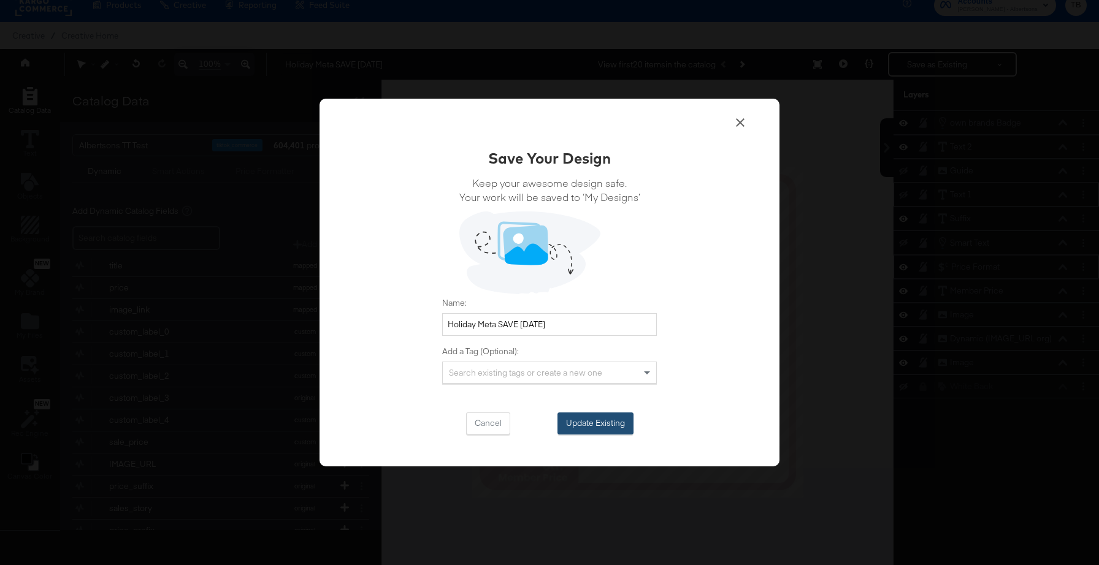
click at [617, 419] on button "Update Existing" at bounding box center [595, 424] width 76 height 22
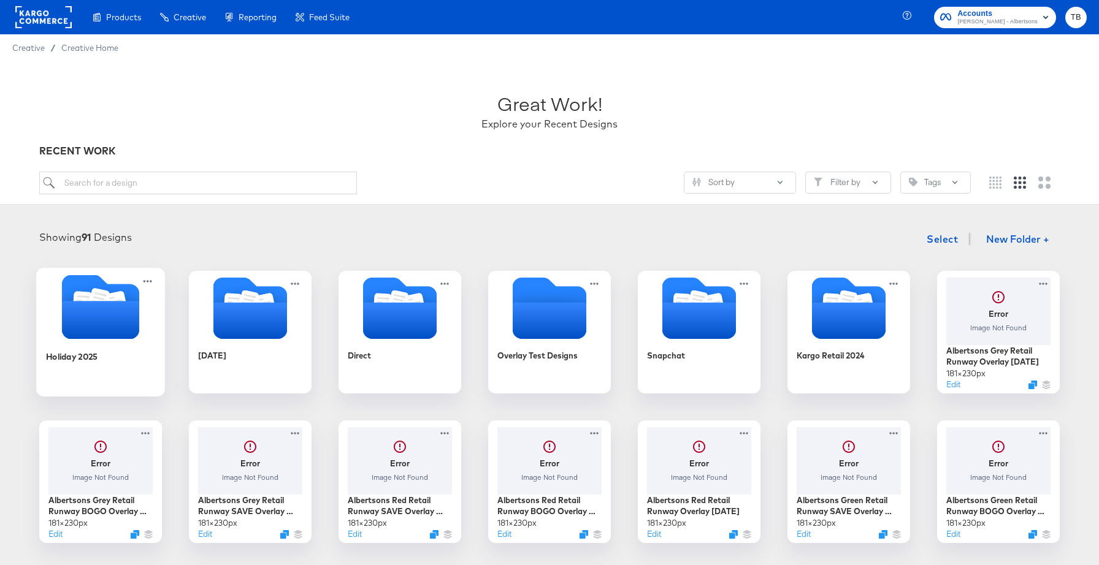
click at [102, 322] on icon "Folder" at bounding box center [100, 320] width 77 height 38
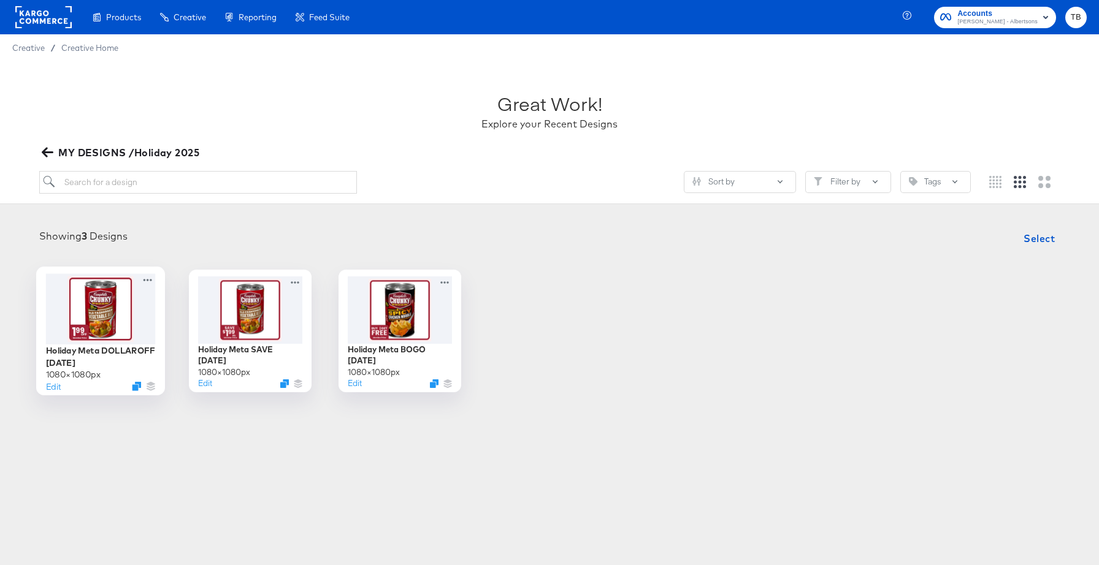
click at [117, 322] on div at bounding box center [101, 308] width 110 height 70
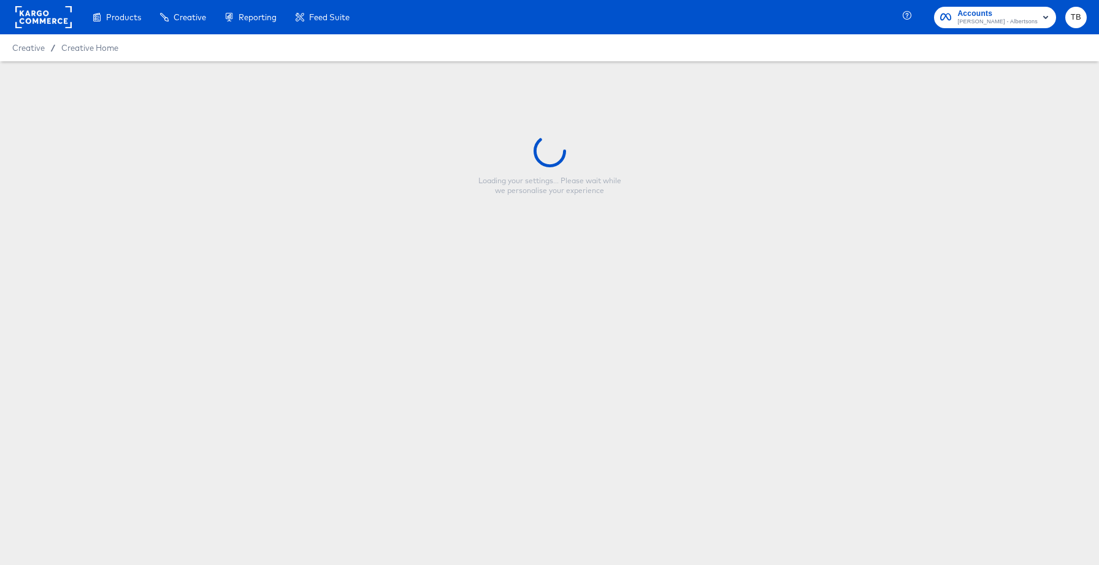
type input "Holiday Meta DOLLAROFF 10.15.25"
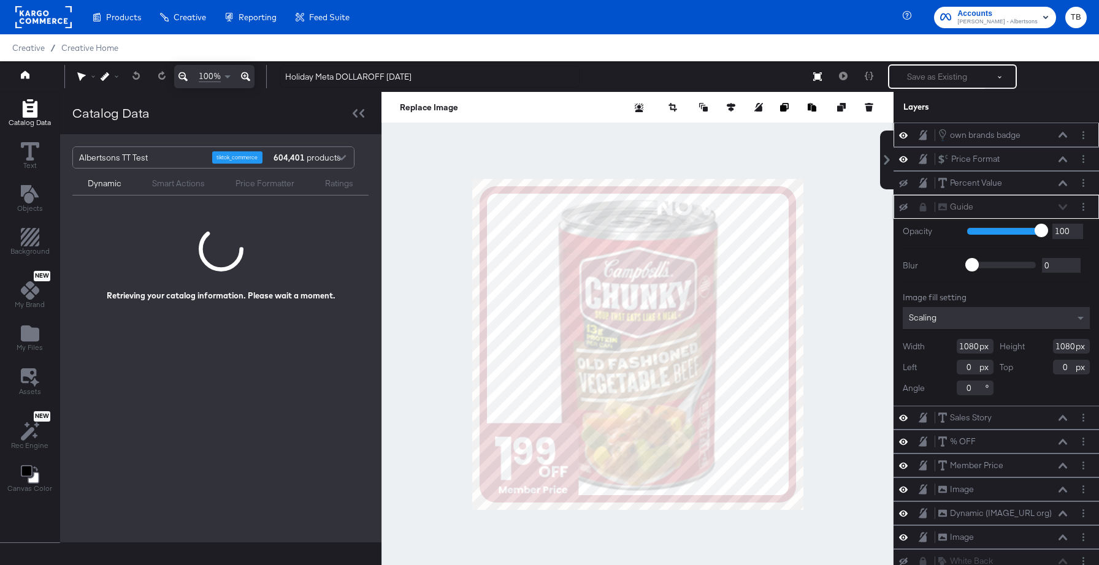
click at [1061, 136] on icon at bounding box center [1062, 135] width 9 height 6
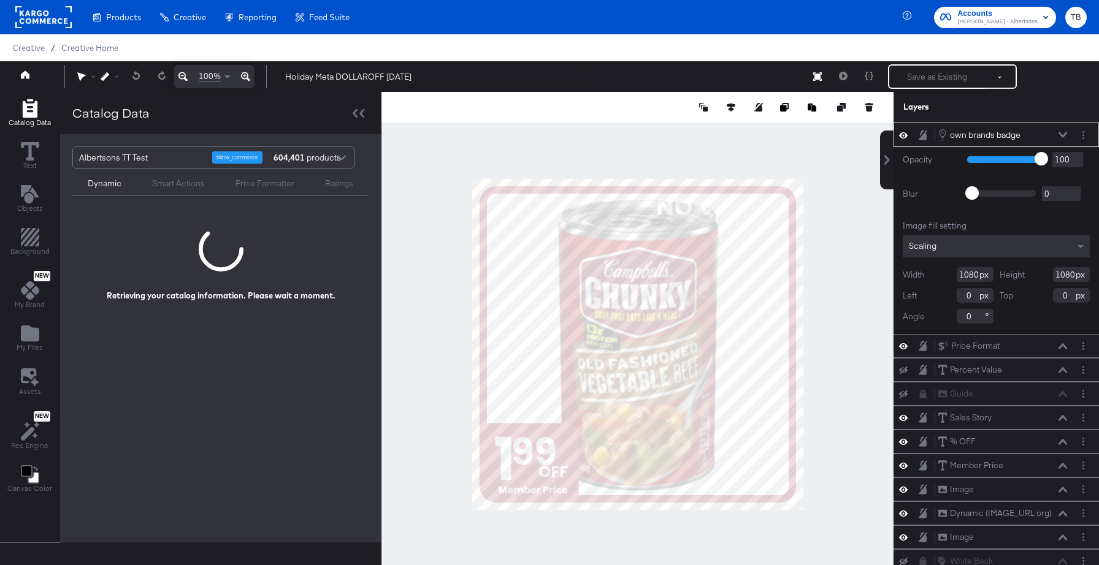
click at [1061, 136] on icon at bounding box center [1062, 135] width 9 height 6
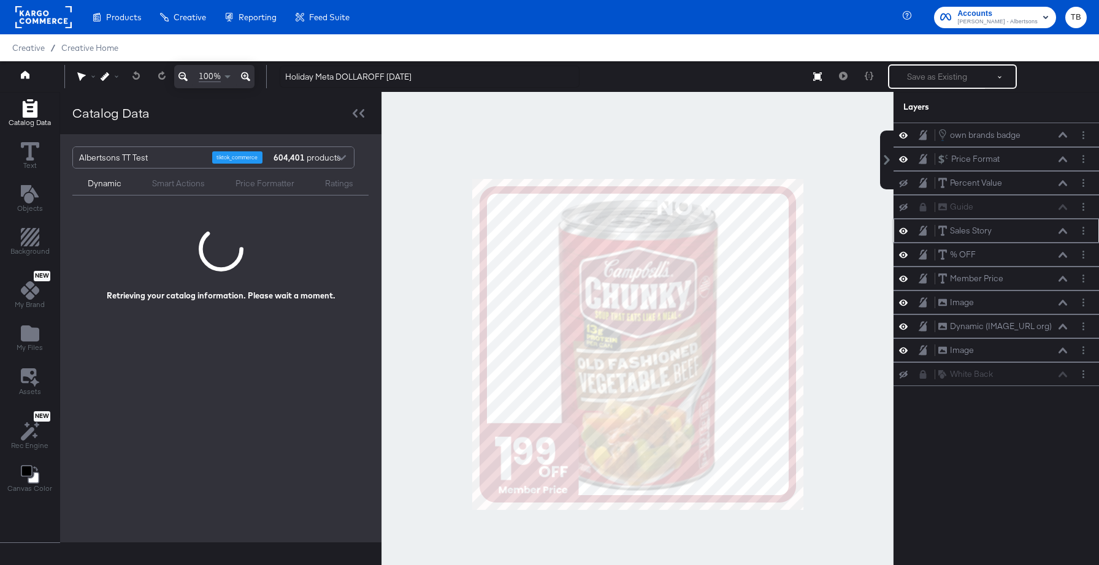
click at [902, 232] on icon at bounding box center [903, 231] width 9 height 6
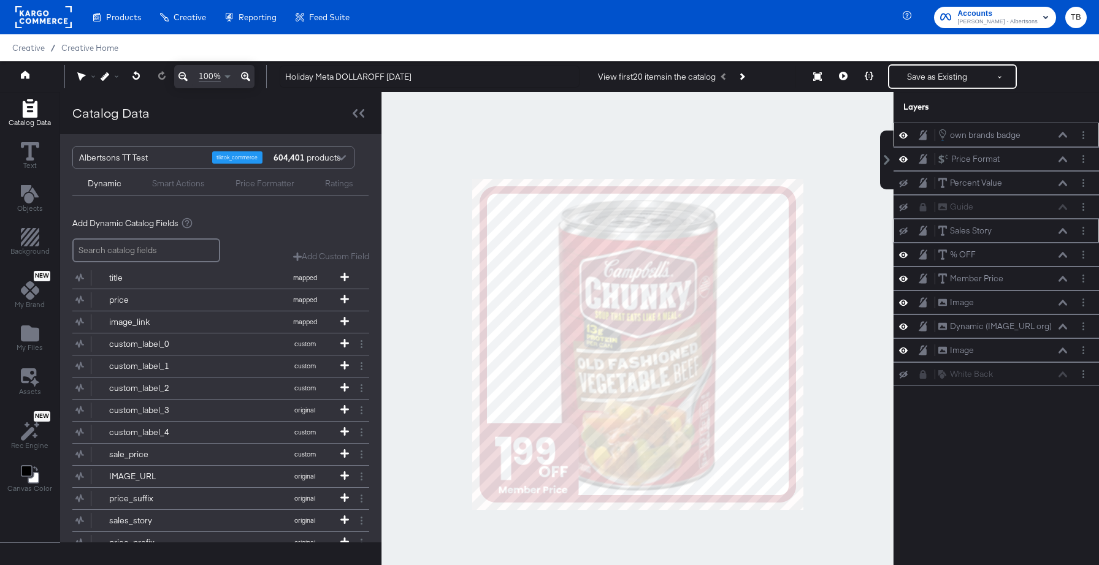
click at [1061, 132] on icon at bounding box center [1062, 135] width 9 height 6
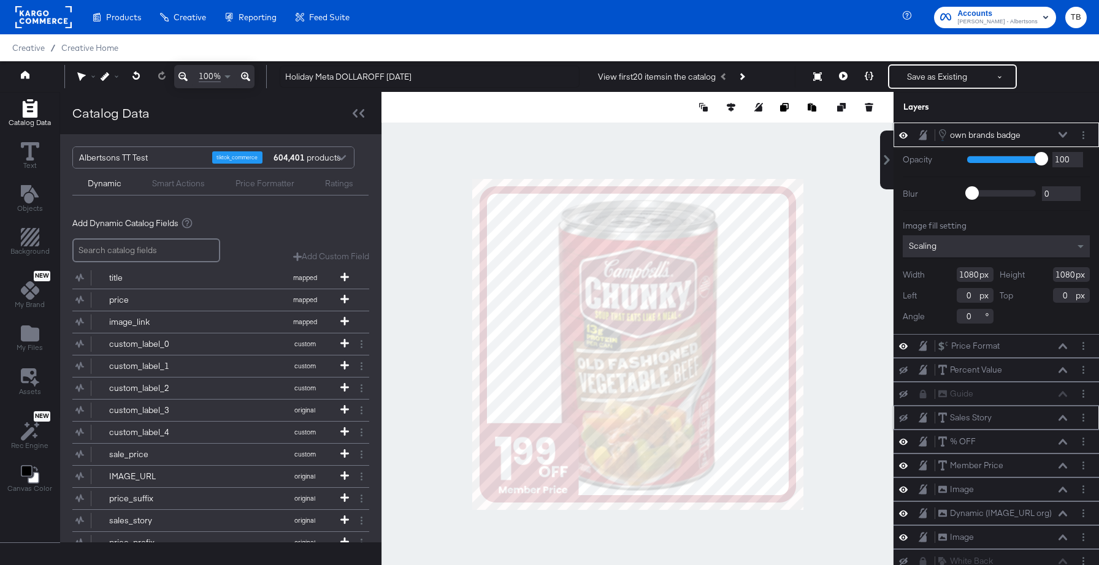
click at [1061, 132] on icon at bounding box center [1062, 135] width 9 height 6
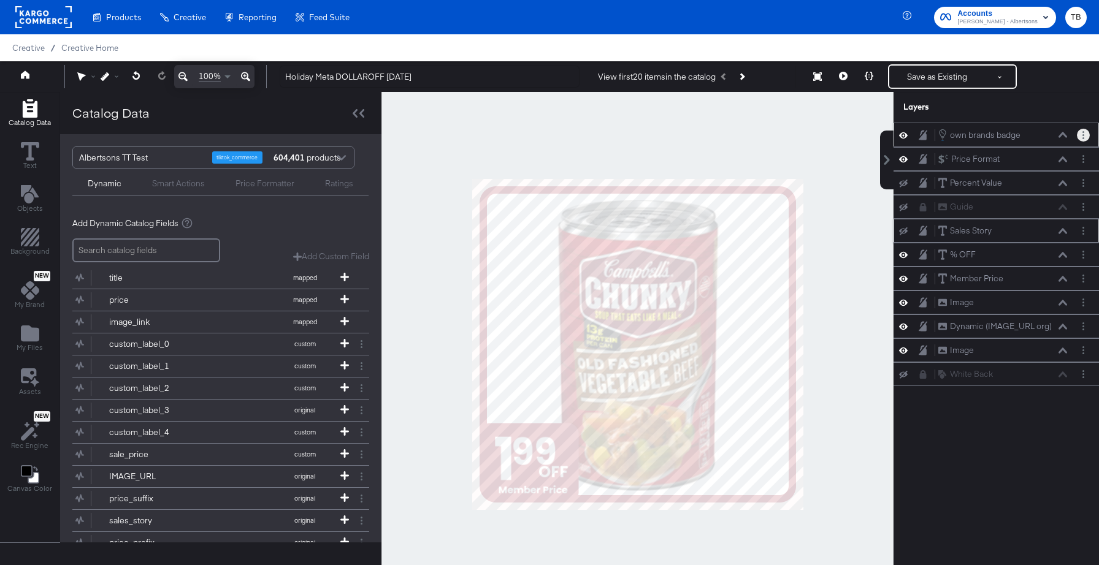
click at [1084, 133] on button "Layer Options" at bounding box center [1082, 135] width 13 height 13
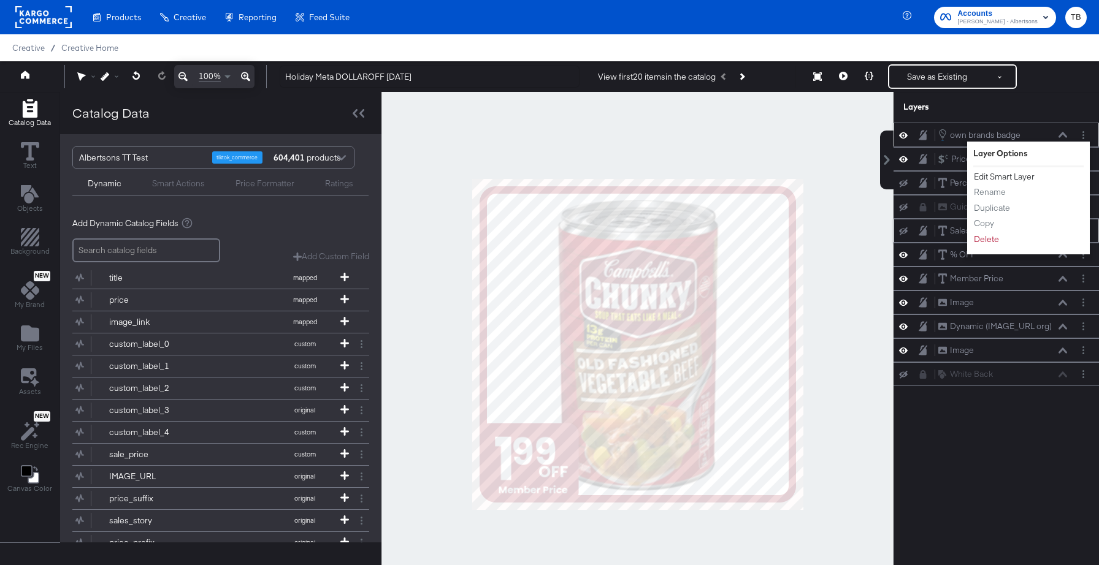
click at [1010, 177] on button "Edit Smart Layer" at bounding box center [1004, 176] width 62 height 13
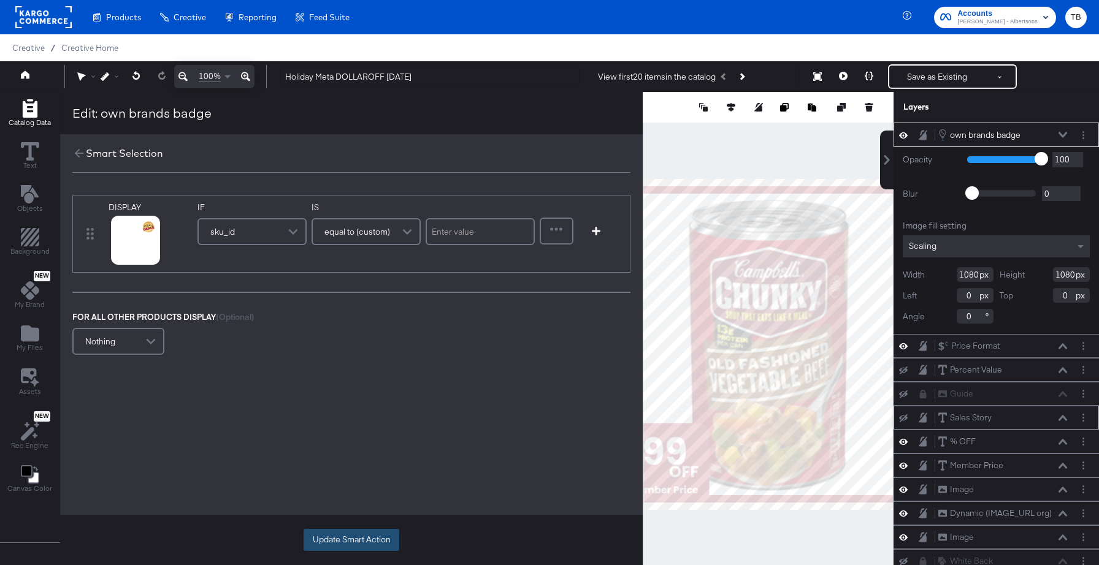
click at [361, 537] on button "Update Smart Action" at bounding box center [351, 540] width 96 height 22
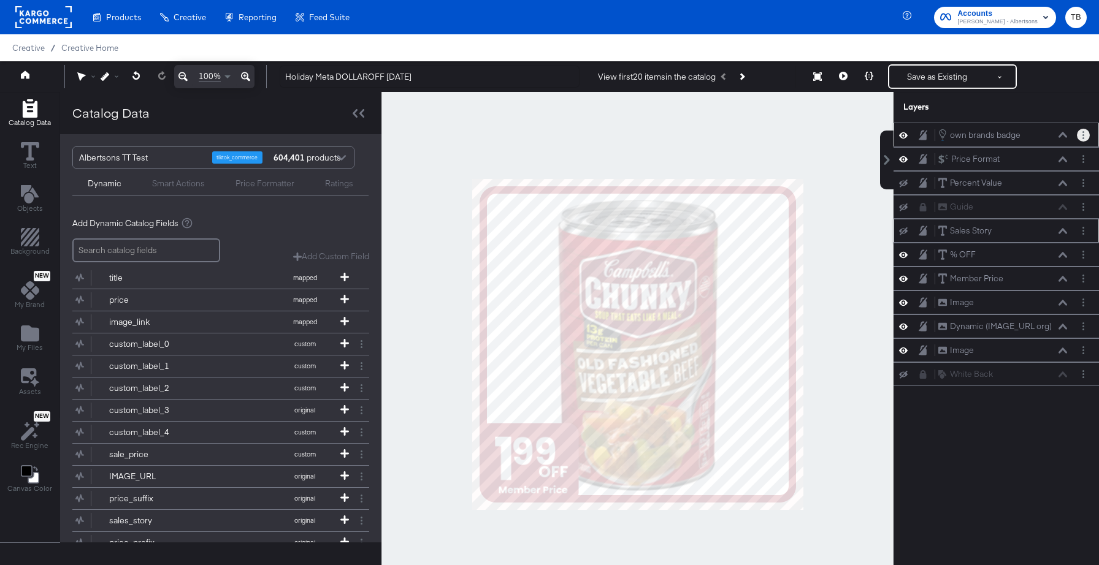
click at [1082, 134] on icon "Layer Options" at bounding box center [1083, 135] width 2 height 8
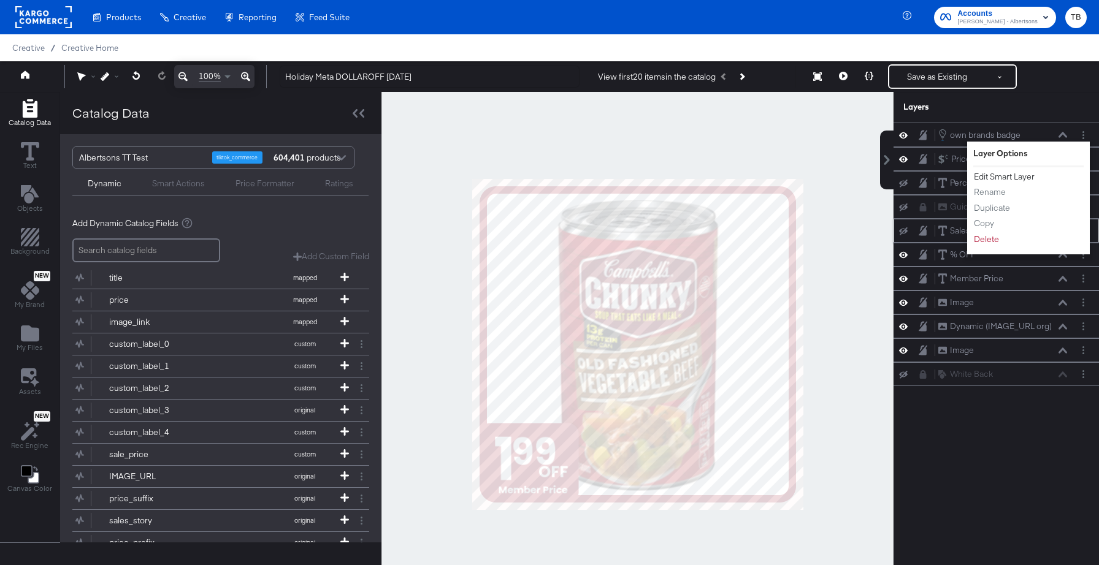
click at [1015, 181] on button "Edit Smart Layer" at bounding box center [1004, 176] width 62 height 13
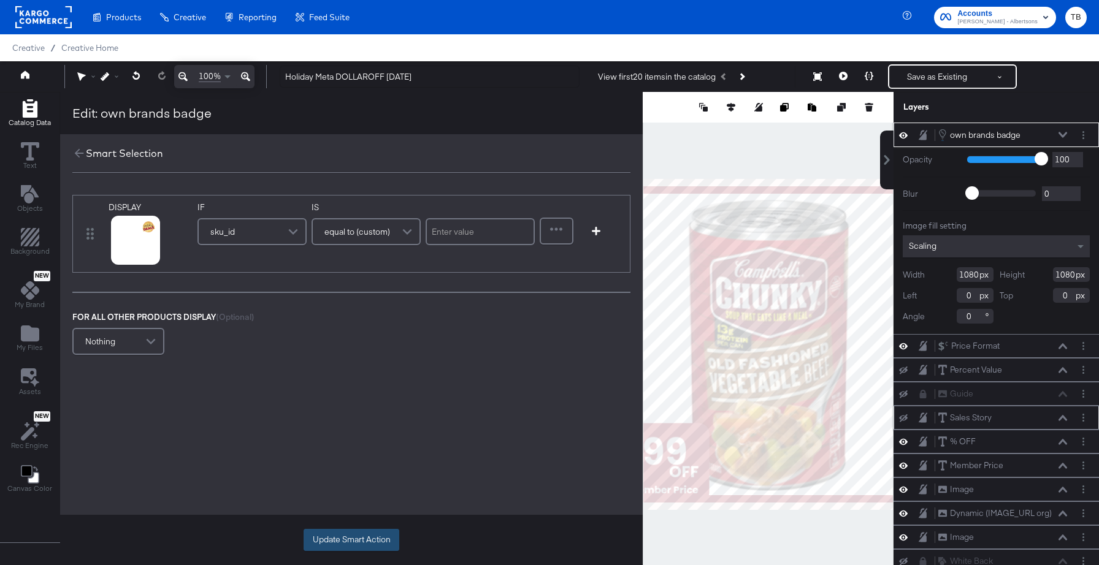
click at [350, 530] on button "Update Smart Action" at bounding box center [351, 540] width 96 height 22
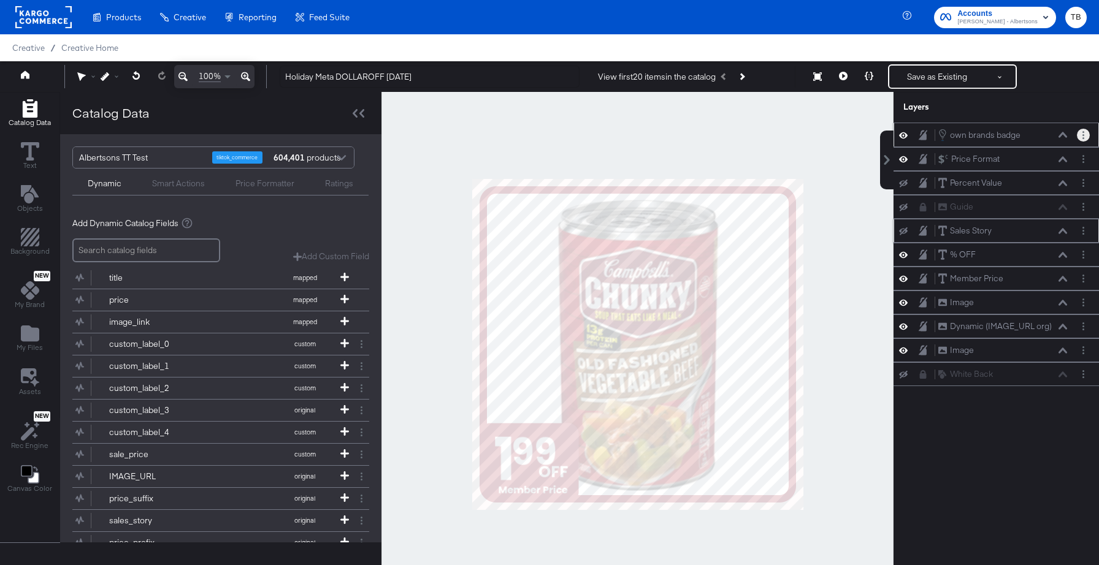
click at [1086, 135] on button "Layer Options" at bounding box center [1082, 135] width 13 height 13
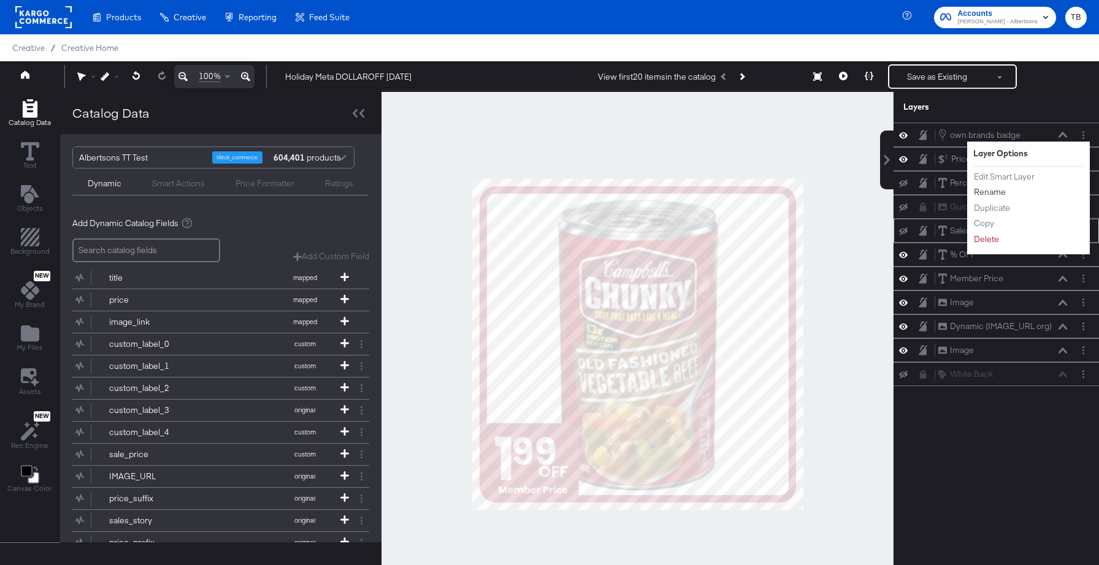
click at [997, 192] on button "Rename" at bounding box center [989, 192] width 33 height 13
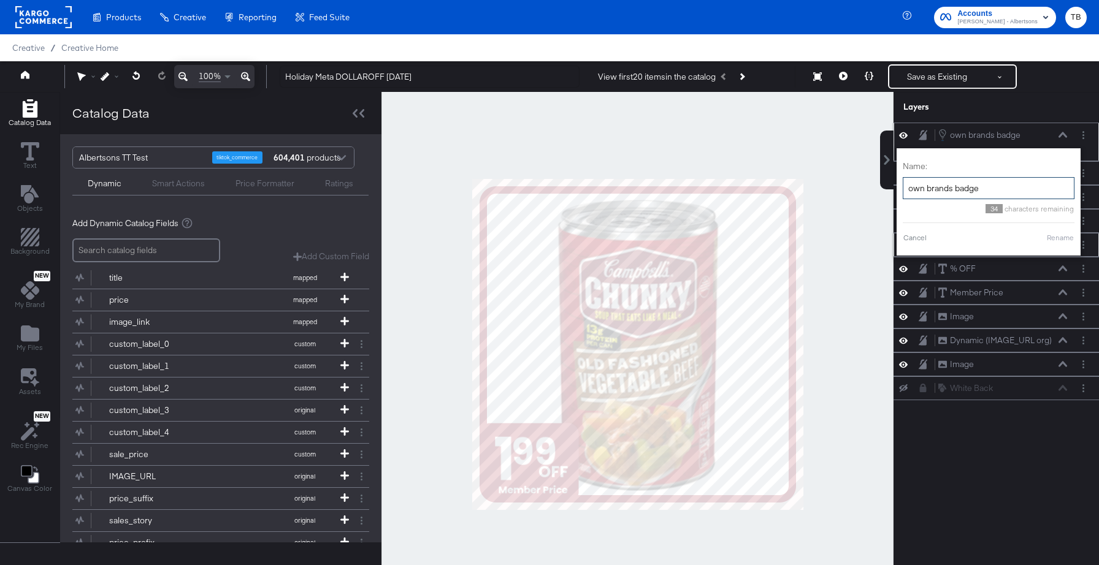
drag, startPoint x: 953, startPoint y: 189, endPoint x: 901, endPoint y: 188, distance: 52.8
click at [901, 188] on div "Name: own brands badge 34 characters remaining Cancel Rename" at bounding box center [988, 201] width 184 height 107
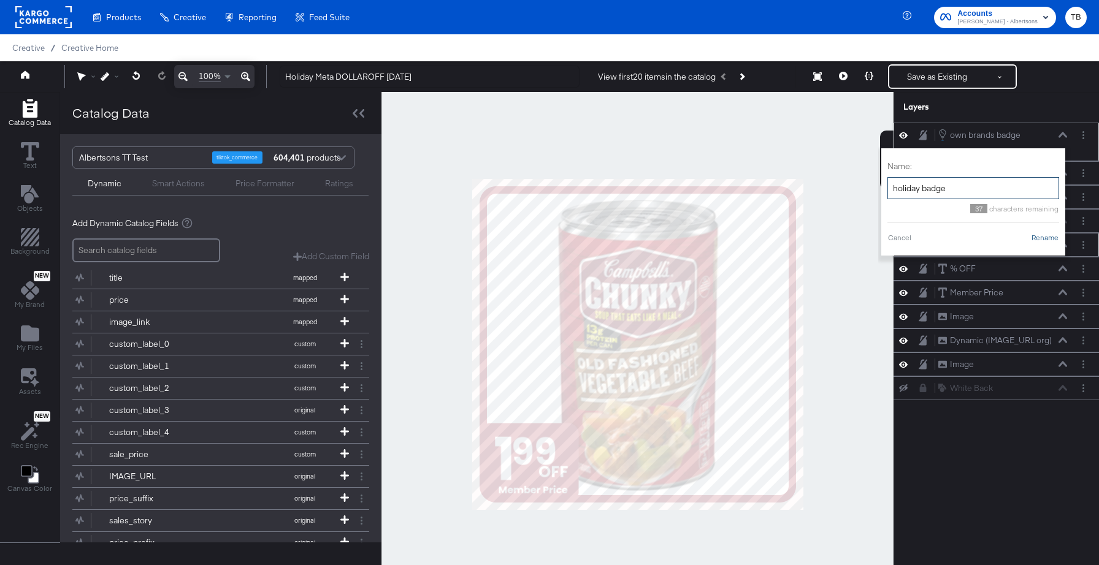
type input "holiday badge"
click at [1038, 243] on button "Rename" at bounding box center [1045, 237] width 28 height 11
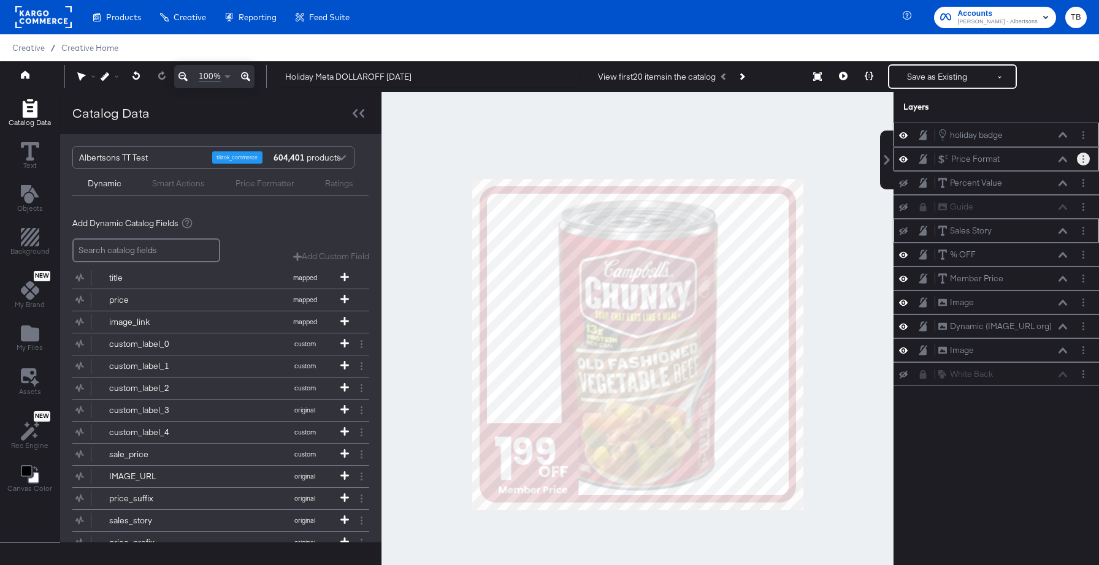
click at [1083, 161] on icon "Layer Options" at bounding box center [1083, 159] width 2 height 8
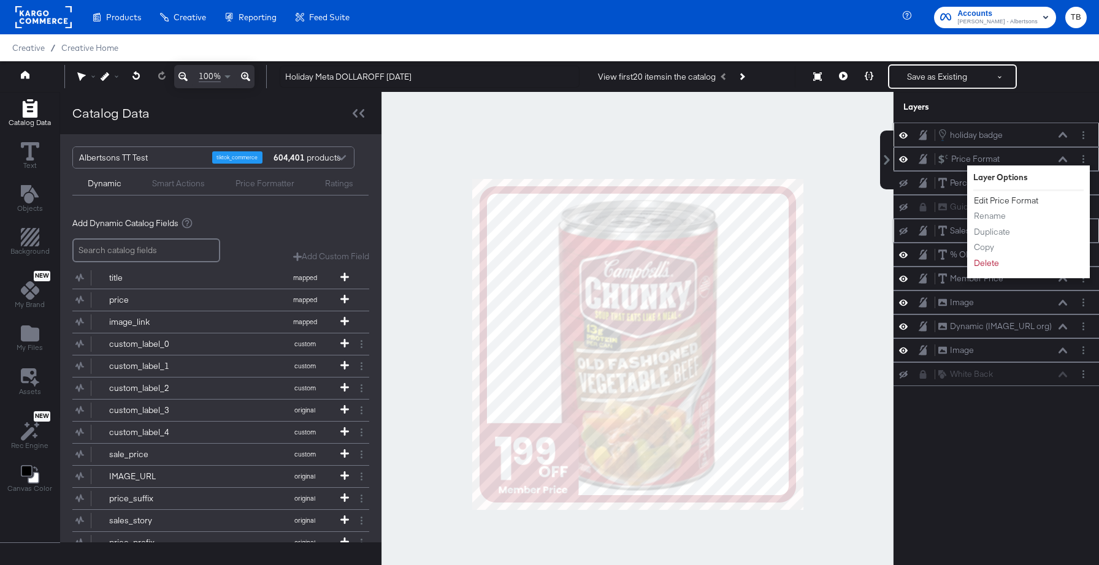
click at [1002, 198] on button "Edit Price Format" at bounding box center [1006, 200] width 66 height 13
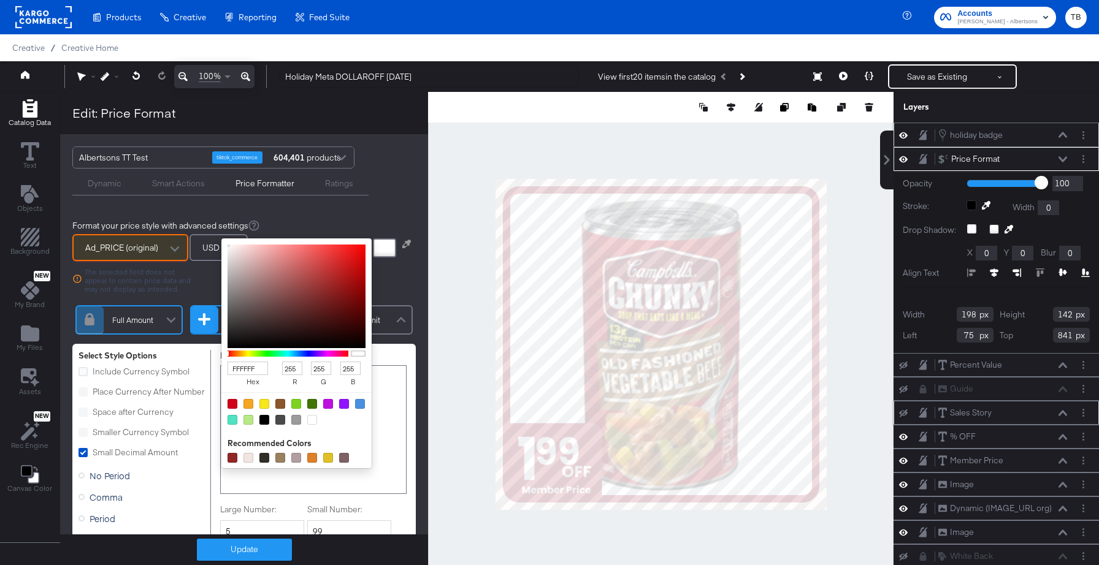
click at [378, 246] on div at bounding box center [384, 247] width 23 height 19
click at [258, 367] on input "FFFFFF" at bounding box center [247, 369] width 40 height 14
type input "FFE"
type input "238"
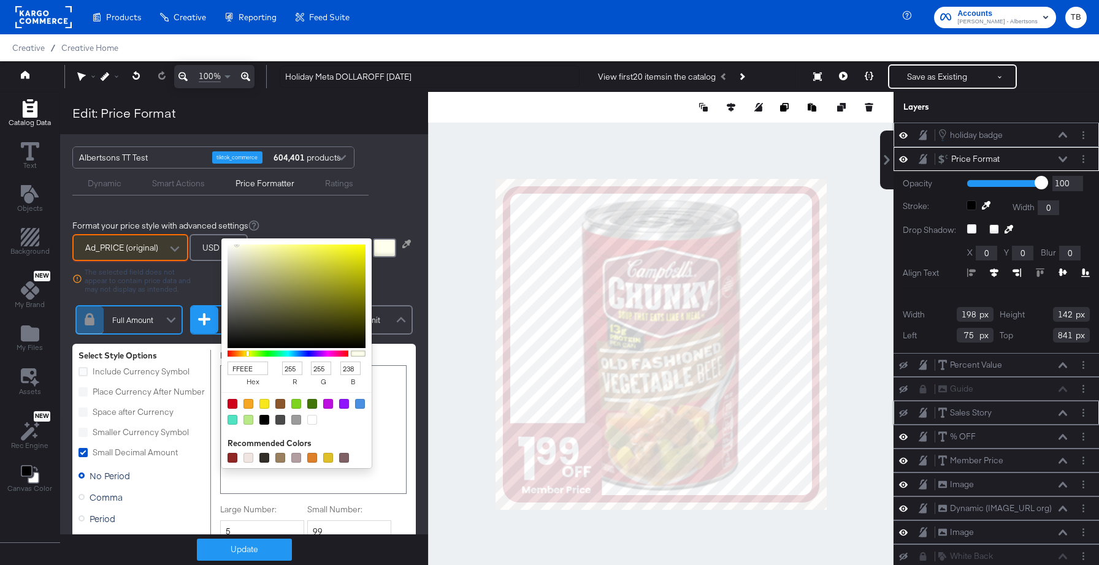
type input "FFEEEE"
type input "238"
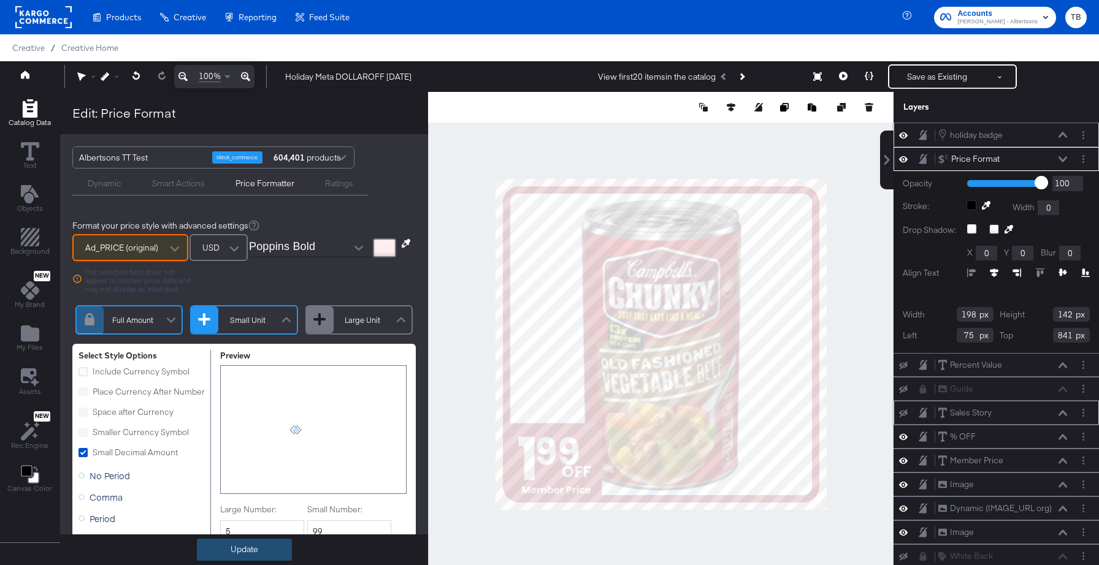
click at [255, 545] on button "Update" at bounding box center [244, 550] width 95 height 22
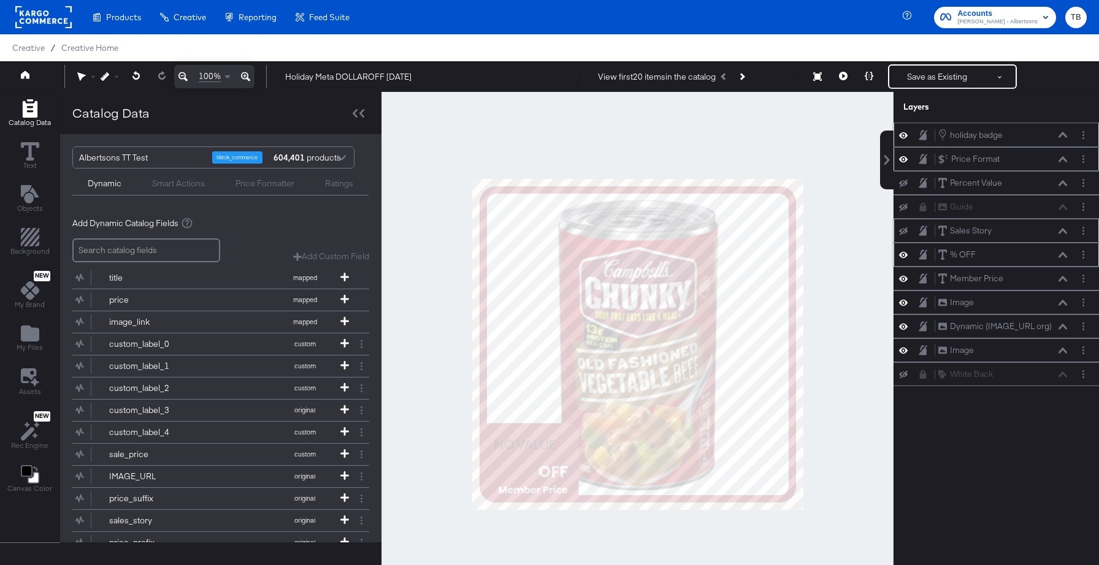
click at [1062, 253] on icon at bounding box center [1062, 255] width 9 height 6
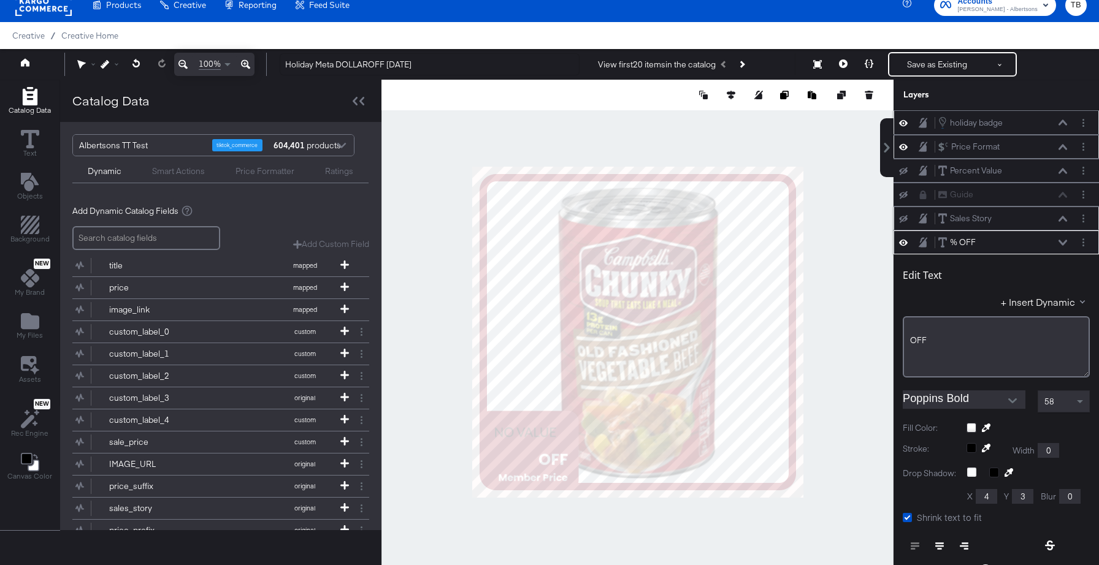
scroll to position [120, 0]
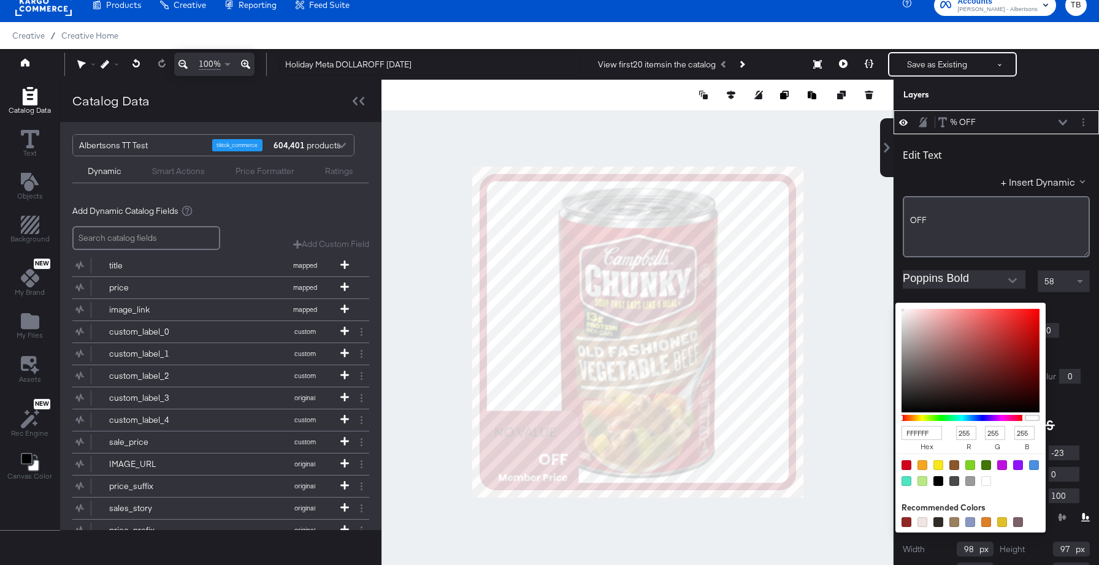
click at [972, 308] on div "FFFFFF hex 255 r 255 g 255 b 100 a Recommended Colors" at bounding box center [1027, 308] width 123 height 10
click at [932, 430] on input "FFFFFF" at bounding box center [921, 433] width 40 height 14
type input "FFE"
type input "238"
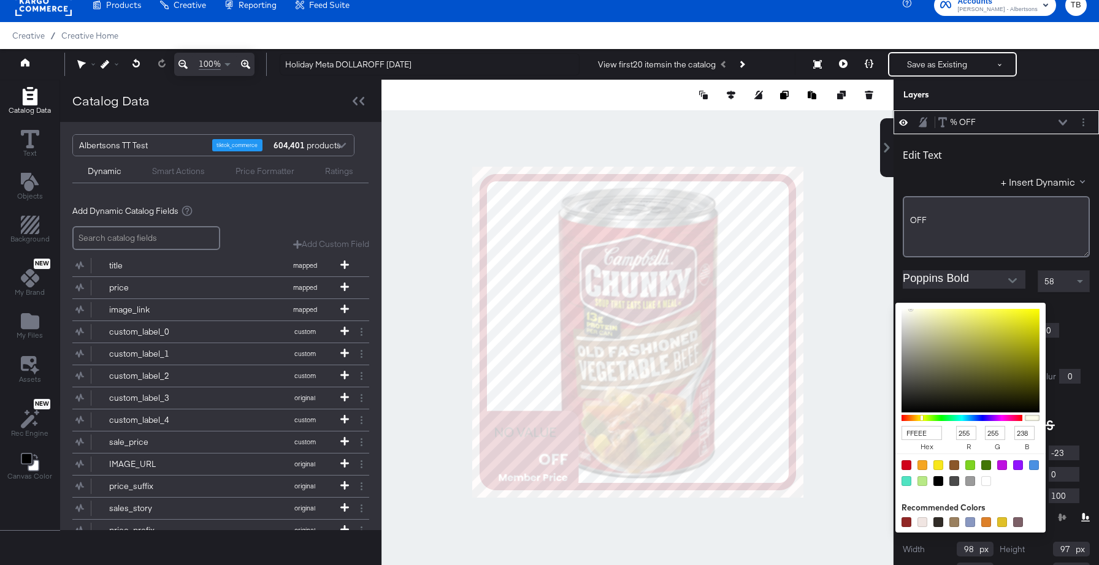
type input "FFEEEE"
type input "238"
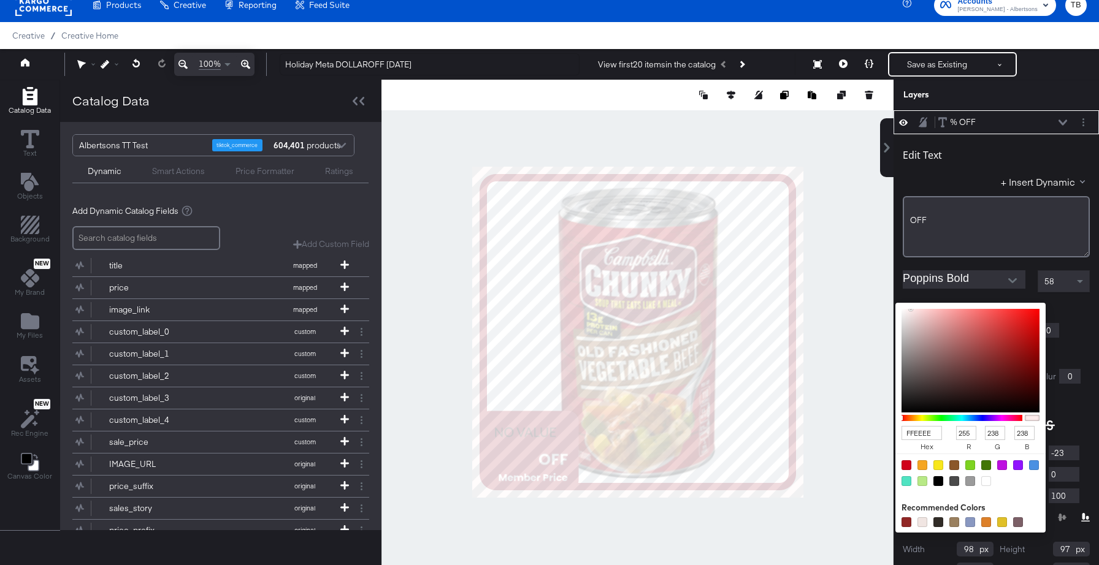
click at [1089, 335] on div "Stroke: Width 0" at bounding box center [995, 330] width 187 height 15
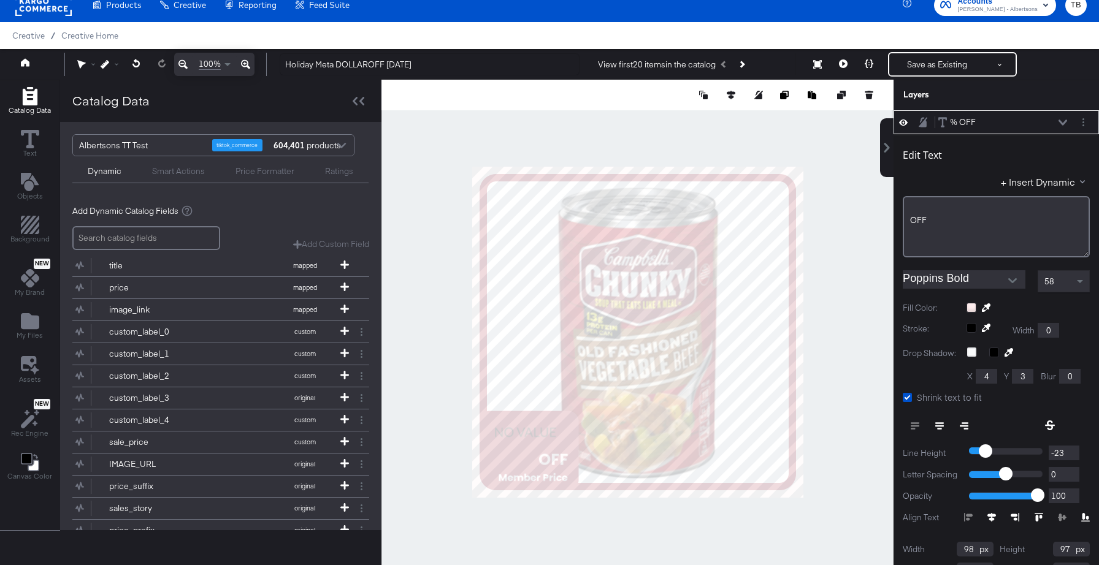
click at [1062, 122] on icon at bounding box center [1062, 123] width 9 height 6
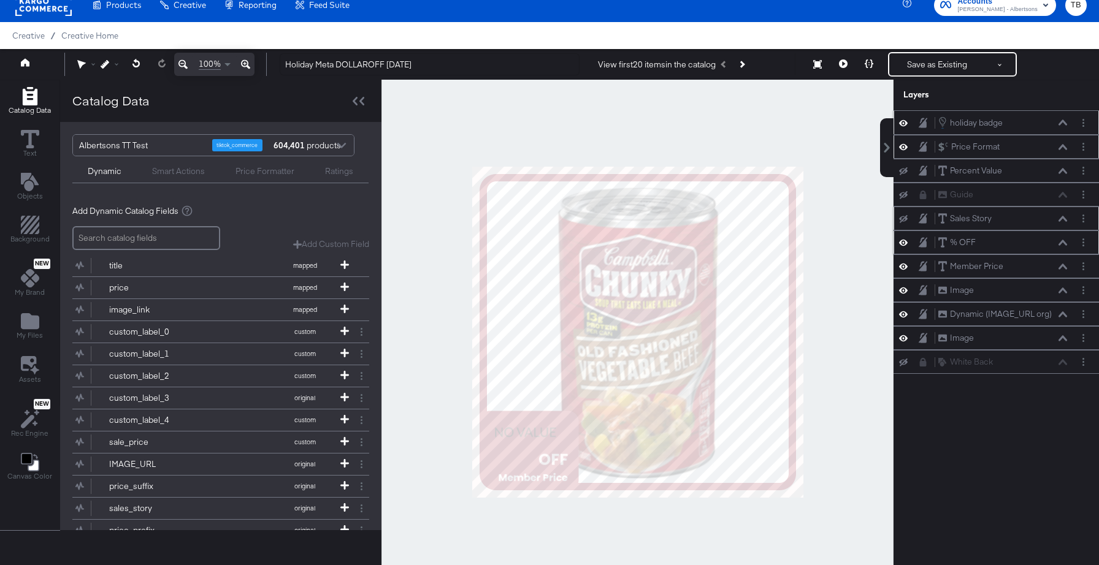
click at [1064, 243] on icon at bounding box center [1062, 243] width 9 height 6
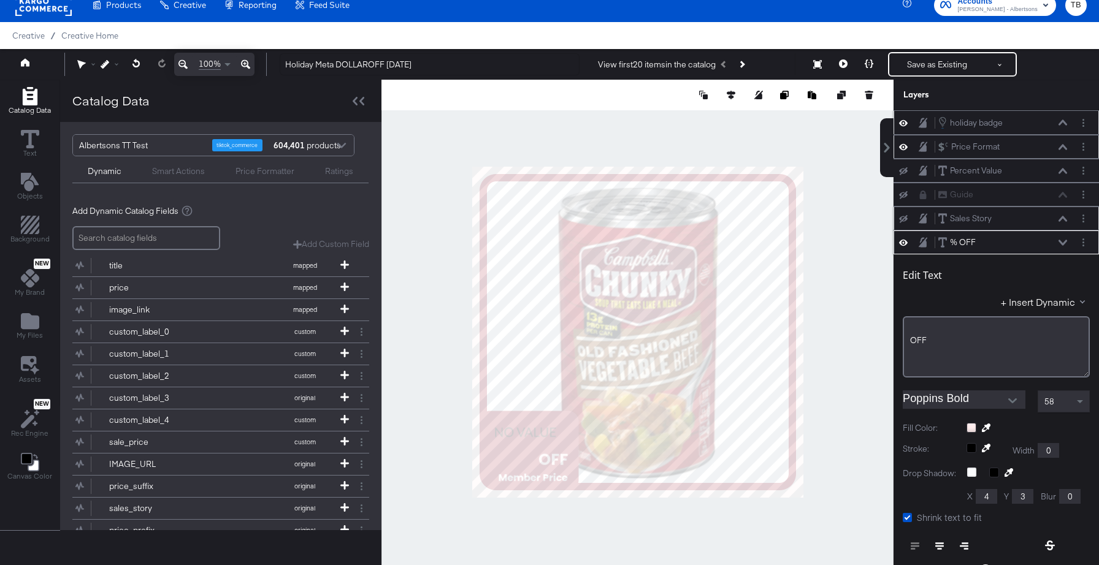
scroll to position [120, 0]
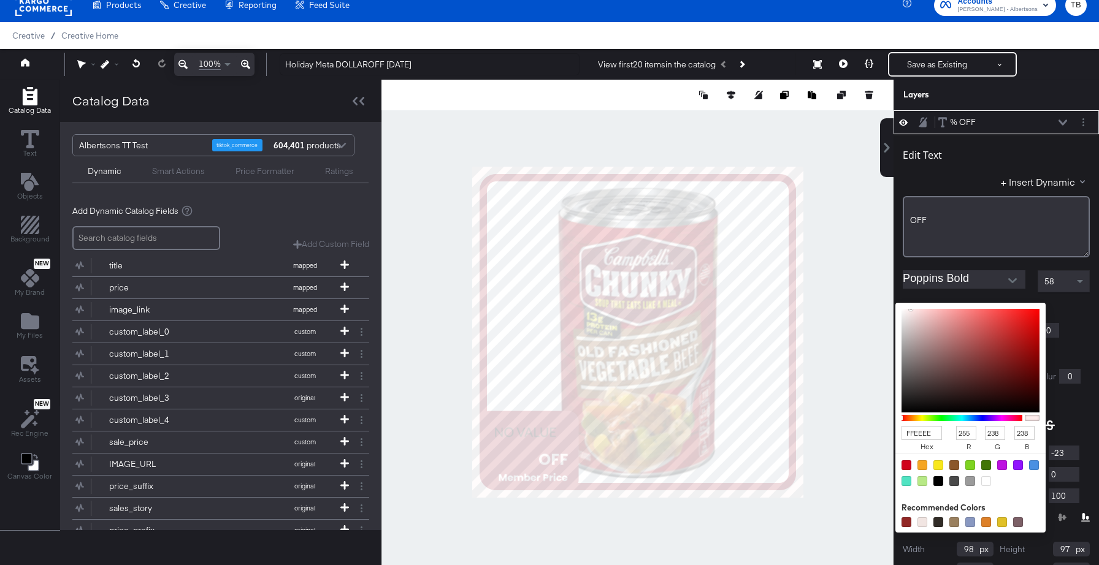
click at [969, 308] on div "FFEEEE hex 255 r 238 g 238 b 100 a Recommended Colors" at bounding box center [1027, 308] width 123 height 10
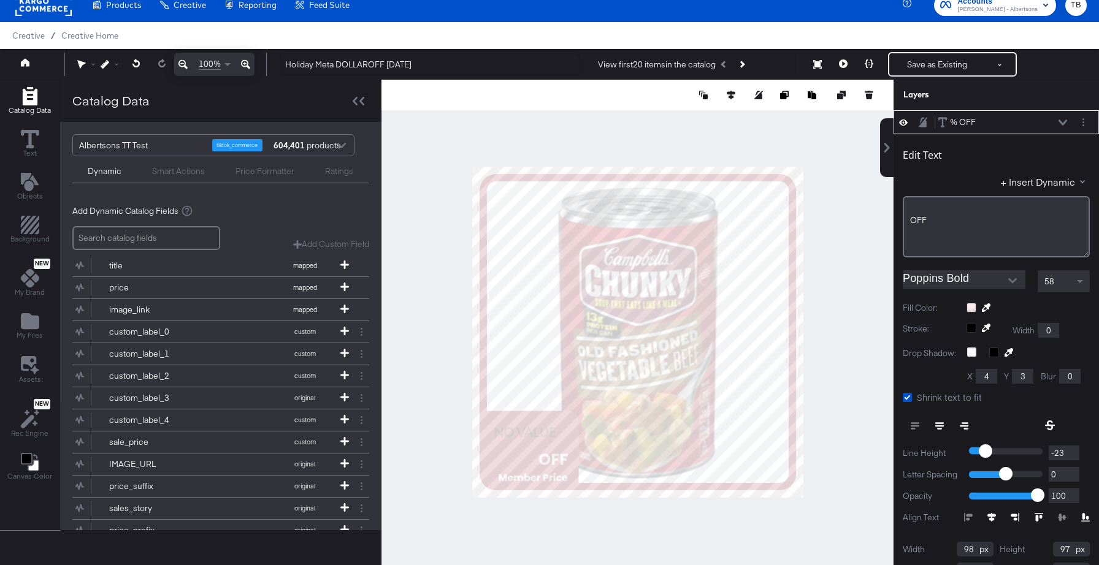
click at [1072, 119] on div "% OFF % OFF" at bounding box center [1005, 122] width 137 height 13
click at [1067, 120] on div "% OFF % OFF" at bounding box center [1005, 122] width 137 height 13
click at [1060, 123] on icon at bounding box center [1062, 123] width 9 height 6
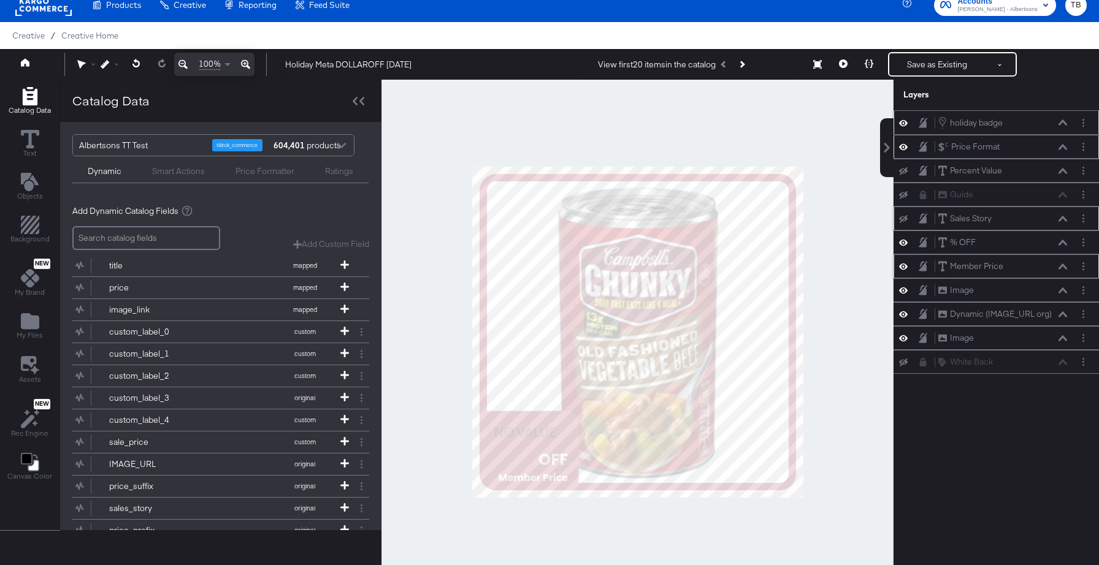
click at [1065, 270] on button at bounding box center [1062, 266] width 10 height 7
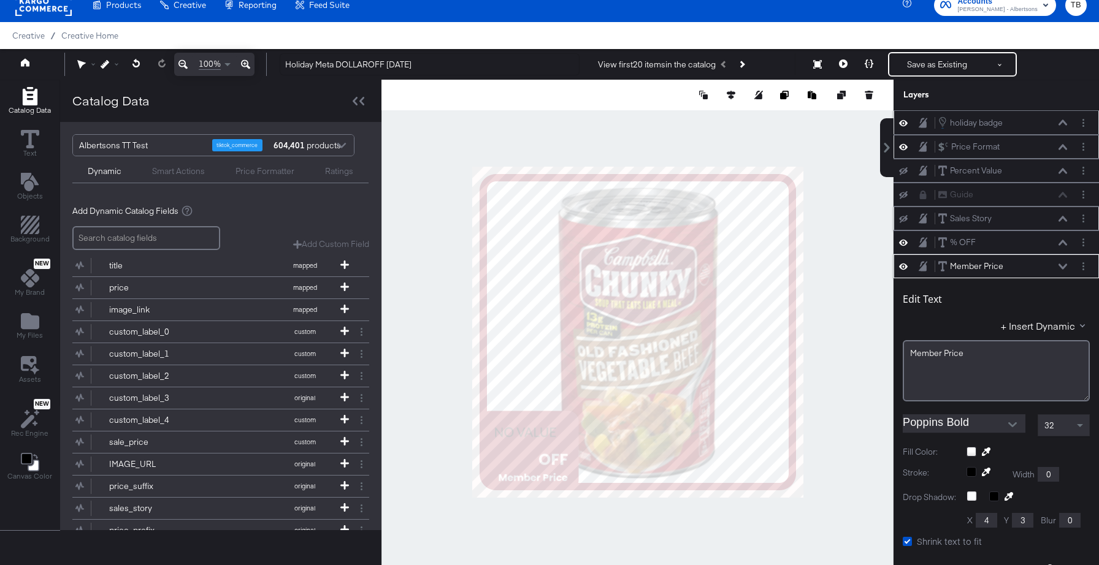
scroll to position [144, 0]
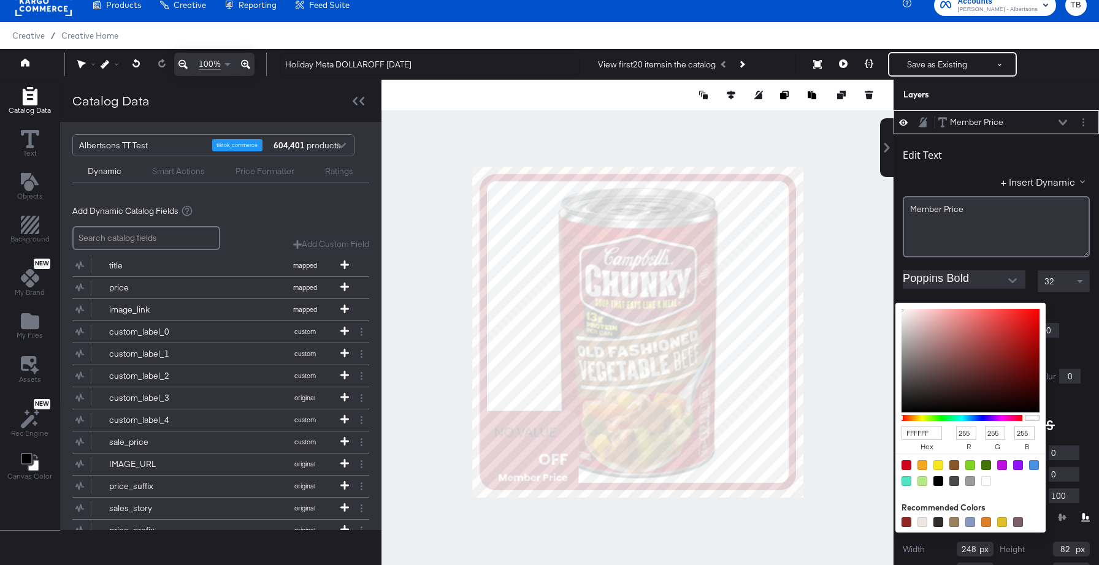
click at [968, 307] on div "FFFFFF hex 255 r 255 g 255 b 100 a Recommended Colors" at bounding box center [1027, 308] width 123 height 10
click at [935, 433] on input "FFFFFF" at bounding box center [921, 433] width 40 height 14
type input "FFE"
type input "238"
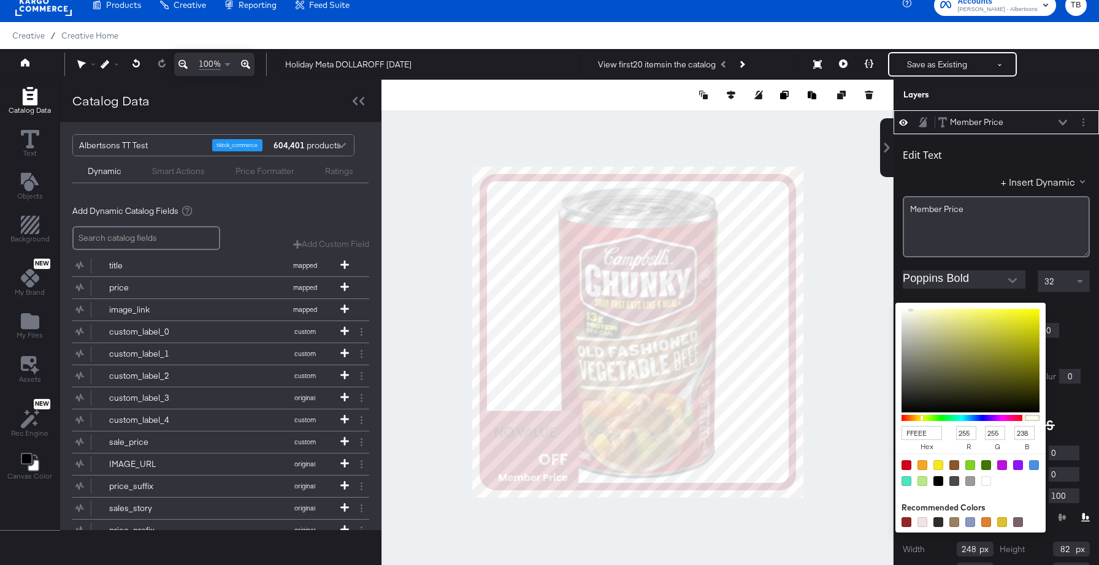
type input "FFEEEE"
type input "238"
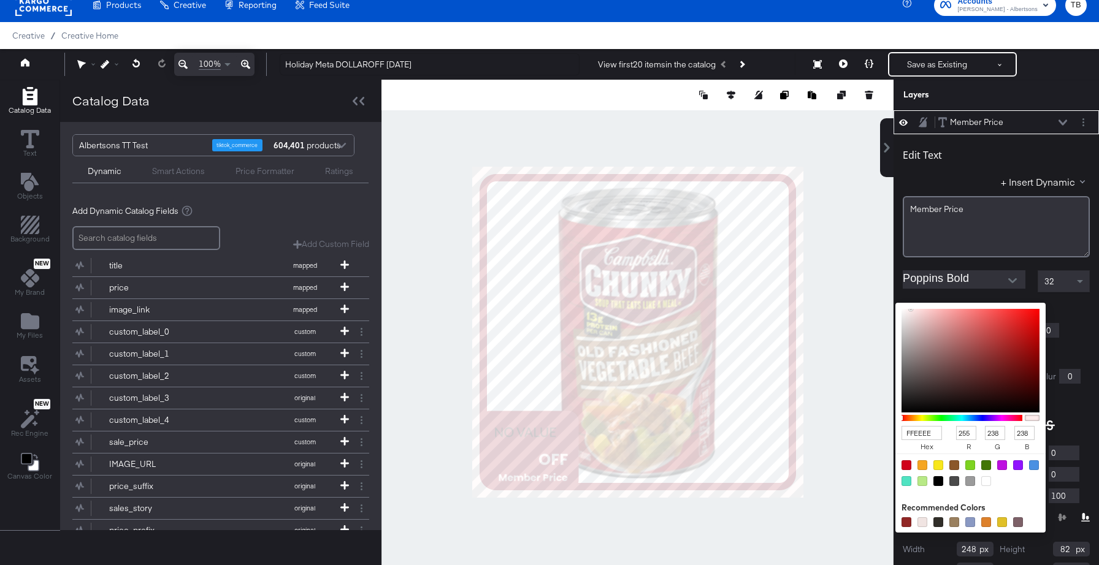
click at [1087, 330] on div "Stroke: Width 0" at bounding box center [995, 330] width 187 height 15
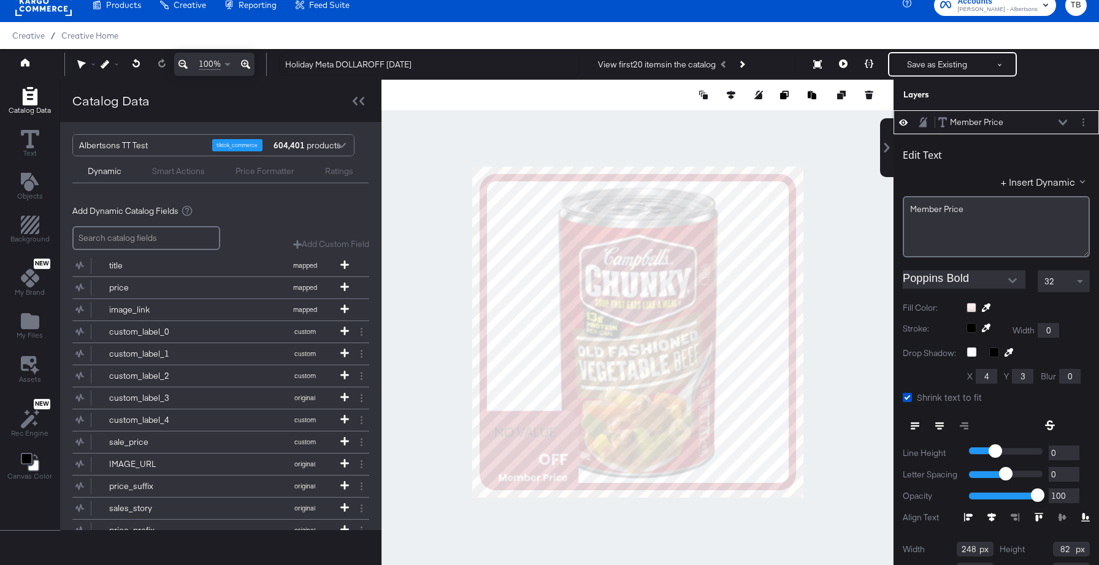
click at [1063, 123] on icon at bounding box center [1062, 123] width 9 height 6
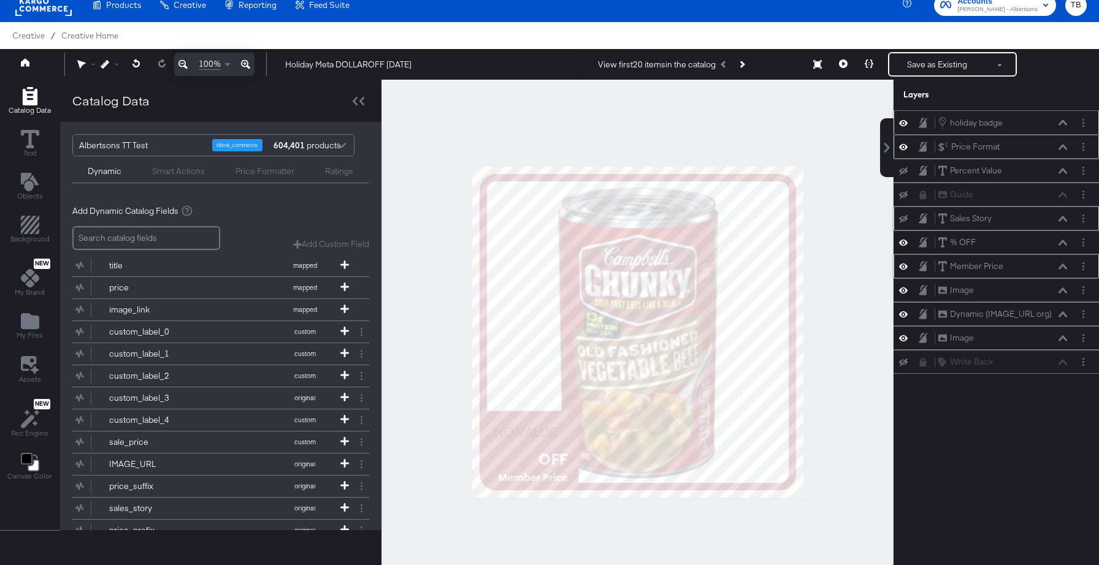
scroll to position [0, 0]
click at [1061, 338] on icon at bounding box center [1062, 338] width 9 height 6
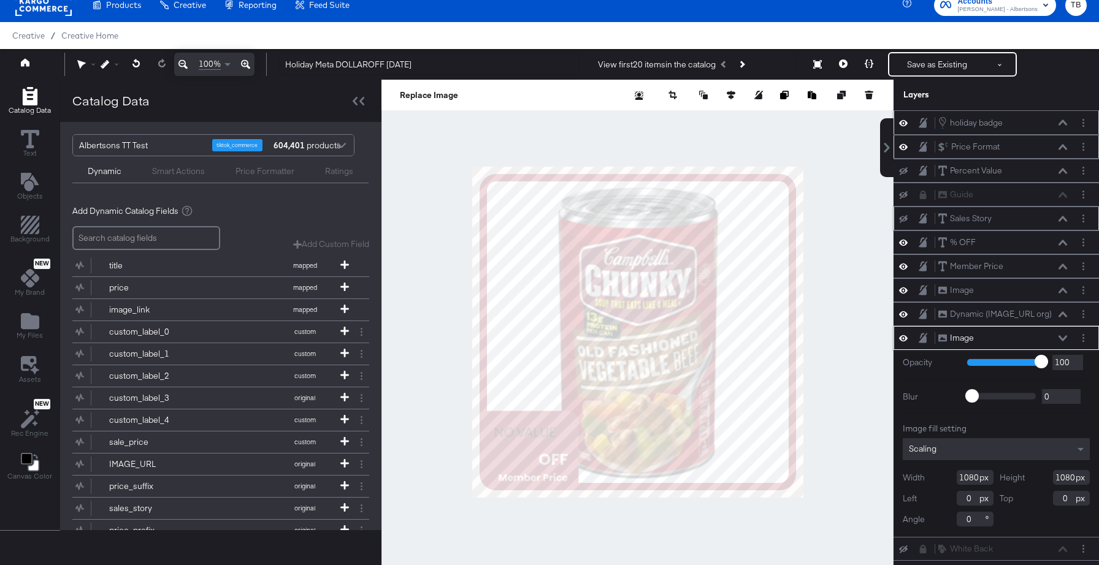
click at [1061, 336] on icon at bounding box center [1062, 338] width 9 height 6
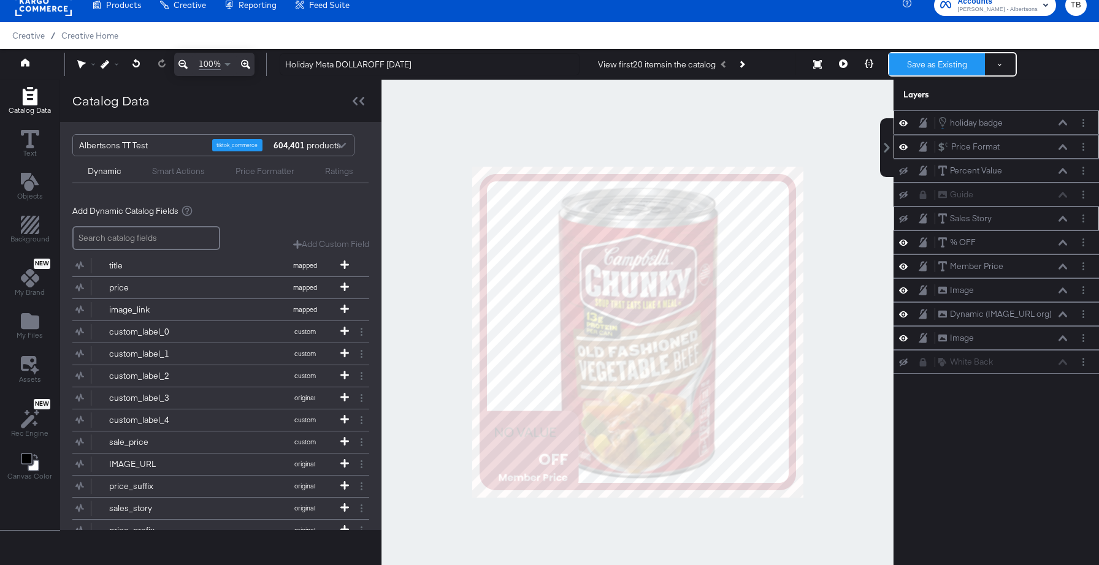
click at [933, 64] on button "Save as Existing" at bounding box center [937, 64] width 96 height 22
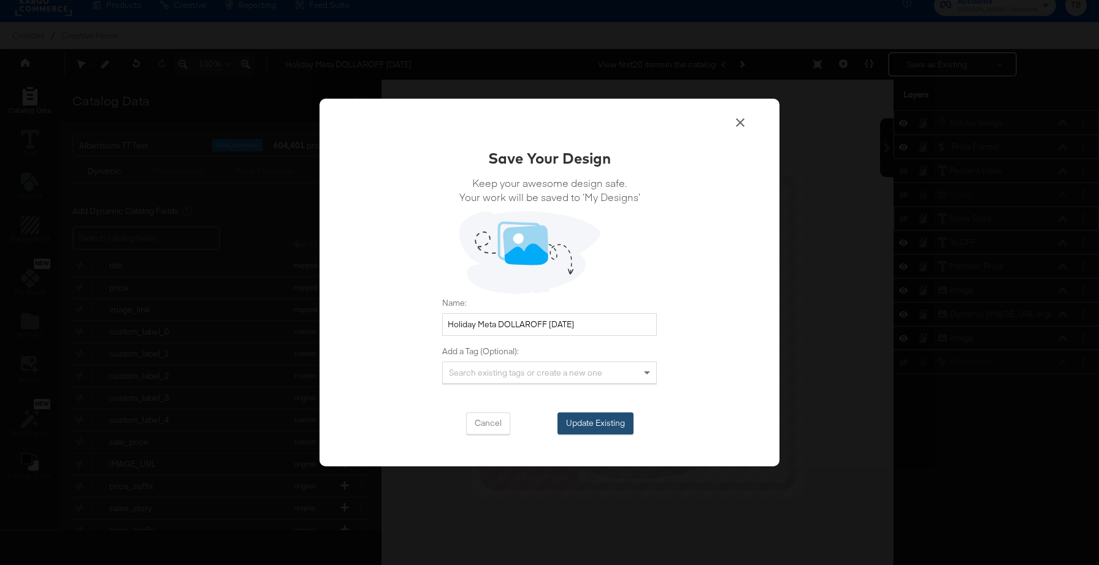
click at [611, 423] on button "Update Existing" at bounding box center [595, 424] width 76 height 22
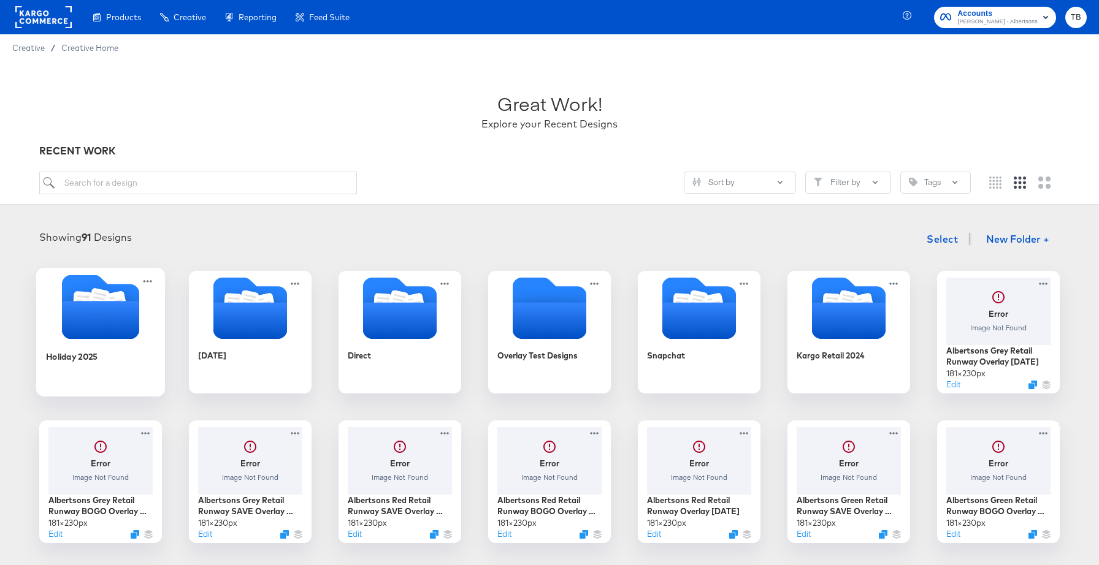
click at [128, 333] on icon "Folder" at bounding box center [100, 320] width 77 height 38
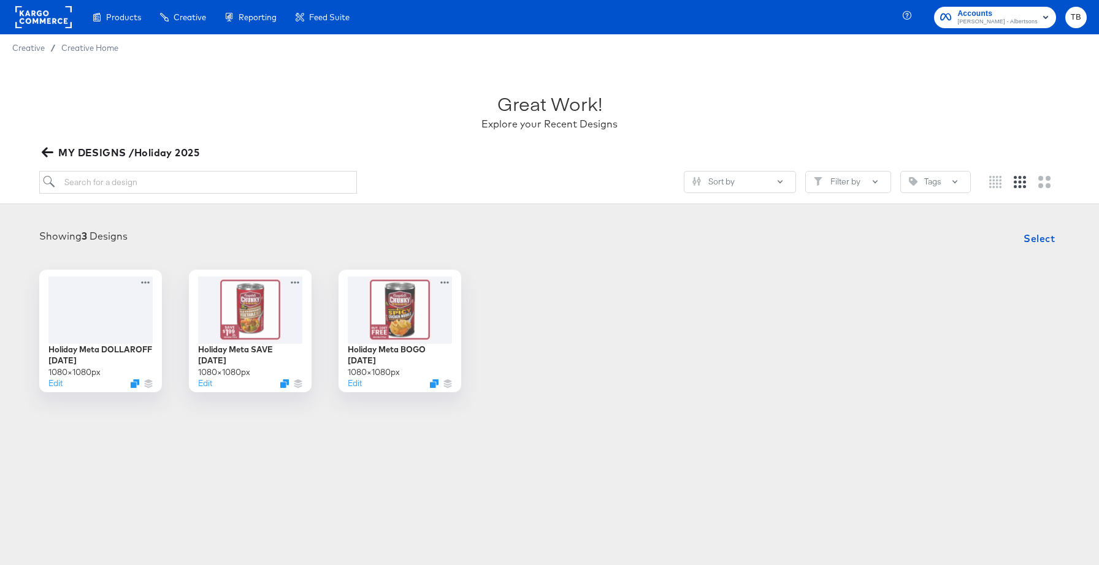
click at [48, 149] on icon "button" at bounding box center [48, 153] width 12 height 12
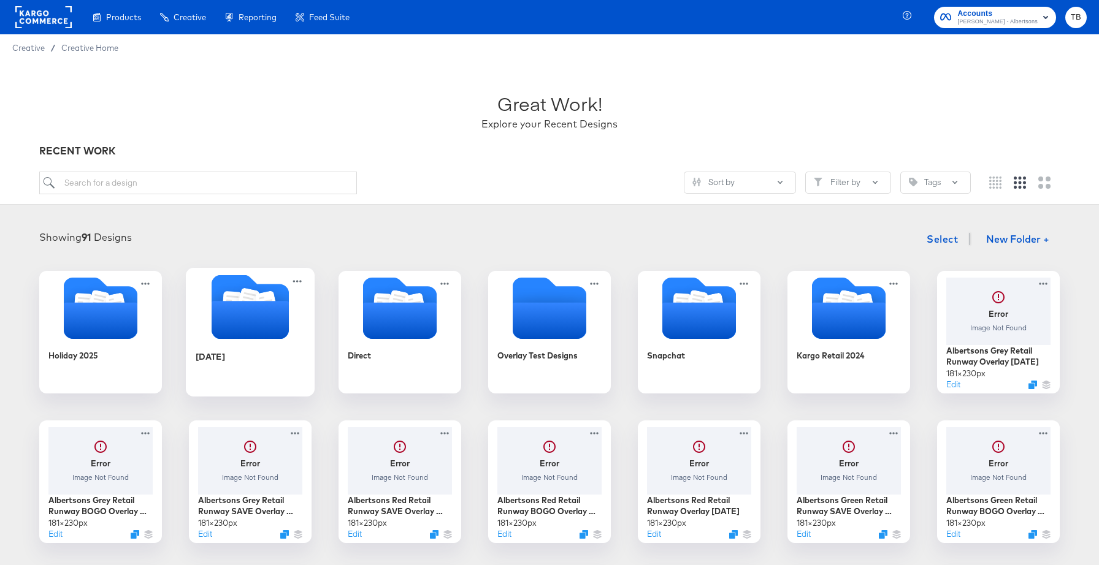
click at [239, 326] on icon "Folder" at bounding box center [249, 320] width 77 height 38
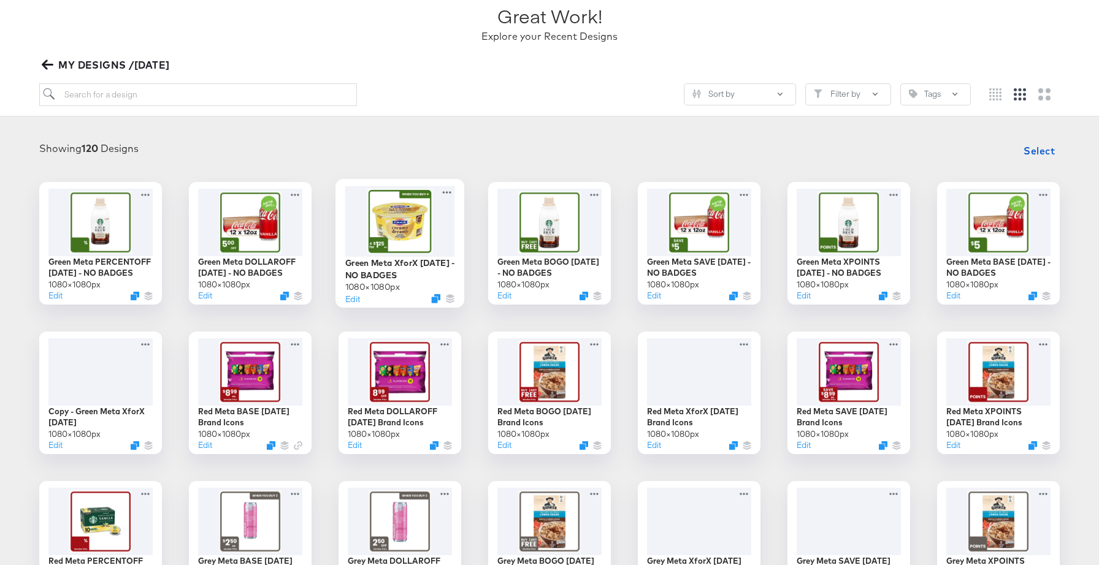
scroll to position [97, 0]
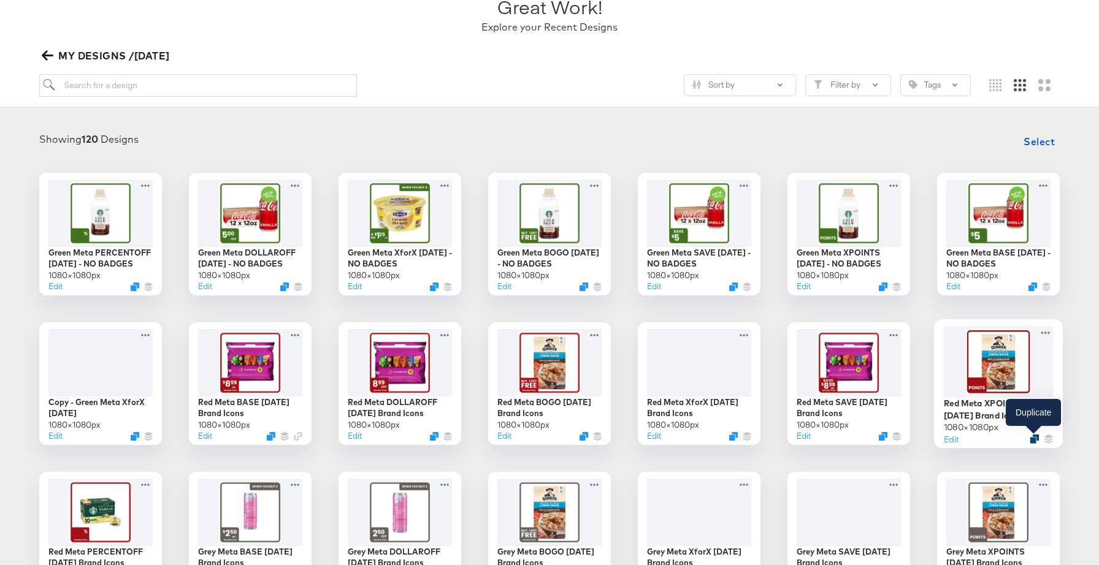
click at [1032, 440] on icon "Duplicate" at bounding box center [1033, 438] width 9 height 9
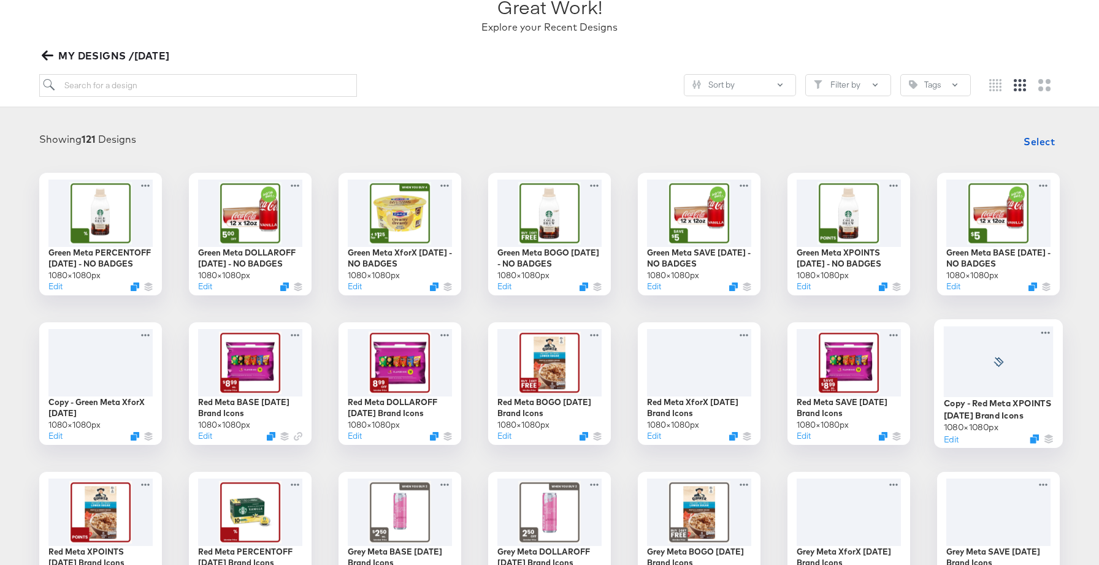
click at [1021, 380] on div at bounding box center [998, 361] width 110 height 71
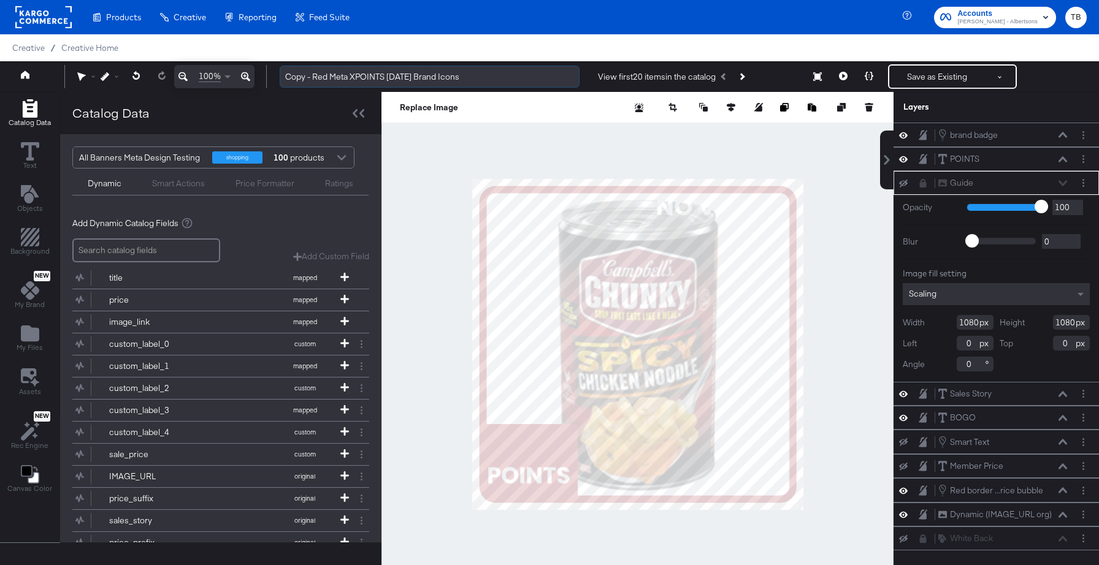
click at [330, 76] on input "Copy - Red Meta XPOINTS 4.29.25 Brand Icons" at bounding box center [430, 77] width 300 height 23
type input "Holiday Meta XPOINTS [DATE]"
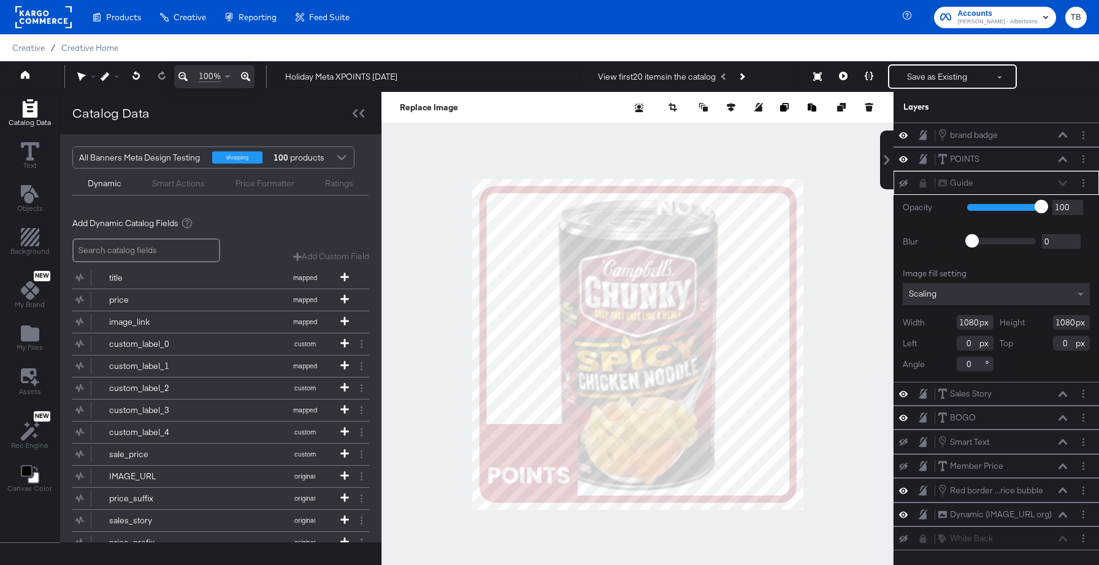
click at [1061, 183] on div "Guide Guide" at bounding box center [1002, 183] width 130 height 13
click at [1061, 156] on button at bounding box center [1062, 159] width 10 height 7
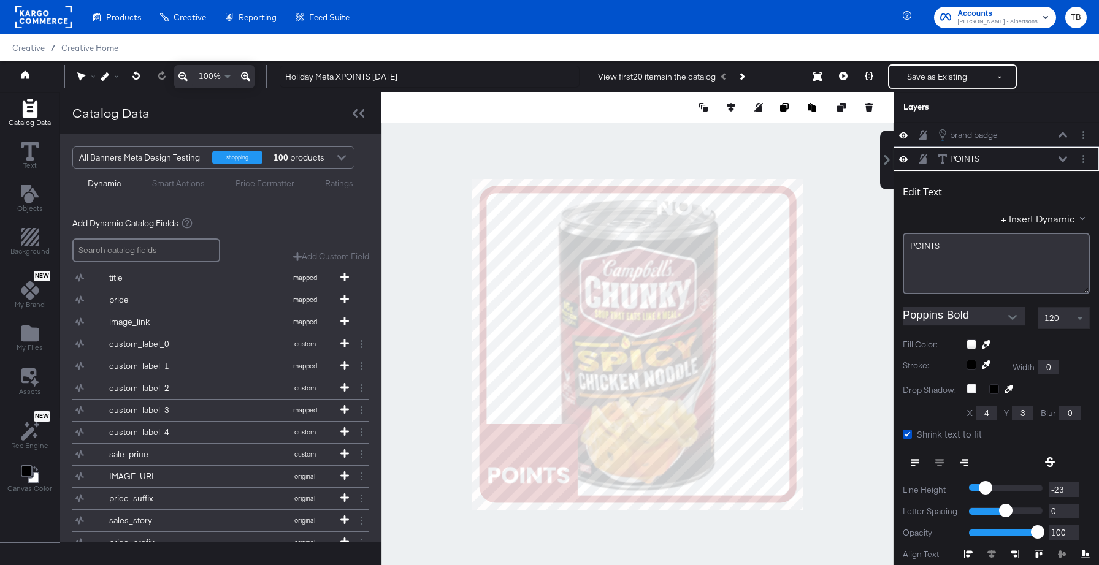
scroll to position [25, 0]
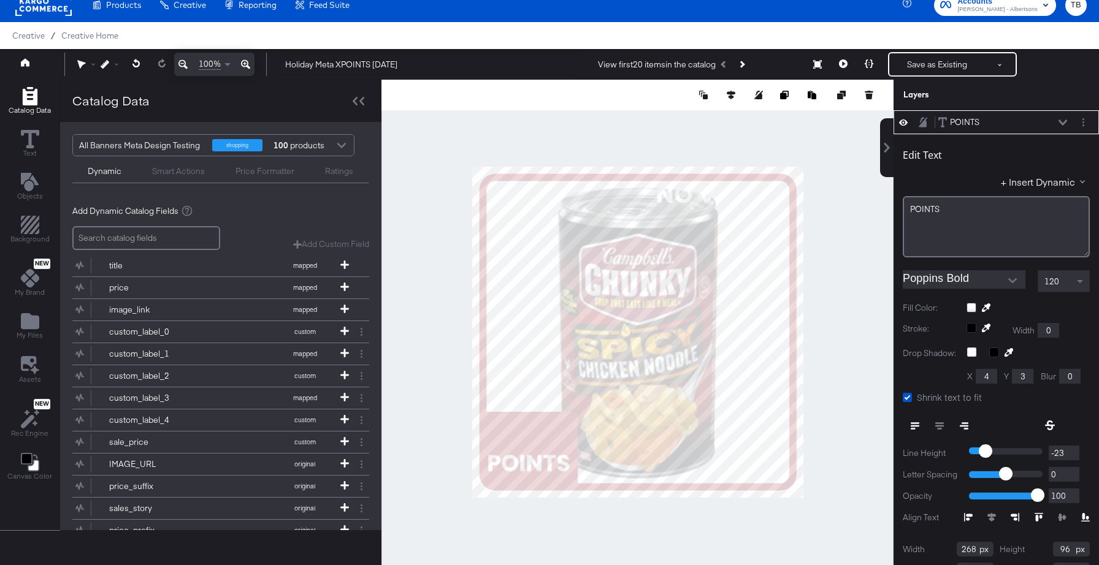
click at [1061, 118] on div "POINTS POINTS" at bounding box center [1002, 122] width 130 height 13
click at [1062, 124] on icon at bounding box center [1062, 123] width 9 height 6
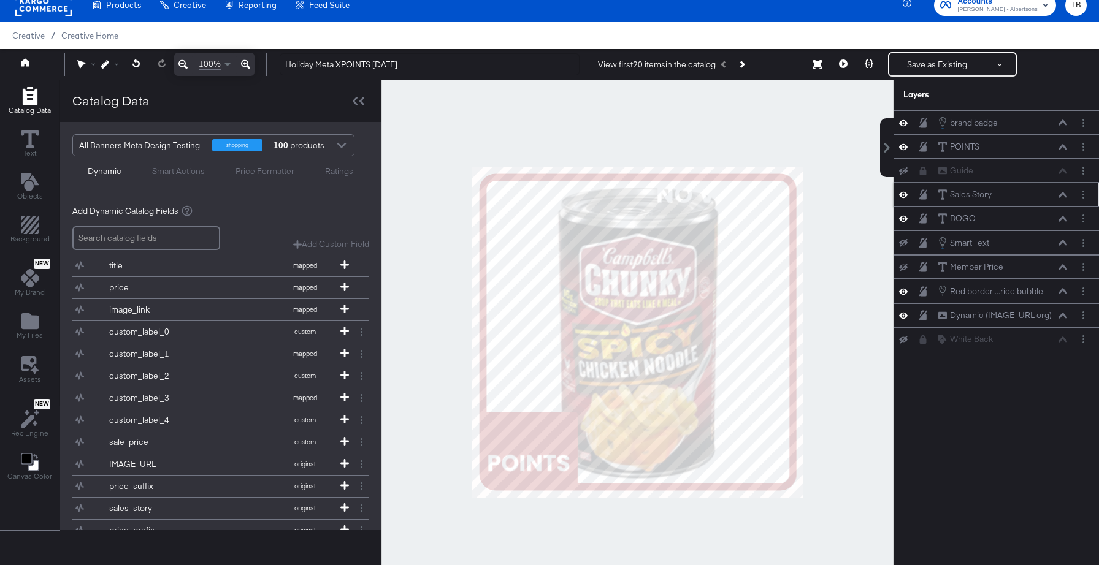
click at [904, 196] on icon at bounding box center [903, 194] width 9 height 10
click at [1083, 123] on circle "Layer Options" at bounding box center [1083, 123] width 2 height 2
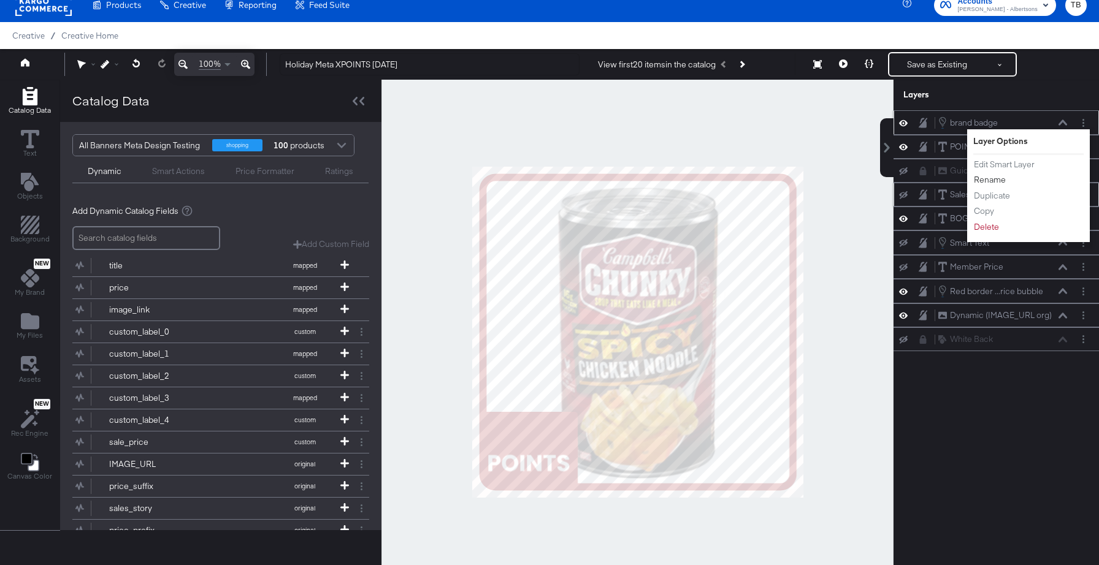
click at [997, 176] on button "Rename" at bounding box center [989, 179] width 33 height 13
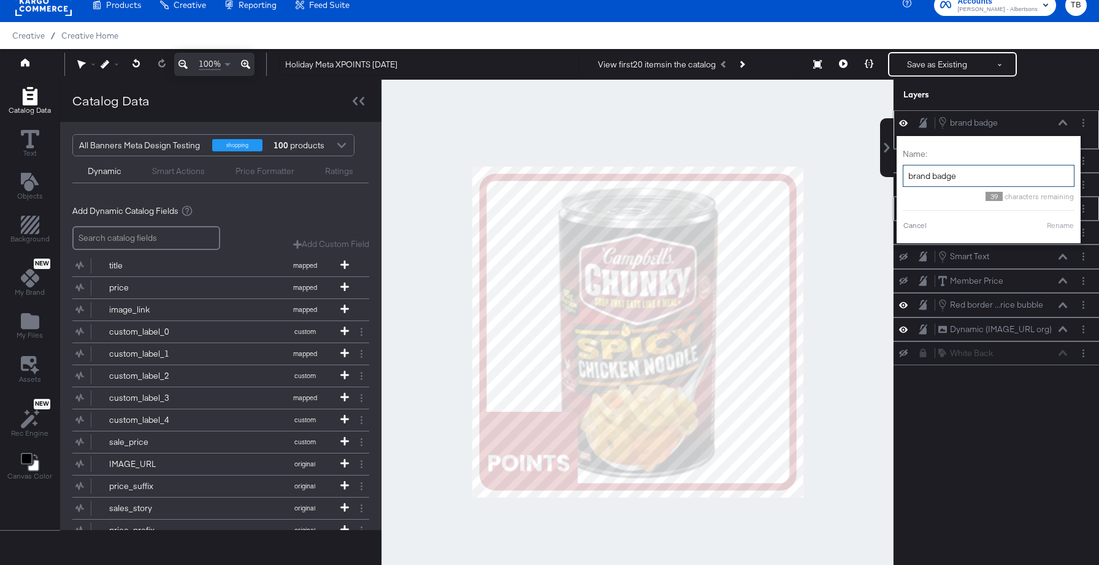
click at [931, 174] on input "brand badge" at bounding box center [988, 176] width 172 height 23
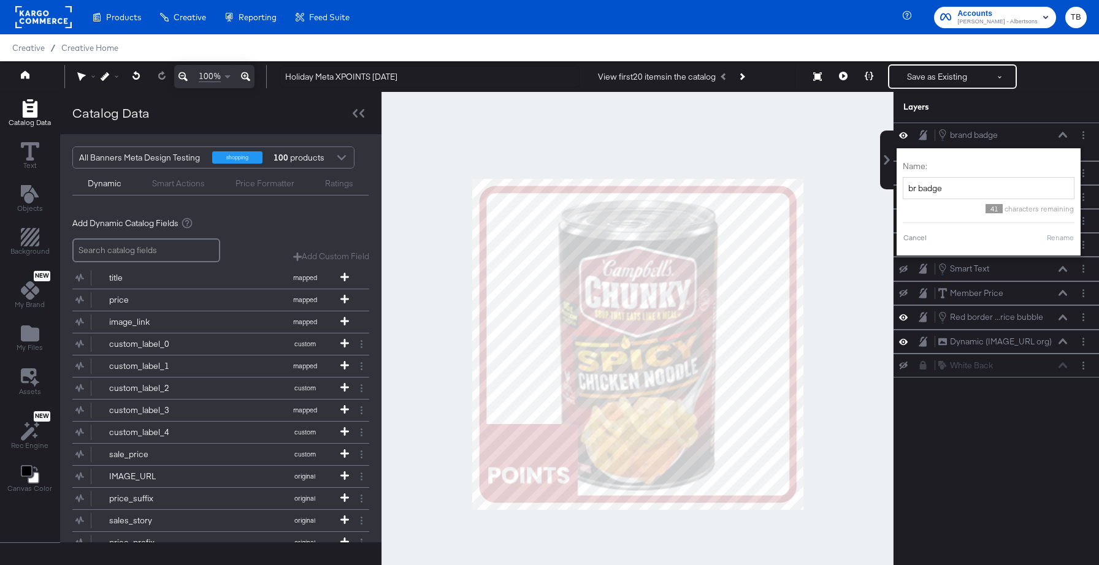
scroll to position [12, 0]
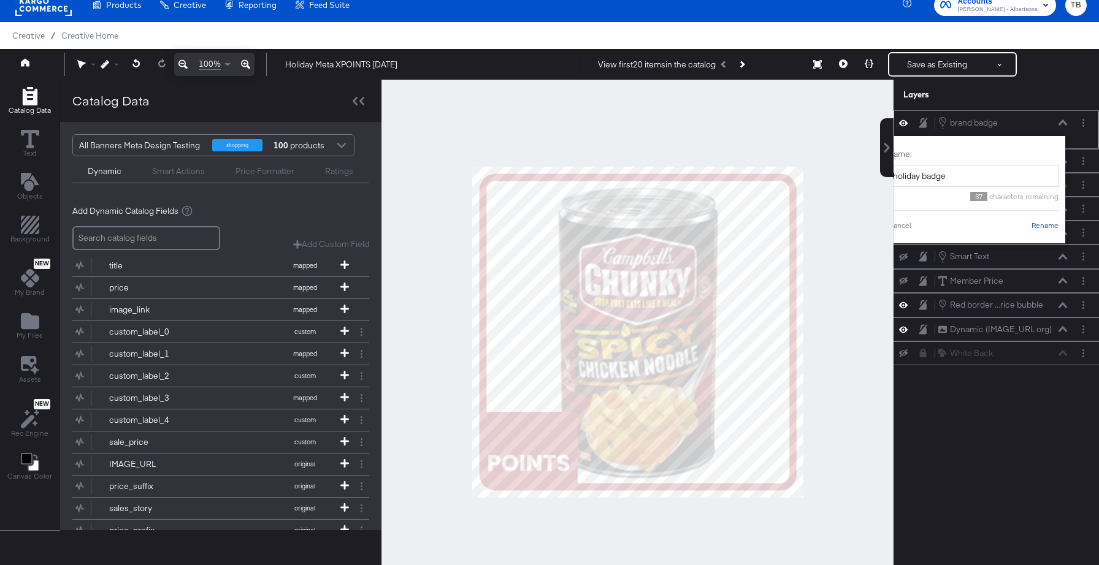
type input "holiday badge"
click at [1043, 227] on button "Rename" at bounding box center [1045, 225] width 28 height 11
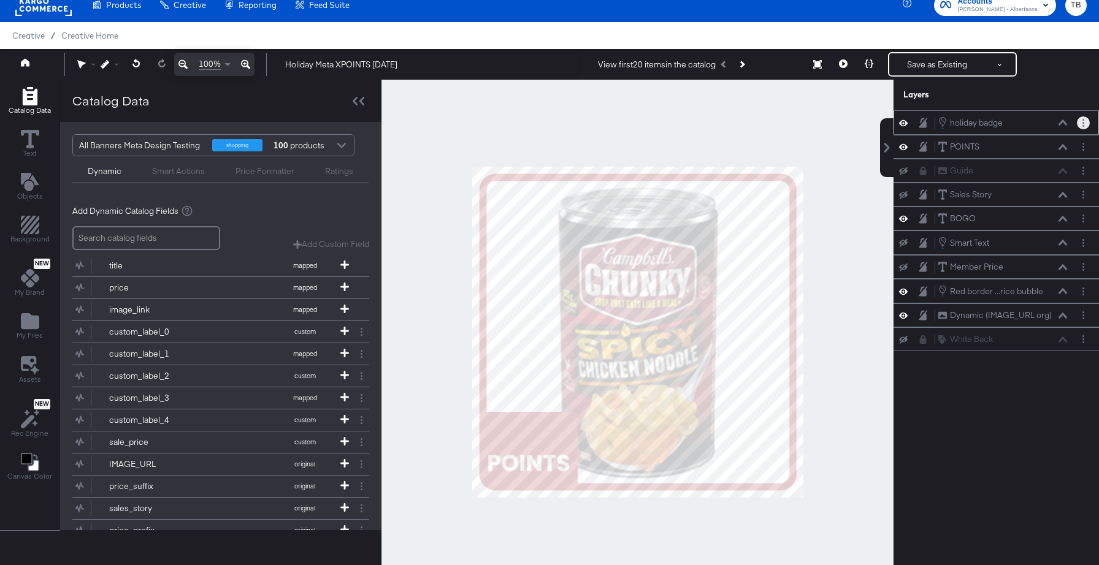
click at [1082, 122] on circle "Layer Options" at bounding box center [1083, 123] width 2 height 2
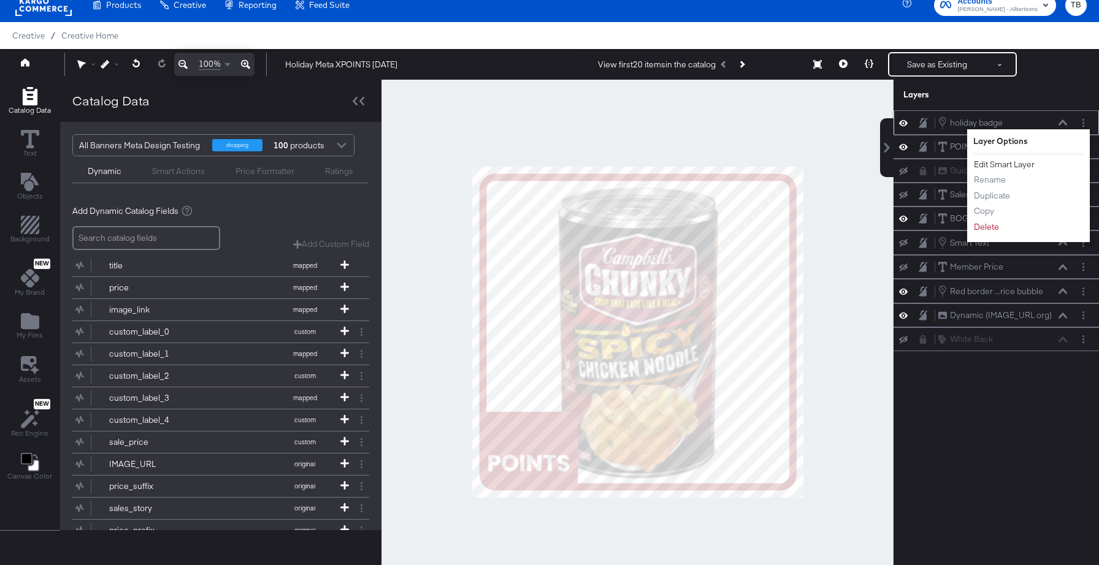
click at [1025, 164] on button "Edit Smart Layer" at bounding box center [1004, 164] width 62 height 13
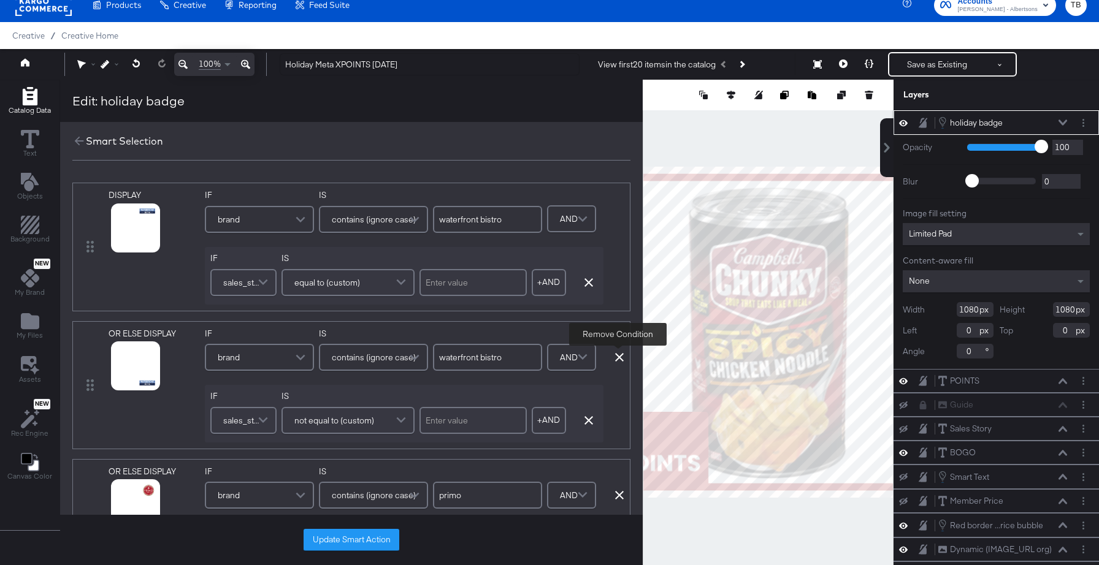
click at [615, 355] on icon at bounding box center [619, 357] width 9 height 9
type input "primo"
type input "soleil"
type input "signature select"
type input "value corner"
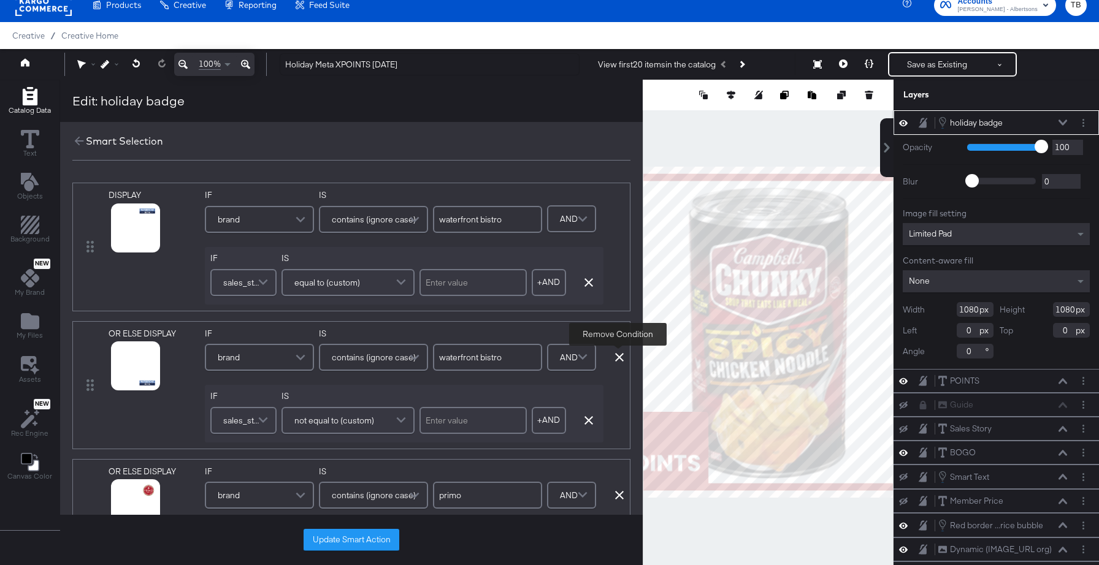
type input "o organics"
type input "overjoyed"
type input "readymeals"
type input "open nature"
type input "[PERSON_NAME]"
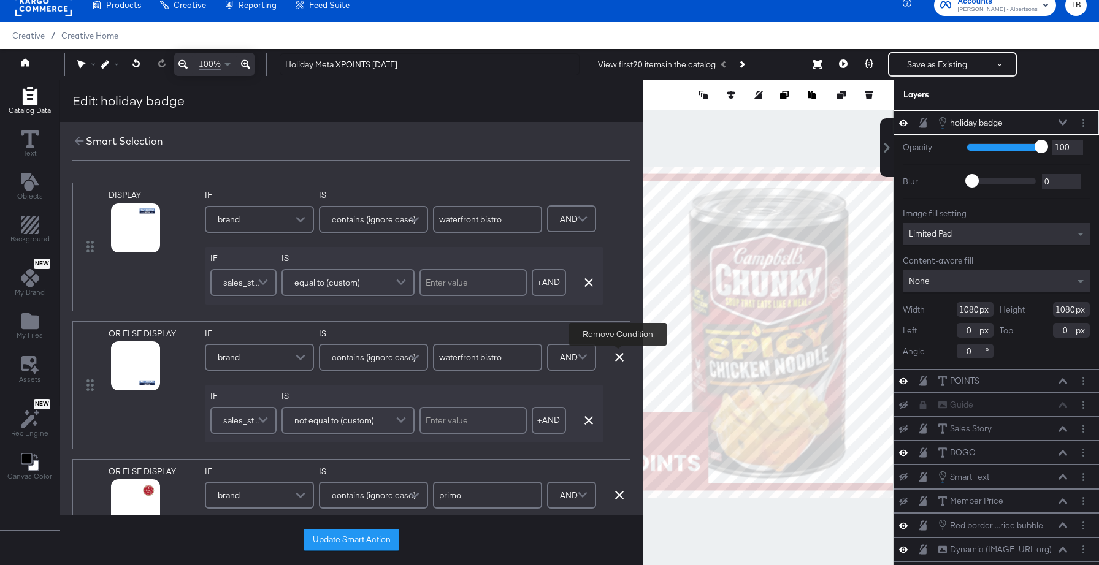
type input "lucerne"
click at [615, 356] on icon at bounding box center [619, 357] width 9 height 9
type input "soleil"
type input "signature select"
type input "value corner"
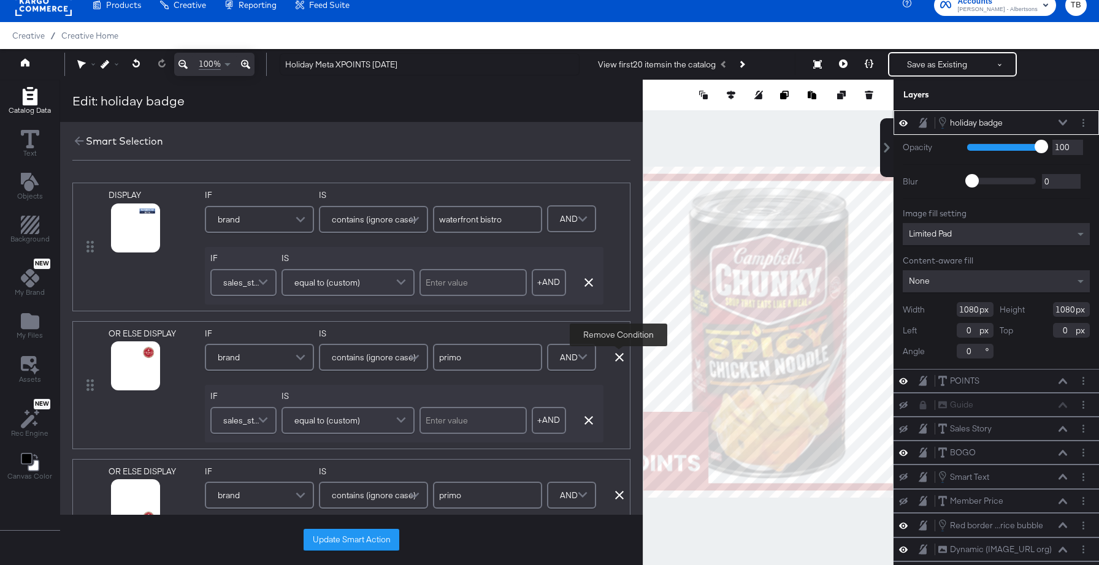
type input "o organics"
type input "overjoyed"
type input "readymeals"
type input "open nature"
type input "[PERSON_NAME]"
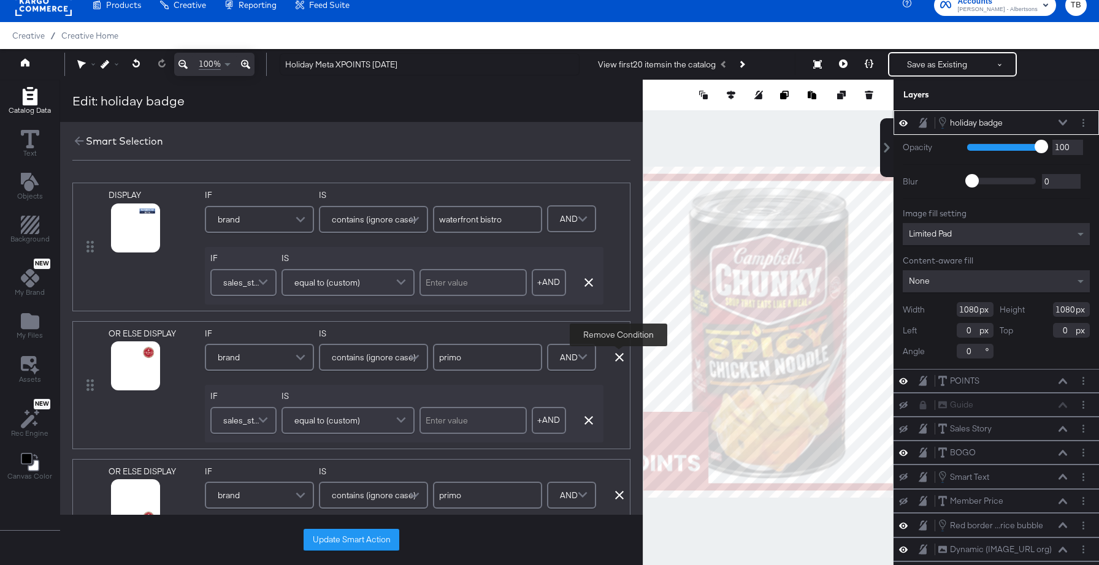
type input "lucerne"
click at [615, 356] on icon at bounding box center [619, 357] width 9 height 9
type input "soleil"
type input "signature select"
type input "value corner"
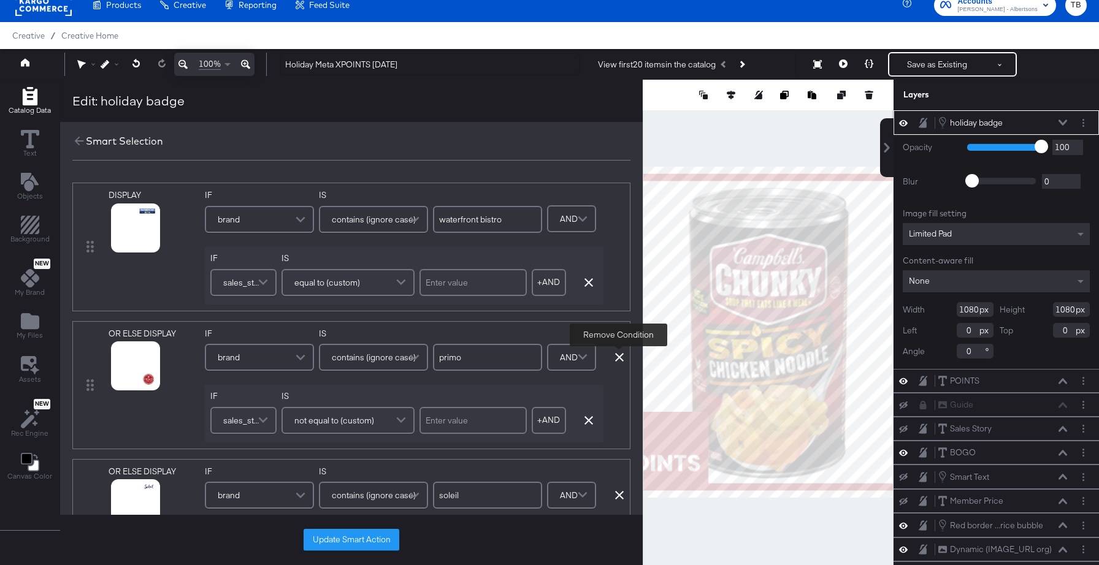
type input "o organics"
type input "overjoyed"
type input "readymeals"
type input "open nature"
type input "[PERSON_NAME]"
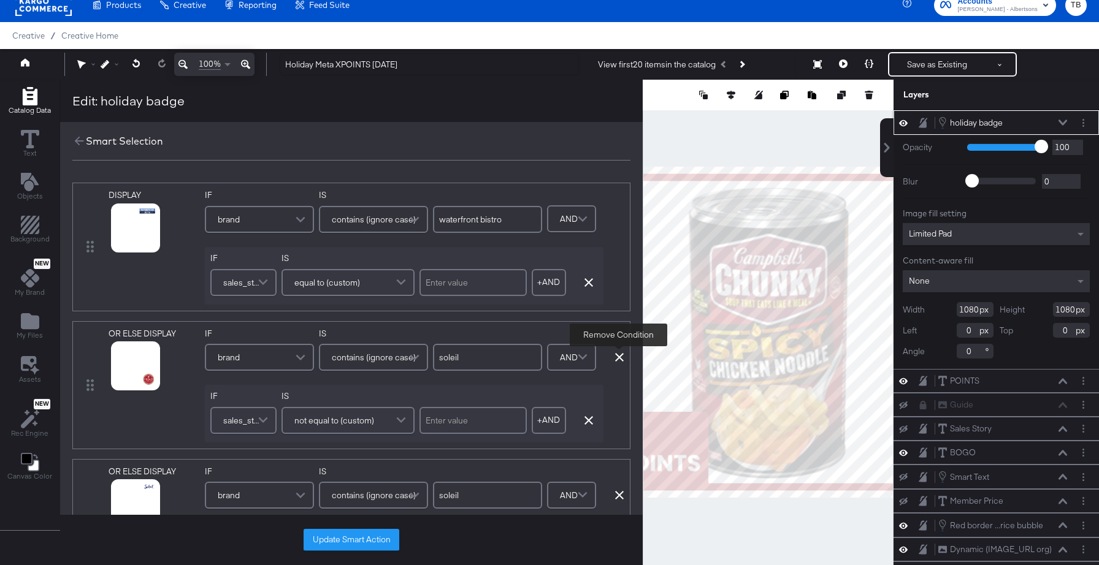
type input "lucerne"
click at [615, 356] on icon at bounding box center [619, 357] width 9 height 9
type input "signature select"
type input "value corner"
type input "o organics"
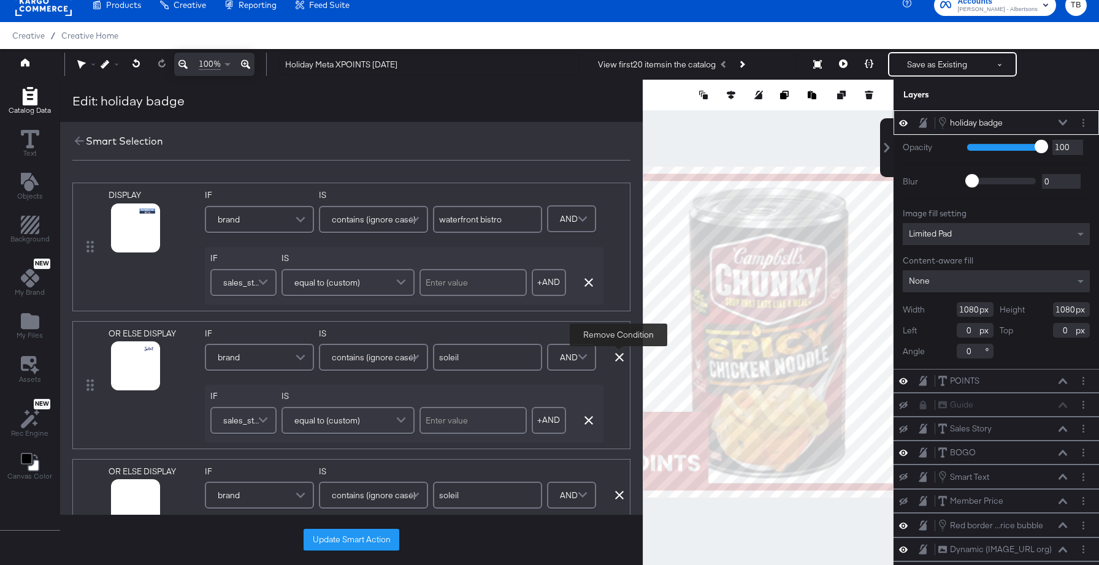
type input "overjoyed"
type input "readymeals"
type input "open nature"
type input "[PERSON_NAME]"
type input "lucerne"
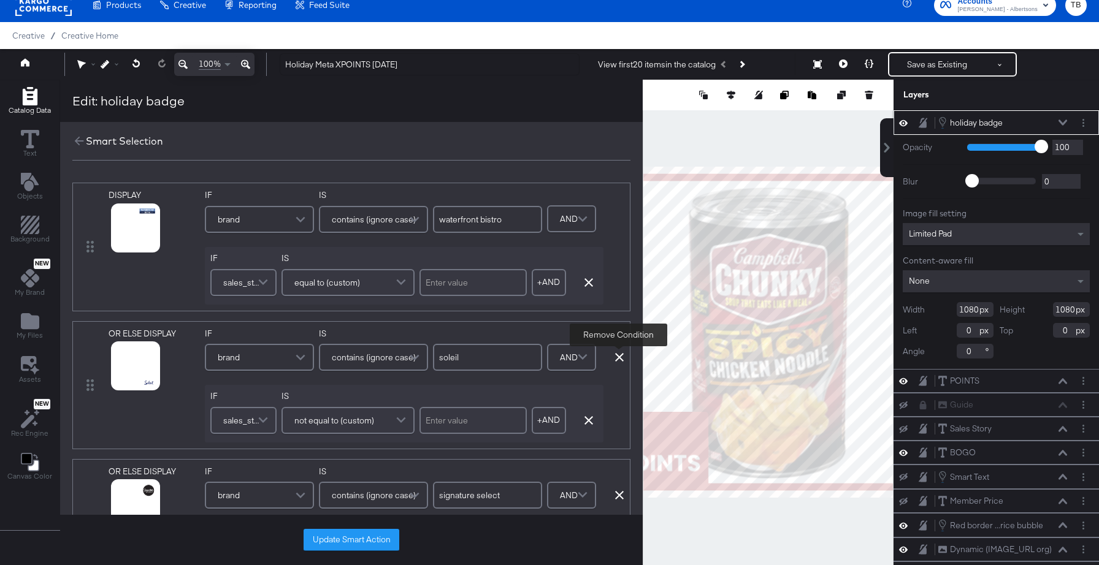
click at [615, 356] on icon at bounding box center [619, 357] width 9 height 9
type input "signature select"
type input "value corner"
type input "o organics"
type input "overjoyed"
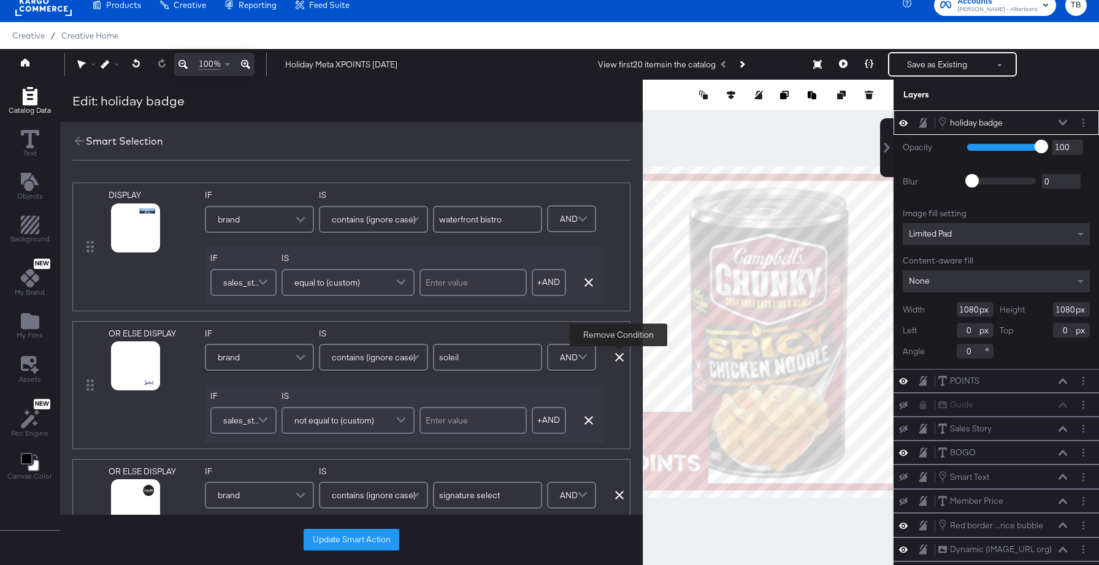
type input "readymeals"
type input "open nature"
type input "[PERSON_NAME]"
type input "lucerne"
click at [615, 356] on icon at bounding box center [619, 357] width 9 height 9
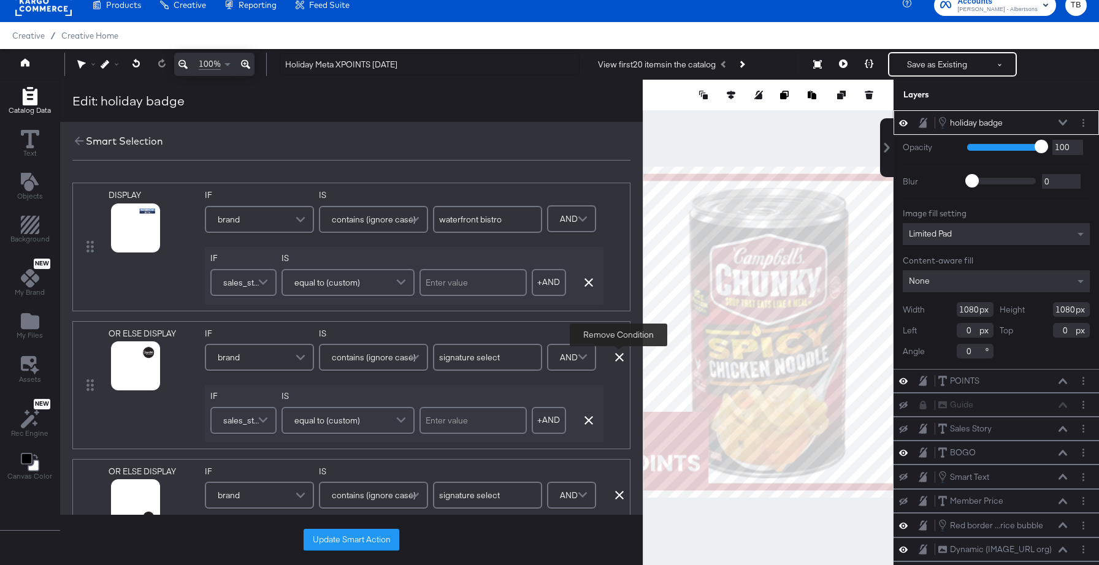
type input "value corner"
type input "o organics"
type input "overjoyed"
type input "readymeals"
type input "open nature"
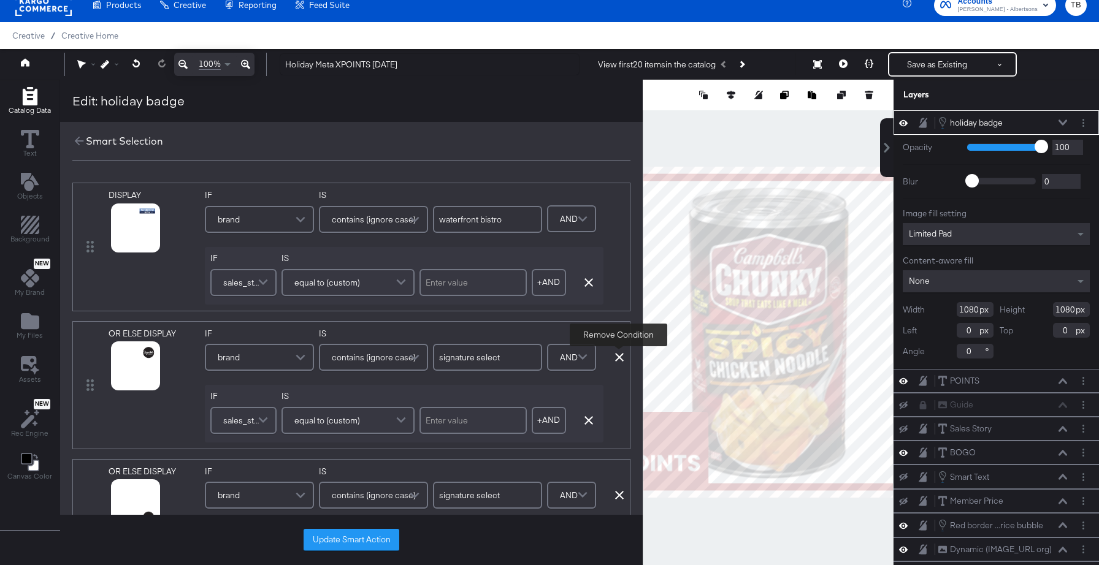
type input "[PERSON_NAME]"
type input "lucerne"
click at [615, 356] on icon at bounding box center [619, 357] width 9 height 9
type input "value corner"
type input "o organics"
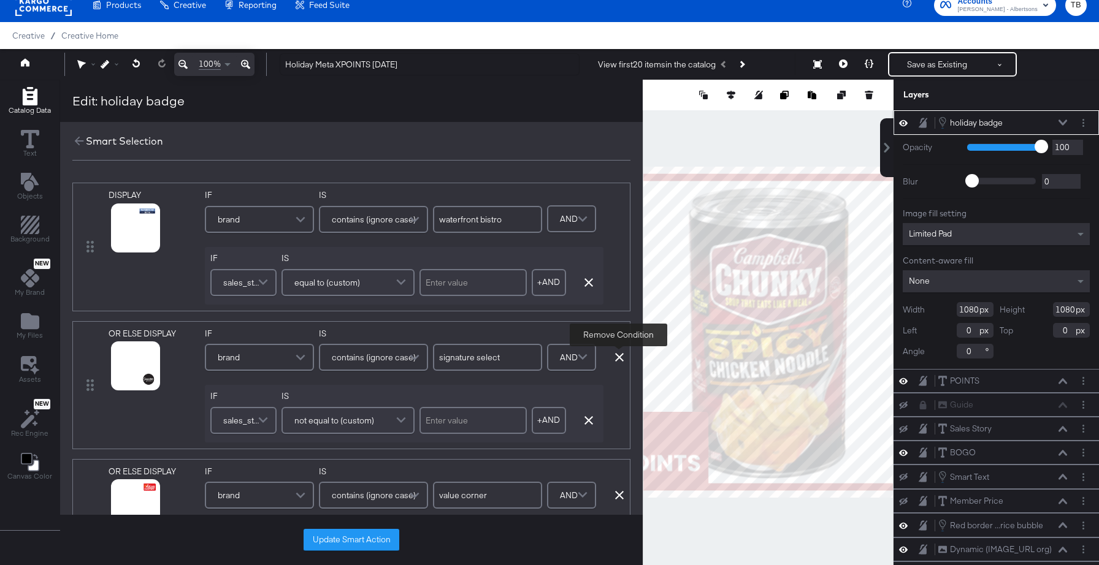
type input "overjoyed"
type input "readymeals"
type input "open nature"
type input "[PERSON_NAME]"
type input "lucerne"
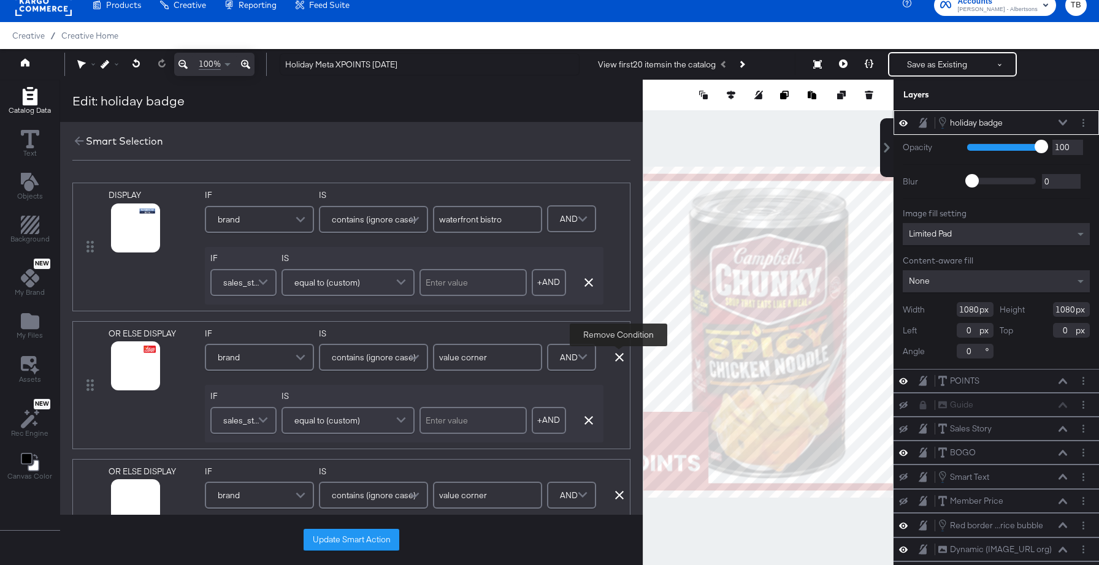
click at [615, 356] on icon at bounding box center [619, 357] width 9 height 9
type input "o organics"
type input "overjoyed"
type input "readymeals"
type input "open nature"
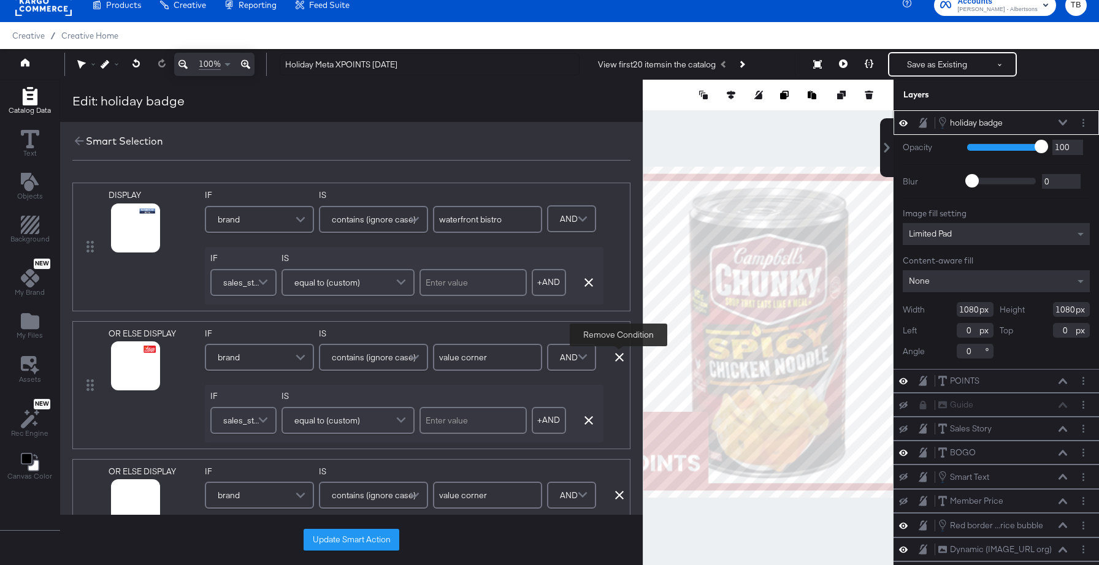
type input "[PERSON_NAME]"
type input "lucerne"
click at [615, 356] on icon at bounding box center [619, 357] width 9 height 9
type input "o organics"
type input "overjoyed"
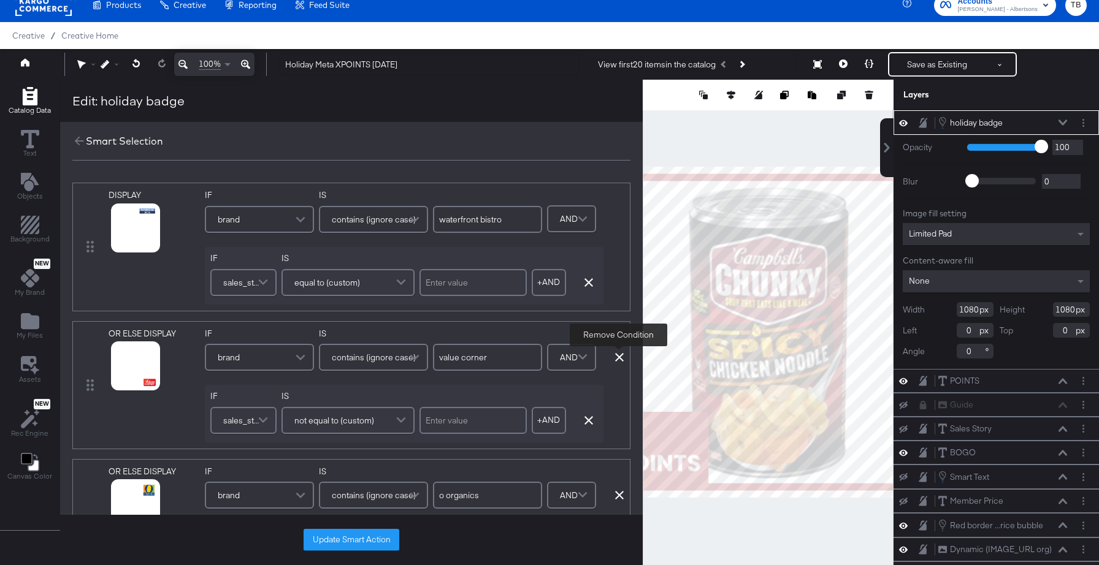
type input "readymeals"
type input "open nature"
type input "[PERSON_NAME]"
type input "lucerne"
click at [615, 356] on icon at bounding box center [619, 357] width 9 height 9
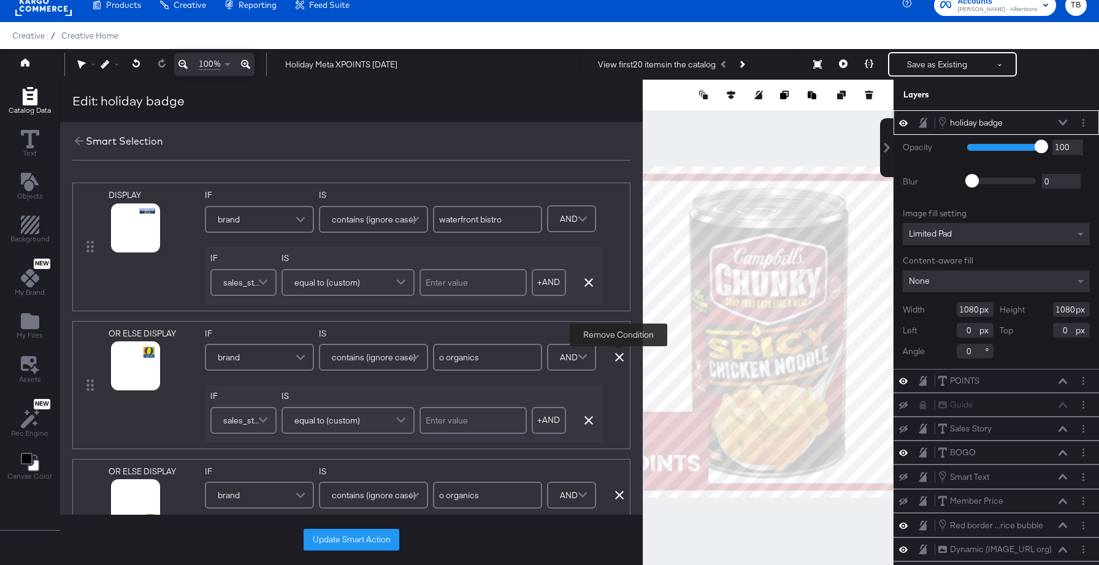
type input "overjoyed"
type input "readymeals"
type input "open nature"
type input "[PERSON_NAME]"
type input "lucerne"
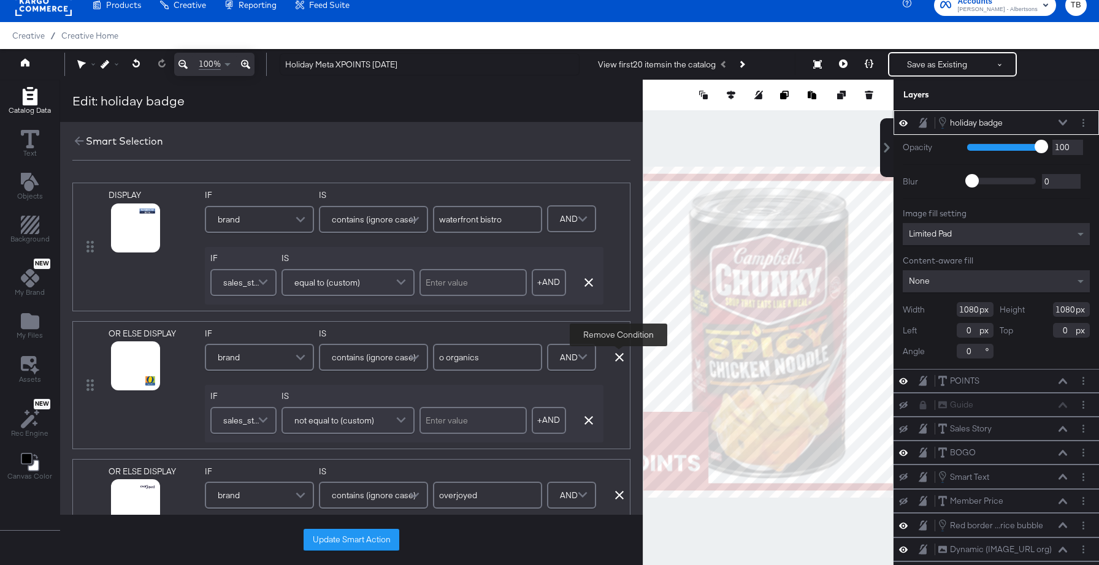
click at [615, 356] on icon at bounding box center [619, 357] width 9 height 9
type input "overjoyed"
type input "readymeals"
type input "open nature"
type input "[PERSON_NAME]"
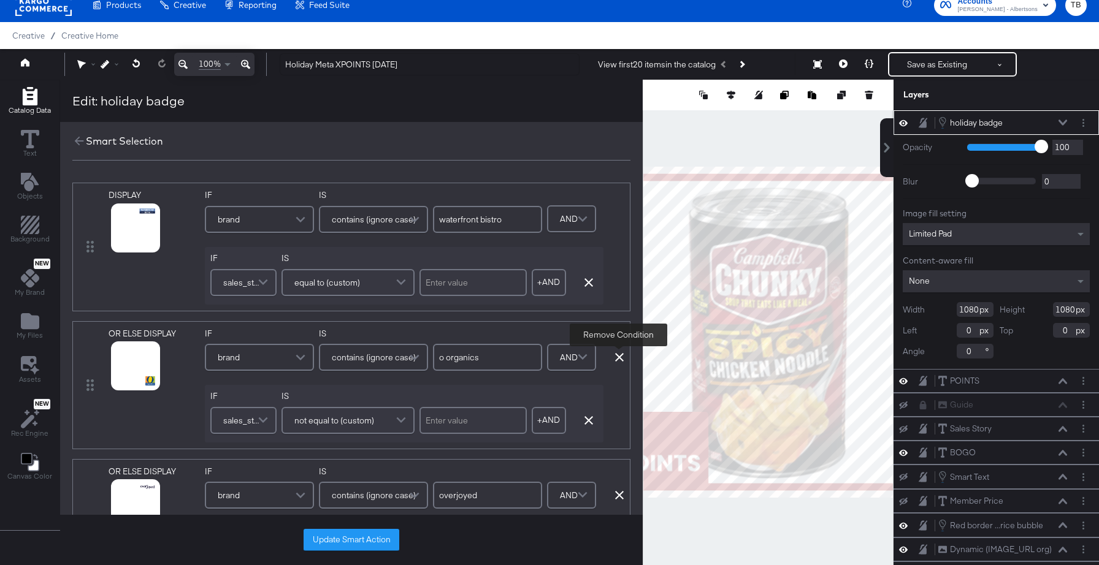
type input "lucerne"
click at [615, 356] on icon at bounding box center [619, 357] width 9 height 9
type input "readymeals"
type input "open nature"
type input "[PERSON_NAME]"
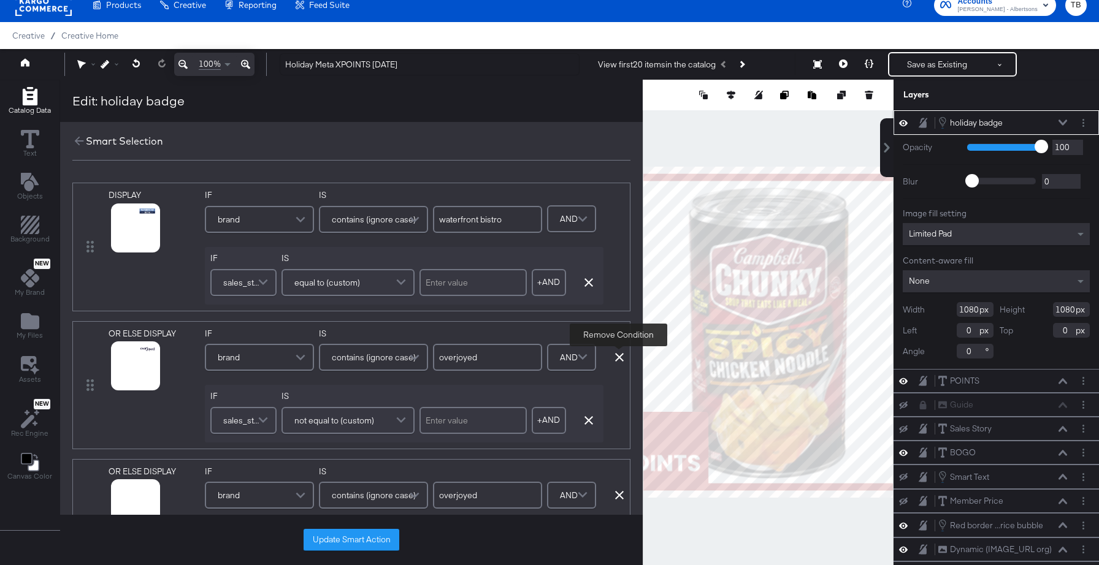
type input "lucerne"
click at [615, 356] on icon at bounding box center [619, 357] width 9 height 9
type input "readymeals"
type input "open nature"
type input "[PERSON_NAME]"
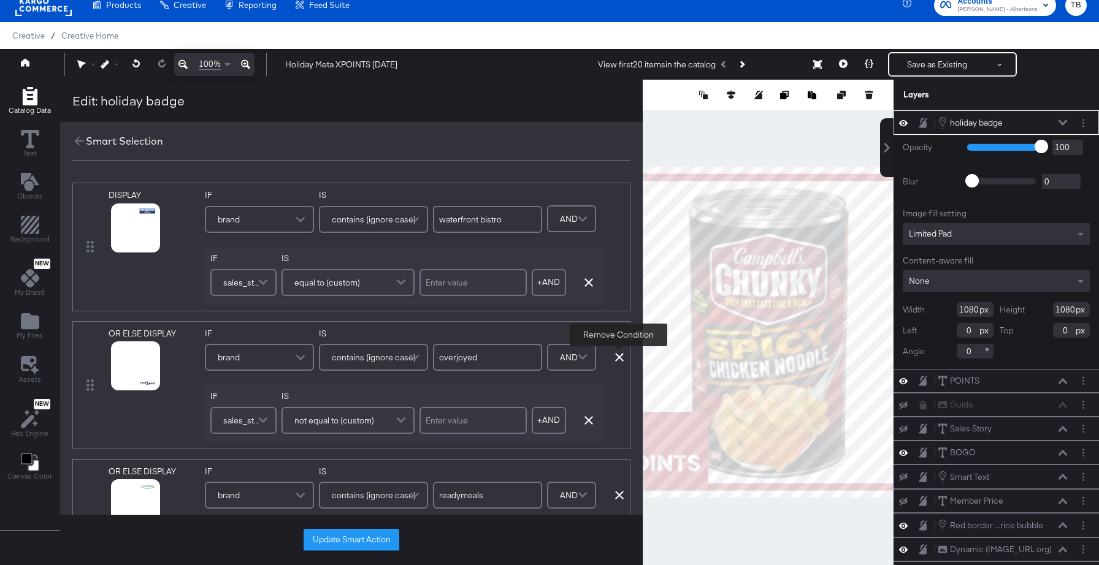
type input "lucerne"
click at [615, 357] on icon at bounding box center [619, 357] width 9 height 9
type input "open nature"
type input "[PERSON_NAME]"
type input "lucerne"
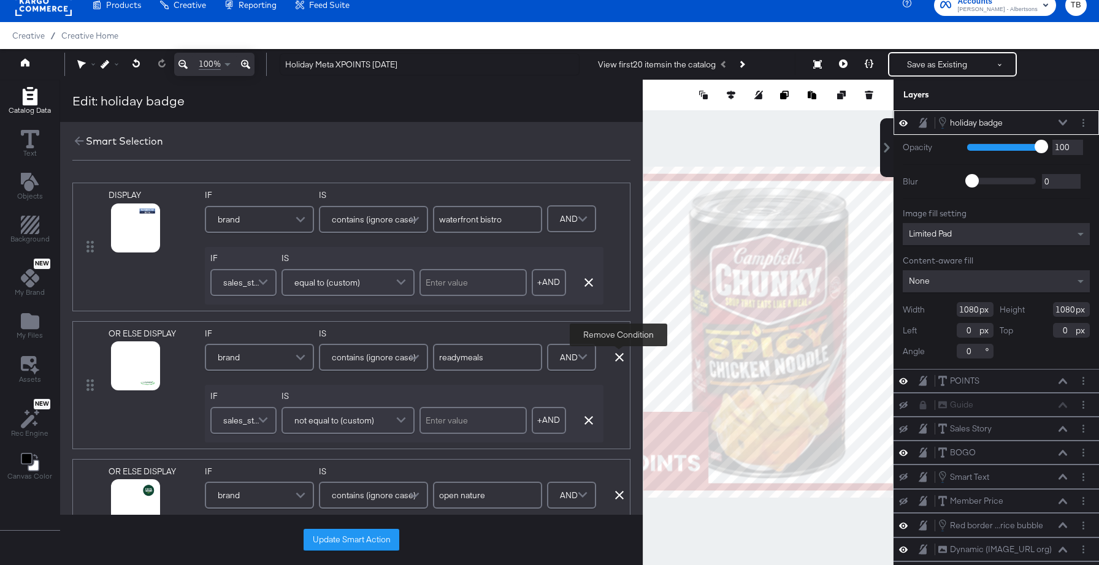
click at [615, 357] on icon at bounding box center [619, 357] width 9 height 9
type input "open nature"
type input "[PERSON_NAME]"
type input "lucerne"
click at [615, 357] on icon at bounding box center [619, 357] width 9 height 9
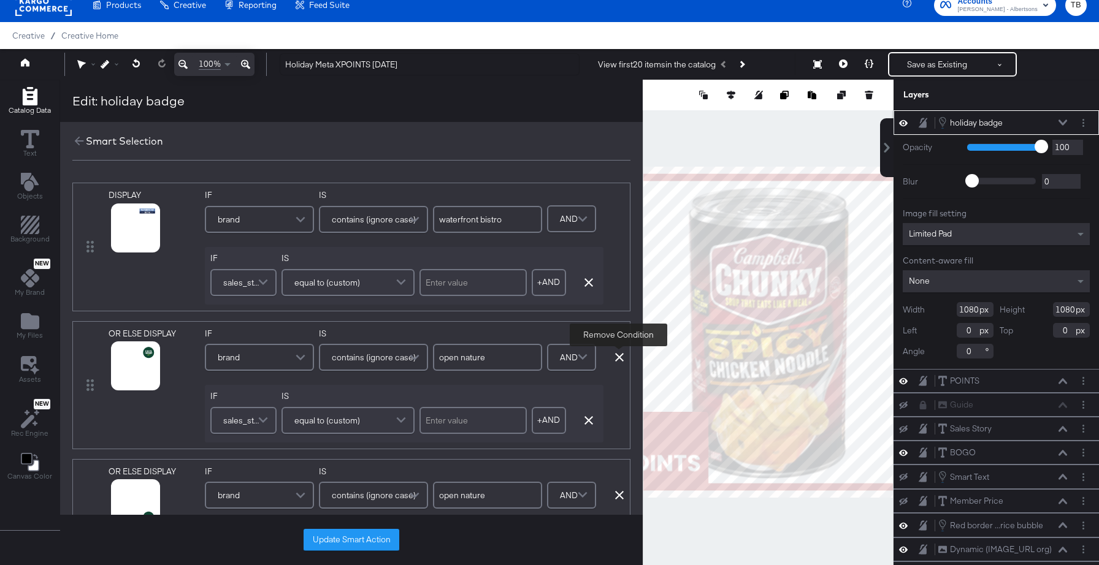
type input "[PERSON_NAME]"
type input "lucerne"
click at [615, 357] on icon at bounding box center [619, 357] width 9 height 9
type input "[PERSON_NAME]"
type input "lucerne"
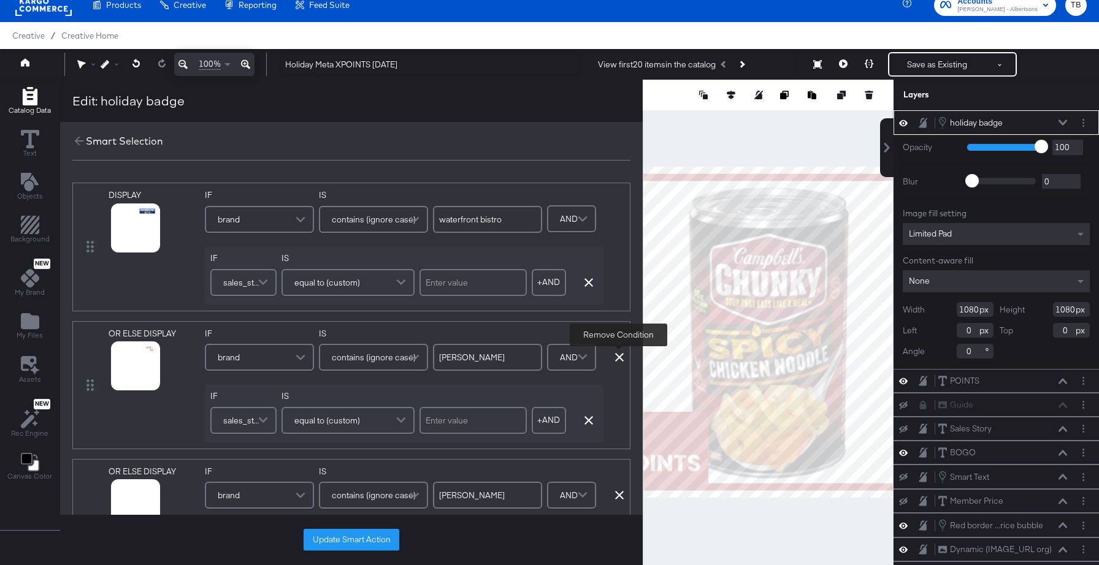
click at [615, 357] on icon at bounding box center [619, 357] width 9 height 9
type input "lucerne"
click at [615, 357] on icon at bounding box center [619, 357] width 9 height 9
type input "lucerne"
click at [615, 357] on icon at bounding box center [619, 357] width 9 height 9
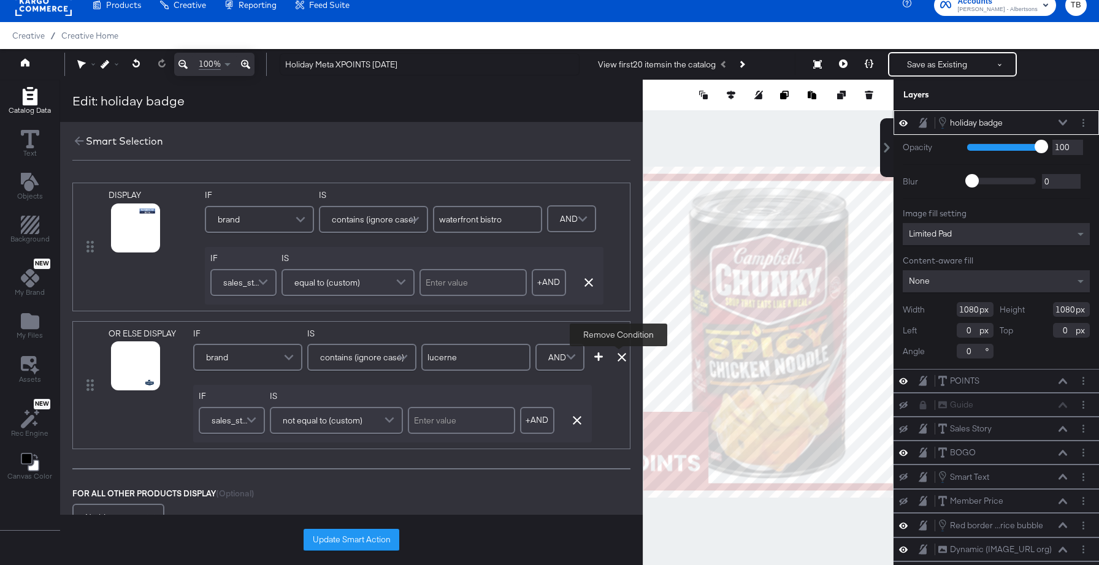
click at [617, 357] on icon at bounding box center [621, 357] width 9 height 9
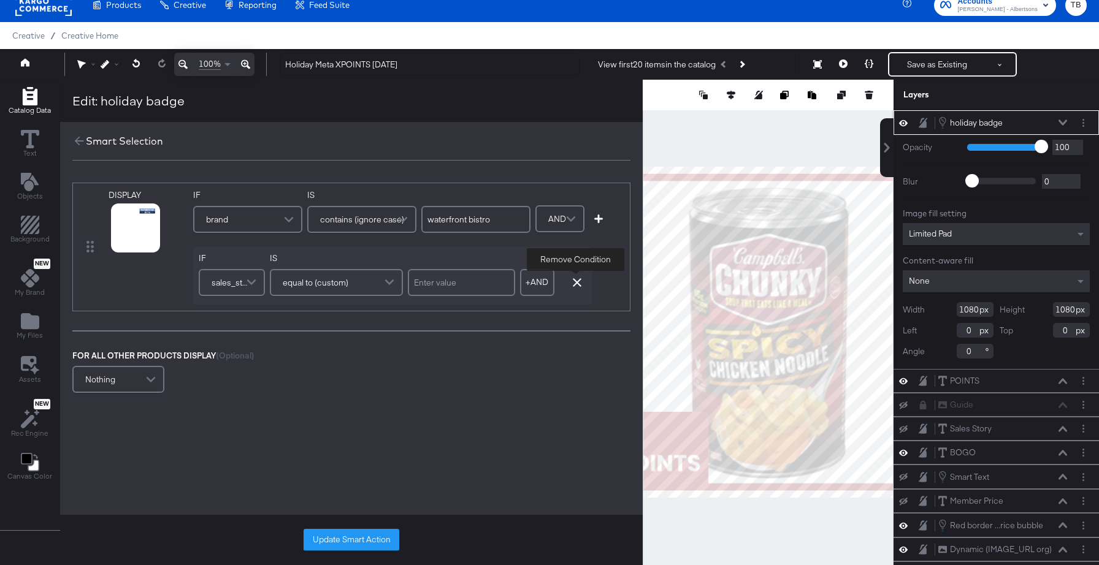
click at [574, 285] on icon "button" at bounding box center [577, 282] width 9 height 9
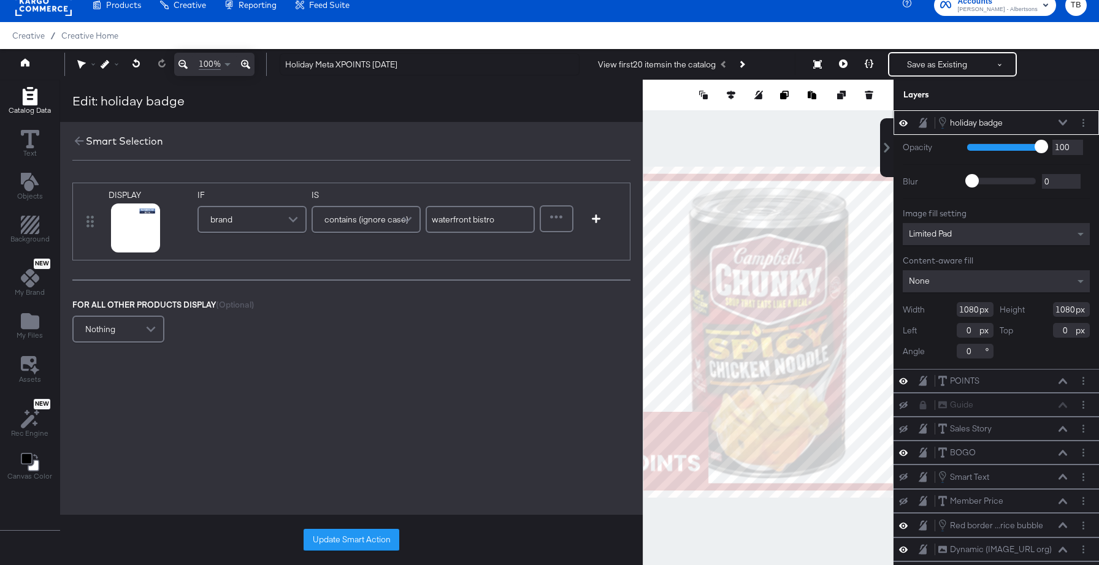
click at [288, 222] on span at bounding box center [294, 219] width 21 height 25
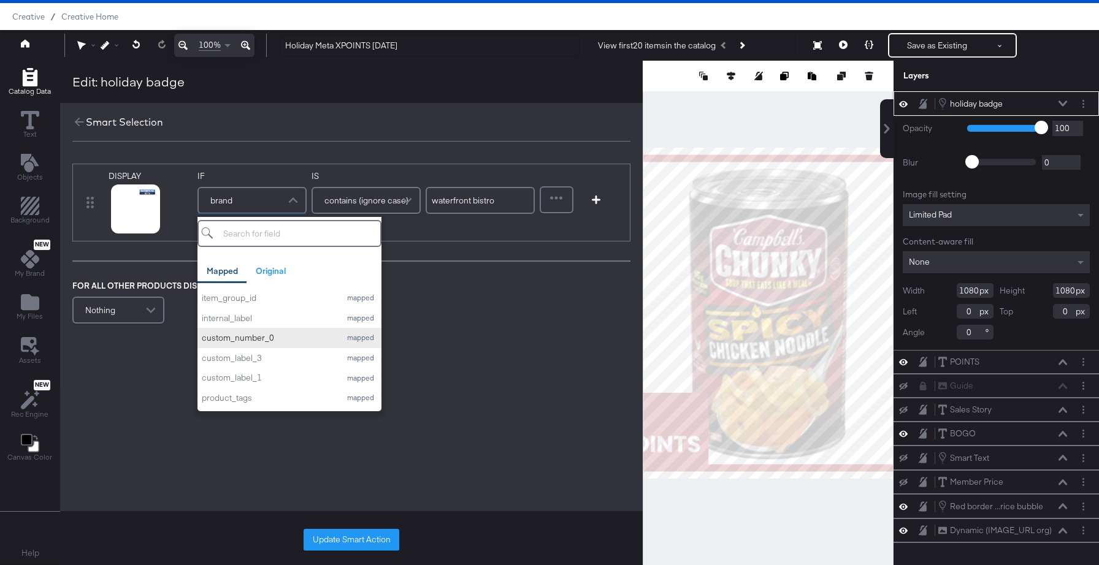
scroll to position [9, 0]
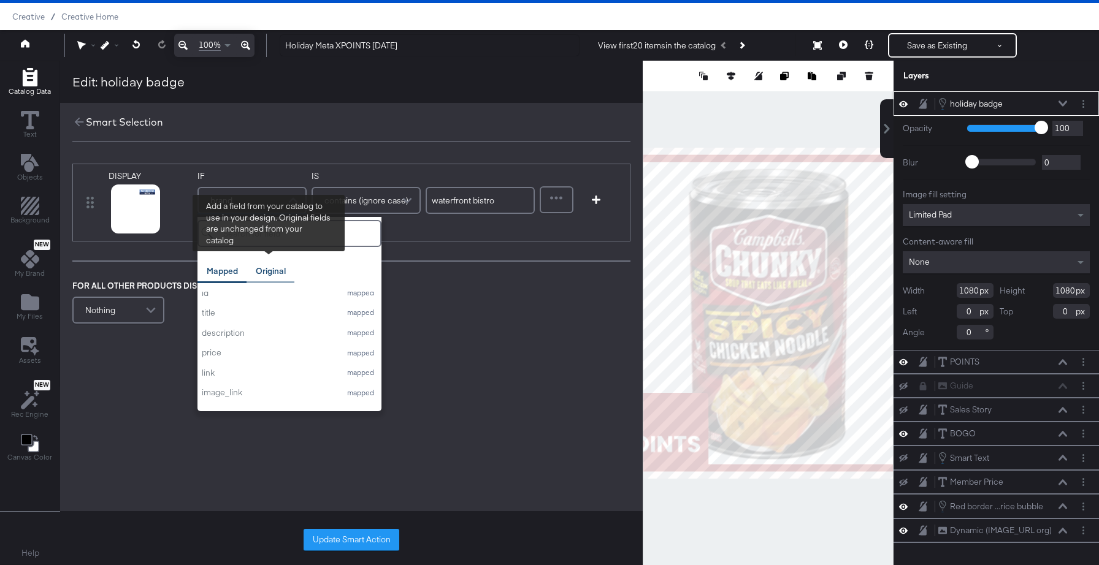
click at [268, 267] on div "Original" at bounding box center [271, 271] width 30 height 12
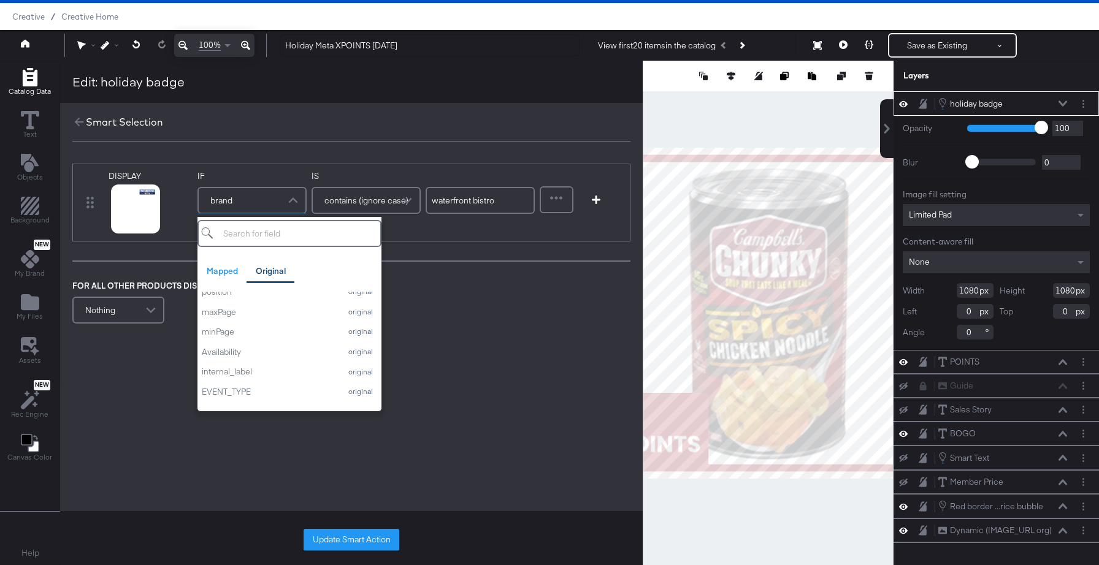
scroll to position [806, 0]
click at [252, 234] on input "search" at bounding box center [289, 233] width 184 height 27
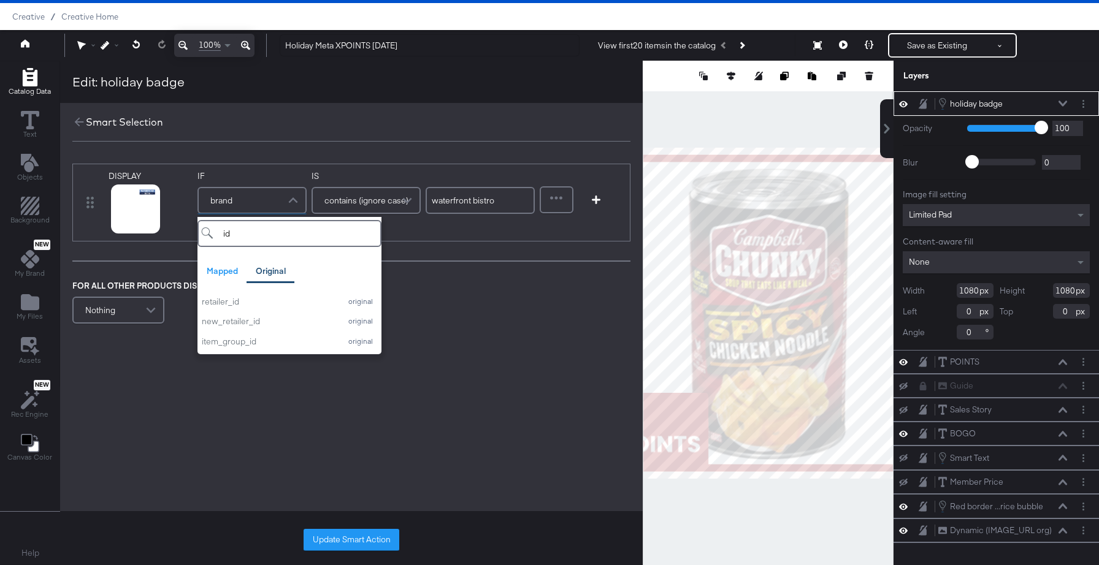
scroll to position [0, 0]
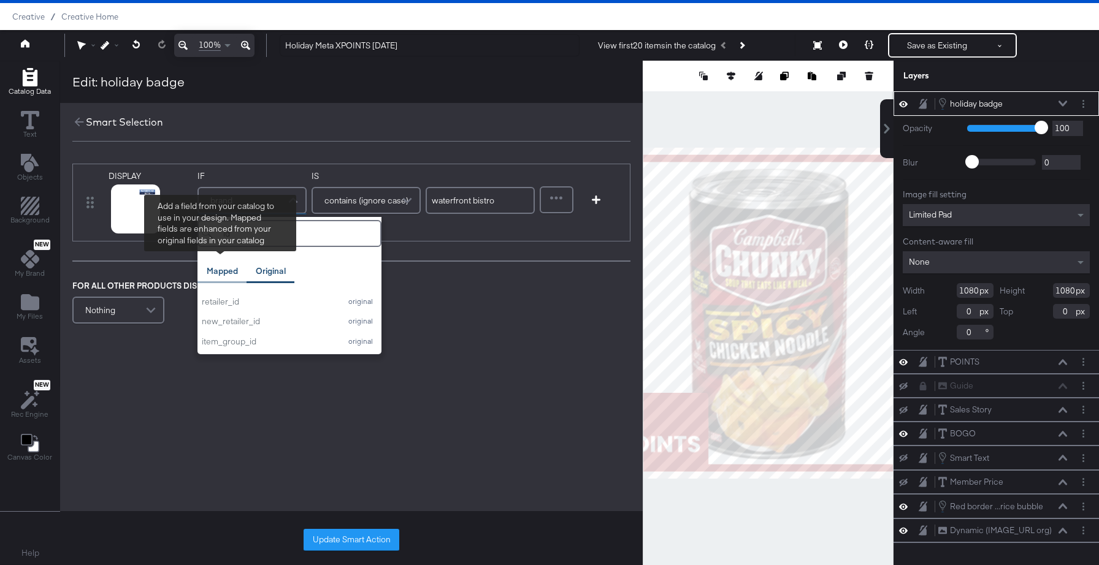
type input "id"
click at [220, 267] on div "Mapped" at bounding box center [222, 271] width 31 height 12
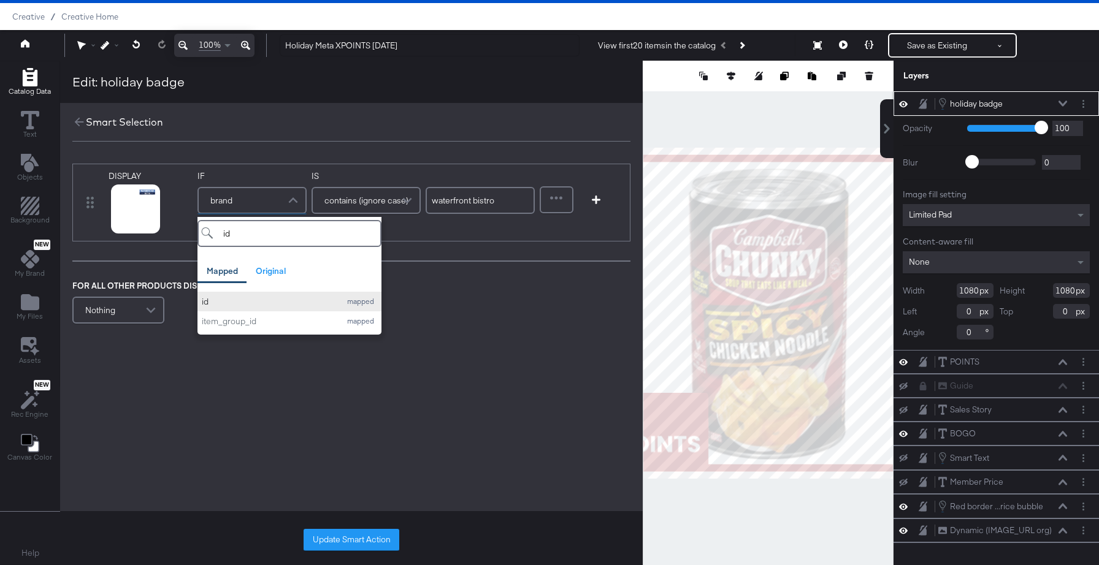
click at [230, 302] on div "id" at bounding box center [268, 302] width 132 height 12
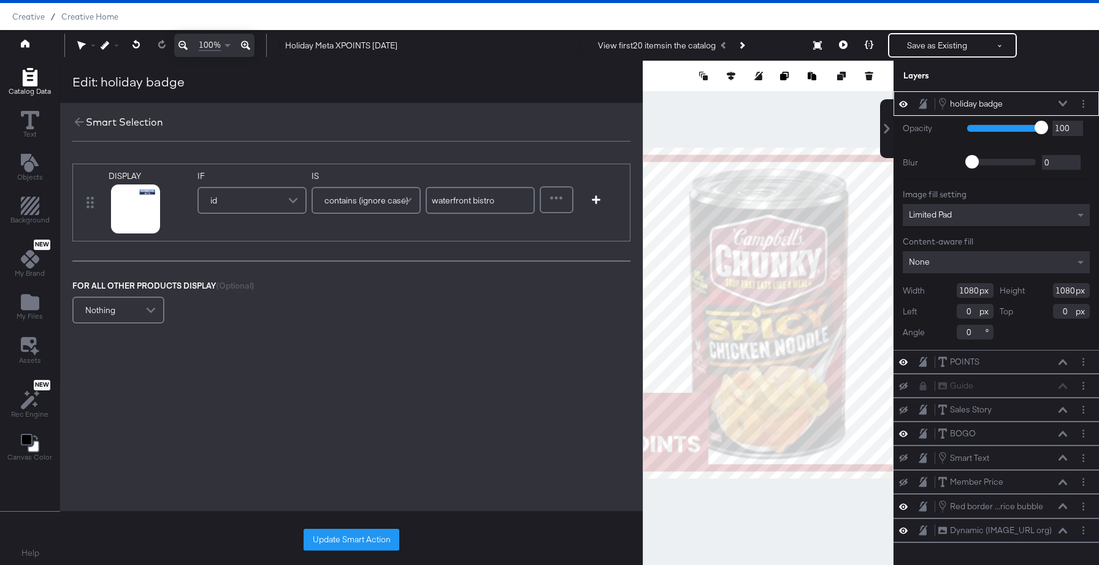
click at [359, 204] on span "contains (ignore case)" at bounding box center [366, 200] width 84 height 21
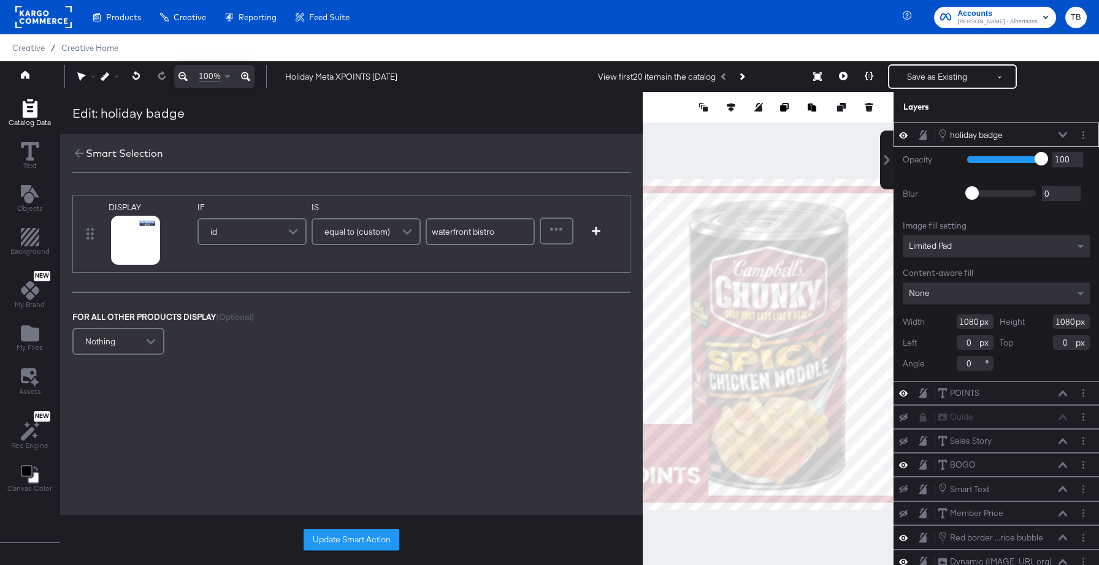
drag, startPoint x: 497, startPoint y: 234, endPoint x: 431, endPoint y: 234, distance: 65.6
click at [431, 234] on input "waterfront bistro" at bounding box center [479, 231] width 109 height 27
click at [120, 257] on icon at bounding box center [120, 255] width 9 height 9
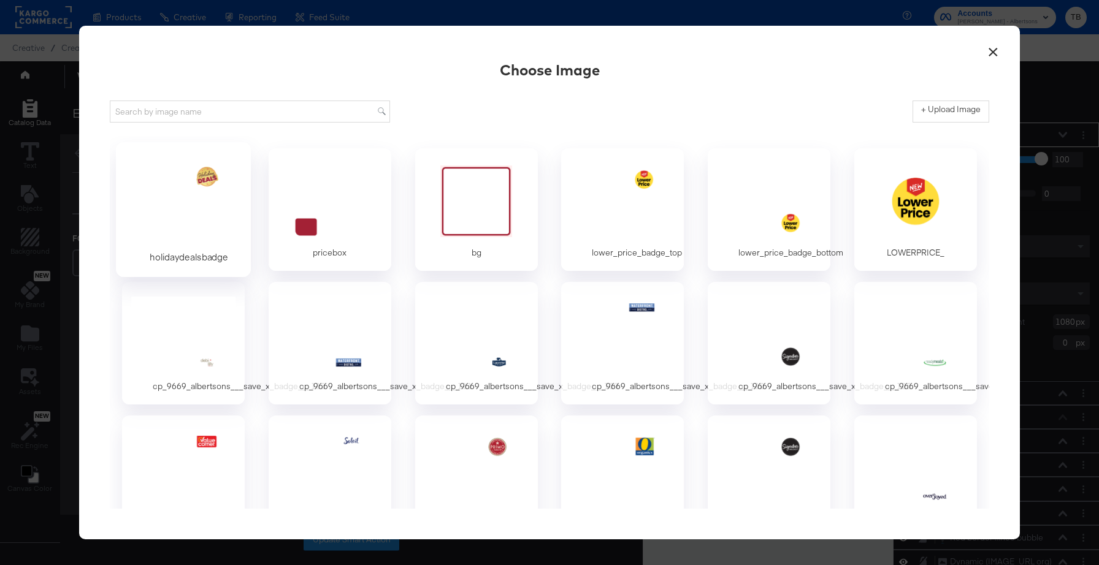
click at [188, 197] on div at bounding box center [183, 201] width 115 height 85
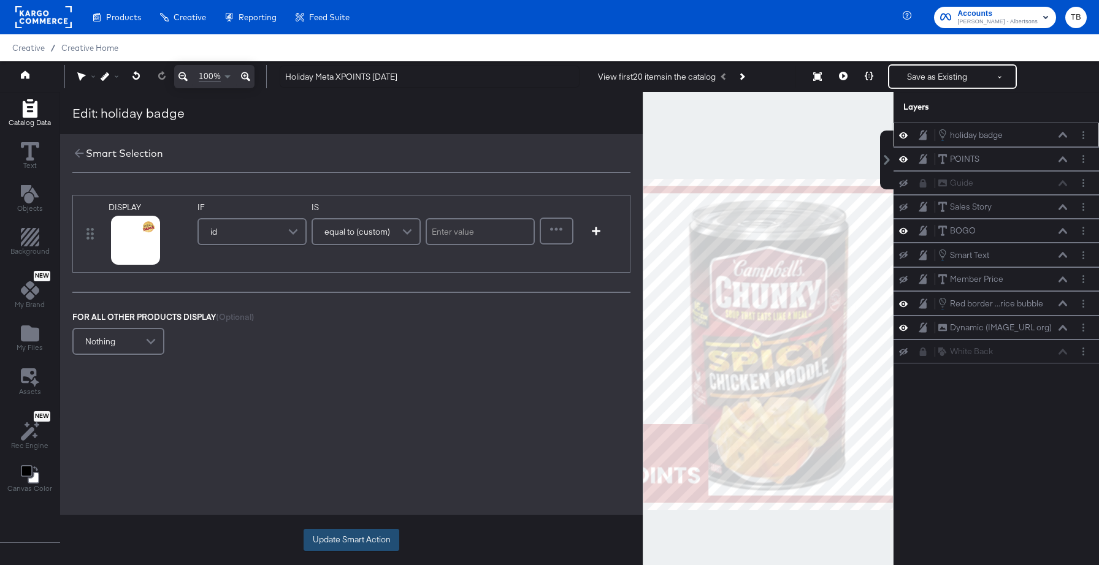
click at [373, 541] on button "Update Smart Action" at bounding box center [351, 540] width 96 height 22
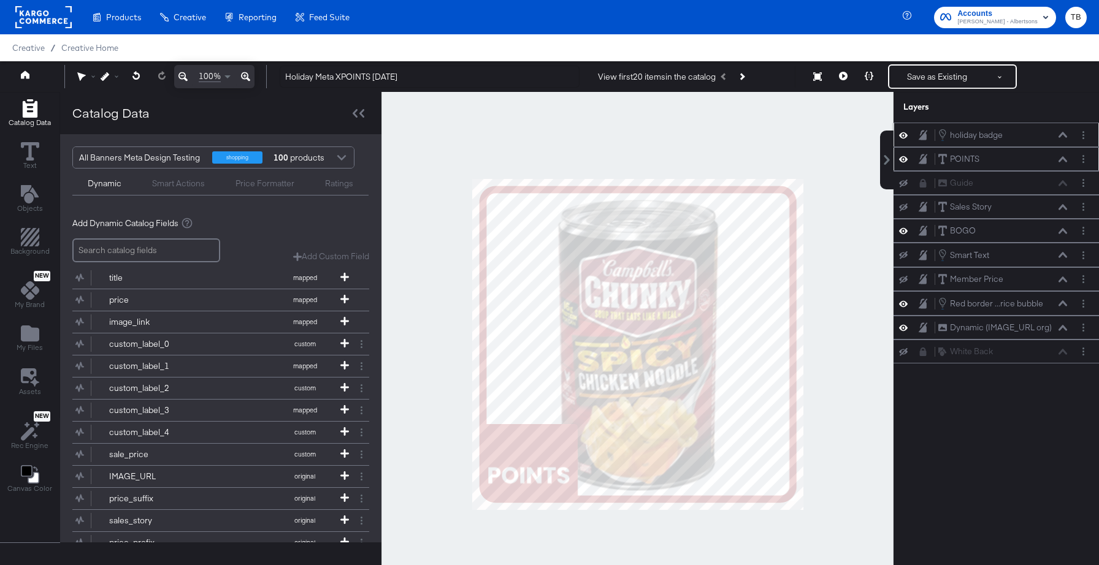
click at [1062, 160] on icon at bounding box center [1062, 159] width 9 height 6
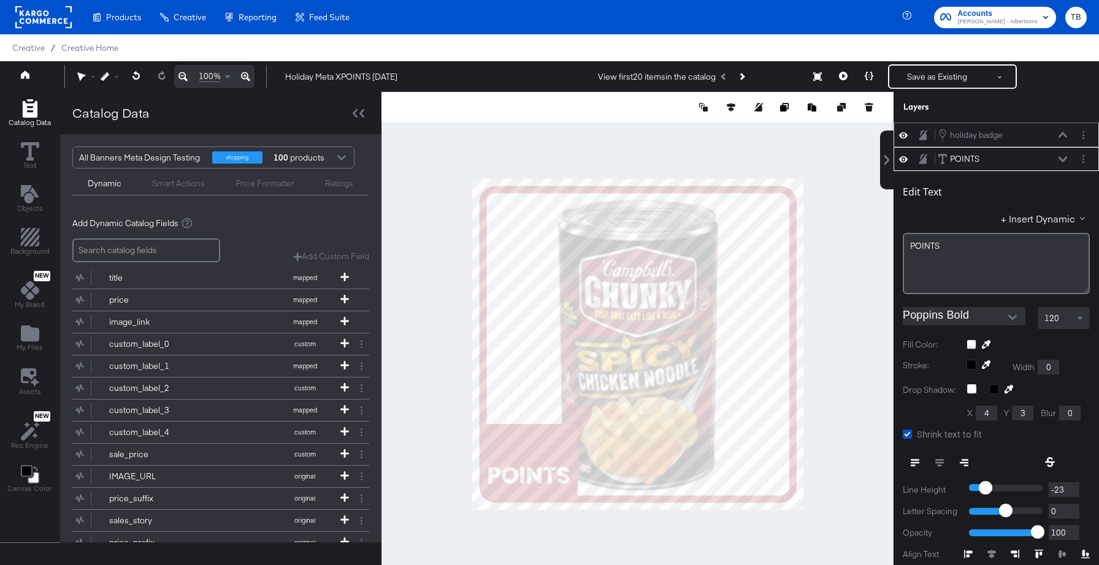
scroll to position [25, 0]
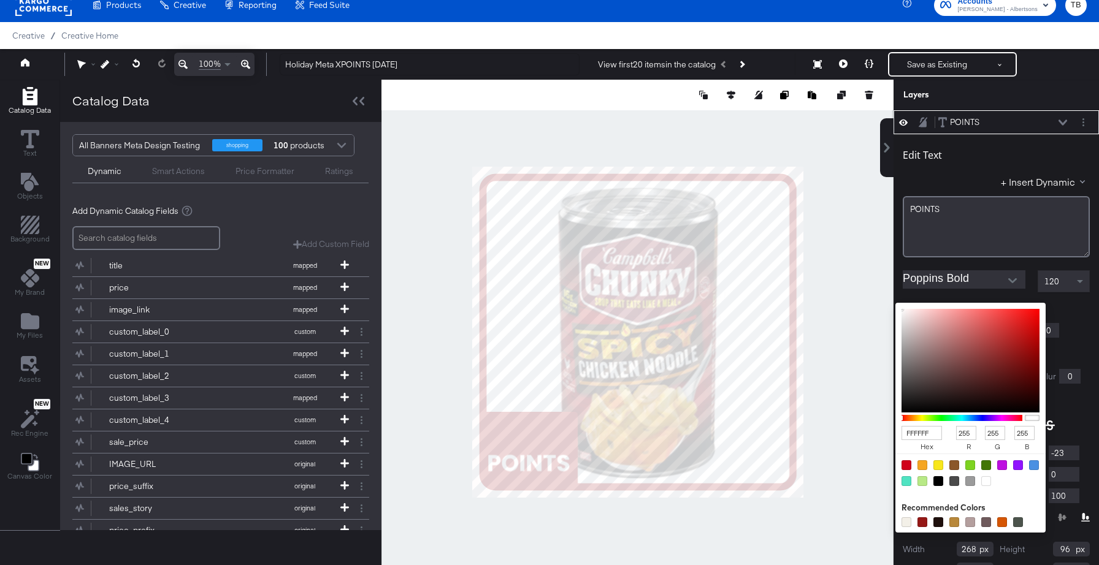
click at [971, 306] on div "FFFFFF hex 255 r 255 g 255 b 100 a Recommended Colors" at bounding box center [1027, 308] width 123 height 10
click at [933, 432] on input "FFFFFF" at bounding box center [921, 433] width 40 height 14
type input "FFE"
type input "238"
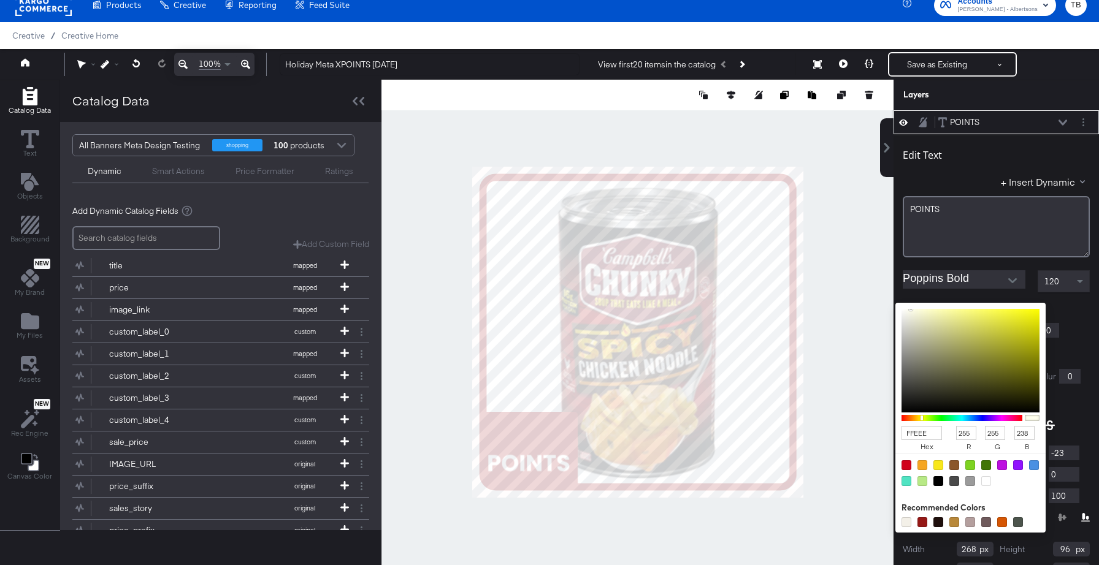
type input "FFEEEE"
type input "238"
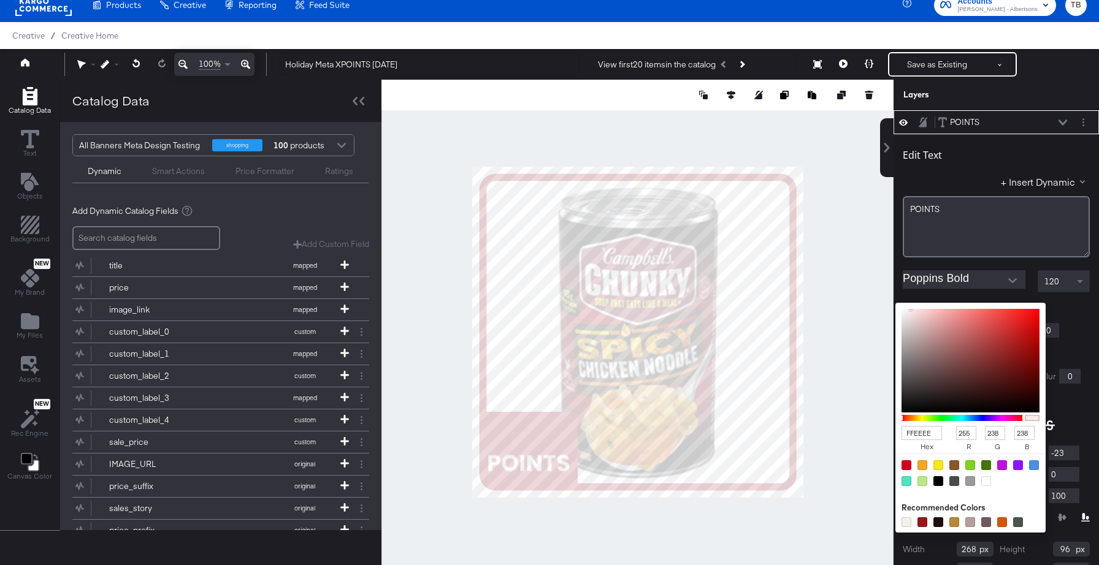
click at [1081, 321] on div "Edit Text + Insert Dynamic POINTS Poppins Bold 120 Fill Color: FFEEEE hex 255 r…" at bounding box center [995, 371] width 205 height 474
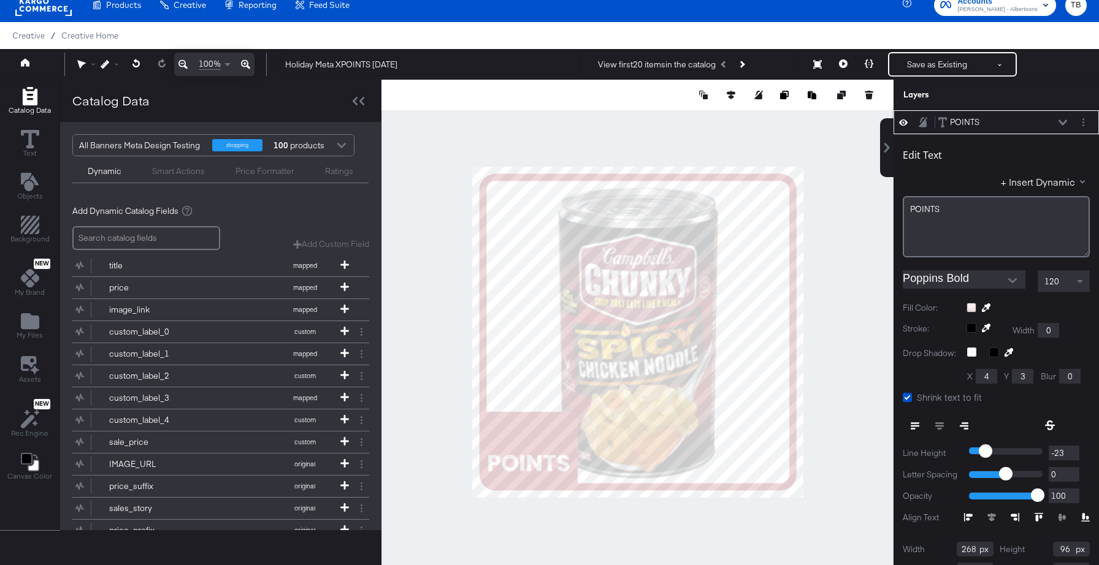
click at [1059, 120] on icon at bounding box center [1062, 123] width 9 height 6
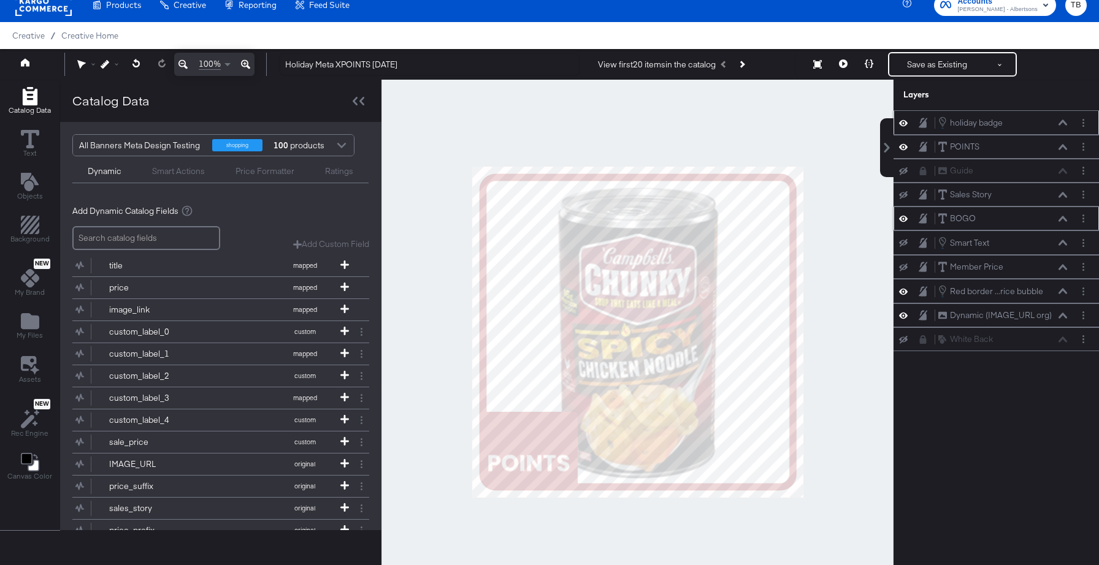
click at [1065, 221] on icon at bounding box center [1062, 219] width 9 height 6
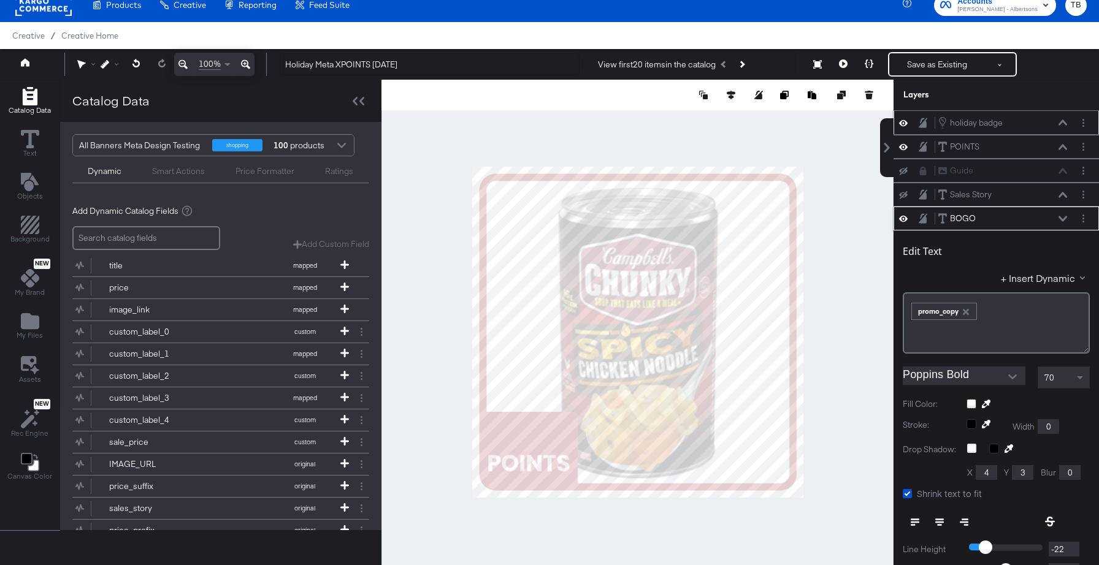
scroll to position [96, 0]
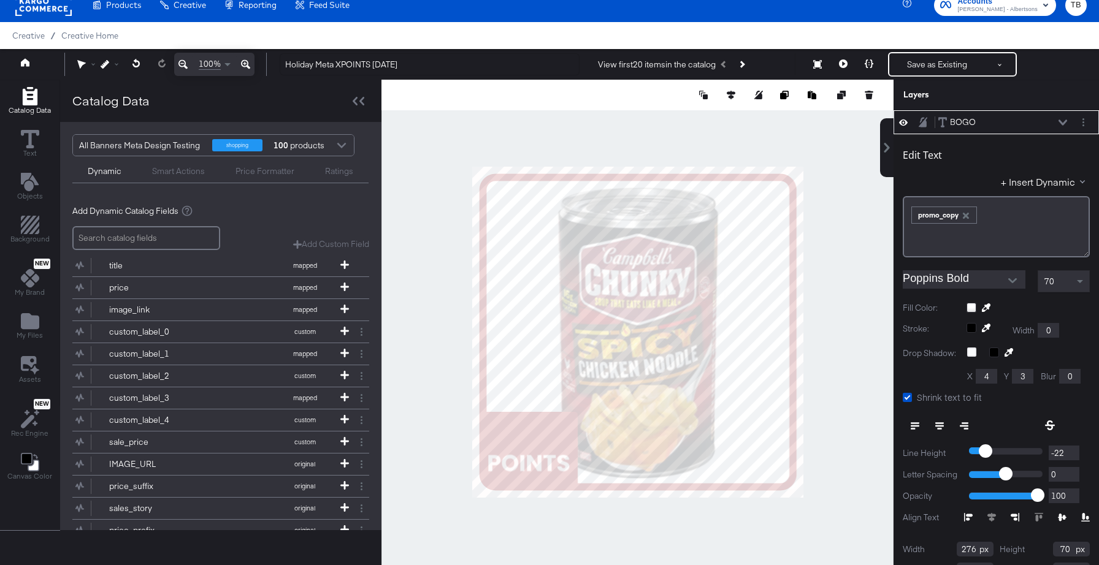
click at [970, 308] on div at bounding box center [1027, 308] width 123 height 10
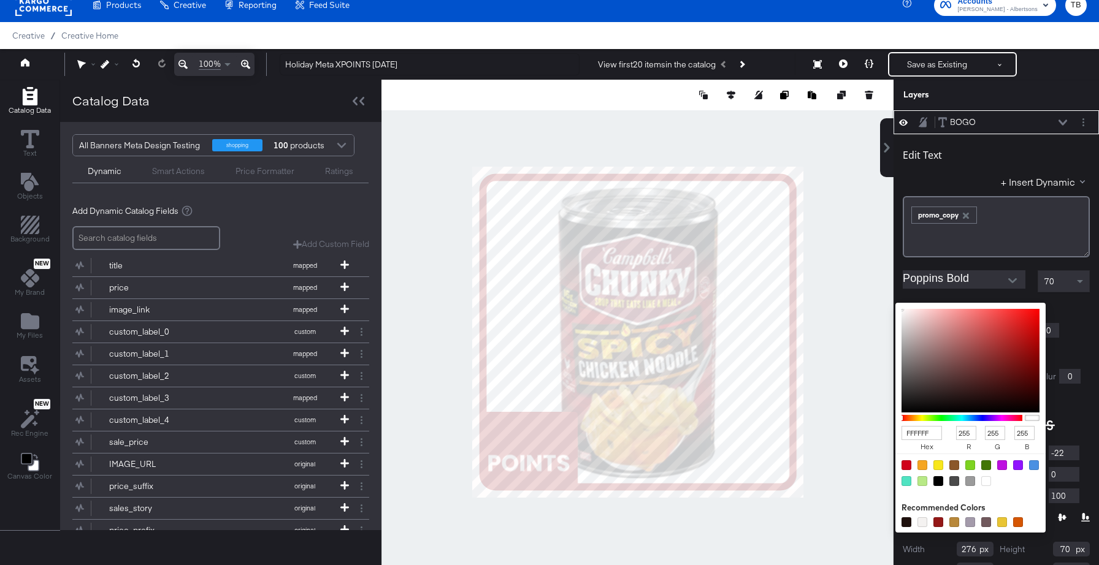
click at [931, 435] on input "FFFFFF" at bounding box center [921, 433] width 40 height 14
type input "FFE"
type input "238"
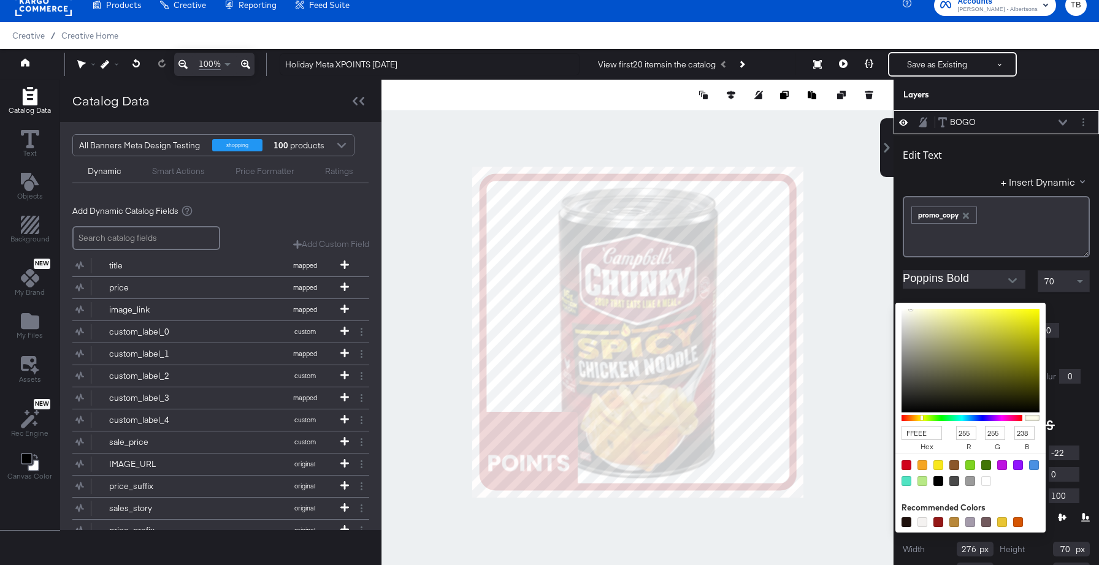
type input "FFEEEE"
type input "238"
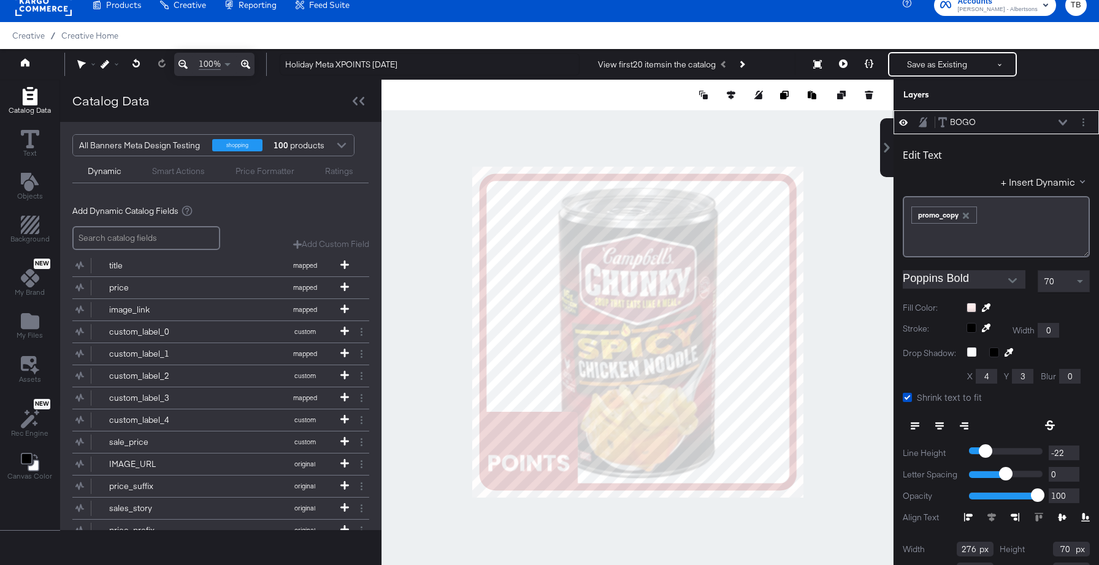
click at [1078, 329] on div "Stroke: Width 0" at bounding box center [995, 330] width 187 height 15
click at [1063, 122] on icon at bounding box center [1062, 123] width 9 height 6
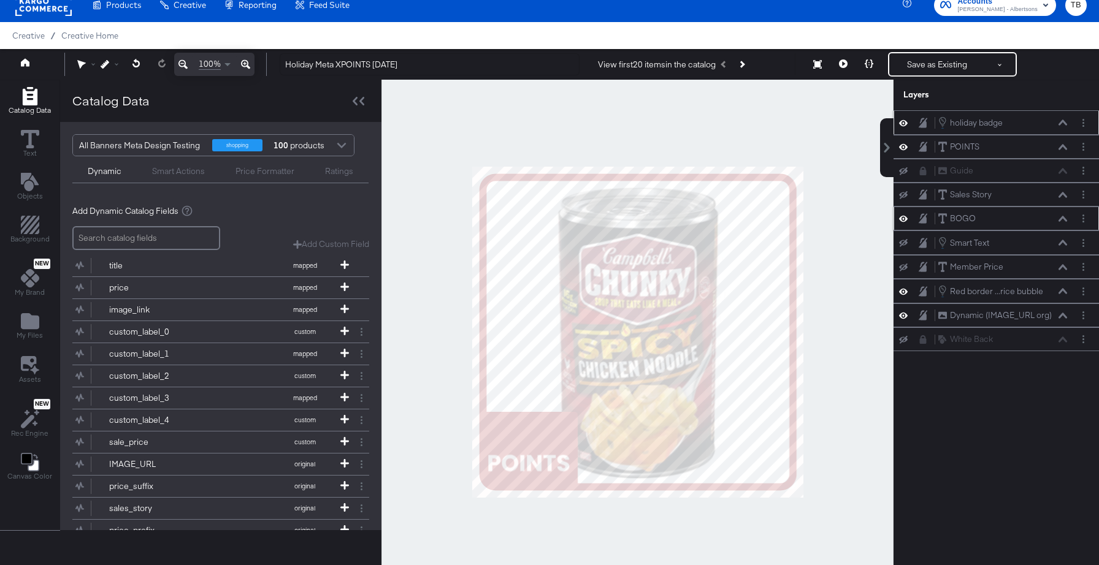
scroll to position [0, 0]
click at [1087, 291] on button "Layer Options" at bounding box center [1082, 291] width 13 height 13
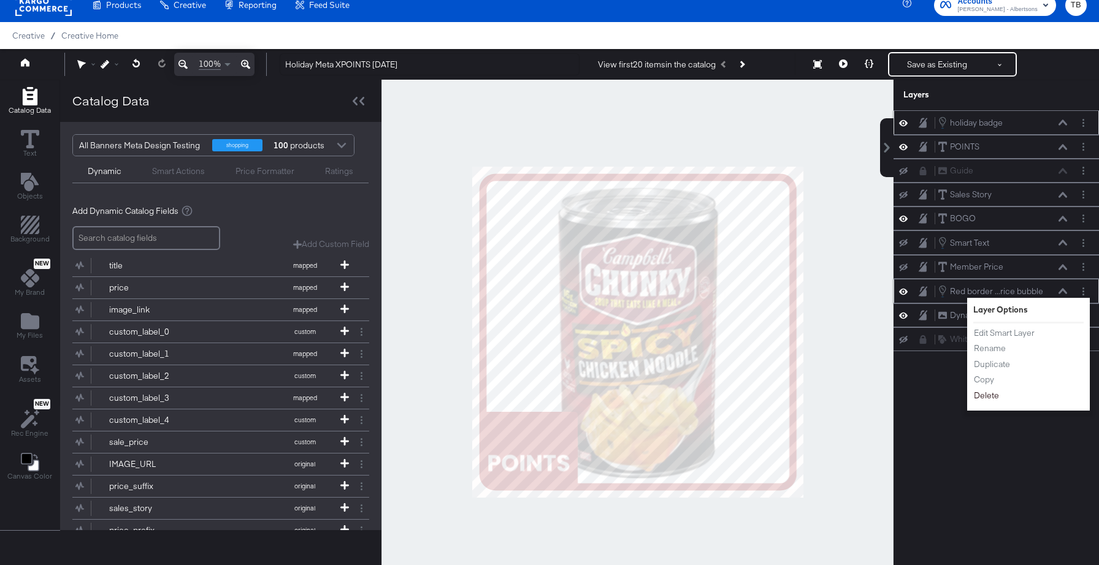
click at [997, 399] on button "Delete" at bounding box center [986, 395] width 26 height 13
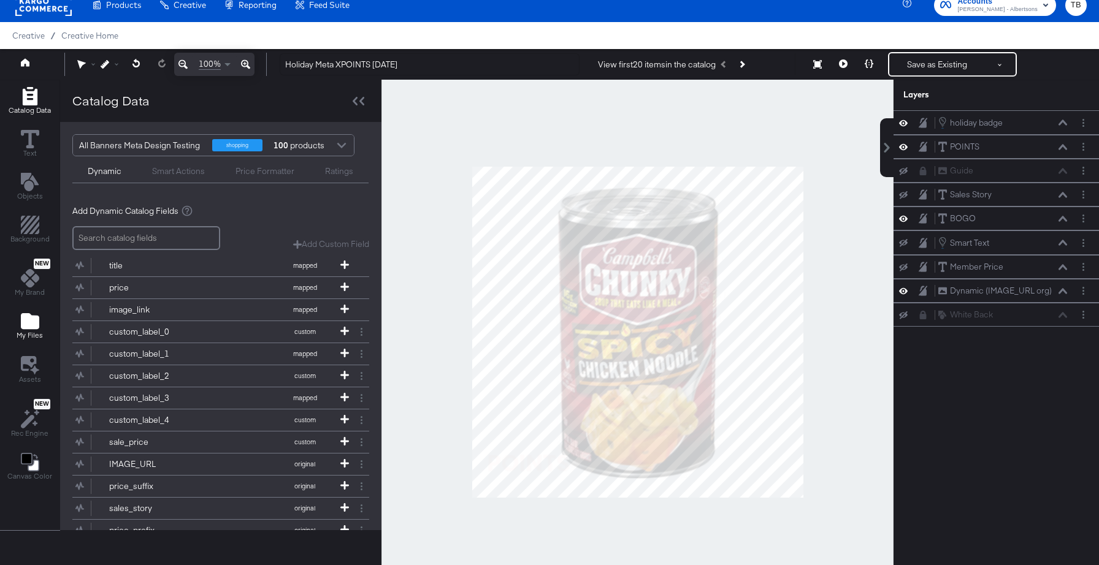
click at [26, 327] on icon "Add Files" at bounding box center [30, 321] width 18 height 16
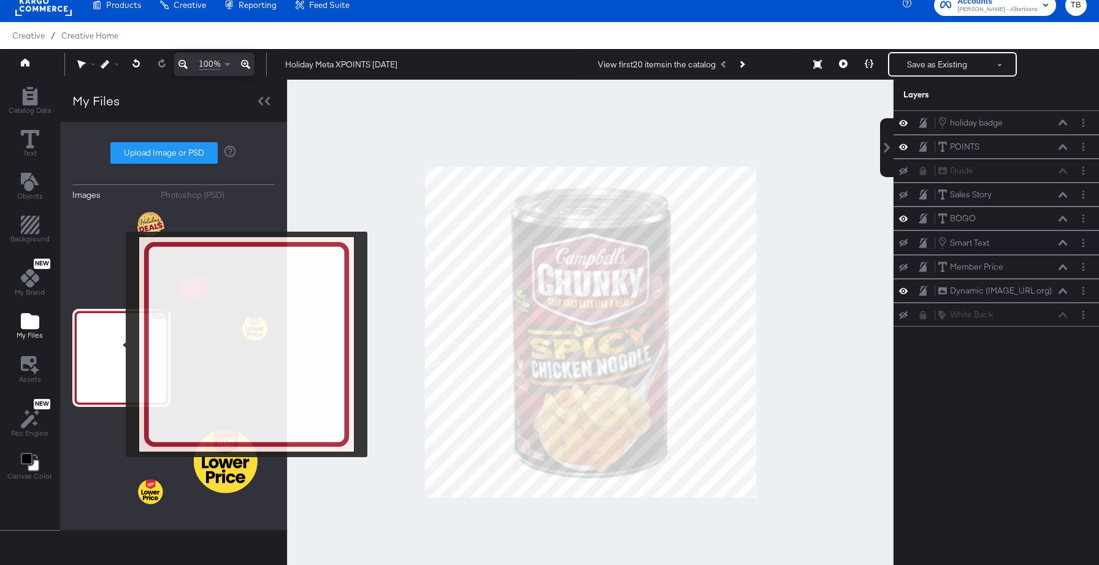
click at [118, 345] on img at bounding box center [121, 358] width 98 height 98
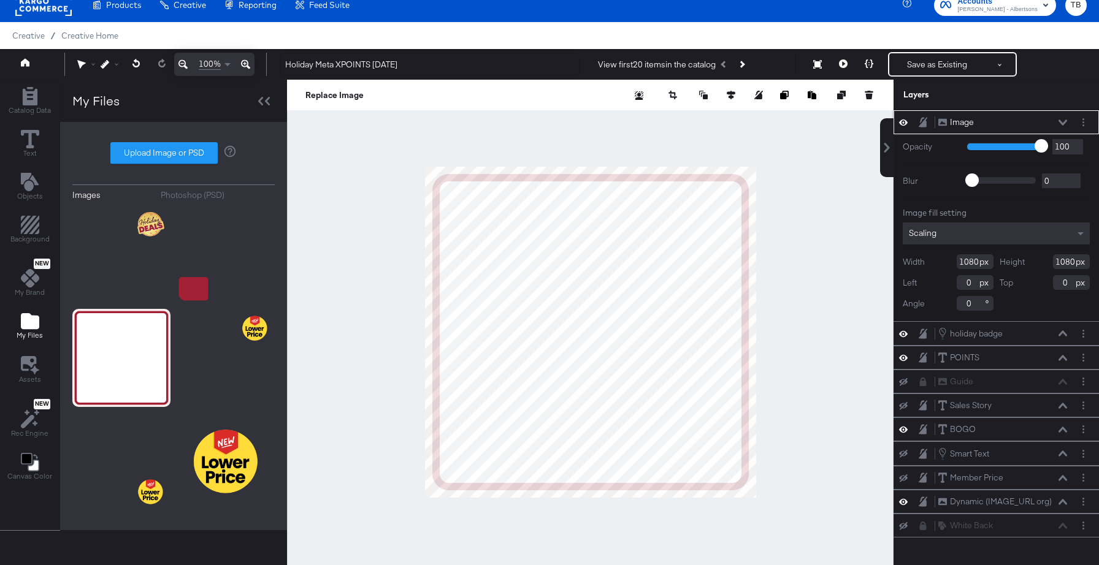
click at [1064, 123] on icon at bounding box center [1062, 123] width 9 height 6
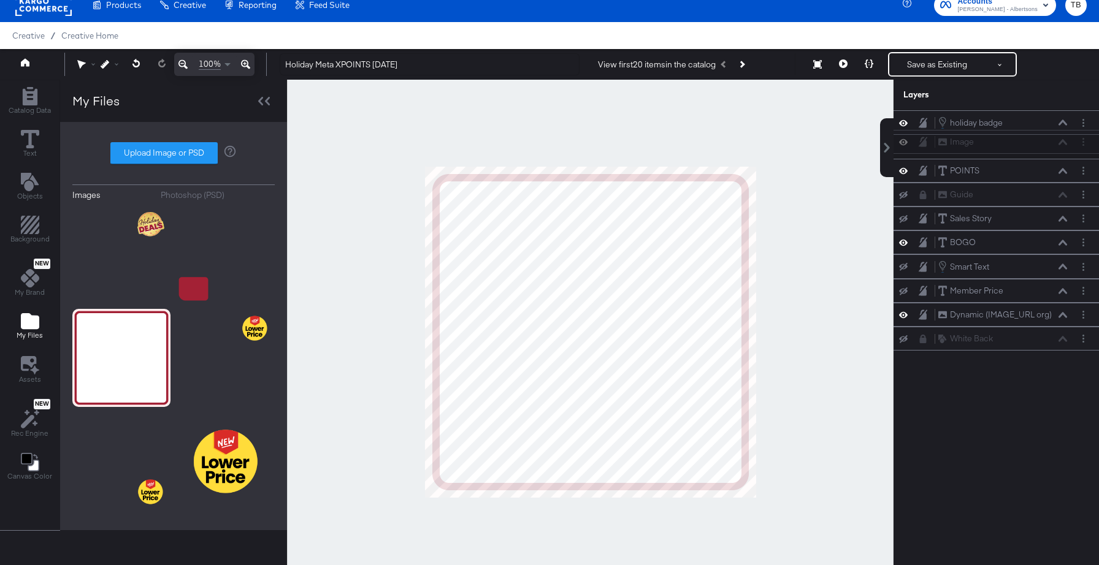
scroll to position [11, 0]
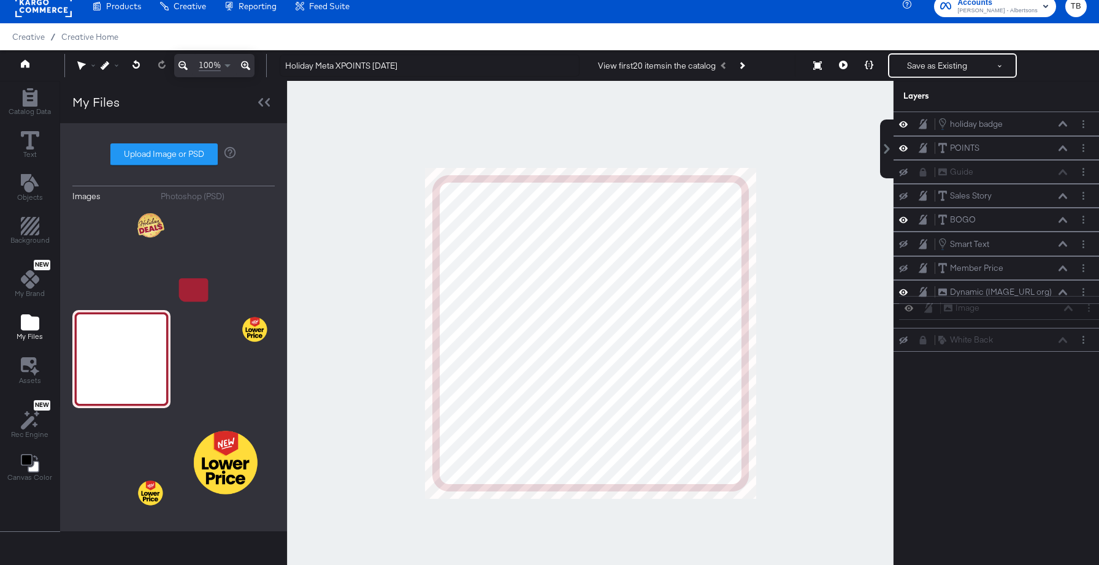
drag, startPoint x: 1005, startPoint y: 124, endPoint x: 1011, endPoint y: 318, distance: 193.8
click at [1011, 318] on div "Image Image holiday badge holiday badge POINTS POINTS Guide Guide Sales Story S…" at bounding box center [995, 232] width 205 height 240
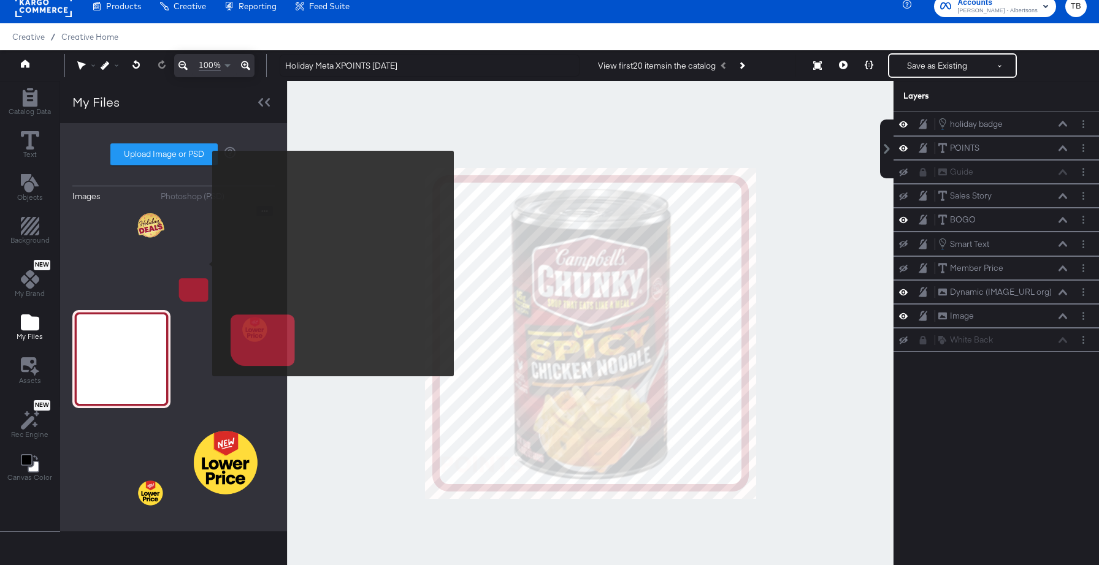
click at [204, 264] on img at bounding box center [226, 255] width 98 height 98
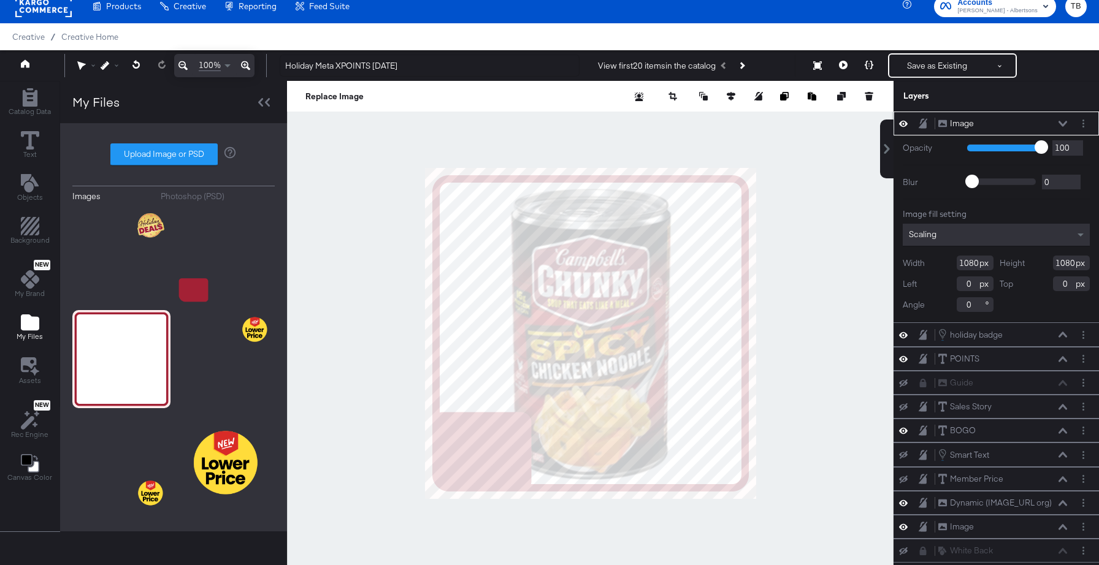
click at [1061, 125] on icon at bounding box center [1062, 124] width 9 height 6
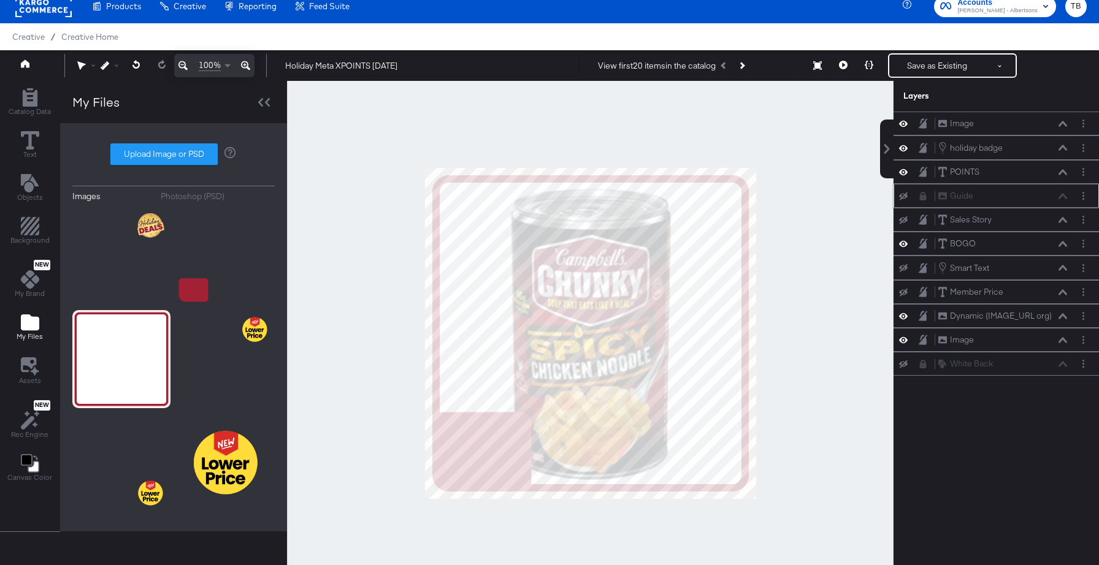
scroll to position [9, 0]
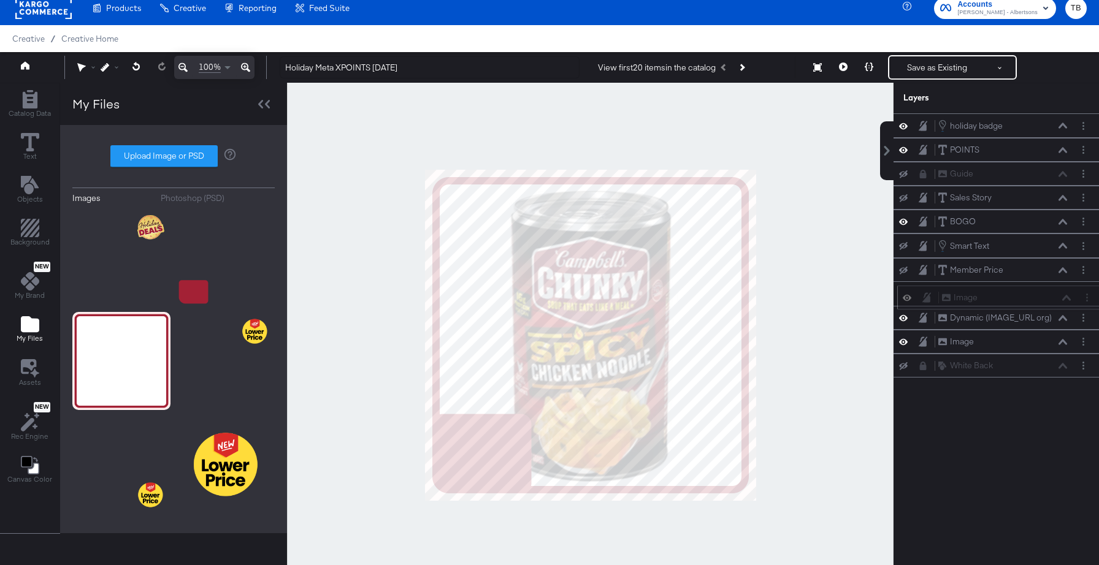
drag, startPoint x: 1021, startPoint y: 122, endPoint x: 1024, endPoint y: 300, distance: 177.8
click at [1024, 300] on div "Image Image" at bounding box center [1006, 297] width 130 height 13
click at [957, 63] on button "Save as Existing" at bounding box center [937, 67] width 96 height 22
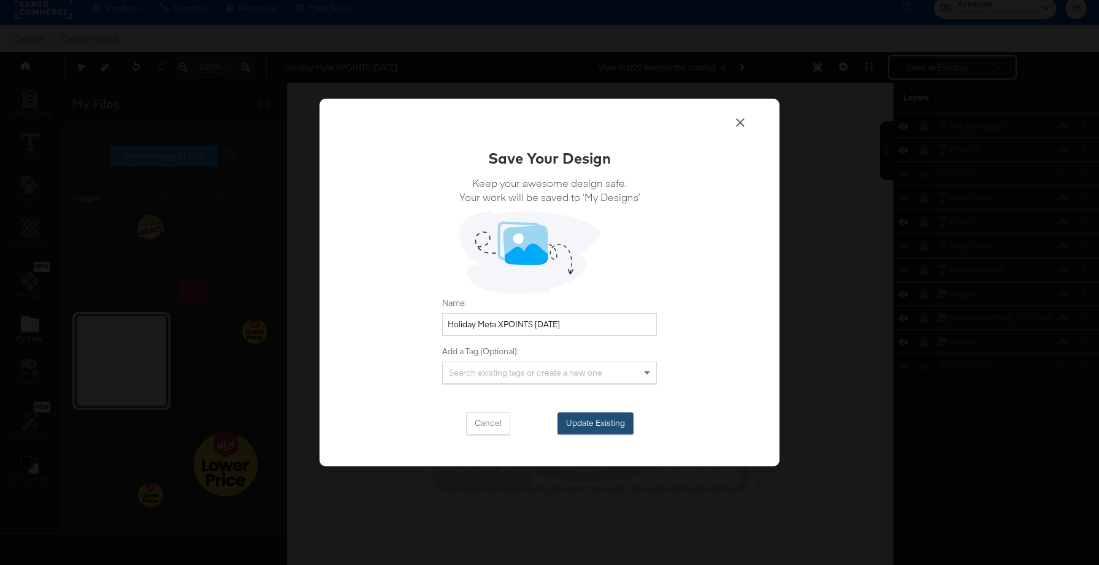
click at [585, 424] on button "Update Existing" at bounding box center [595, 424] width 76 height 22
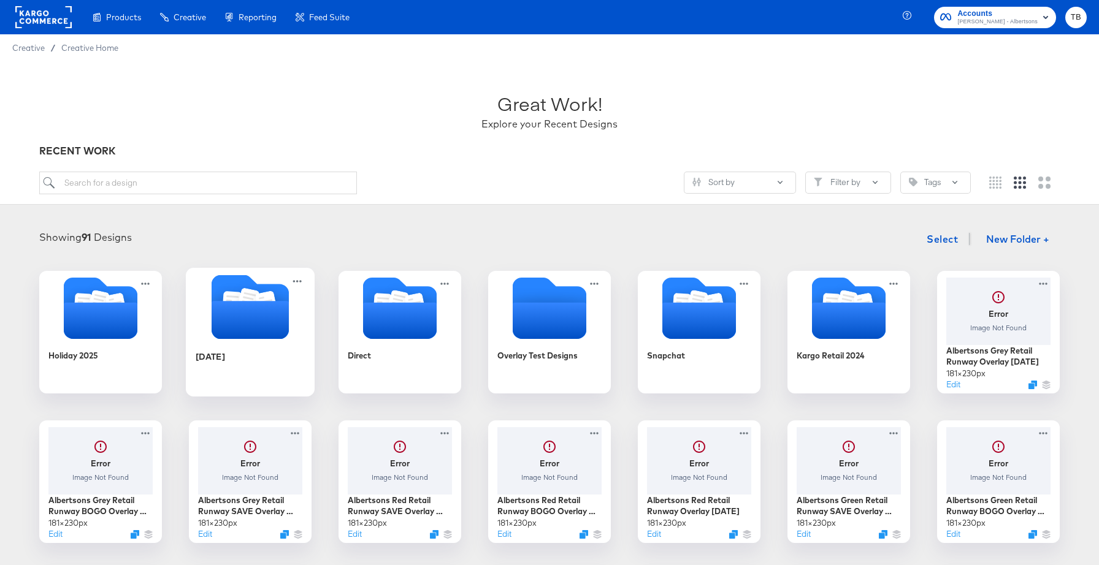
click at [262, 322] on icon "Folder" at bounding box center [249, 320] width 77 height 38
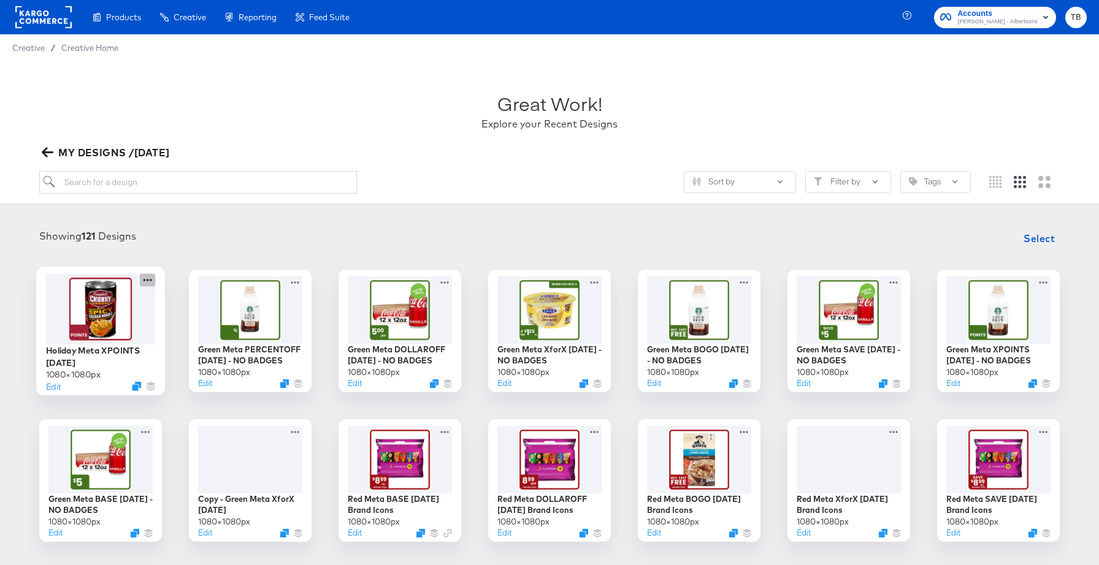
click at [149, 283] on icon at bounding box center [147, 279] width 15 height 13
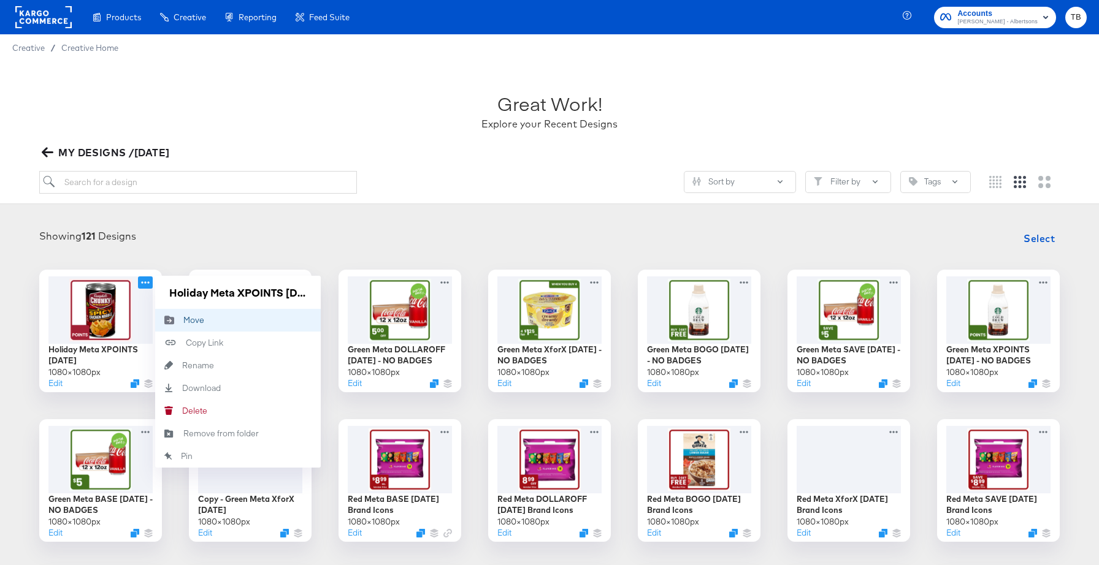
click at [183, 320] on div "Move Move" at bounding box center [183, 320] width 0 height 0
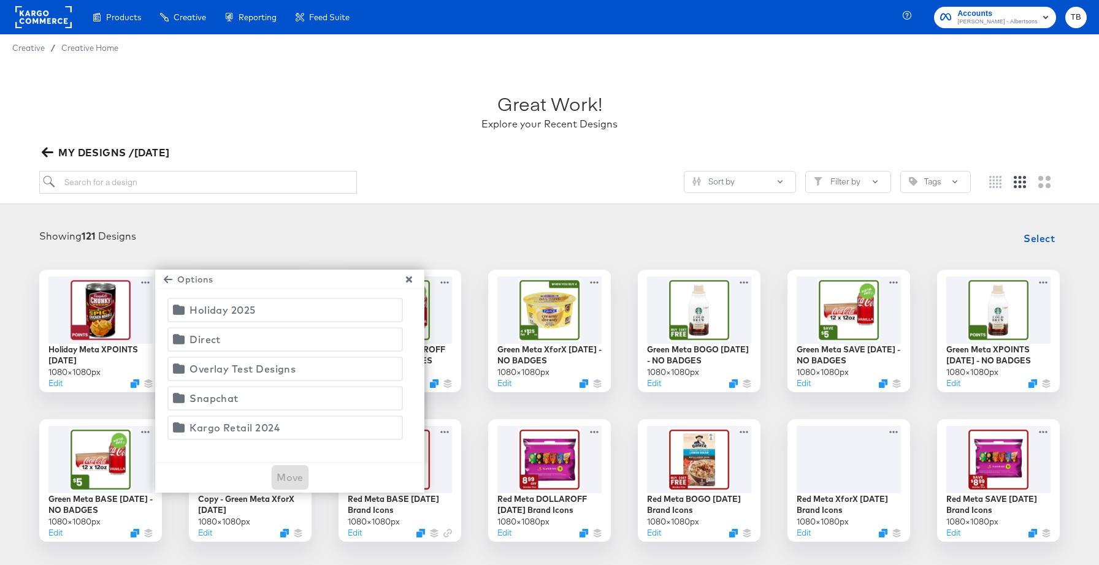
click at [219, 313] on div "Holiday 2025" at bounding box center [222, 310] width 66 height 17
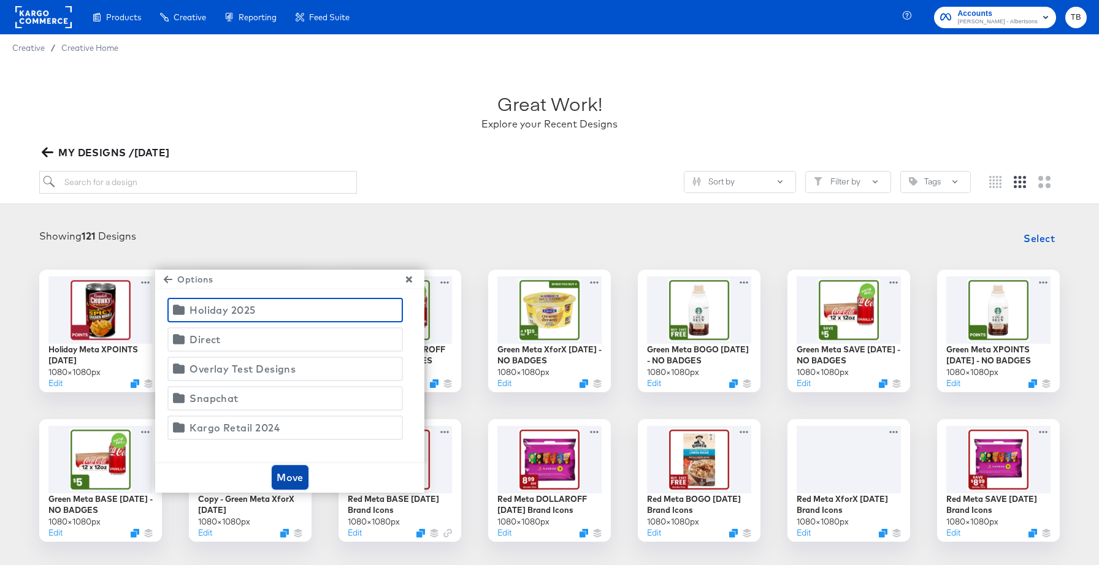
click at [283, 476] on span "Move" at bounding box center [289, 477] width 27 height 17
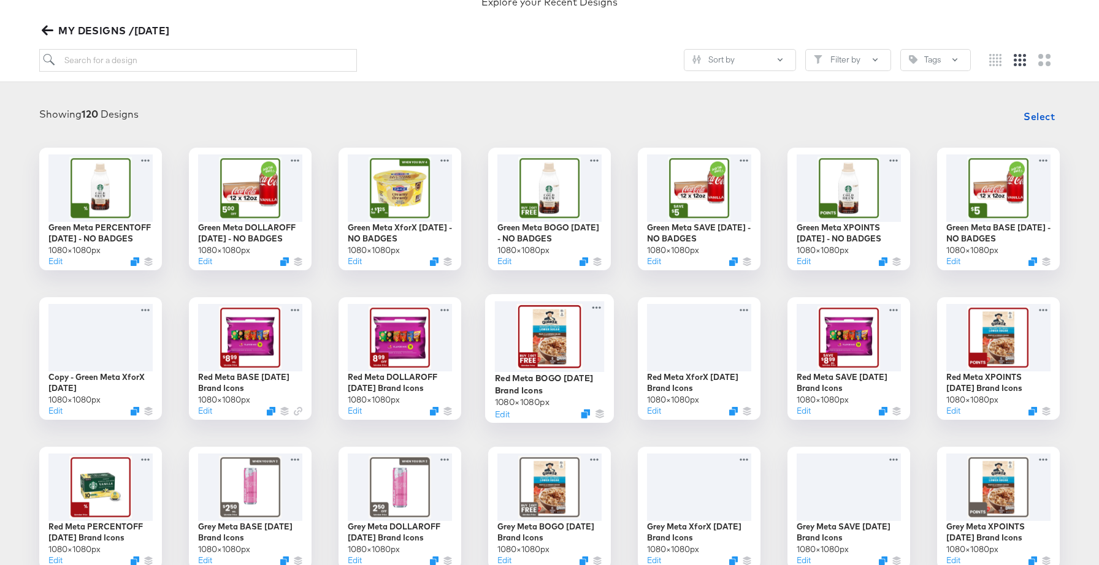
scroll to position [124, 0]
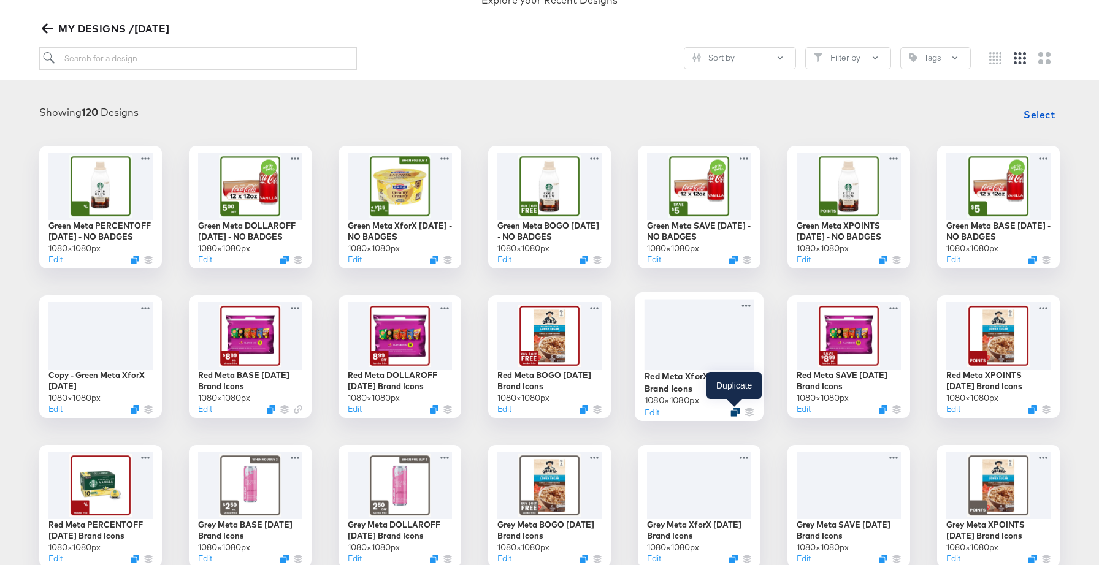
click at [734, 410] on icon "Duplicate" at bounding box center [734, 411] width 9 height 9
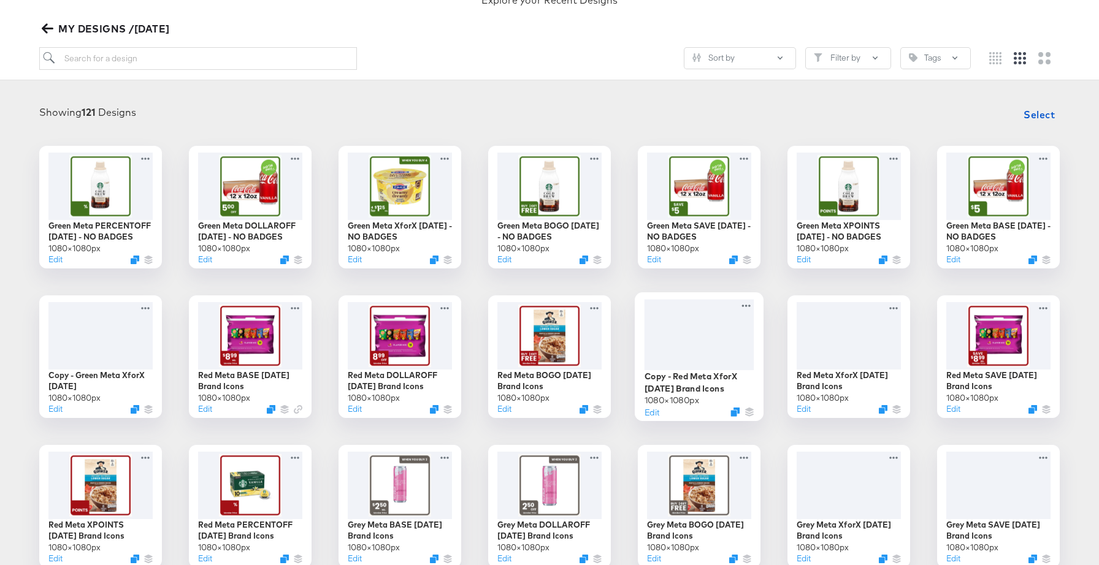
click at [711, 351] on div at bounding box center [699, 334] width 110 height 70
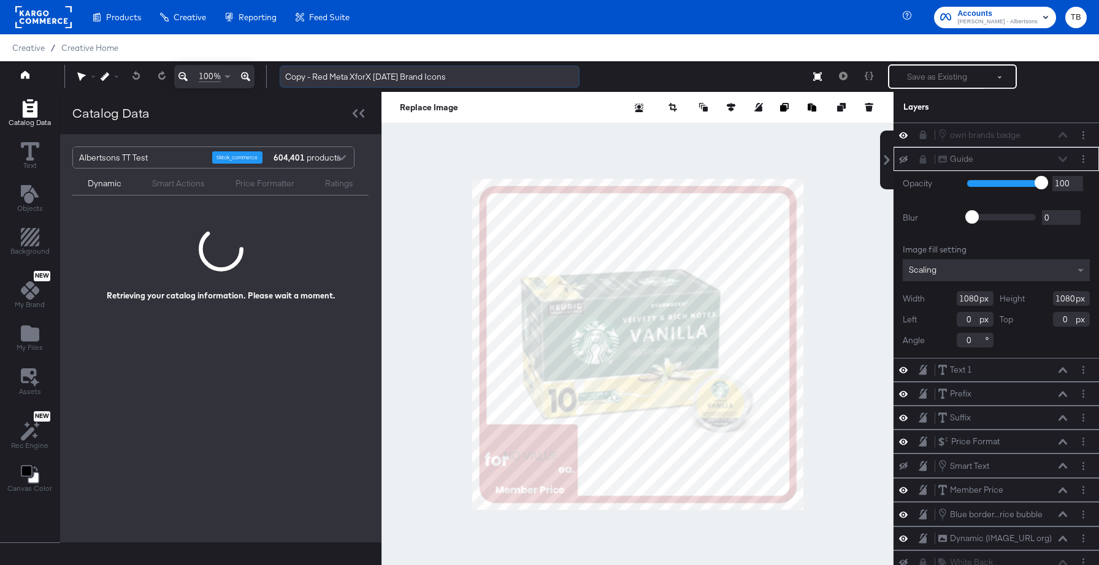
drag, startPoint x: 327, startPoint y: 78, endPoint x: 284, endPoint y: 75, distance: 43.6
click at [284, 75] on input "Copy - Red Meta XforX 4.29.25 Brand Icons" at bounding box center [430, 77] width 300 height 23
click at [444, 73] on input "Holiday Meta XforX 4.29.25 Brand Icons" at bounding box center [430, 77] width 300 height 23
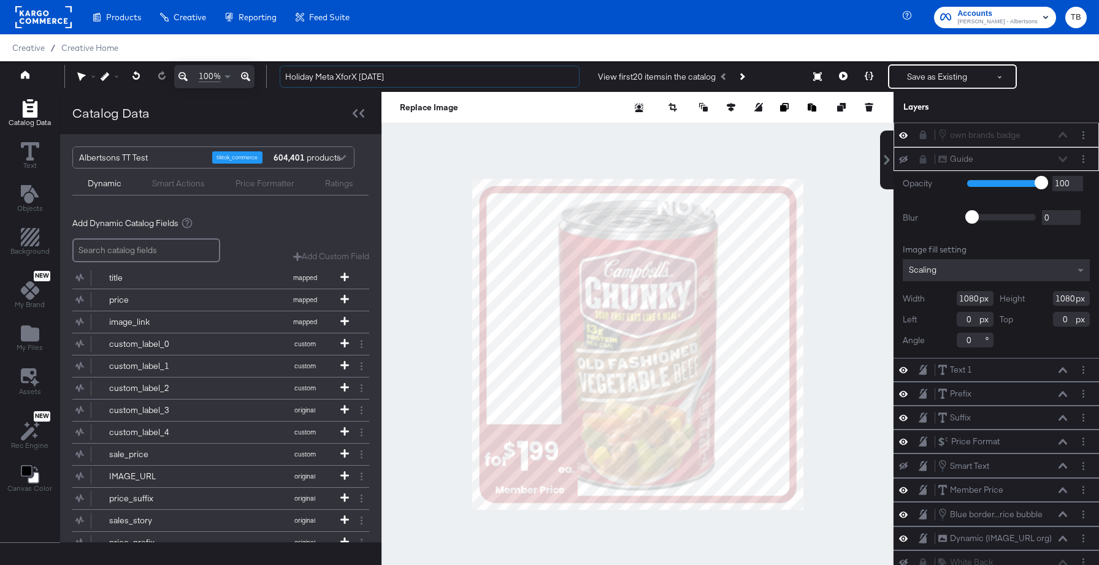
type input "Holiday Meta XforX [DATE]"
click at [1063, 135] on div "own brands badge own brands badge" at bounding box center [1002, 134] width 130 height 13
click at [1084, 135] on button "Layer Options" at bounding box center [1082, 135] width 13 height 13
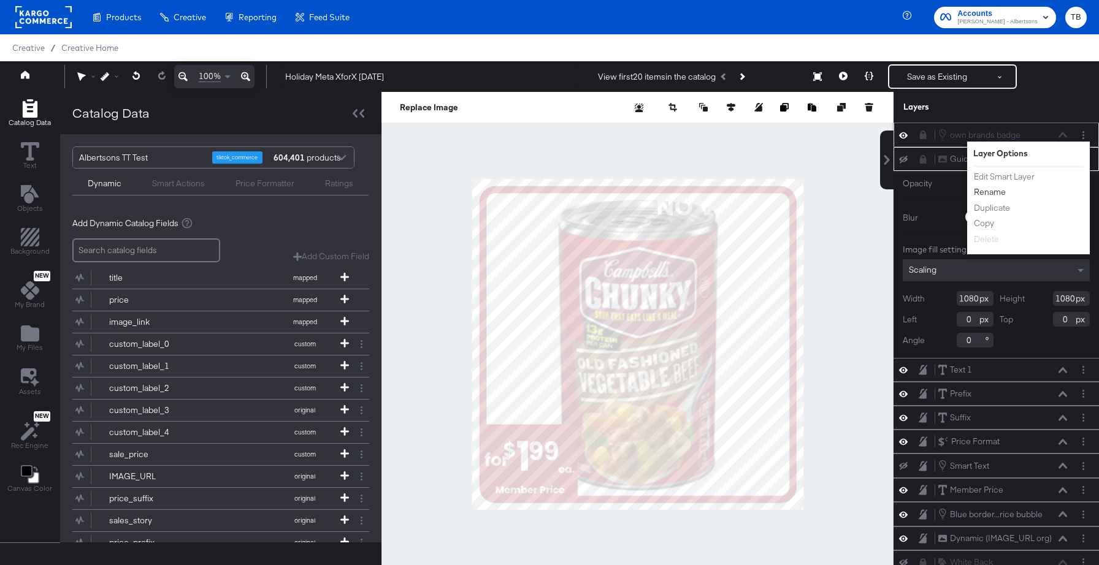
click at [994, 190] on button "Rename" at bounding box center [989, 192] width 33 height 13
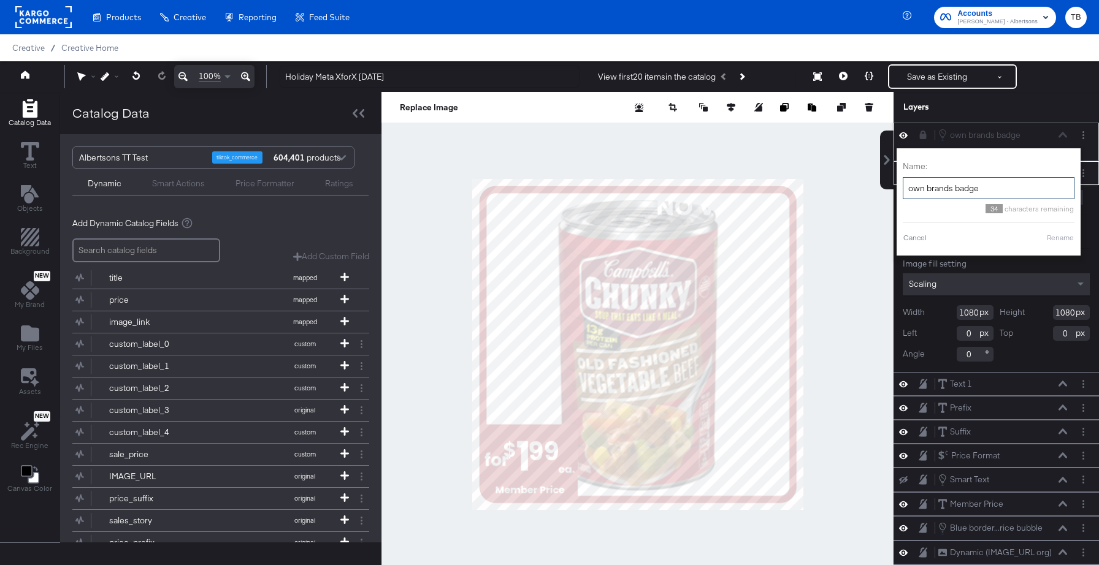
drag, startPoint x: 953, startPoint y: 188, endPoint x: 902, endPoint y: 188, distance: 50.3
click at [902, 188] on input "own brands badge" at bounding box center [988, 188] width 172 height 23
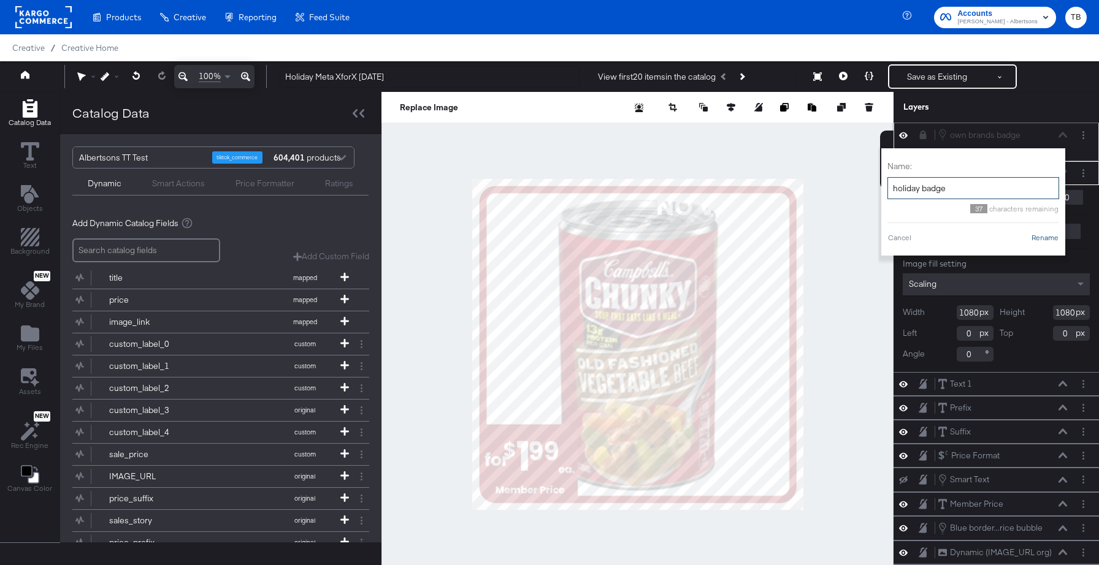
type input "holiday badge"
click at [1044, 238] on button "Rename" at bounding box center [1045, 237] width 28 height 11
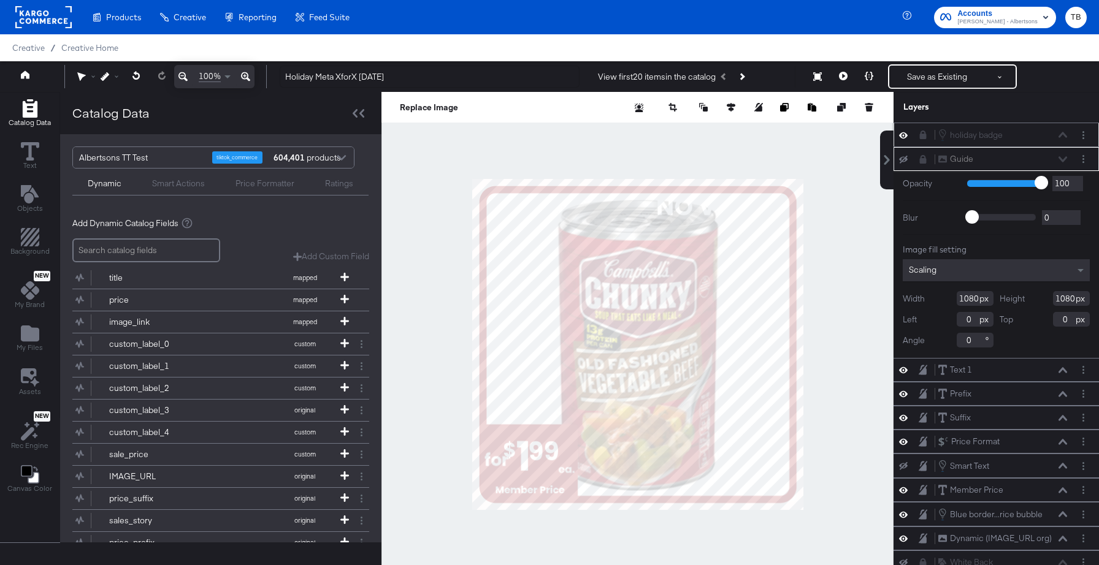
click at [1062, 133] on div "holiday badge holiday badge" at bounding box center [1002, 134] width 130 height 13
click at [1084, 135] on button "Layer Options" at bounding box center [1082, 135] width 13 height 13
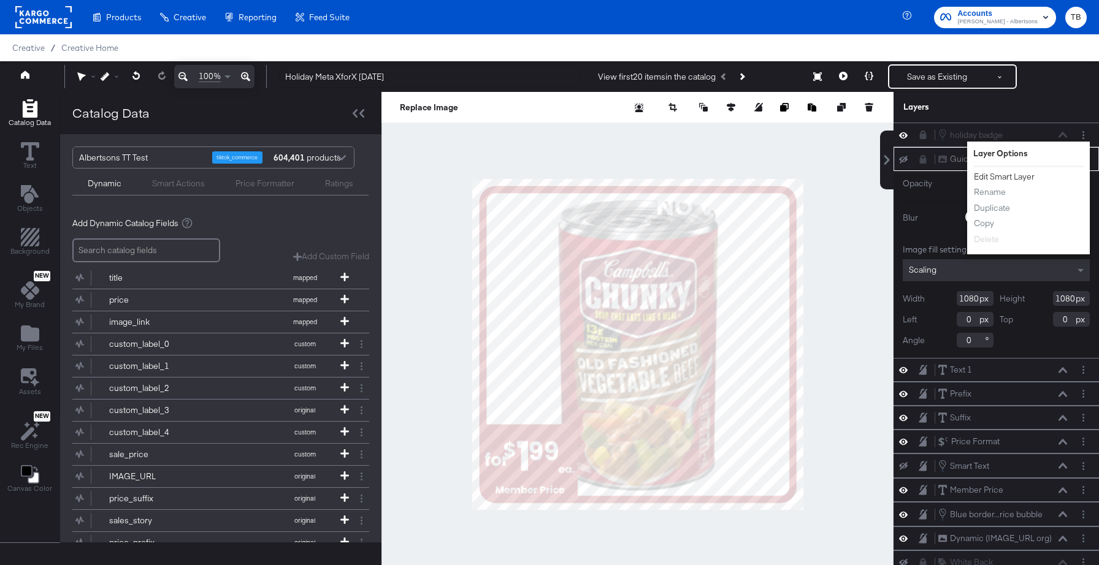
click at [1026, 175] on button "Edit Smart Layer" at bounding box center [1004, 176] width 62 height 13
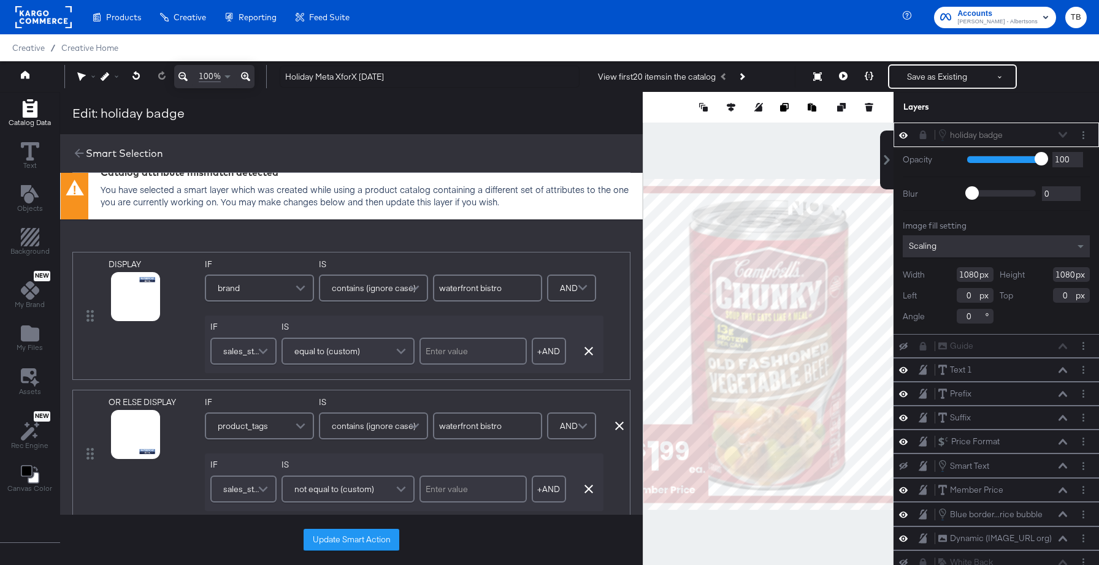
scroll to position [16, 0]
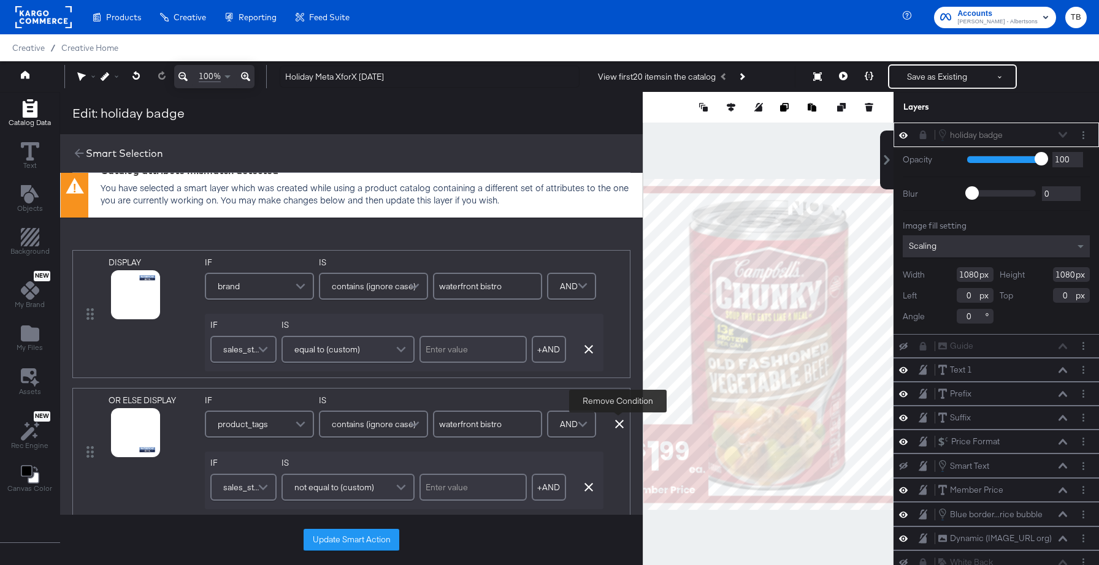
click at [619, 424] on icon at bounding box center [619, 424] width 9 height 9
type input "overjoyed"
type input "soleil"
type input "primo"
type input "o organics"
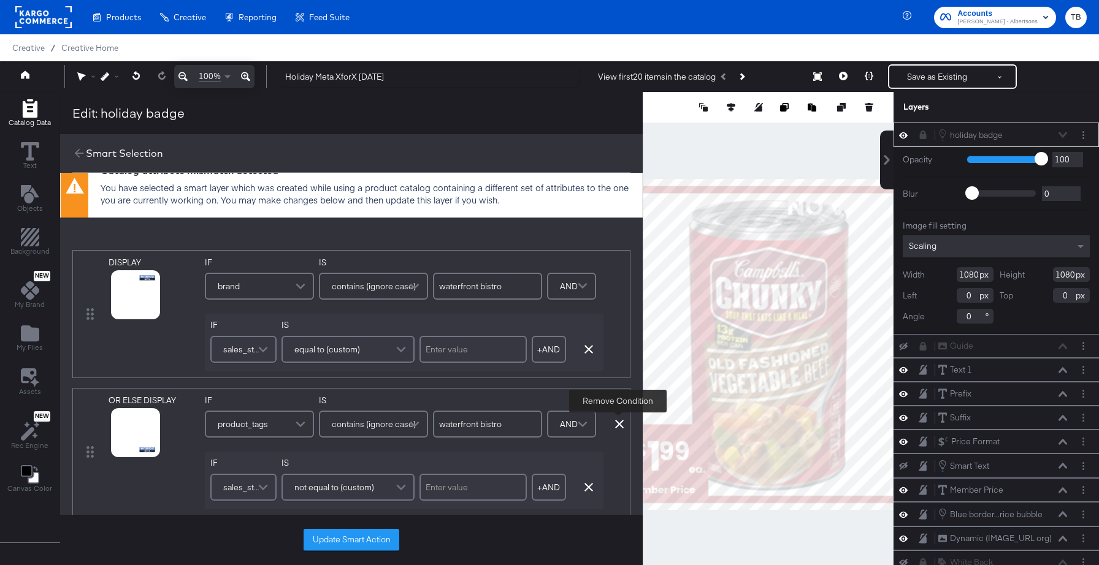
type input "open nature"
type input "signature select"
type input "value corner"
type input "[PERSON_NAME]"
type input "lucerne"
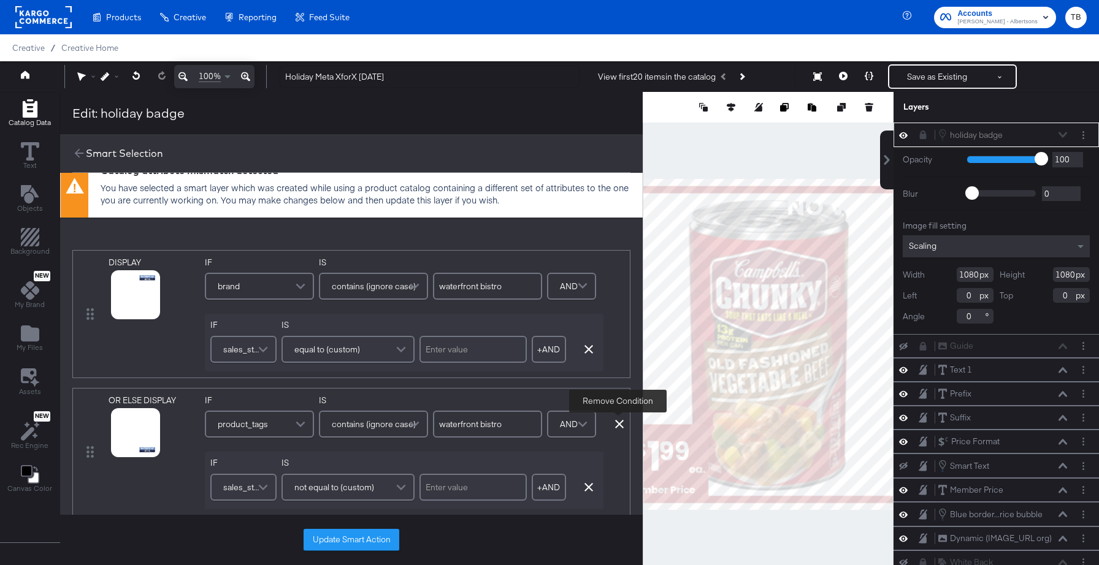
type input "readymeals"
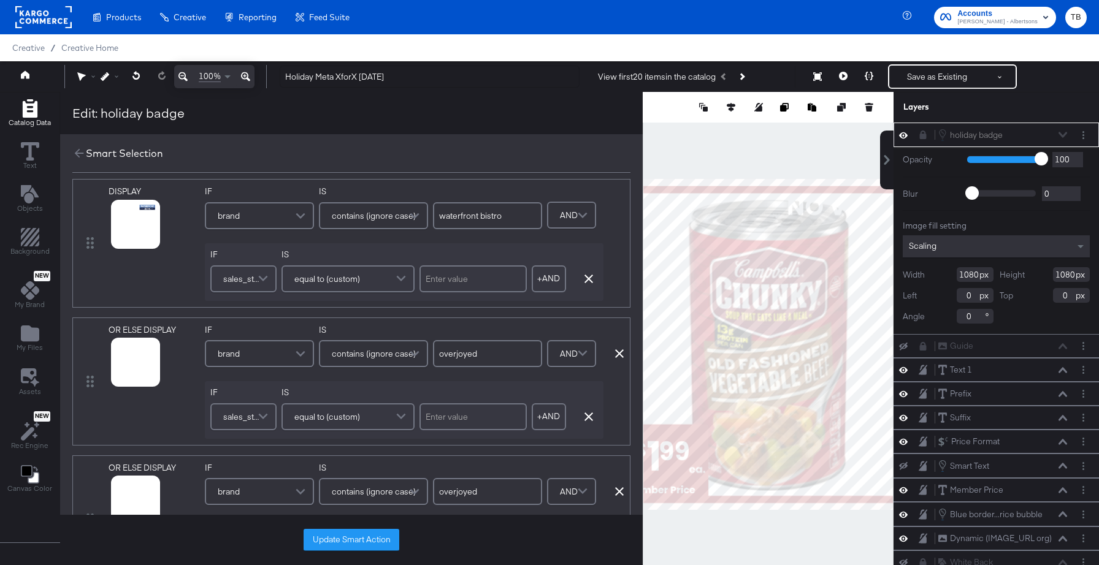
click at [619, 424] on div "OR ELSE DISPLAY link mapped image_link mapped IMAGE_URL original PDP_URL origin…" at bounding box center [351, 382] width 558 height 128
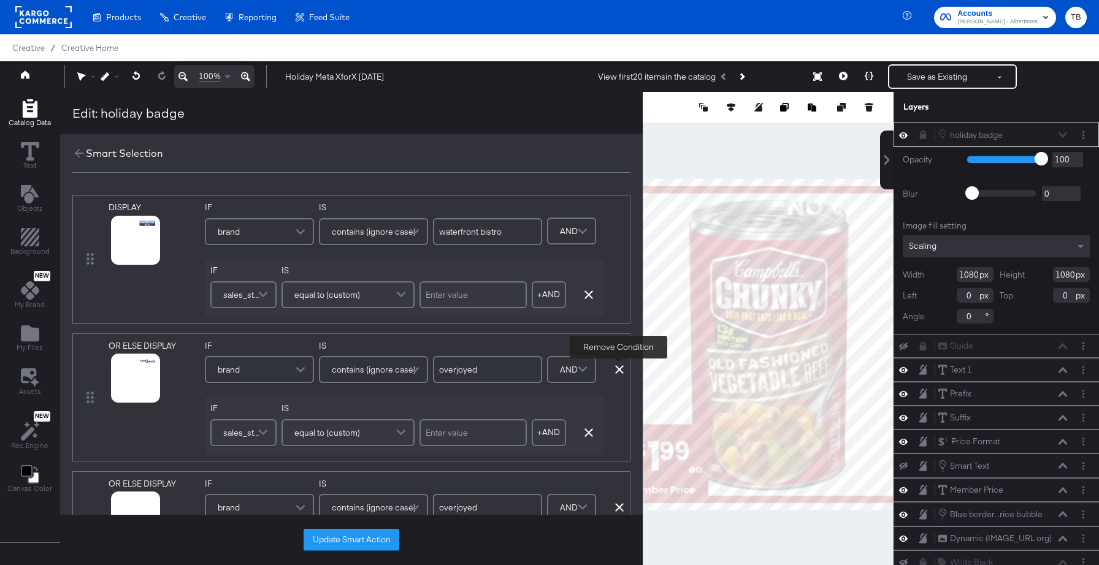
click at [617, 367] on icon at bounding box center [619, 369] width 9 height 9
type input "soleil"
type input "primo"
type input "o organics"
type input "open nature"
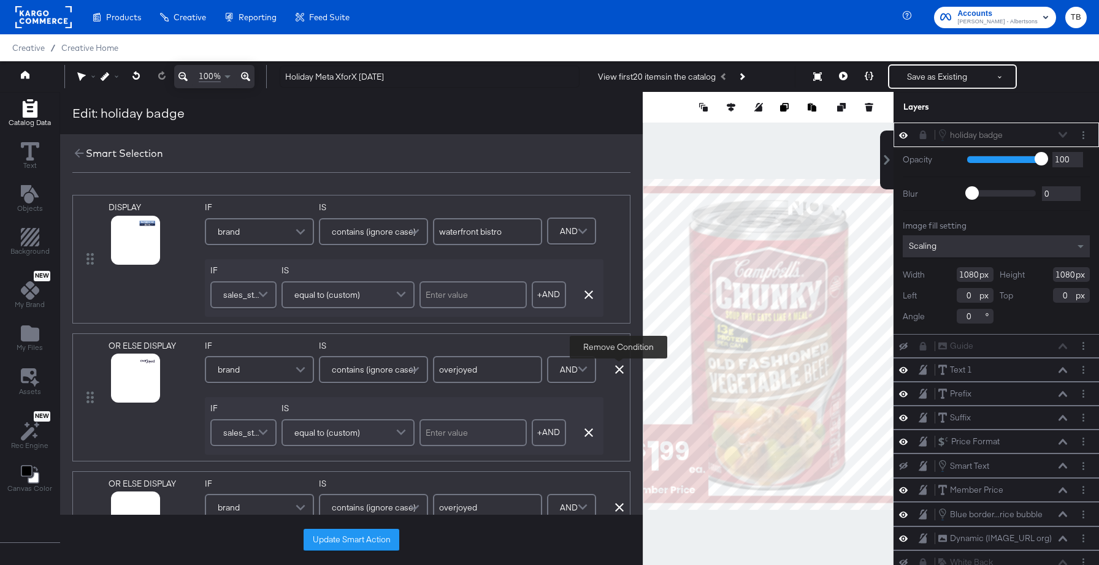
type input "signature select"
type input "value corner"
type input "[PERSON_NAME]"
type input "lucerne"
type input "readymeals"
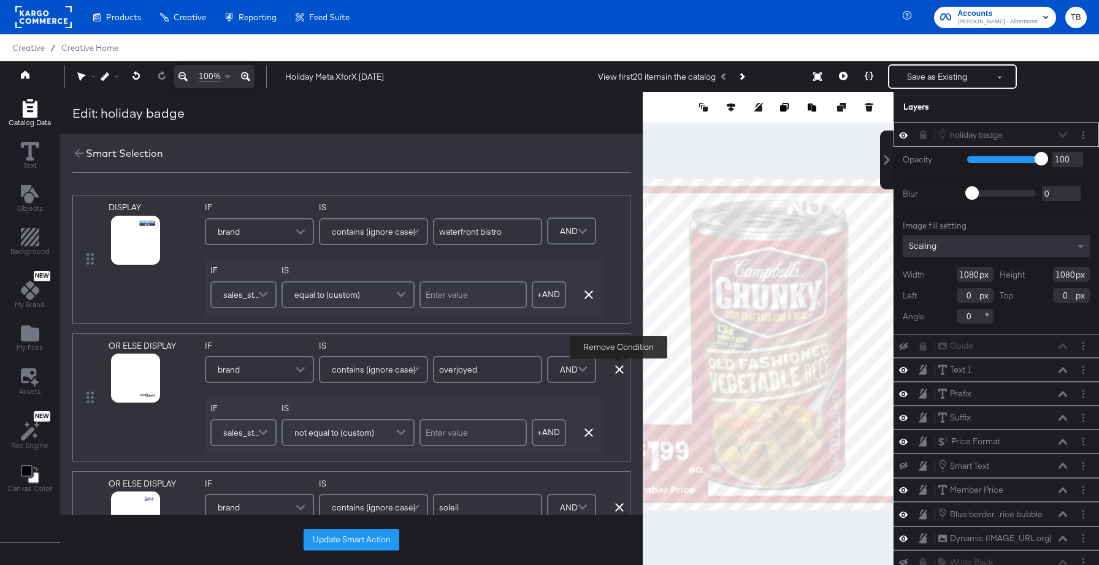
click at [617, 367] on icon at bounding box center [619, 369] width 9 height 9
type input "soleil"
type input "primo"
type input "o organics"
type input "open nature"
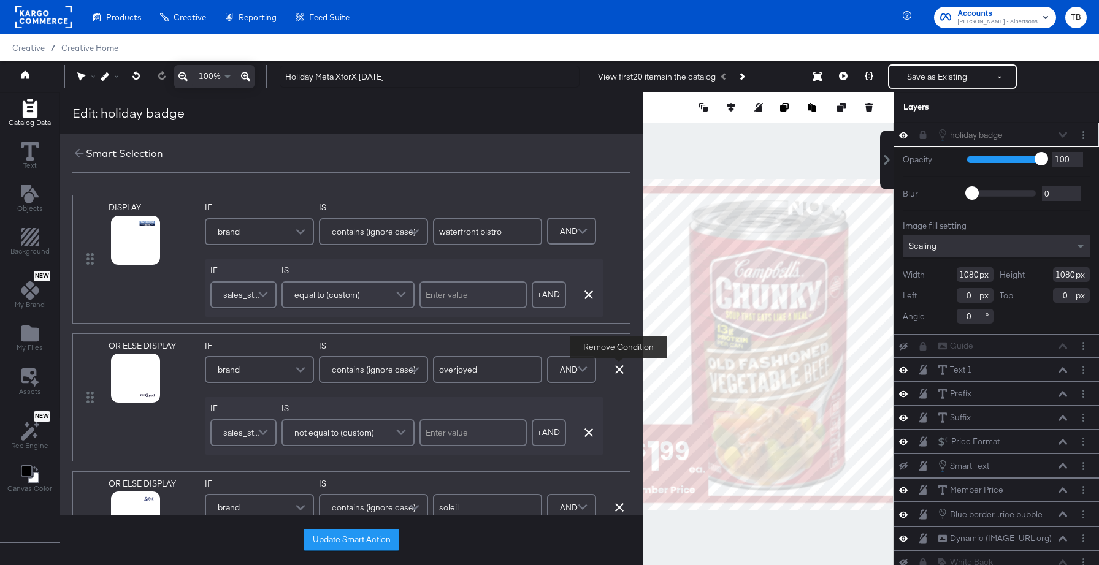
type input "signature select"
type input "value corner"
type input "[PERSON_NAME]"
type input "lucerne"
type input "readymeals"
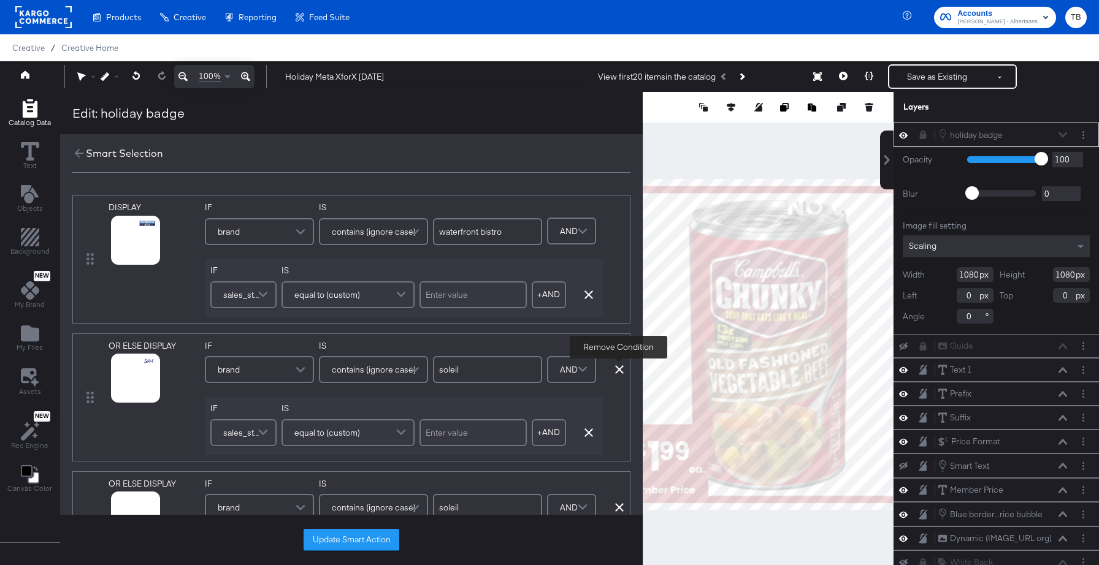
click at [617, 367] on icon at bounding box center [619, 369] width 9 height 9
type input "primo"
type input "o organics"
type input "open nature"
type input "signature select"
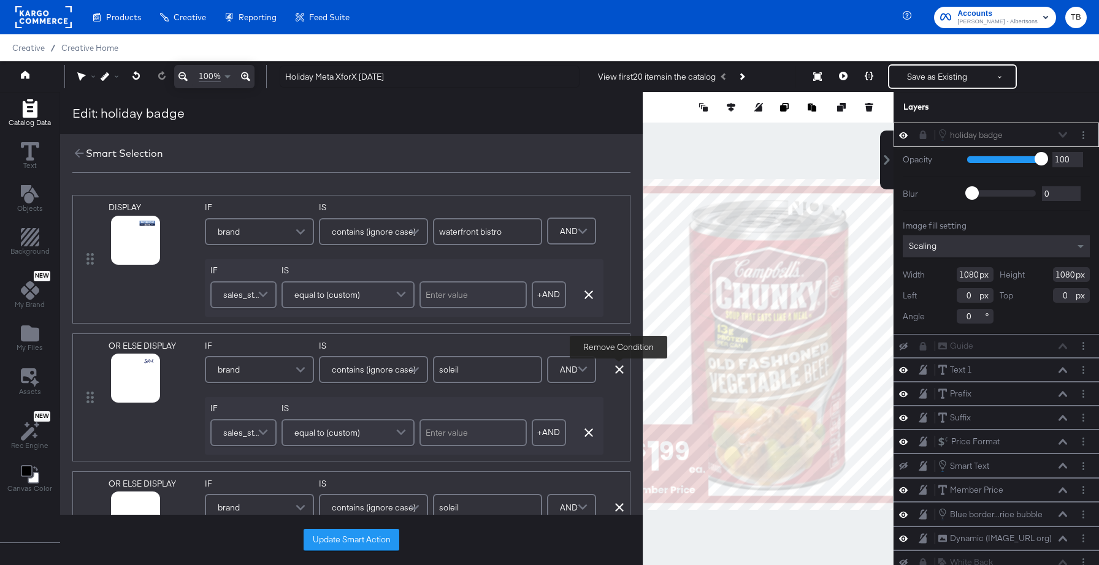
type input "value corner"
type input "[PERSON_NAME]"
type input "lucerne"
type input "readymeals"
click at [617, 367] on icon at bounding box center [619, 369] width 9 height 9
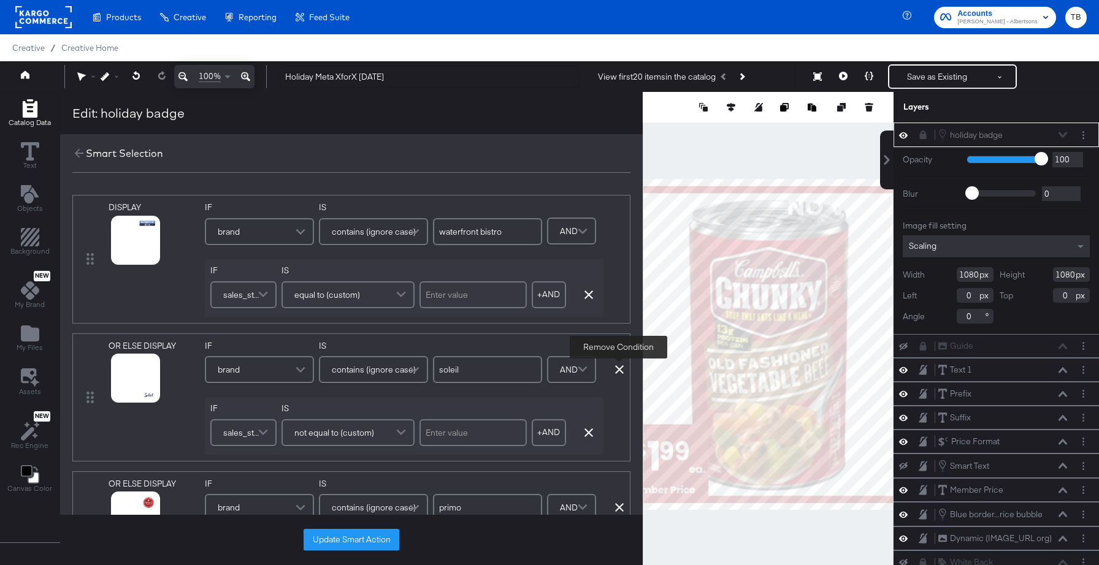
type input "primo"
type input "o organics"
type input "open nature"
type input "signature select"
type input "value corner"
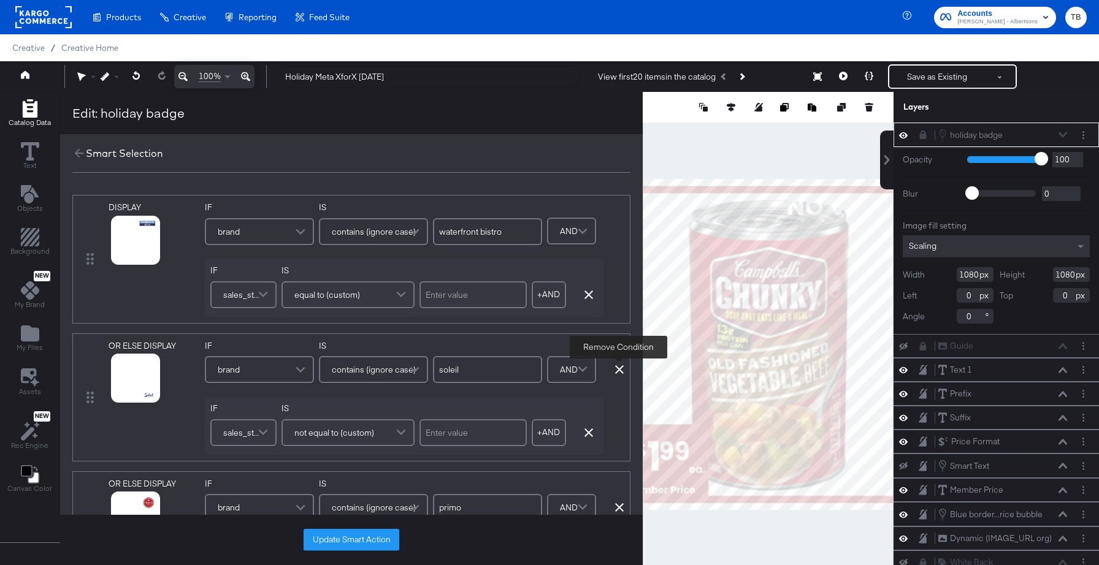
type input "[PERSON_NAME]"
type input "lucerne"
type input "readymeals"
click at [617, 367] on icon at bounding box center [619, 369] width 9 height 9
type input "o organics"
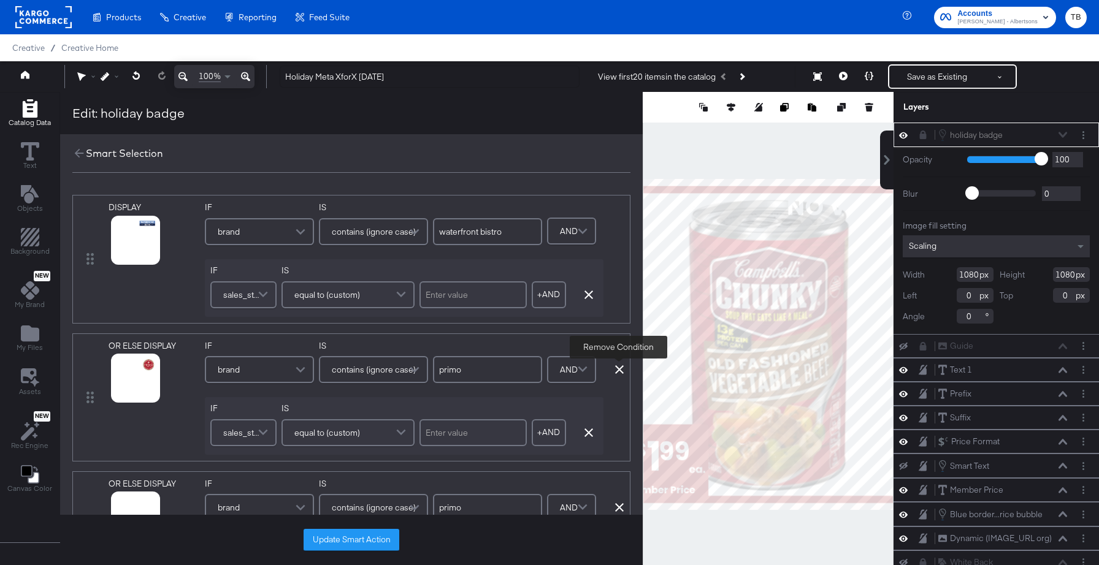
type input "open nature"
type input "signature select"
type input "value corner"
type input "[PERSON_NAME]"
type input "lucerne"
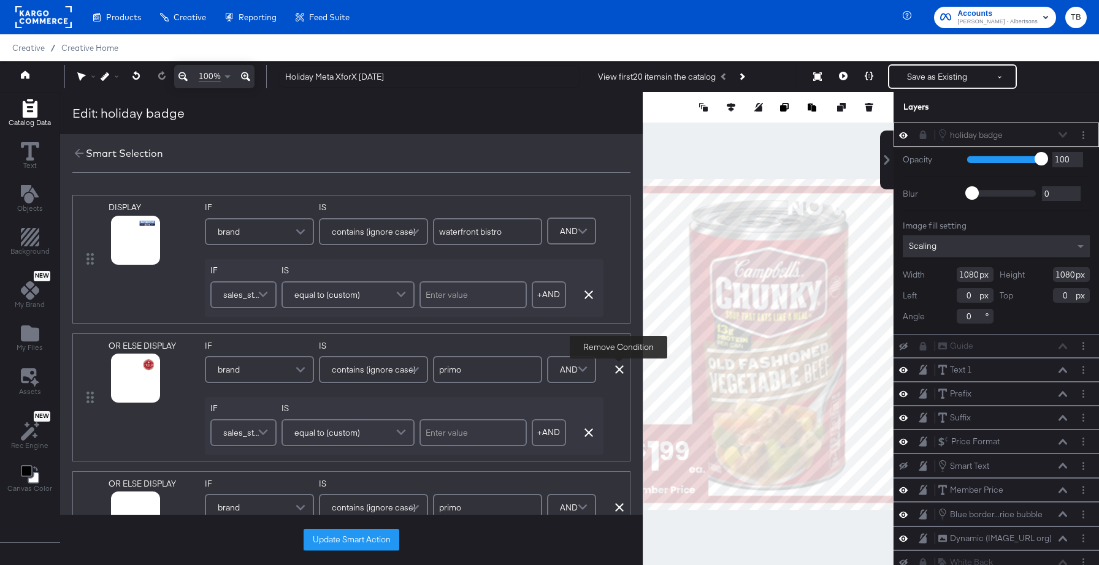
type input "readymeals"
click at [617, 367] on icon at bounding box center [619, 369] width 9 height 9
type input "o organics"
type input "open nature"
type input "signature select"
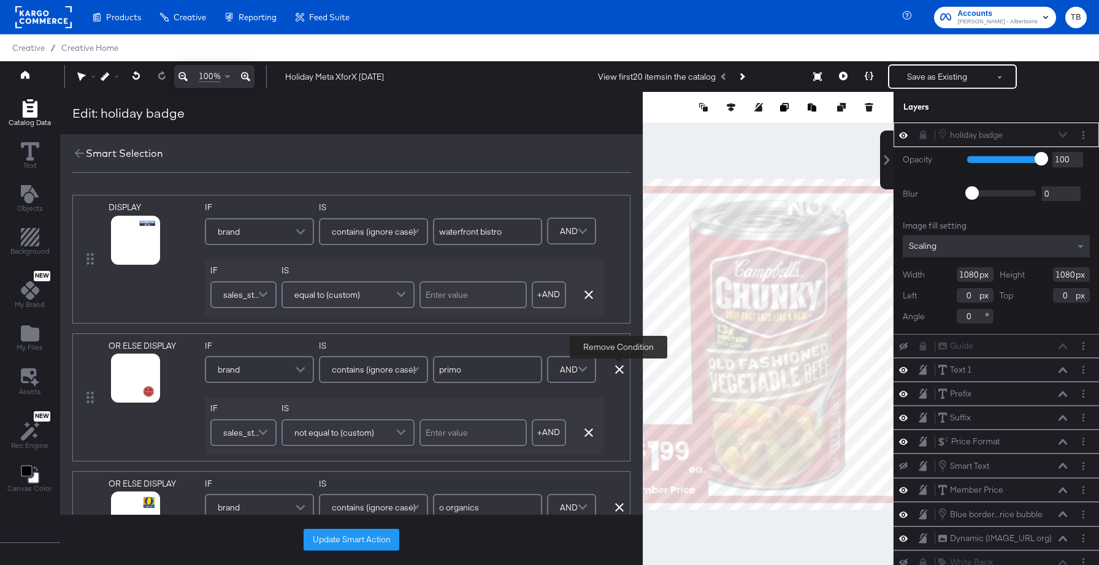
type input "value corner"
type input "[PERSON_NAME]"
type input "lucerne"
type input "readymeals"
click at [617, 367] on icon at bounding box center [619, 369] width 9 height 9
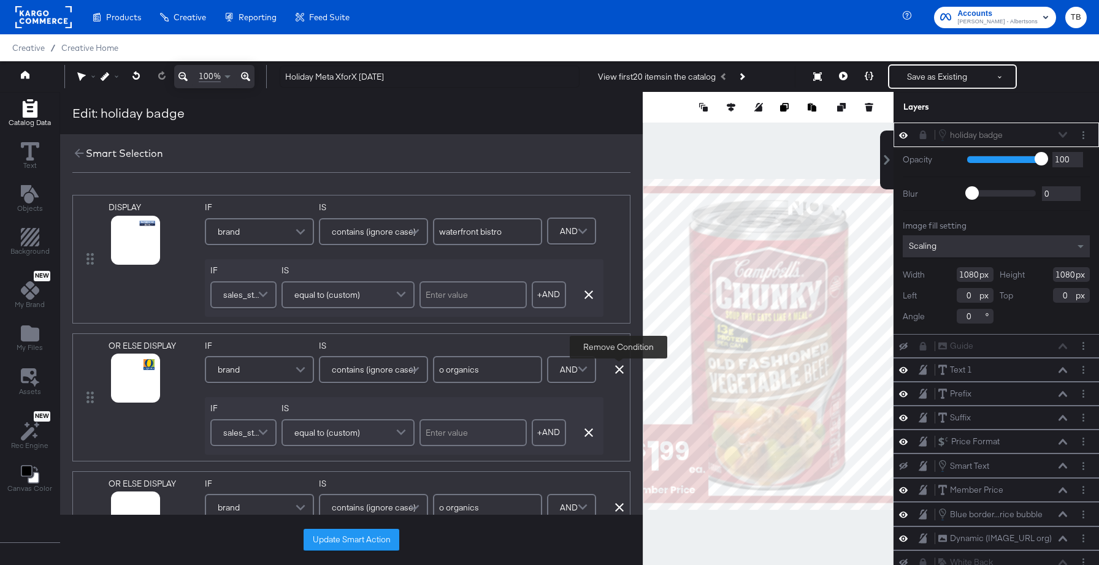
type input "open nature"
type input "signature select"
type input "value corner"
type input "[PERSON_NAME]"
type input "lucerne"
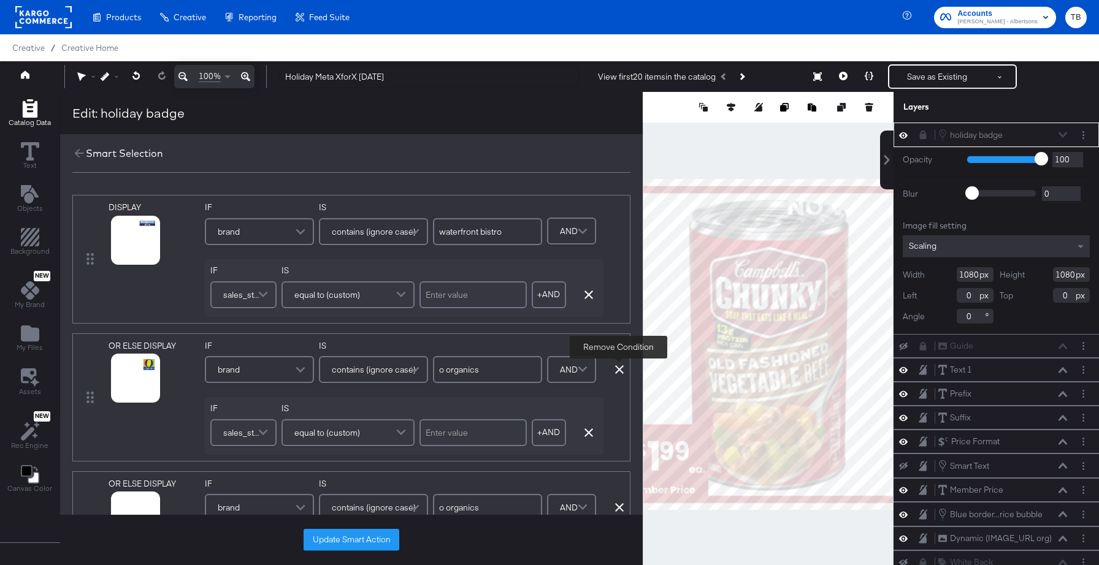
type input "readymeals"
click at [617, 367] on icon at bounding box center [619, 369] width 9 height 9
type input "open nature"
type input "signature select"
type input "value corner"
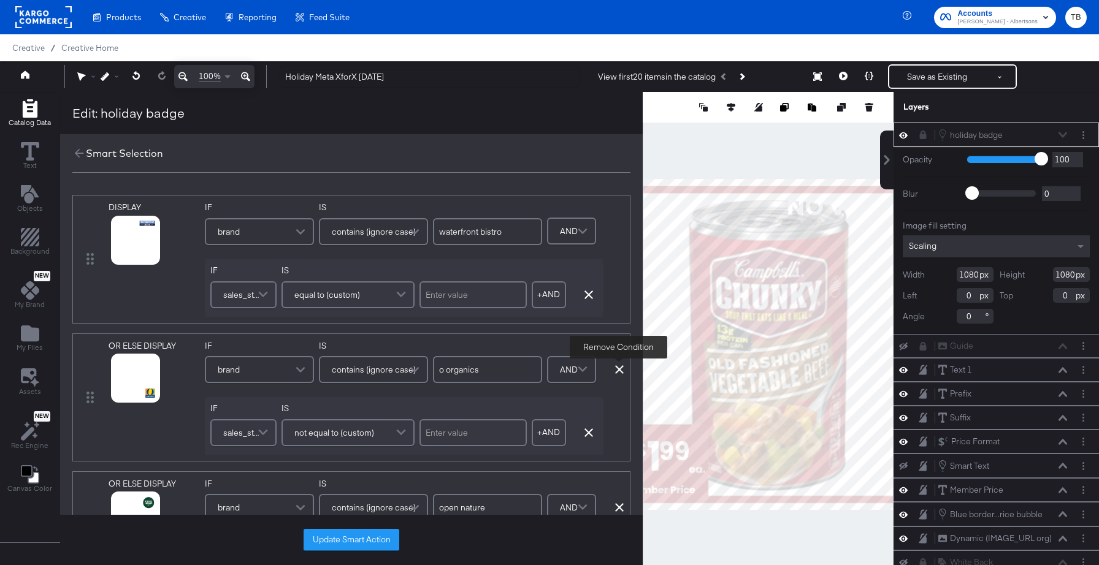
type input "[PERSON_NAME]"
type input "lucerne"
type input "readymeals"
click at [617, 367] on icon at bounding box center [619, 369] width 9 height 9
type input "signature select"
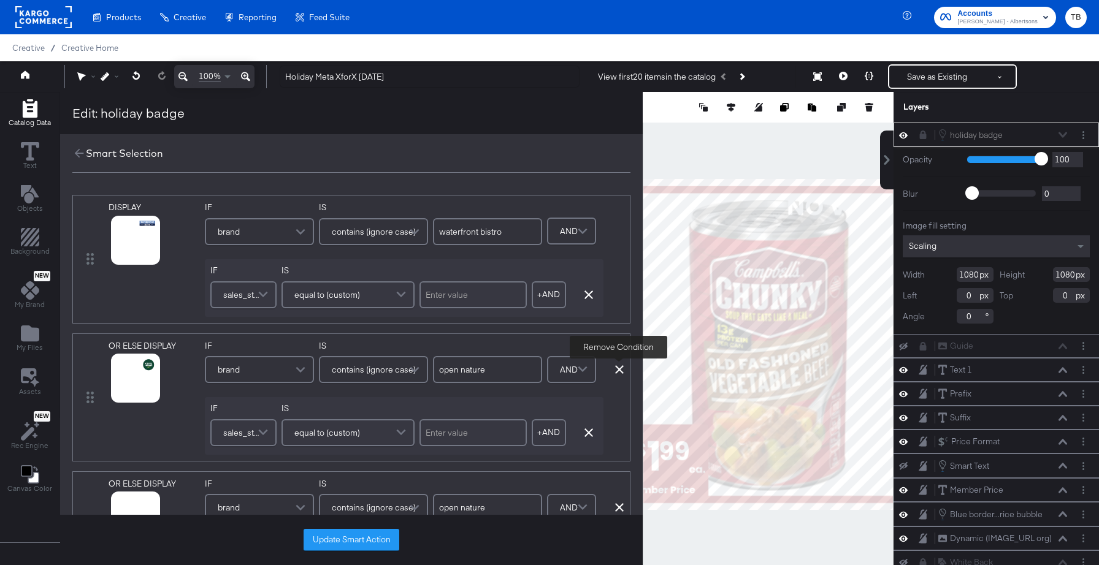
type input "value corner"
type input "[PERSON_NAME]"
type input "lucerne"
type input "readymeals"
click at [617, 367] on icon at bounding box center [619, 369] width 9 height 9
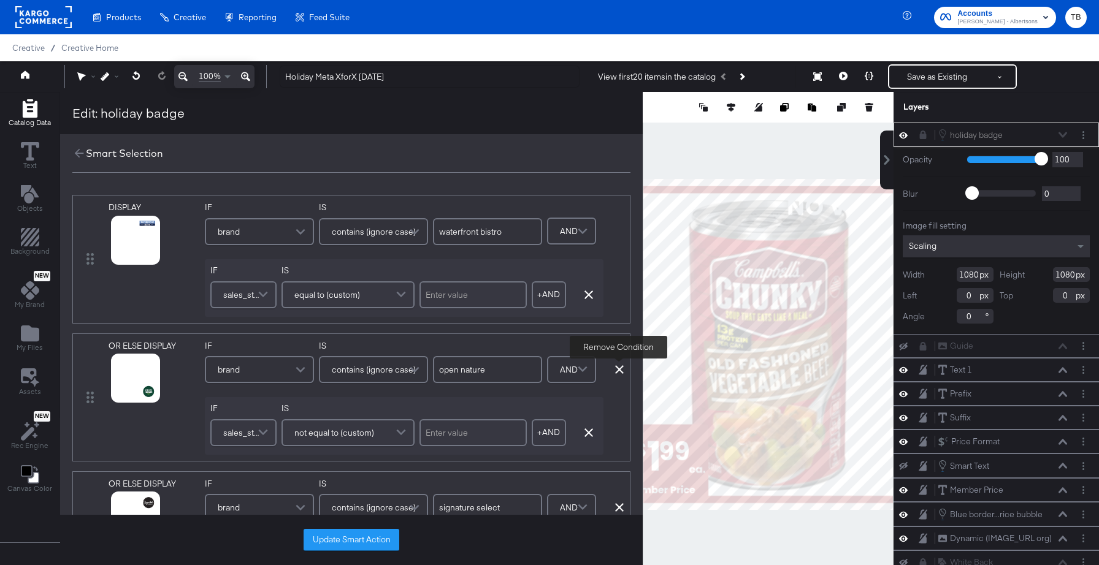
type input "signature select"
type input "value corner"
type input "[PERSON_NAME]"
type input "lucerne"
type input "readymeals"
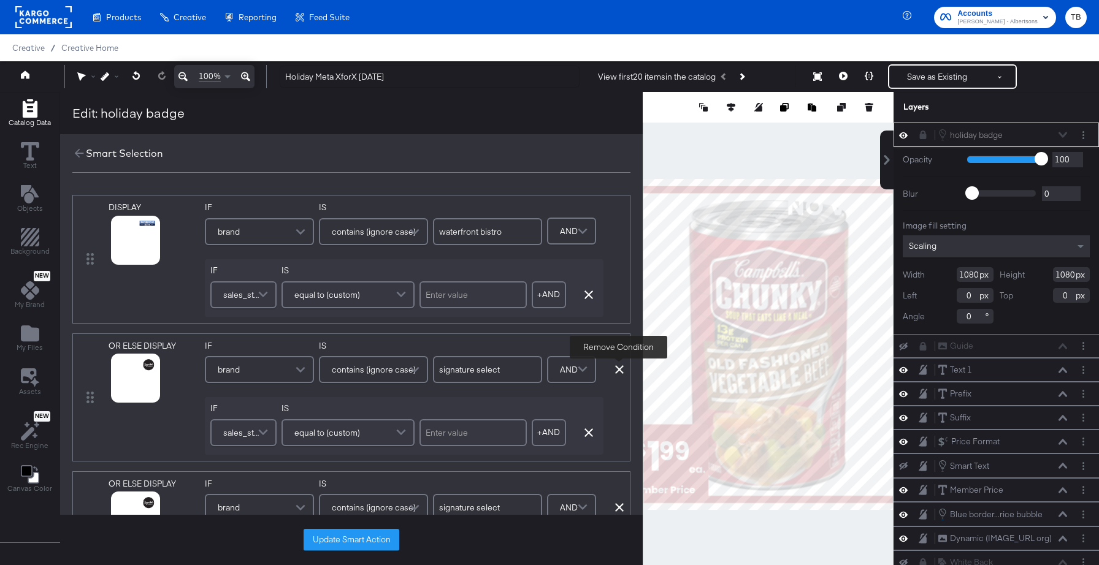
click at [617, 367] on icon at bounding box center [619, 369] width 9 height 9
type input "value corner"
type input "[PERSON_NAME]"
type input "lucerne"
type input "readymeals"
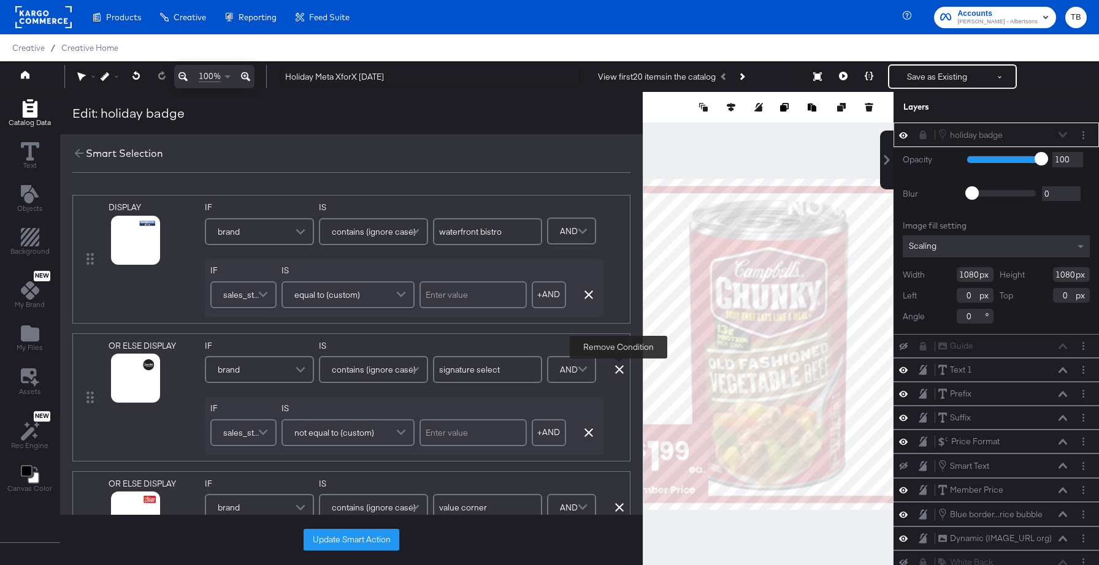
click at [617, 367] on icon at bounding box center [619, 369] width 9 height 9
type input "value corner"
type input "[PERSON_NAME]"
type input "lucerne"
click at [617, 367] on icon at bounding box center [619, 369] width 9 height 9
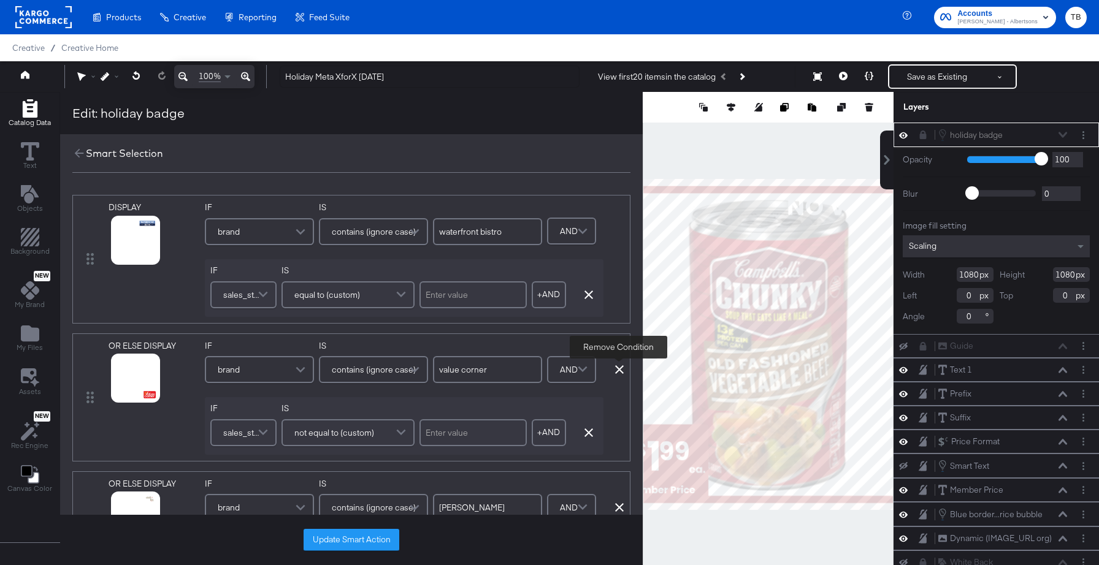
click at [617, 367] on icon at bounding box center [619, 369] width 9 height 9
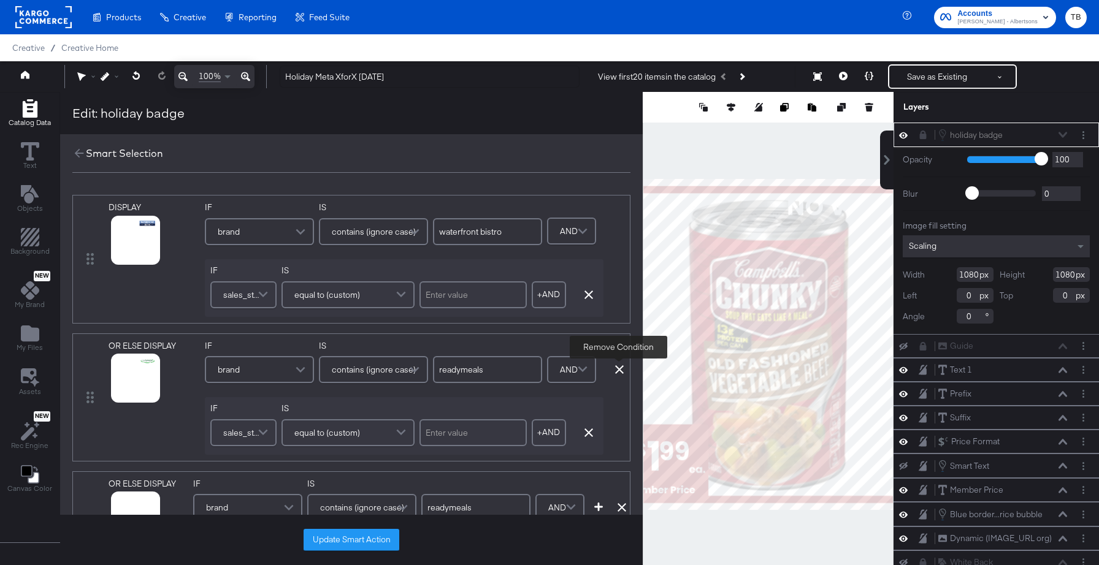
click at [617, 367] on icon at bounding box center [619, 369] width 9 height 9
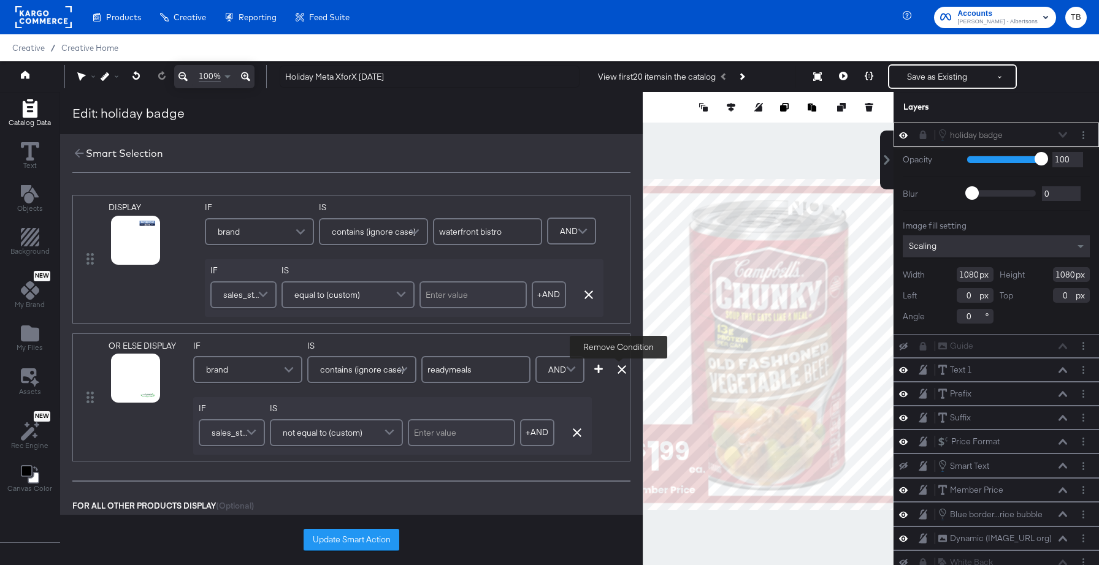
click at [617, 367] on icon at bounding box center [621, 369] width 9 height 9
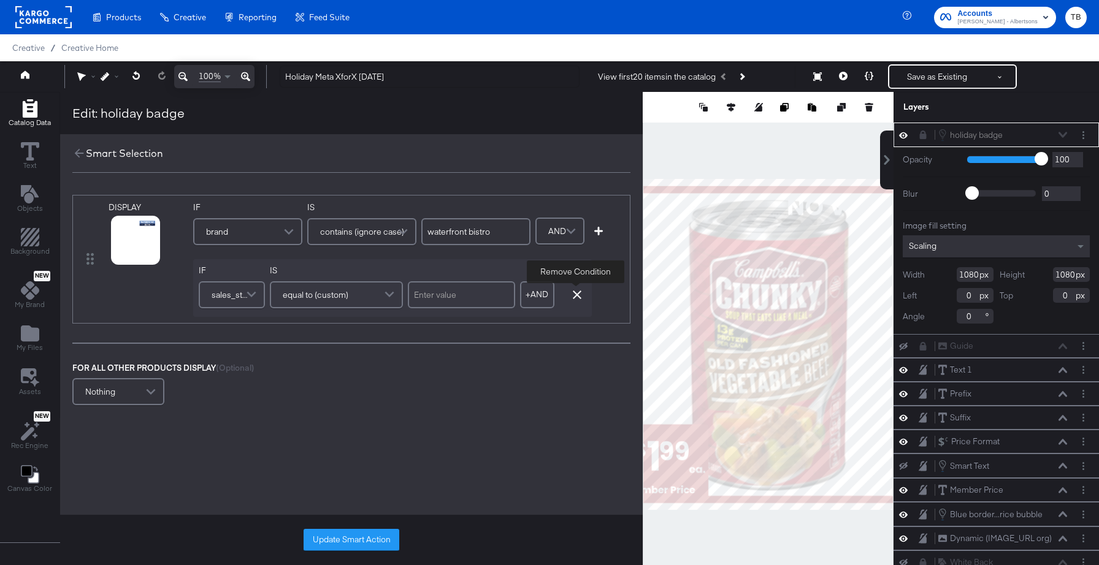
click at [576, 297] on icon "button" at bounding box center [577, 295] width 9 height 9
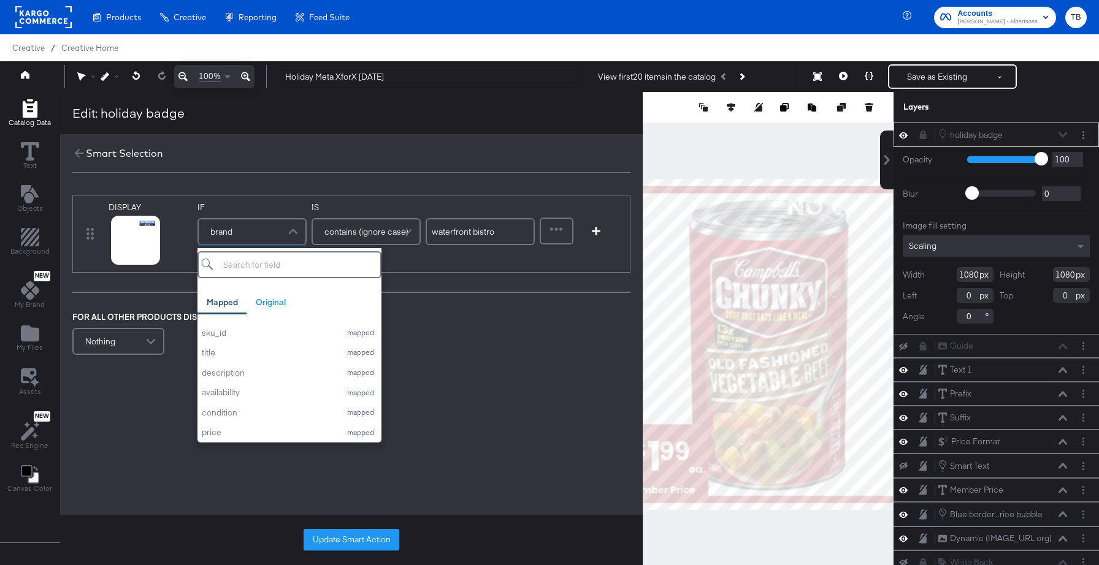
click at [288, 234] on span at bounding box center [294, 231] width 21 height 25
click at [262, 333] on div "sku_id" at bounding box center [268, 333] width 132 height 12
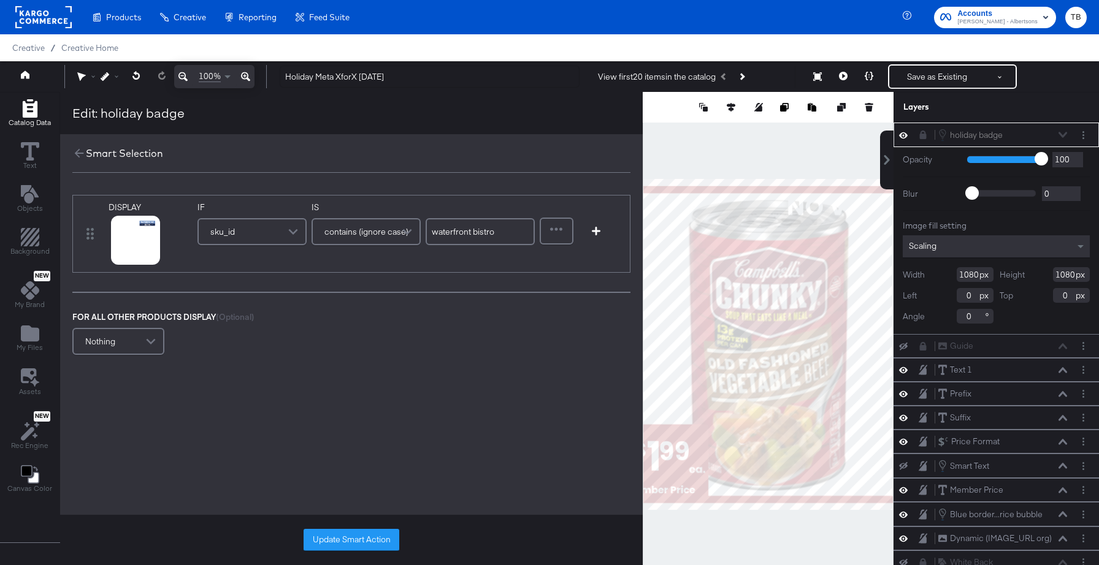
click at [385, 235] on span "contains (ignore case)" at bounding box center [366, 231] width 84 height 21
click at [400, 220] on span at bounding box center [408, 232] width 21 height 26
click at [117, 256] on icon at bounding box center [120, 255] width 9 height 9
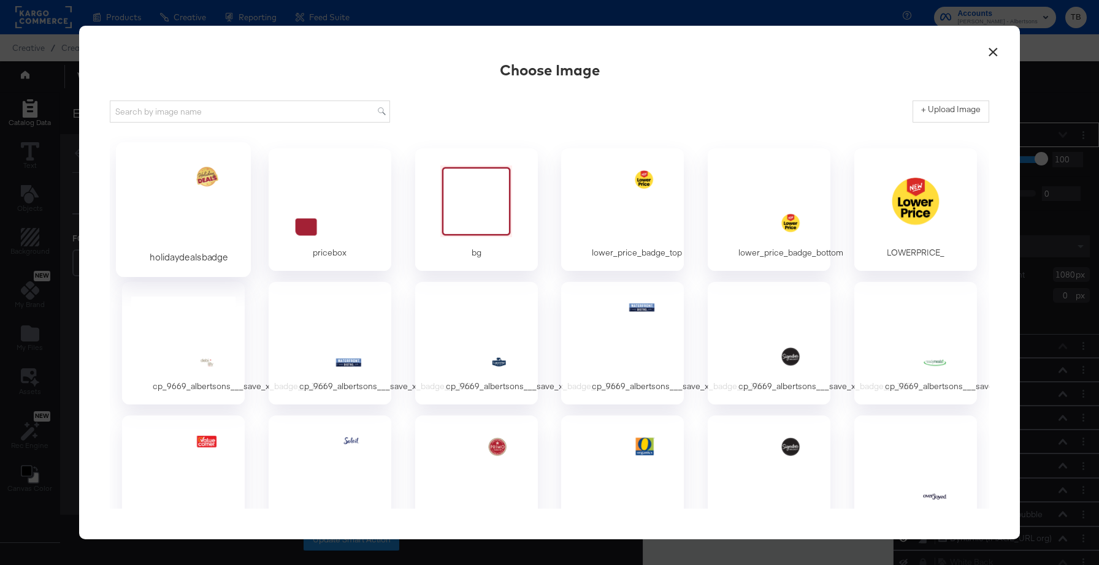
click at [191, 207] on div at bounding box center [183, 201] width 115 height 85
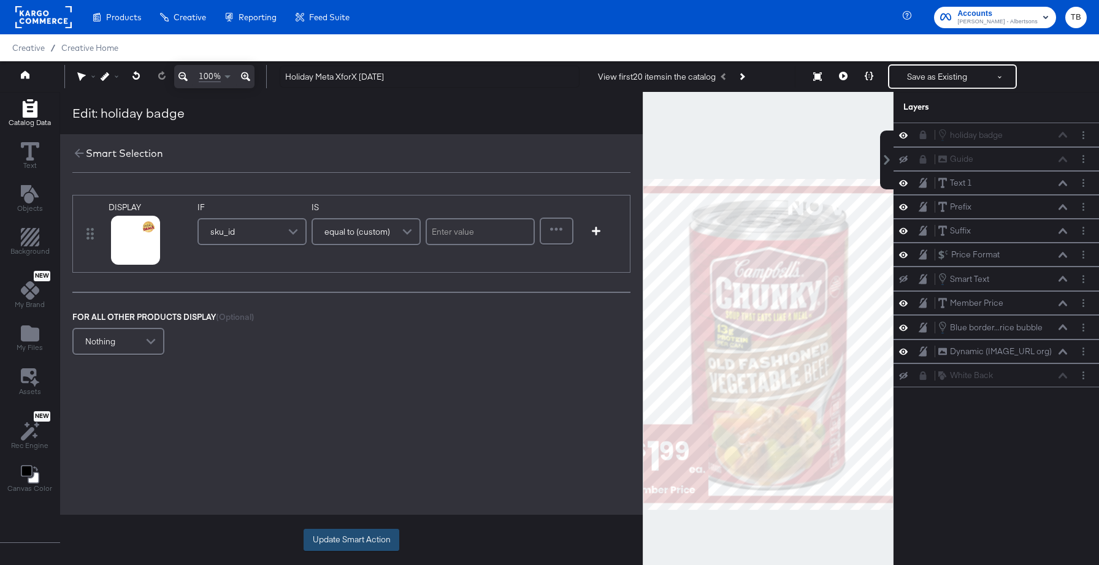
click at [348, 538] on button "Update Smart Action" at bounding box center [351, 540] width 96 height 22
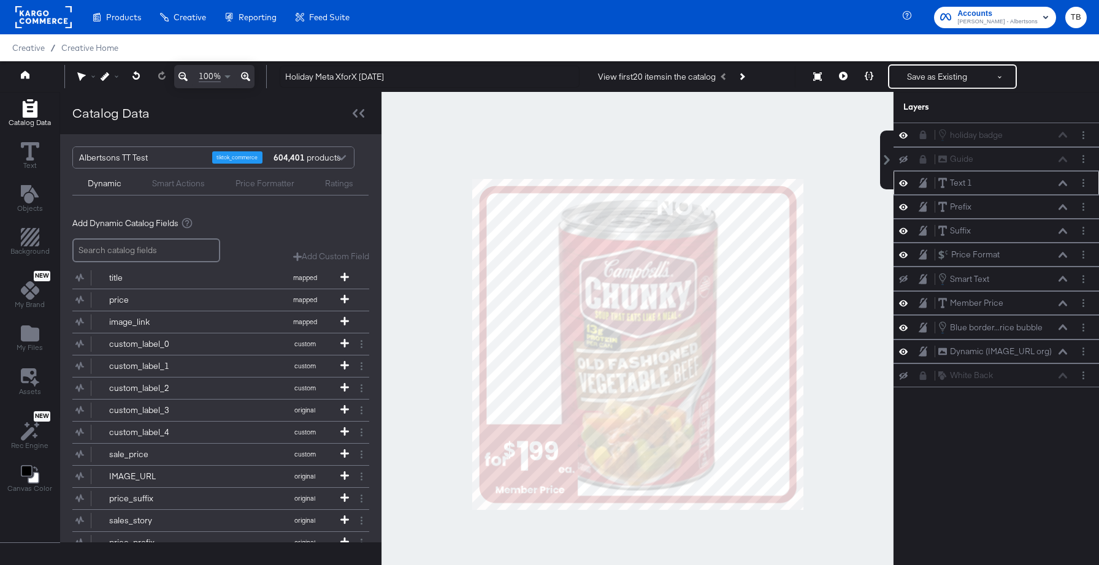
click at [1064, 183] on icon at bounding box center [1062, 183] width 9 height 6
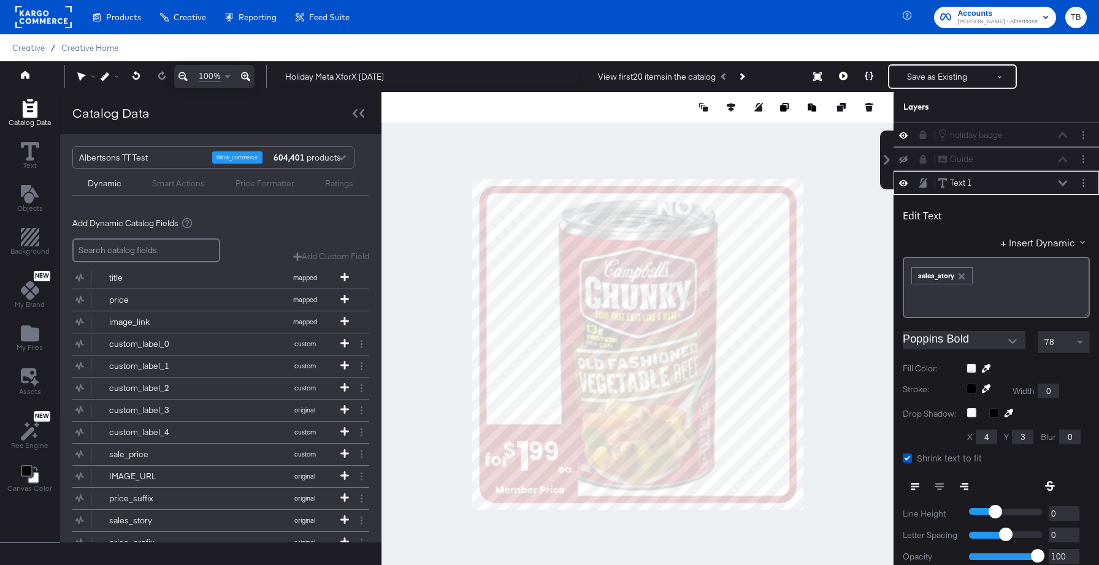
scroll to position [48, 0]
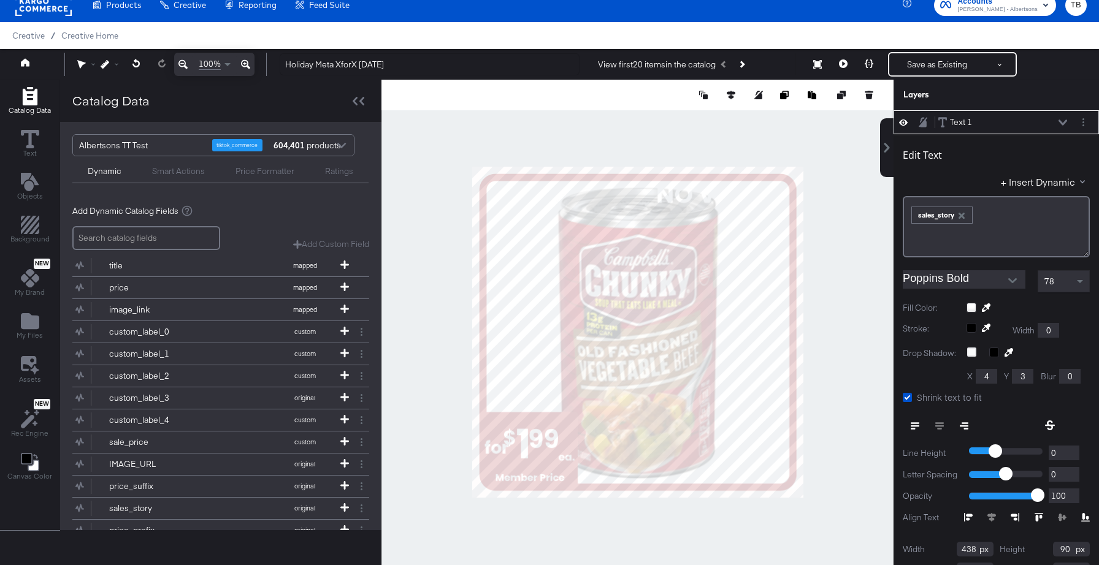
click at [902, 123] on icon at bounding box center [903, 123] width 9 height 6
click at [1061, 121] on icon at bounding box center [1062, 123] width 9 height 6
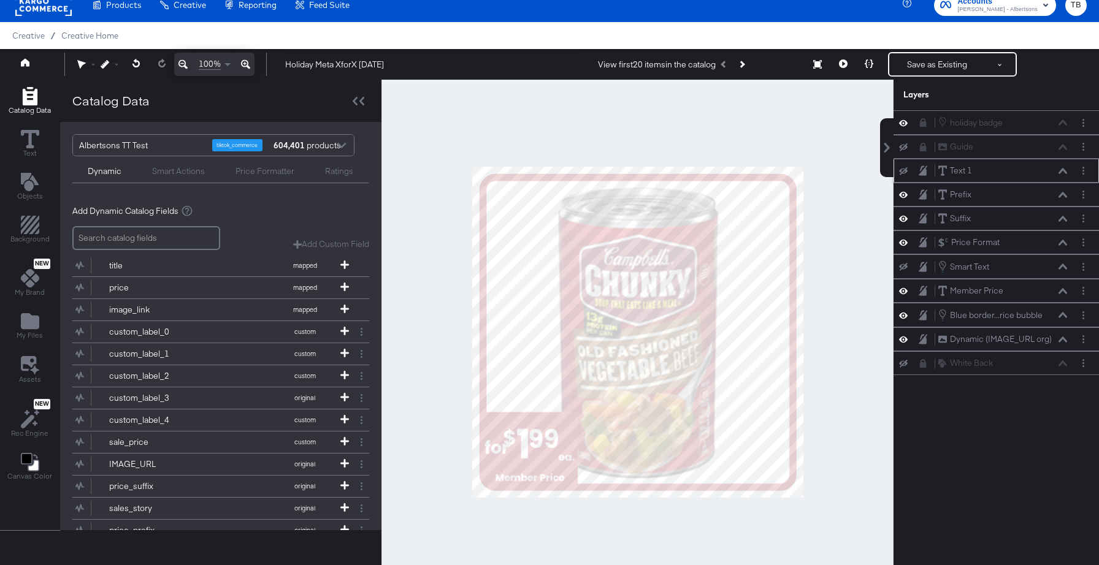
scroll to position [0, 0]
click at [1062, 195] on icon at bounding box center [1062, 195] width 9 height 6
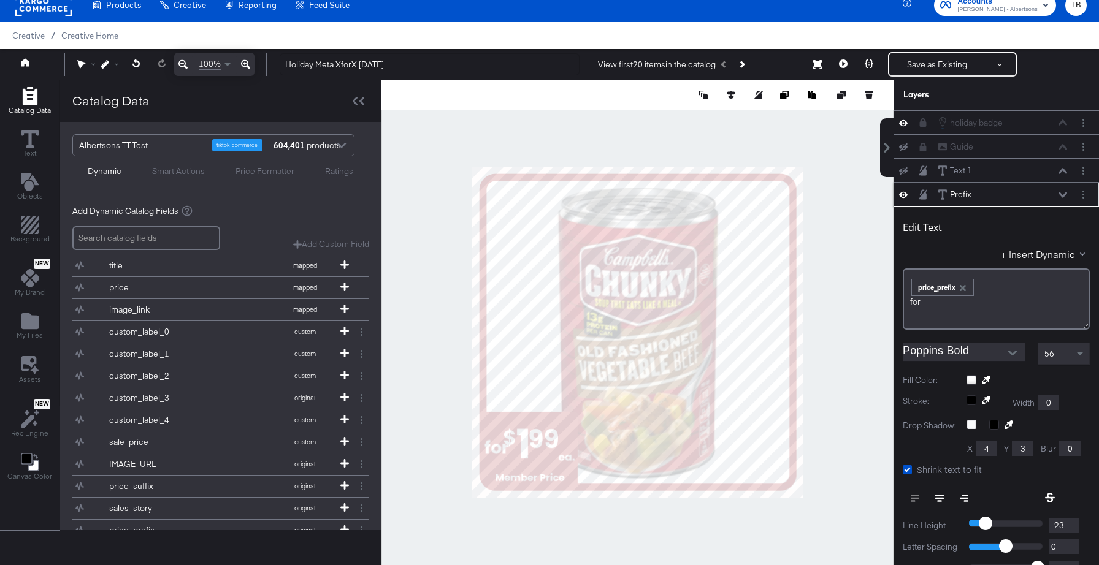
scroll to position [72, 0]
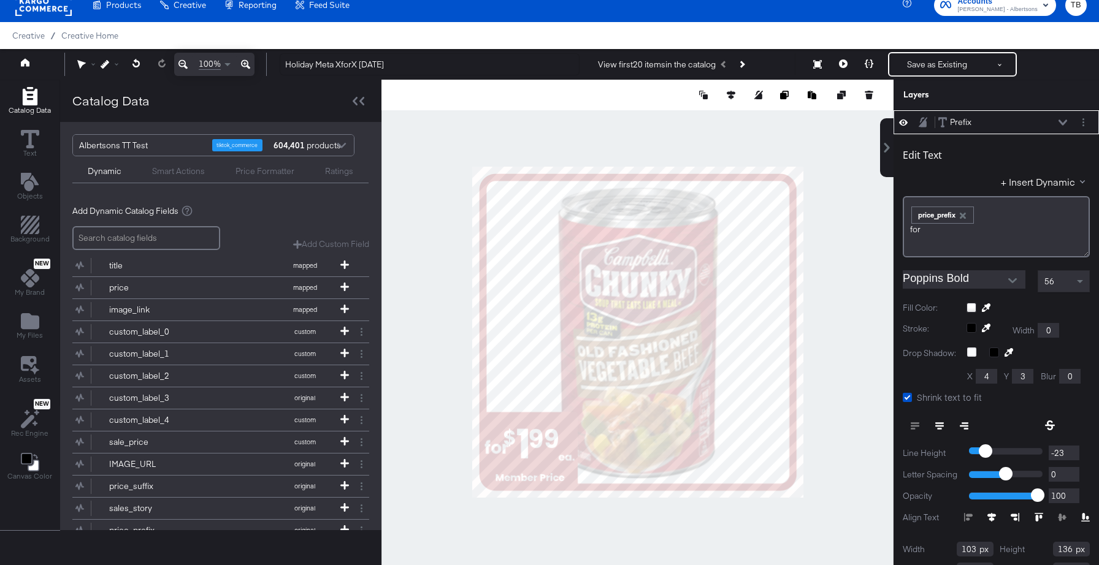
click at [970, 306] on div at bounding box center [1027, 308] width 123 height 10
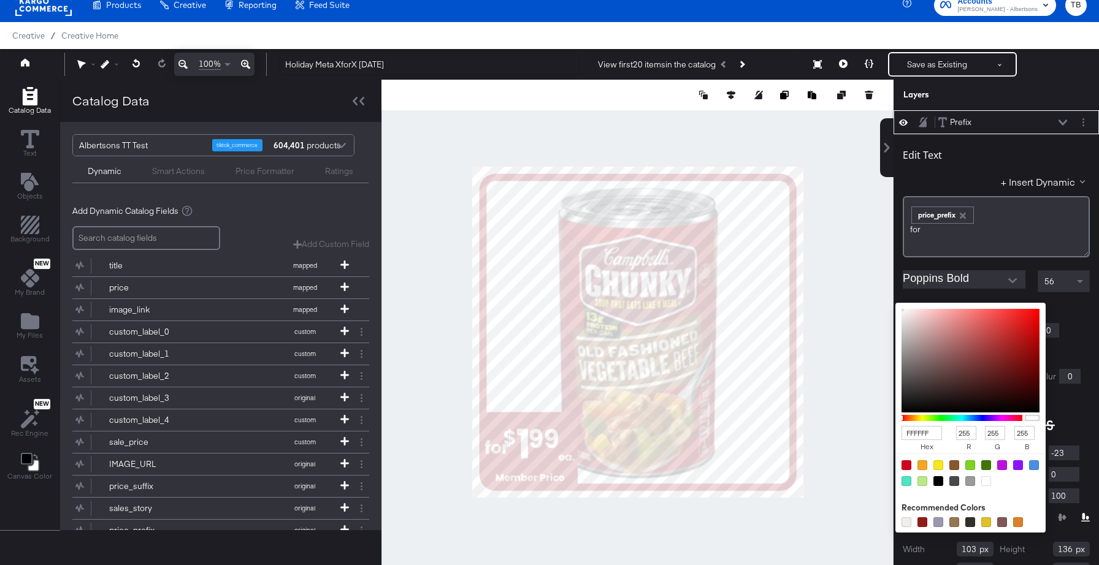
click at [934, 431] on input "FFFFFF" at bounding box center [921, 433] width 40 height 14
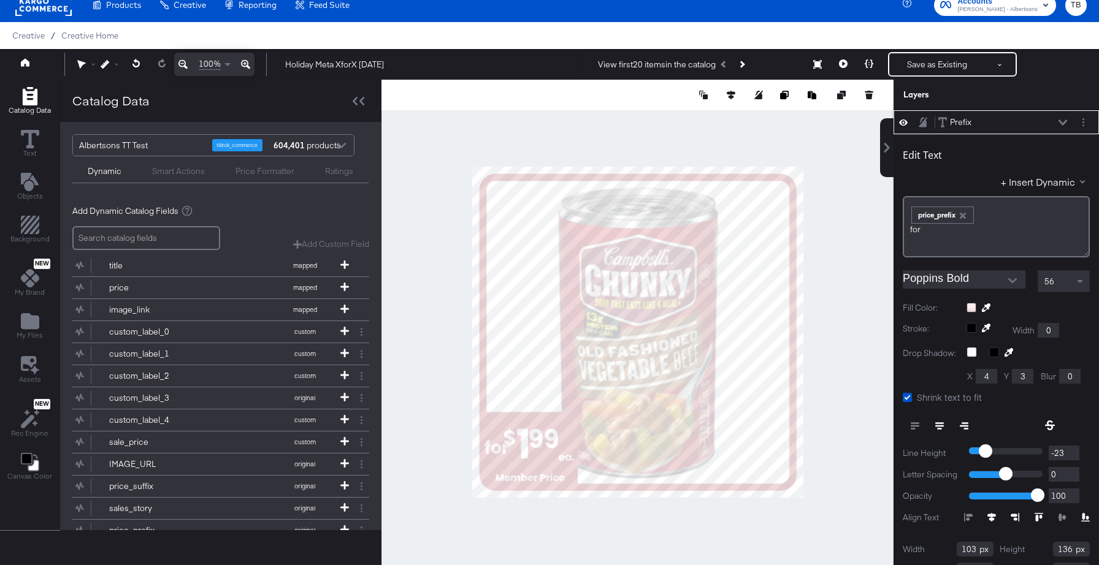
click at [1076, 354] on div at bounding box center [1031, 354] width 129 height 12
click at [1061, 123] on icon at bounding box center [1062, 123] width 9 height 6
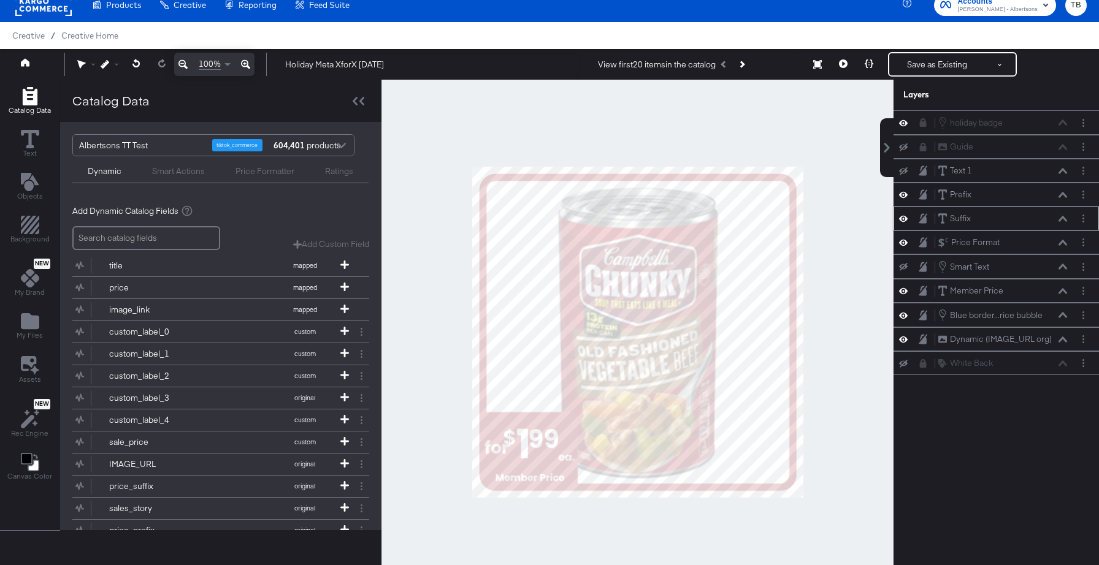
click at [1063, 223] on div "Suffix Suffix" at bounding box center [1002, 218] width 130 height 13
click at [1064, 216] on icon at bounding box center [1062, 219] width 9 height 6
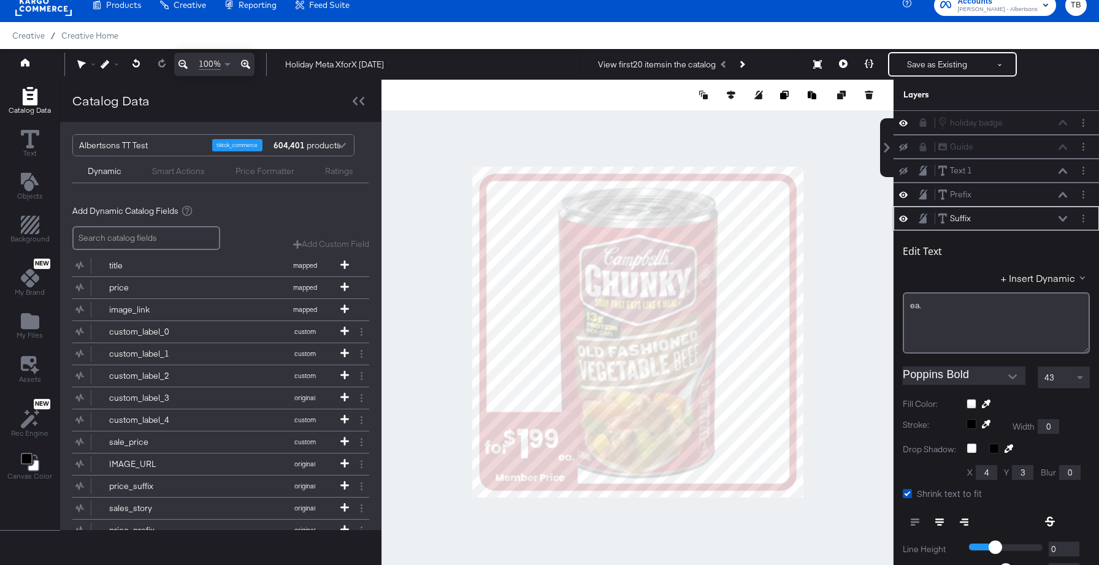
scroll to position [96, 0]
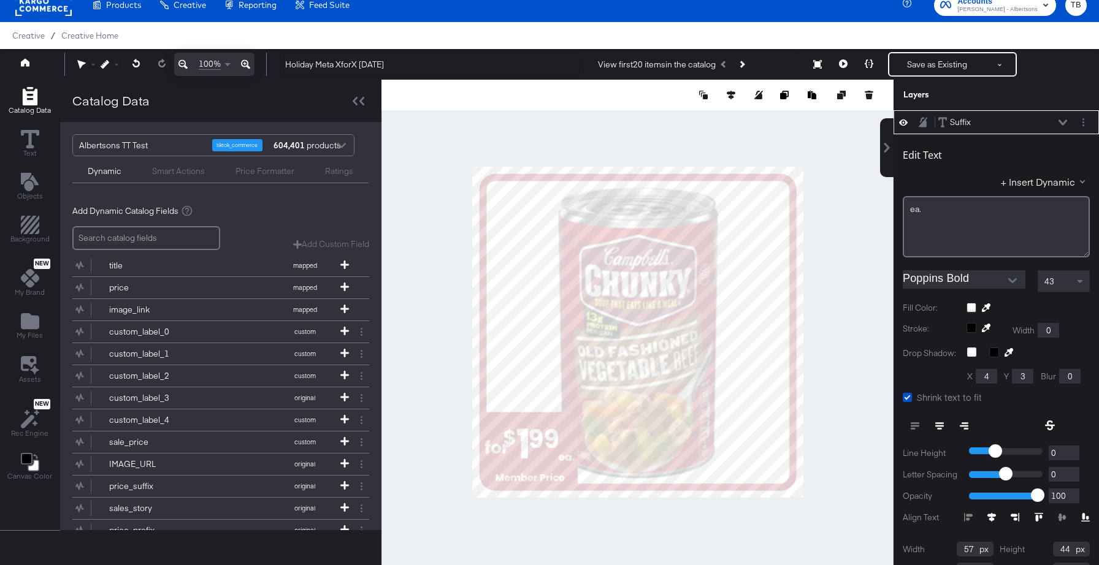
click at [971, 308] on div at bounding box center [1027, 308] width 123 height 10
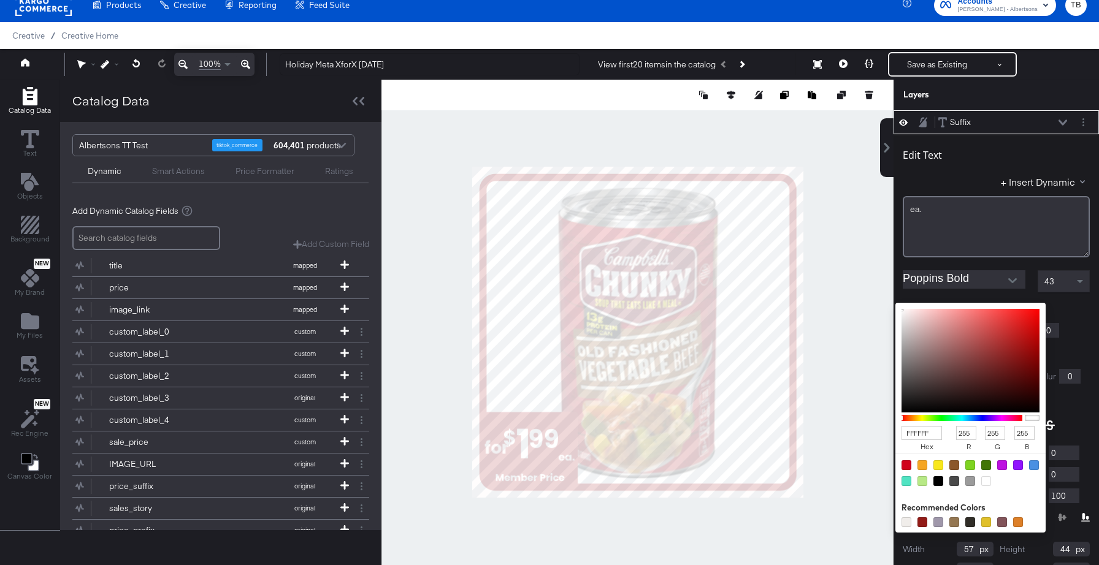
click at [932, 433] on input "FFFFFF" at bounding box center [921, 433] width 40 height 14
click at [1059, 124] on icon at bounding box center [1062, 123] width 9 height 6
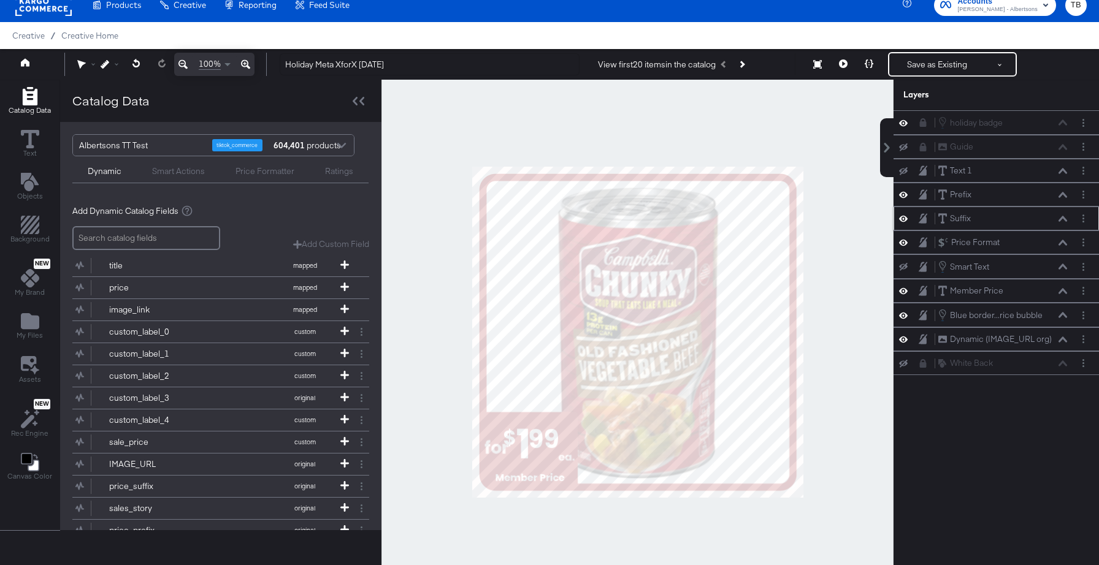
scroll to position [0, 0]
click at [1083, 240] on icon "Layer Options" at bounding box center [1083, 242] width 2 height 8
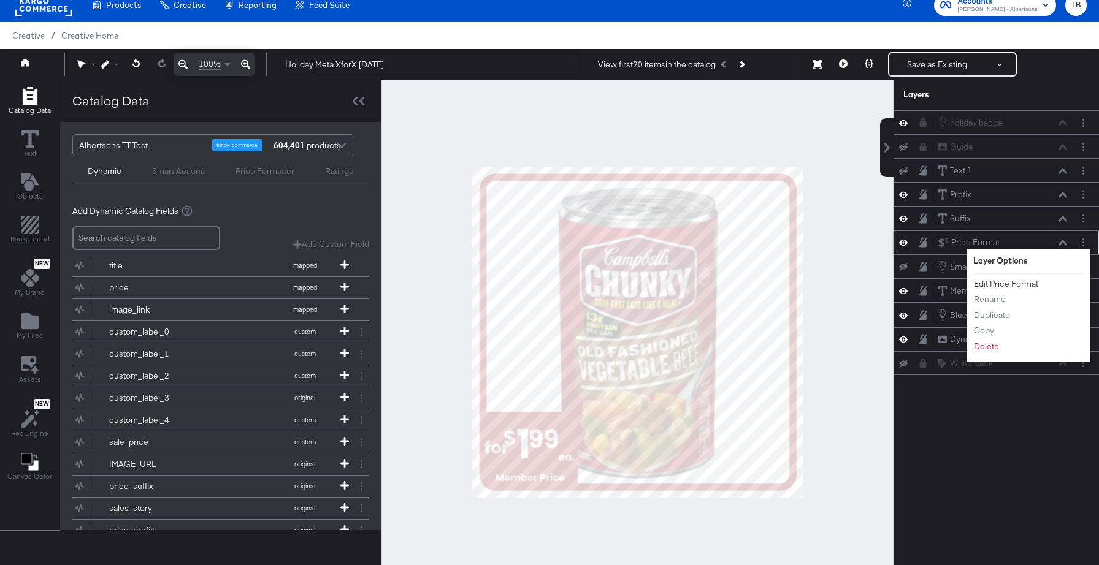
click at [1014, 284] on button "Edit Price Format" at bounding box center [1006, 284] width 66 height 13
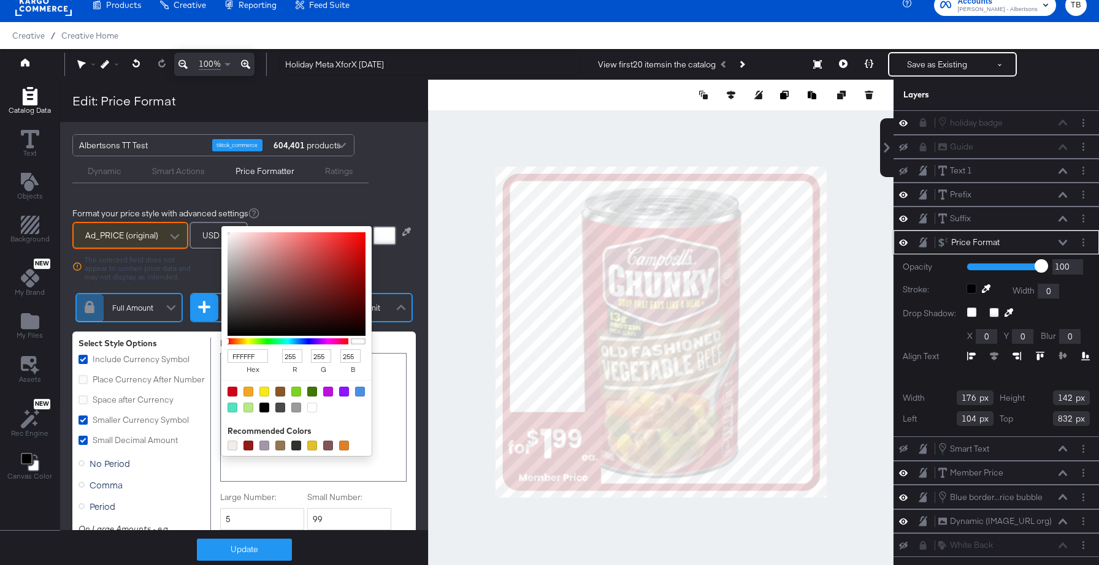
click at [387, 240] on div at bounding box center [384, 235] width 23 height 19
click at [261, 354] on input "FFFFFF" at bounding box center [247, 356] width 40 height 14
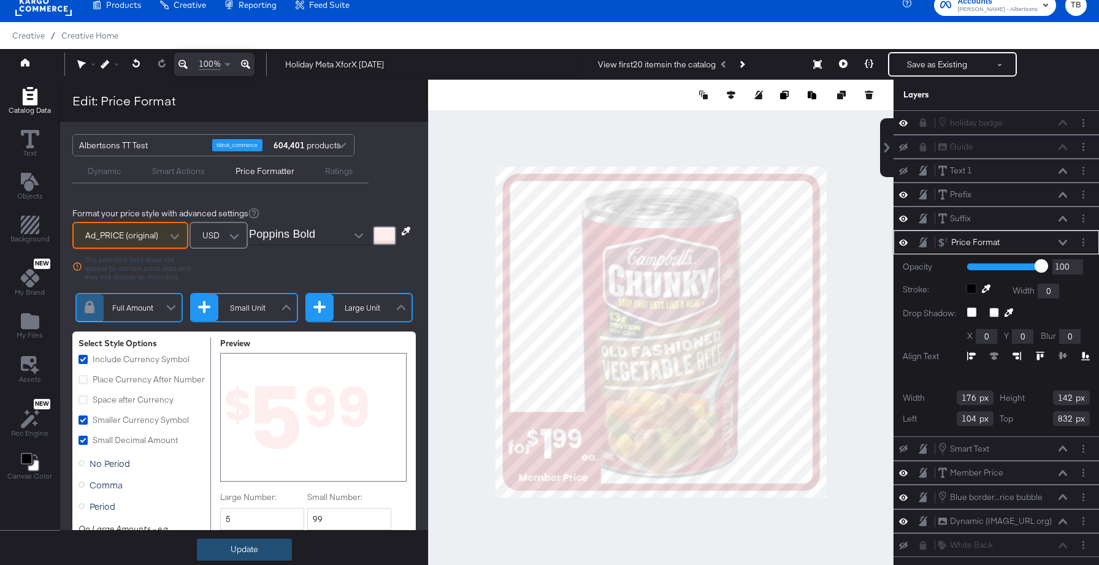
click at [254, 547] on button "Update" at bounding box center [244, 550] width 95 height 22
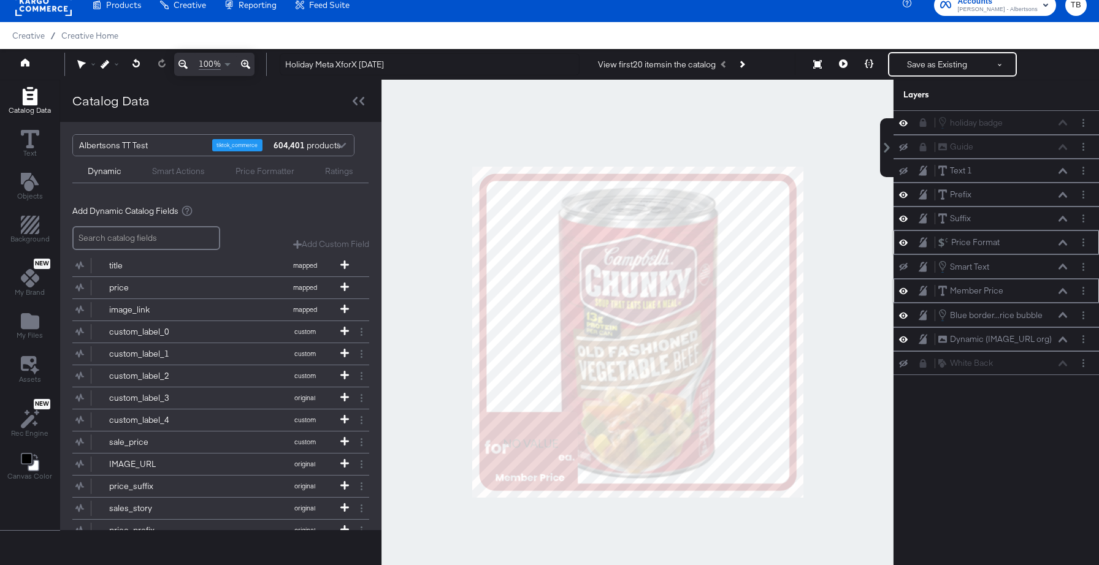
click at [1064, 289] on icon at bounding box center [1062, 291] width 9 height 6
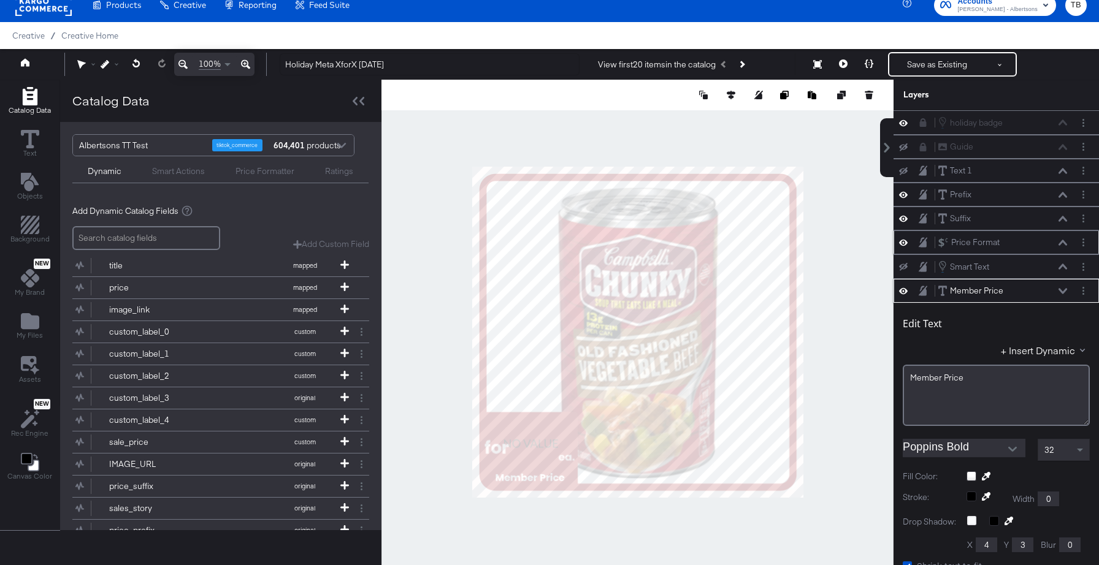
scroll to position [169, 0]
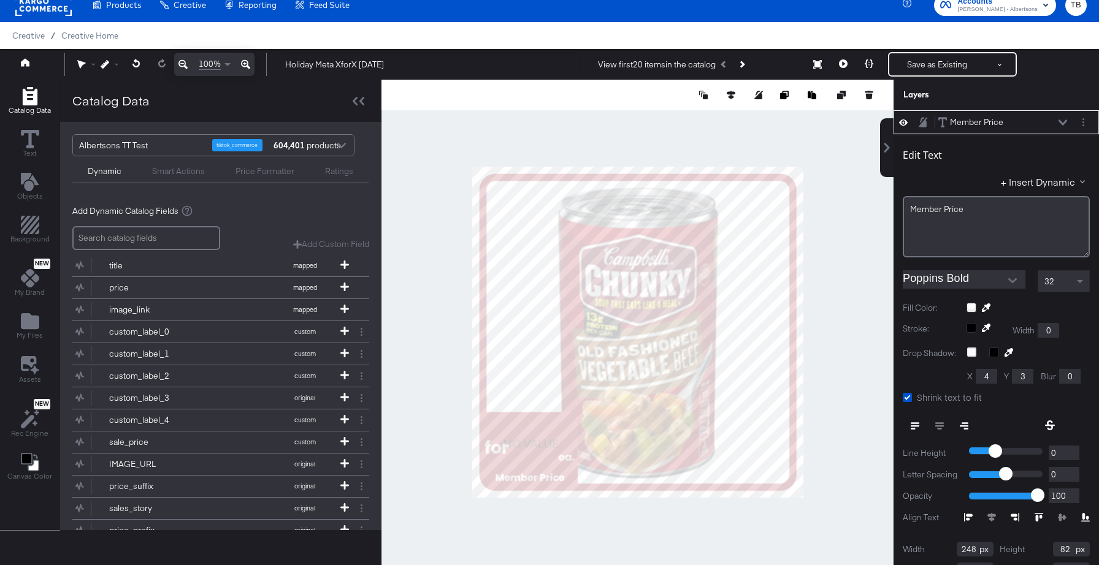
click at [973, 308] on div at bounding box center [1027, 308] width 123 height 10
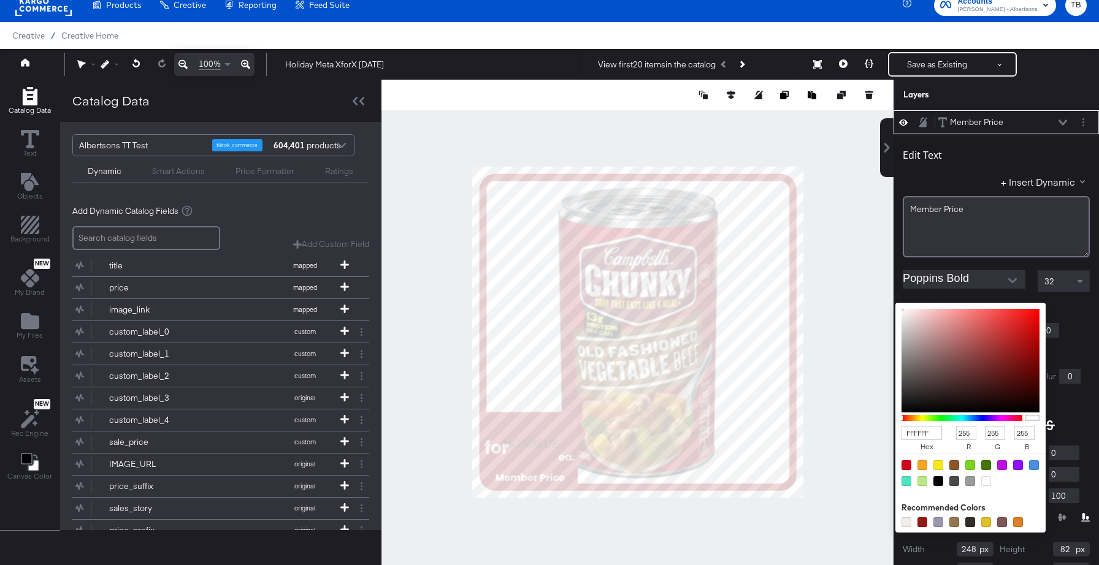
click at [933, 433] on input "FFFFFF" at bounding box center [921, 433] width 40 height 14
click at [1074, 323] on div "Stroke: Width 0" at bounding box center [995, 330] width 187 height 15
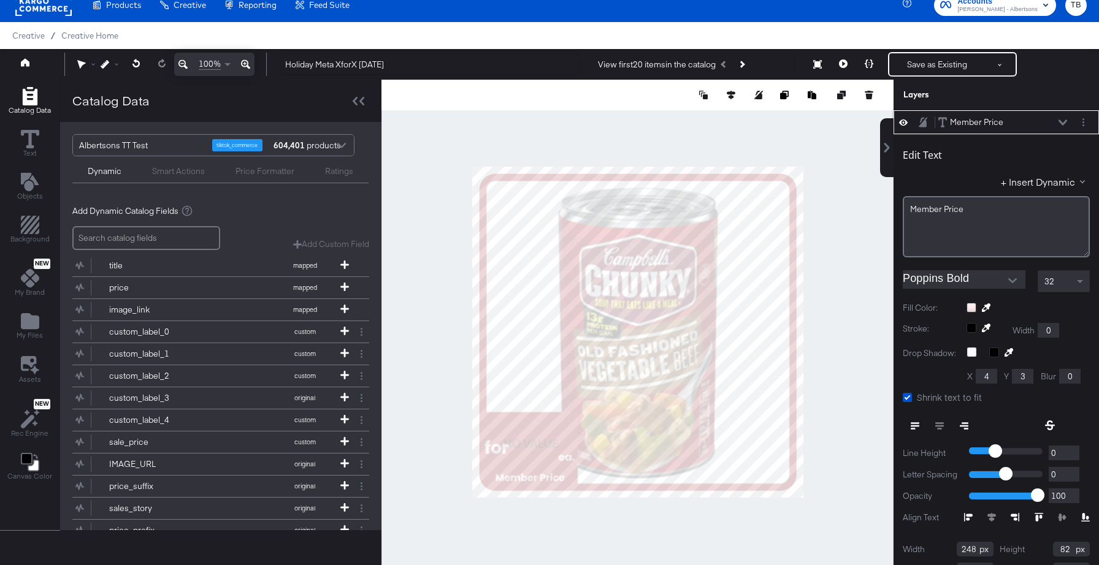
click at [1060, 124] on icon at bounding box center [1062, 123] width 9 height 6
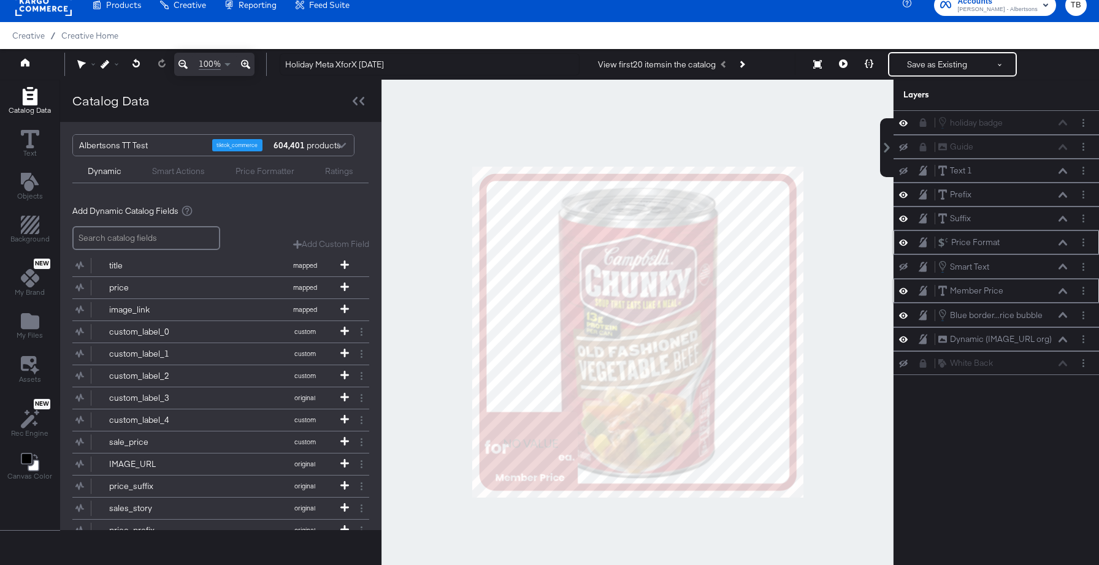
scroll to position [0, 0]
click at [1082, 316] on icon "Layer Options" at bounding box center [1083, 315] width 2 height 8
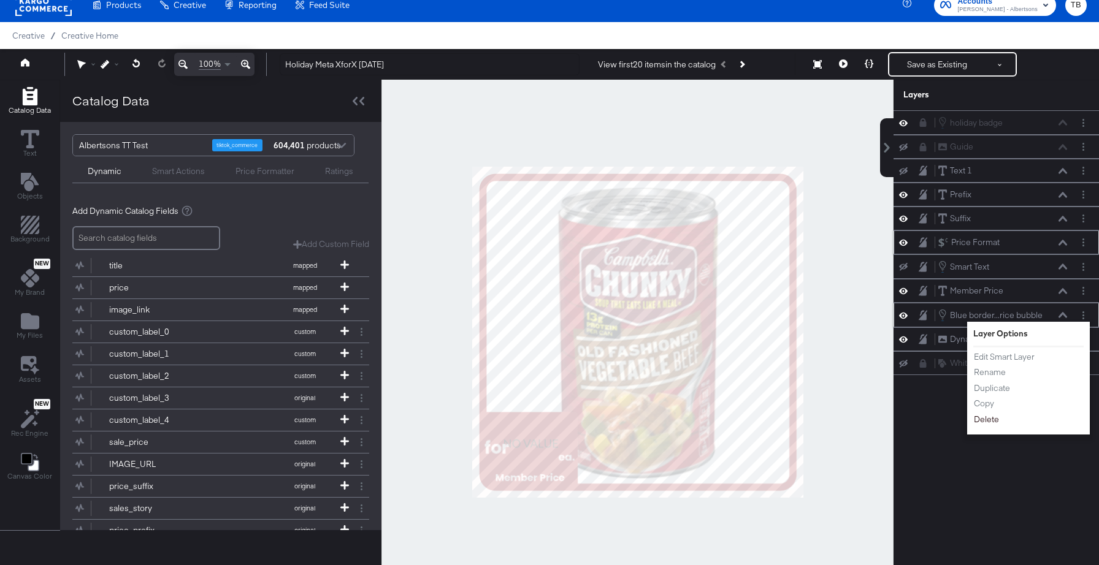
click at [991, 422] on button "Delete" at bounding box center [986, 419] width 26 height 13
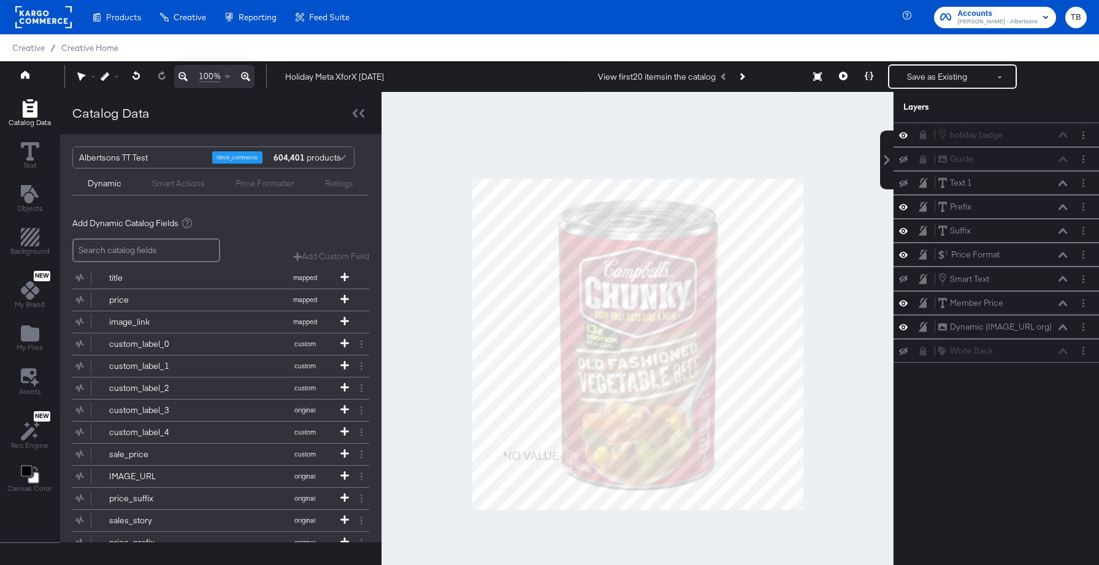
scroll to position [12, 0]
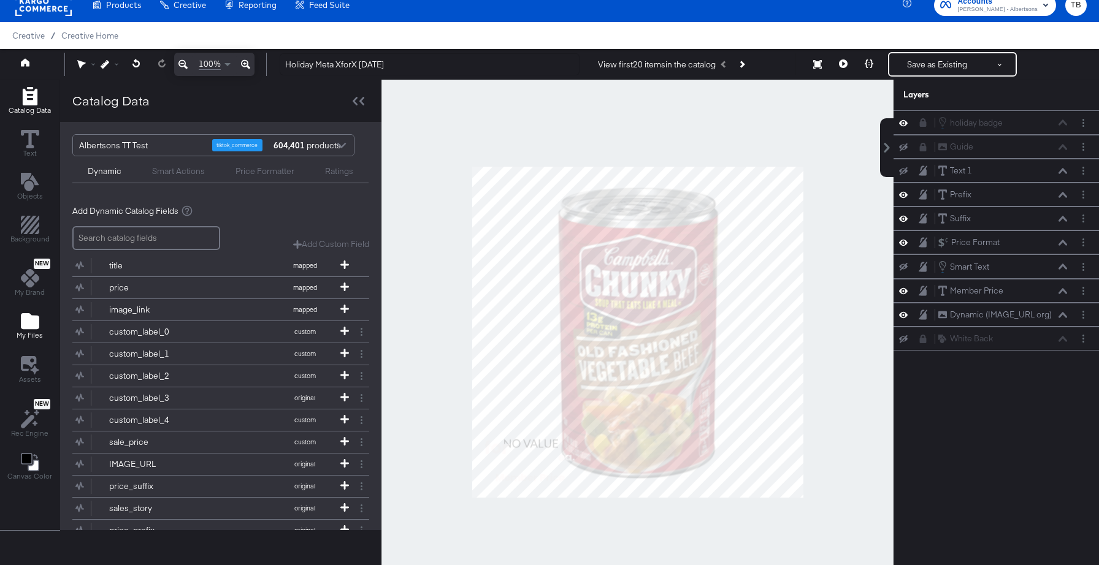
click at [30, 328] on icon "Add Files" at bounding box center [30, 321] width 18 height 16
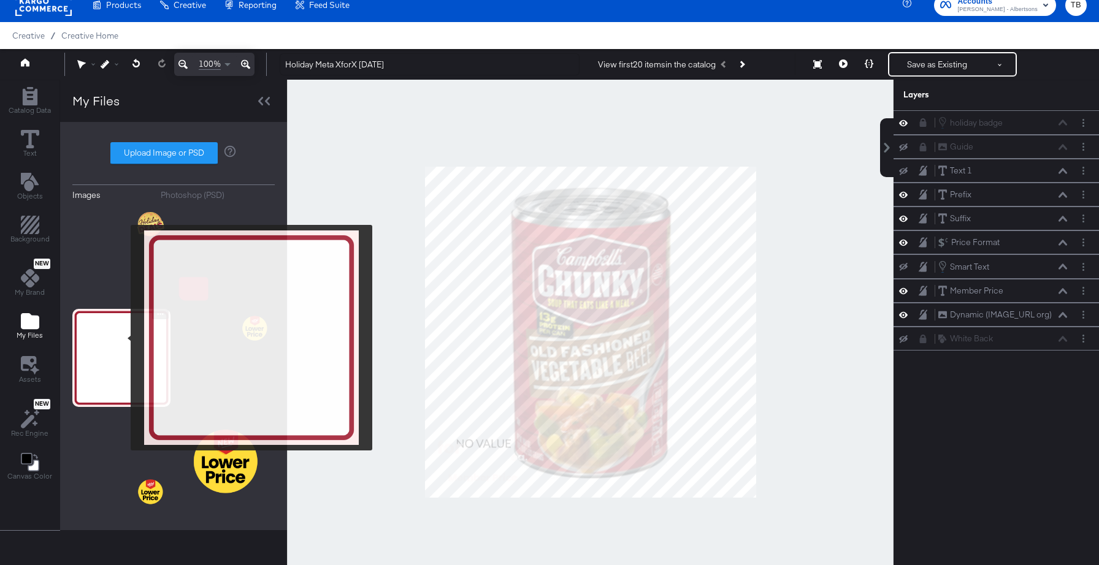
click at [123, 338] on img at bounding box center [121, 358] width 98 height 98
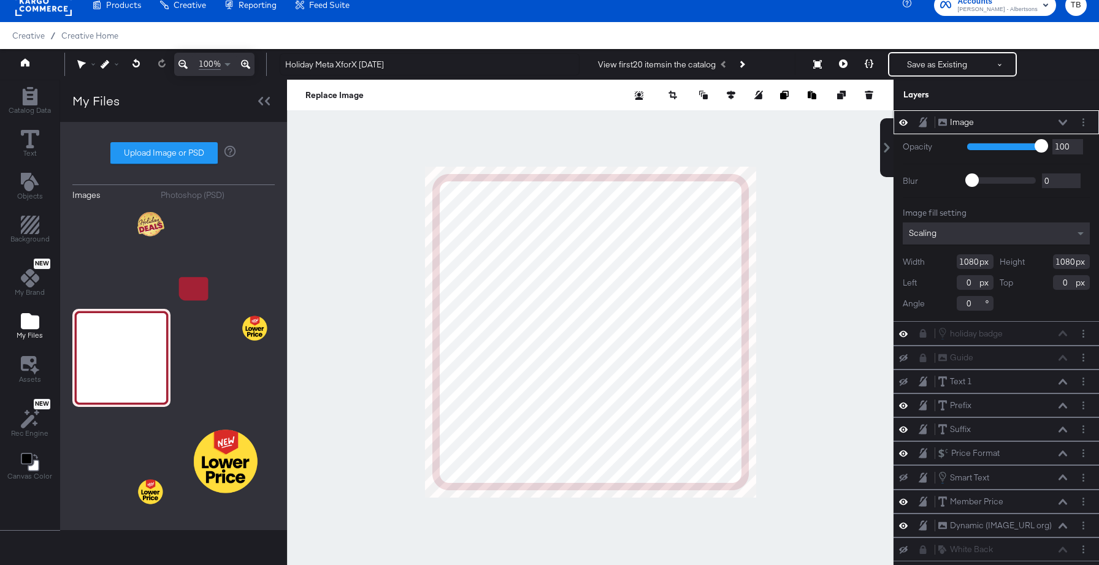
click at [1061, 121] on icon at bounding box center [1062, 123] width 9 height 6
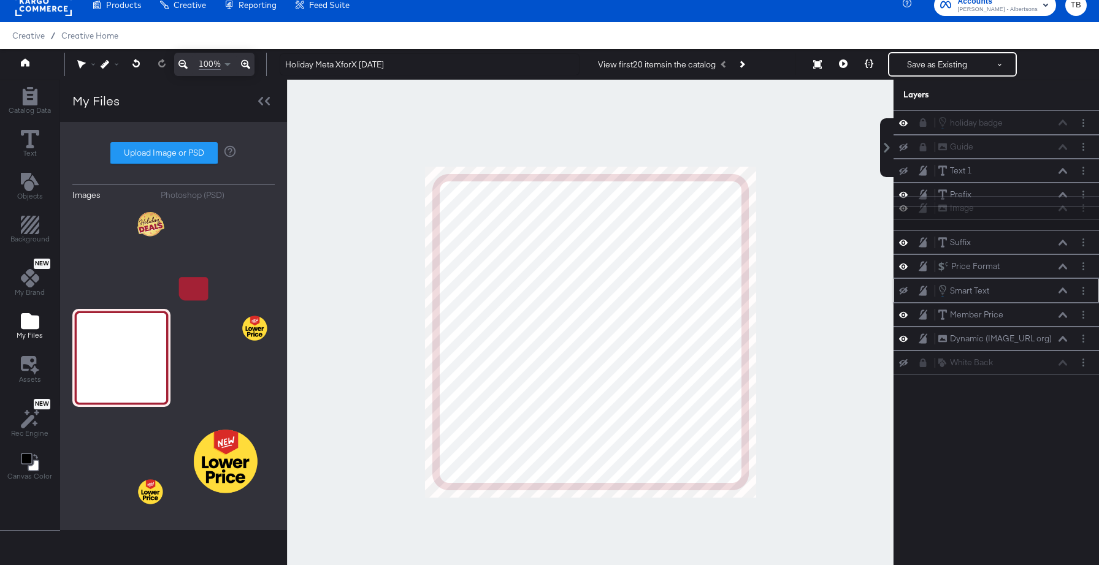
scroll to position [11, 0]
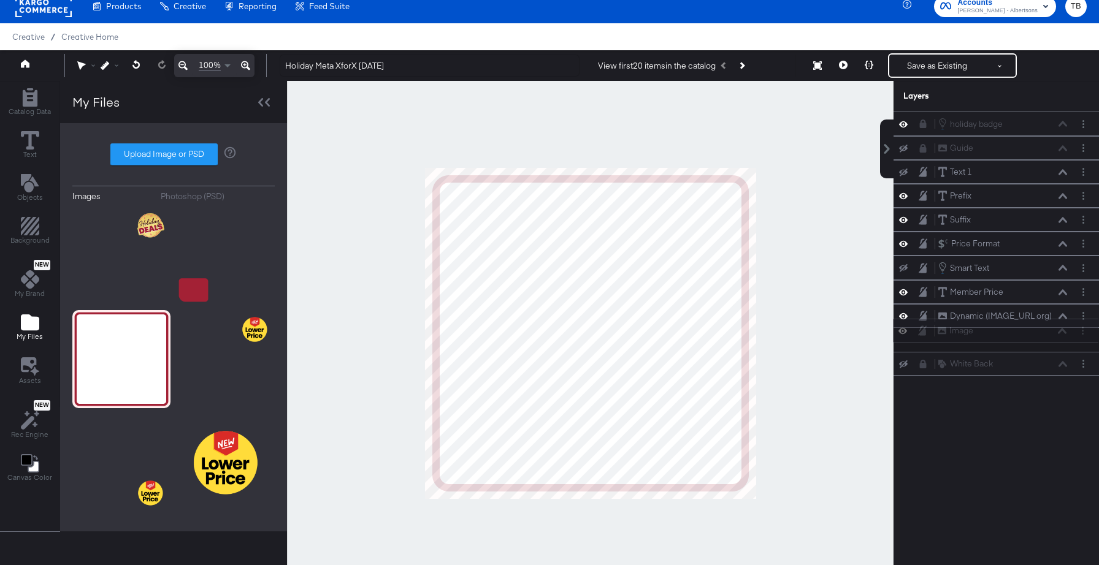
drag, startPoint x: 1008, startPoint y: 123, endPoint x: 1008, endPoint y: 337, distance: 213.3
click at [1008, 337] on div "Image Image holiday badge holiday badge Guide Guide Text 1 Text 1 Prefix Prefix…" at bounding box center [995, 244] width 205 height 264
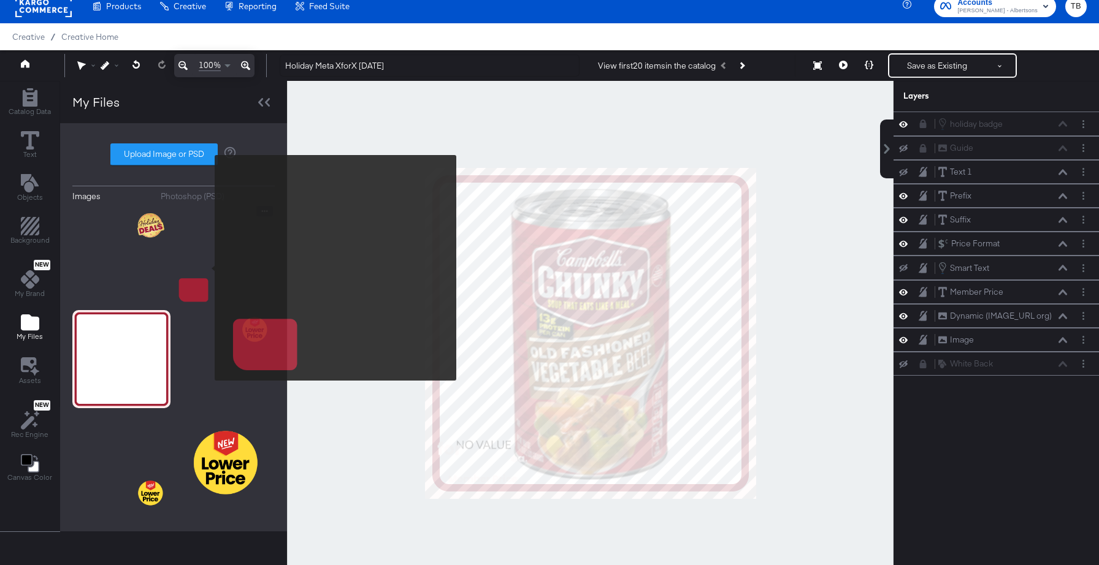
click at [207, 268] on img at bounding box center [226, 255] width 98 height 98
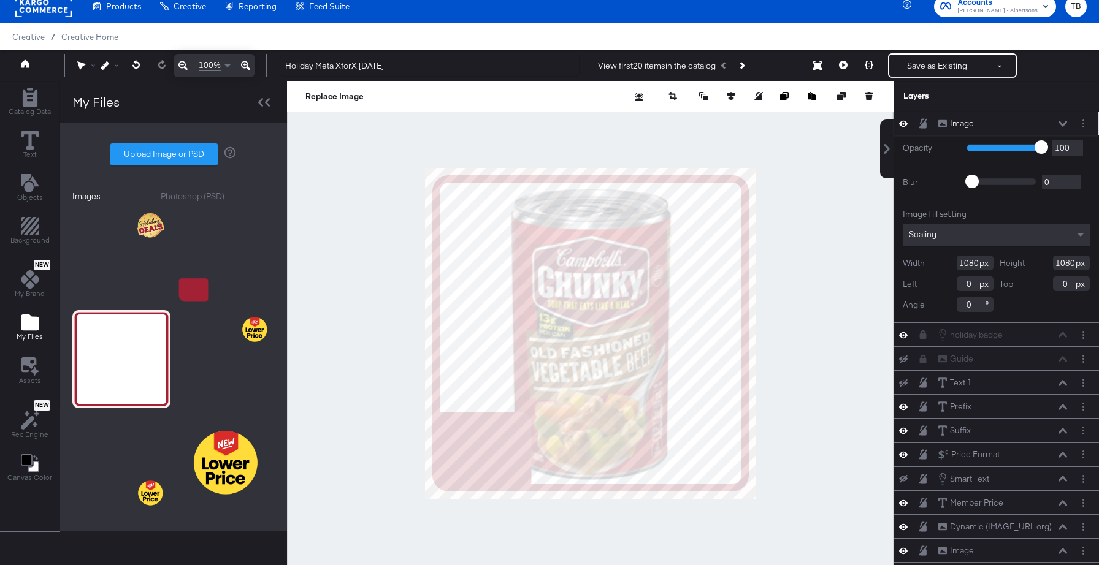
click at [1062, 124] on icon at bounding box center [1062, 124] width 9 height 6
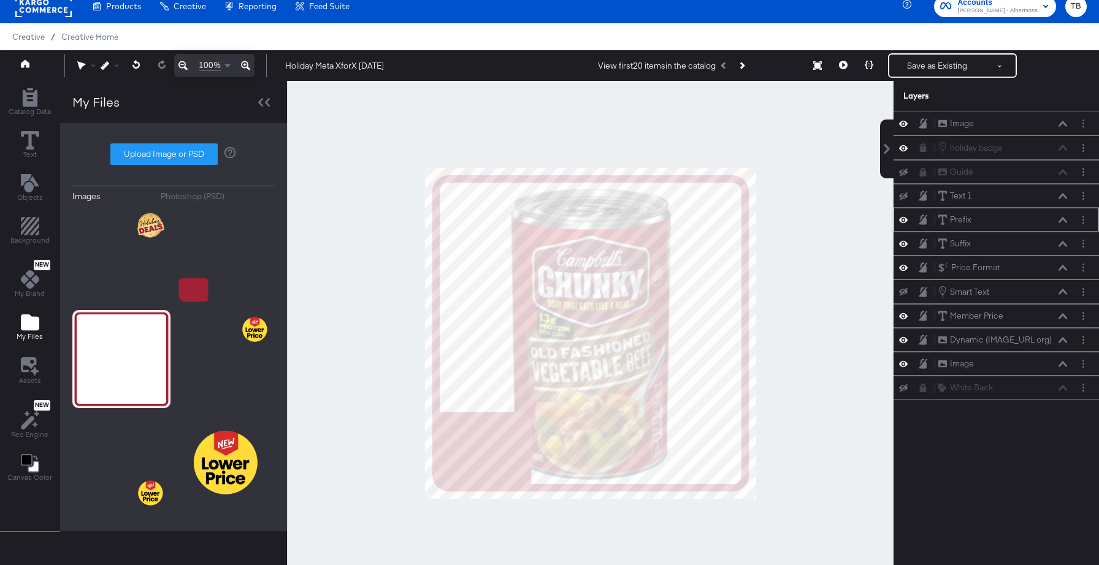
scroll to position [10, 0]
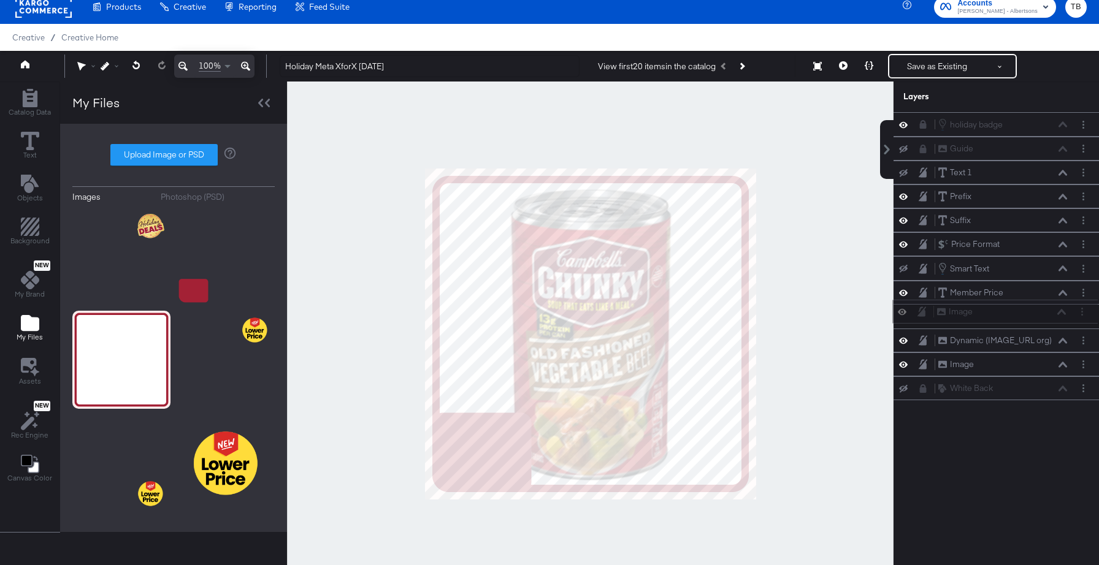
drag, startPoint x: 1015, startPoint y: 124, endPoint x: 1014, endPoint y: 321, distance: 196.8
click at [1014, 321] on div "Image Image holiday badge holiday badge Guide Guide Text 1 Text 1 Prefix Prefix…" at bounding box center [995, 256] width 205 height 288
click at [841, 62] on icon at bounding box center [843, 65] width 9 height 9
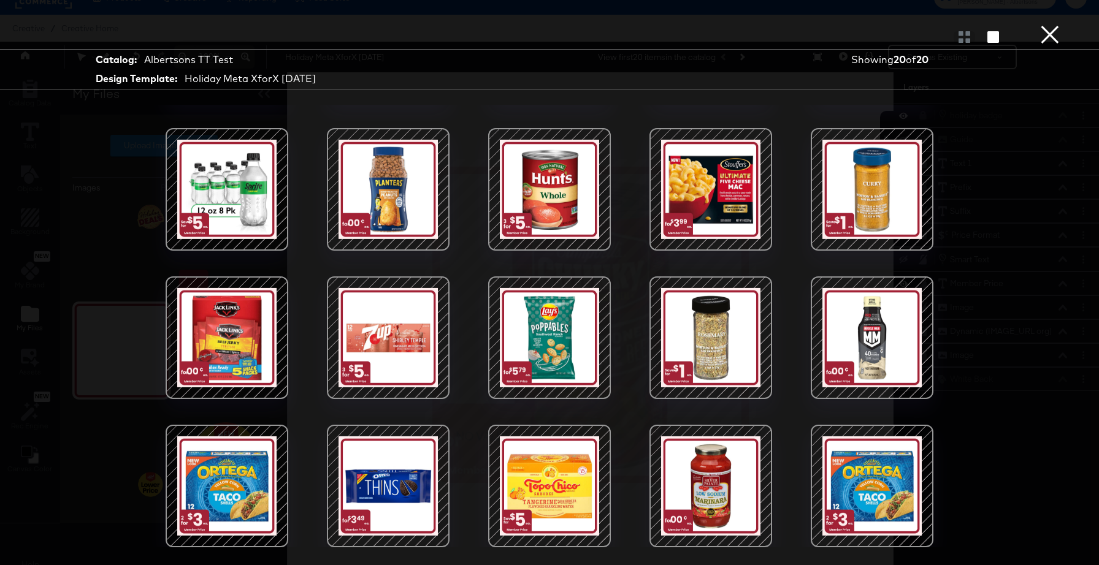
scroll to position [0, 0]
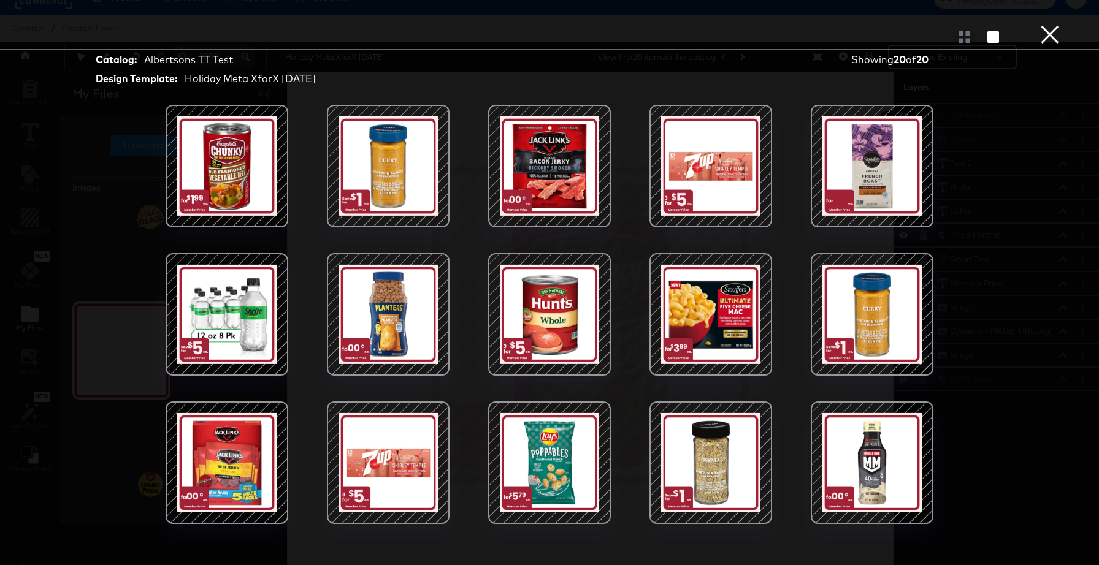
click at [1054, 25] on button "×" at bounding box center [1049, 12] width 25 height 25
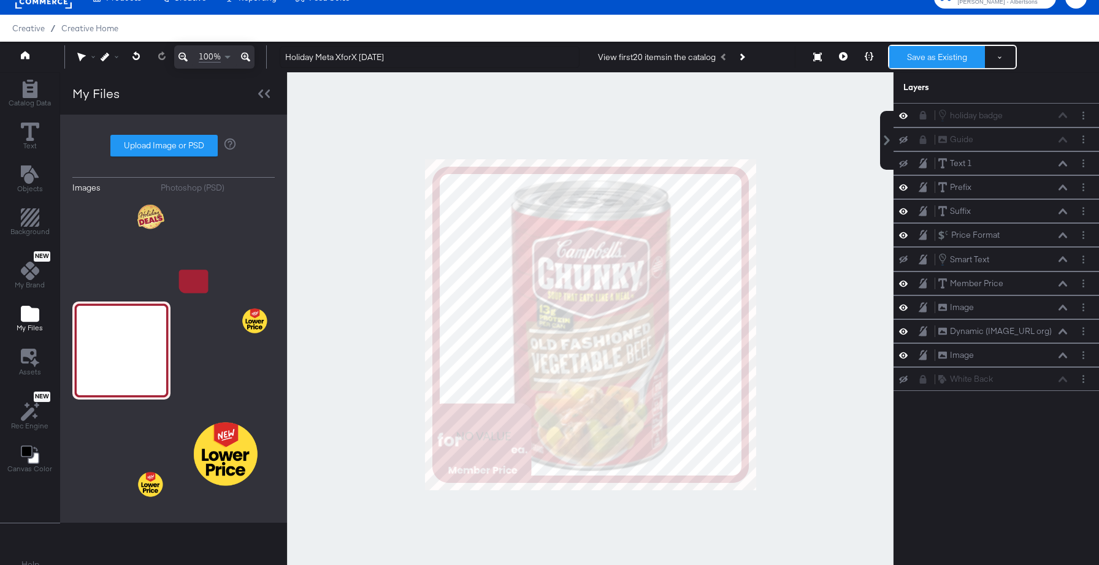
click at [953, 56] on button "Save as Existing" at bounding box center [937, 57] width 96 height 22
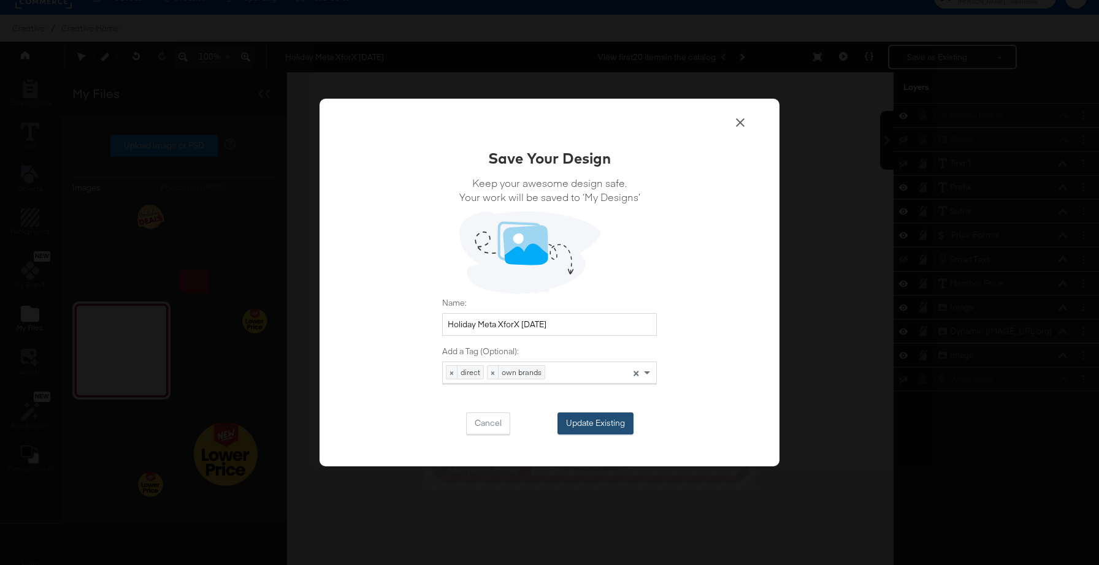
click at [612, 422] on button "Update Existing" at bounding box center [595, 424] width 76 height 22
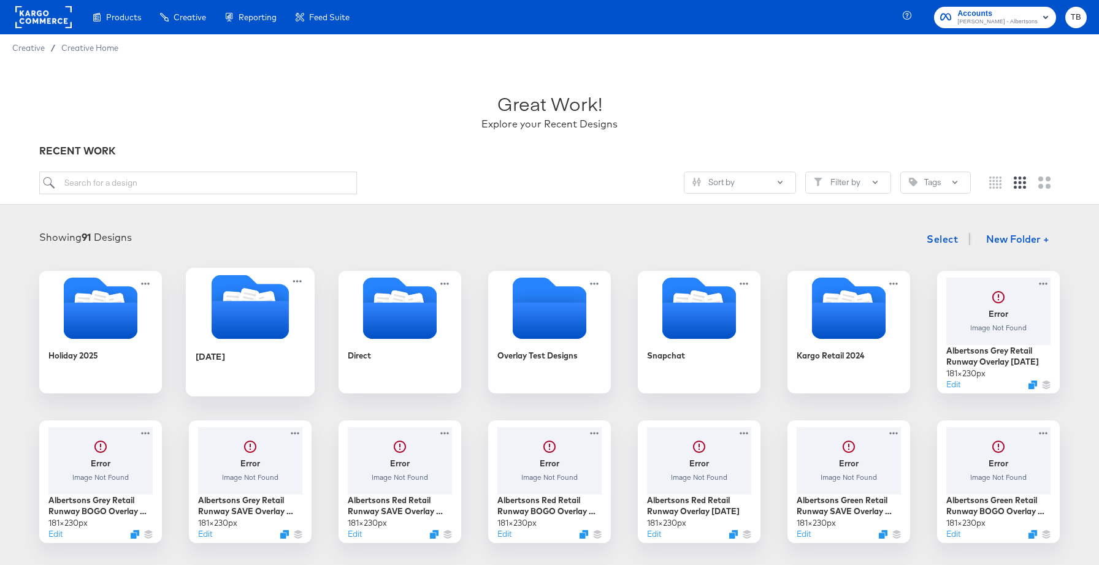
click at [238, 332] on icon "Folder" at bounding box center [249, 320] width 77 height 38
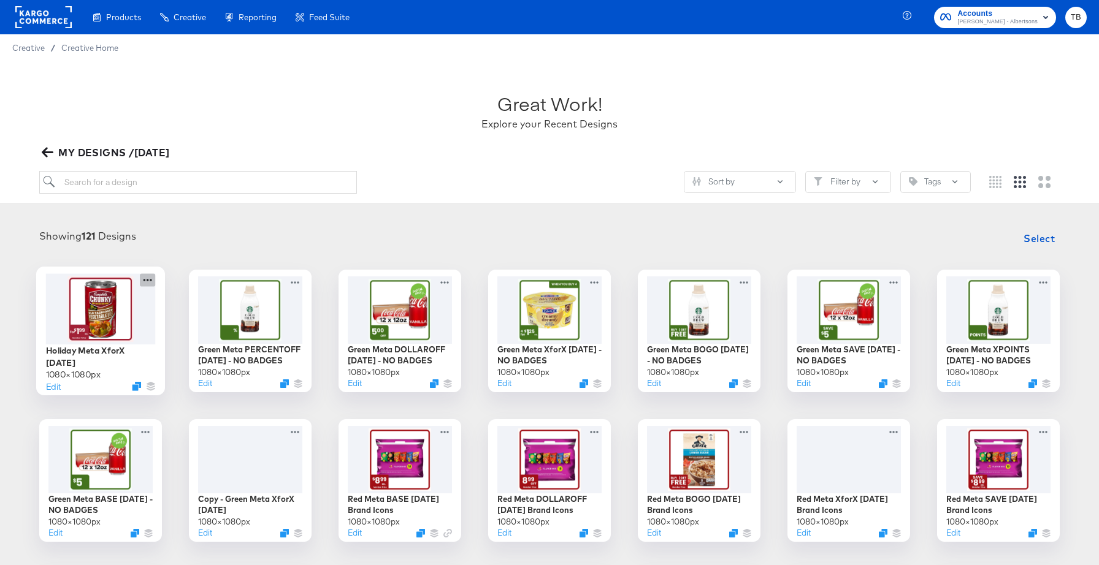
click at [147, 283] on icon at bounding box center [147, 279] width 15 height 13
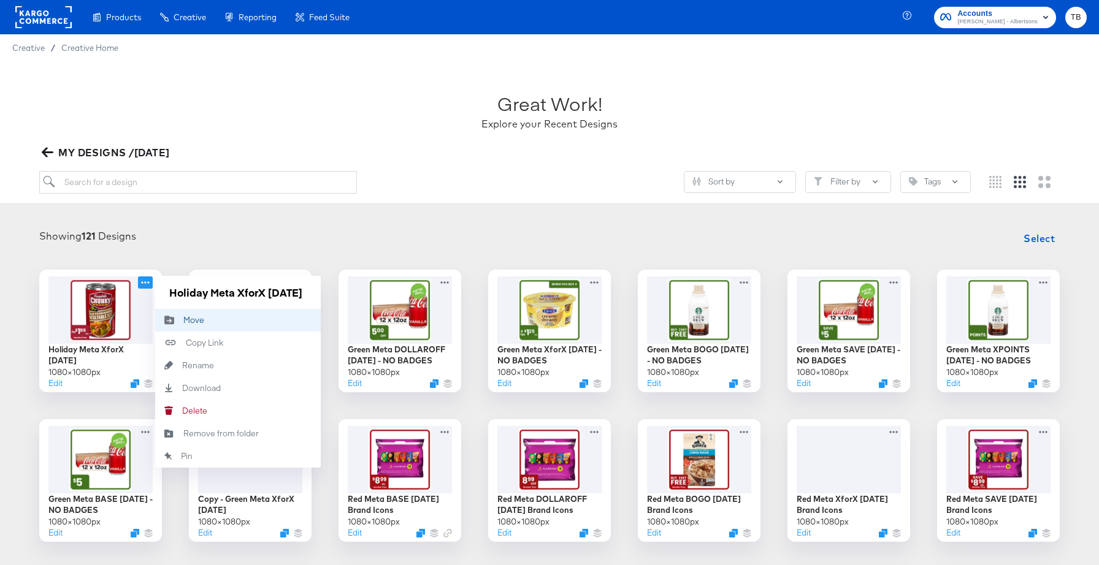
click at [183, 320] on div "Move Move" at bounding box center [183, 320] width 0 height 0
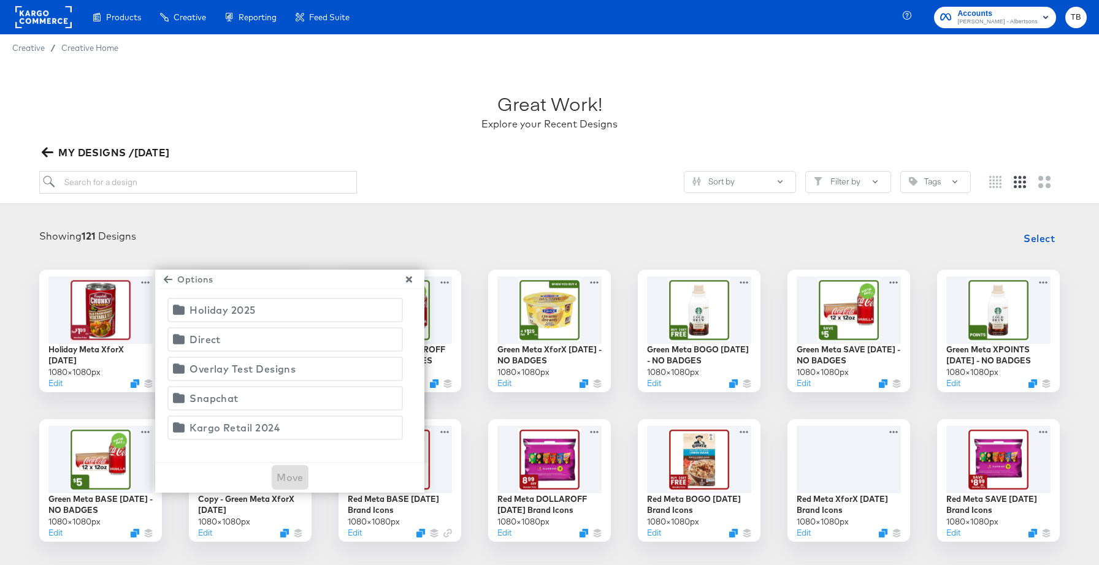
click at [245, 309] on div "Holiday 2025" at bounding box center [222, 310] width 66 height 17
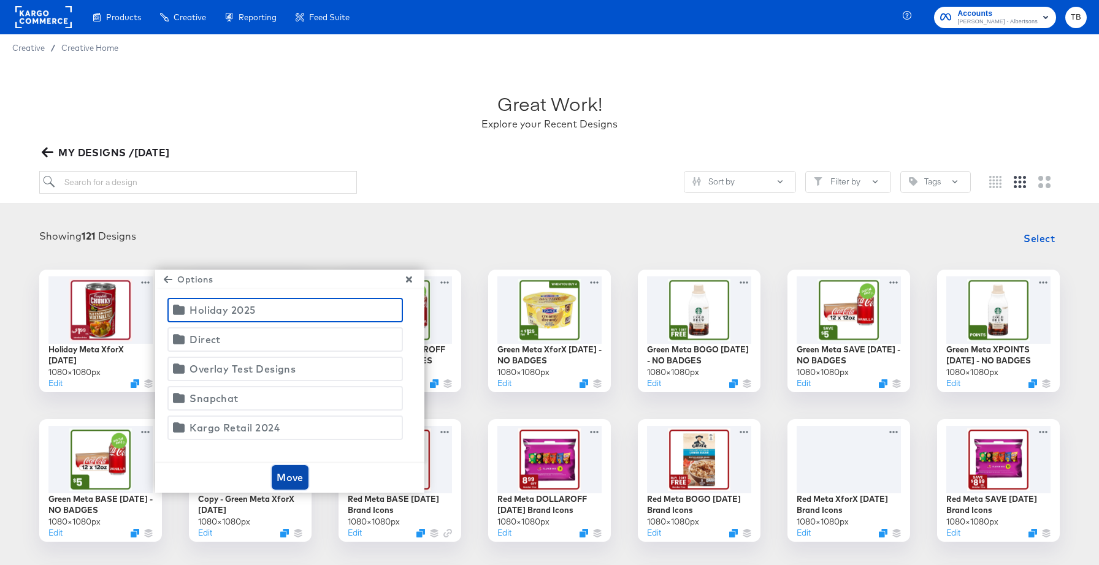
click at [296, 482] on span "Move" at bounding box center [289, 477] width 27 height 17
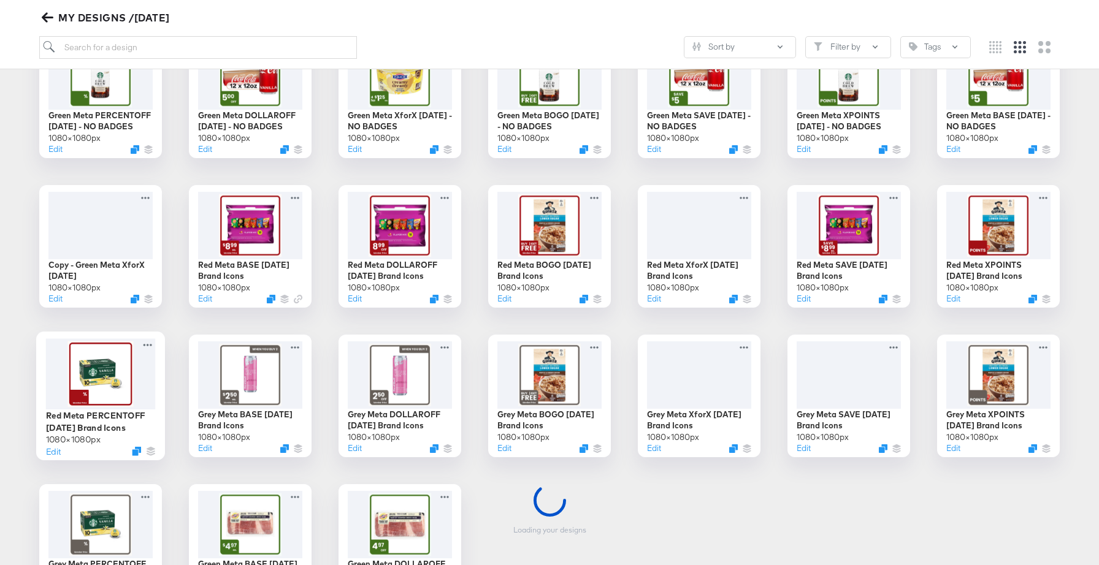
scroll to position [238, 0]
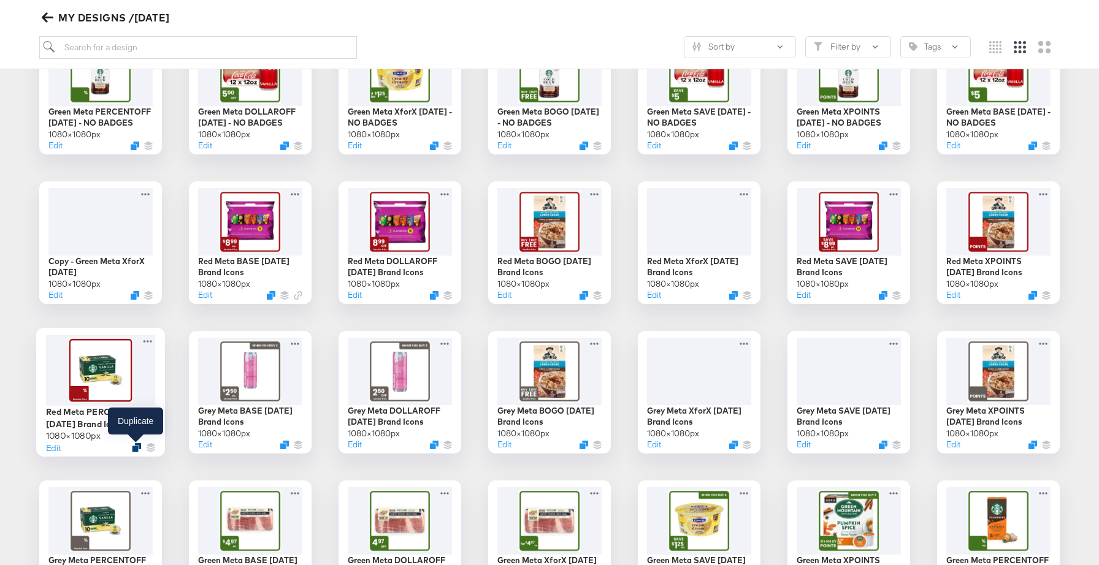
click at [134, 448] on icon "Duplicate" at bounding box center [136, 447] width 9 height 9
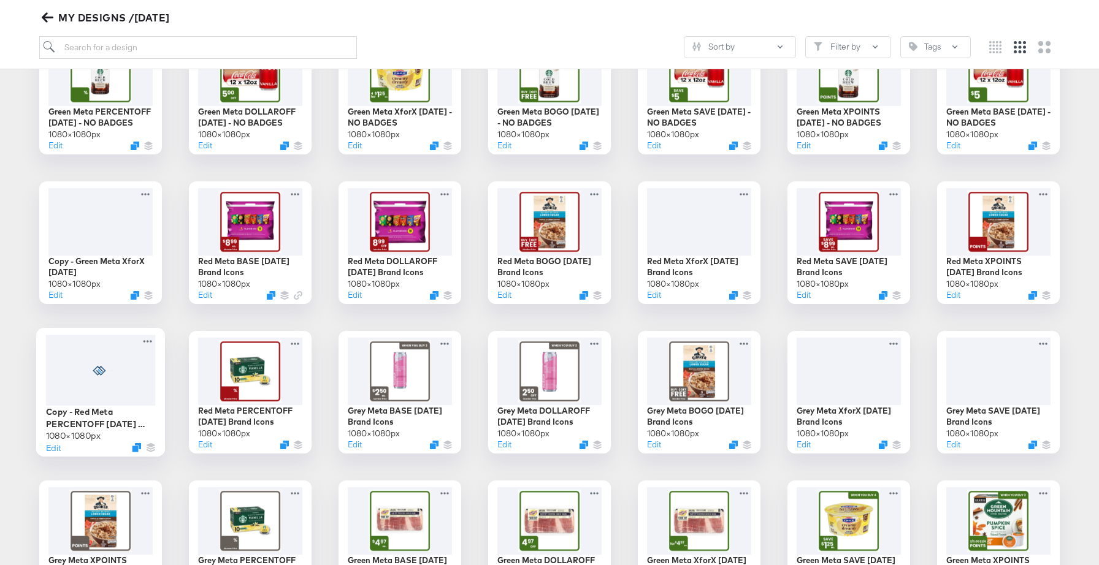
click at [132, 381] on div at bounding box center [101, 370] width 110 height 71
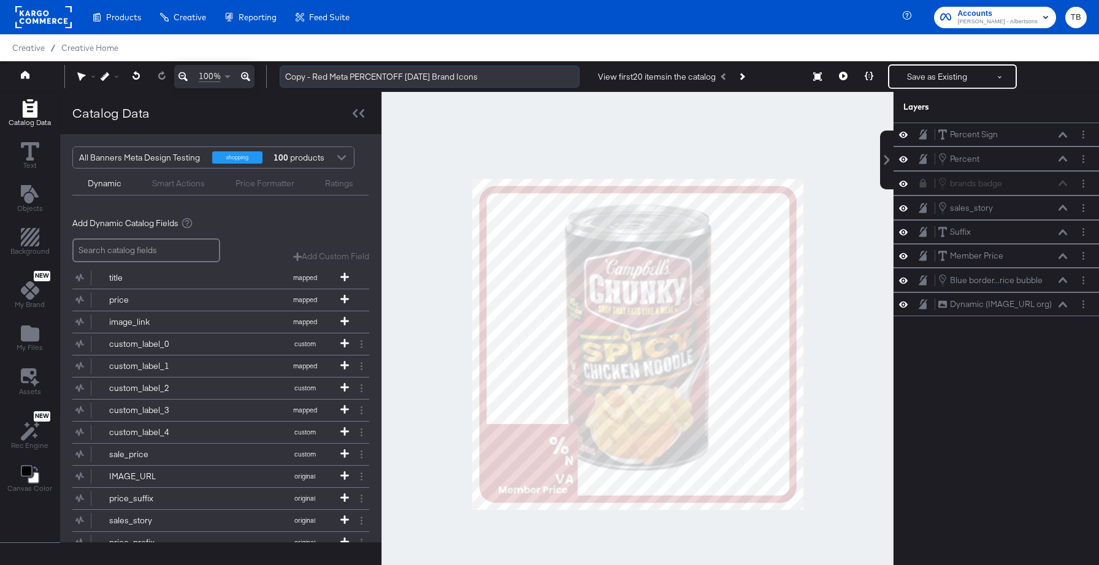
click at [329, 77] on input "Copy - Red Meta PERCENTOFF [DATE] Brand Icons" at bounding box center [430, 77] width 300 height 23
click at [1061, 134] on icon at bounding box center [1062, 135] width 9 height 6
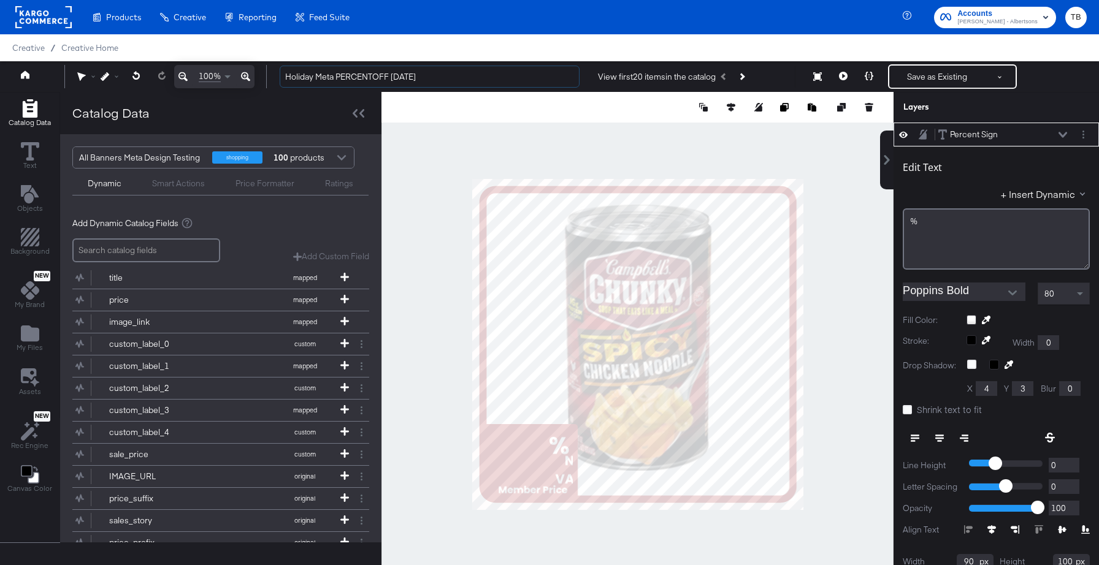
scroll to position [12, 0]
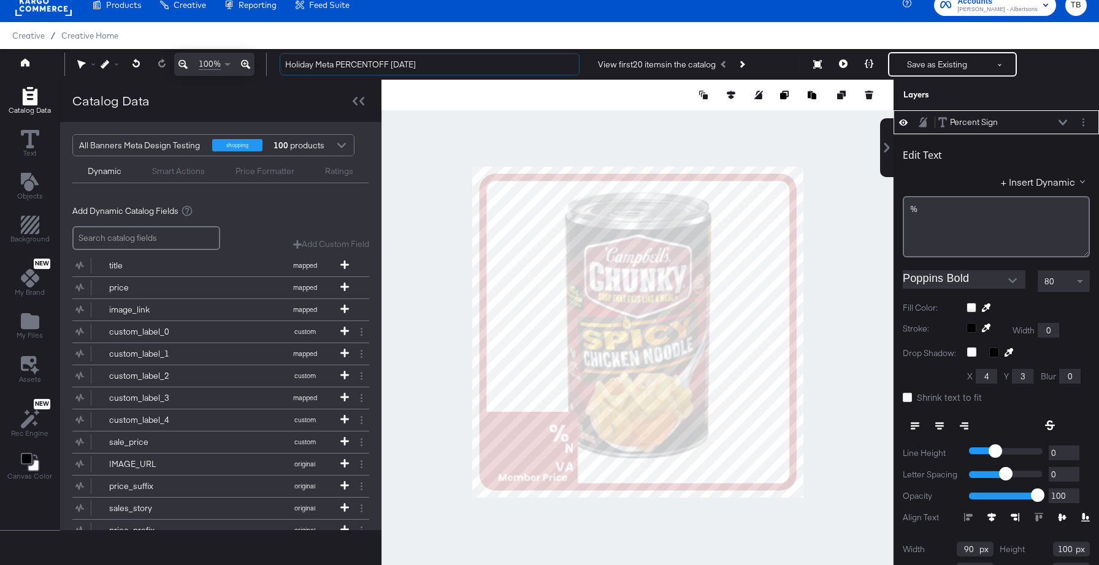
type input "Holiday Meta PERCENTOFF [DATE]"
click at [974, 307] on div at bounding box center [1027, 308] width 123 height 10
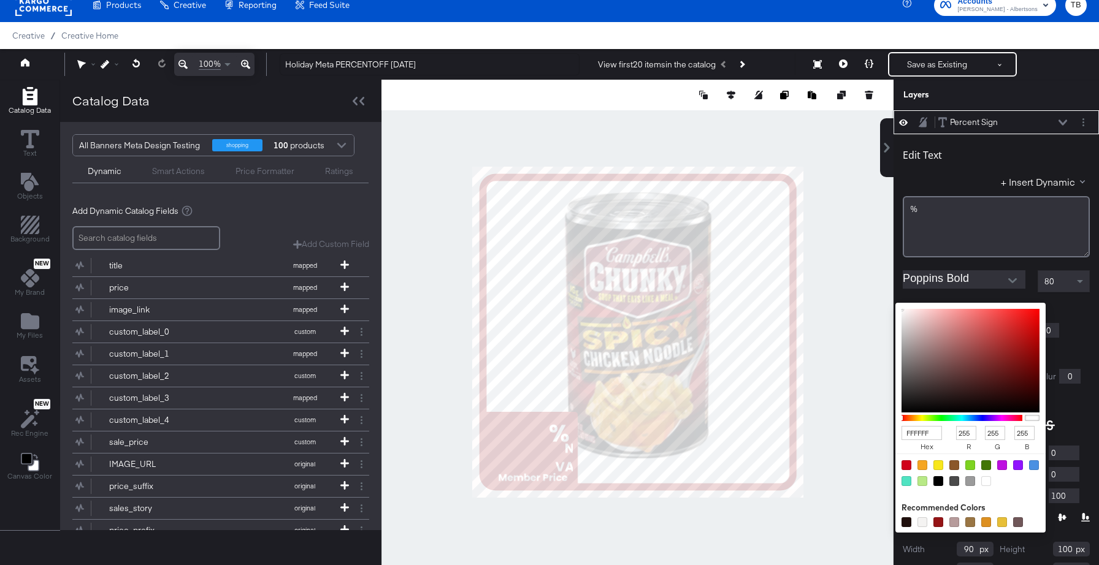
click at [937, 434] on input "FFFFFF" at bounding box center [921, 433] width 40 height 14
type input "FFE"
type input "238"
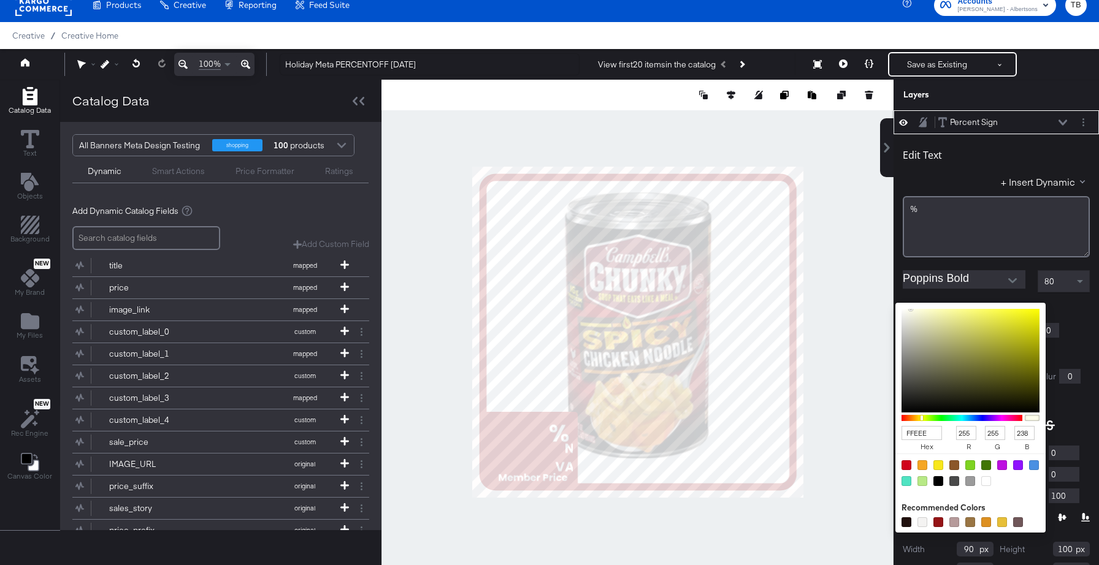
type input "FFEEEE"
type input "238"
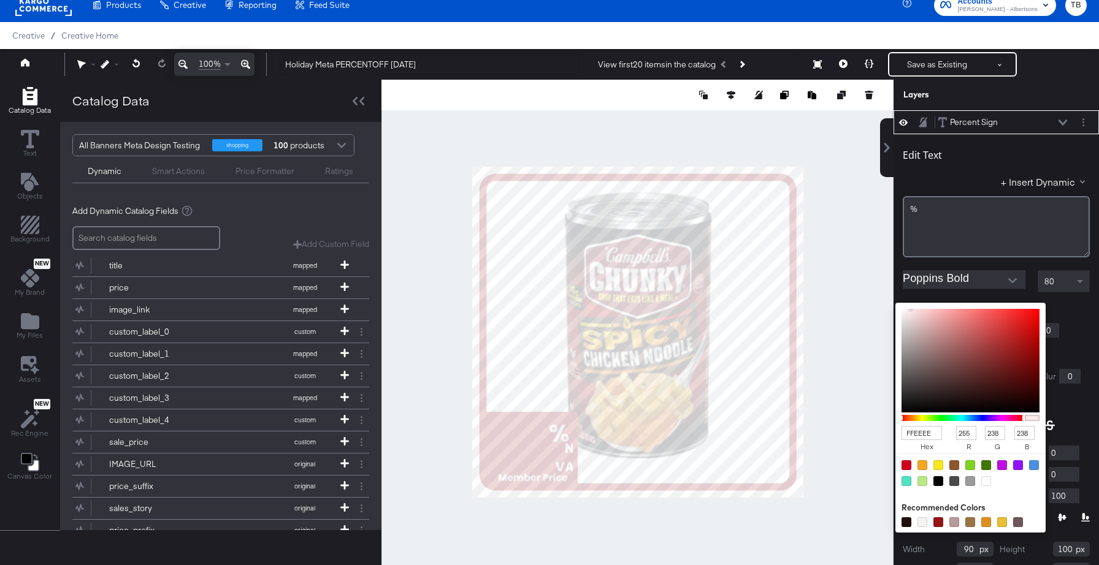
click at [1062, 120] on icon at bounding box center [1062, 123] width 9 height 6
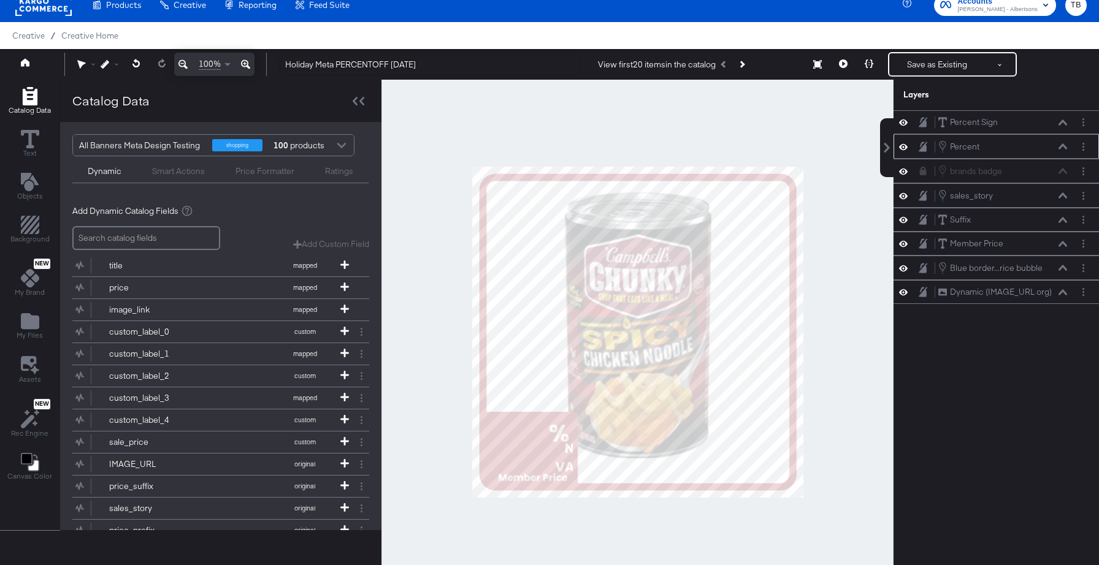
click at [1065, 146] on icon at bounding box center [1062, 146] width 9 height 6
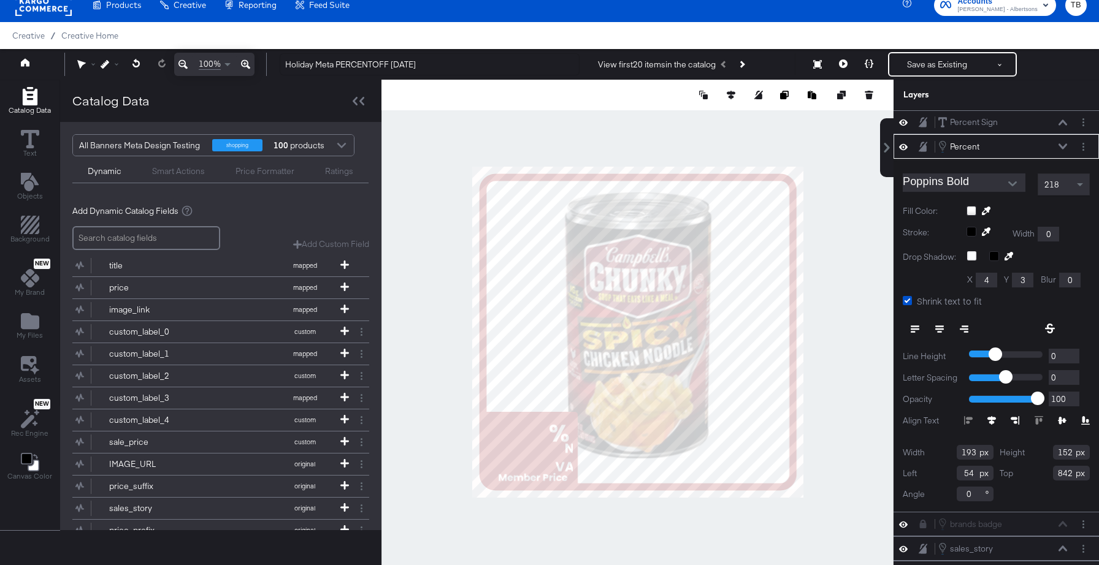
click at [972, 207] on div at bounding box center [1027, 211] width 123 height 10
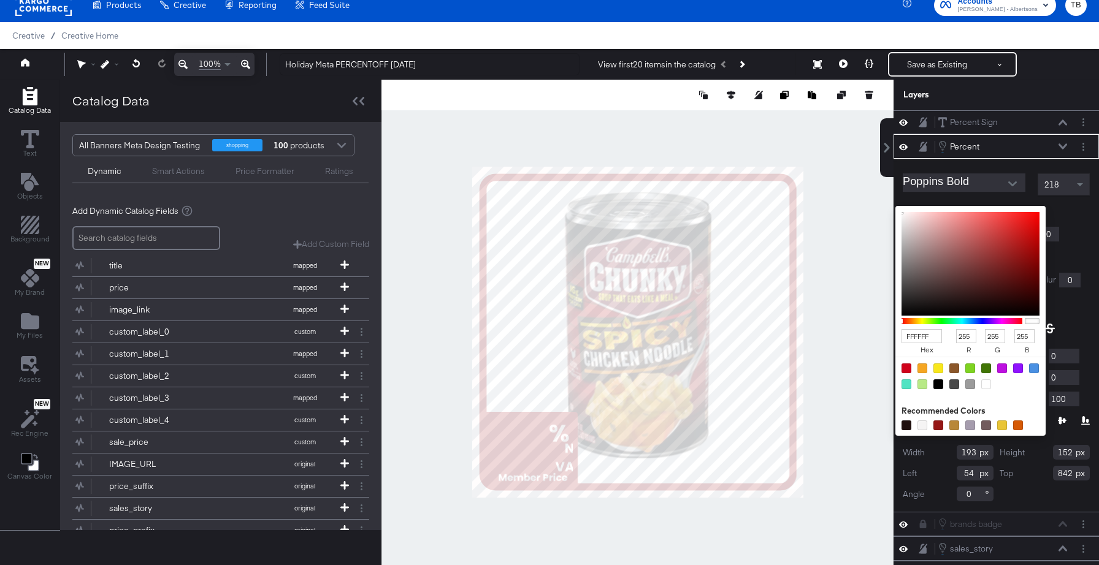
click at [935, 339] on input "FFFFFF" at bounding box center [921, 336] width 40 height 14
type input "FFE"
type input "238"
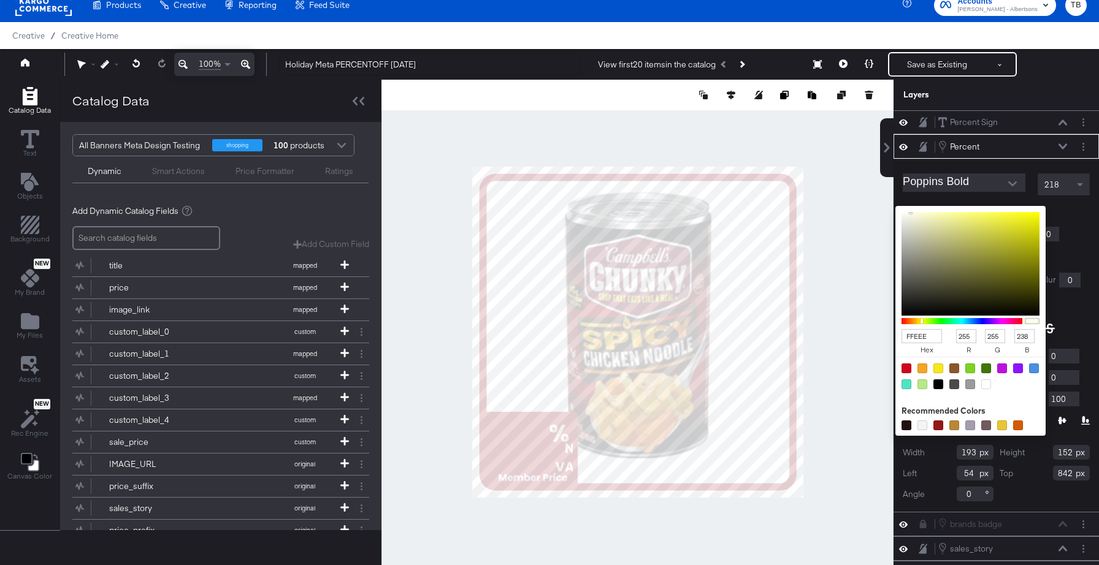
type input "FFEEEE"
type input "238"
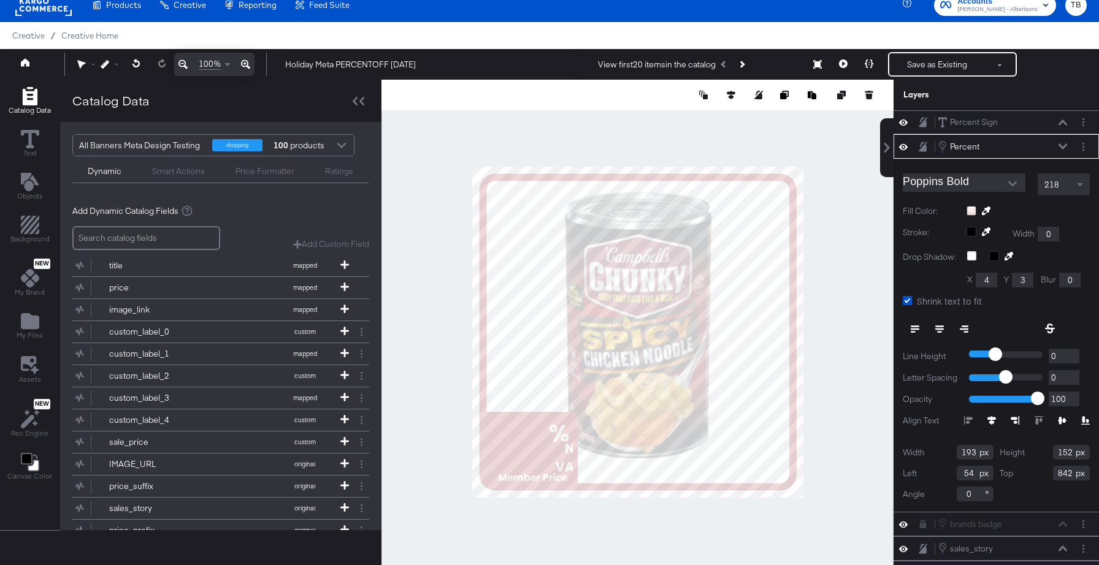
click at [1061, 143] on div "Percent Percent" at bounding box center [1002, 146] width 130 height 13
click at [1062, 148] on icon at bounding box center [1062, 146] width 9 height 6
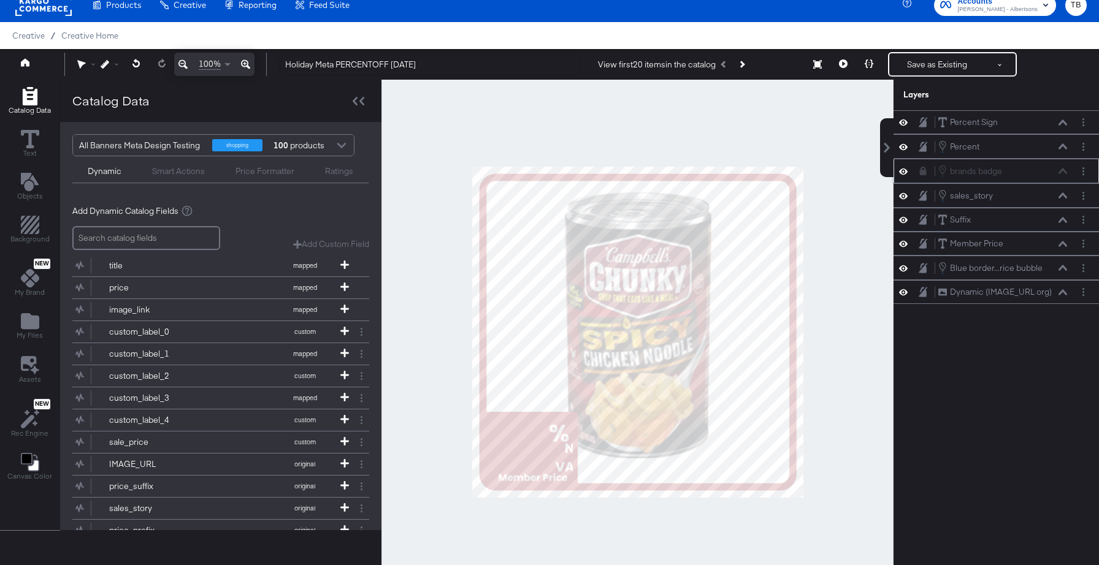
click at [924, 172] on icon at bounding box center [923, 171] width 7 height 9
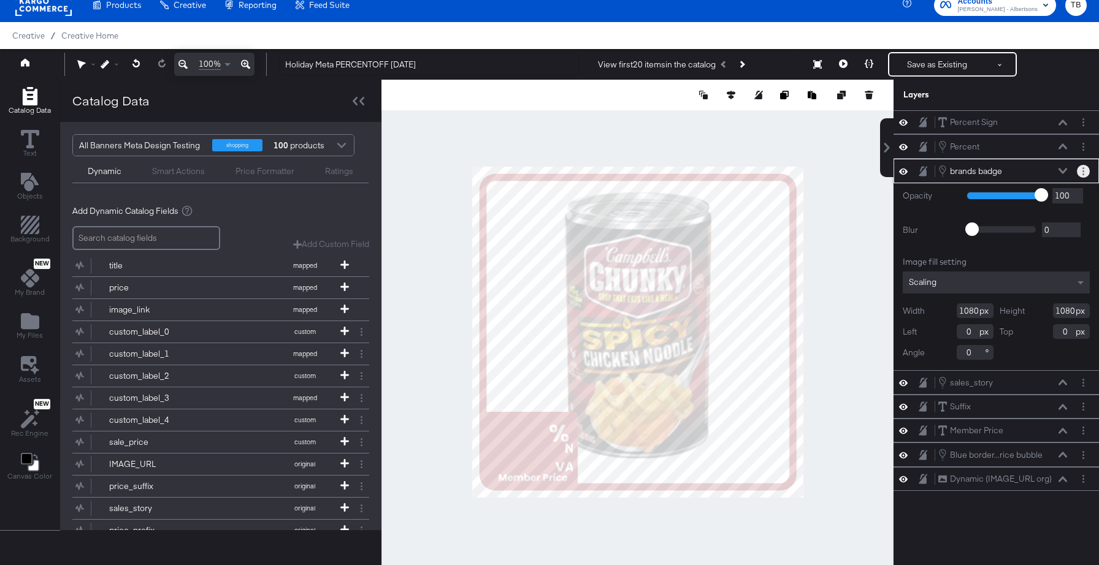
click at [1083, 167] on circle "Layer Options" at bounding box center [1083, 168] width 2 height 2
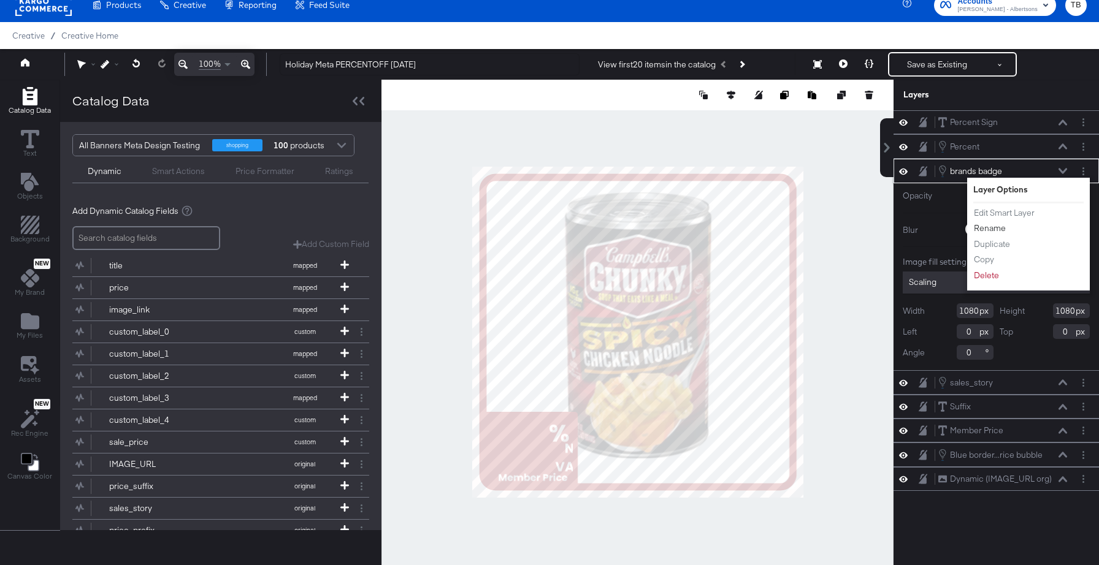
click at [989, 225] on button "Rename" at bounding box center [989, 228] width 33 height 13
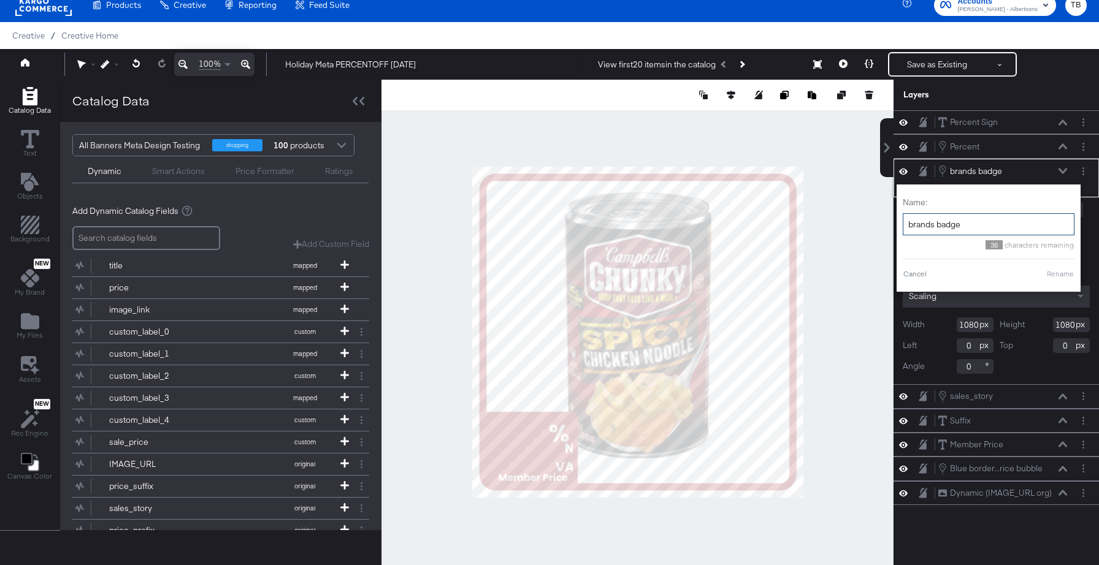
drag, startPoint x: 934, startPoint y: 224, endPoint x: 901, endPoint y: 224, distance: 33.1
click at [901, 224] on div "Name: brands badge 38 characters remaining Cancel Rename" at bounding box center [988, 238] width 184 height 107
type input "holiday badge"
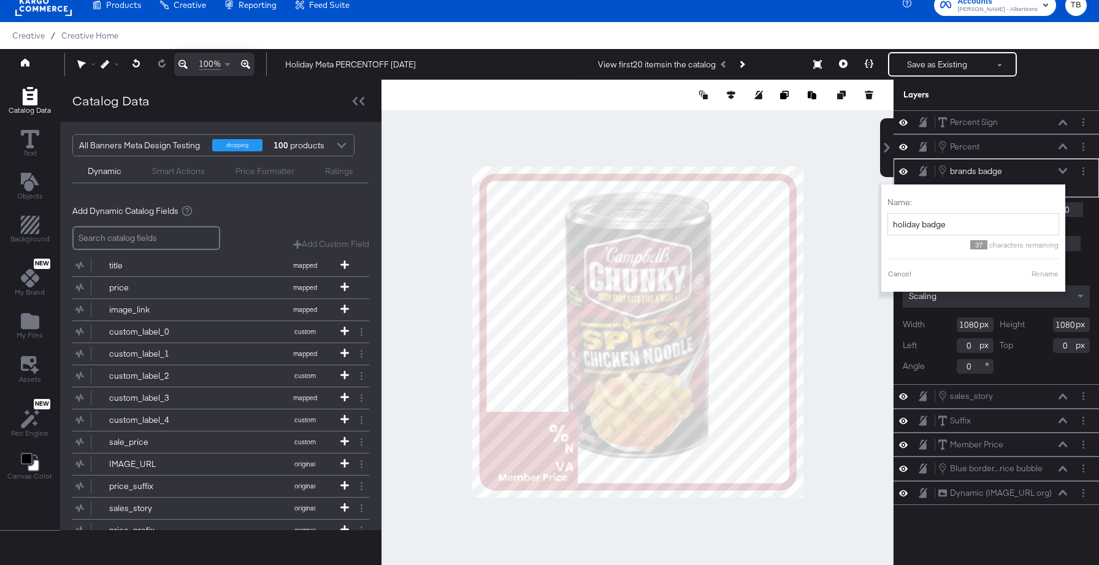
click at [1038, 274] on button "Rename" at bounding box center [1045, 274] width 28 height 11
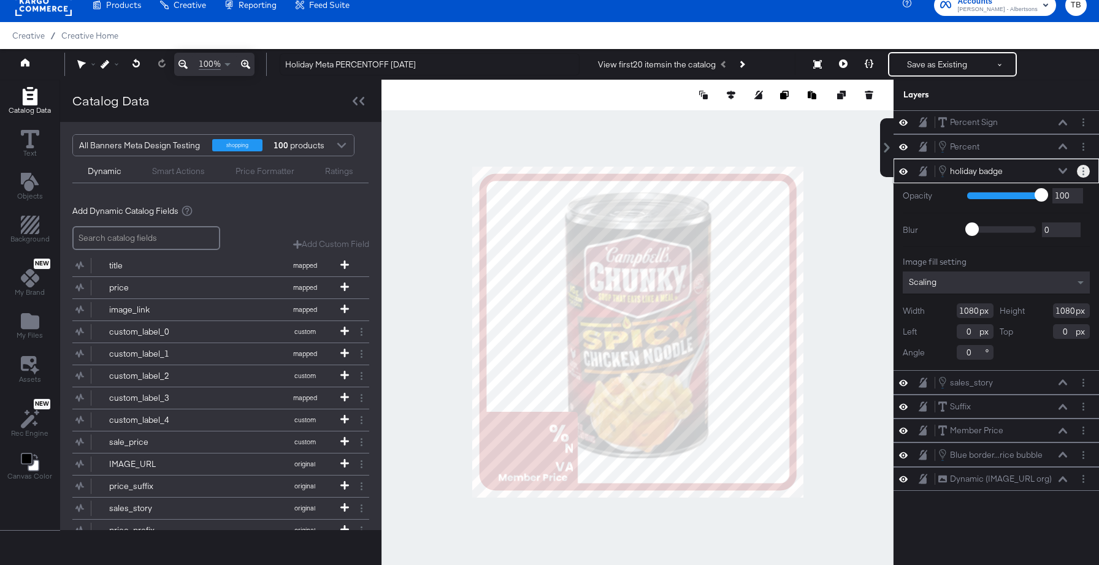
click at [1081, 170] on button "Layer Options" at bounding box center [1082, 171] width 13 height 13
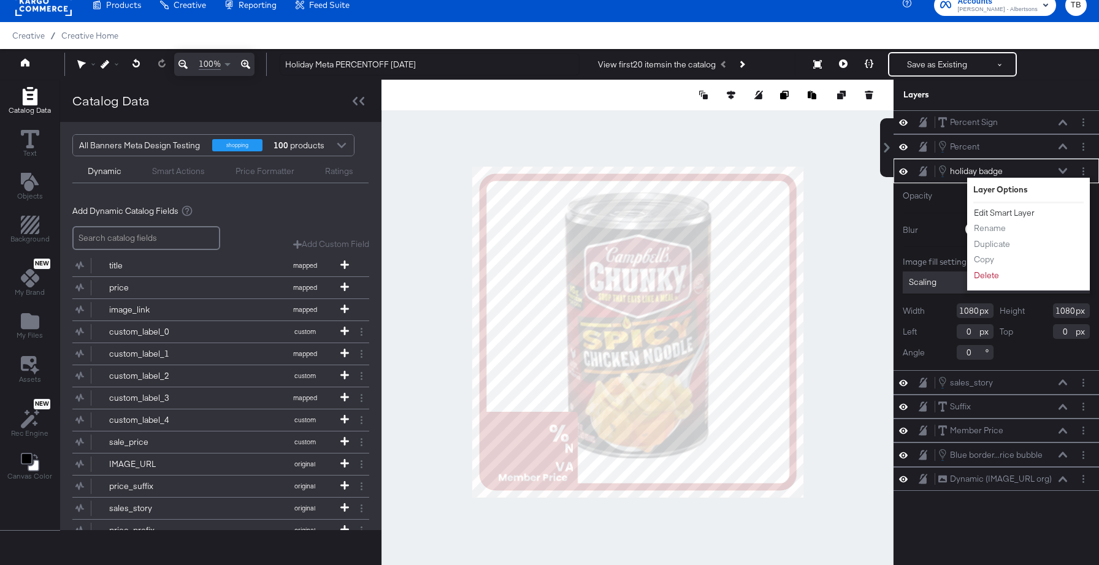
click at [1013, 214] on button "Edit Smart Layer" at bounding box center [1004, 213] width 62 height 13
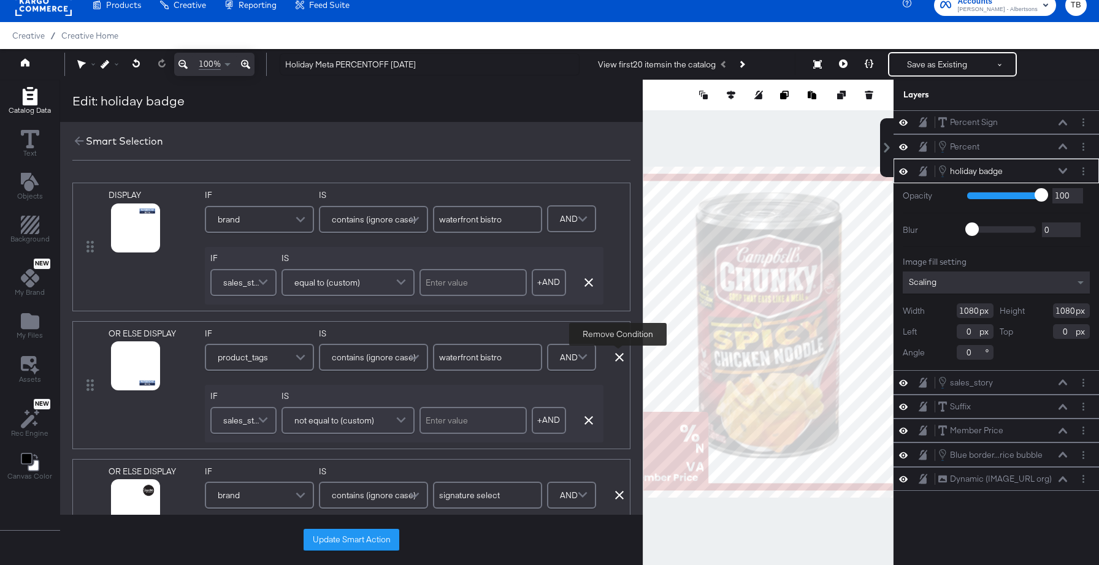
click at [617, 356] on icon at bounding box center [619, 357] width 9 height 9
type input "signature select"
type input "value corner"
type input "o organics"
type input "open nature"
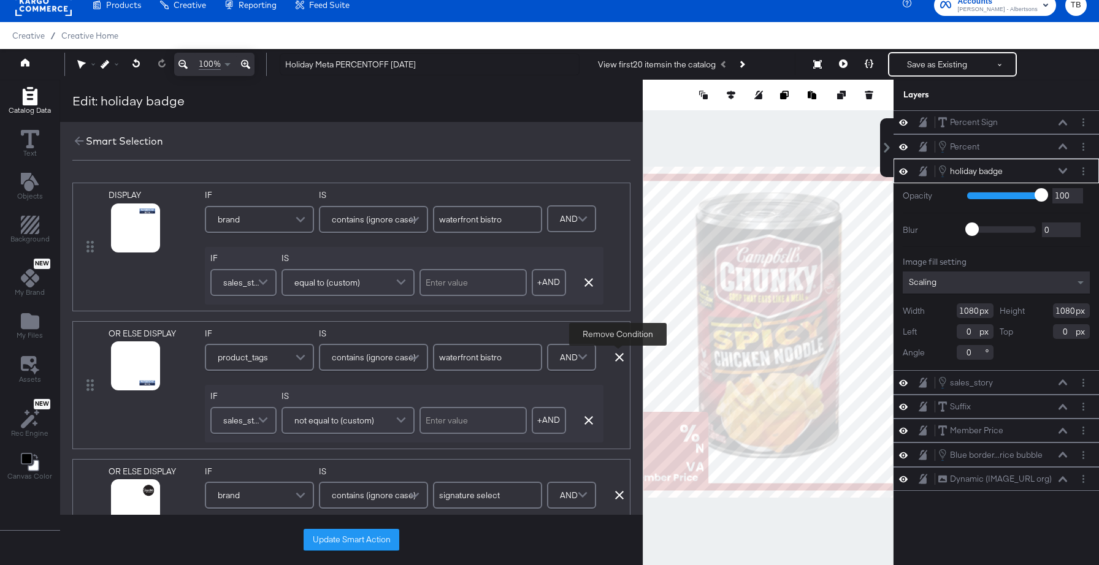
type input "overjoyed"
type input "[PERSON_NAME]"
type input "soleil"
type input "lucerne"
type input "readymeals"
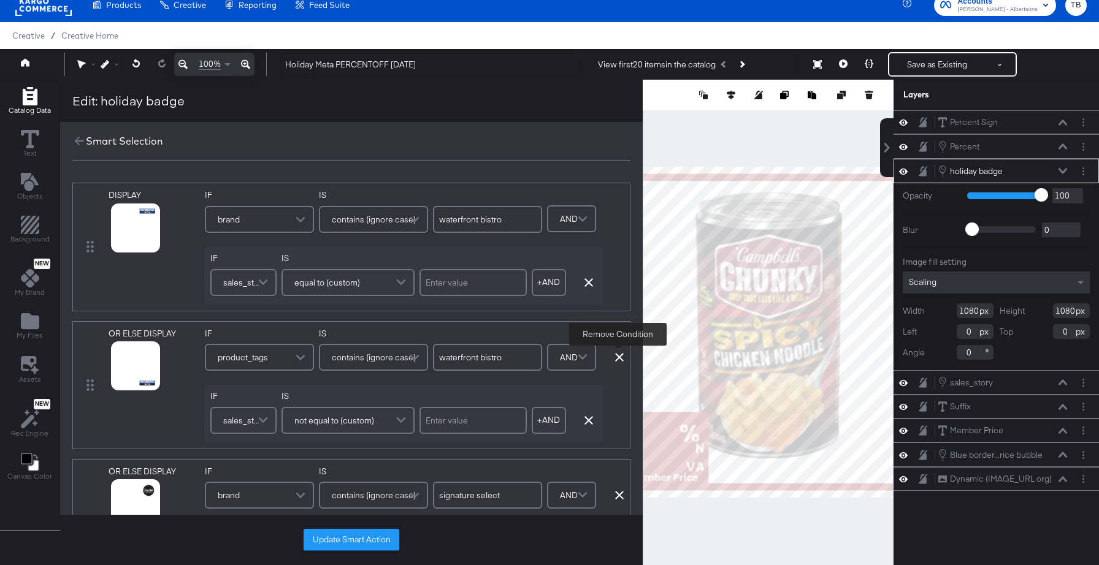
type input "primo"
click at [617, 356] on icon at bounding box center [619, 357] width 9 height 9
type input "value corner"
type input "o organics"
type input "open nature"
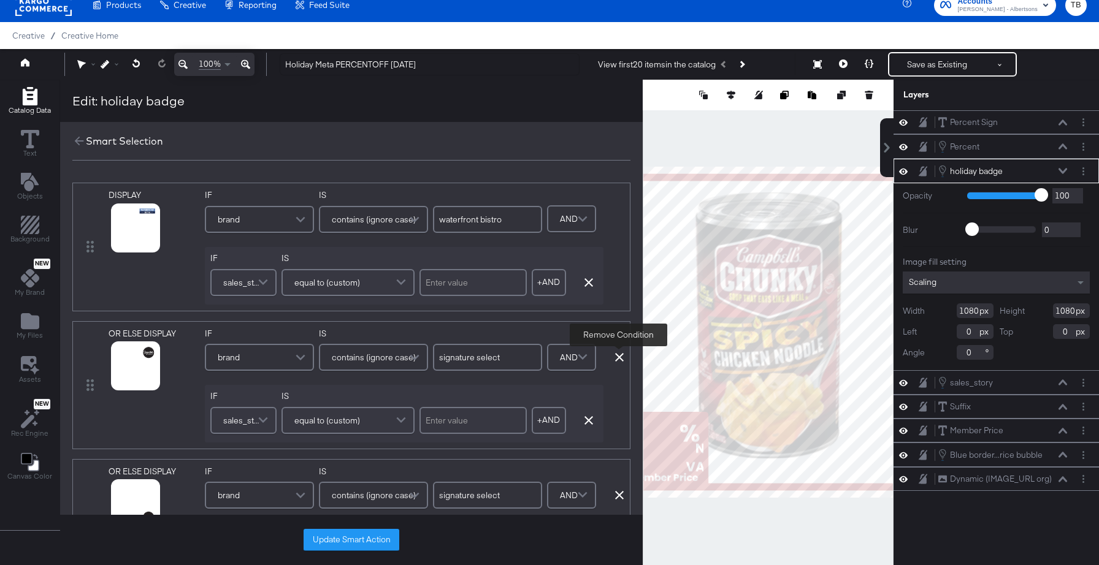
type input "overjoyed"
type input "[PERSON_NAME]"
type input "soleil"
type input "lucerne"
type input "readymeals"
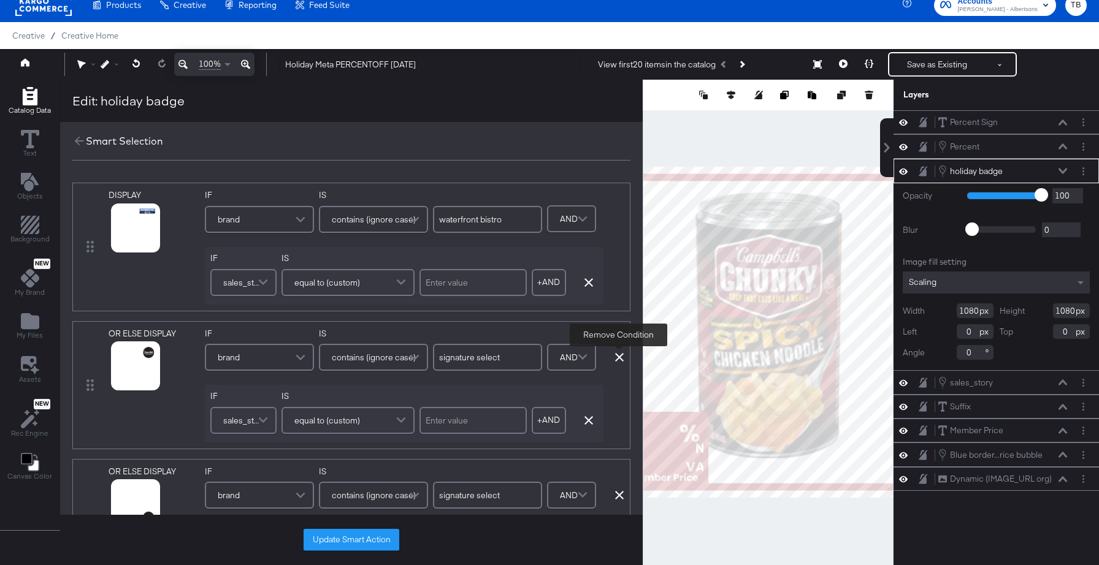
type input "primo"
click at [617, 356] on icon at bounding box center [619, 357] width 9 height 9
type input "value corner"
type input "o organics"
type input "open nature"
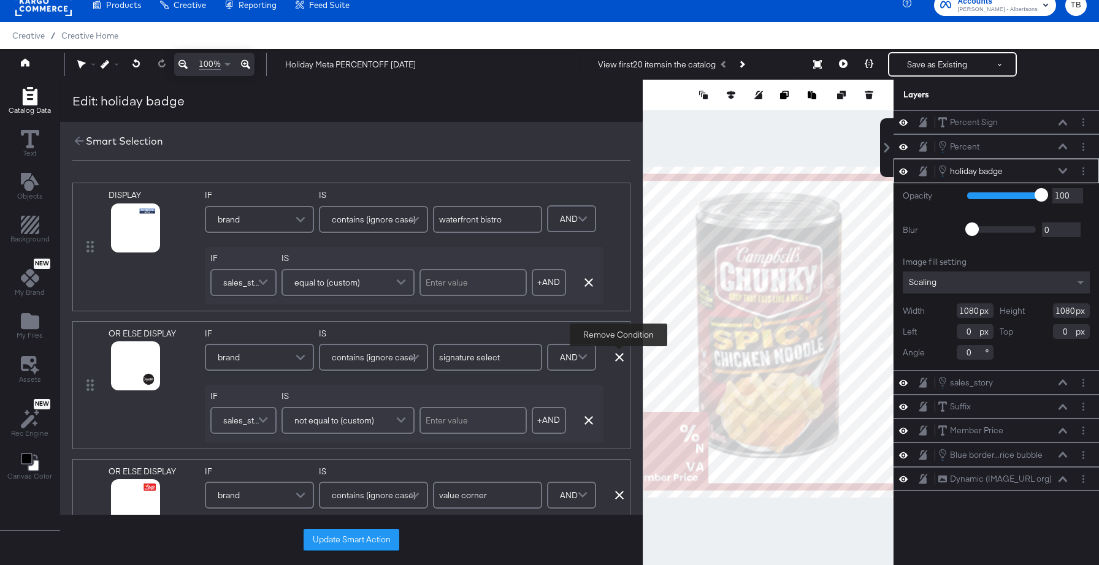
type input "overjoyed"
type input "[PERSON_NAME]"
type input "soleil"
type input "lucerne"
type input "readymeals"
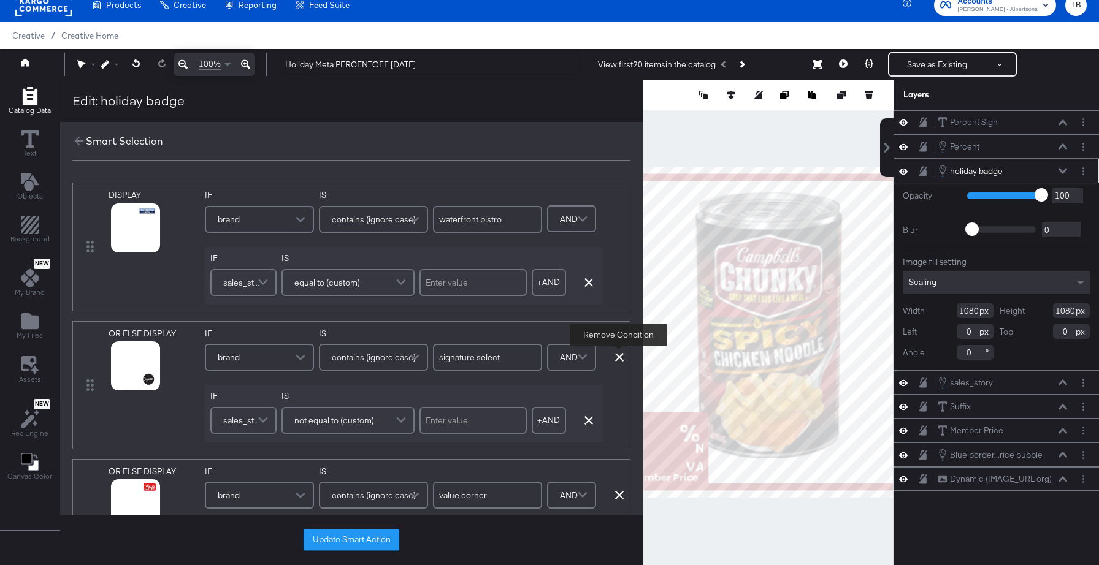
type input "primo"
click at [617, 356] on icon at bounding box center [619, 357] width 9 height 9
type input "o organics"
type input "open nature"
type input "overjoyed"
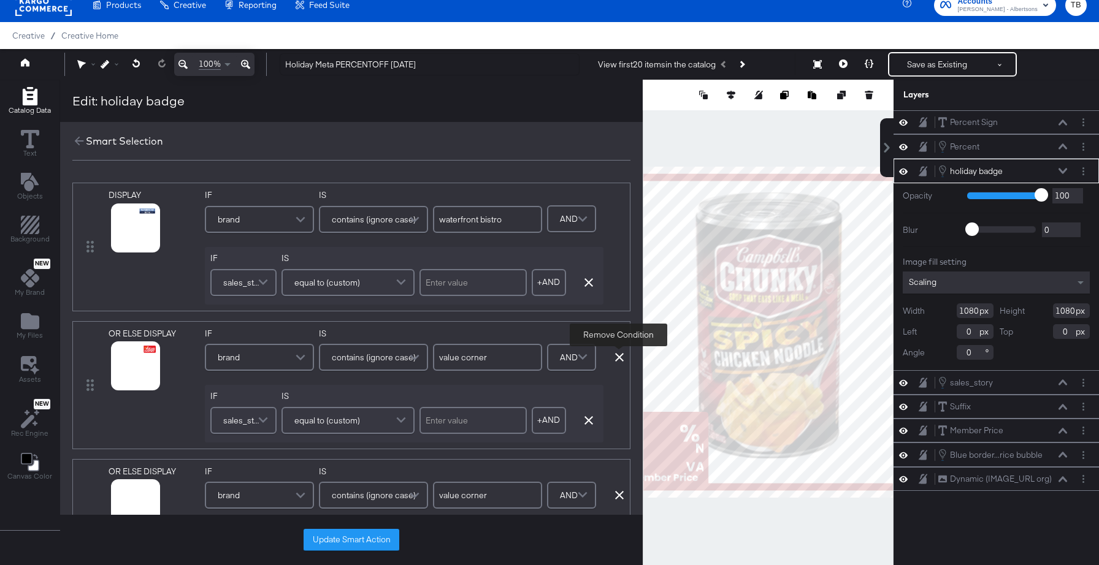
type input "[PERSON_NAME]"
type input "soleil"
type input "lucerne"
type input "readymeals"
type input "primo"
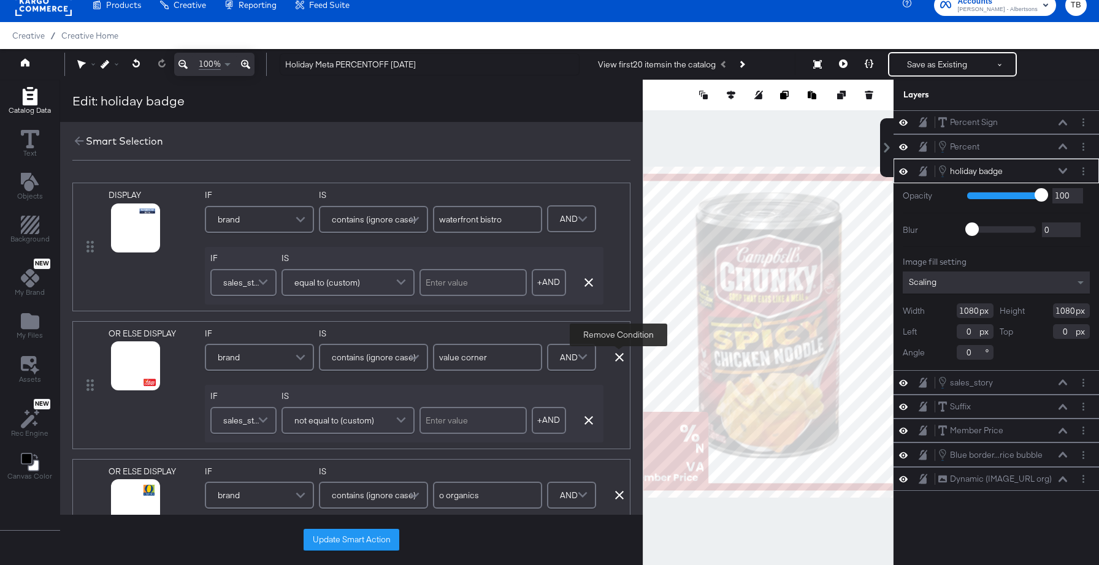
click at [617, 356] on icon at bounding box center [619, 357] width 9 height 9
type input "o organics"
type input "open nature"
type input "overjoyed"
type input "[PERSON_NAME]"
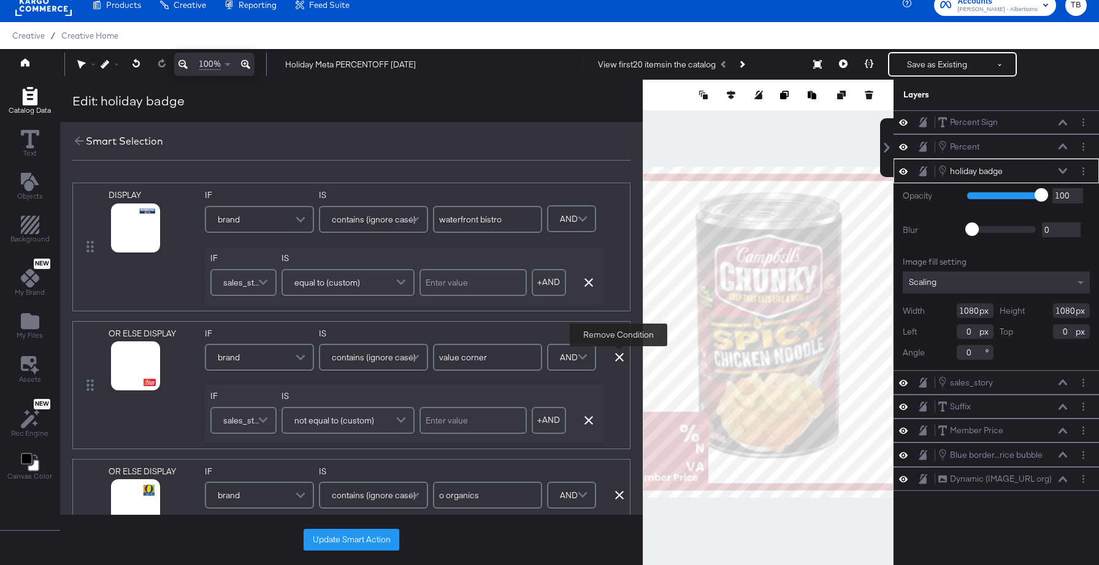
type input "soleil"
type input "lucerne"
type input "readymeals"
type input "primo"
click at [617, 356] on icon at bounding box center [619, 357] width 9 height 9
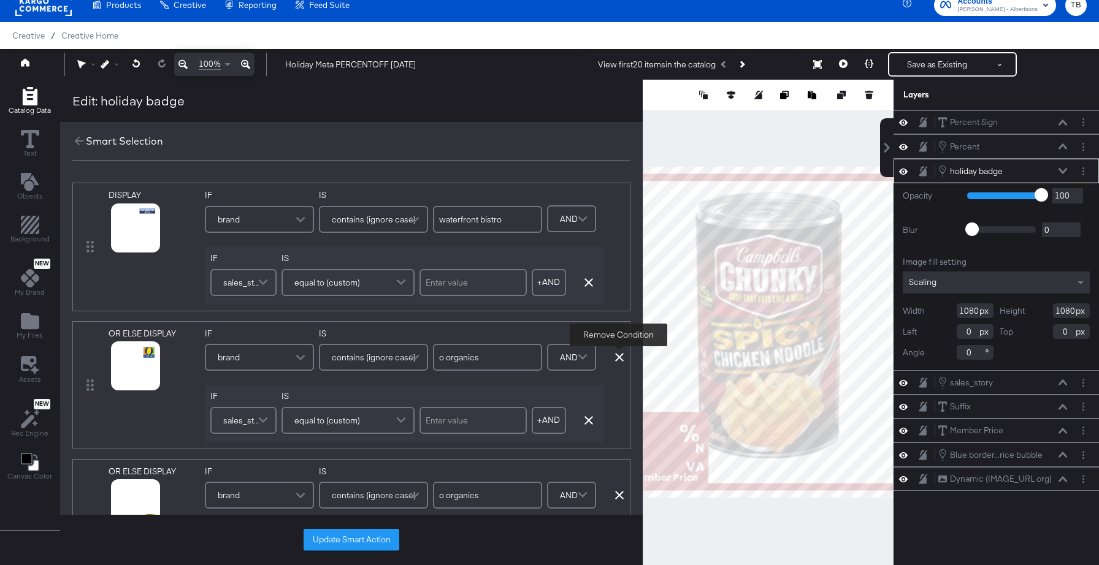
type input "open nature"
type input "overjoyed"
type input "[PERSON_NAME]"
type input "soleil"
type input "lucerne"
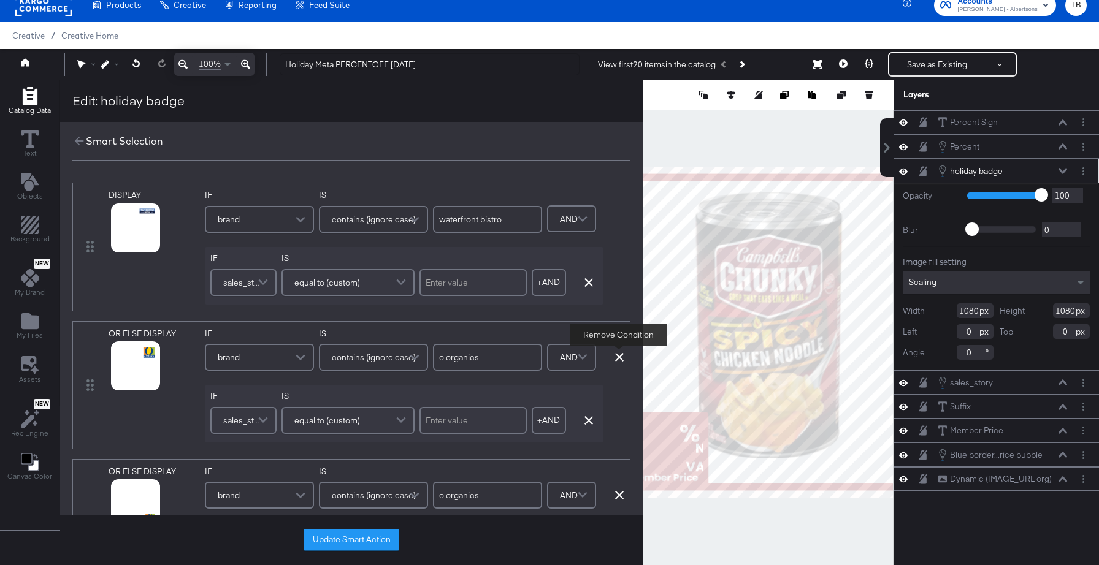
type input "readymeals"
type input "primo"
click at [617, 356] on icon at bounding box center [619, 357] width 9 height 9
type input "open nature"
type input "overjoyed"
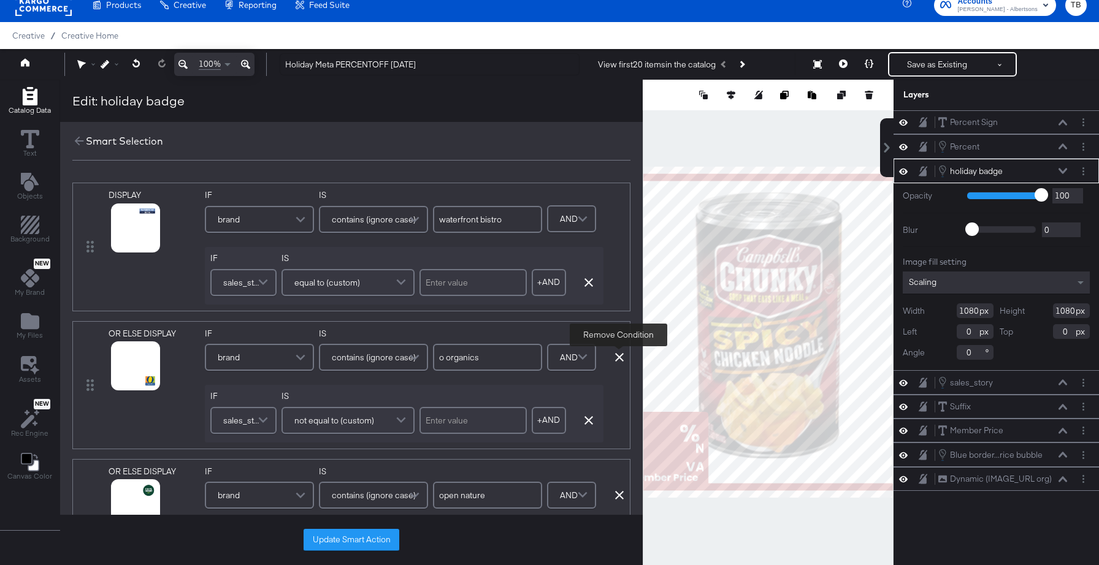
type input "[PERSON_NAME]"
type input "soleil"
type input "lucerne"
type input "readymeals"
type input "primo"
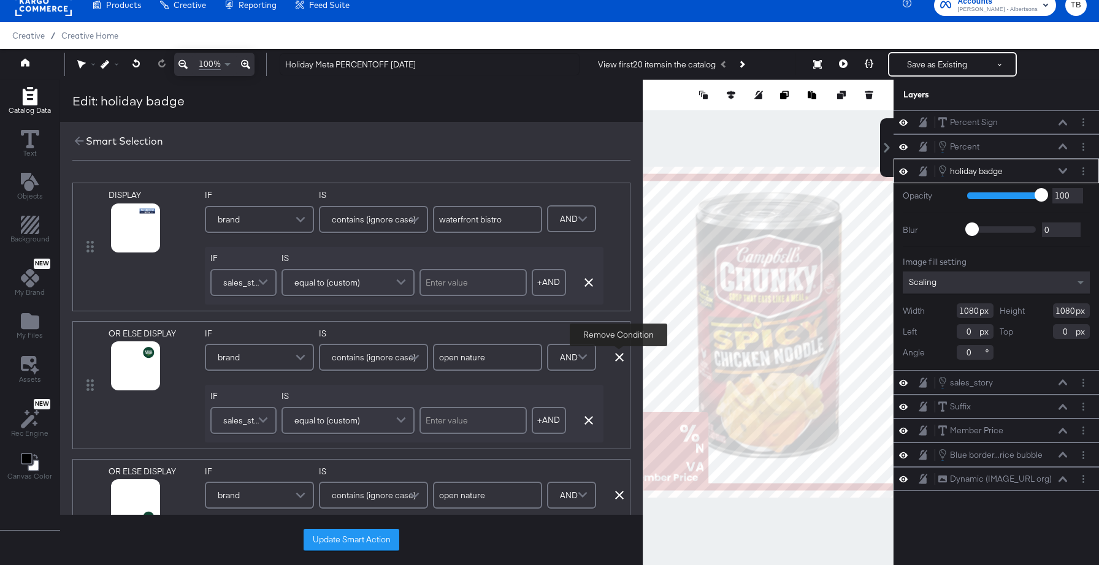
click at [617, 356] on icon at bounding box center [619, 357] width 9 height 9
type input "overjoyed"
type input "[PERSON_NAME]"
type input "soleil"
type input "lucerne"
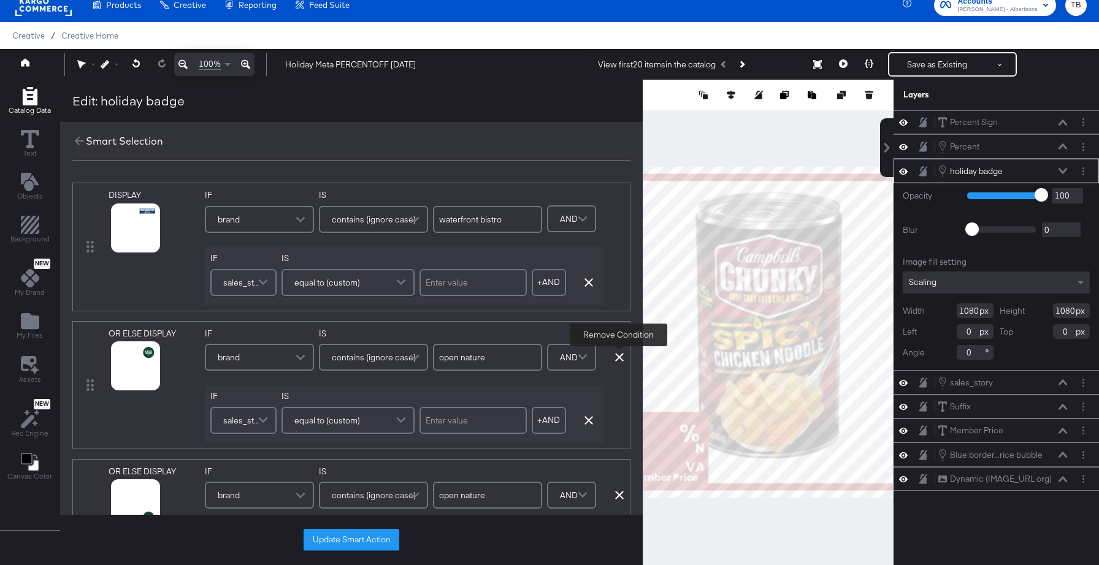
type input "readymeals"
type input "primo"
click at [617, 356] on icon at bounding box center [619, 357] width 9 height 9
type input "overjoyed"
type input "[PERSON_NAME]"
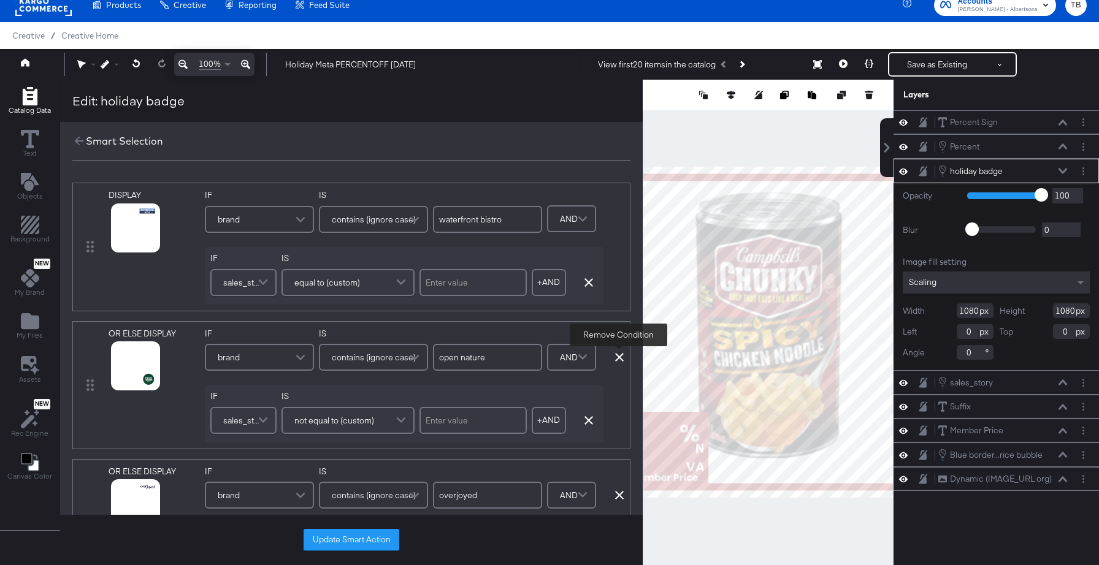
type input "soleil"
type input "lucerne"
type input "readymeals"
type input "primo"
click at [617, 356] on icon at bounding box center [619, 357] width 9 height 9
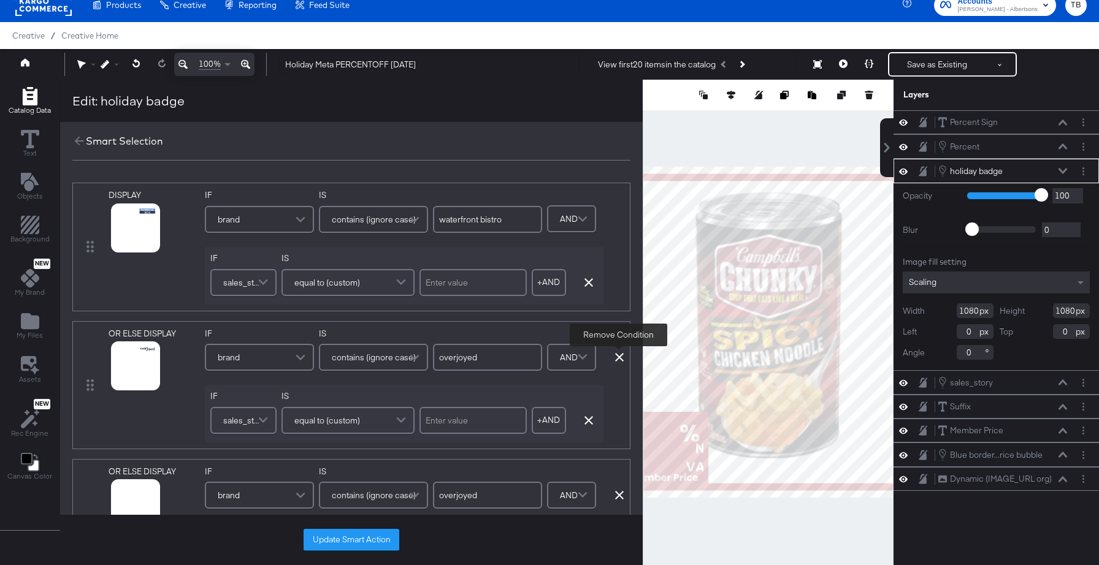
type input "[PERSON_NAME]"
type input "soleil"
type input "lucerne"
type input "readymeals"
type input "primo"
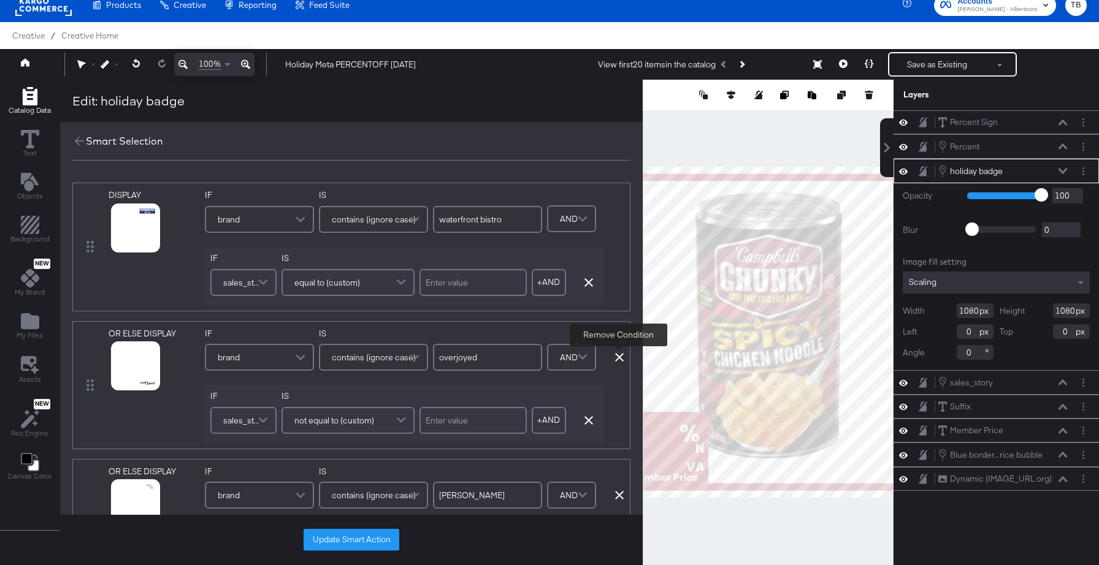
click at [618, 356] on icon at bounding box center [619, 357] width 9 height 9
type input "[PERSON_NAME]"
type input "soleil"
type input "lucerne"
type input "readymeals"
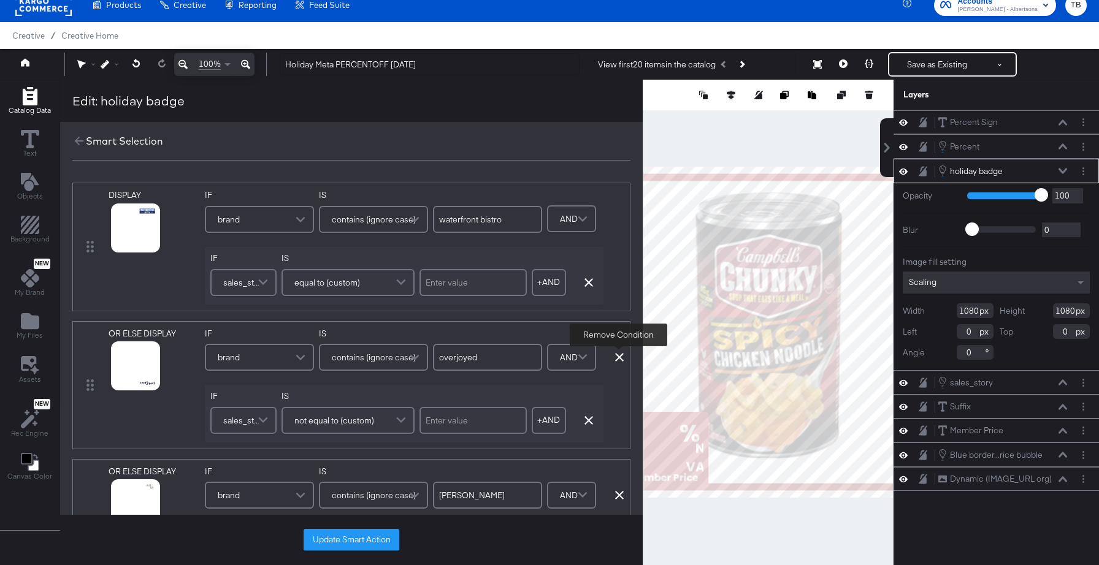
type input "primo"
click at [618, 356] on icon at bounding box center [619, 357] width 9 height 9
type input "soleil"
type input "lucerne"
type input "readymeals"
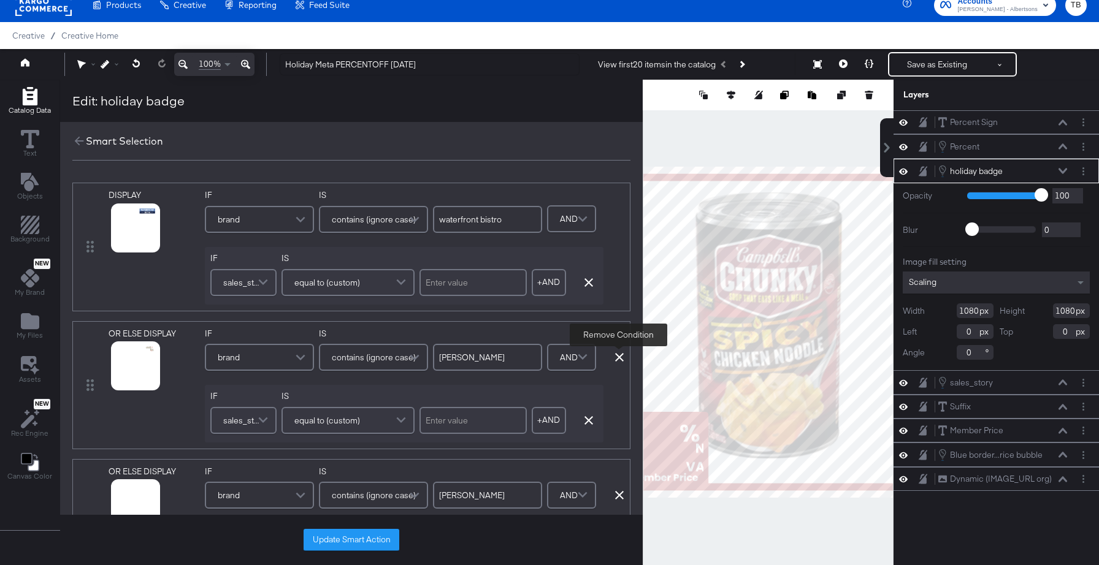
type input "primo"
click at [618, 356] on icon at bounding box center [619, 357] width 9 height 9
type input "soleil"
type input "lucerne"
type input "readymeals"
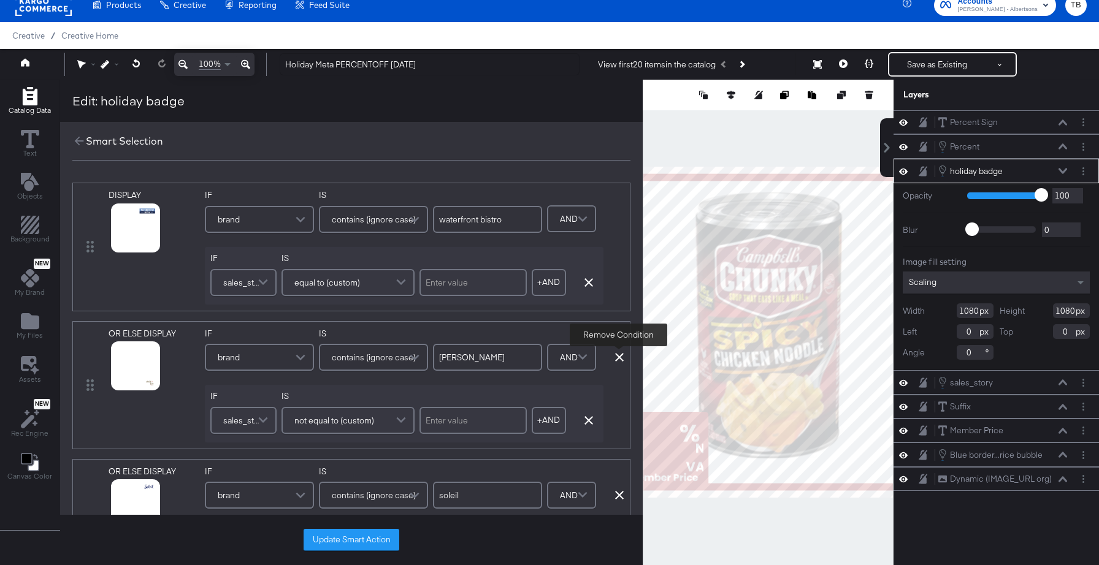
type input "primo"
click at [619, 356] on icon at bounding box center [619, 357] width 9 height 9
type input "lucerne"
type input "readymeals"
type input "primo"
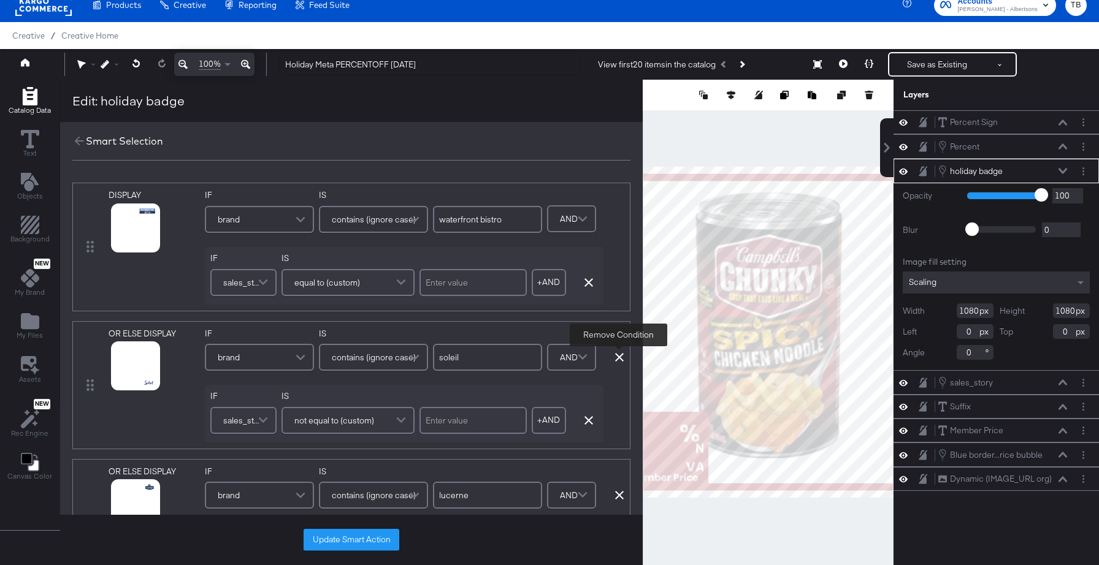
click at [619, 356] on icon at bounding box center [619, 357] width 9 height 9
type input "lucerne"
type input "readymeals"
type input "primo"
click at [619, 356] on icon at bounding box center [619, 357] width 9 height 9
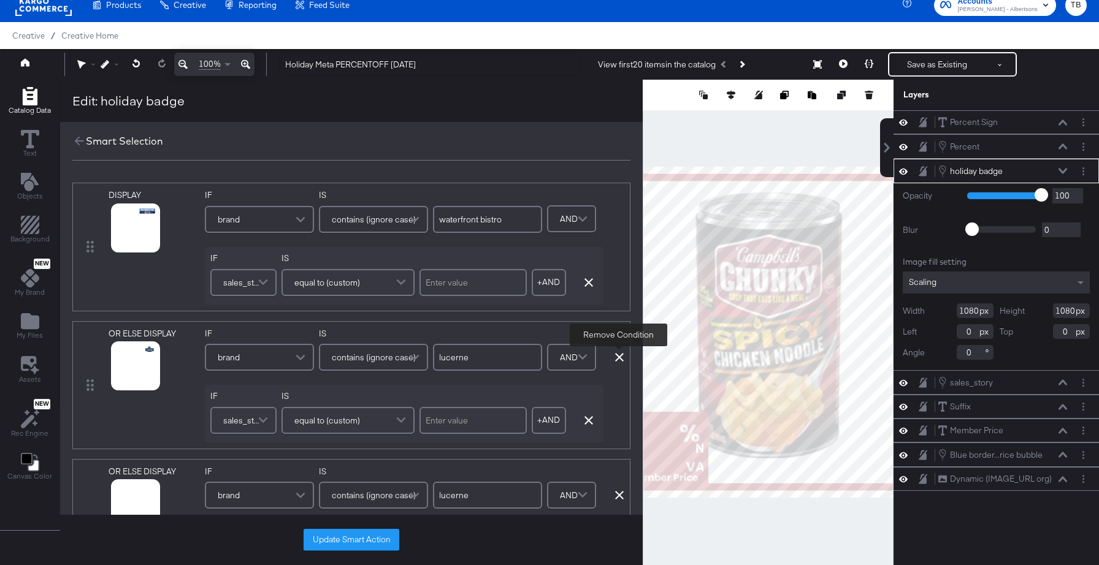
type input "readymeals"
type input "primo"
click at [619, 356] on icon at bounding box center [619, 357] width 9 height 9
type input "readymeals"
type input "primo"
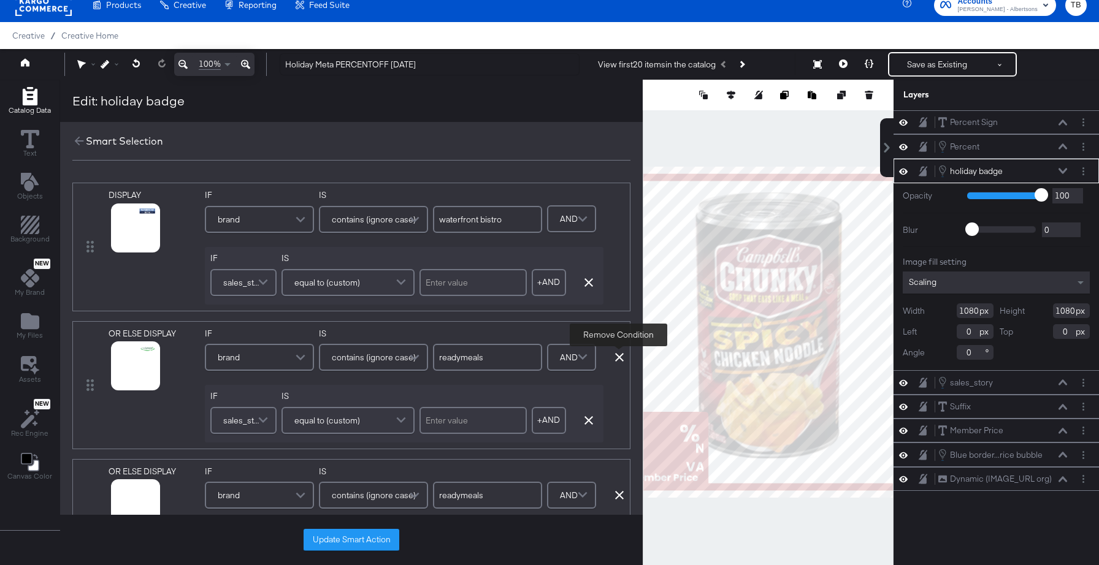
click at [619, 356] on icon at bounding box center [619, 357] width 9 height 9
type input "primo"
click at [619, 356] on icon at bounding box center [619, 357] width 9 height 9
type input "primo"
click at [619, 356] on icon at bounding box center [619, 357] width 9 height 9
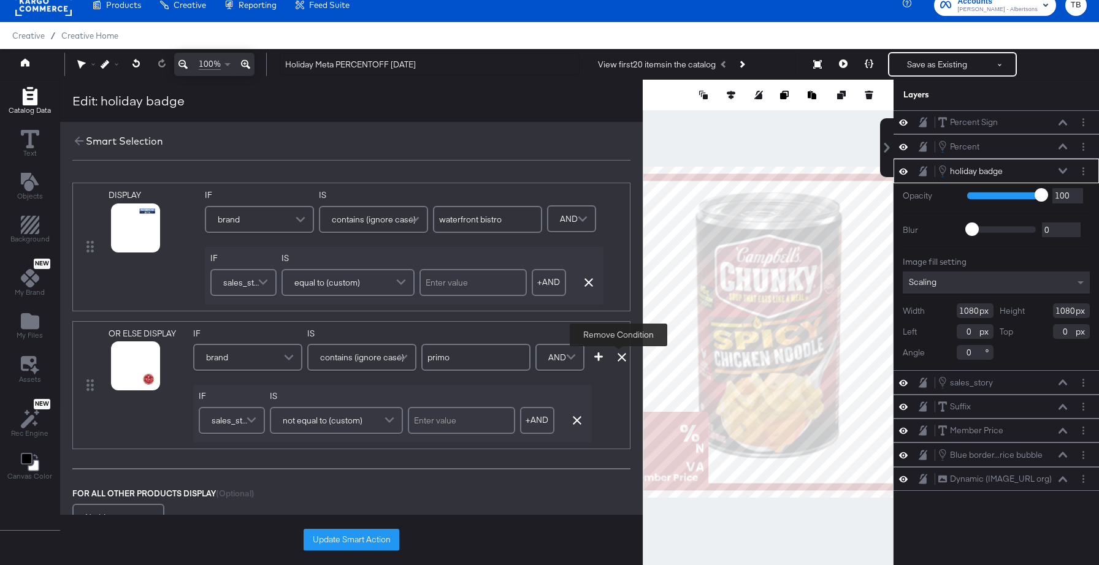
click at [619, 356] on icon at bounding box center [621, 357] width 9 height 9
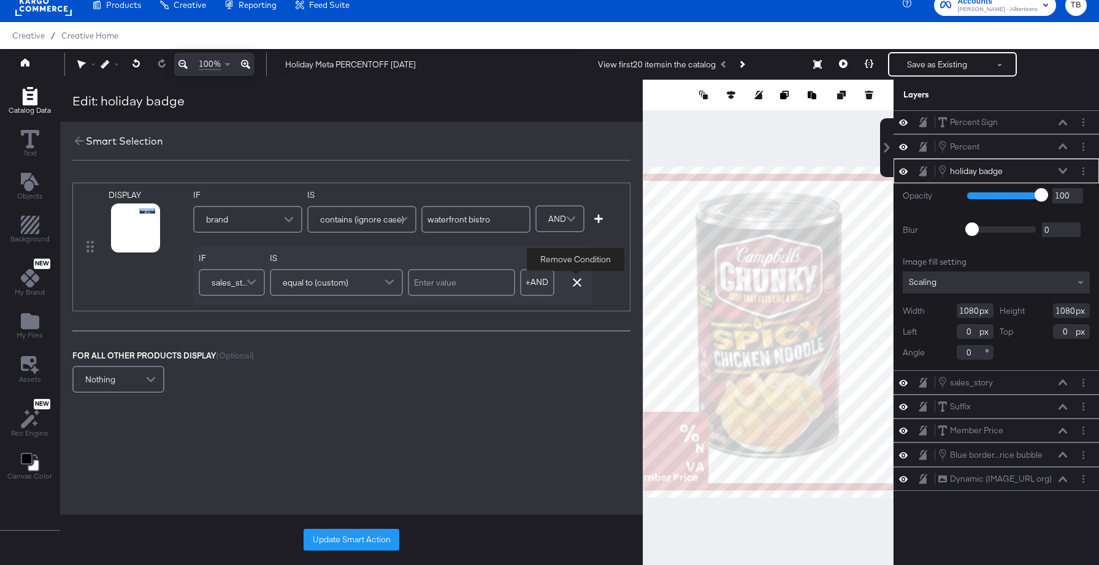
click at [573, 284] on icon "button" at bounding box center [577, 282] width 9 height 9
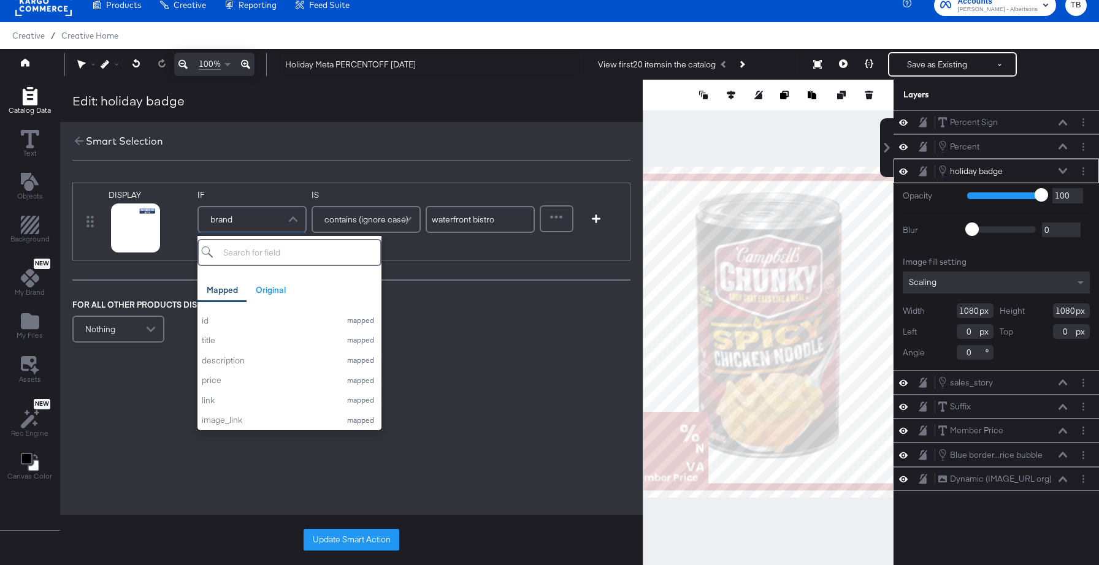
click at [290, 212] on span at bounding box center [294, 219] width 21 height 25
click at [237, 324] on div "id" at bounding box center [268, 321] width 132 height 12
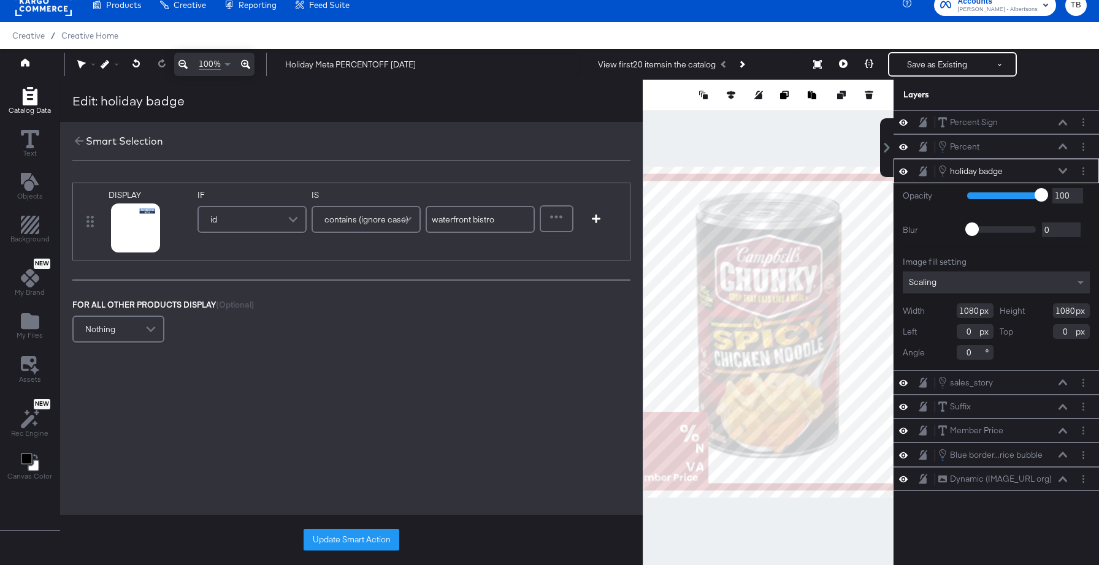
click at [386, 219] on span "contains (ignore case)" at bounding box center [366, 219] width 84 height 21
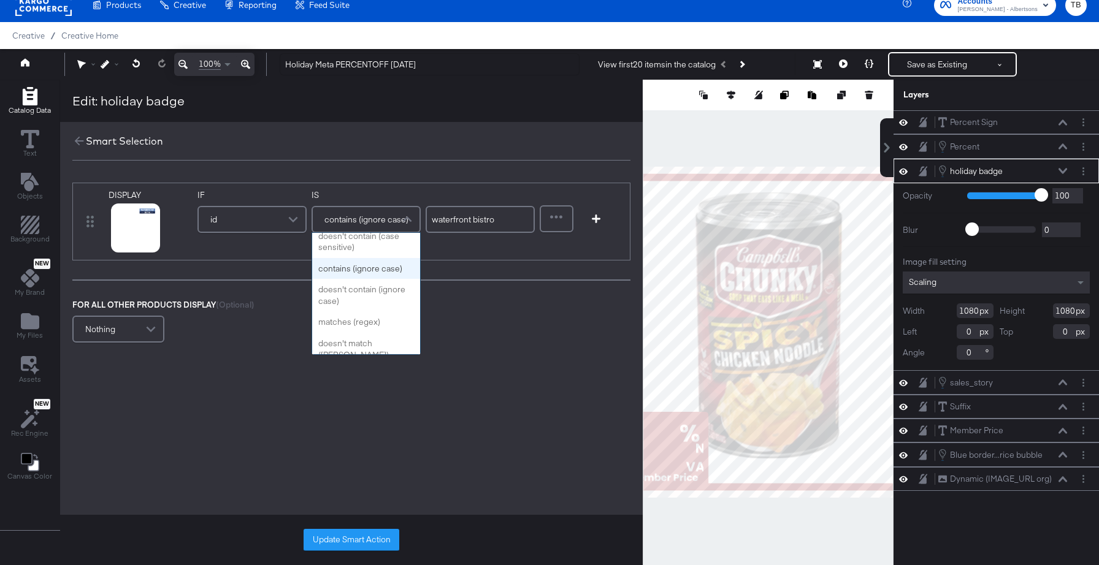
scroll to position [0, 0]
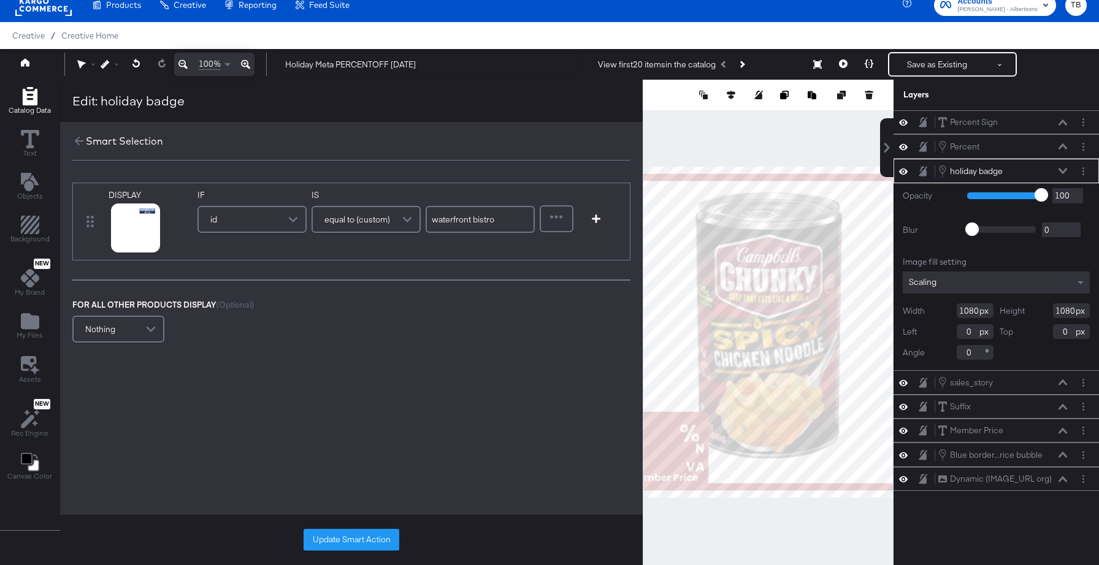
drag, startPoint x: 499, startPoint y: 216, endPoint x: 419, endPoint y: 213, distance: 80.4
click at [419, 213] on div "IF id IS equal to (custom) waterfront bistro" at bounding box center [365, 214] width 337 height 51
click at [119, 245] on icon at bounding box center [120, 243] width 9 height 9
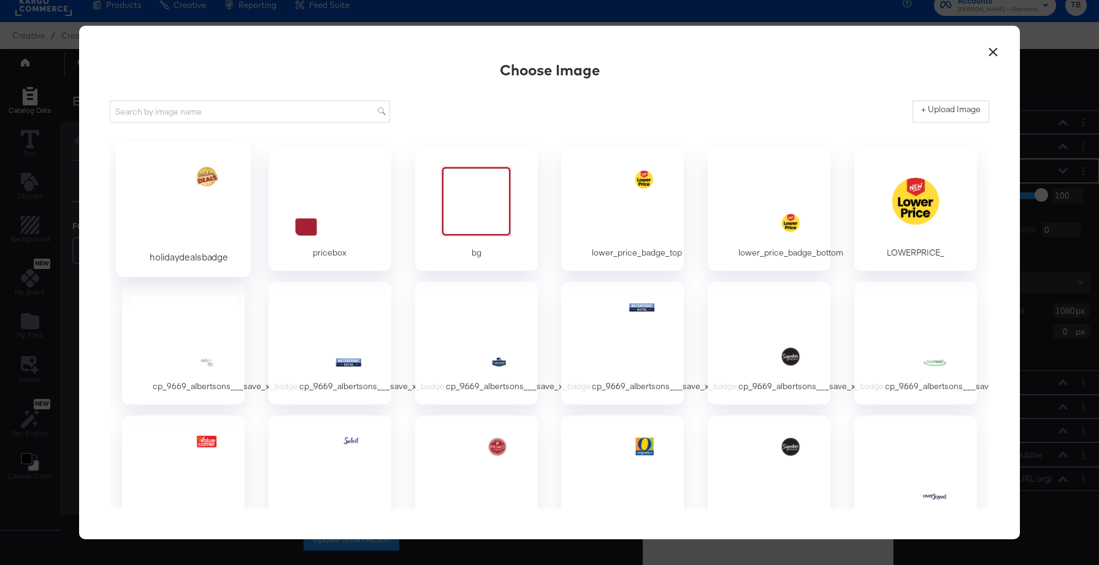
click at [194, 208] on div at bounding box center [183, 201] width 115 height 85
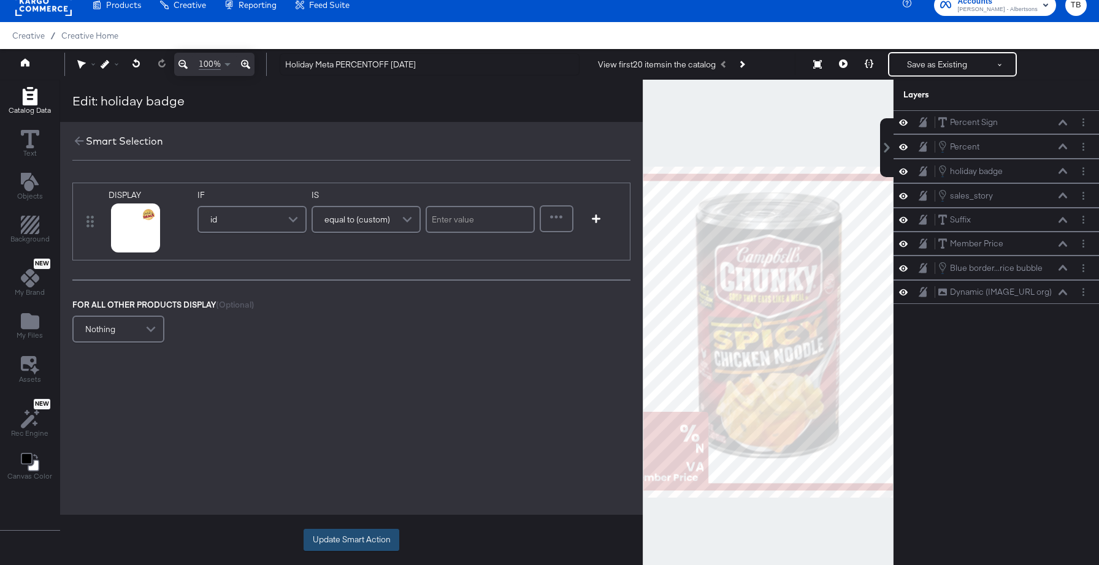
click at [379, 536] on button "Update Smart Action" at bounding box center [351, 540] width 96 height 22
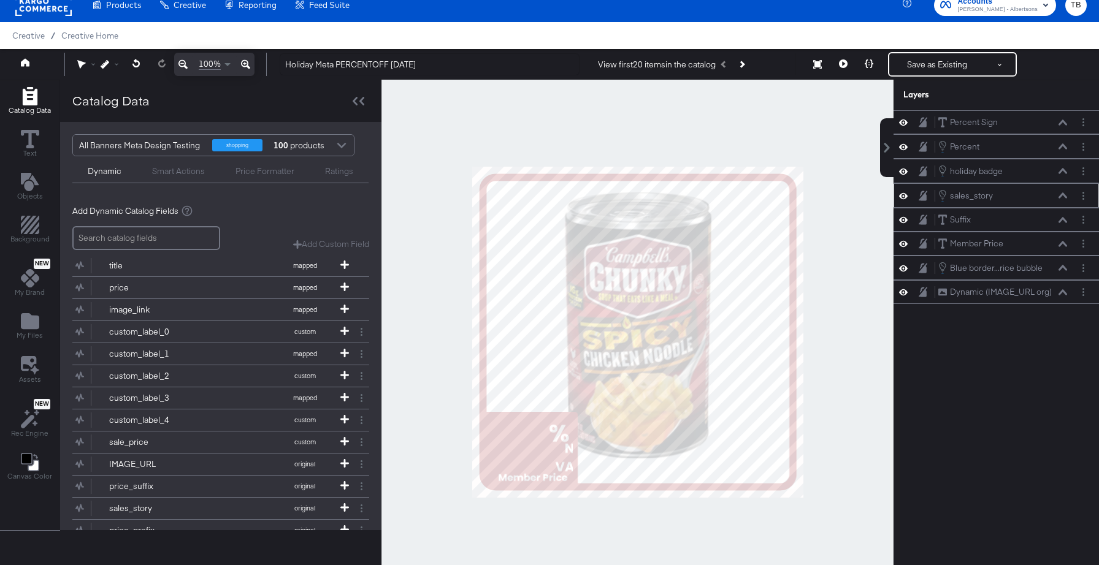
click at [903, 197] on icon at bounding box center [903, 196] width 9 height 10
click at [1066, 219] on icon at bounding box center [1062, 220] width 9 height 6
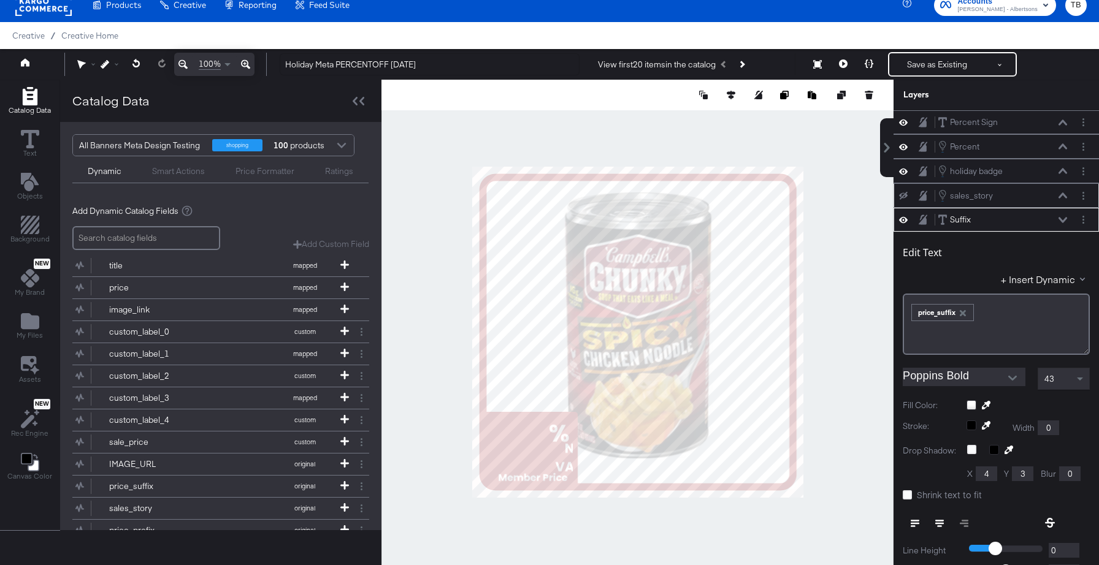
scroll to position [97, 0]
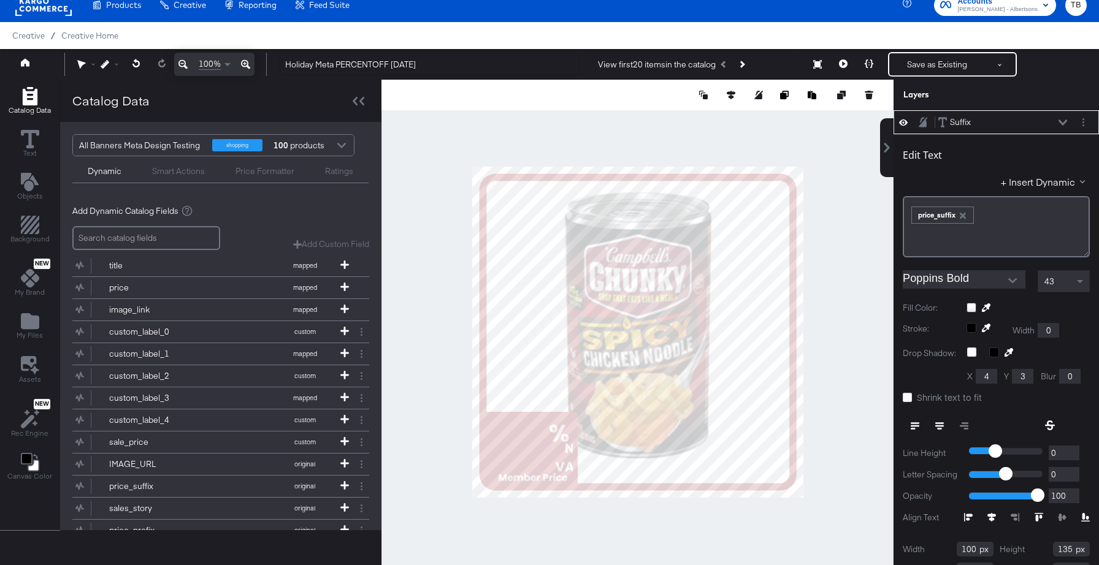
click at [972, 307] on div at bounding box center [1027, 308] width 123 height 10
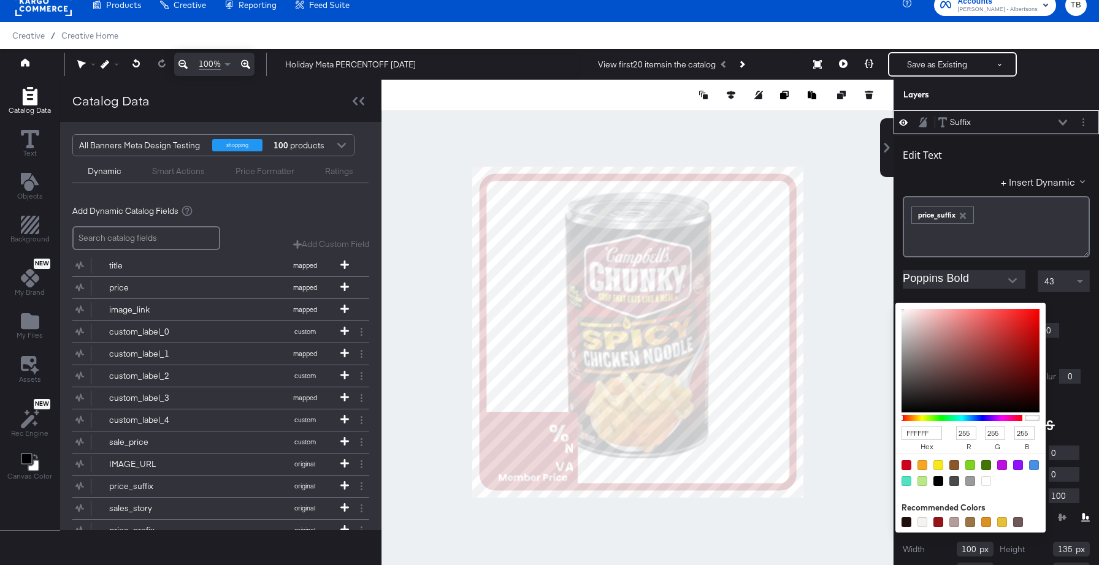
click at [932, 433] on input "FFFFFF" at bounding box center [921, 433] width 40 height 14
type input "FFE"
type input "238"
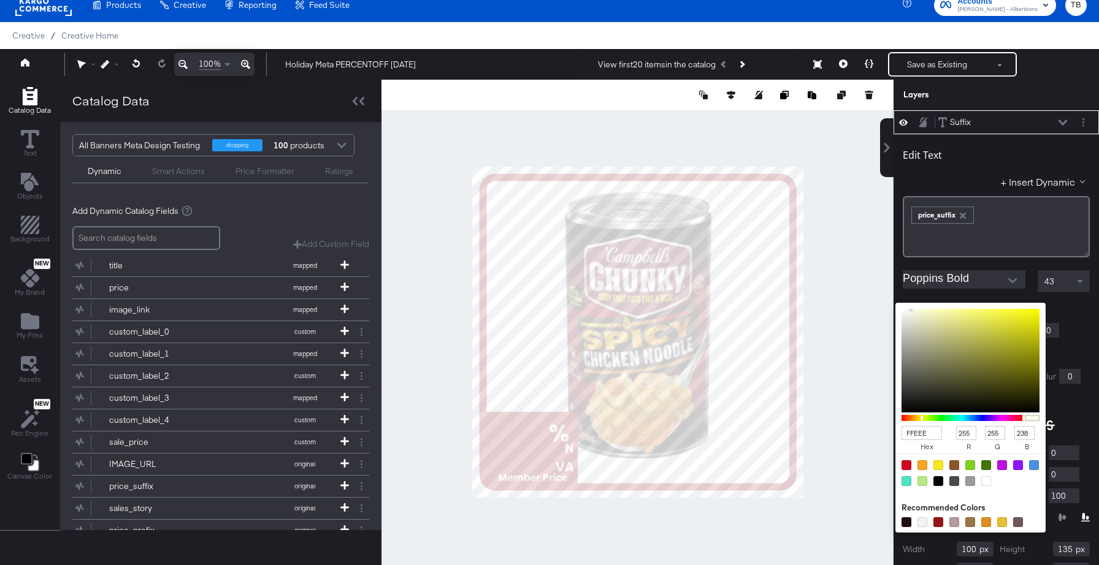
type input "FFEEEE"
type input "238"
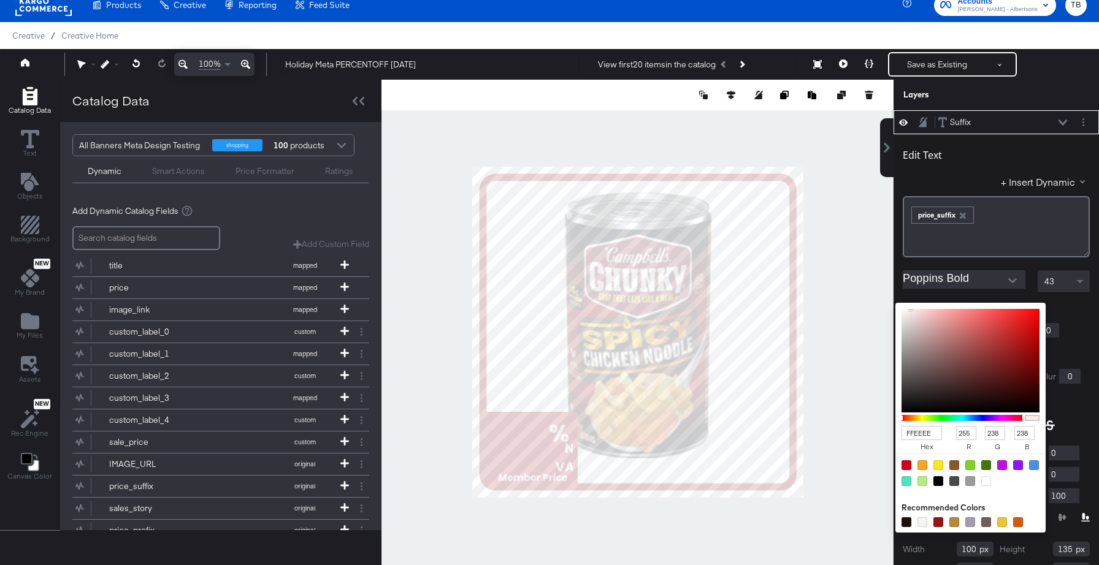
click at [1062, 120] on icon at bounding box center [1062, 123] width 9 height 6
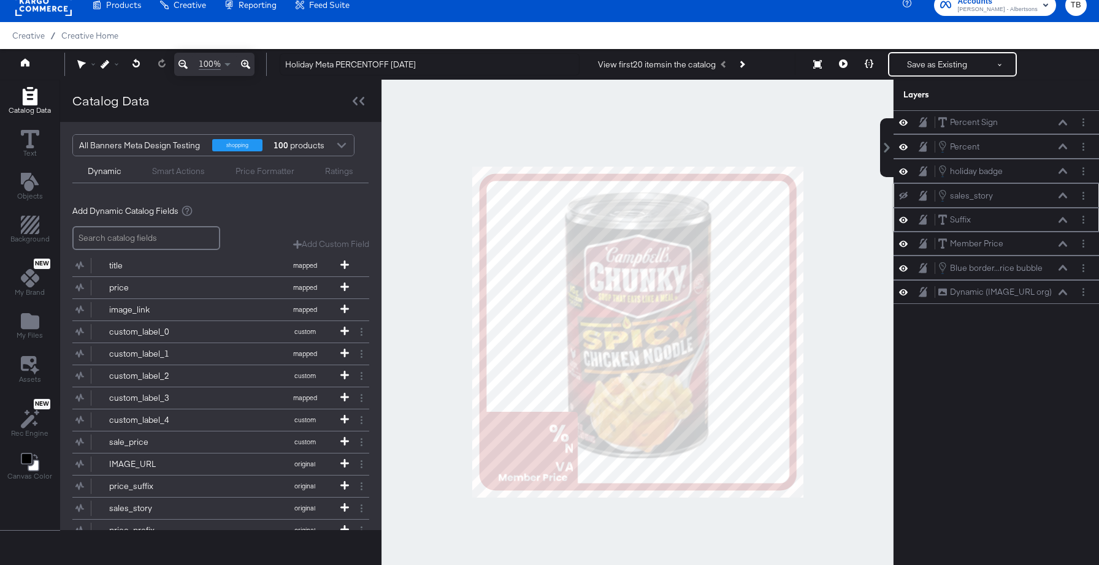
scroll to position [0, 0]
click at [1062, 243] on icon at bounding box center [1062, 244] width 9 height 6
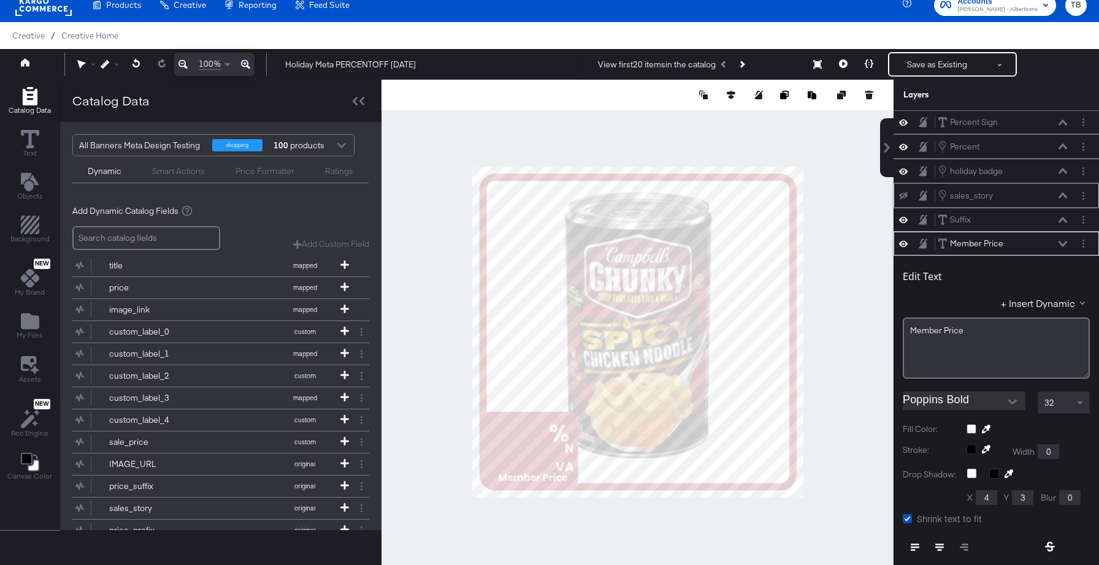
scroll to position [121, 0]
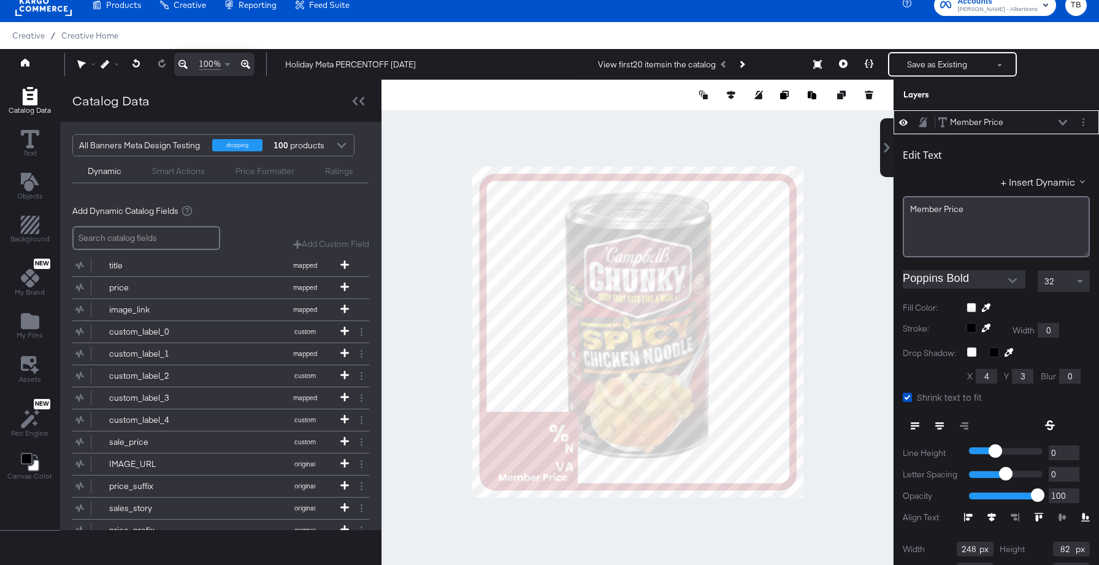
click at [971, 305] on div at bounding box center [1027, 308] width 123 height 10
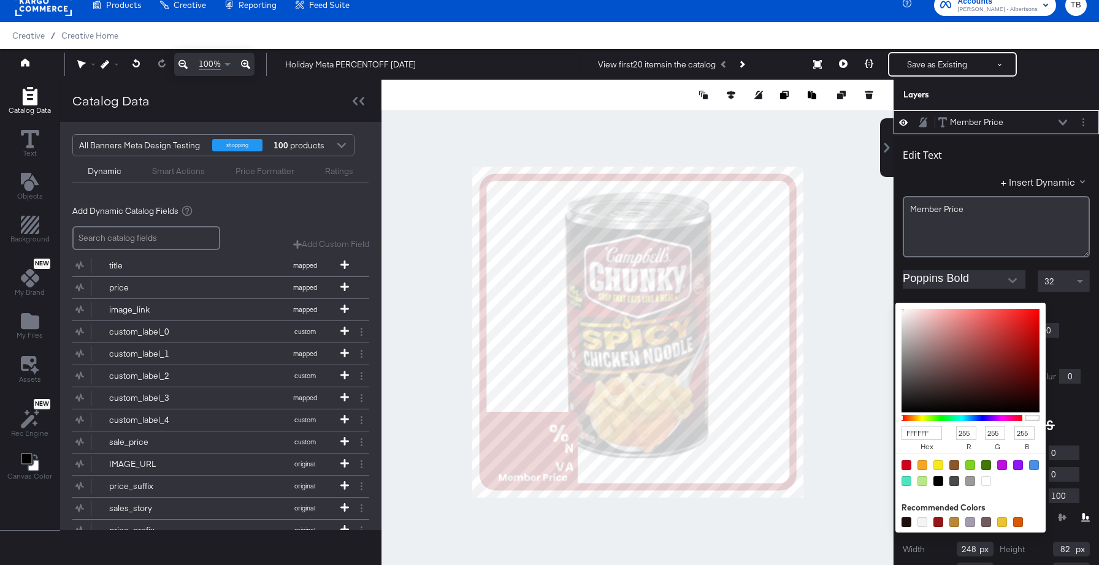
click at [935, 432] on input "FFFFFF" at bounding box center [921, 433] width 40 height 14
type input "FFE"
type input "238"
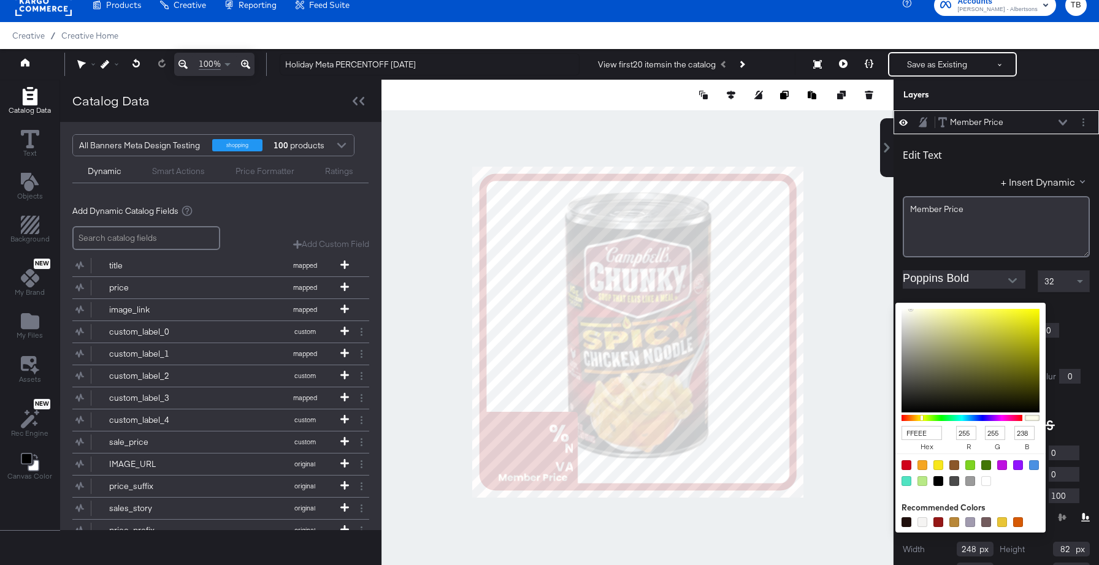
type input "FFEEEE"
type input "238"
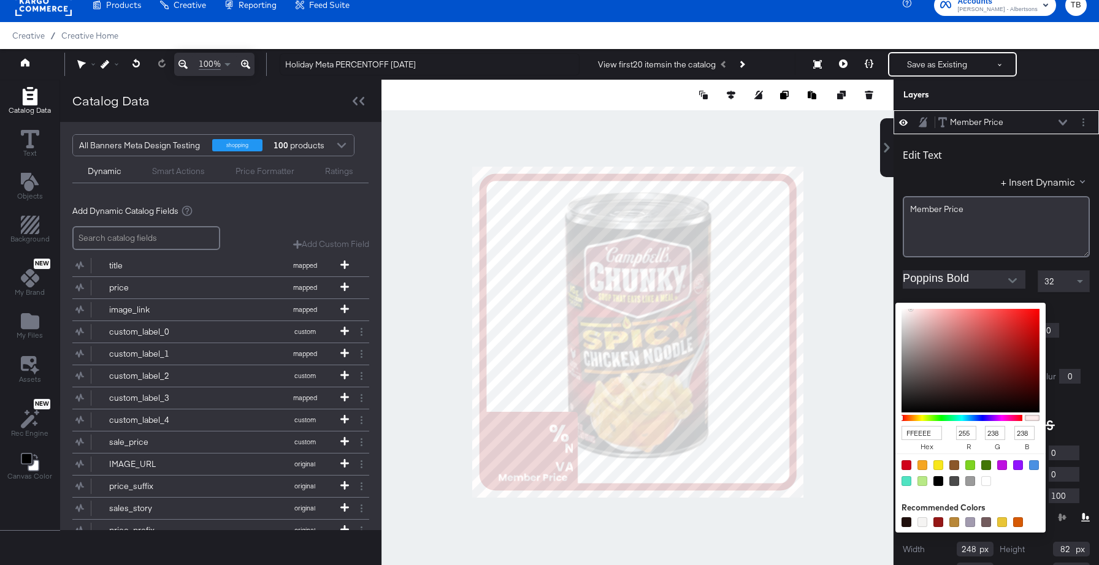
click at [1089, 322] on div "Edit Text + Insert Dynamic Member ﻿Price Poppins Bold 32 Fill Color: FFEEEE hex…" at bounding box center [995, 371] width 205 height 474
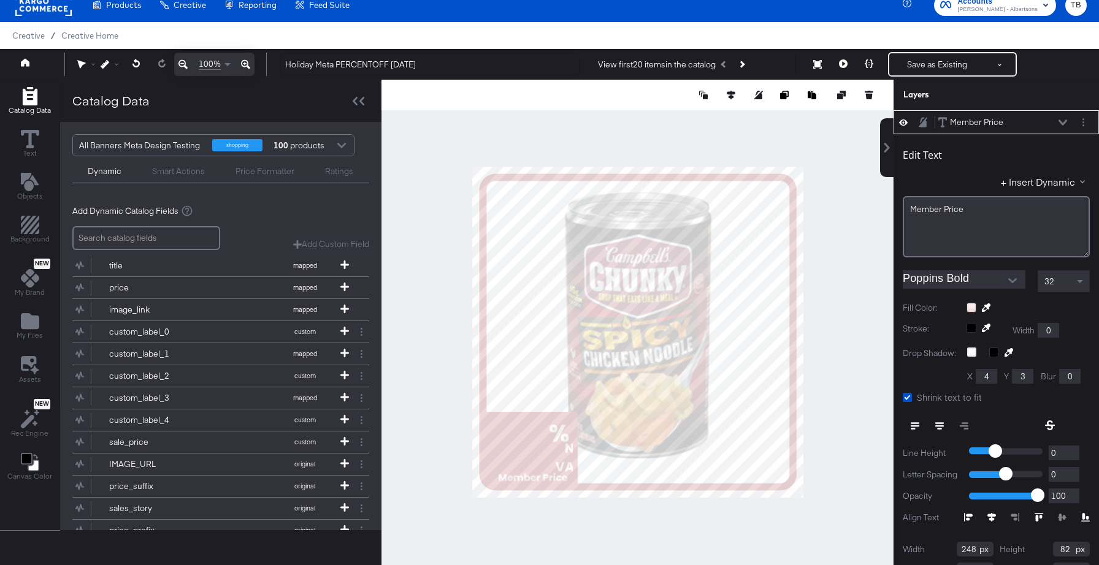
click at [1062, 122] on icon at bounding box center [1062, 123] width 9 height 6
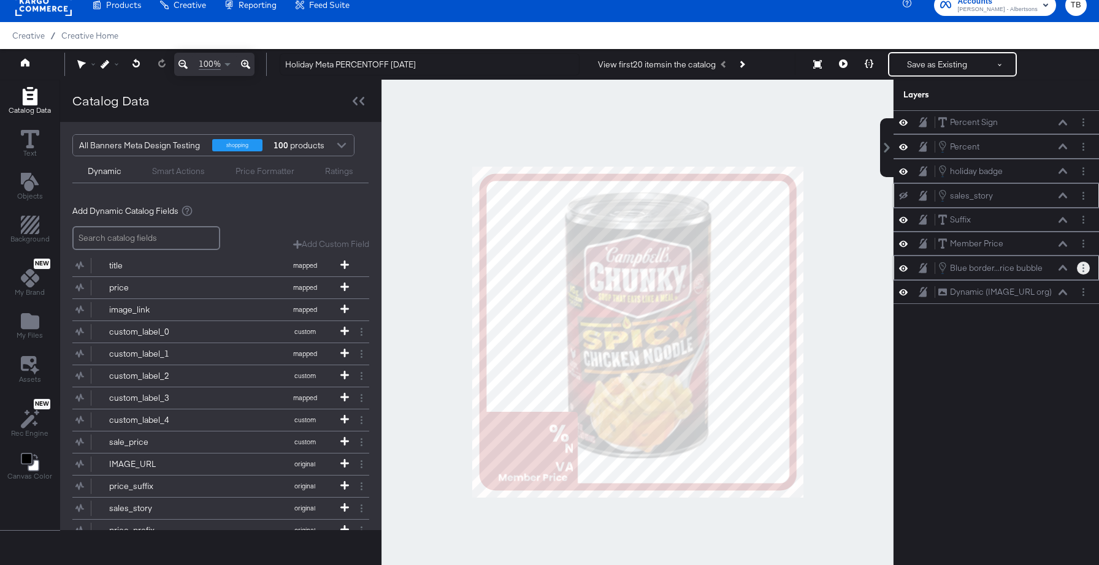
click at [1082, 267] on icon "Layer Options" at bounding box center [1083, 268] width 2 height 8
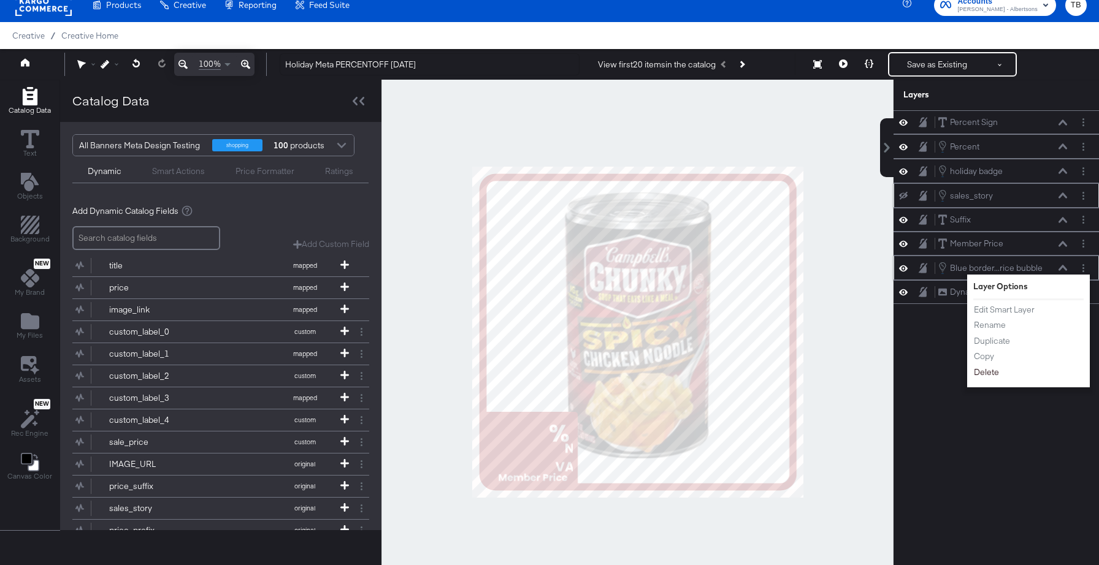
click at [996, 375] on button "Delete" at bounding box center [986, 372] width 26 height 13
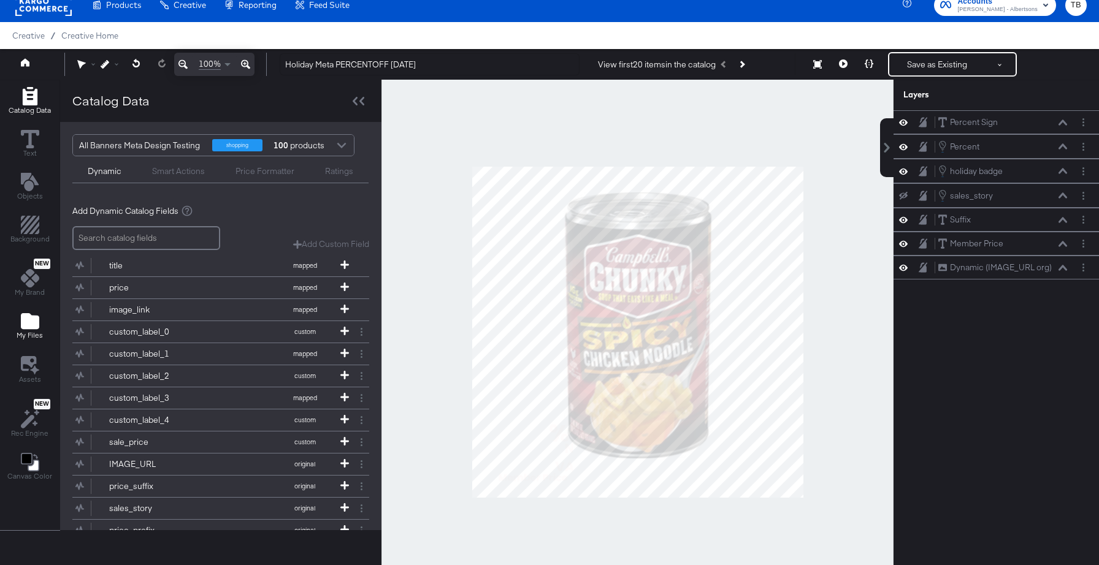
click at [26, 333] on span "My Files" at bounding box center [30, 335] width 26 height 10
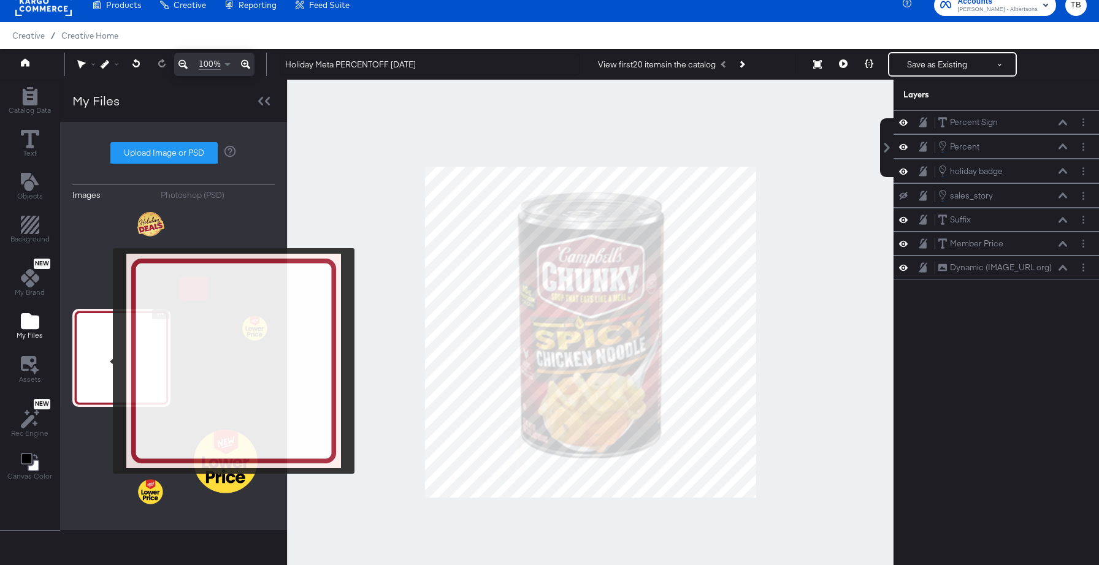
click at [109, 362] on img at bounding box center [121, 358] width 98 height 98
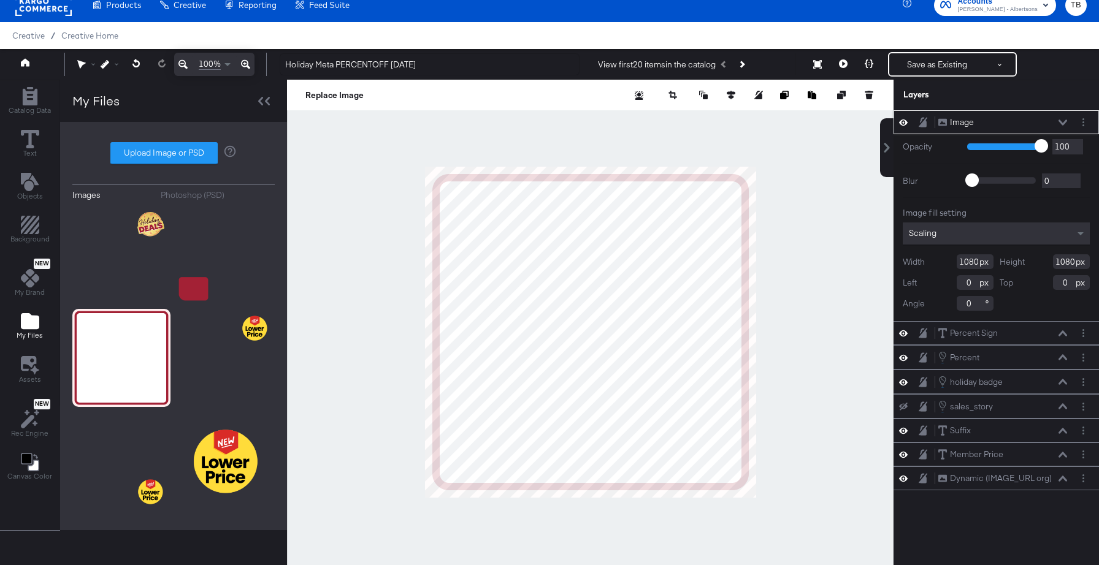
click at [1064, 120] on icon at bounding box center [1062, 123] width 9 height 6
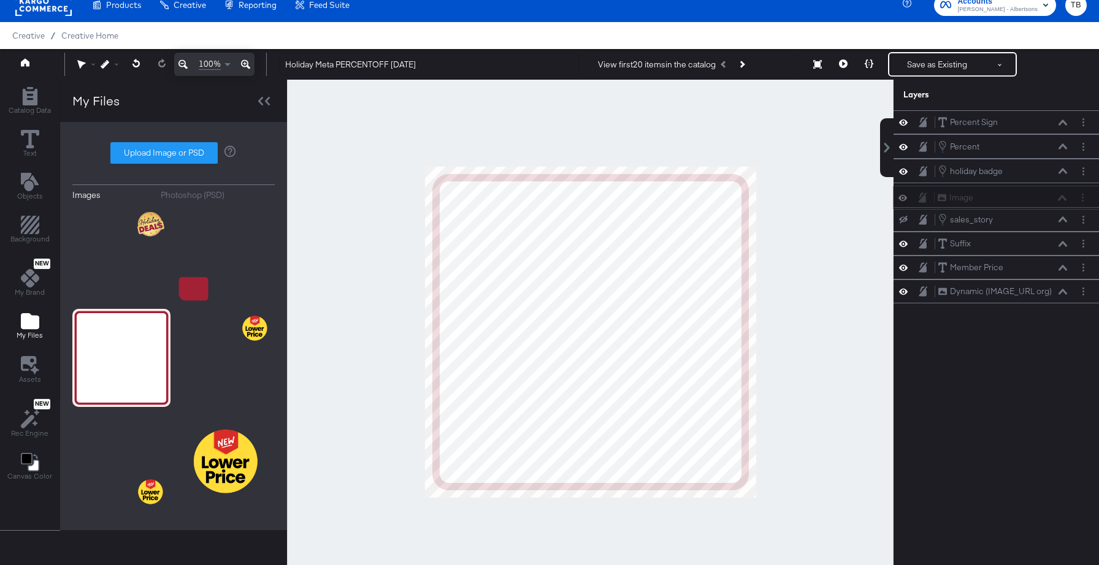
scroll to position [12, 0]
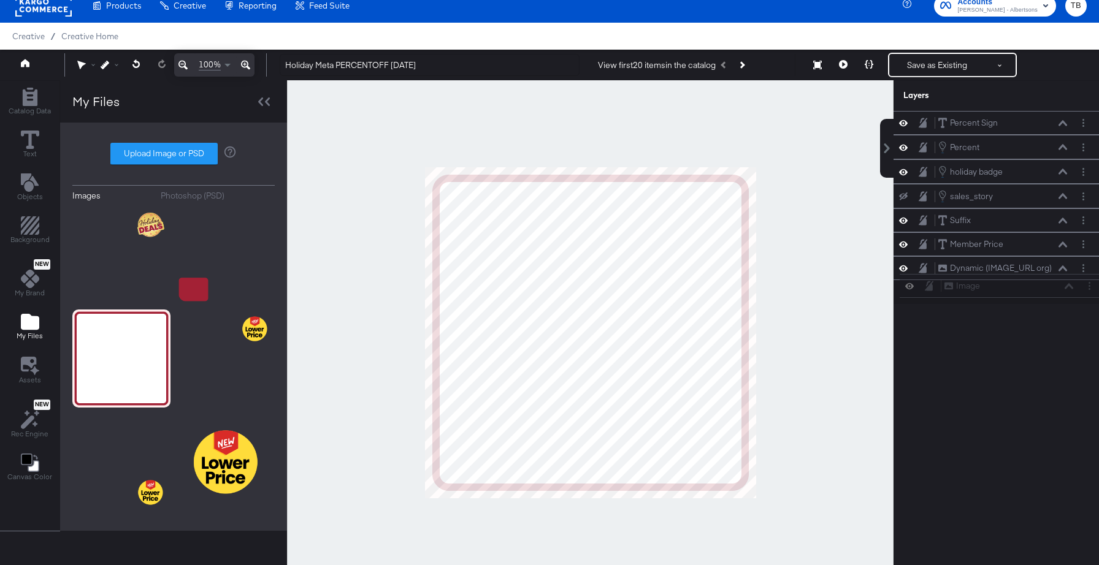
drag, startPoint x: 1001, startPoint y: 125, endPoint x: 1007, endPoint y: 294, distance: 169.3
click at [1007, 294] on div "Image Image Percent Sign Percent Sign Percent Percent holiday badge holiday bad…" at bounding box center [995, 207] width 205 height 193
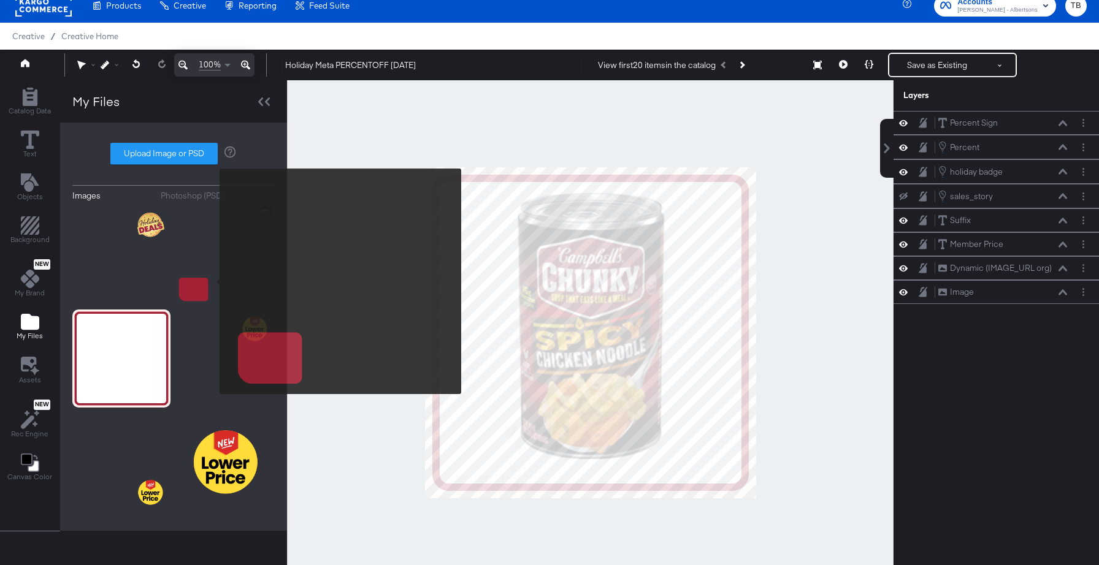
click at [211, 281] on img at bounding box center [226, 254] width 98 height 98
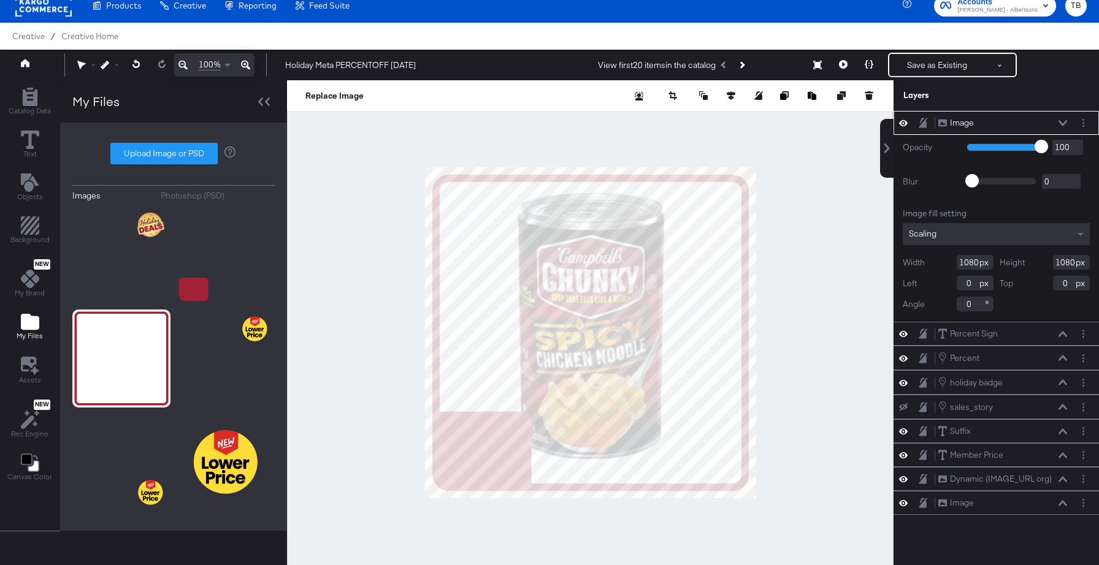
click at [1064, 121] on icon at bounding box center [1062, 123] width 9 height 6
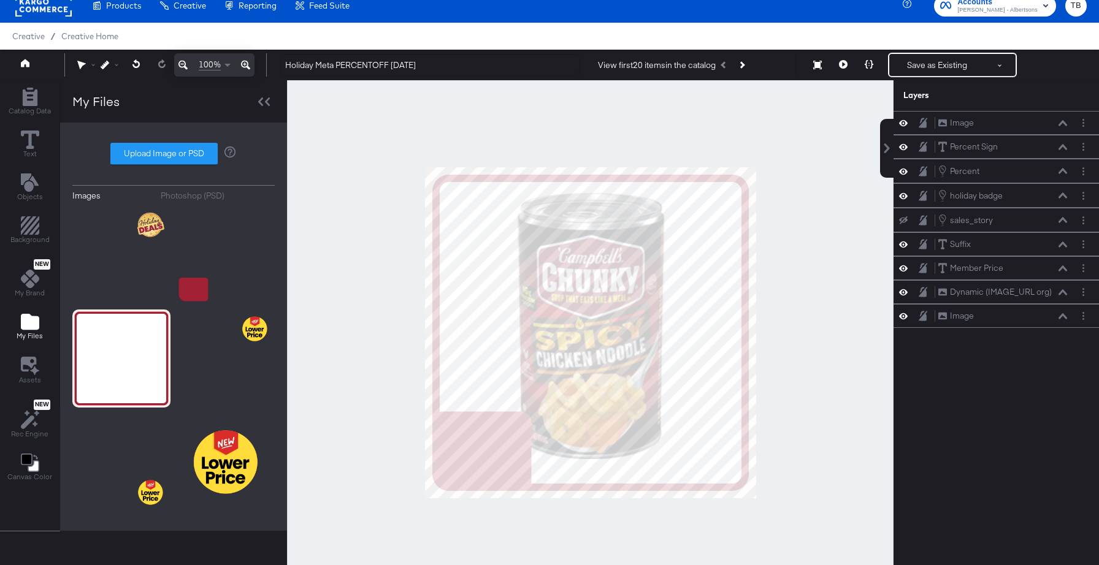
scroll to position [10, 0]
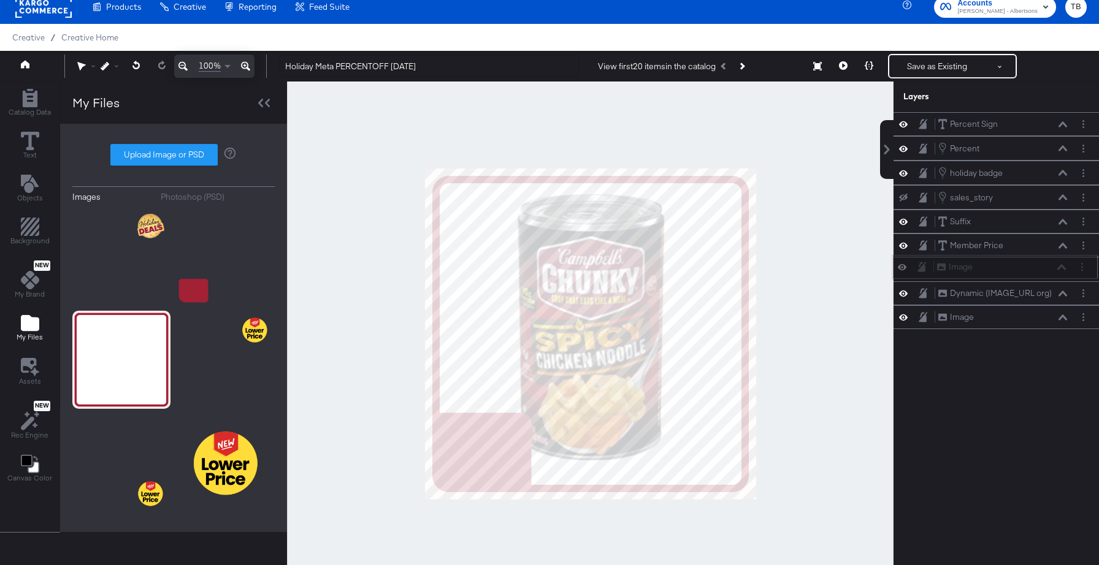
drag, startPoint x: 1007, startPoint y: 121, endPoint x: 1005, endPoint y: 269, distance: 147.1
click at [1005, 269] on div "Image Image" at bounding box center [1001, 267] width 130 height 13
click at [842, 65] on icon at bounding box center [843, 65] width 9 height 9
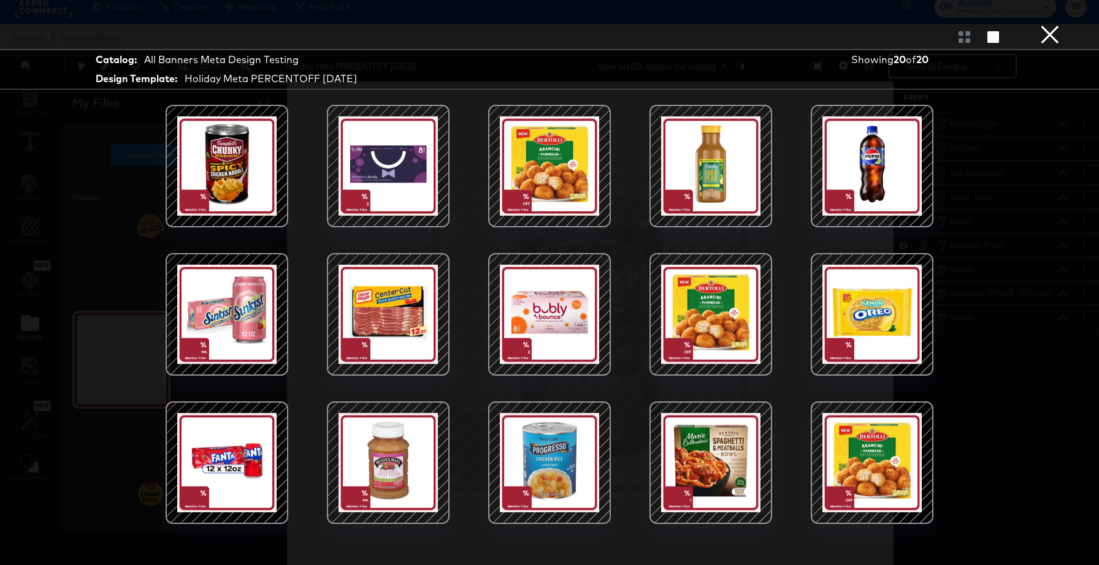
scroll to position [125, 0]
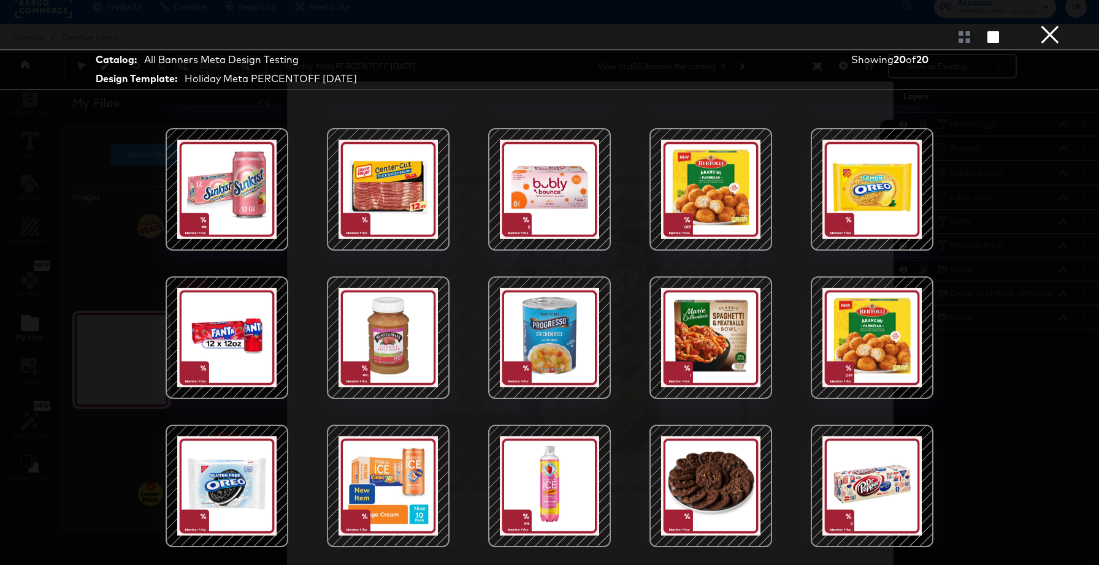
click at [1053, 25] on button "×" at bounding box center [1049, 12] width 25 height 25
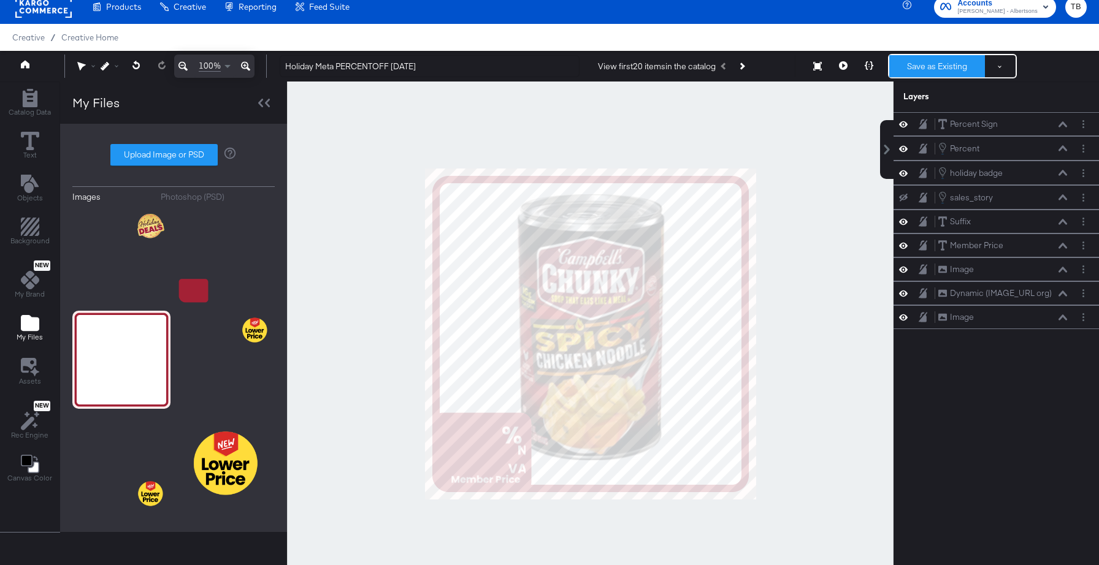
click at [947, 66] on button "Save as Existing" at bounding box center [937, 66] width 96 height 22
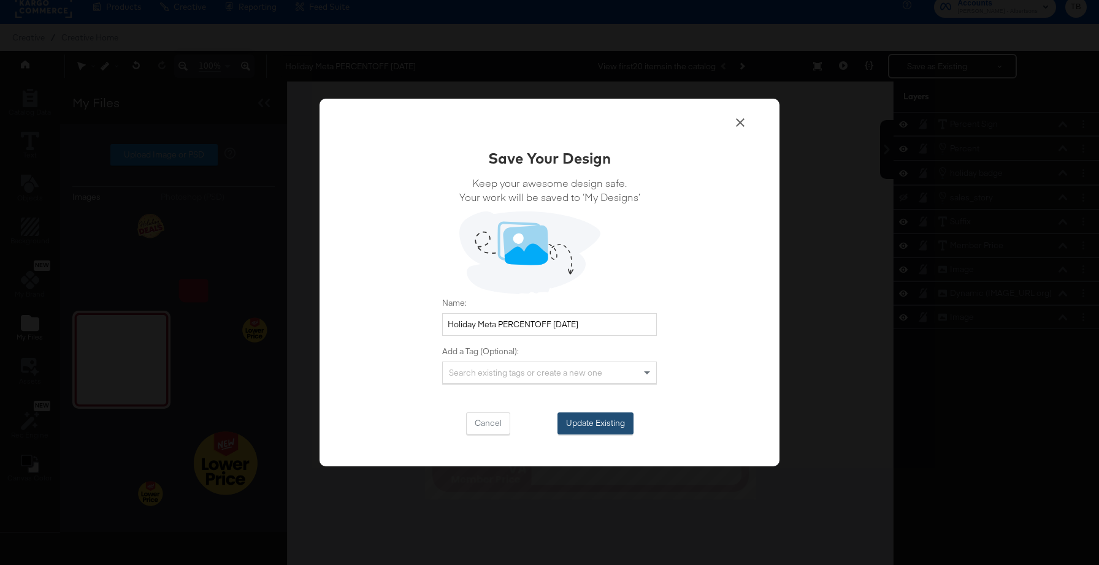
click at [587, 433] on button "Update Existing" at bounding box center [595, 424] width 76 height 22
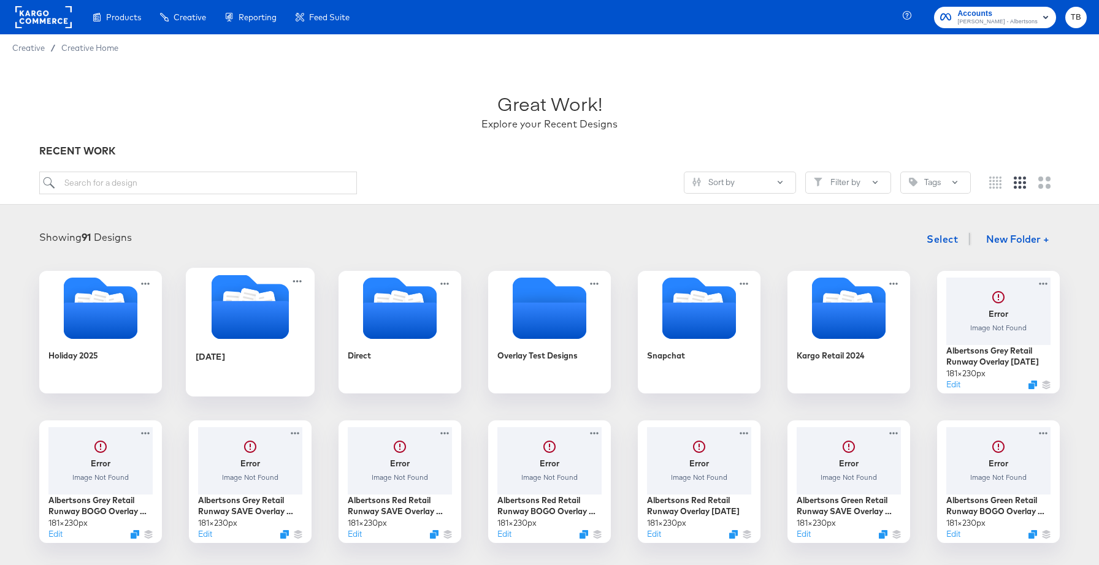
click at [235, 364] on div "[DATE]" at bounding box center [251, 365] width 110 height 47
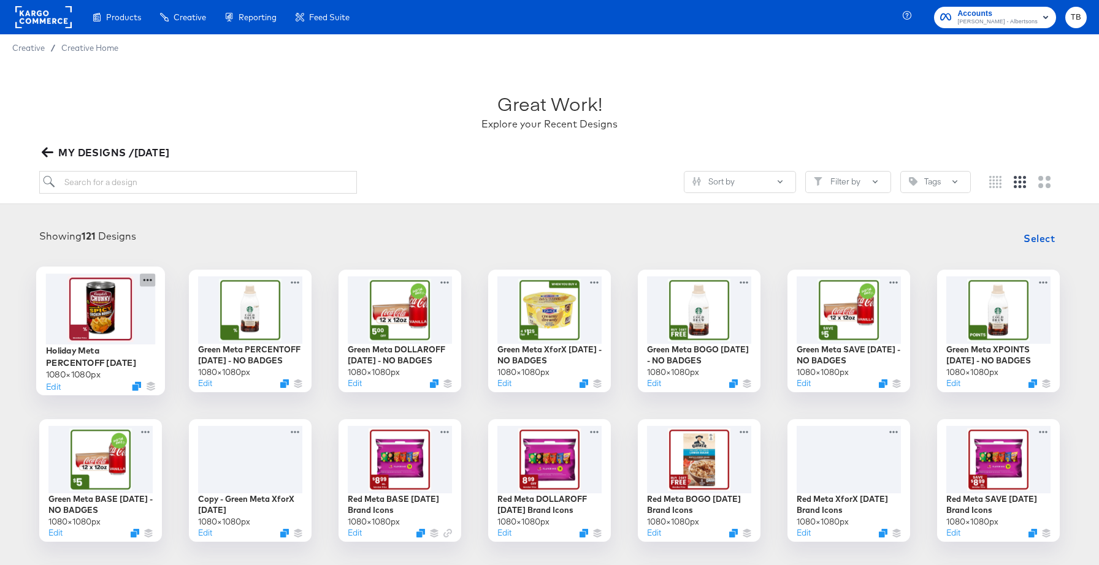
click at [147, 280] on icon at bounding box center [147, 280] width 9 height 2
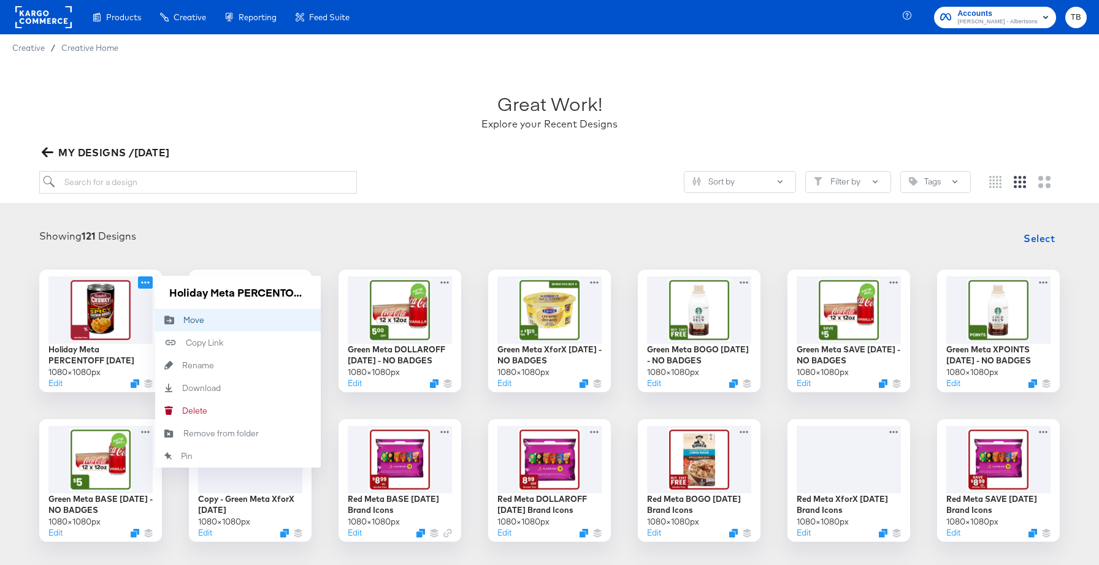
click at [189, 327] on button "Move Move" at bounding box center [238, 320] width 166 height 23
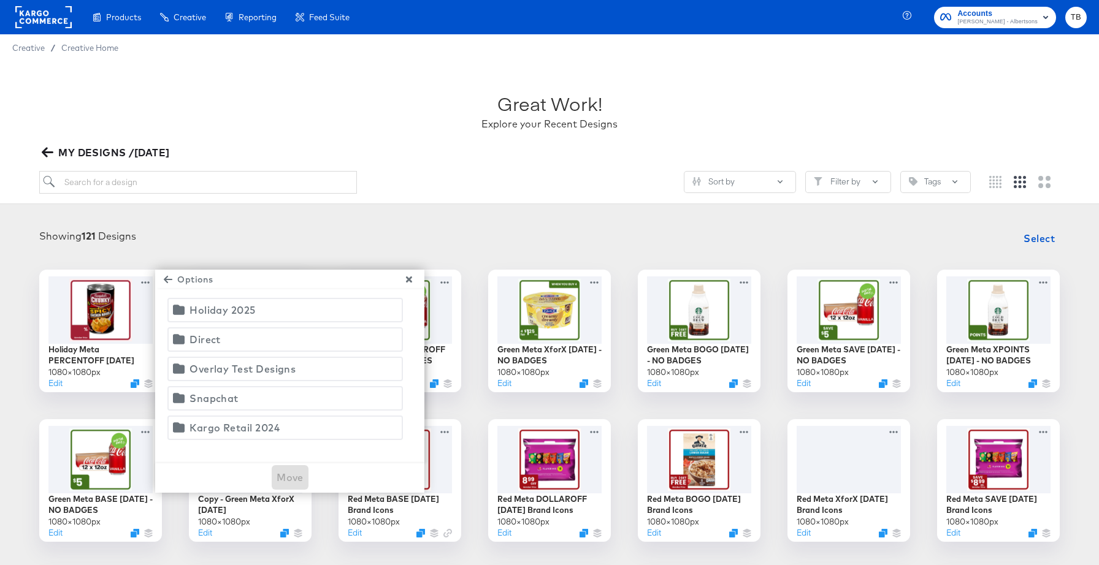
click at [226, 311] on div "Holiday 2025" at bounding box center [222, 310] width 66 height 17
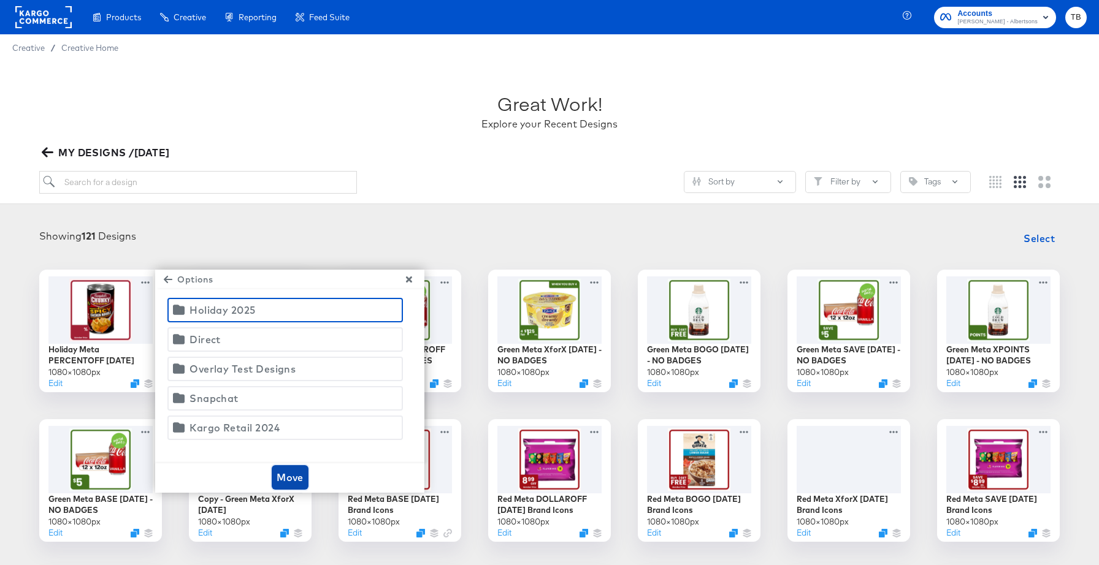
click at [290, 476] on span "Move" at bounding box center [289, 477] width 27 height 17
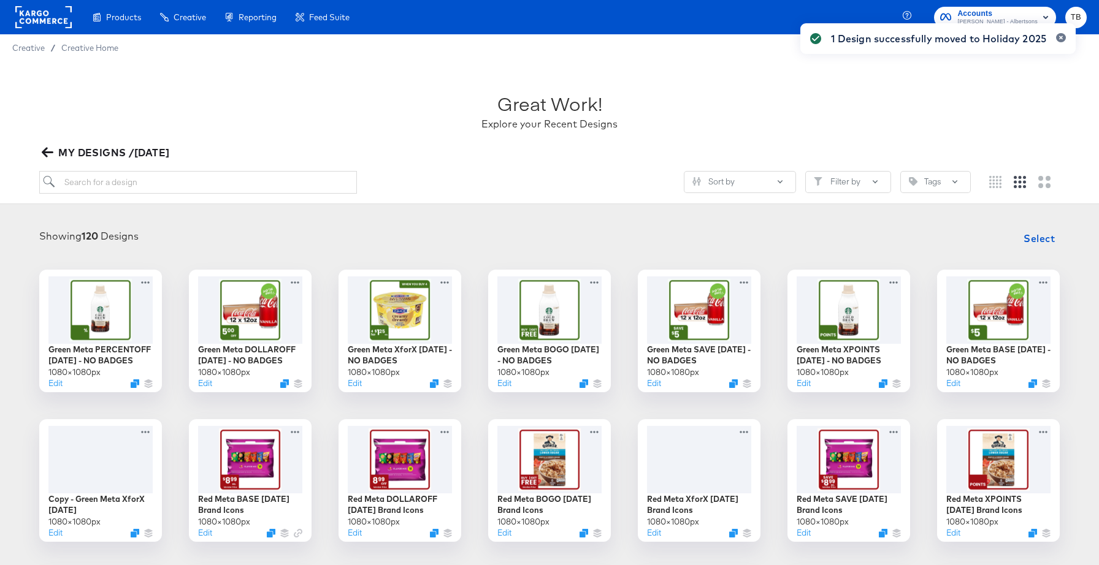
click at [44, 150] on icon "button" at bounding box center [48, 153] width 12 height 10
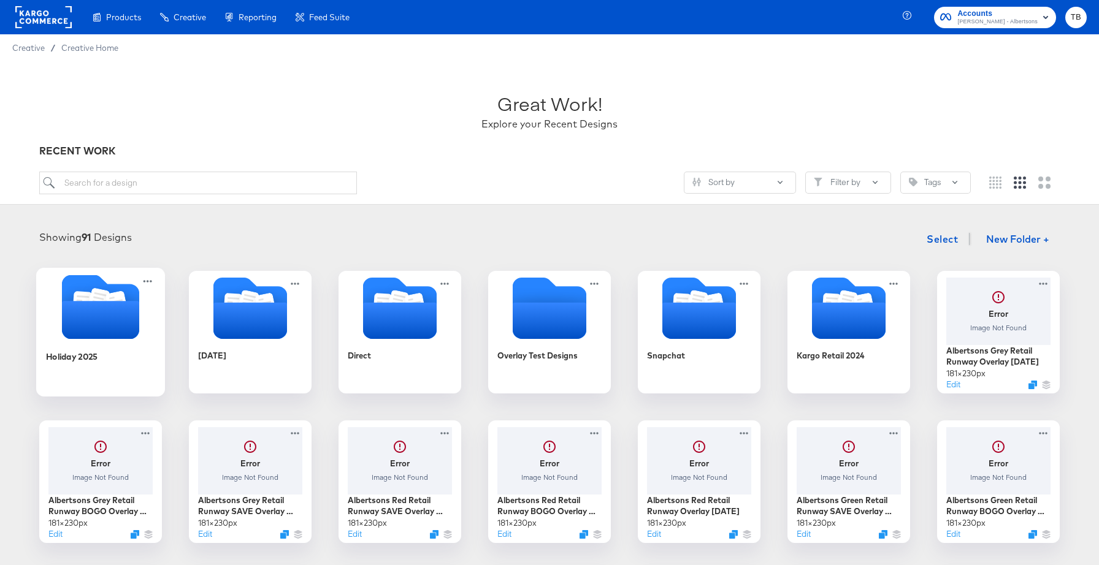
click at [114, 323] on icon "Folder" at bounding box center [100, 320] width 77 height 38
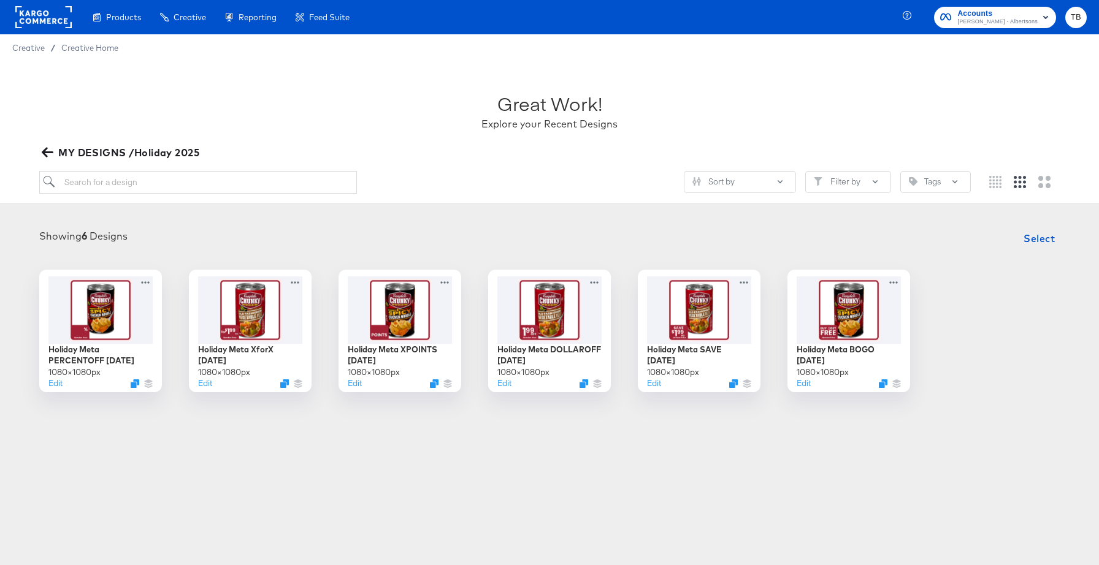
click at [45, 150] on icon "button" at bounding box center [48, 153] width 12 height 10
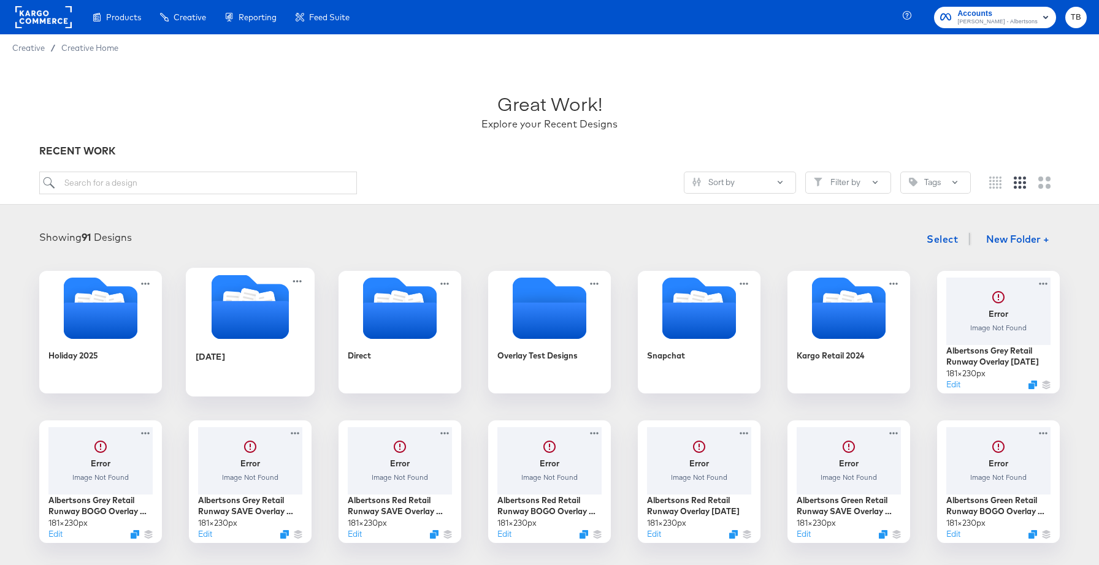
click at [242, 352] on div "[DATE]" at bounding box center [251, 365] width 110 height 47
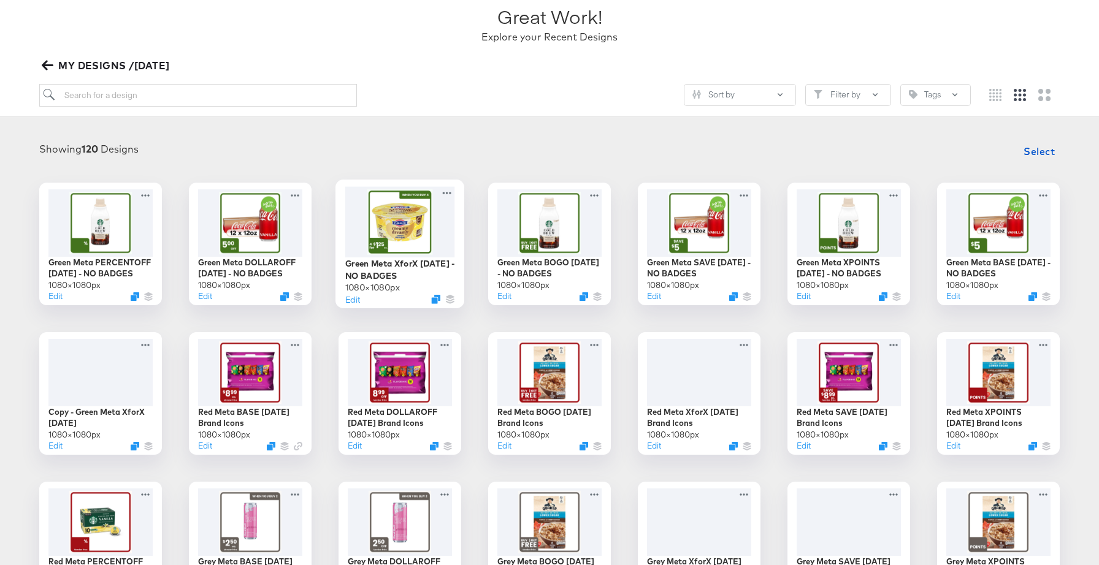
scroll to position [91, 0]
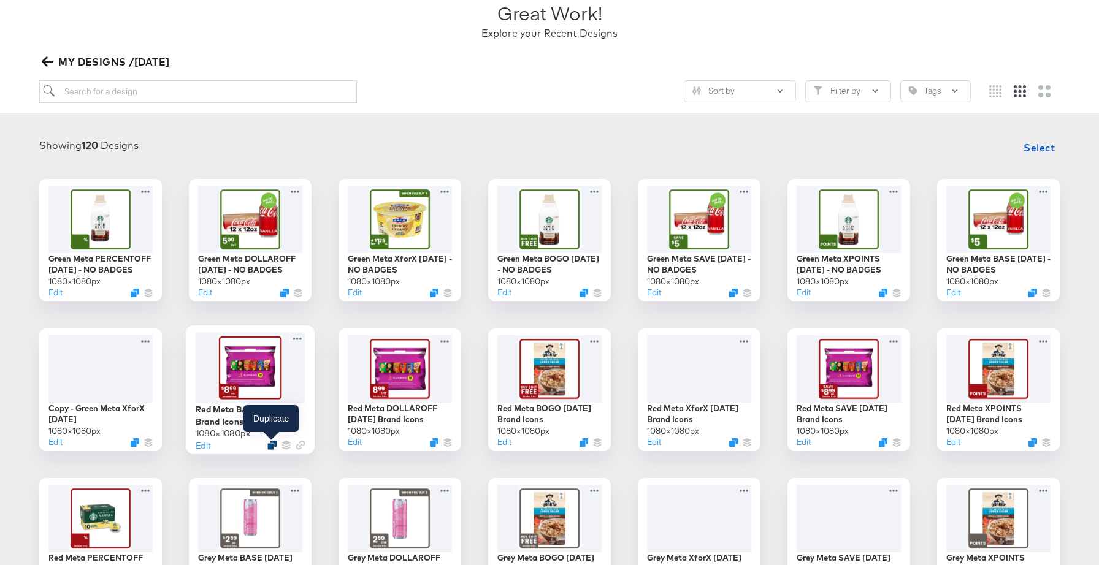
click at [272, 444] on icon "Duplicate" at bounding box center [271, 444] width 9 height 9
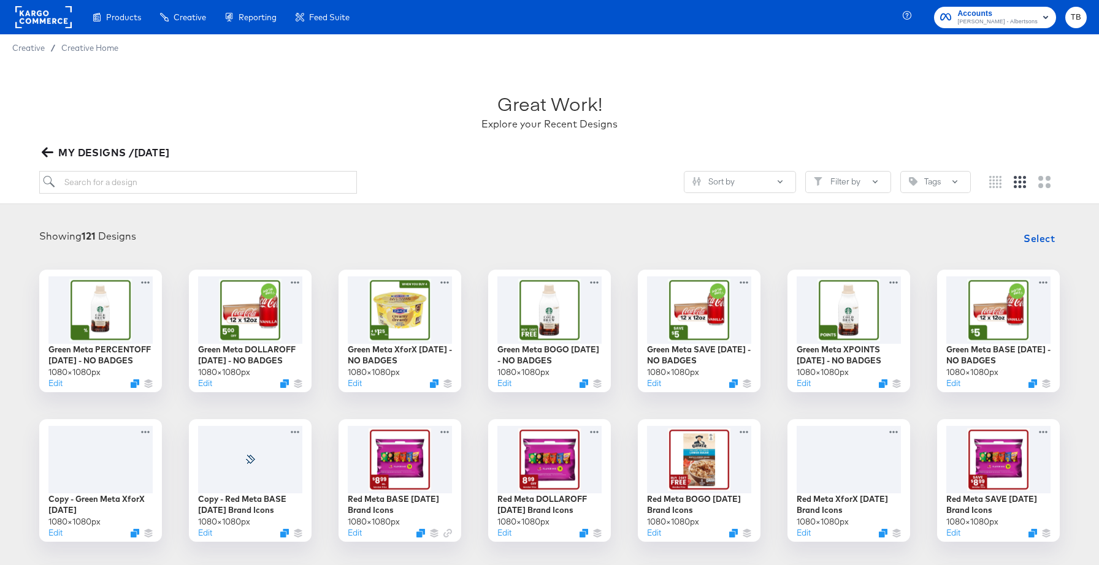
scroll to position [91, 0]
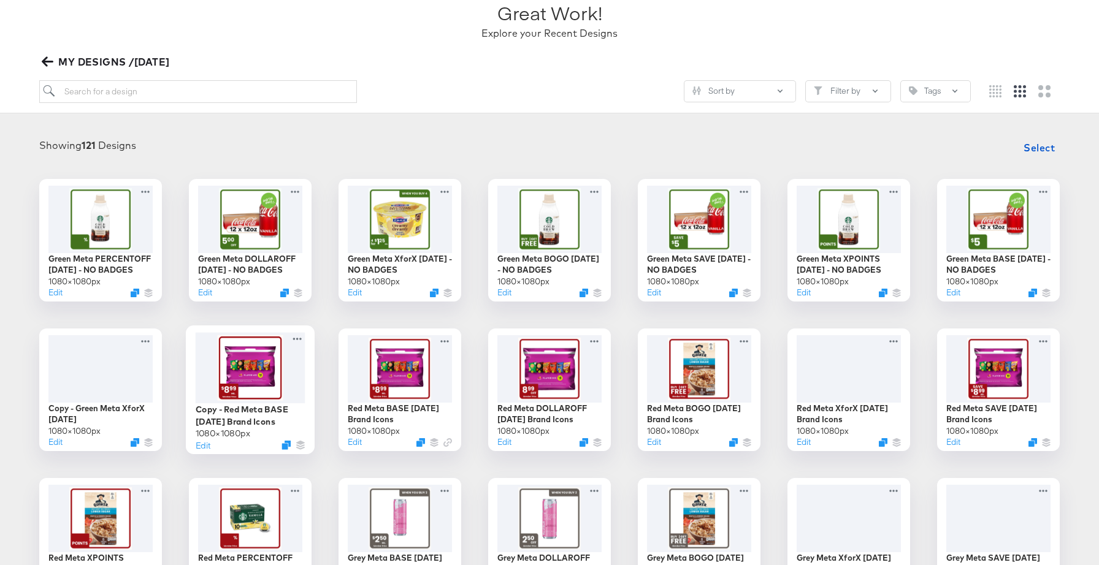
click at [283, 375] on div at bounding box center [251, 367] width 110 height 71
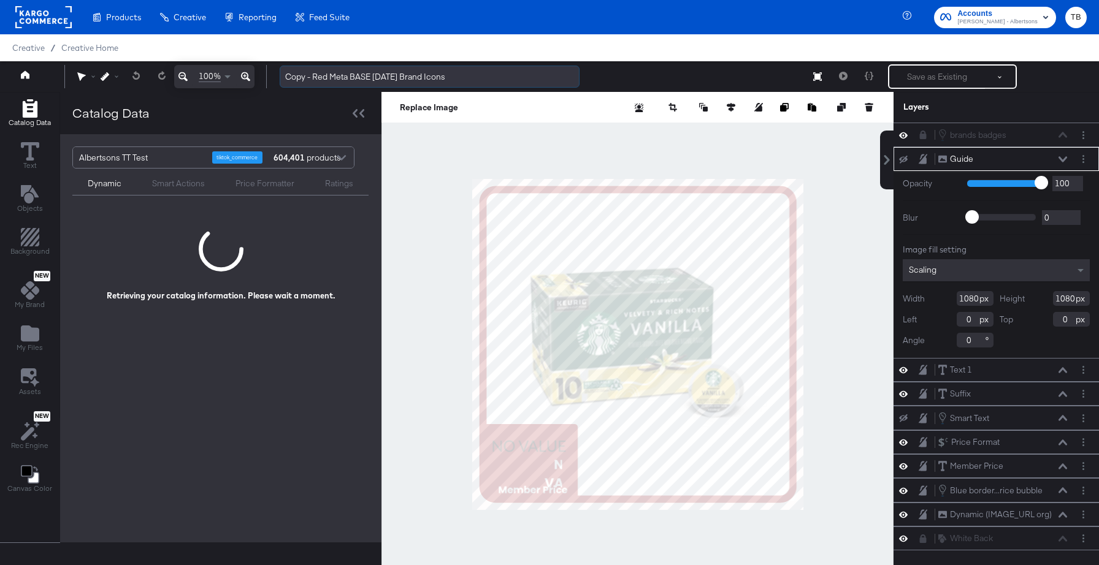
click at [329, 74] on input "Copy - Red Meta BASE [DATE] Brand Icons" at bounding box center [430, 77] width 300 height 23
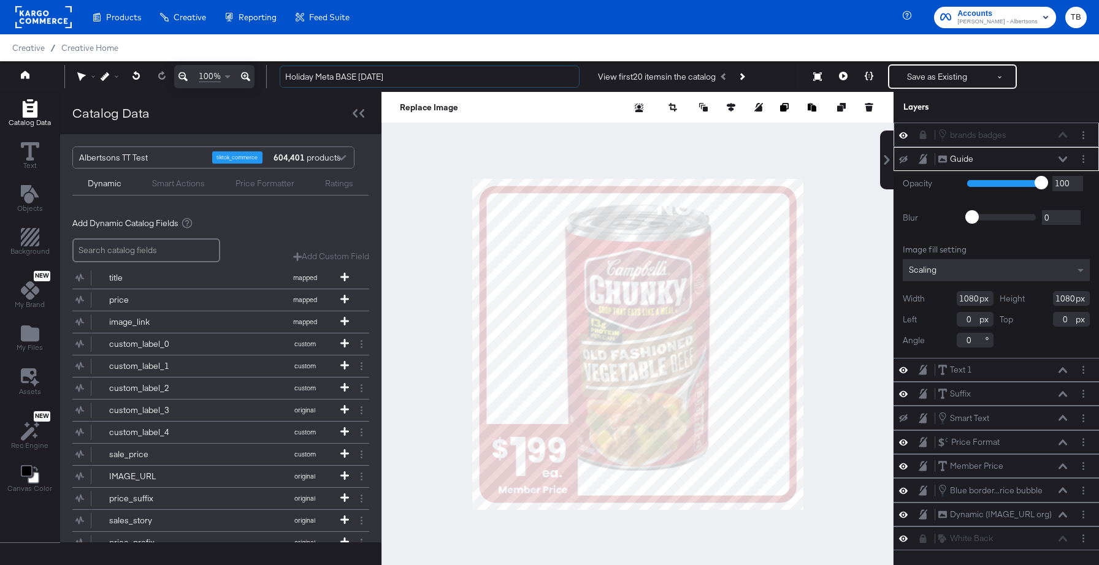
type input "Holiday Meta BASE [DATE]"
click at [924, 134] on icon at bounding box center [923, 135] width 7 height 9
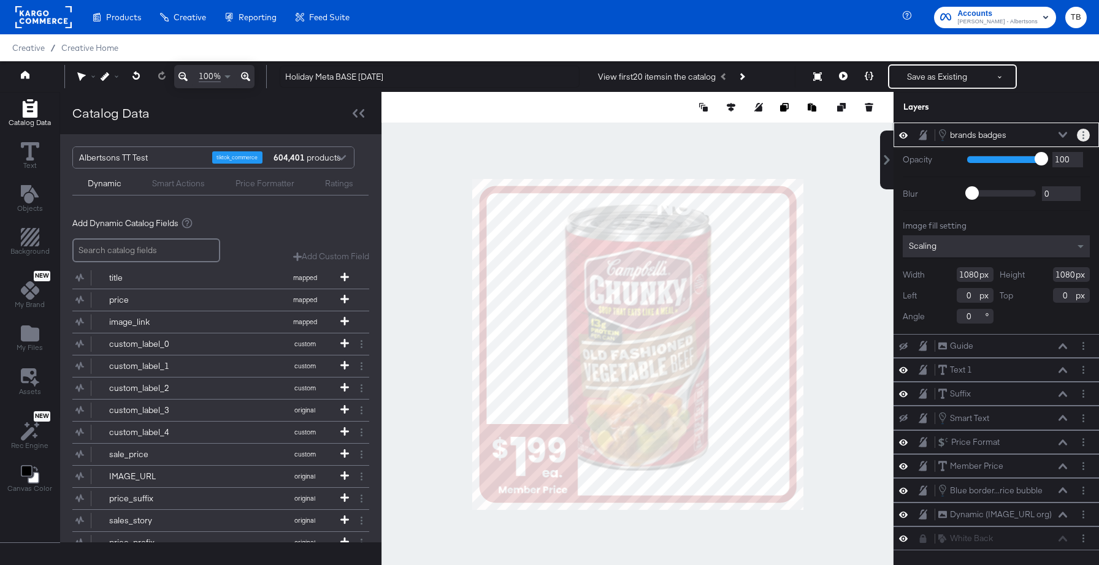
click at [1083, 134] on circle "Layer Options" at bounding box center [1083, 135] width 2 height 2
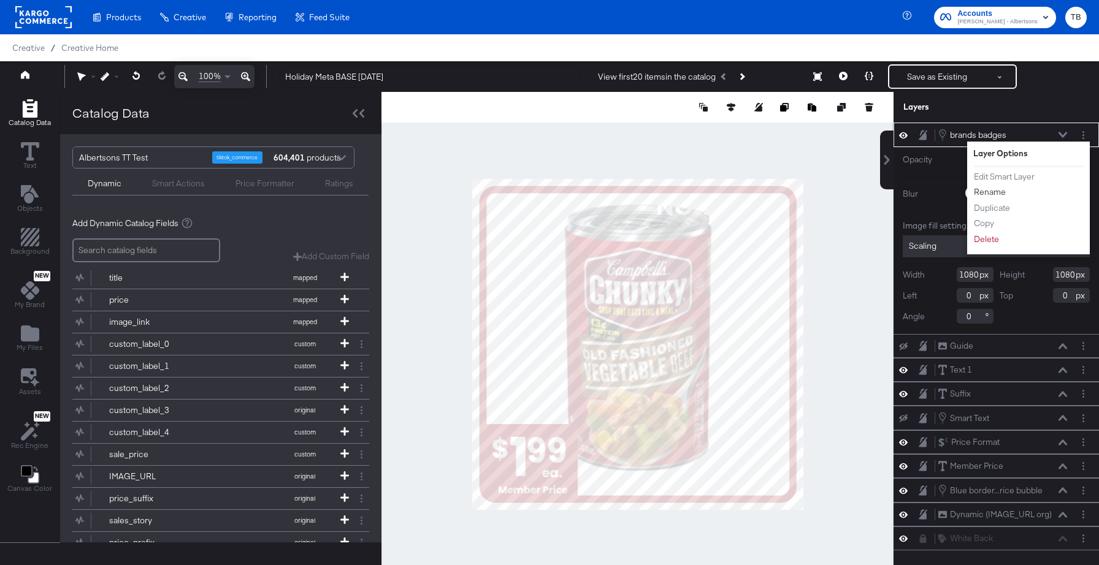
click at [993, 192] on button "Rename" at bounding box center [989, 192] width 33 height 13
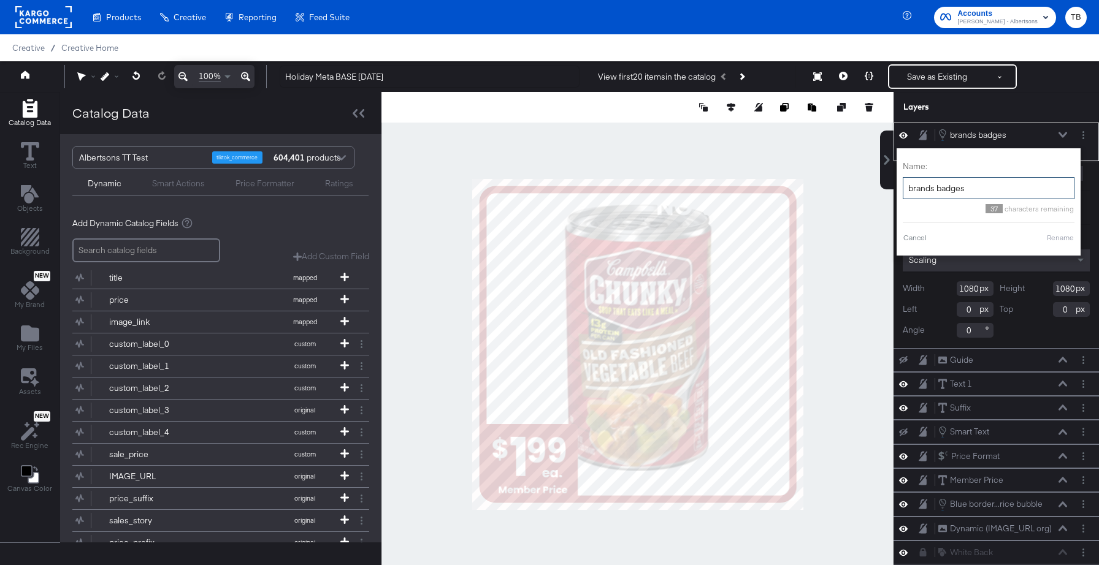
click at [934, 188] on input "brands badges" at bounding box center [988, 188] width 172 height 23
type input "holiday badges"
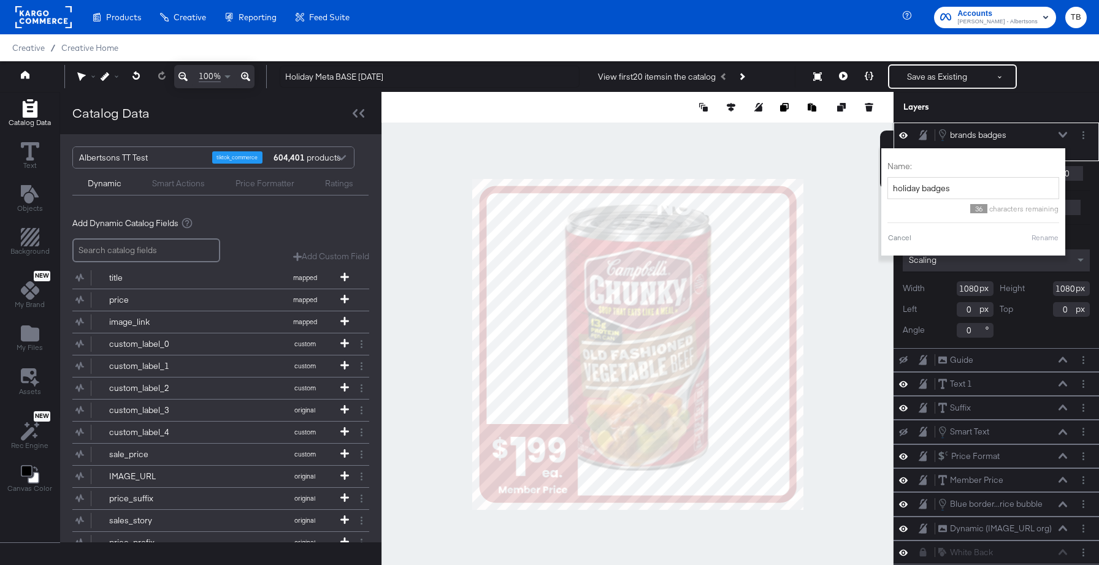
click at [1045, 238] on button "Rename" at bounding box center [1045, 237] width 28 height 11
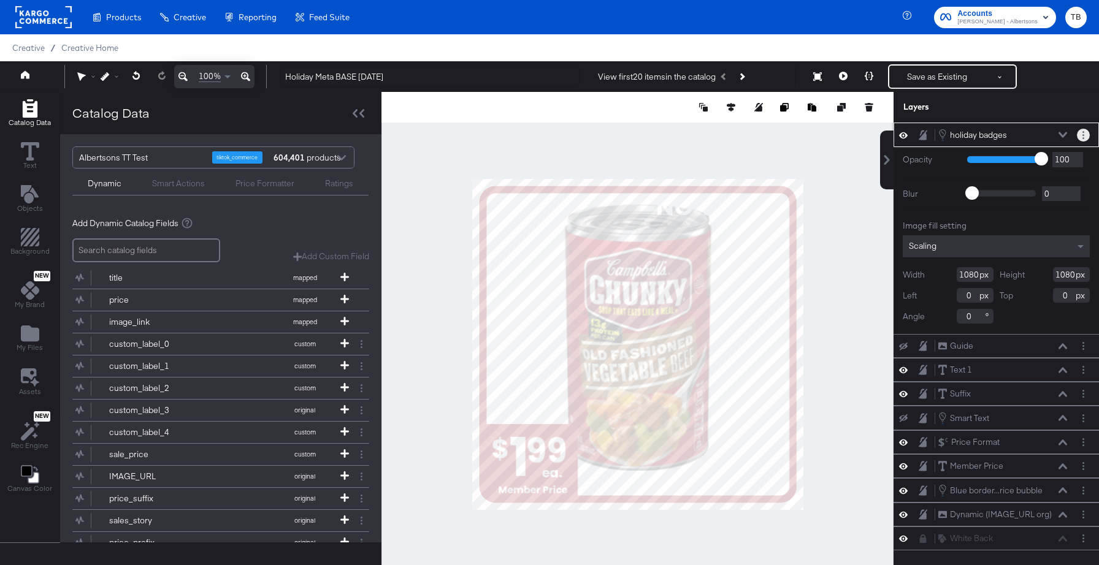
click at [1081, 132] on button "Layer Options" at bounding box center [1082, 135] width 13 height 13
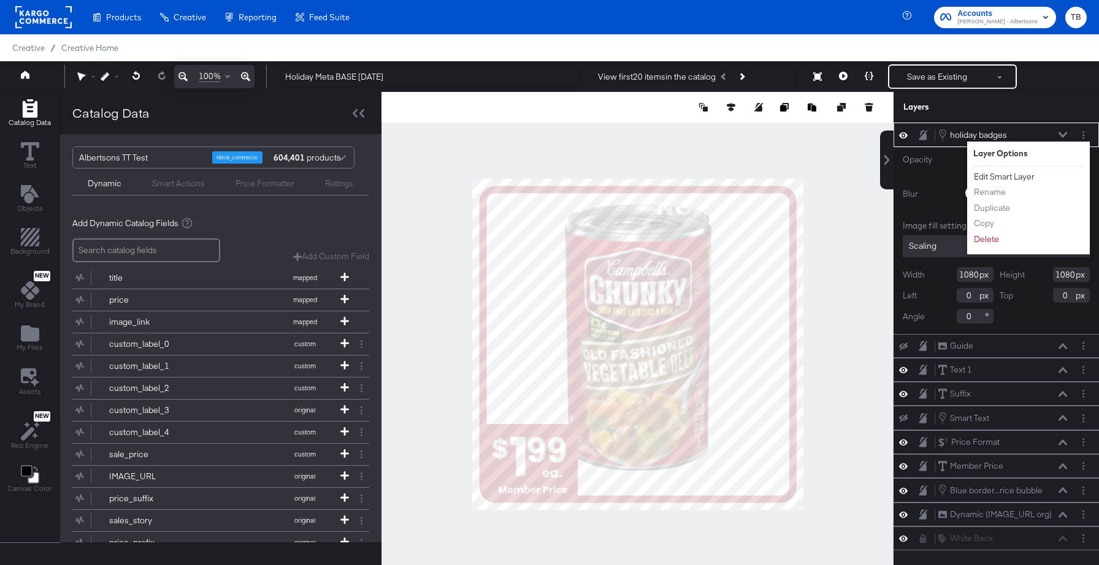
click at [1018, 174] on button "Edit Smart Layer" at bounding box center [1004, 176] width 62 height 13
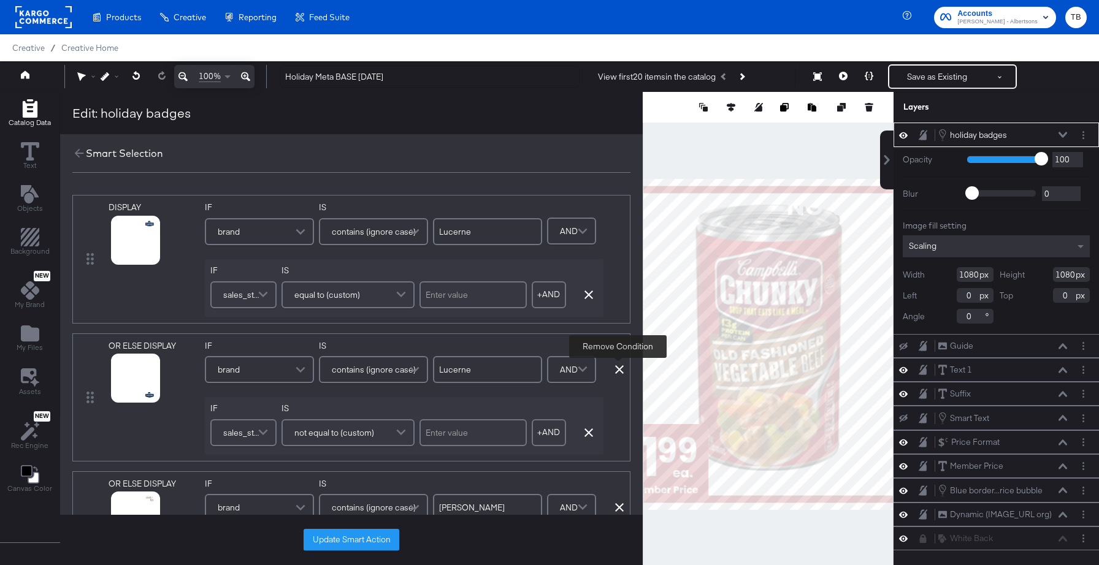
click at [615, 368] on icon at bounding box center [619, 369] width 9 height 9
type input "[PERSON_NAME]"
type input "waterfront bistro"
type input "signature select"
type input "O Organics"
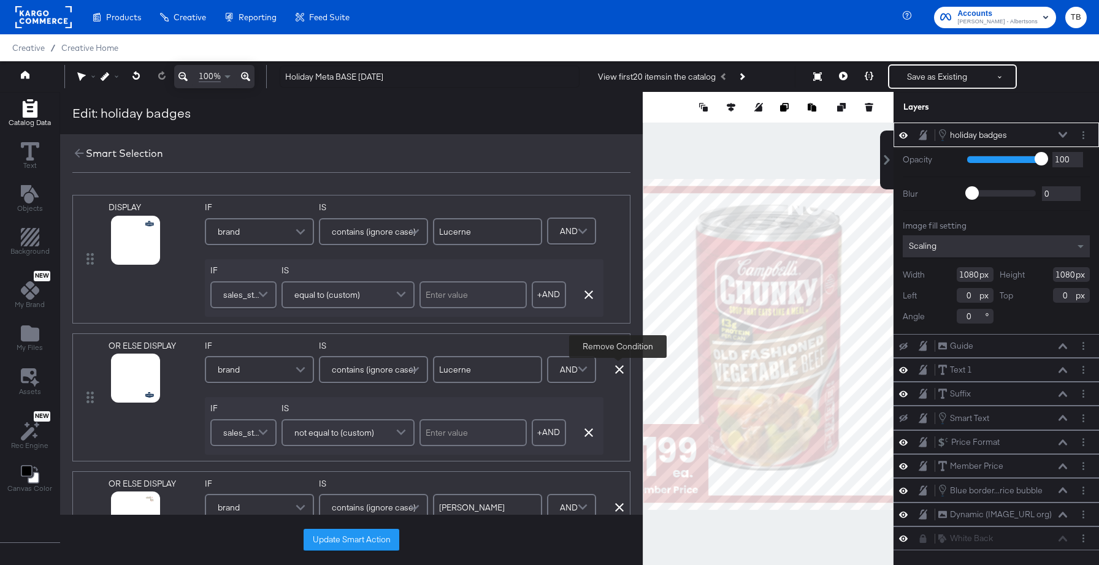
type input "soleil"
type input "primo"
type input "value corner"
type input "overjoyed"
type input "ReadyMeals"
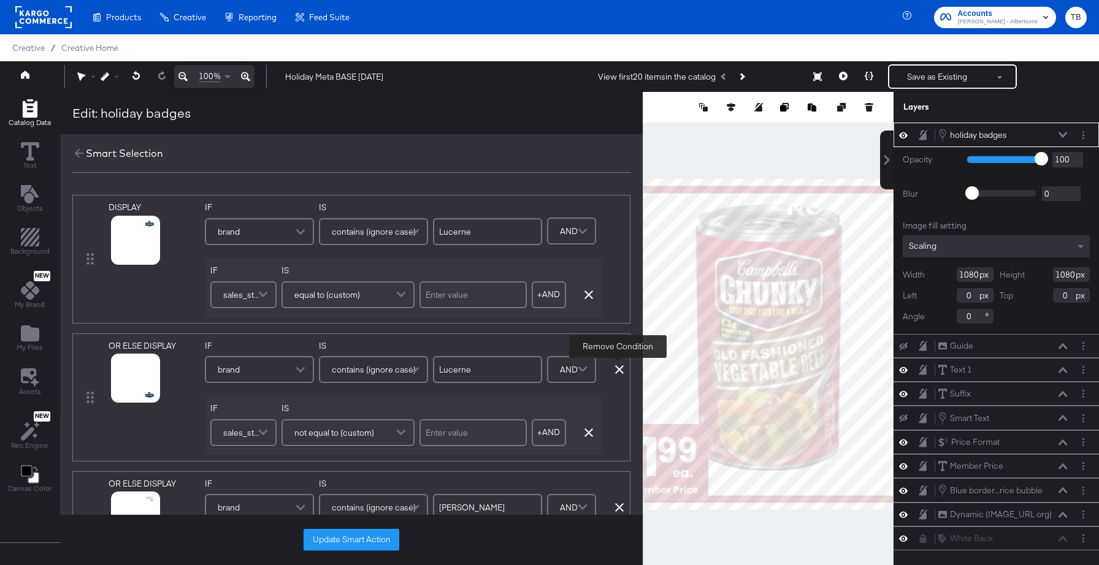
type input "open nature"
click at [615, 368] on icon at bounding box center [619, 369] width 9 height 9
type input "waterfront bistro"
type input "signature select"
type input "O Organics"
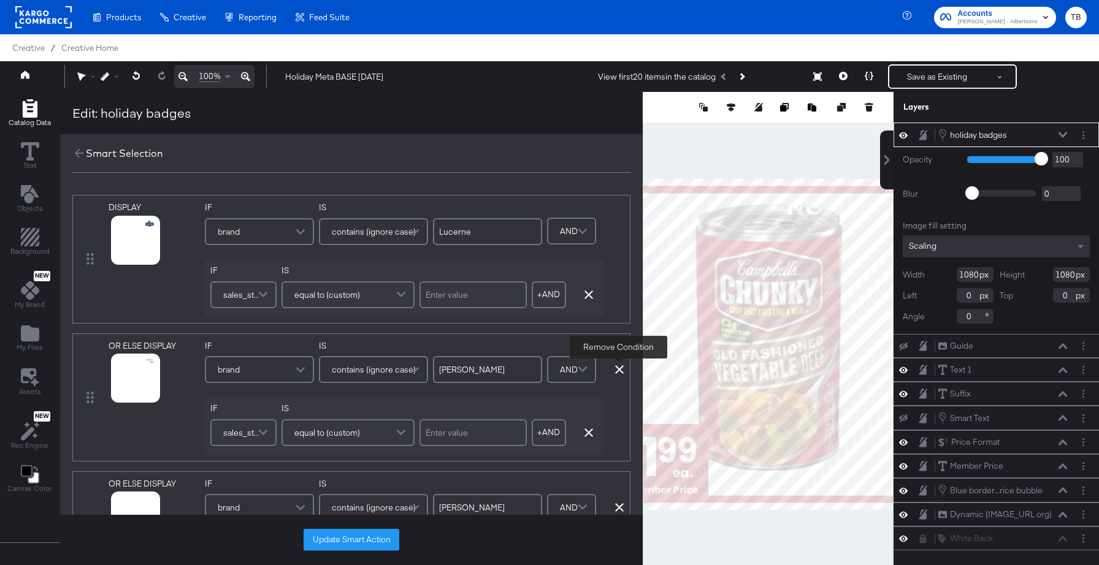
type input "soleil"
type input "primo"
type input "value corner"
type input "overjoyed"
type input "ReadyMeals"
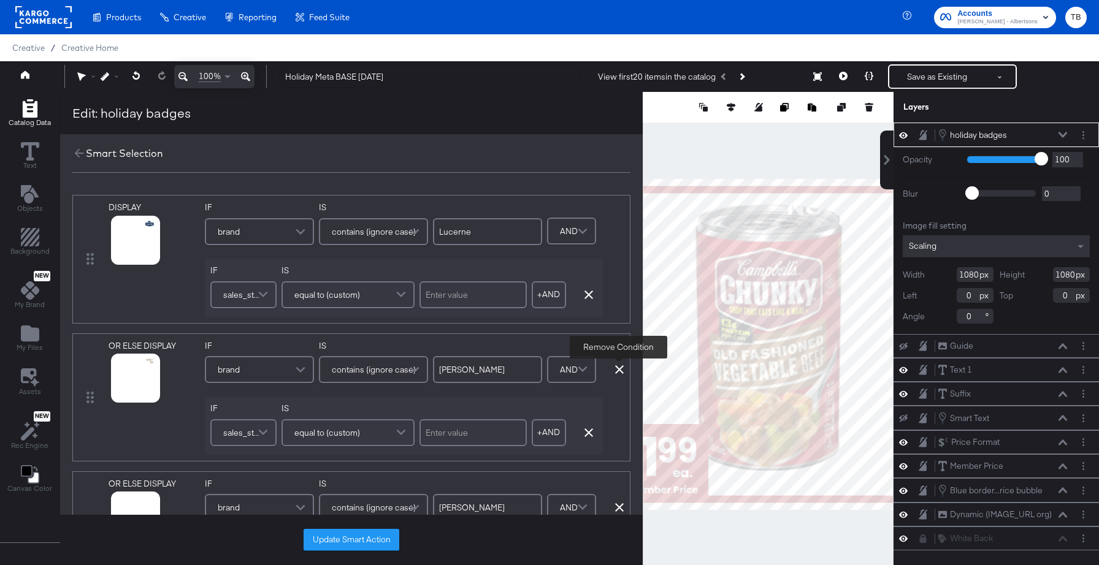
type input "open nature"
click at [615, 368] on icon at bounding box center [619, 369] width 9 height 9
type input "waterfront bistro"
type input "signature select"
type input "O Organics"
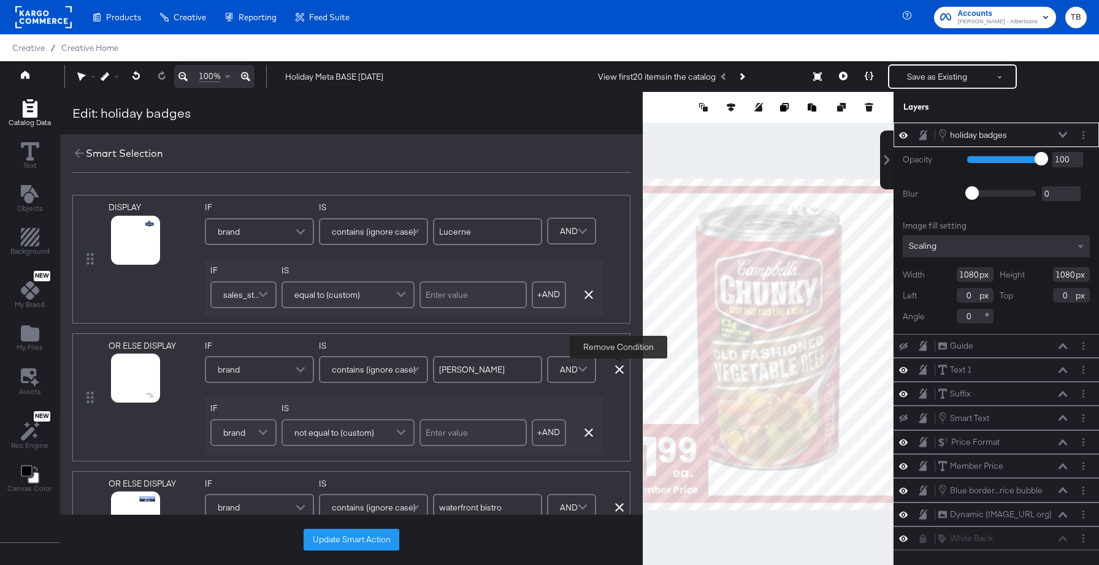
type input "soleil"
type input "primo"
type input "value corner"
type input "overjoyed"
type input "ReadyMeals"
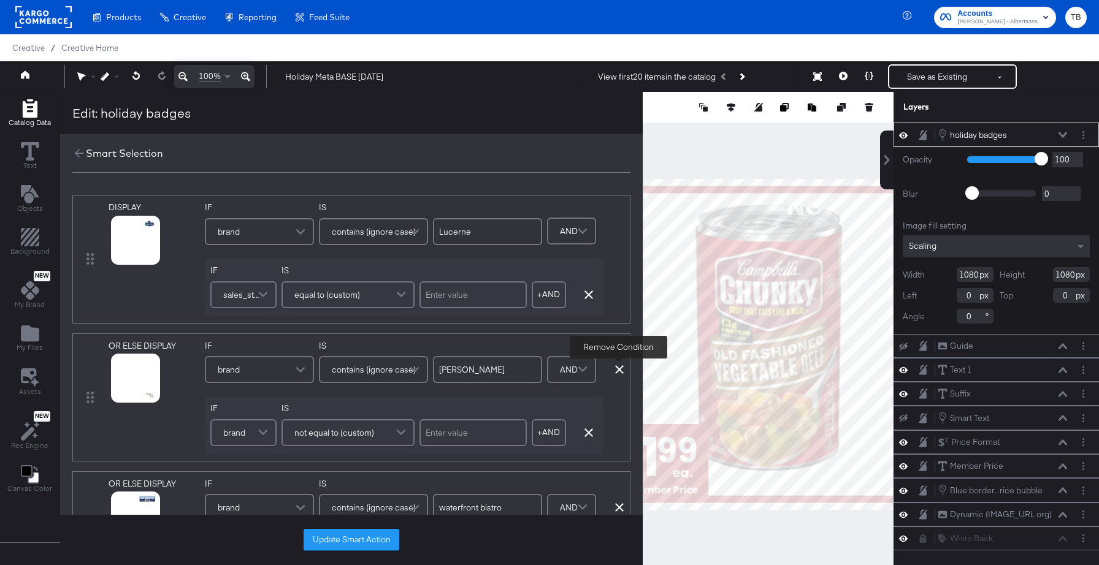
type input "open nature"
click at [615, 368] on icon at bounding box center [619, 369] width 9 height 9
type input "signature select"
type input "O Organics"
type input "soleil"
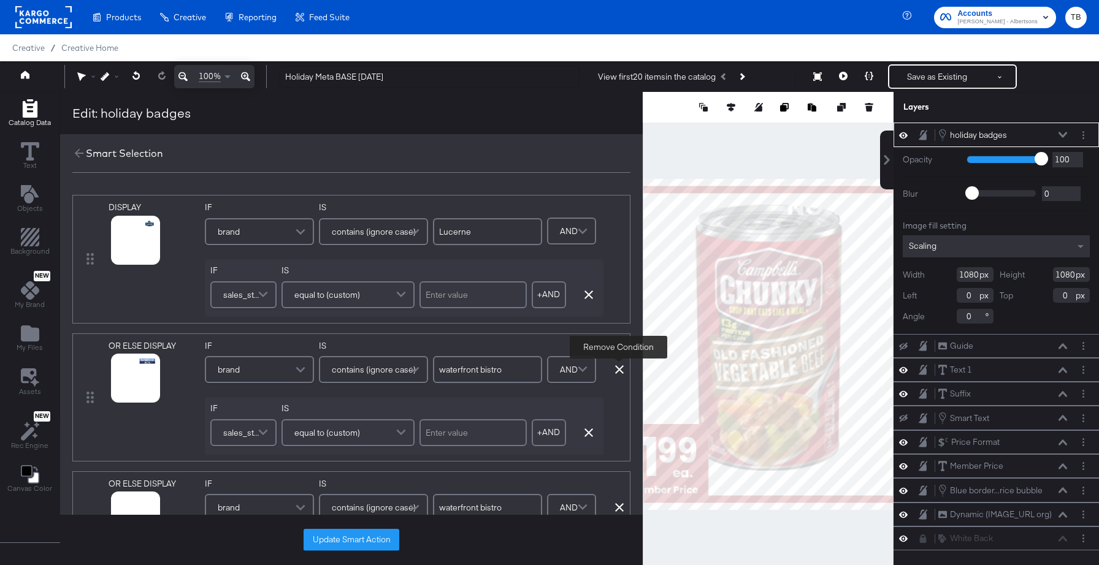
type input "primo"
type input "value corner"
type input "overjoyed"
type input "ReadyMeals"
type input "open nature"
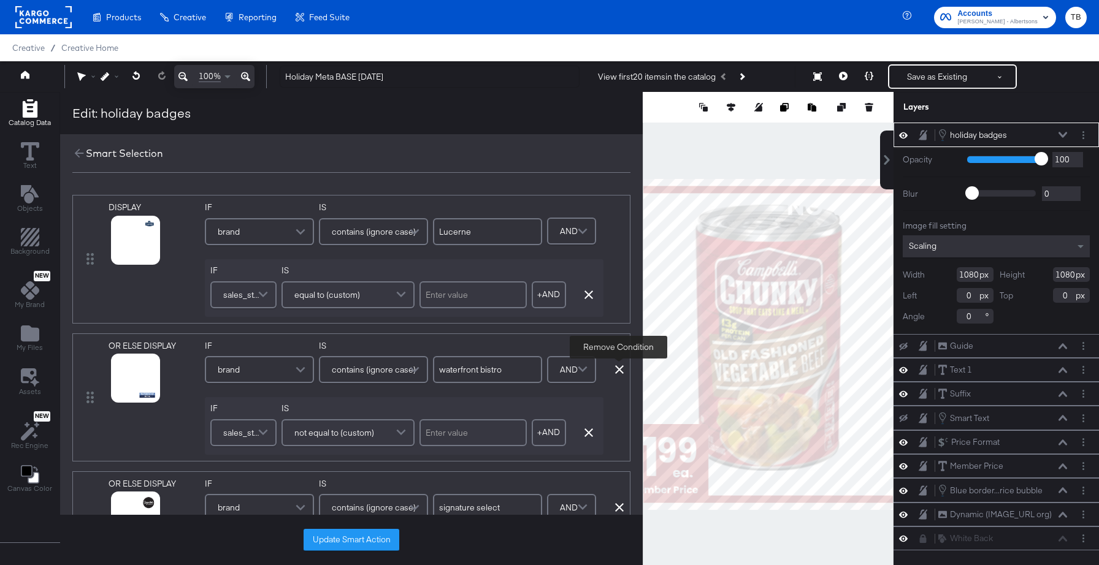
click at [615, 368] on icon at bounding box center [619, 369] width 9 height 9
type input "signature select"
type input "O Organics"
type input "soleil"
type input "primo"
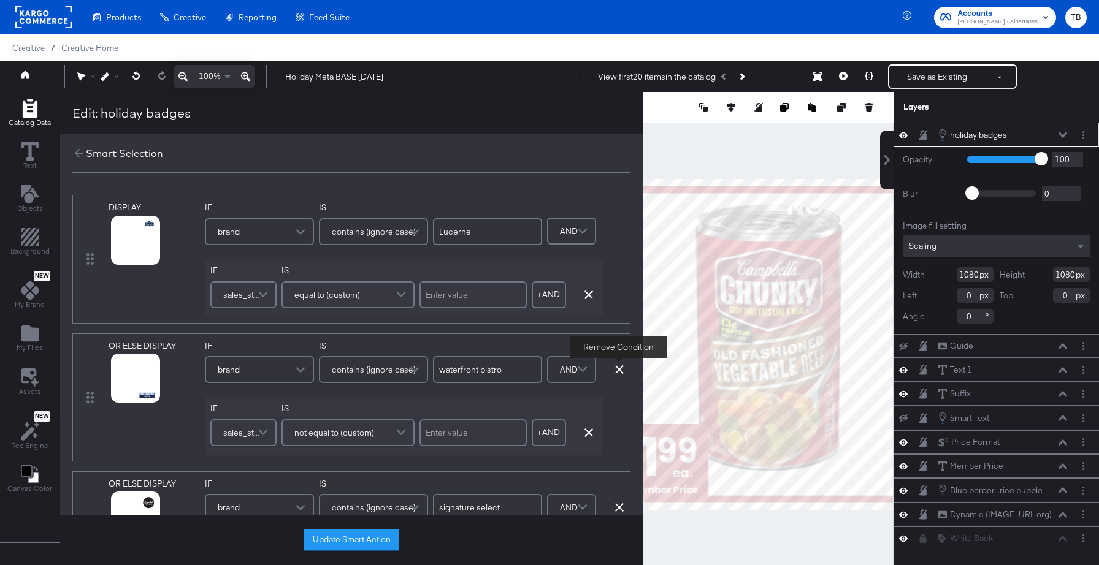
type input "value corner"
type input "overjoyed"
type input "ReadyMeals"
type input "open nature"
click at [615, 368] on icon at bounding box center [619, 369] width 9 height 9
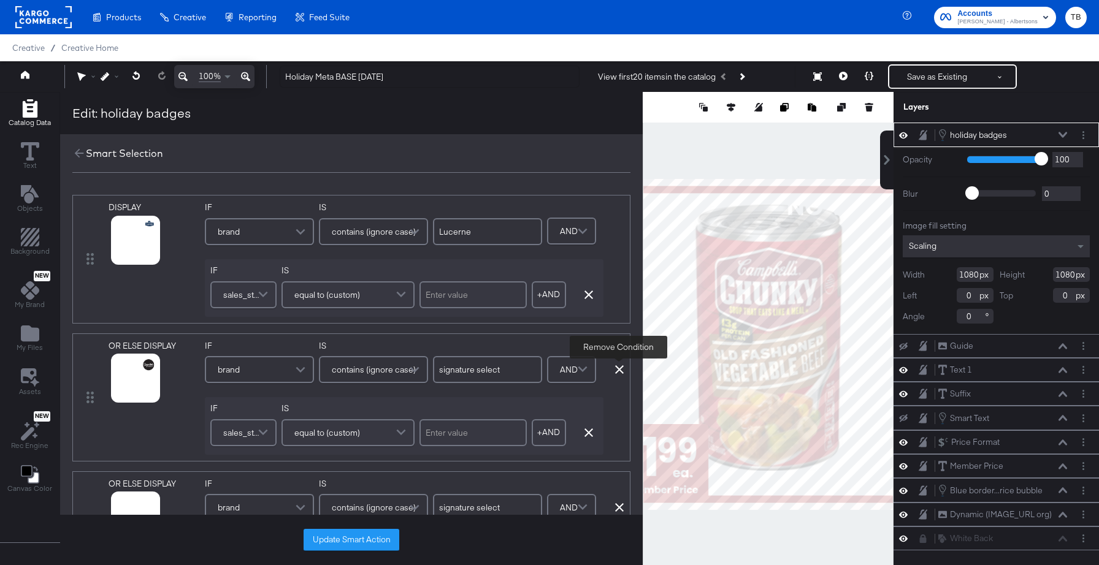
type input "O Organics"
type input "soleil"
type input "primo"
type input "value corner"
type input "overjoyed"
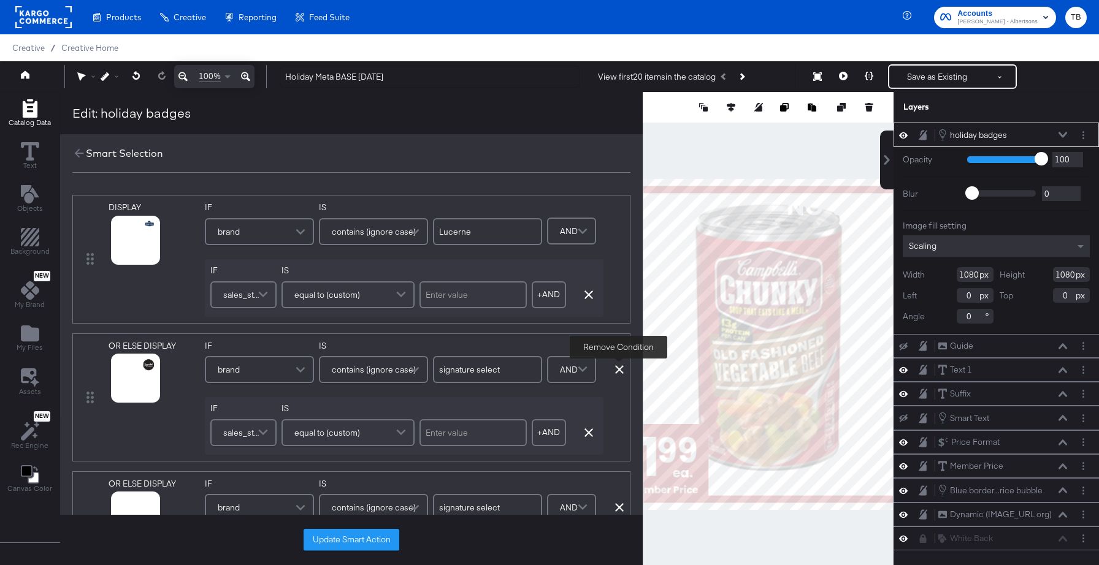
type input "ReadyMeals"
type input "open nature"
click at [615, 368] on icon at bounding box center [619, 369] width 9 height 9
type input "O Organics"
type input "soleil"
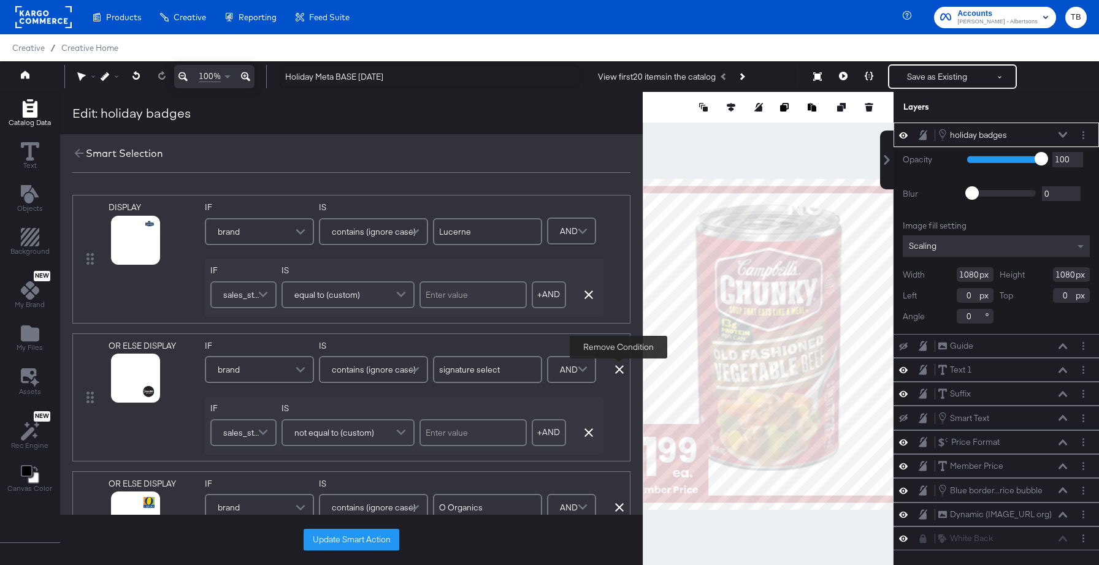
type input "primo"
type input "value corner"
type input "overjoyed"
type input "ReadyMeals"
type input "open nature"
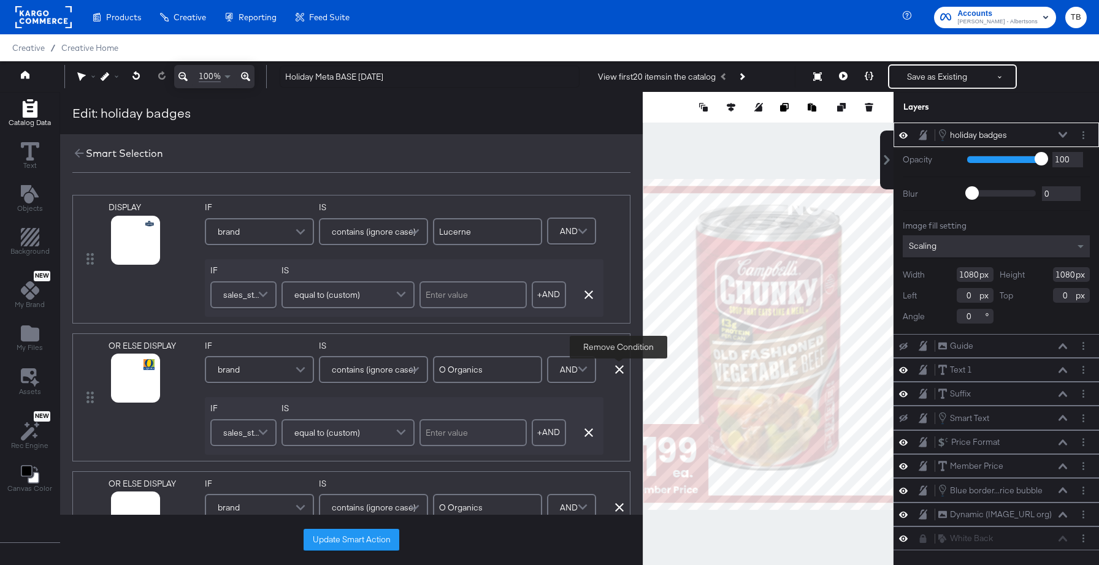
click at [615, 368] on icon at bounding box center [619, 369] width 9 height 9
type input "soleil"
type input "primo"
type input "value corner"
type input "overjoyed"
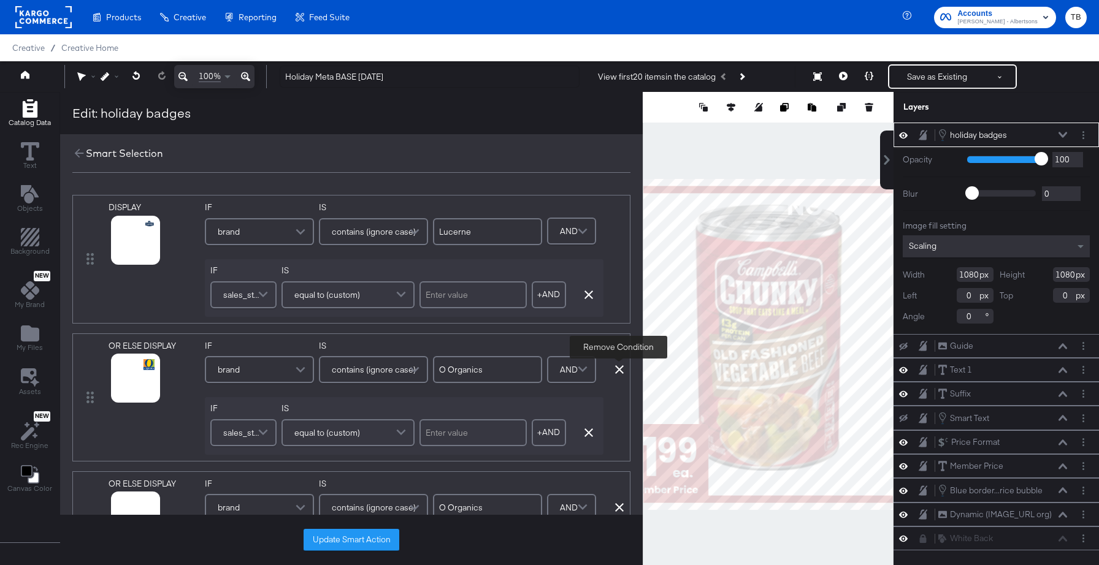
type input "ReadyMeals"
type input "open nature"
click at [615, 368] on icon at bounding box center [619, 369] width 9 height 9
type input "soleil"
type input "primo"
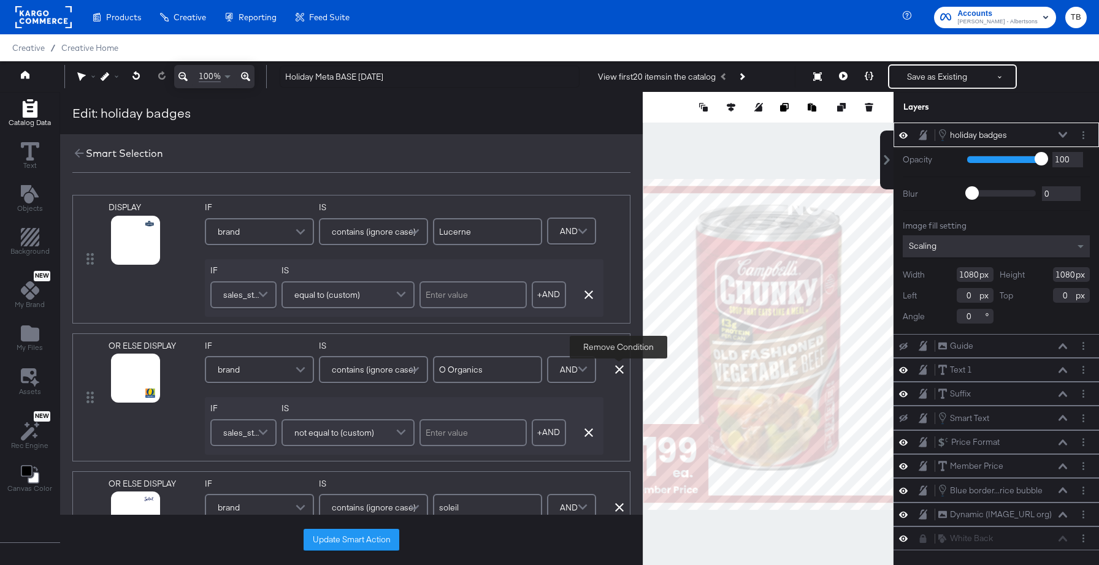
type input "value corner"
type input "overjoyed"
type input "ReadyMeals"
type input "open nature"
click at [615, 368] on icon at bounding box center [619, 369] width 9 height 9
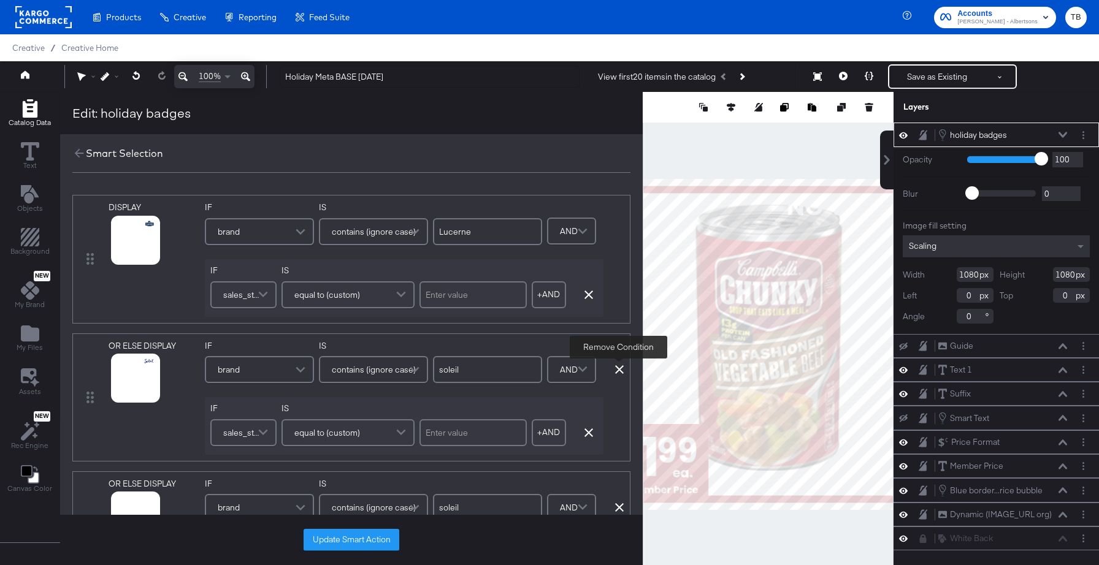
type input "primo"
type input "value corner"
type input "overjoyed"
type input "ReadyMeals"
type input "open nature"
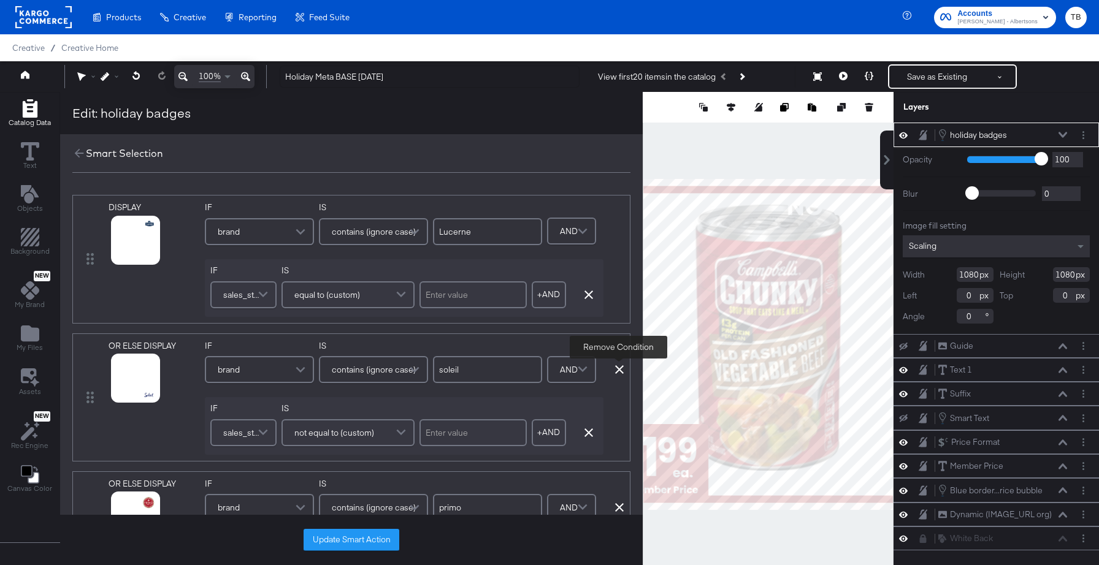
click at [615, 368] on icon at bounding box center [619, 369] width 9 height 9
type input "primo"
type input "value corner"
type input "overjoyed"
type input "ReadyMeals"
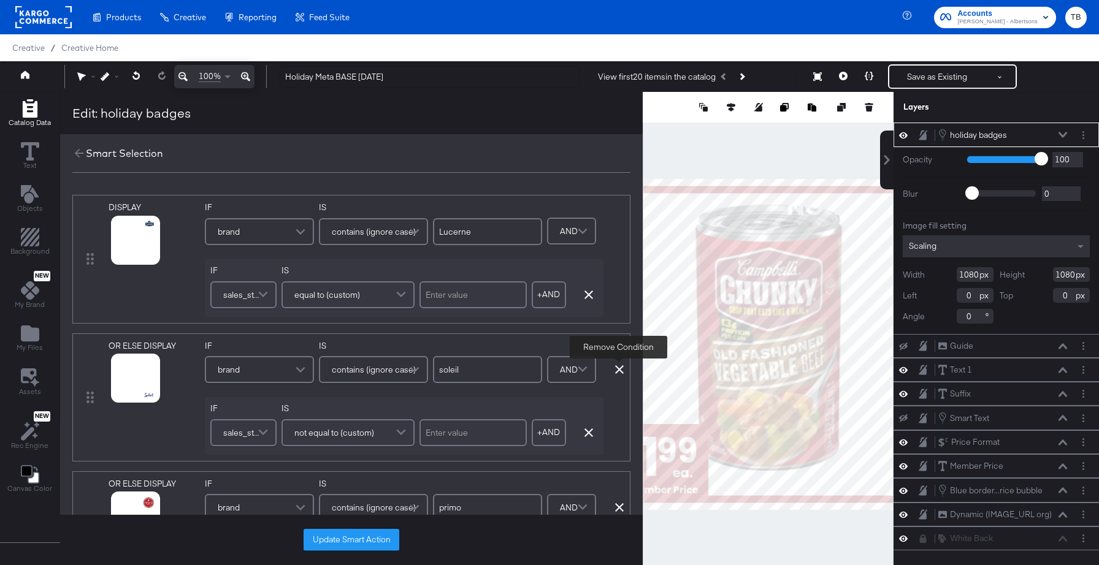
type input "open nature"
click at [615, 368] on icon at bounding box center [619, 369] width 9 height 9
type input "value corner"
type input "overjoyed"
type input "ReadyMeals"
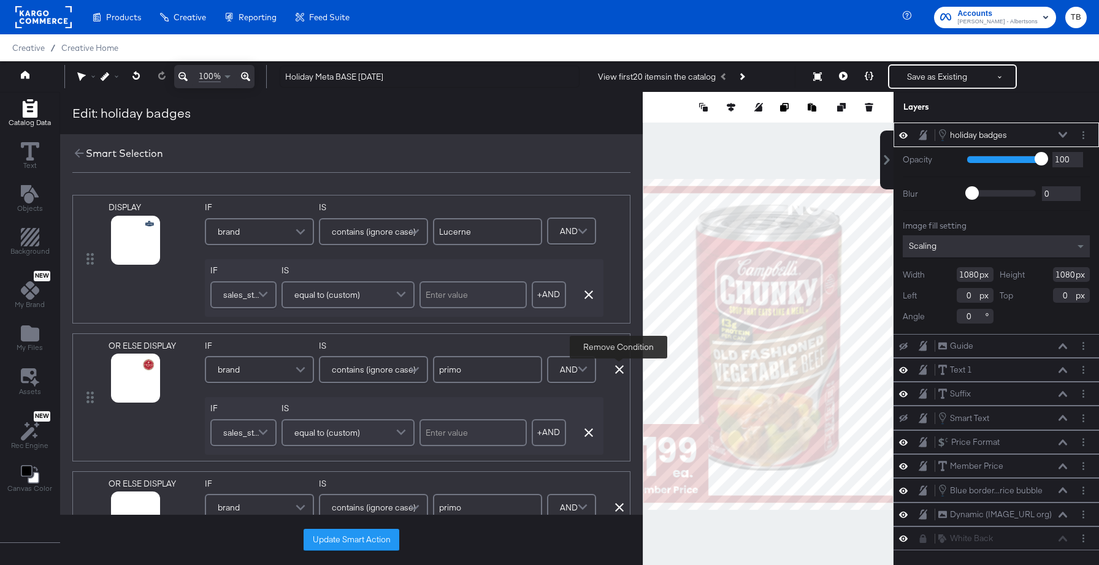
type input "open nature"
click at [615, 368] on icon at bounding box center [619, 369] width 9 height 9
type input "value corner"
type input "overjoyed"
type input "ReadyMeals"
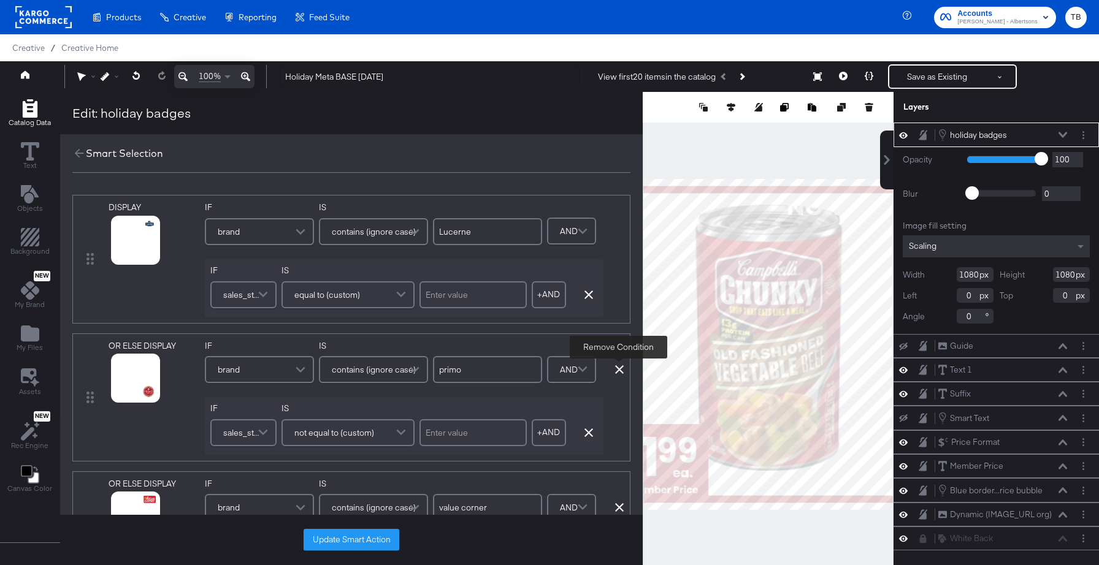
type input "open nature"
click at [615, 368] on icon at bounding box center [619, 369] width 9 height 9
type input "overjoyed"
type input "ReadyMeals"
type input "open nature"
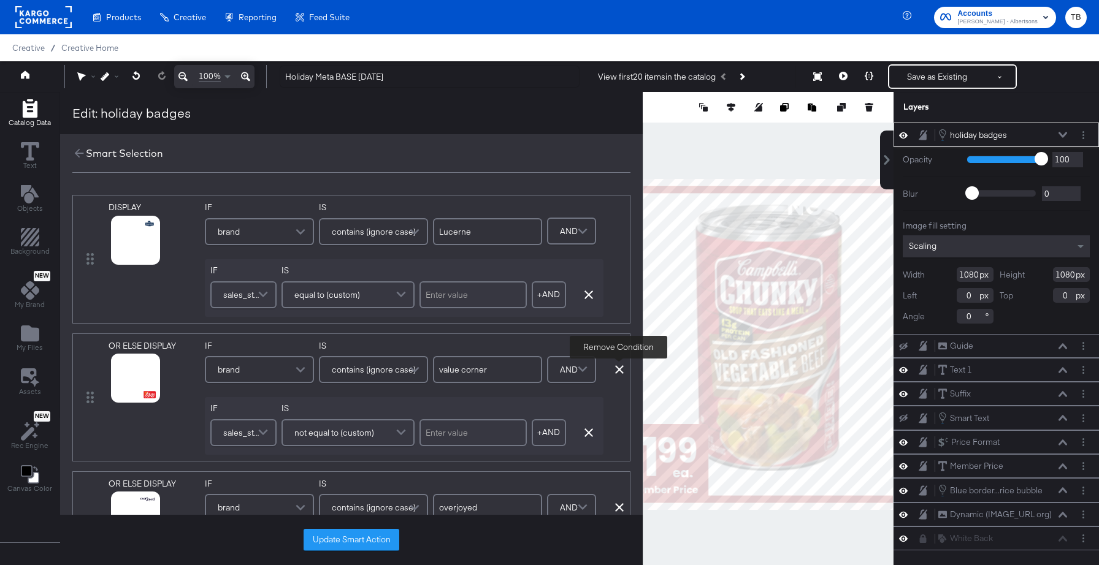
click at [615, 368] on icon at bounding box center [619, 369] width 9 height 9
type input "overjoyed"
type input "ReadyMeals"
type input "open nature"
click at [615, 368] on icon at bounding box center [619, 369] width 9 height 9
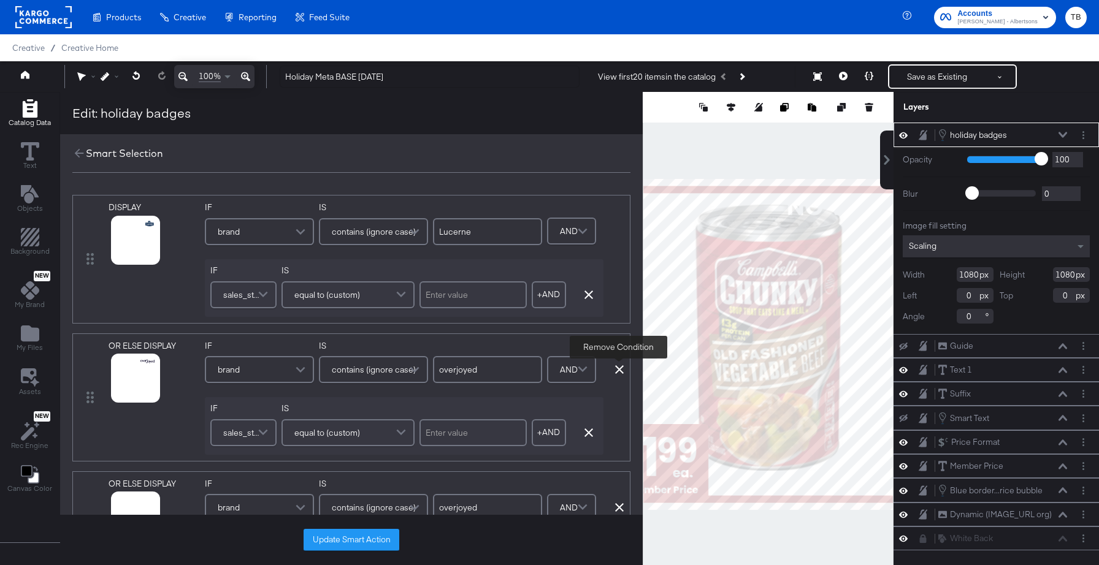
type input "ReadyMeals"
type input "open nature"
click at [615, 368] on icon at bounding box center [619, 369] width 9 height 9
type input "ReadyMeals"
type input "open nature"
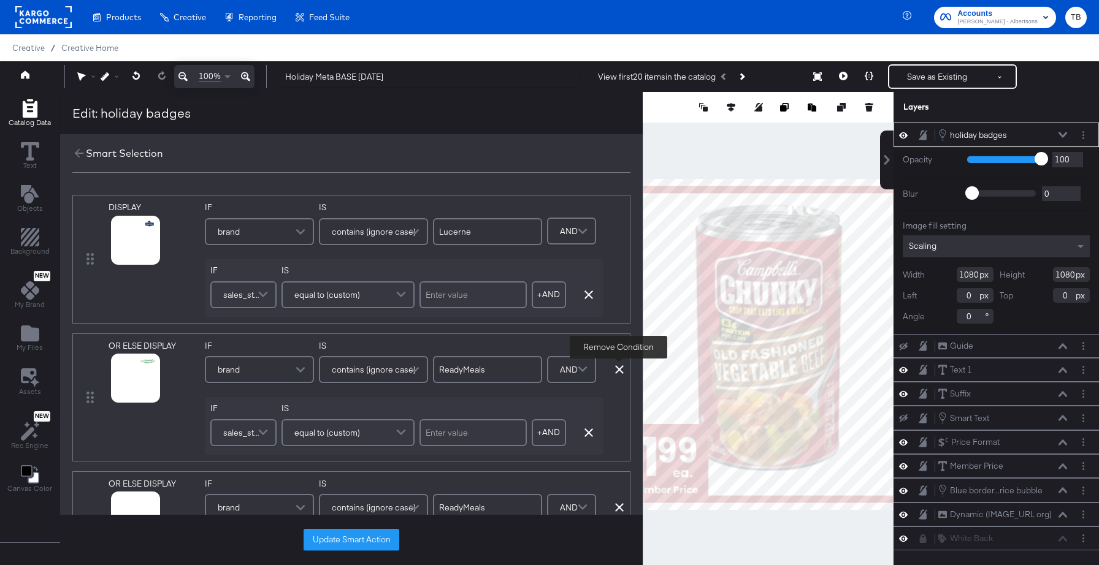
click at [615, 368] on icon at bounding box center [619, 369] width 9 height 9
type input "open nature"
click at [615, 368] on icon at bounding box center [619, 369] width 9 height 9
type input "open nature"
click at [615, 368] on icon at bounding box center [619, 369] width 9 height 9
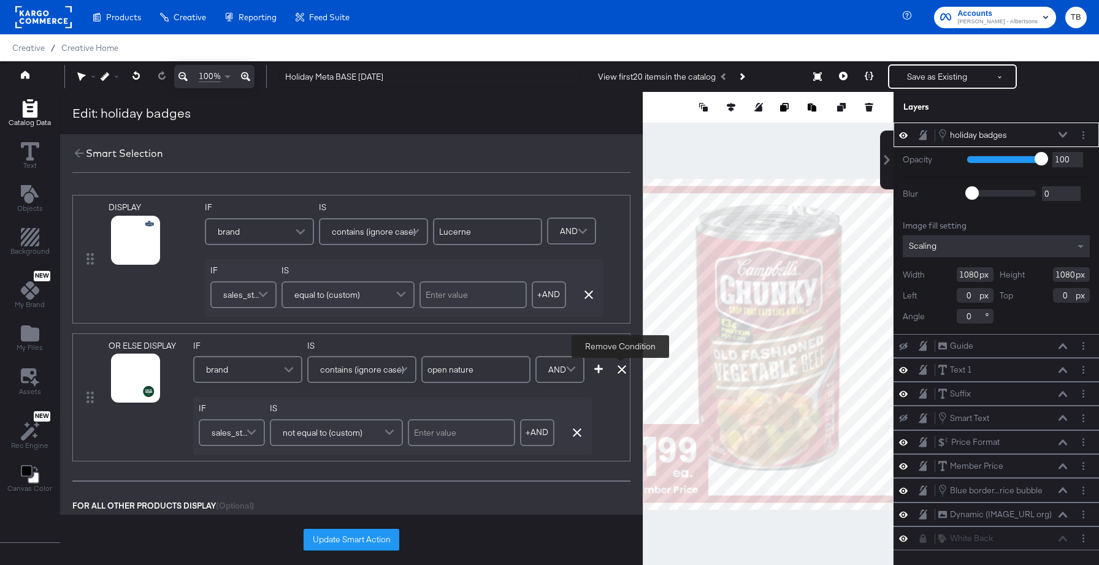
click at [620, 371] on icon at bounding box center [621, 369] width 9 height 9
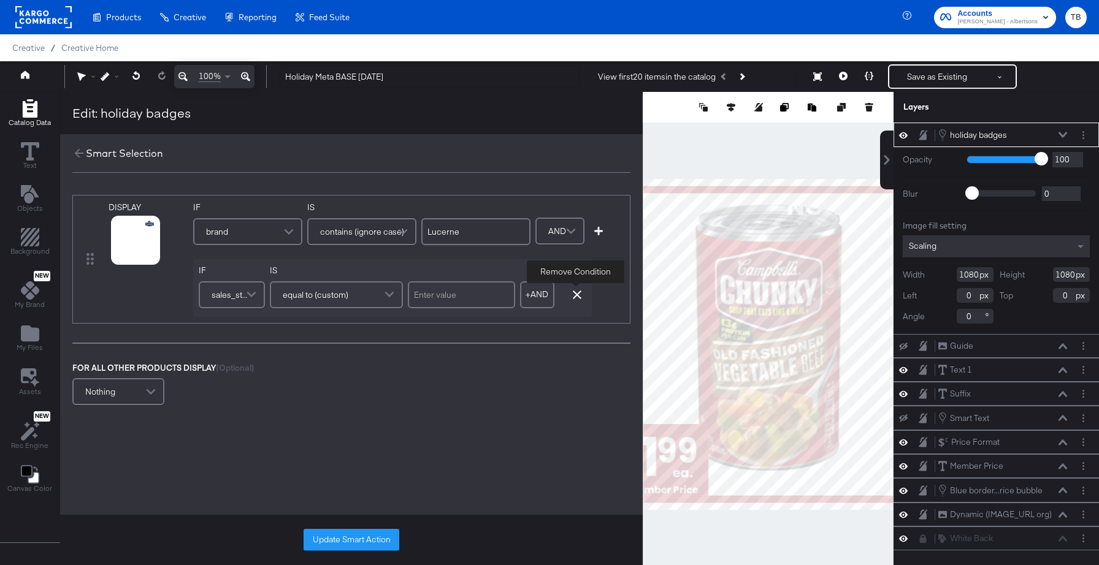
click at [579, 297] on icon "button" at bounding box center [577, 295] width 9 height 9
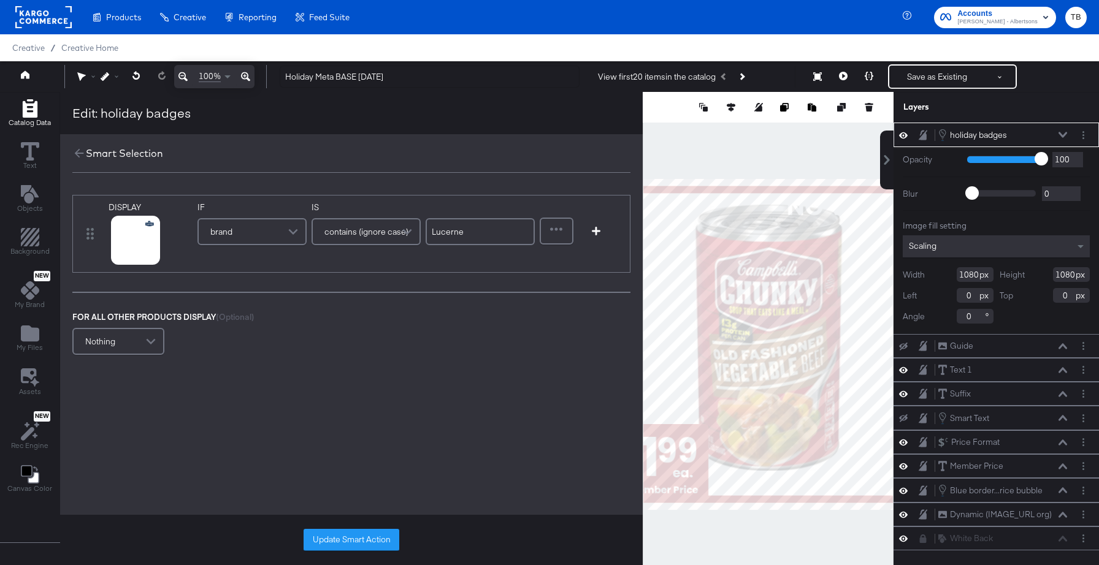
click at [280, 232] on div "brand" at bounding box center [252, 231] width 107 height 25
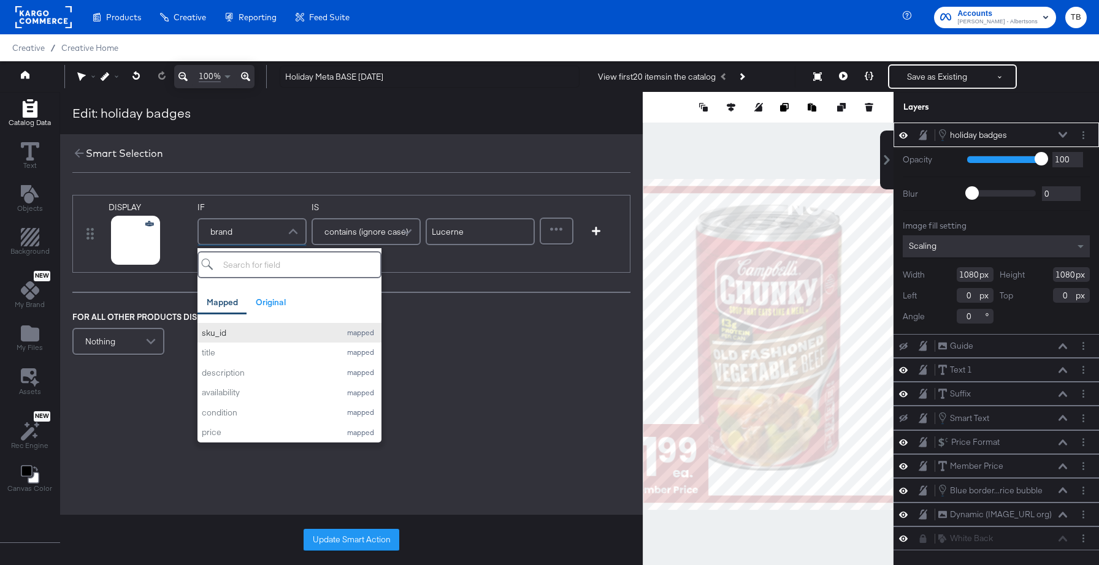
click at [238, 333] on div "sku_id" at bounding box center [268, 333] width 132 height 12
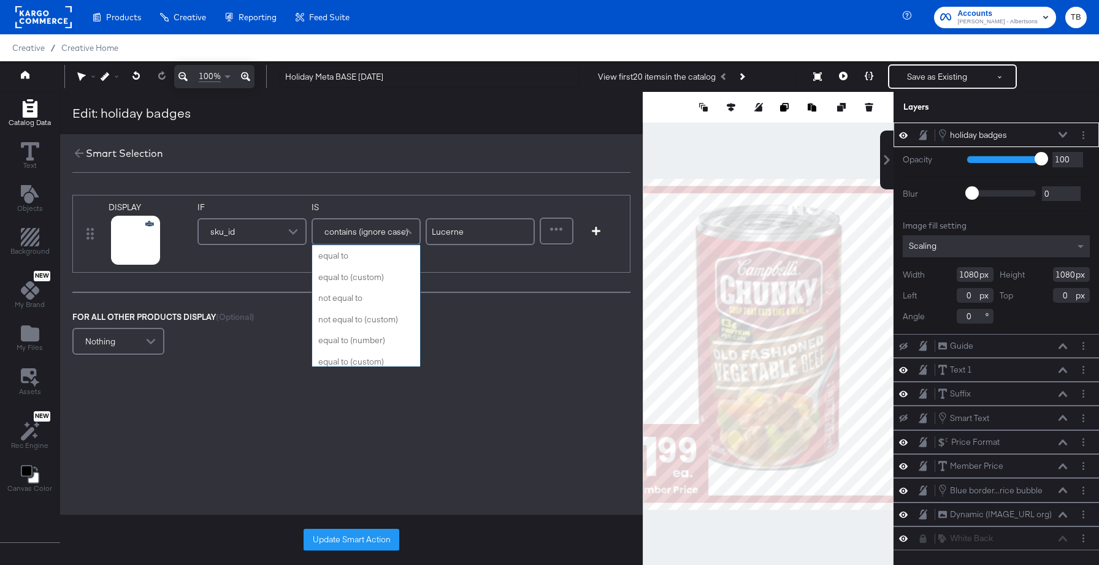
click at [369, 237] on span "contains (ignore case)" at bounding box center [366, 231] width 84 height 21
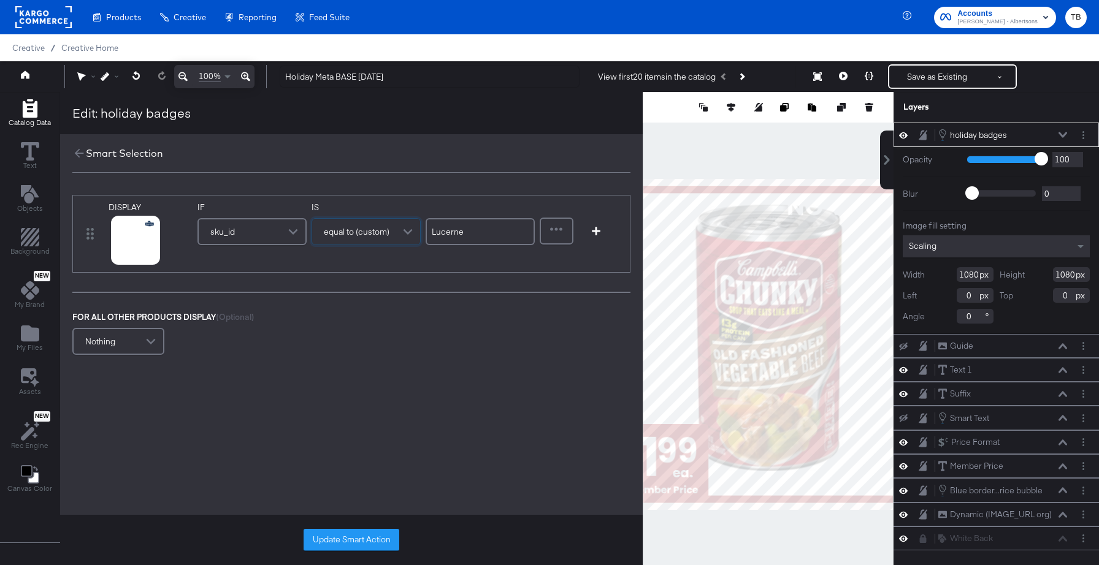
click at [488, 230] on input "Lucerne" at bounding box center [479, 231] width 109 height 27
click at [401, 273] on div "DISPLAY link mapped image_link mapped IMAGE_URL original PDP_URL original IF sk…" at bounding box center [351, 277] width 582 height 188
click at [119, 257] on icon at bounding box center [120, 255] width 9 height 9
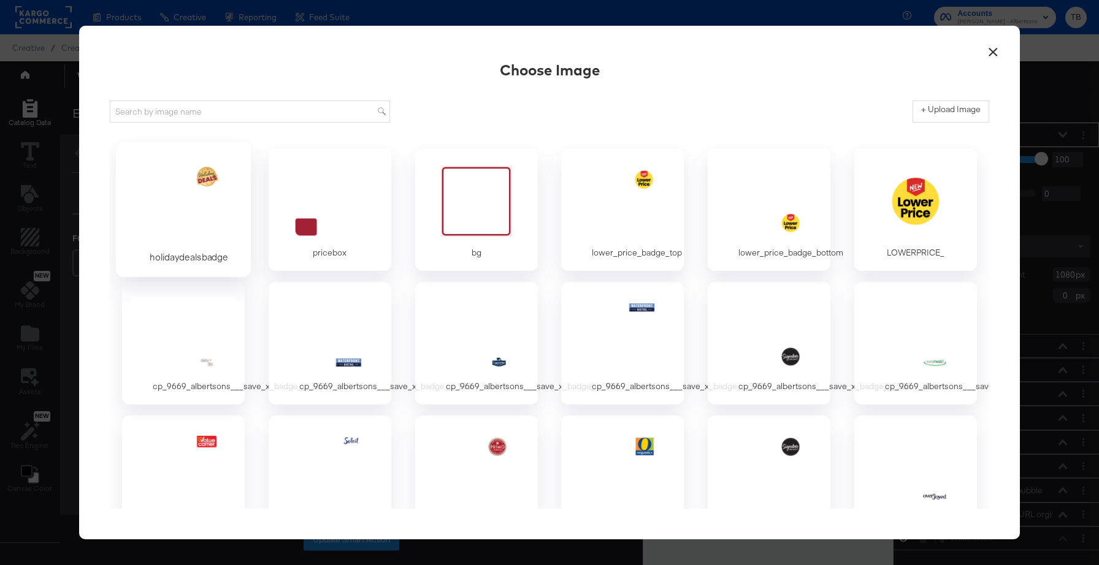
click at [196, 218] on div at bounding box center [183, 201] width 115 height 85
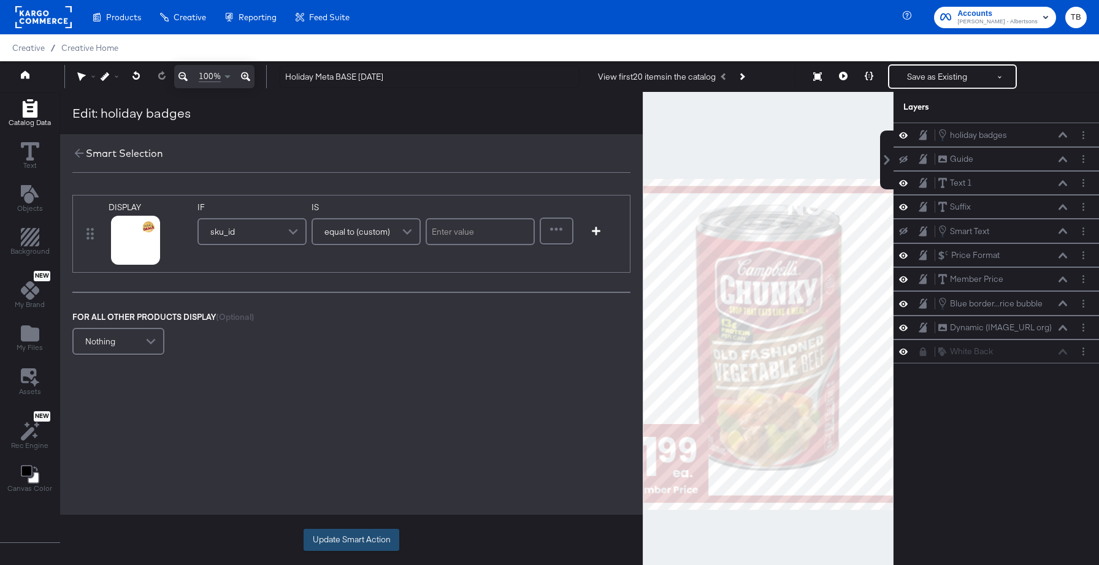
click at [364, 543] on button "Update Smart Action" at bounding box center [351, 540] width 96 height 22
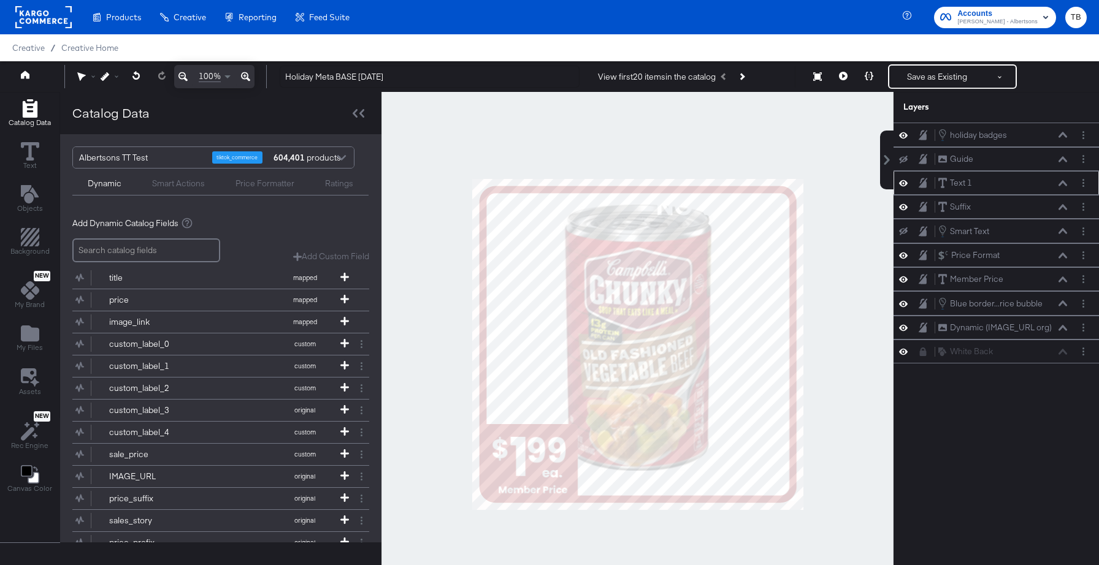
click at [902, 183] on icon at bounding box center [903, 183] width 9 height 10
click at [1063, 210] on div "Suffix Suffix" at bounding box center [1002, 206] width 130 height 13
click at [1064, 207] on icon at bounding box center [1062, 207] width 9 height 6
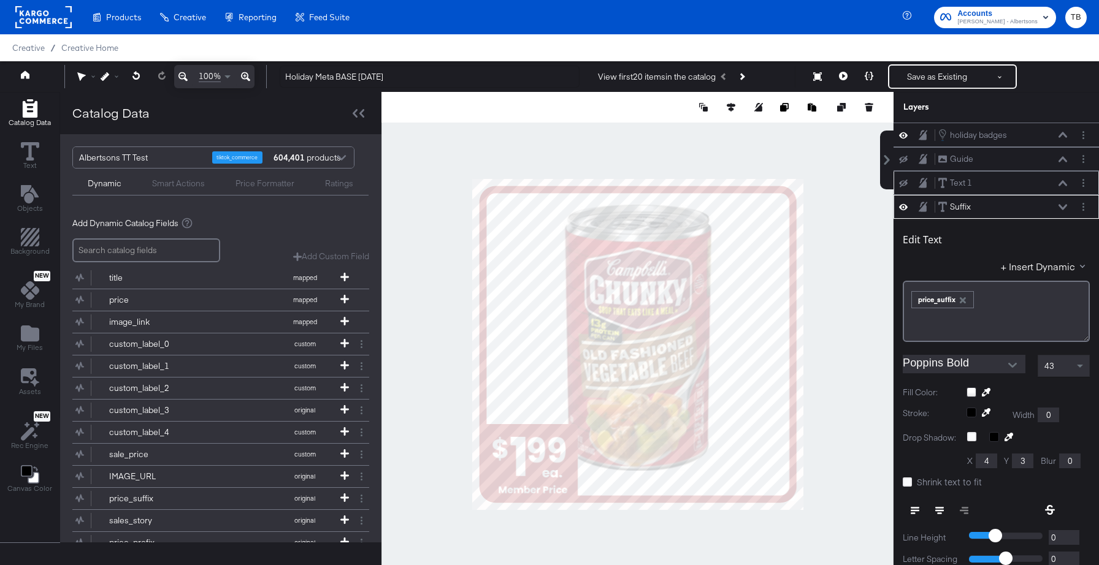
scroll to position [72, 0]
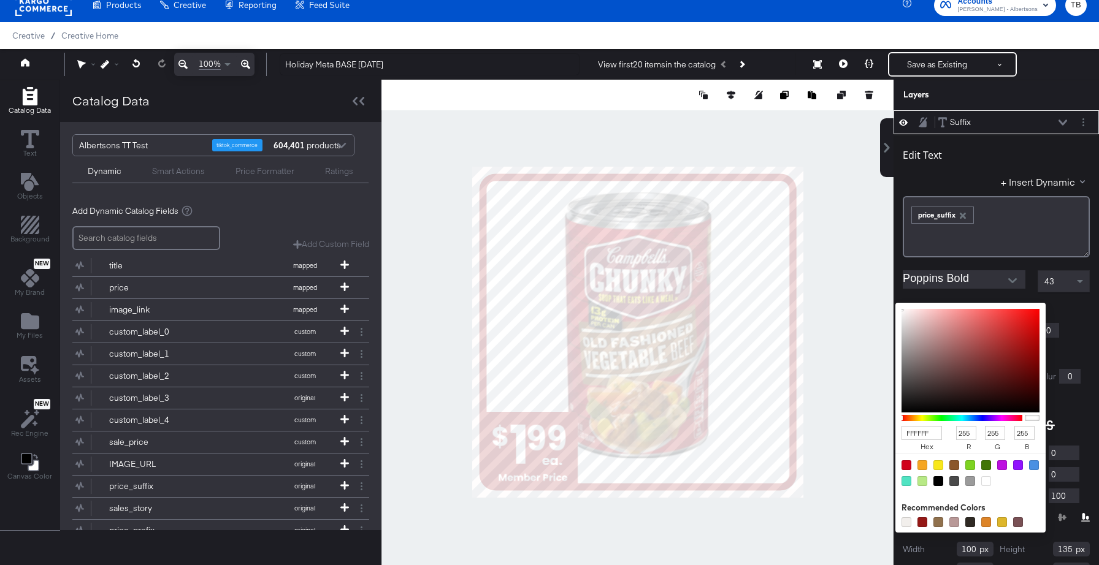
click at [970, 305] on div "FFFFFF hex 255 r 255 g 255 b 100 a Recommended Colors" at bounding box center [1027, 308] width 123 height 10
click at [935, 432] on input "FFFFFF" at bounding box center [921, 433] width 40 height 14
type input "FFE"
type input "238"
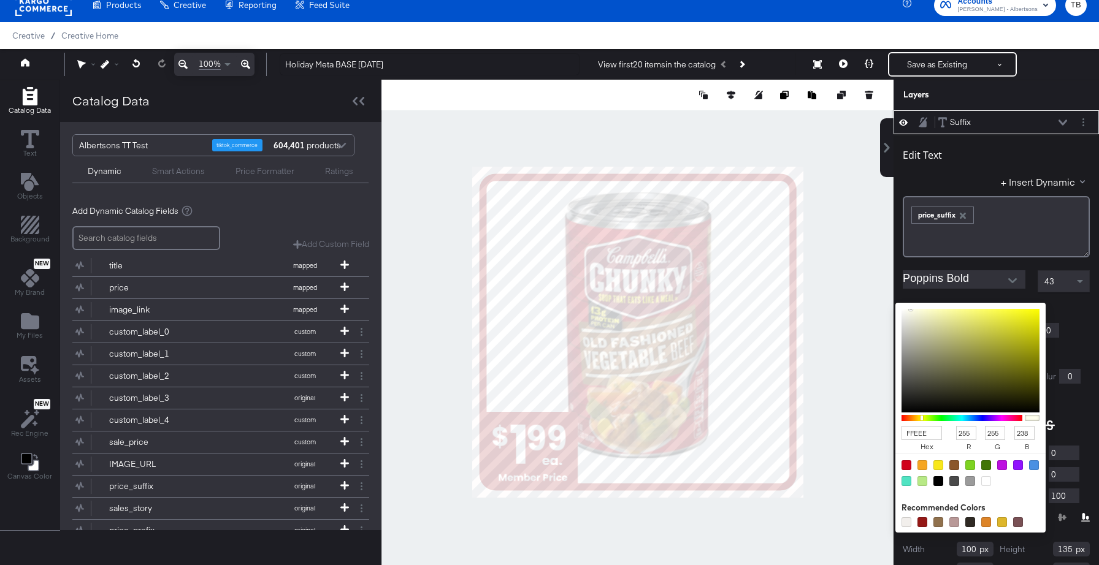
type input "FFEEEE"
type input "238"
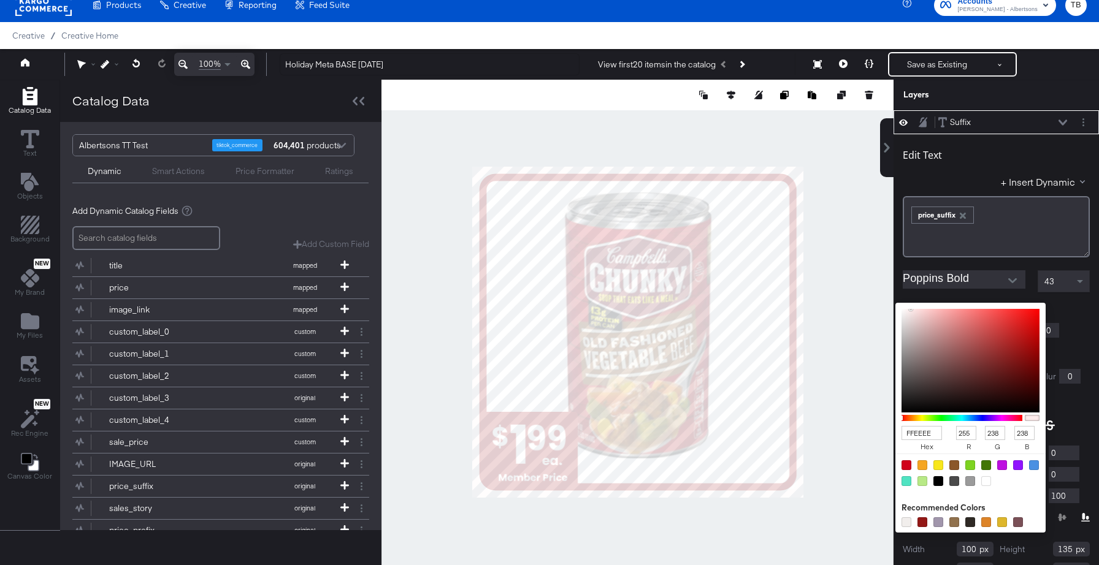
click at [1087, 317] on div "Edit Text + Insert Dynamic ﻿ ﻿ price_suffix ﻿ Poppins Bold 43 Fill Color: FFEEE…" at bounding box center [995, 371] width 205 height 474
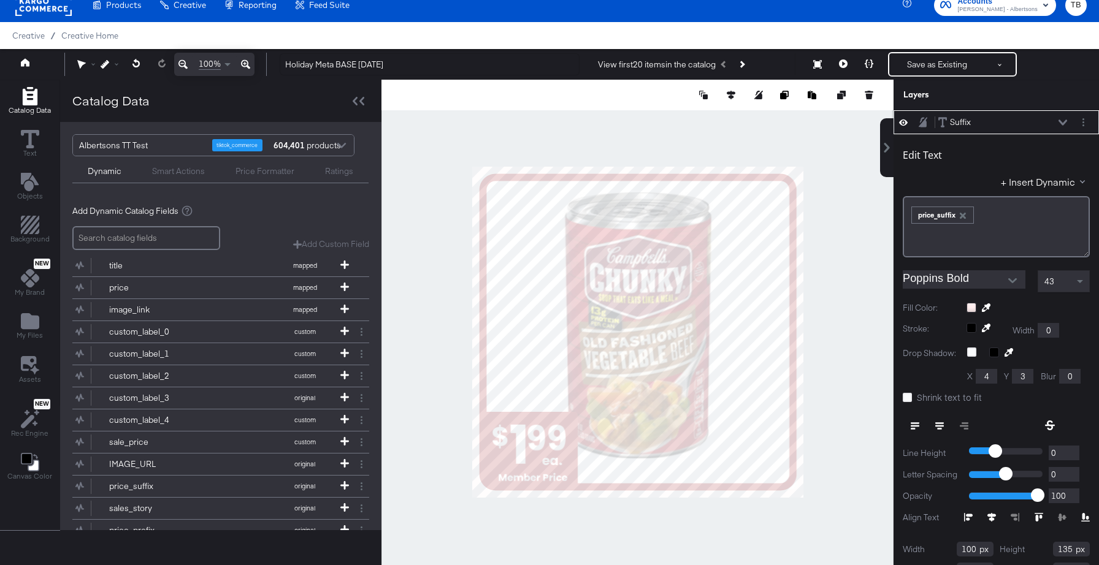
click at [1064, 119] on button at bounding box center [1062, 122] width 10 height 7
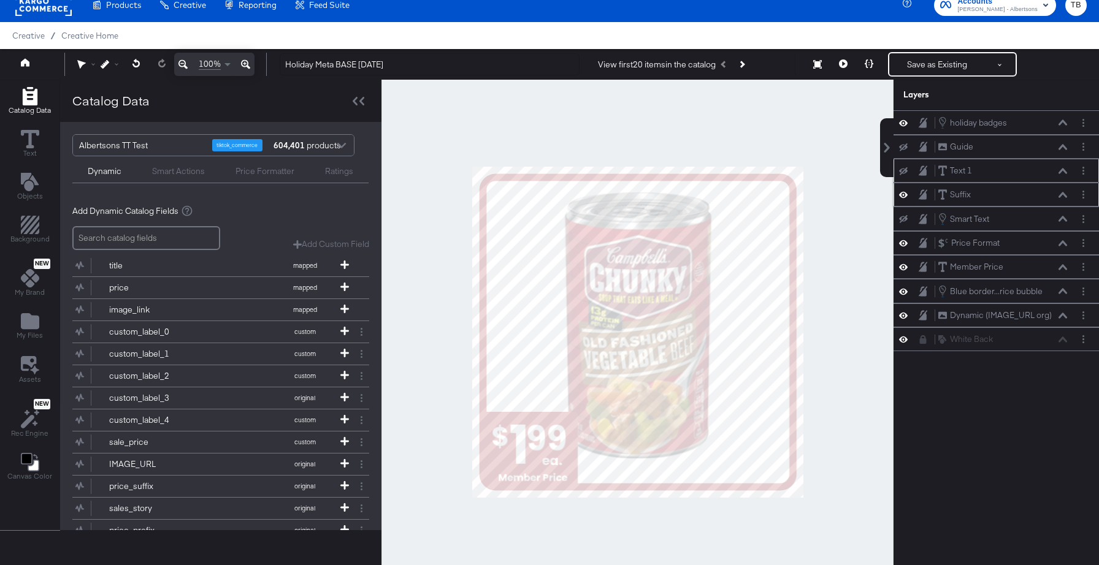
scroll to position [0, 0]
click at [1084, 244] on button "Layer Options" at bounding box center [1082, 243] width 13 height 13
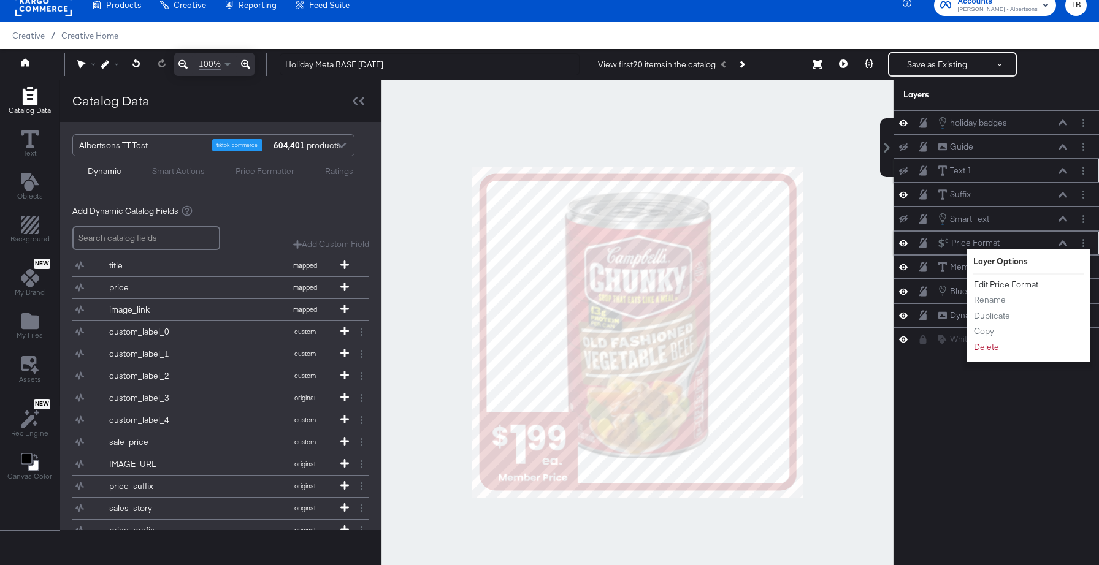
click at [1010, 287] on button "Edit Price Format" at bounding box center [1006, 284] width 66 height 13
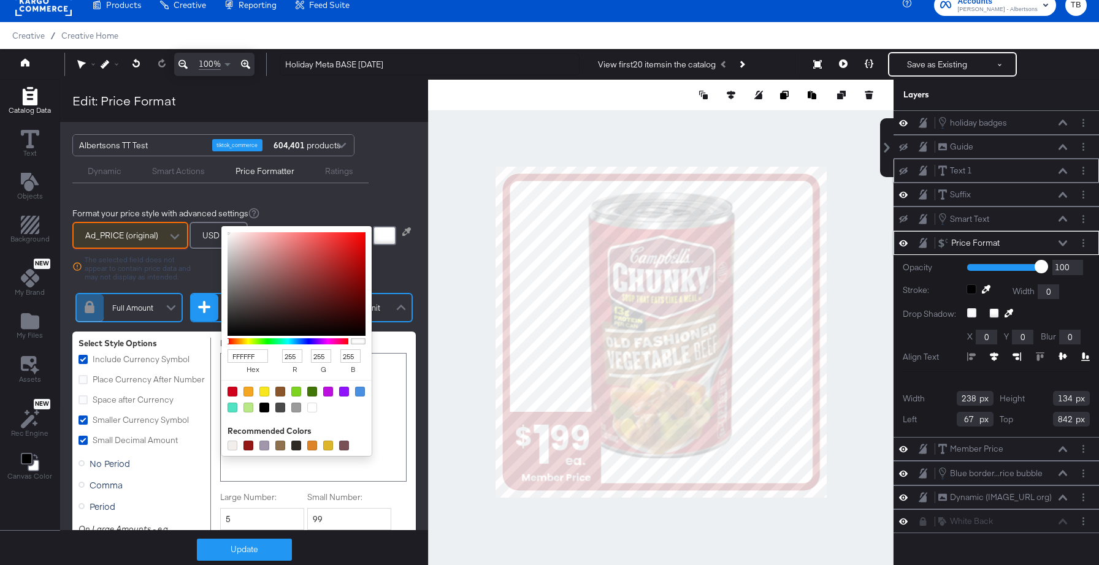
click at [378, 238] on div at bounding box center [384, 235] width 23 height 19
click at [256, 357] on input "FFFFFF" at bounding box center [247, 356] width 40 height 14
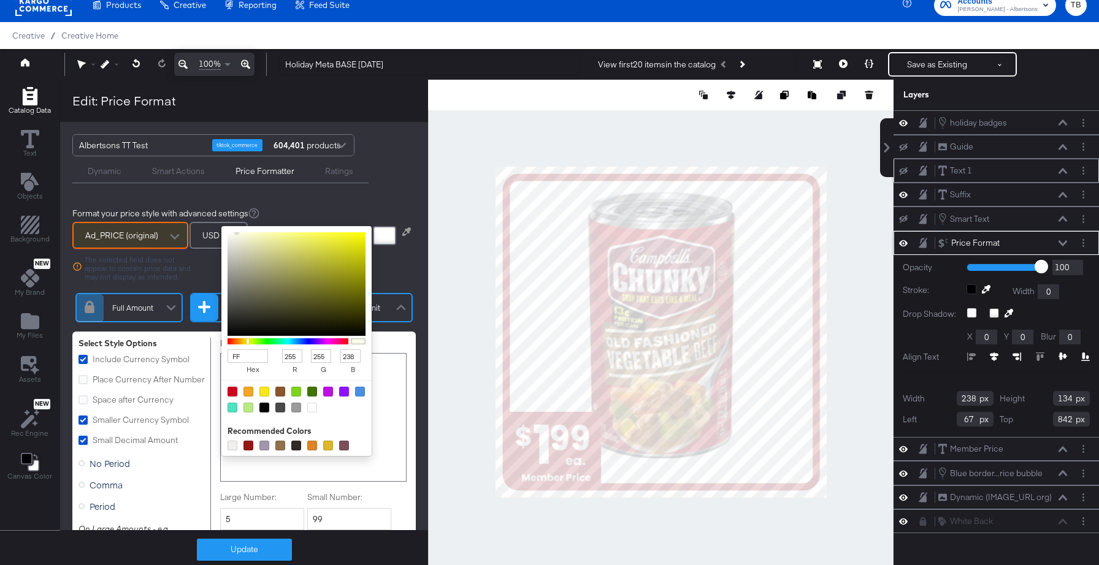
type input "FFE"
type input "238"
type input "FFEEEE"
type input "238"
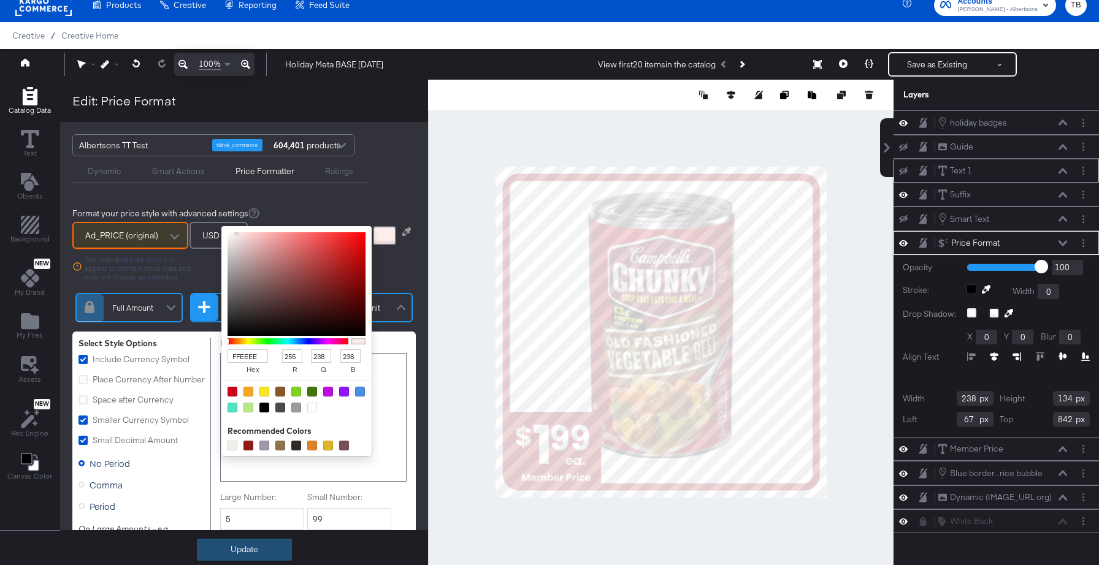
click at [250, 551] on button "Update" at bounding box center [244, 550] width 95 height 22
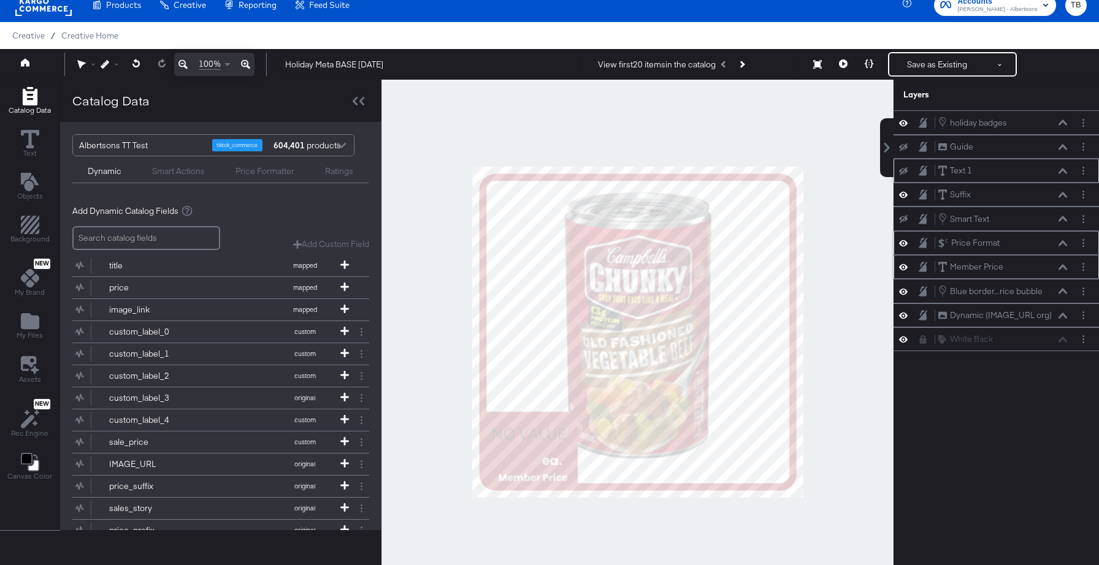
click at [1063, 267] on icon at bounding box center [1062, 267] width 9 height 6
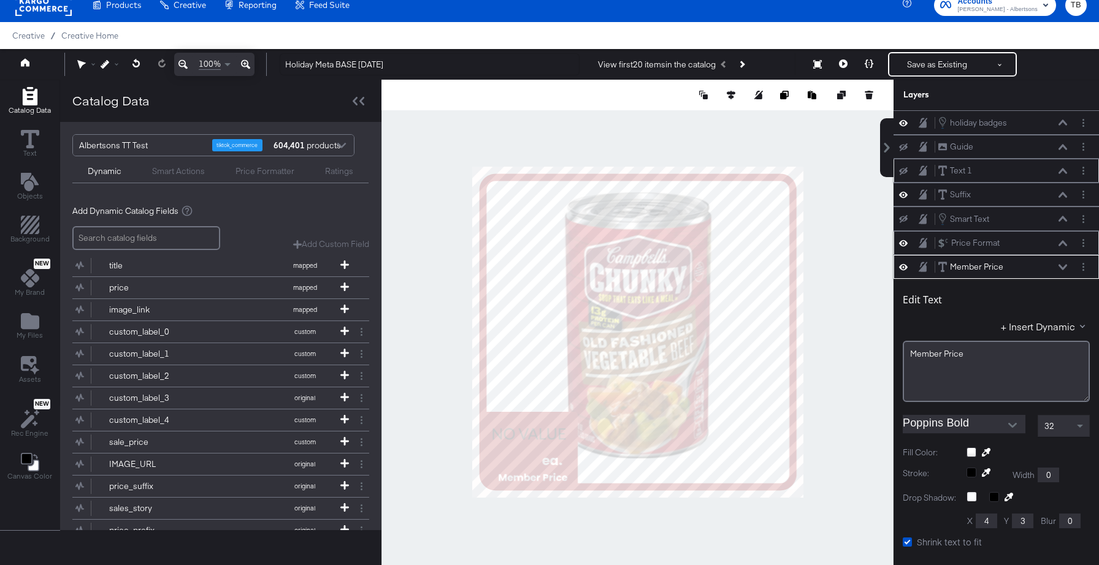
scroll to position [145, 0]
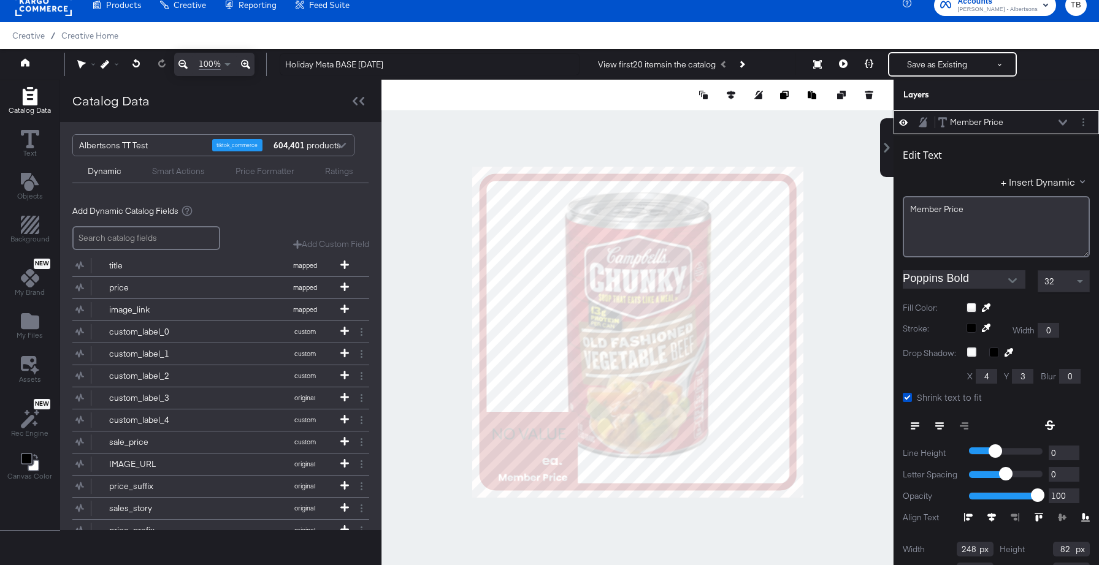
click at [969, 307] on div at bounding box center [1027, 308] width 123 height 10
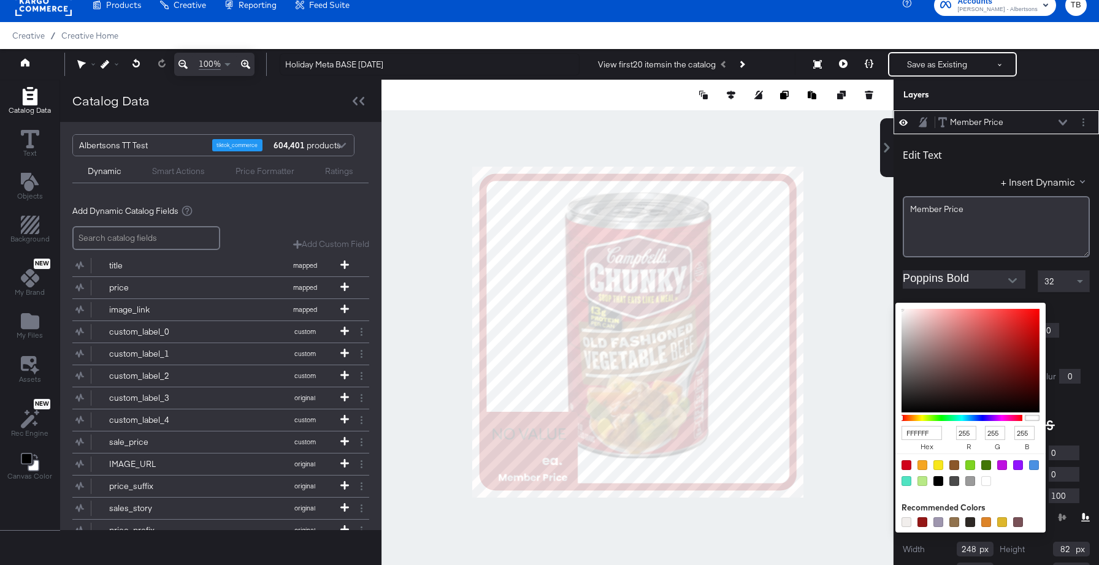
click at [933, 432] on input "FFFFFF" at bounding box center [921, 433] width 40 height 14
type input "FFE"
type input "238"
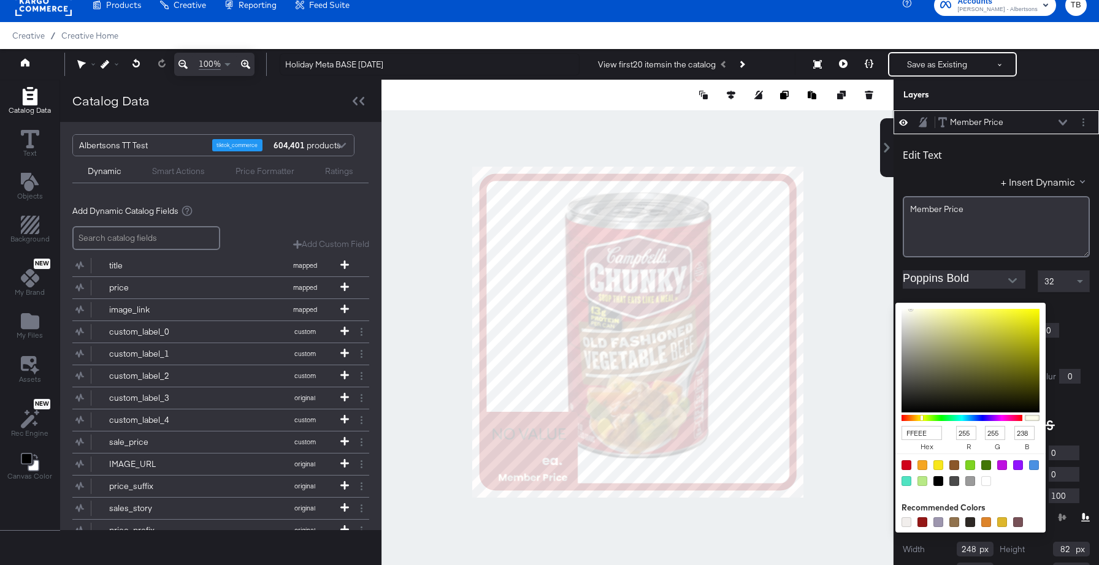
type input "FFEEEE"
type input "238"
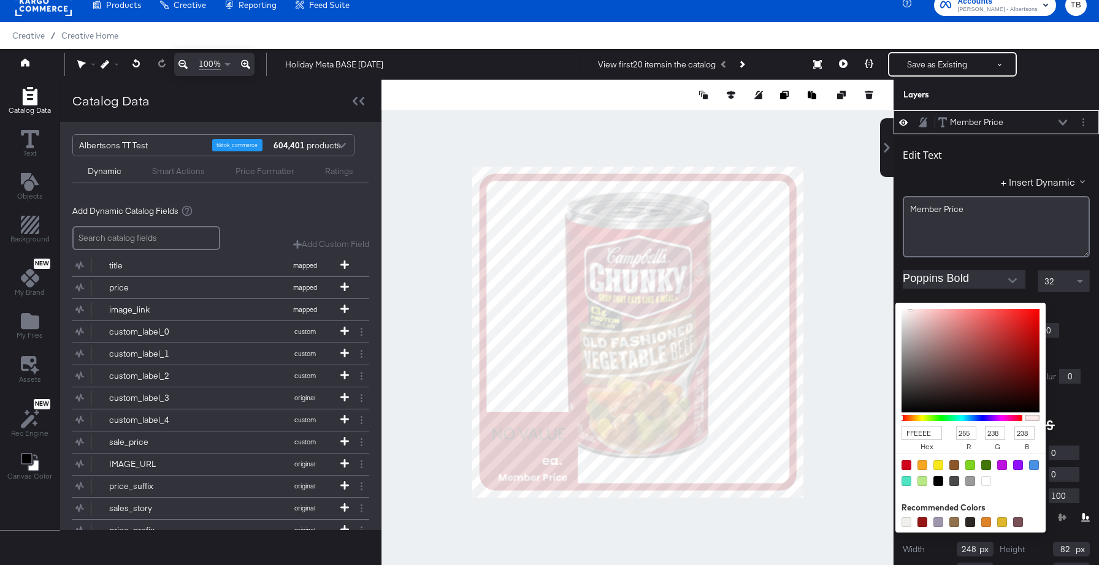
click at [1084, 330] on div "Stroke: Width 0" at bounding box center [995, 330] width 187 height 15
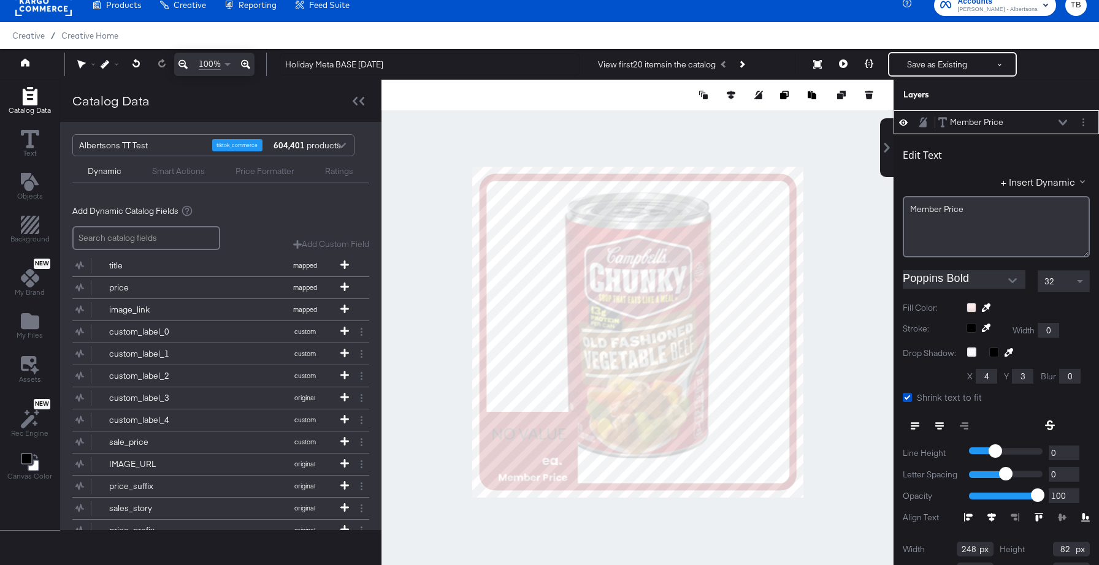
click at [1059, 124] on icon at bounding box center [1062, 123] width 9 height 6
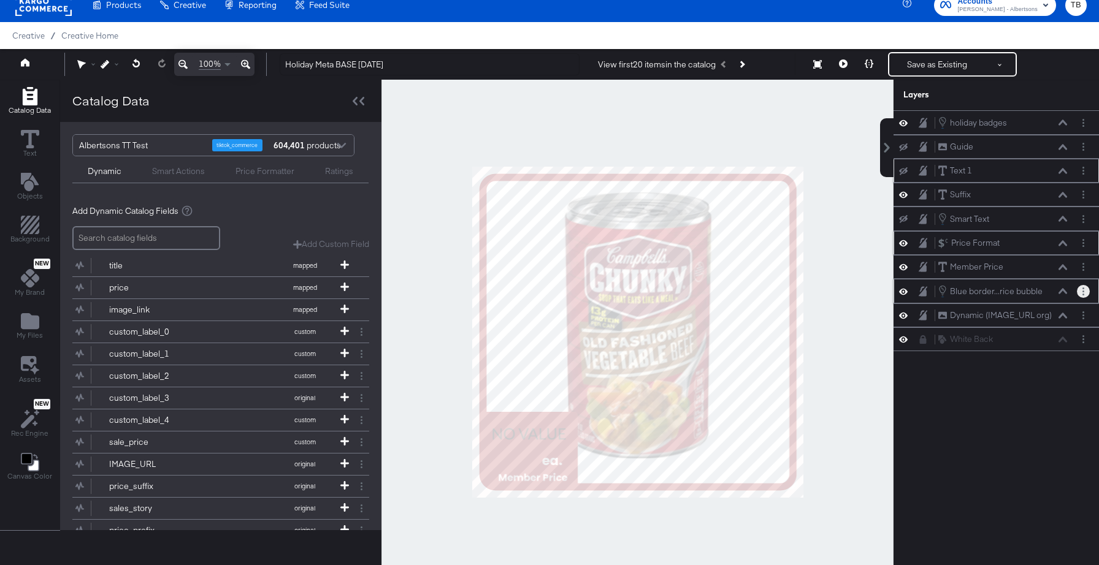
click at [1084, 291] on button "Layer Options" at bounding box center [1082, 291] width 13 height 13
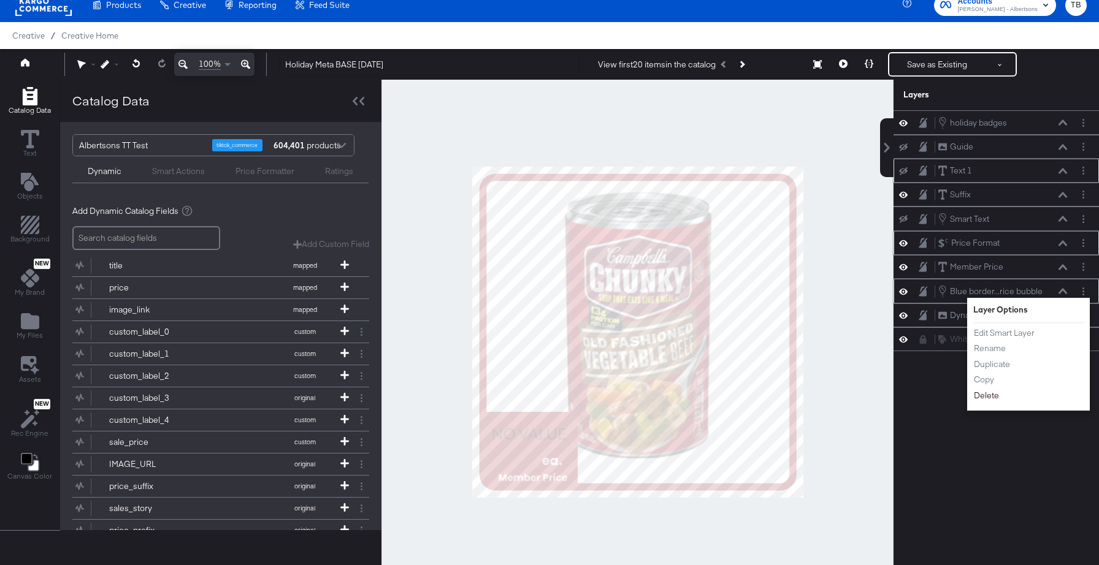
click at [990, 397] on button "Delete" at bounding box center [986, 395] width 26 height 13
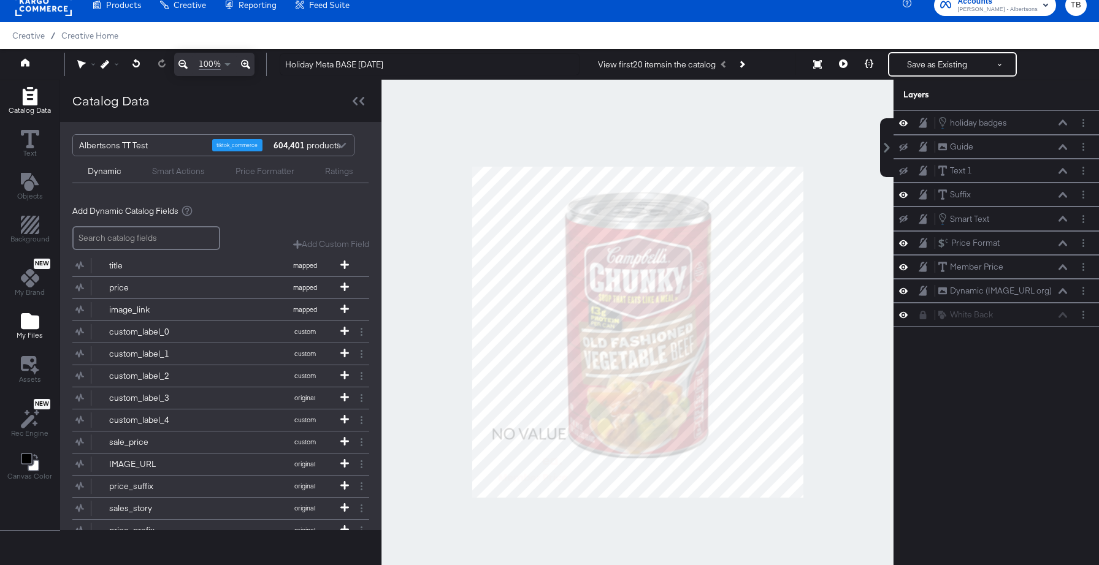
click at [31, 319] on icon "Add Files" at bounding box center [30, 321] width 18 height 16
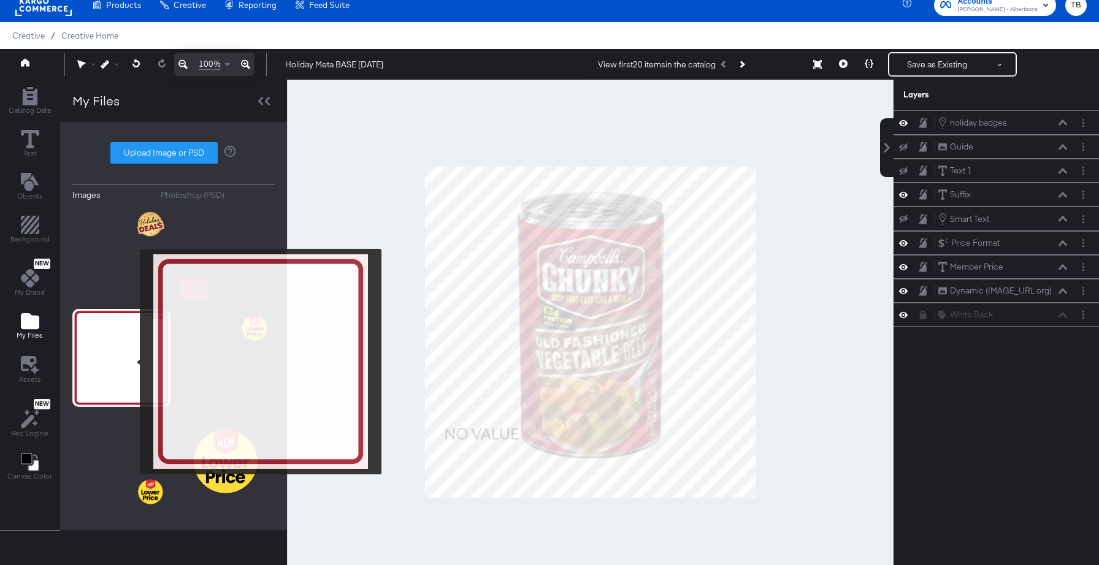
click at [132, 362] on img at bounding box center [121, 358] width 98 height 98
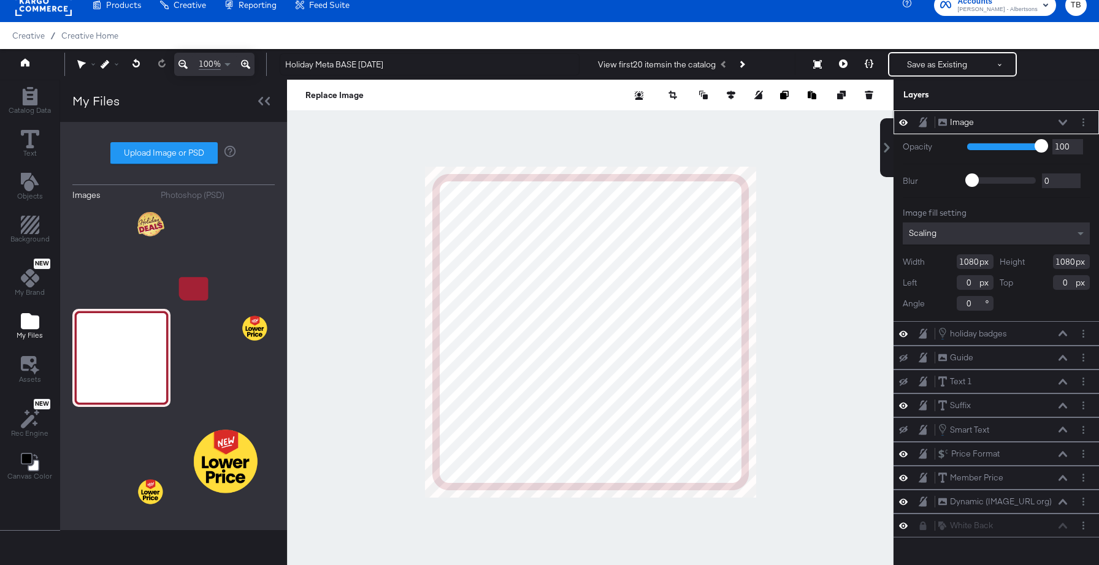
click at [1060, 118] on div "Image Image" at bounding box center [1002, 122] width 130 height 13
click at [1067, 120] on div "Image Image" at bounding box center [1005, 122] width 137 height 13
click at [1062, 123] on icon at bounding box center [1062, 123] width 9 height 6
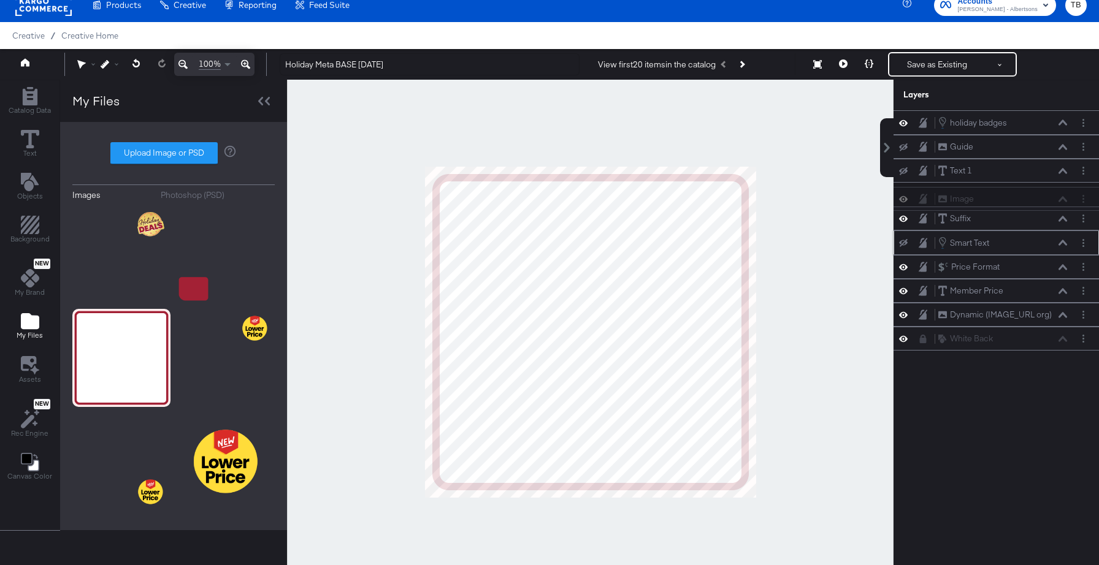
scroll to position [11, 0]
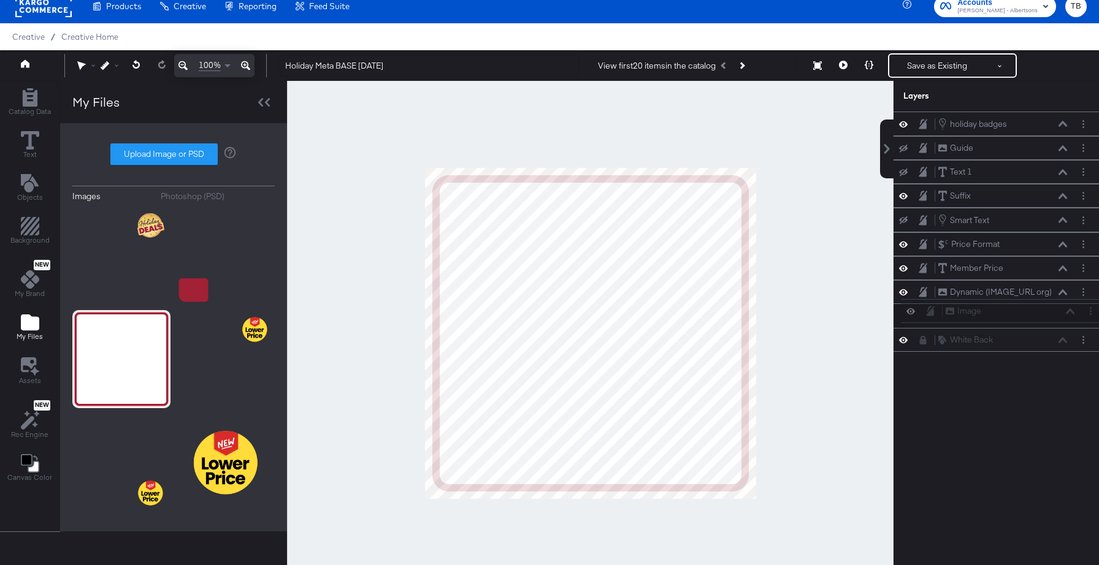
drag, startPoint x: 1007, startPoint y: 125, endPoint x: 1014, endPoint y: 319, distance: 194.5
click at [1014, 319] on div "Image Image holiday badges holiday badges Guide Guide Text 1 Text 1 Suffix Suff…" at bounding box center [995, 232] width 205 height 240
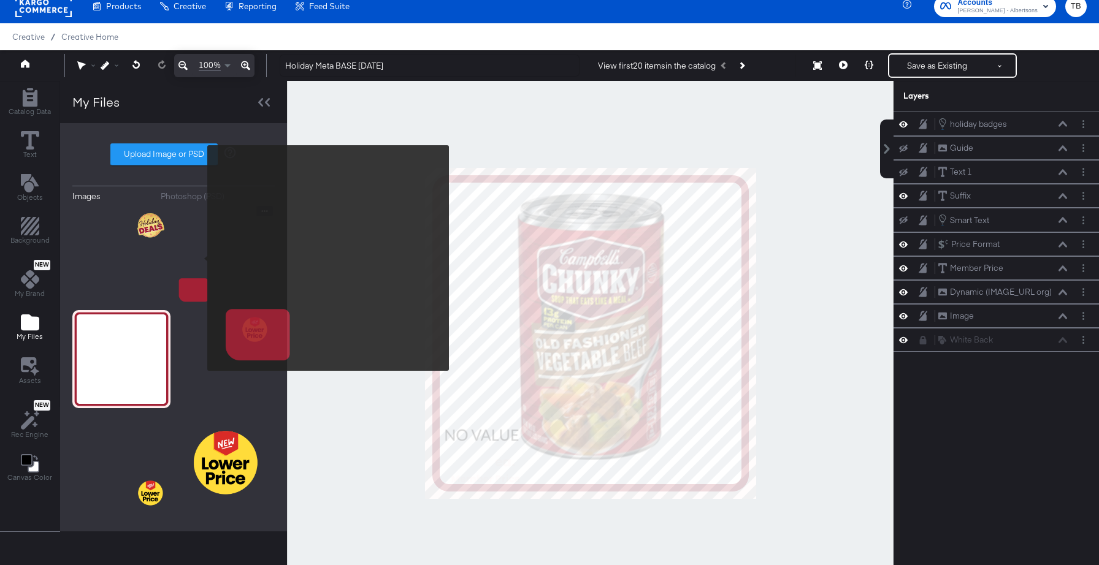
click at [199, 258] on img at bounding box center [226, 255] width 98 height 98
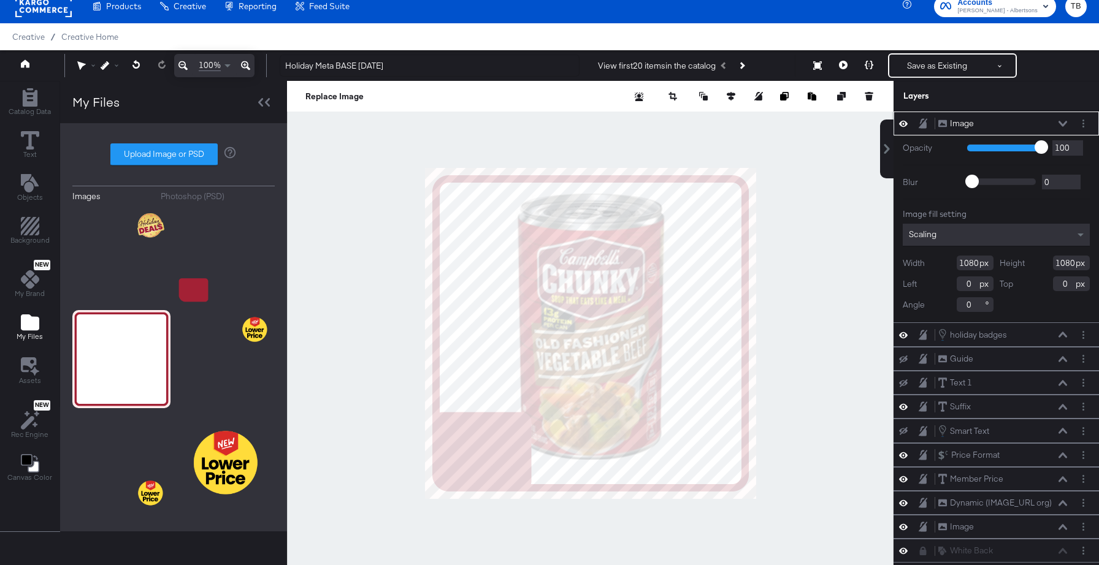
click at [1062, 123] on icon at bounding box center [1062, 124] width 9 height 6
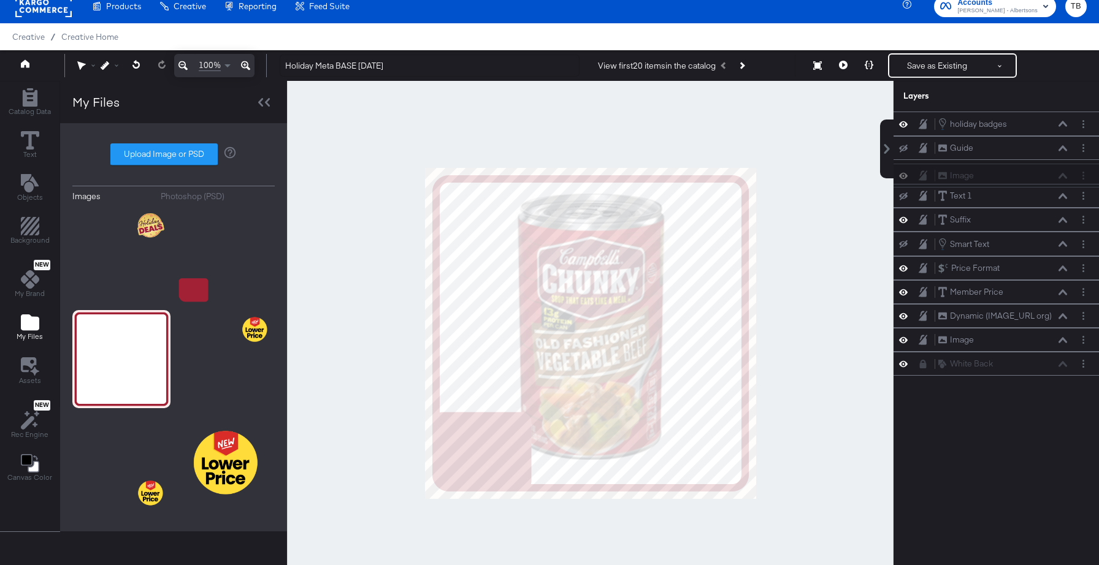
scroll to position [10, 0]
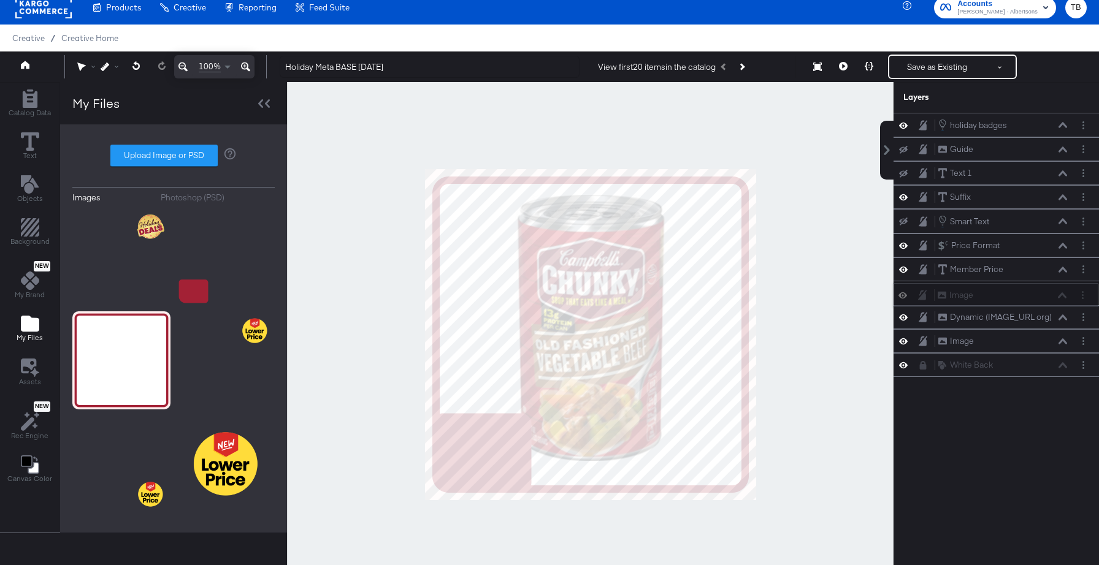
drag, startPoint x: 1020, startPoint y: 122, endPoint x: 1019, endPoint y: 295, distance: 173.5
click at [1019, 295] on div "Image Image" at bounding box center [1002, 295] width 130 height 13
click at [840, 69] on icon at bounding box center [843, 66] width 9 height 9
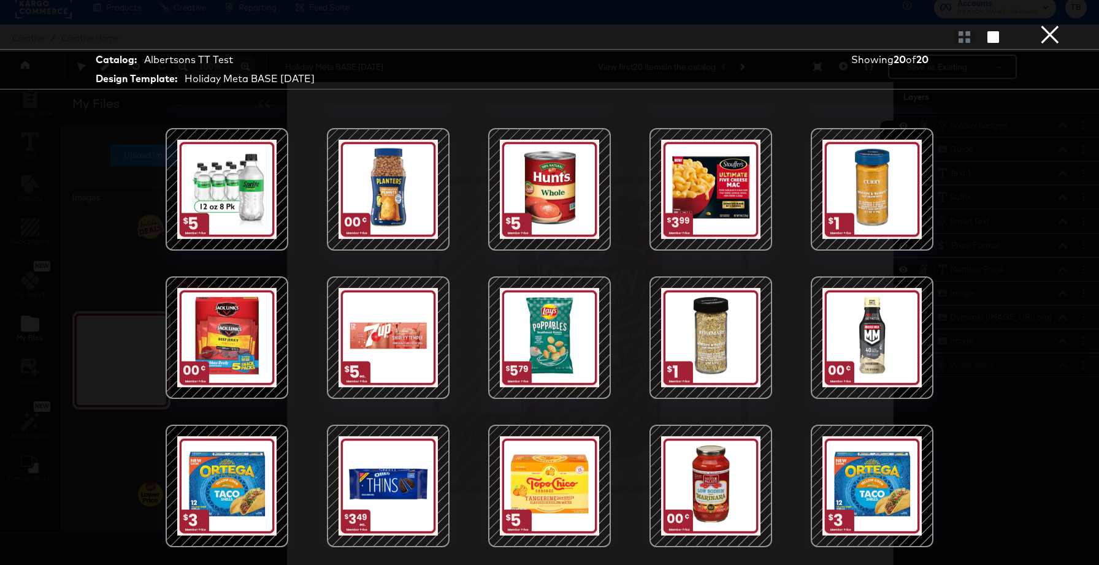
scroll to position [0, 0]
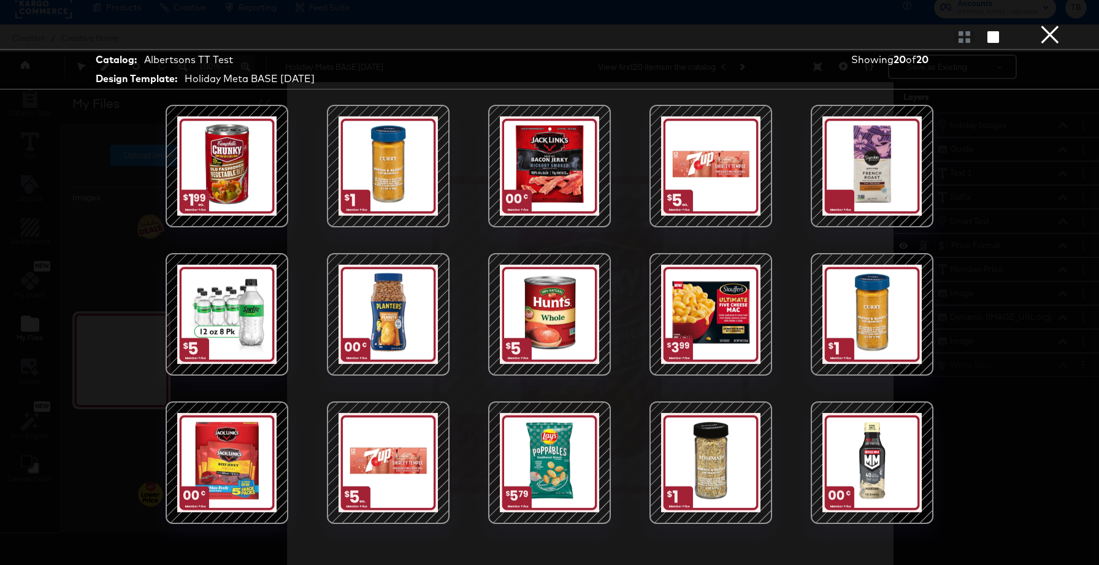
click at [1047, 25] on button "×" at bounding box center [1049, 12] width 25 height 25
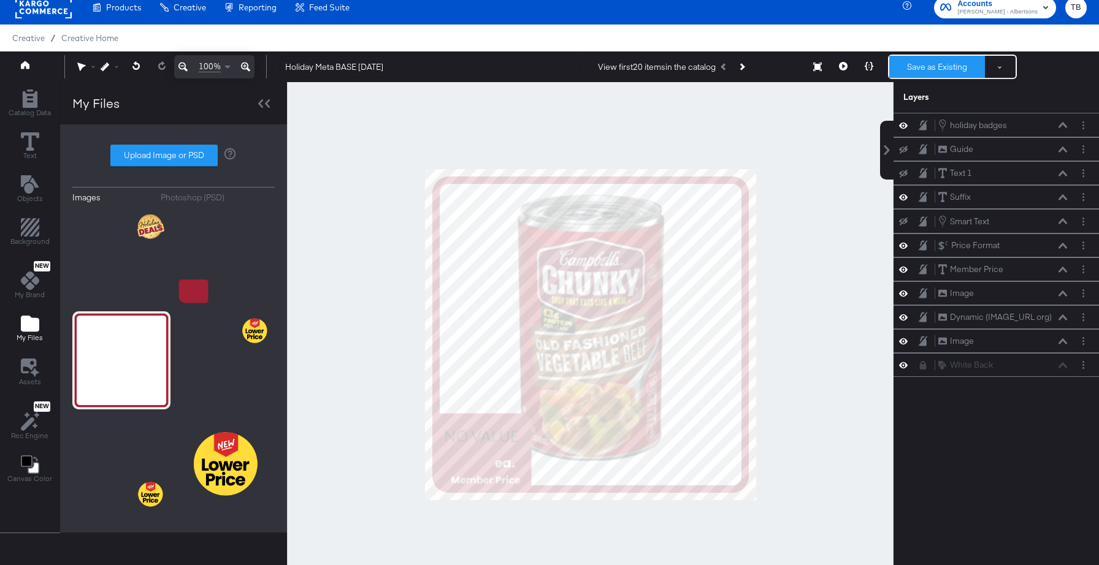
click at [931, 67] on button "Save as Existing" at bounding box center [937, 67] width 96 height 22
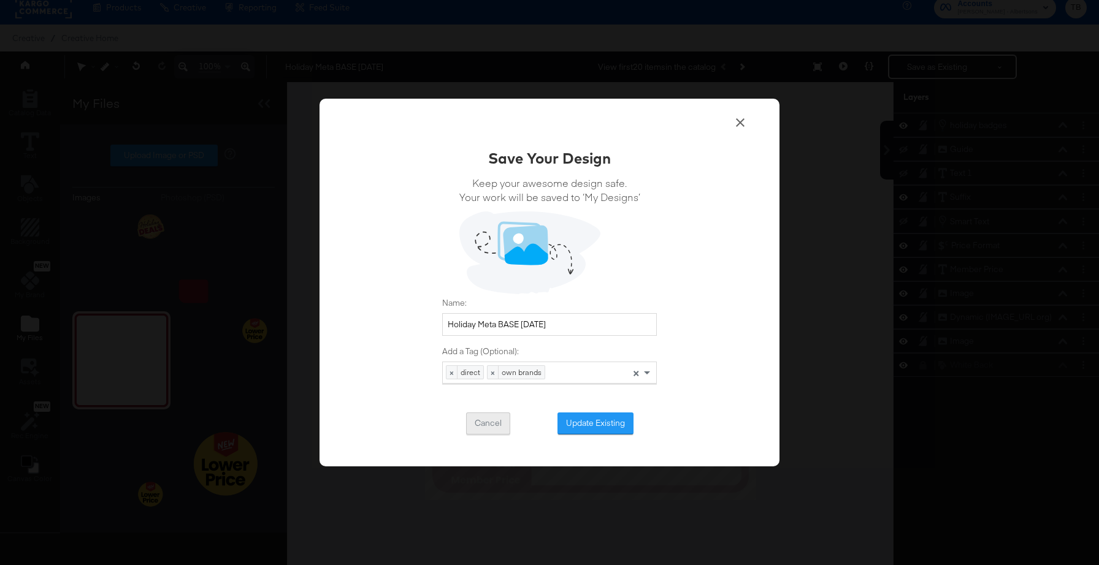
click at [485, 423] on button "Cancel" at bounding box center [488, 424] width 44 height 22
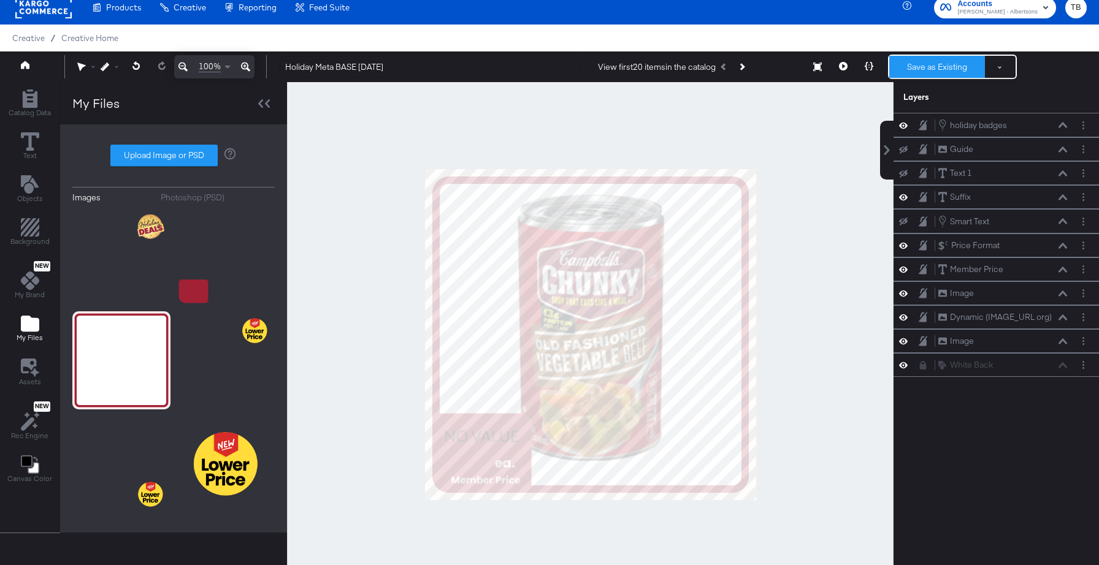
click at [933, 68] on button "Save as Existing" at bounding box center [937, 67] width 96 height 22
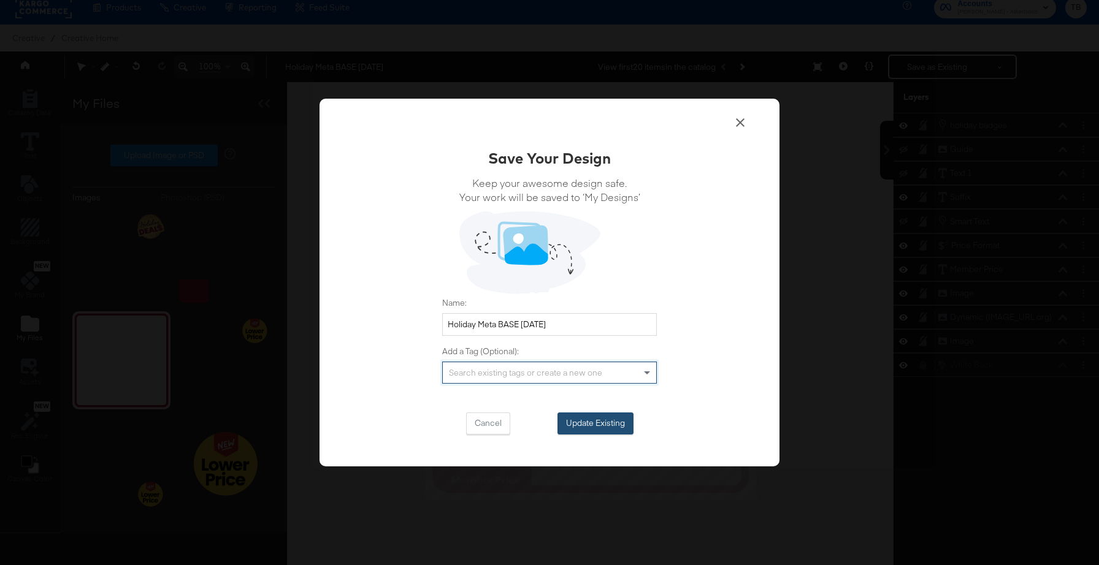
click at [592, 427] on button "Update Existing" at bounding box center [595, 424] width 76 height 22
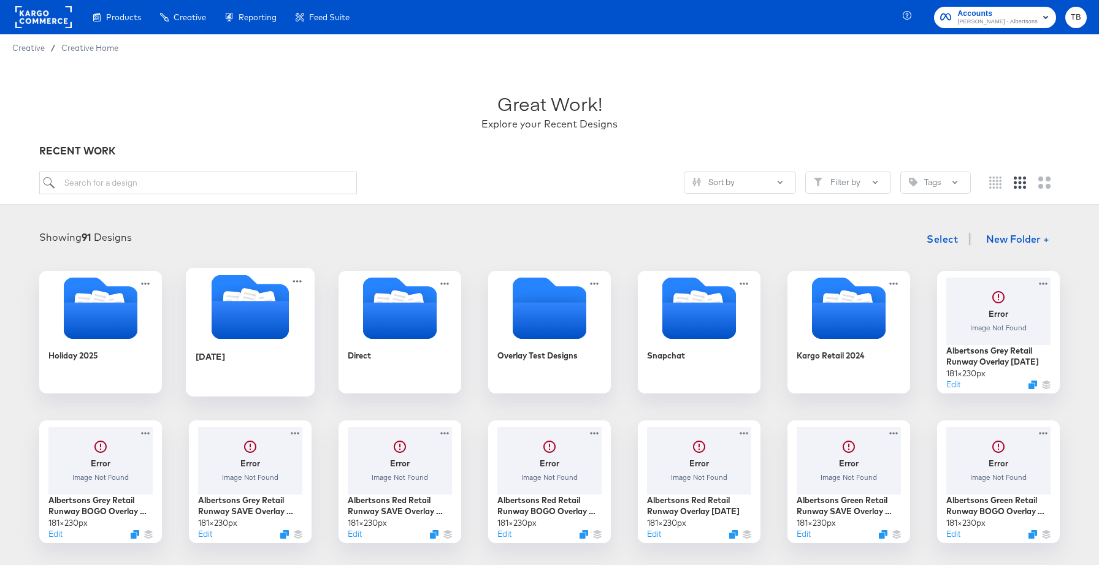
click at [285, 344] on div "[DATE]" at bounding box center [251, 365] width 110 height 47
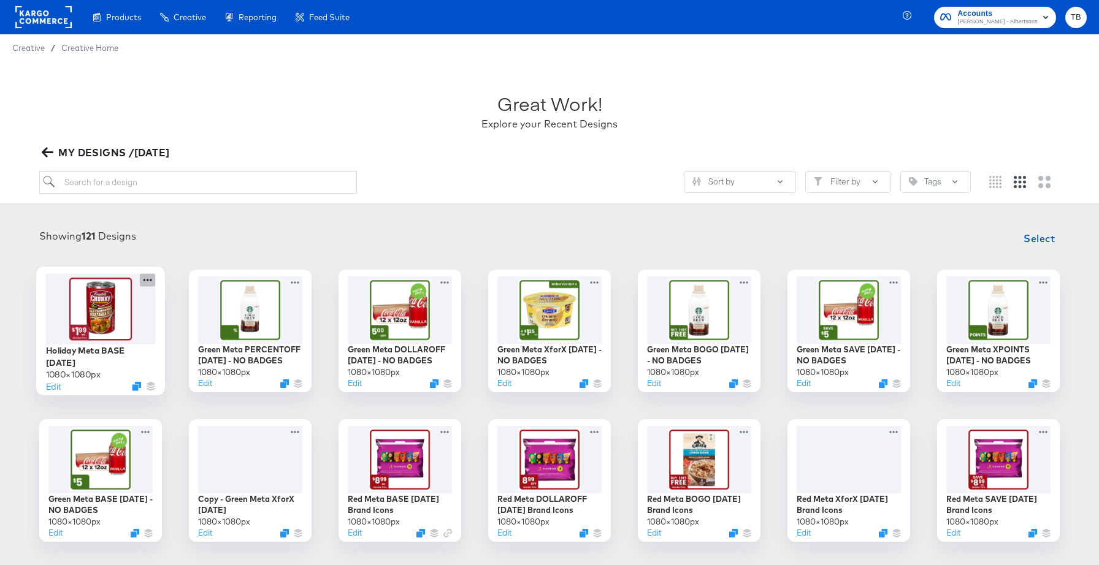
click at [151, 283] on icon at bounding box center [147, 279] width 15 height 13
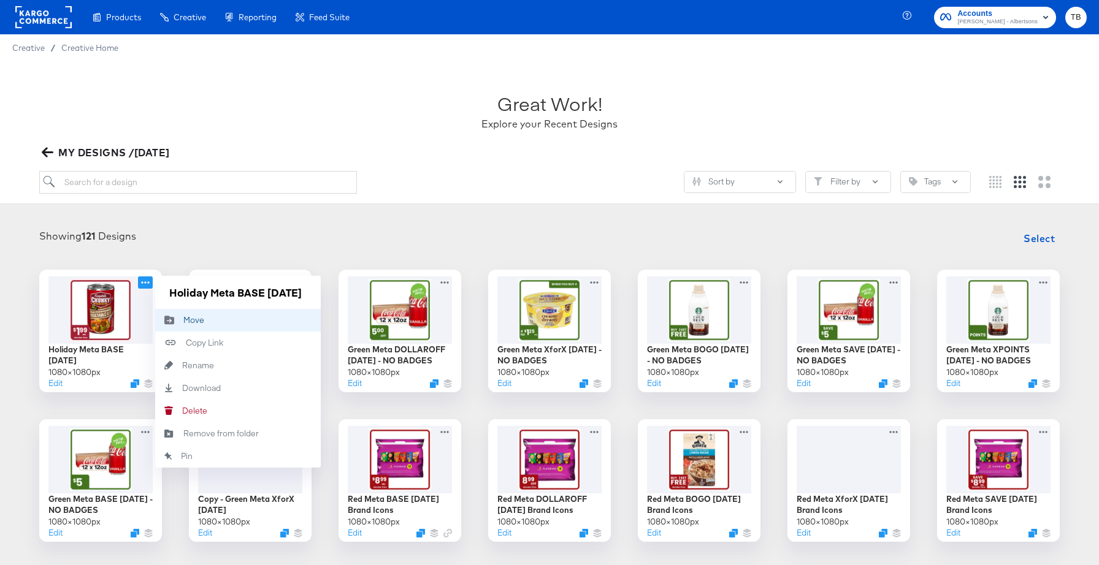
click at [183, 320] on div "Move Move" at bounding box center [183, 320] width 0 height 0
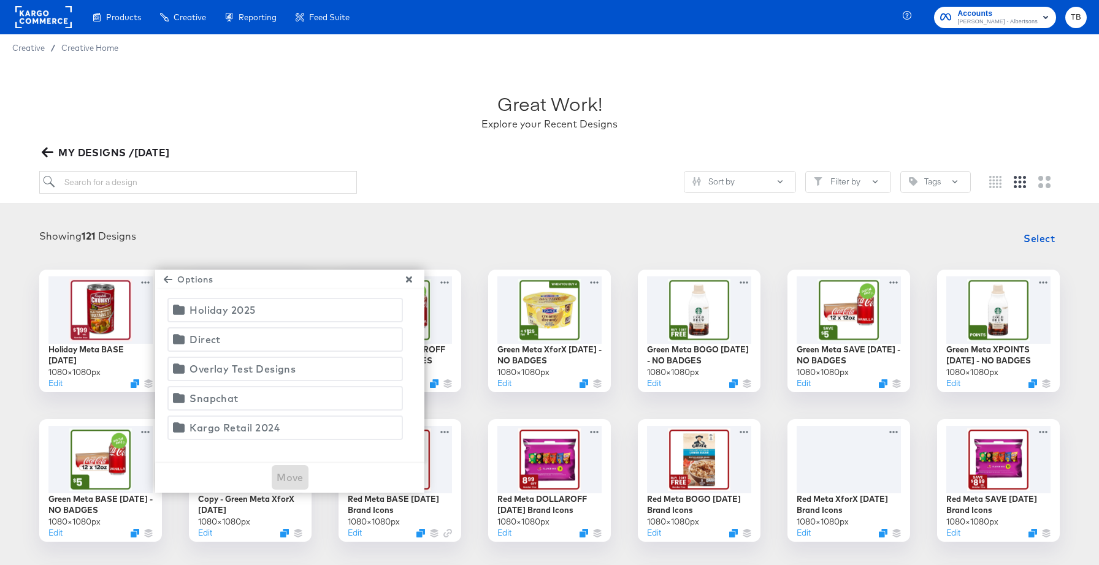
click at [234, 310] on div "Holiday 2025" at bounding box center [222, 310] width 66 height 17
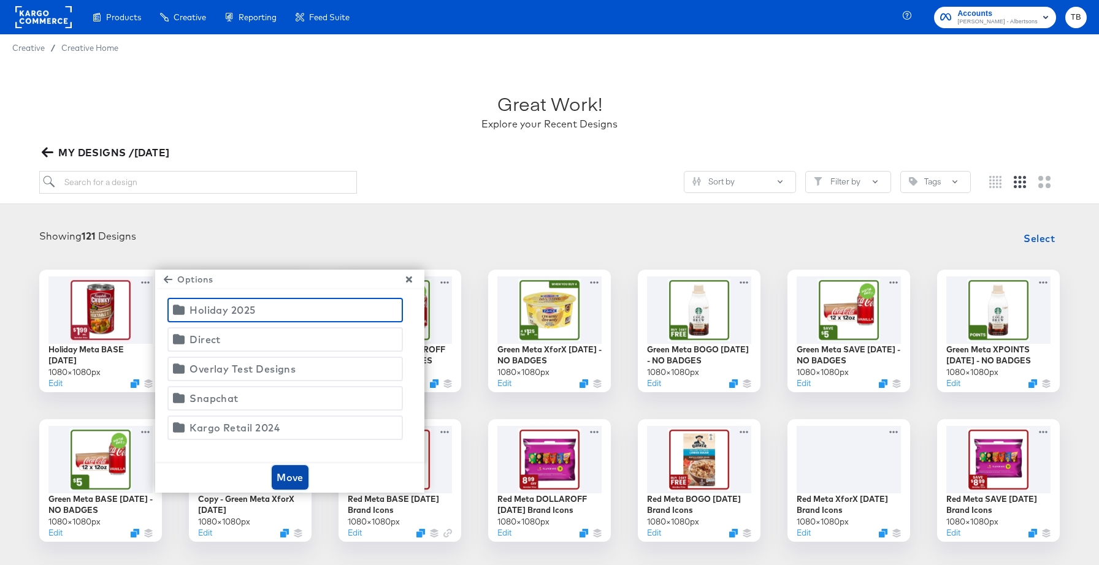
click at [296, 474] on span "Move" at bounding box center [289, 477] width 27 height 17
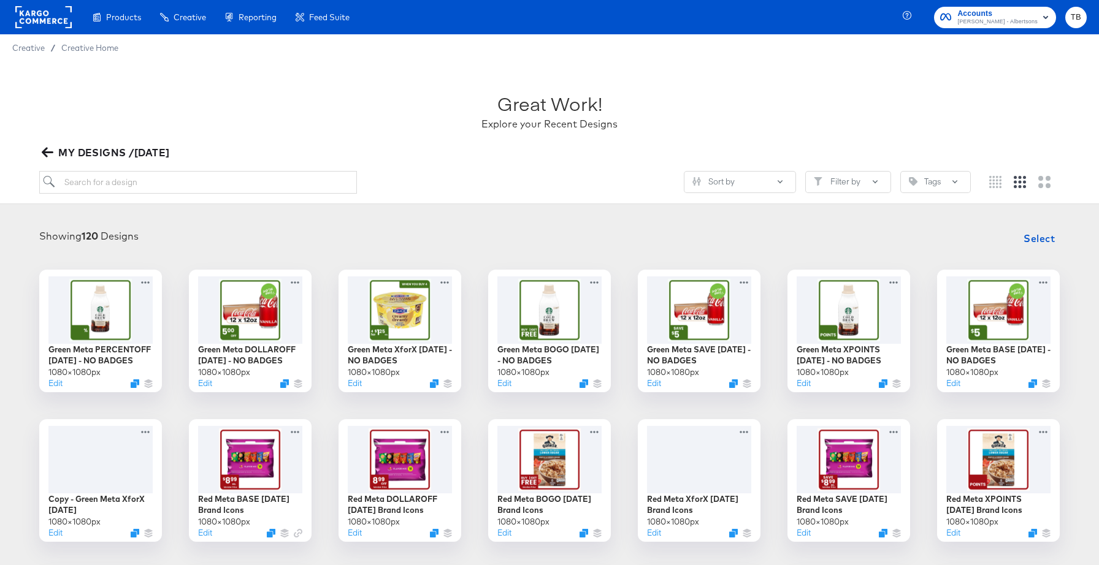
click at [47, 153] on icon "button" at bounding box center [48, 153] width 12 height 12
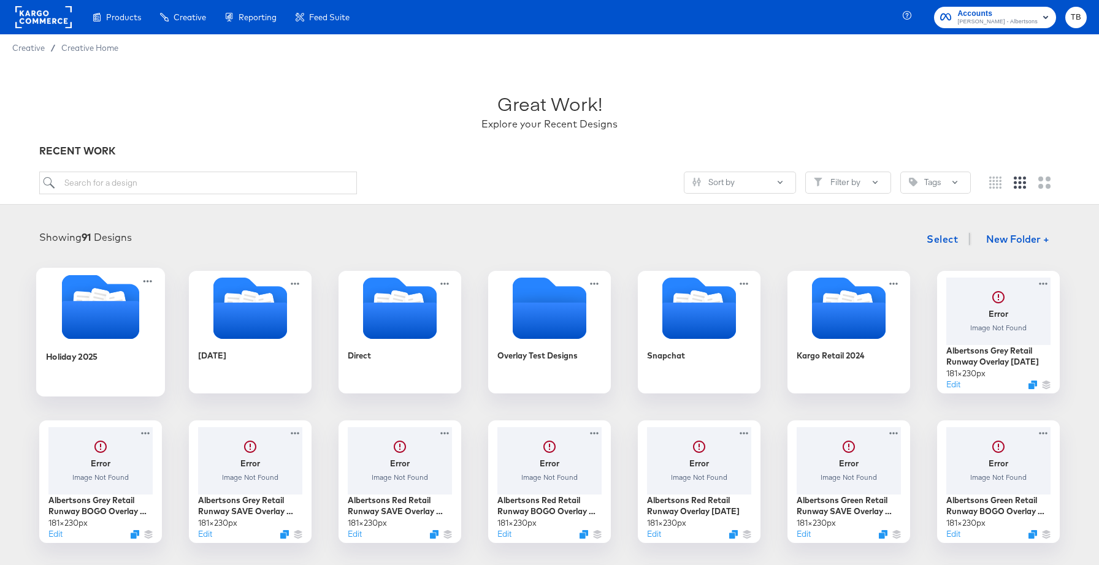
click at [107, 322] on icon "Folder" at bounding box center [100, 320] width 77 height 38
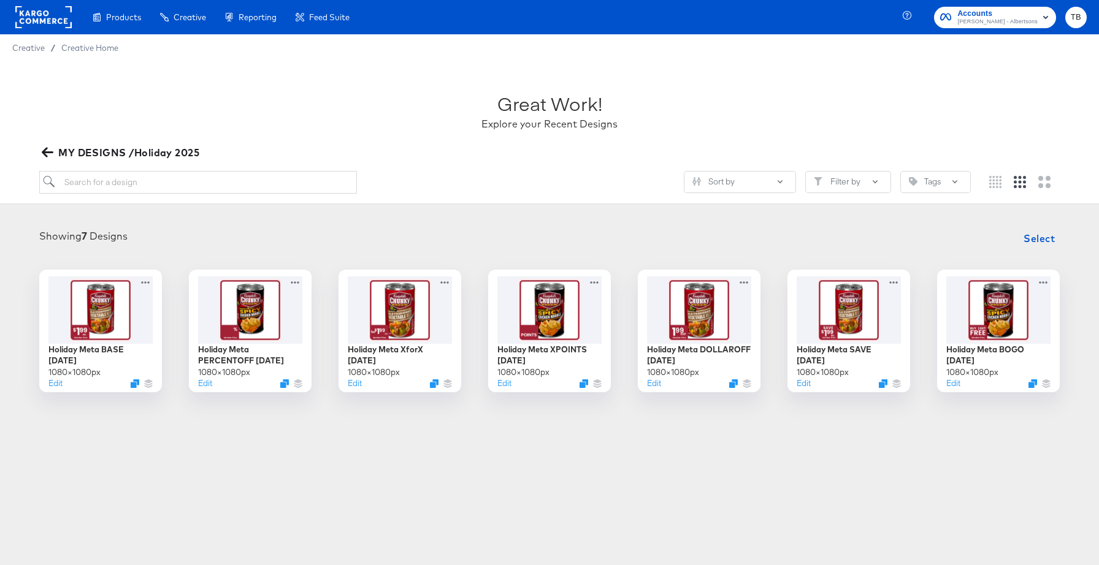
click at [51, 147] on icon "button" at bounding box center [48, 153] width 12 height 12
